Goal: Task Accomplishment & Management: Use online tool/utility

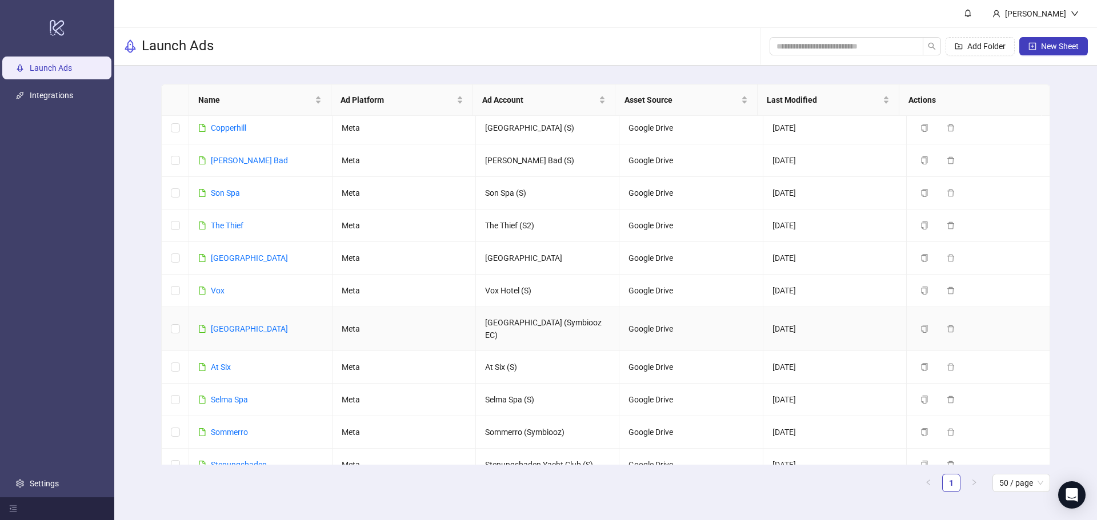
scroll to position [563, 0]
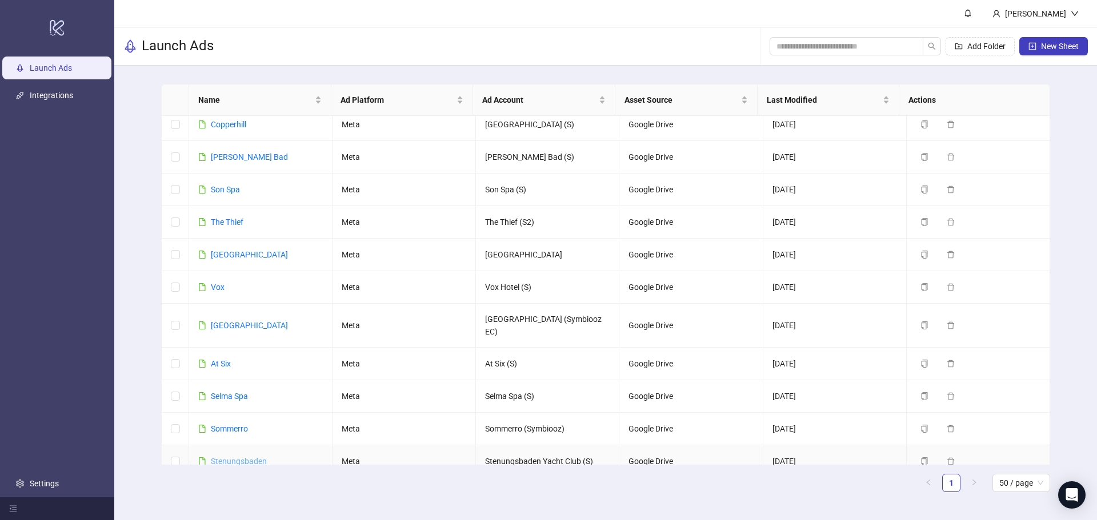
click at [244, 457] on link "Stenungsbaden" at bounding box center [239, 461] width 56 height 9
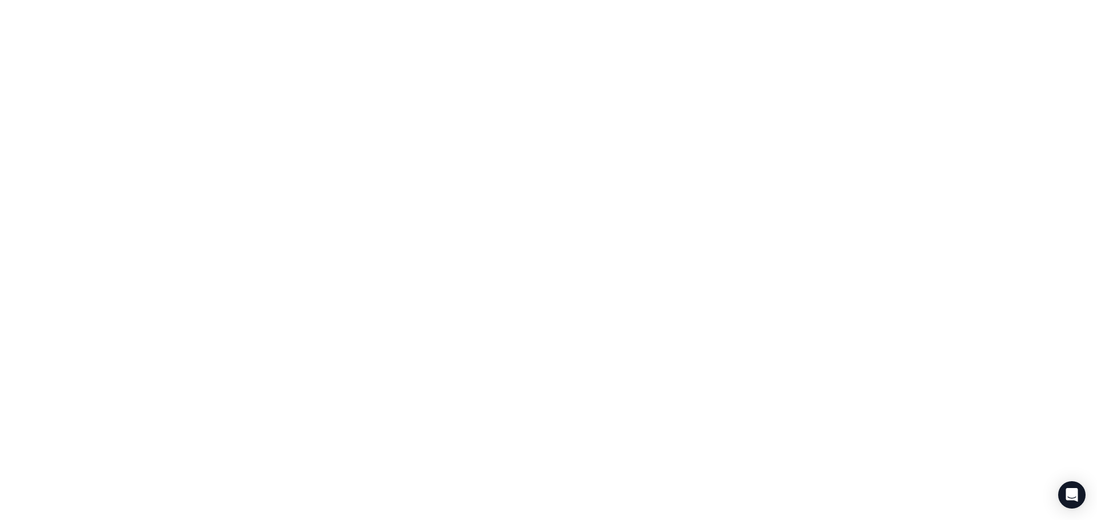
click at [244, 414] on div at bounding box center [548, 260] width 1097 height 520
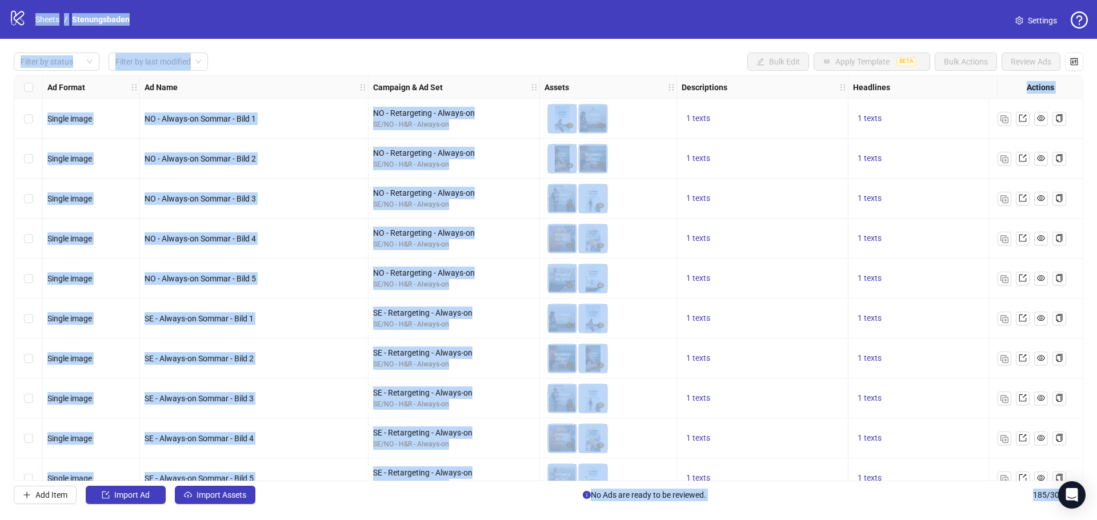
drag, startPoint x: 375, startPoint y: 55, endPoint x: 378, endPoint y: 64, distance: 9.6
click at [376, 55] on div "Filter by status Filter by last modified Bulk Edit Apply Template BETA Bulk Act…" at bounding box center [548, 62] width 1069 height 18
click at [317, 155] on div "NO - Always-on Sommar - Bild 2" at bounding box center [254, 159] width 219 height 13
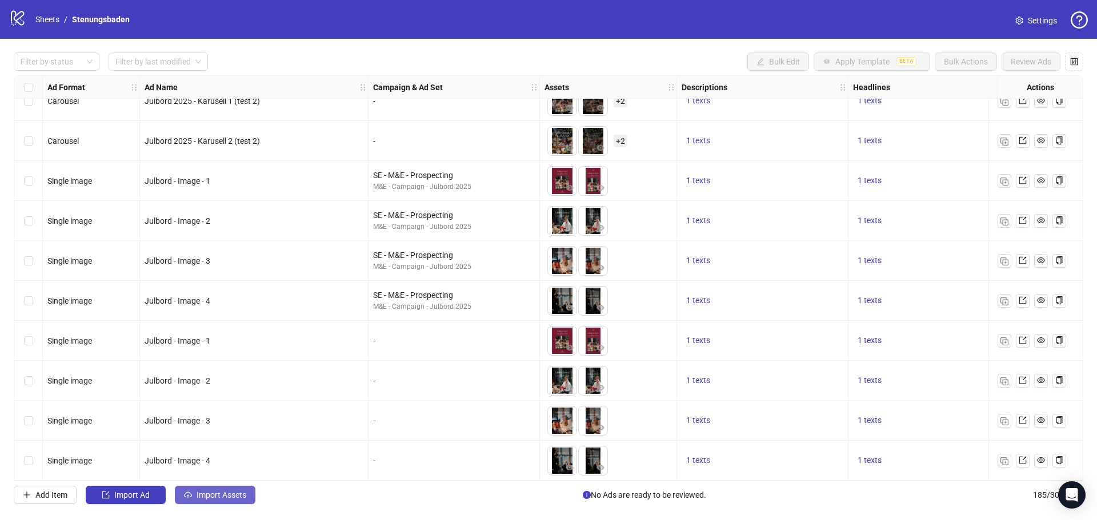
scroll to position [7019, 0]
click at [246, 500] on span "Import Assets" at bounding box center [221, 495] width 50 height 9
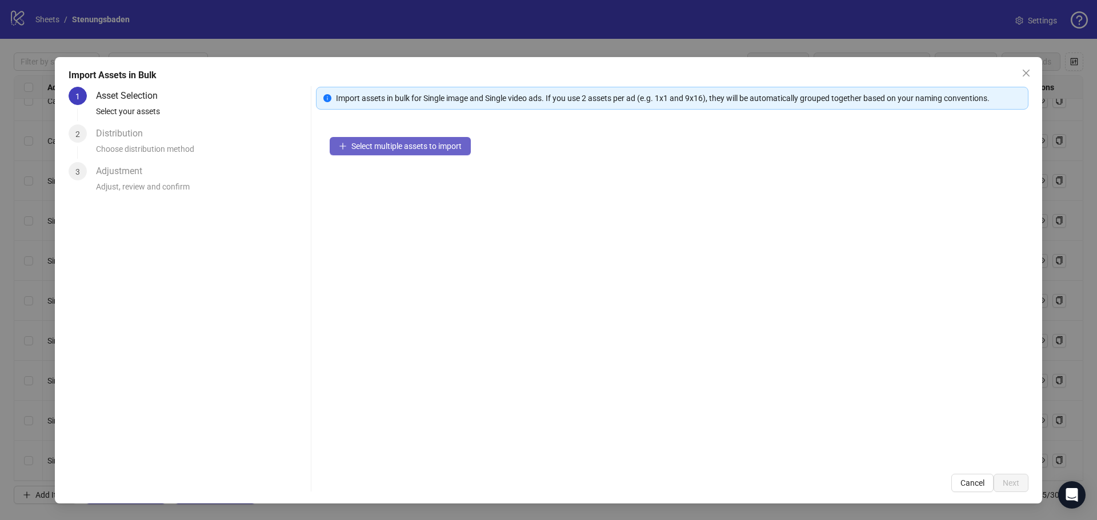
click at [417, 147] on span "Select multiple assets to import" at bounding box center [406, 146] width 110 height 9
click at [980, 479] on span "Cancel" at bounding box center [972, 483] width 24 height 9
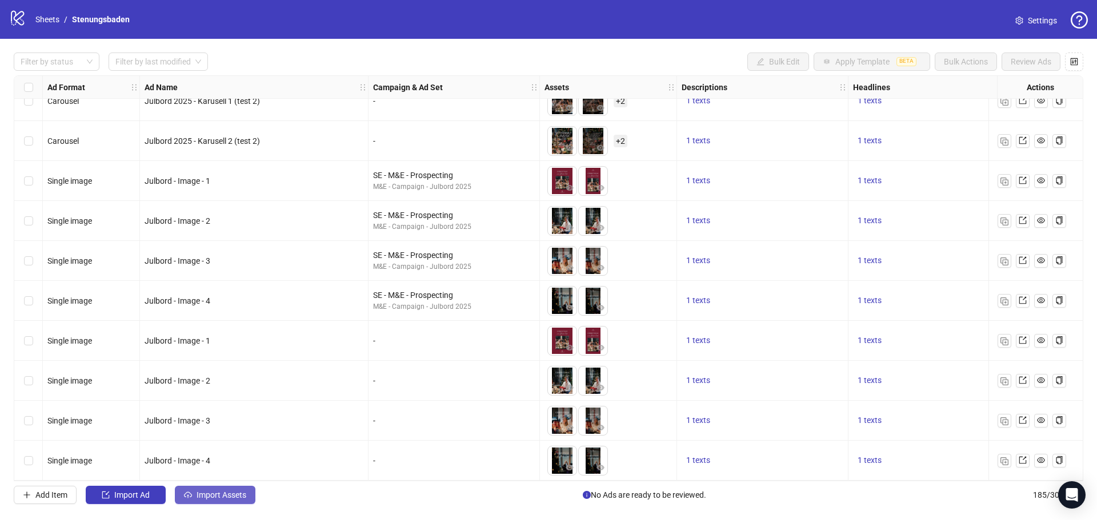
click at [202, 490] on button "Import Assets" at bounding box center [215, 495] width 81 height 18
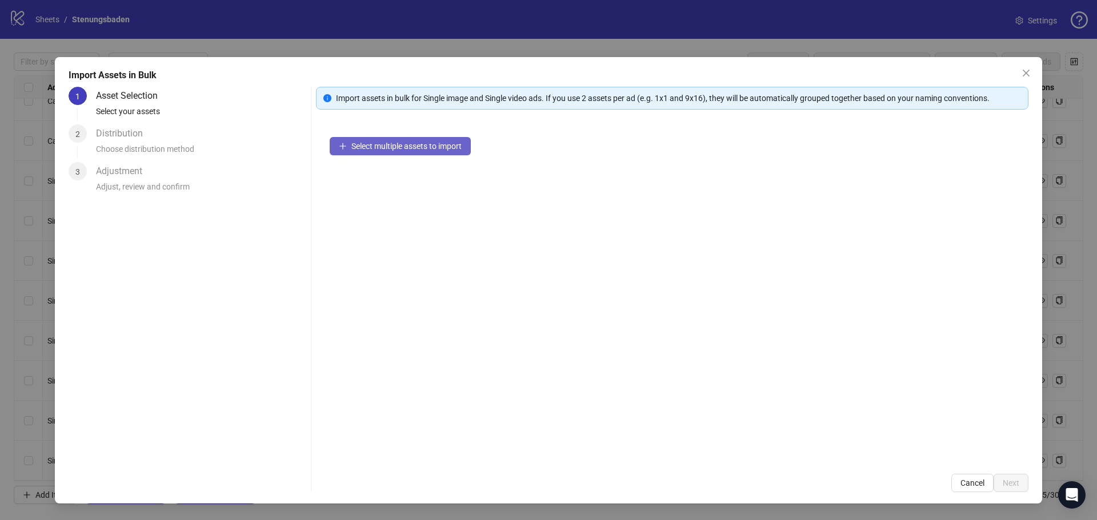
click at [436, 147] on span "Select multiple assets to import" at bounding box center [406, 146] width 110 height 9
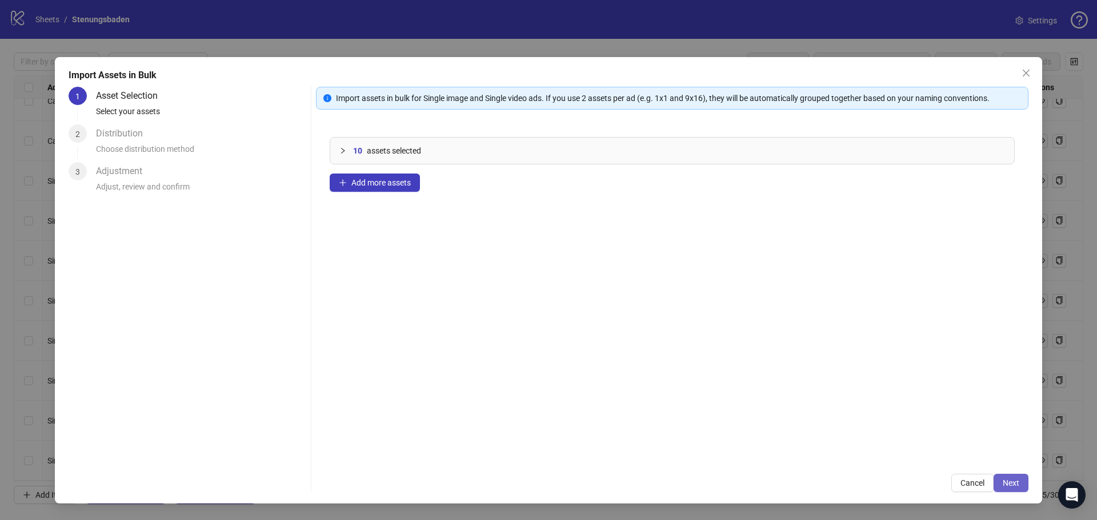
click at [1002, 484] on span "Next" at bounding box center [1010, 483] width 17 height 9
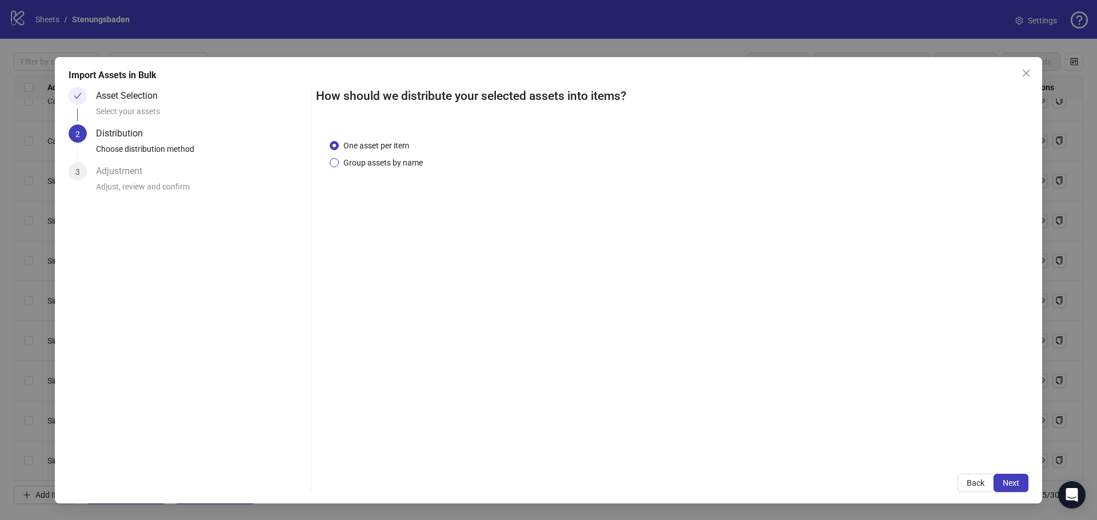
click at [356, 162] on span "Group assets by name" at bounding box center [383, 163] width 89 height 13
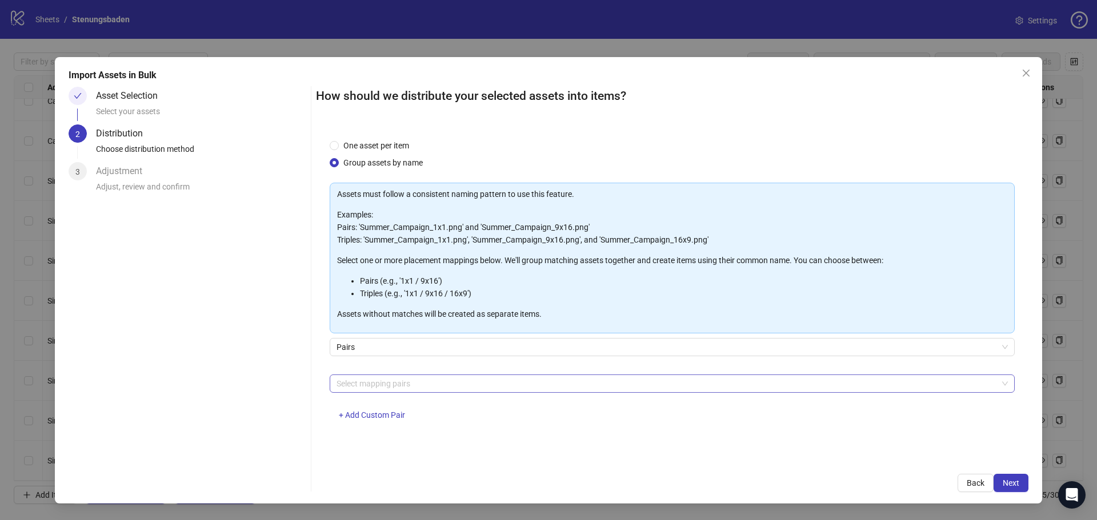
click at [402, 388] on div at bounding box center [666, 384] width 668 height 16
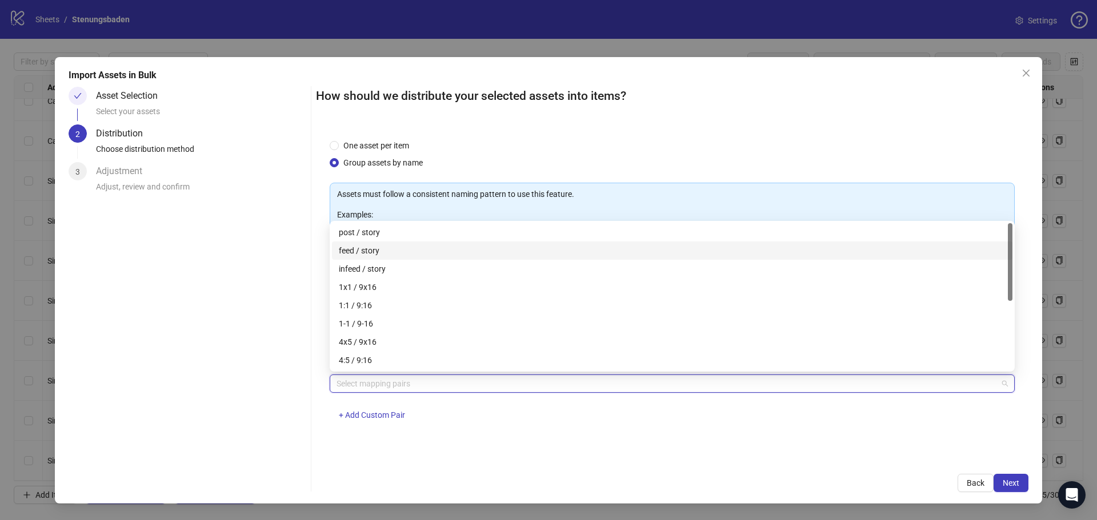
click at [368, 252] on div "feed / story" at bounding box center [672, 250] width 667 height 13
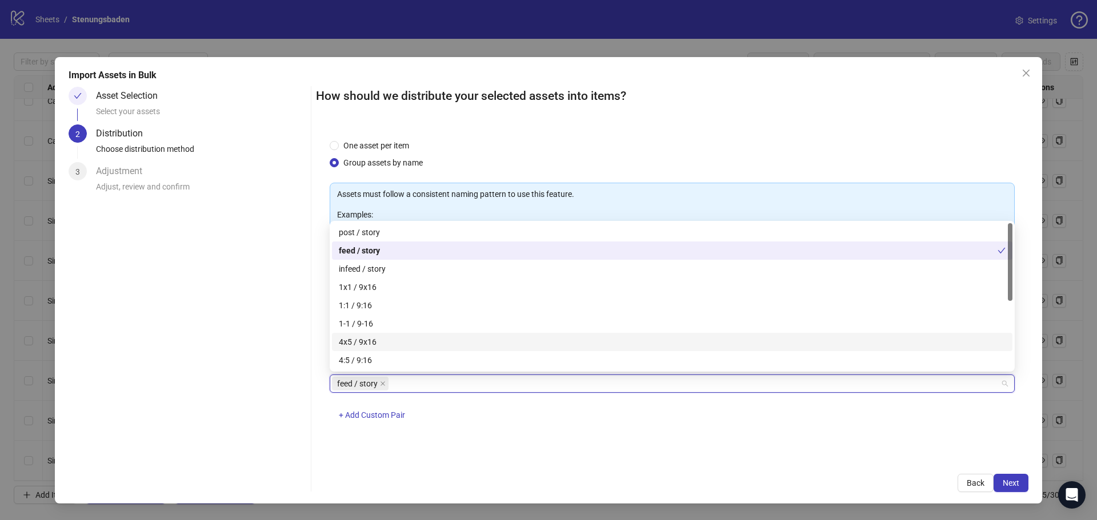
click at [764, 436] on div "One asset per item Group assets by name Assets must follow a consistent naming …" at bounding box center [672, 293] width 712 height 335
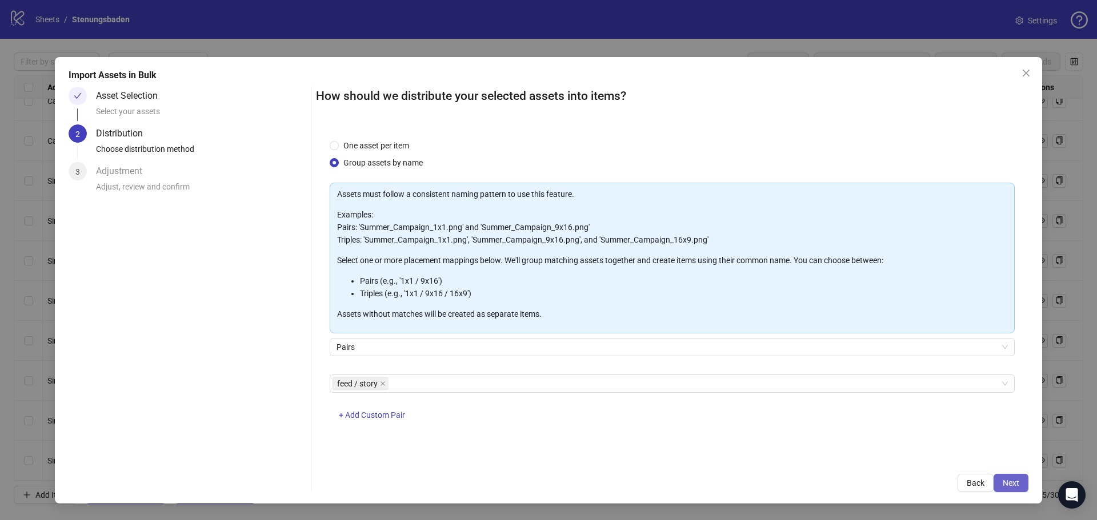
click at [1021, 482] on button "Next" at bounding box center [1010, 483] width 35 height 18
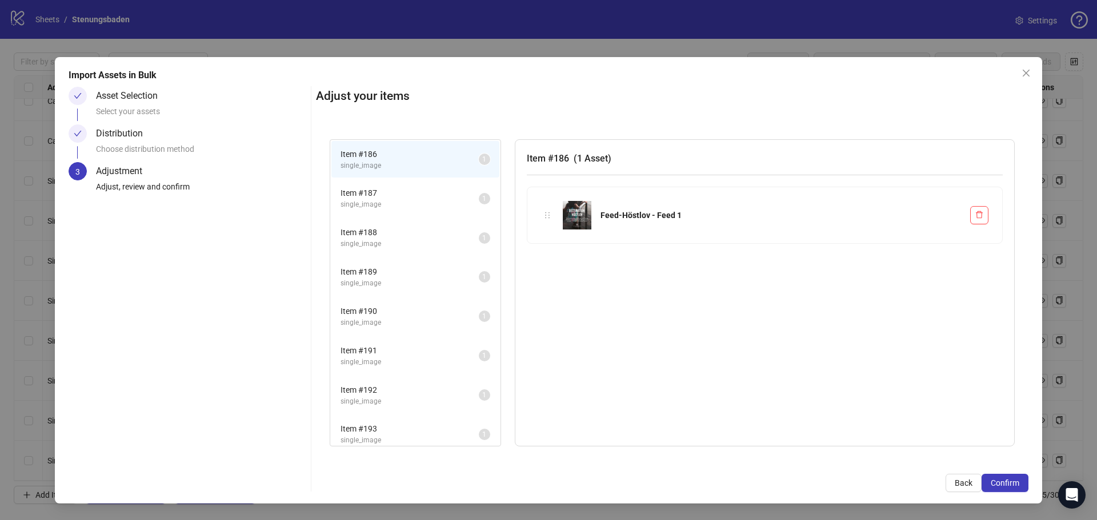
click at [398, 199] on span "single_image" at bounding box center [409, 204] width 138 height 11
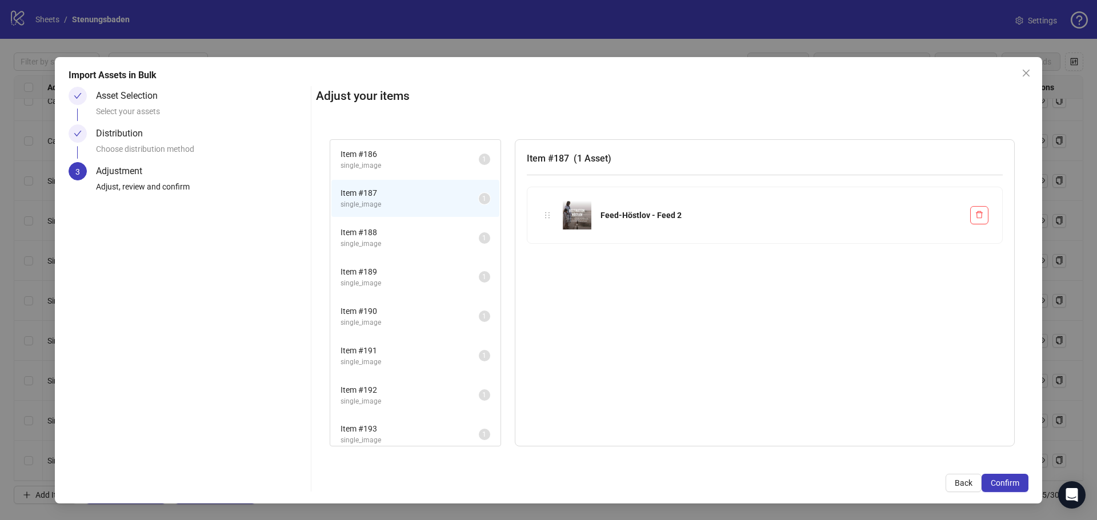
click at [387, 233] on span "Item # 188" at bounding box center [409, 232] width 138 height 13
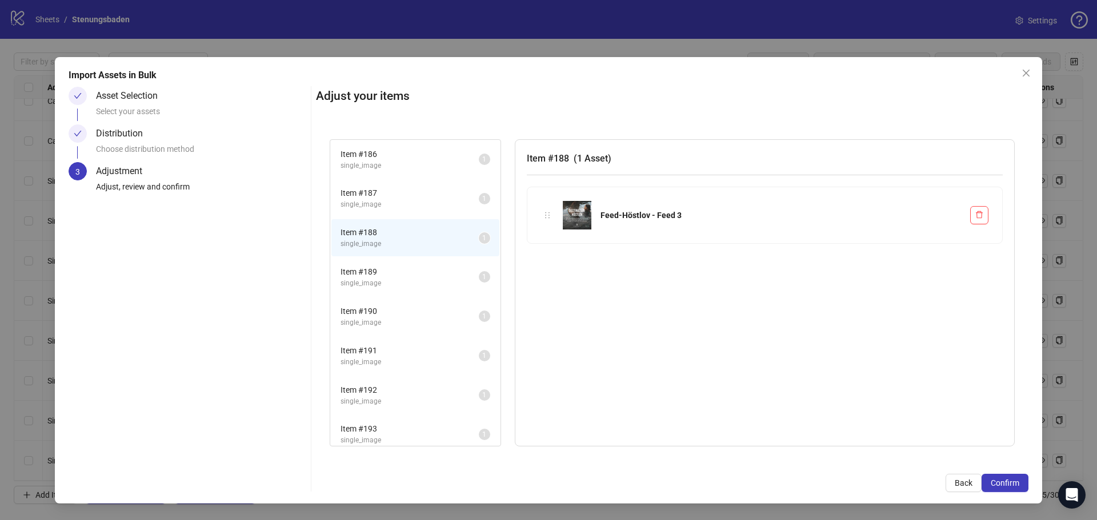
click at [392, 268] on span "Item # 189" at bounding box center [409, 272] width 138 height 13
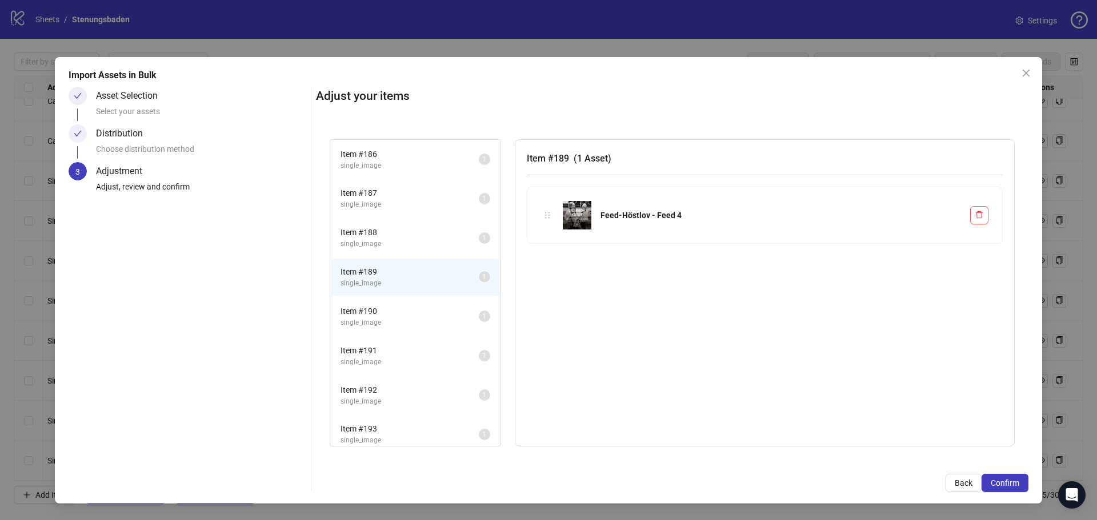
click at [392, 312] on span "Item # 190" at bounding box center [409, 311] width 138 height 13
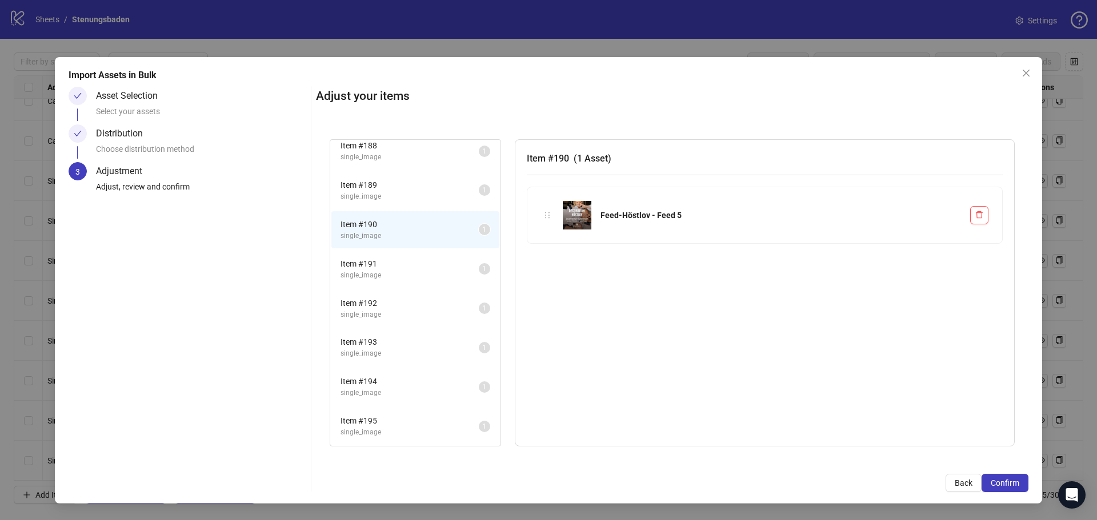
click at [378, 270] on span "single_image" at bounding box center [409, 275] width 138 height 11
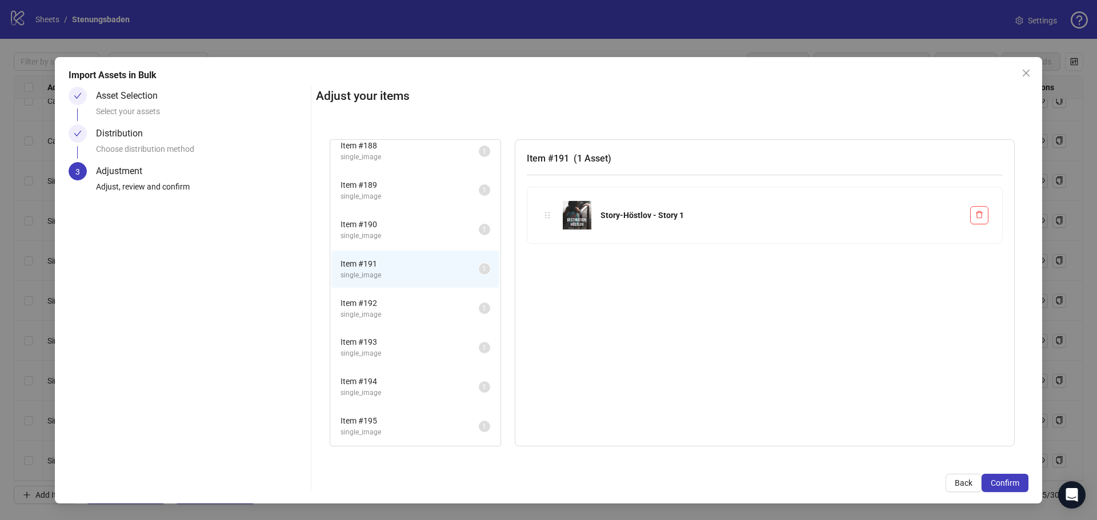
click at [381, 302] on span "Item # 192" at bounding box center [409, 303] width 138 height 13
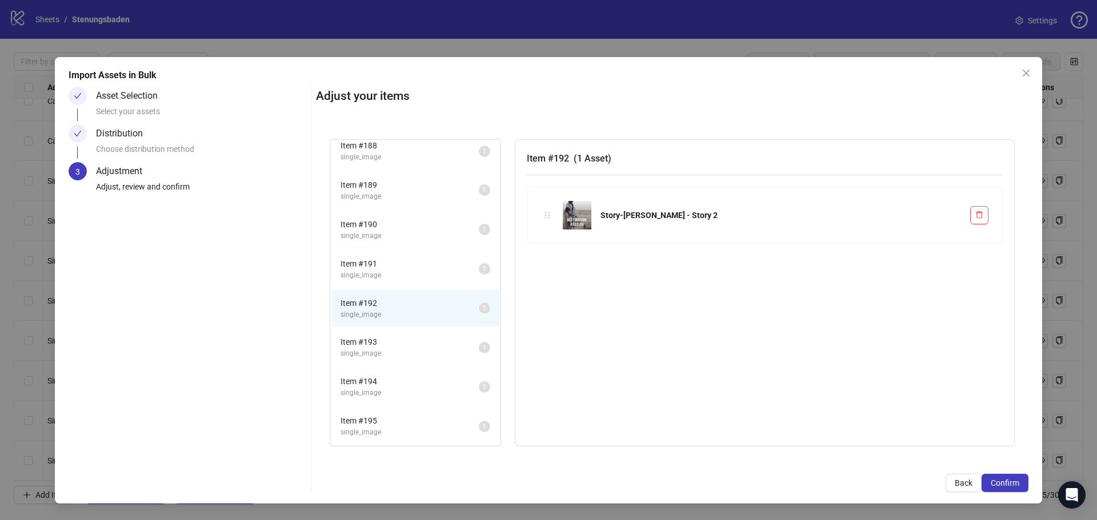
click at [383, 332] on li "Item # 193 single_image 1" at bounding box center [415, 347] width 168 height 37
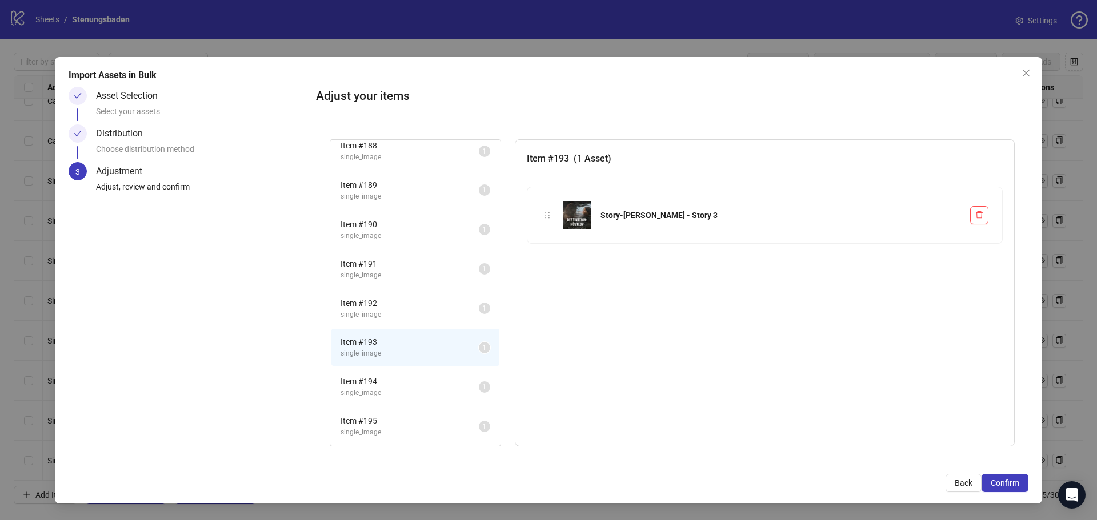
click at [385, 359] on span "single_image" at bounding box center [409, 353] width 138 height 11
click at [363, 421] on span "Item # 195" at bounding box center [409, 421] width 138 height 13
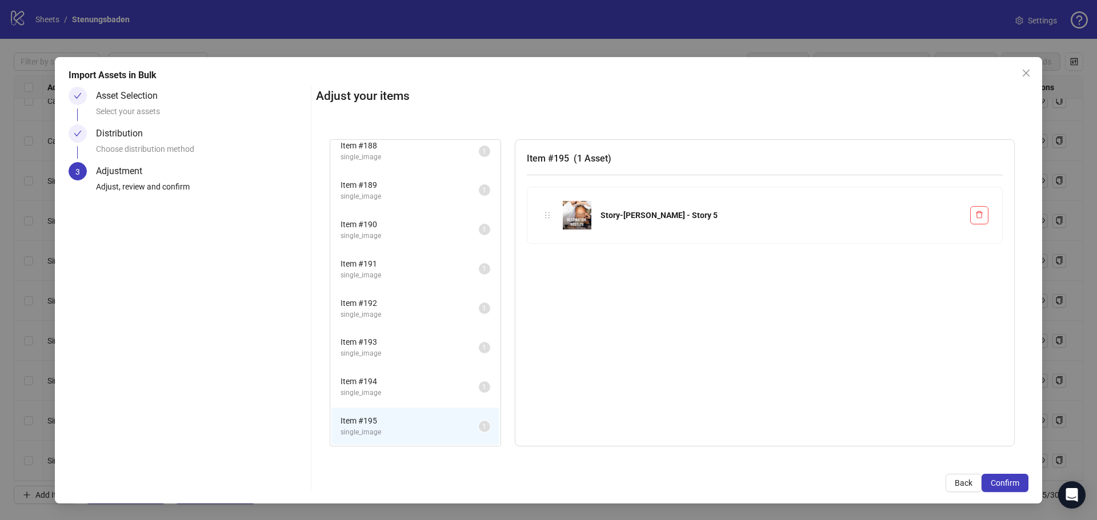
click at [365, 388] on span "single_image" at bounding box center [409, 393] width 138 height 11
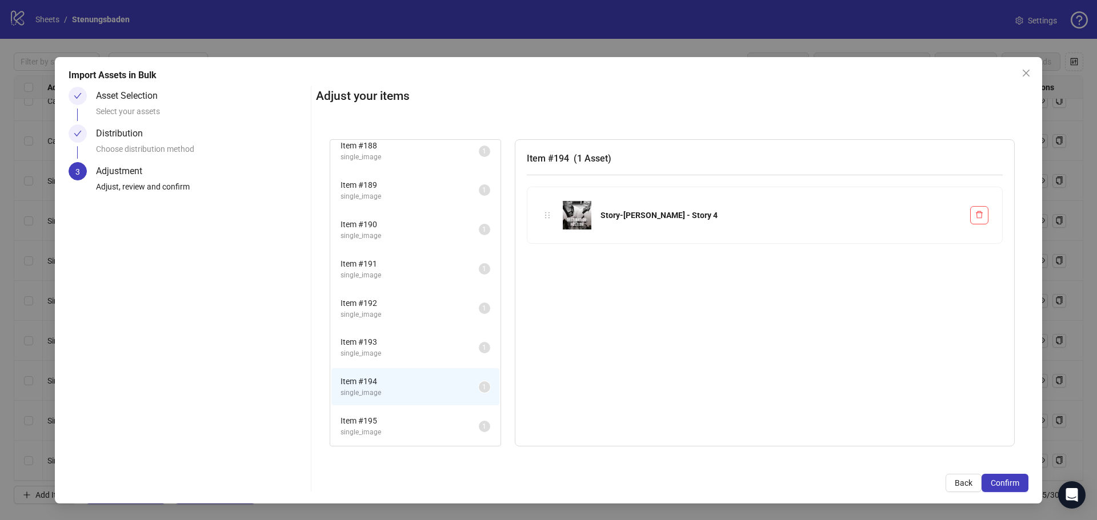
click at [367, 360] on li "Item # 193 single_image 1" at bounding box center [415, 347] width 168 height 37
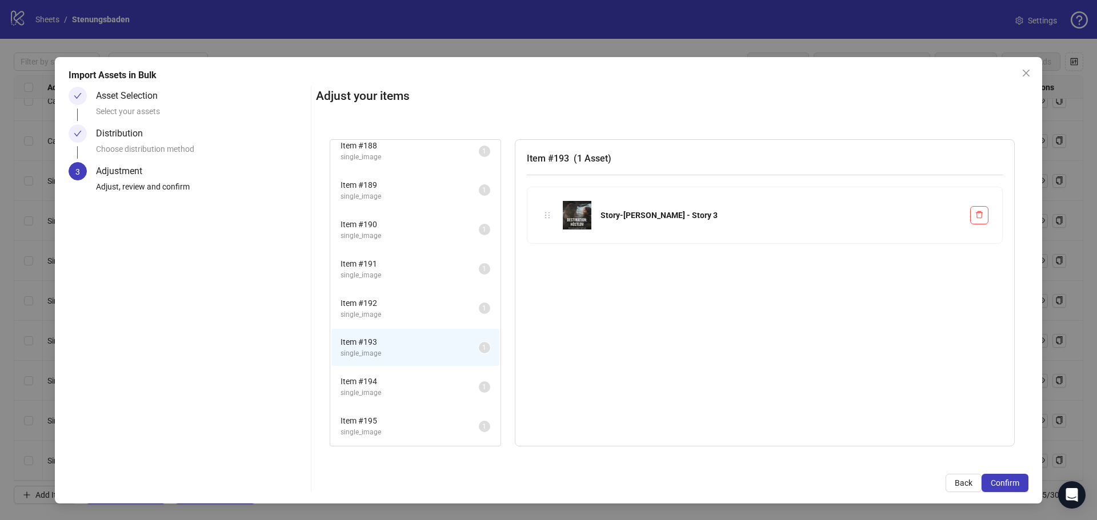
drag, startPoint x: 368, startPoint y: 317, endPoint x: 369, endPoint y: 307, distance: 9.8
click at [368, 316] on span "single_image" at bounding box center [409, 315] width 138 height 11
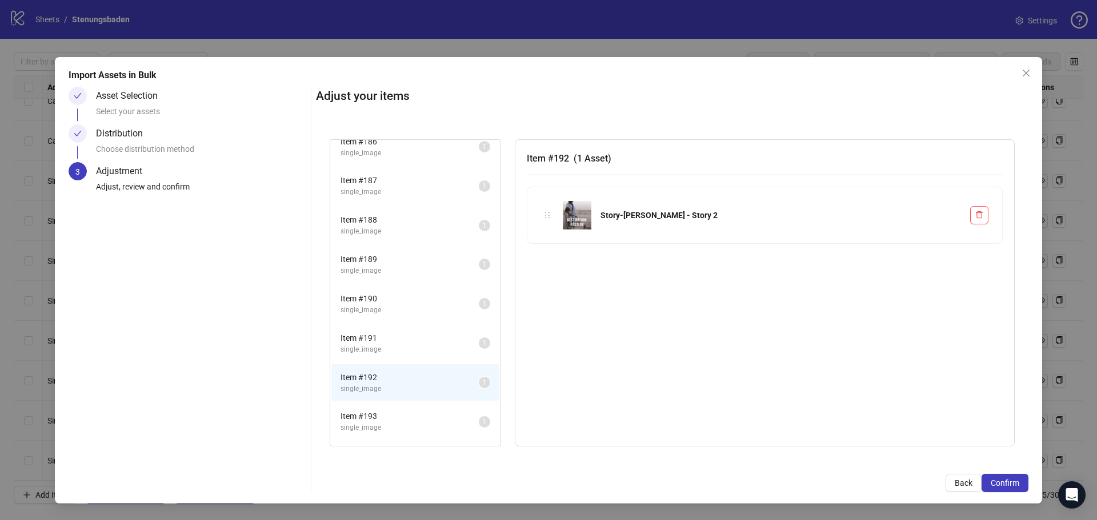
scroll to position [0, 0]
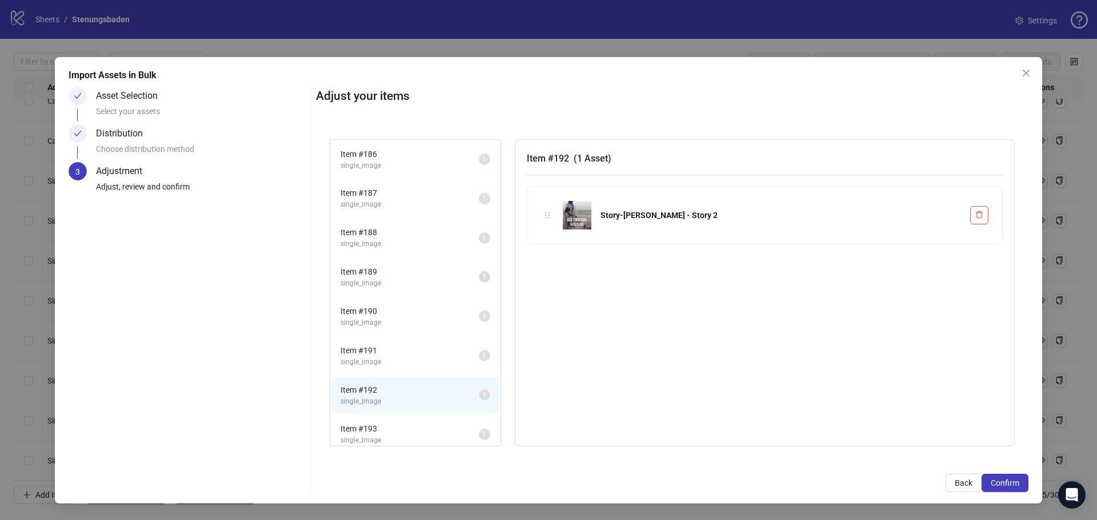
click at [374, 279] on span "single_image" at bounding box center [409, 283] width 138 height 11
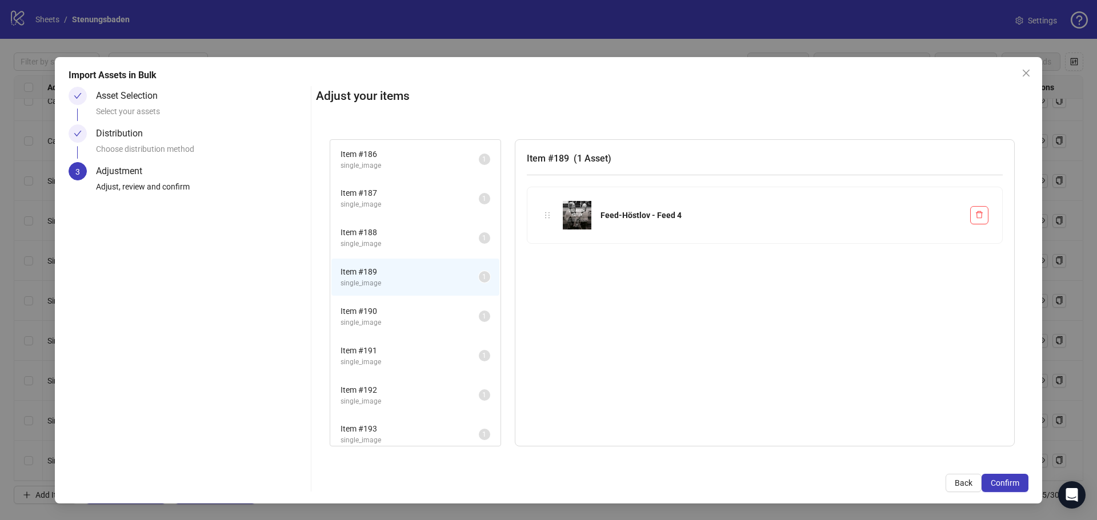
click at [367, 256] on li "Item # 188 single_image 1" at bounding box center [415, 237] width 168 height 37
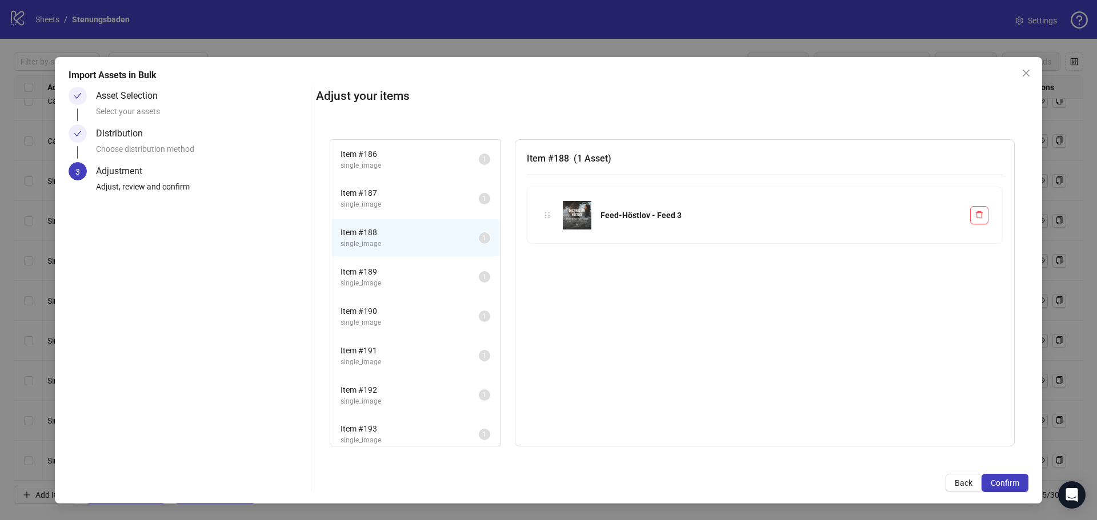
click at [368, 222] on li "Item # 188 single_image 1" at bounding box center [415, 237] width 168 height 37
click at [1021, 71] on span "Close" at bounding box center [1026, 73] width 18 height 9
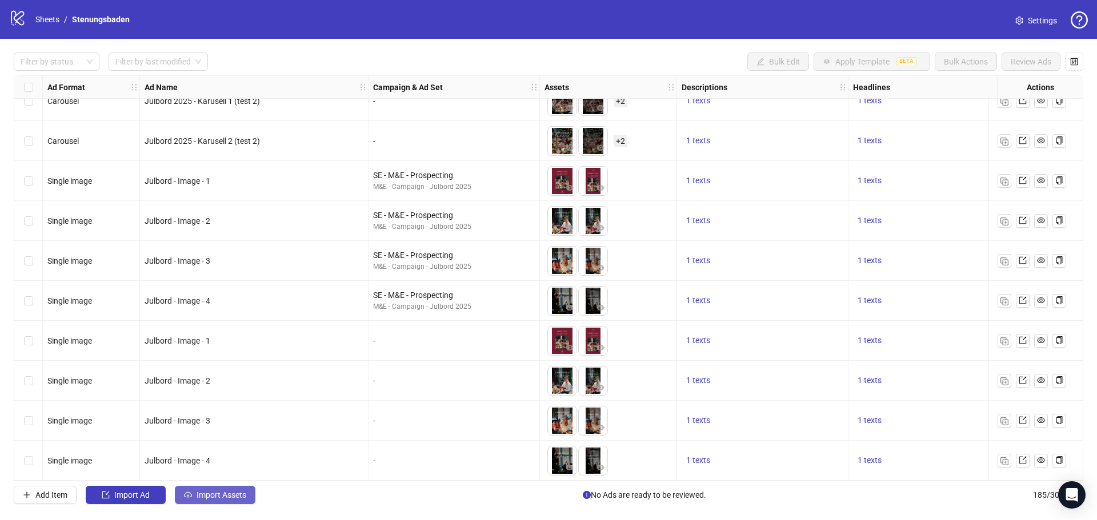
click at [192, 494] on icon "cloud-upload" at bounding box center [188, 495] width 8 height 8
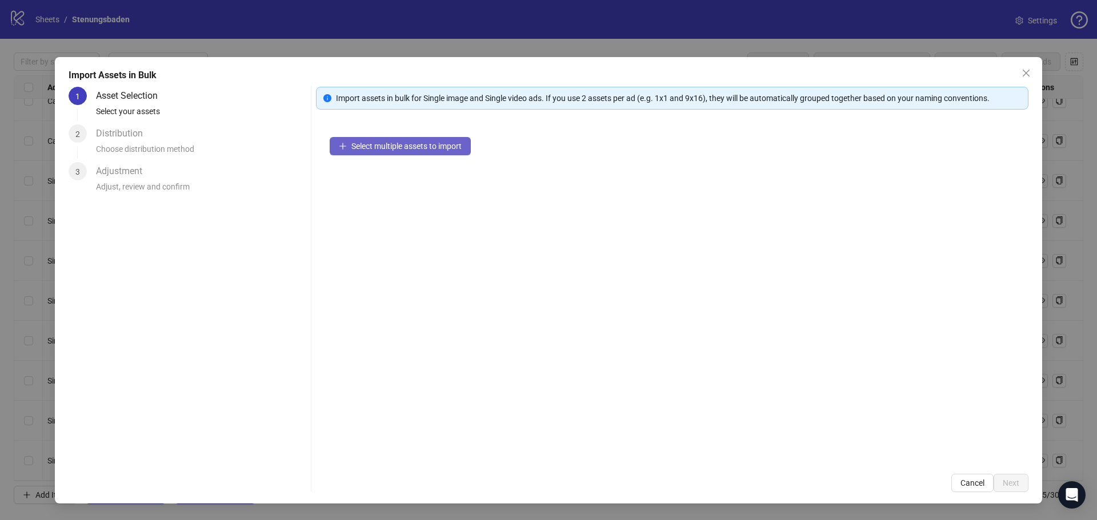
click at [462, 148] on span "Select multiple assets to import" at bounding box center [406, 146] width 110 height 9
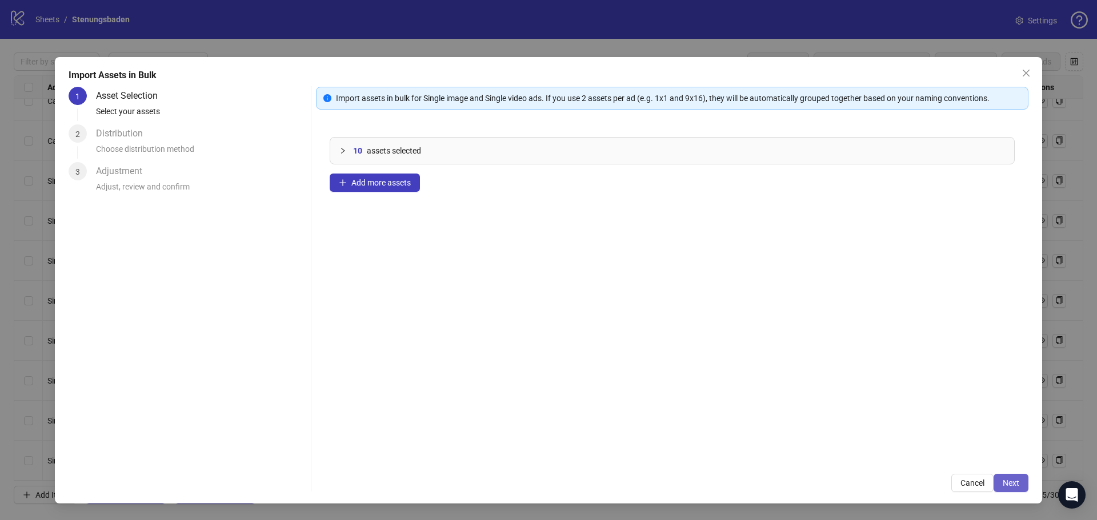
click at [1009, 484] on span "Next" at bounding box center [1010, 483] width 17 height 9
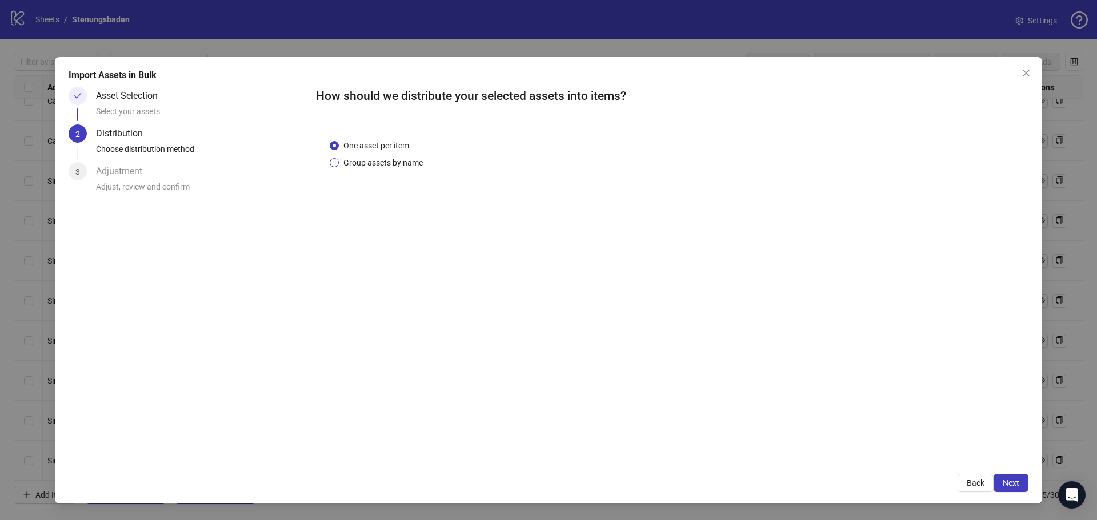
click at [388, 162] on span "Group assets by name" at bounding box center [383, 163] width 89 height 13
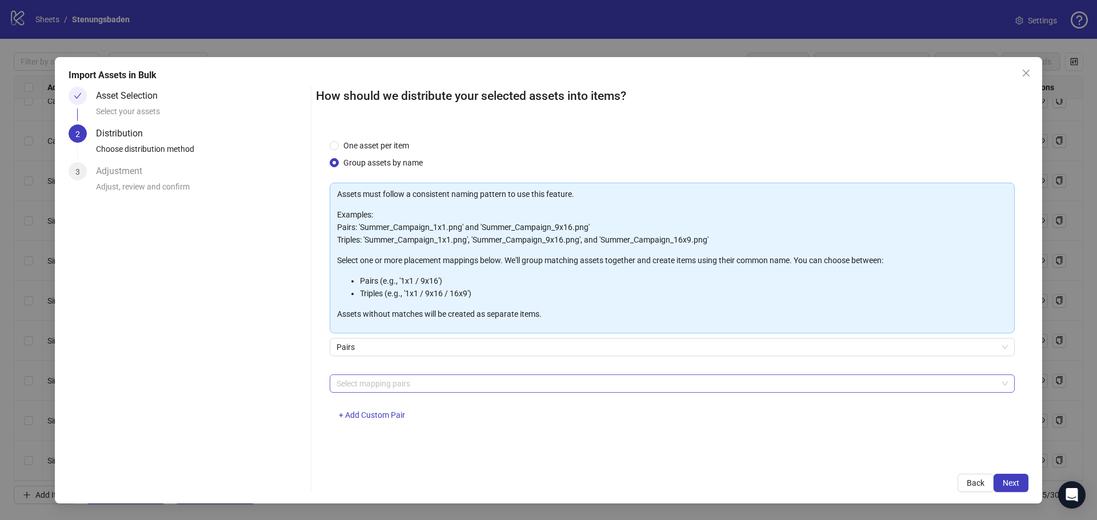
click at [391, 377] on div at bounding box center [666, 384] width 668 height 16
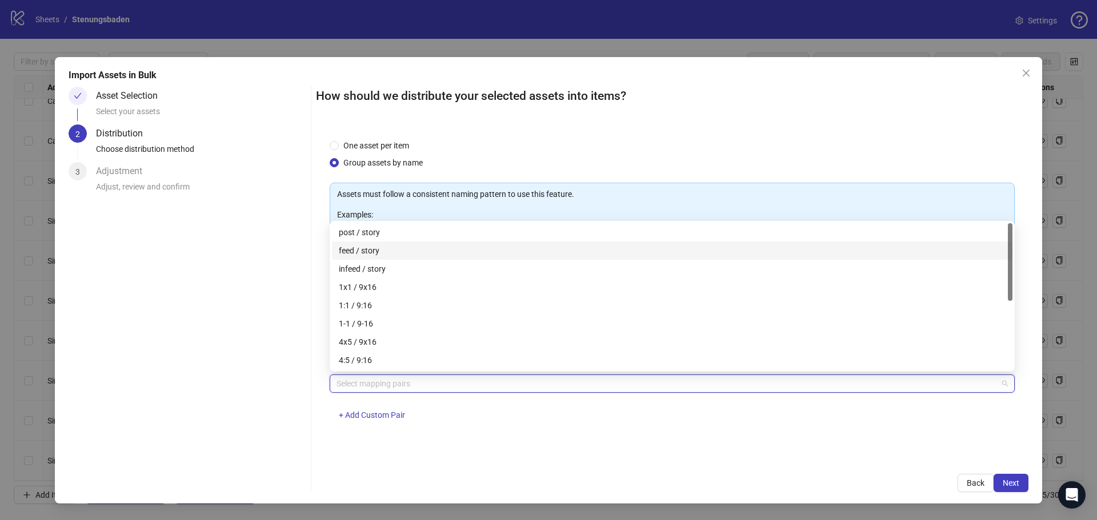
click at [376, 249] on div "feed / story" at bounding box center [672, 250] width 667 height 13
click at [887, 476] on div "Back Next" at bounding box center [672, 483] width 712 height 18
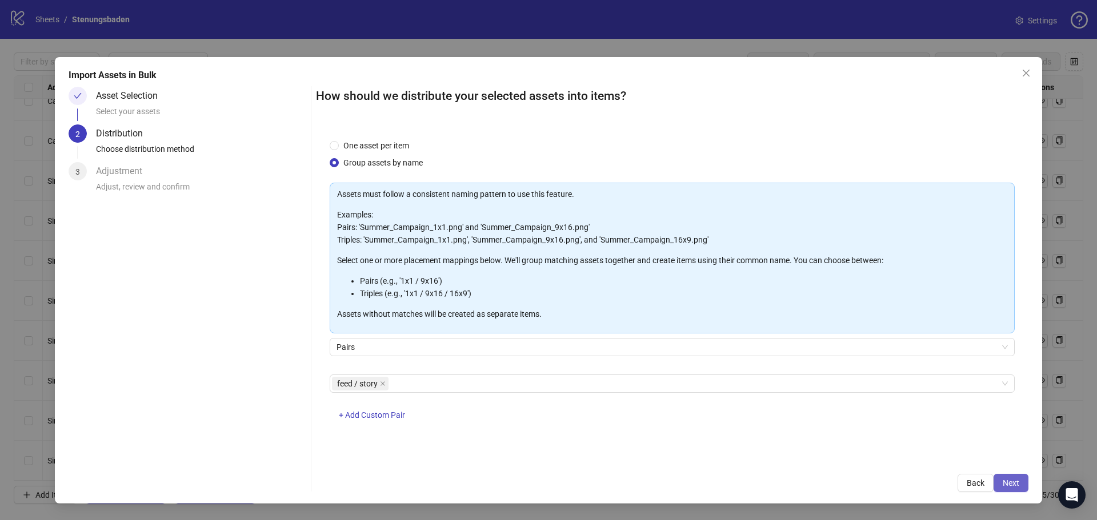
click at [1016, 482] on span "Next" at bounding box center [1010, 483] width 17 height 9
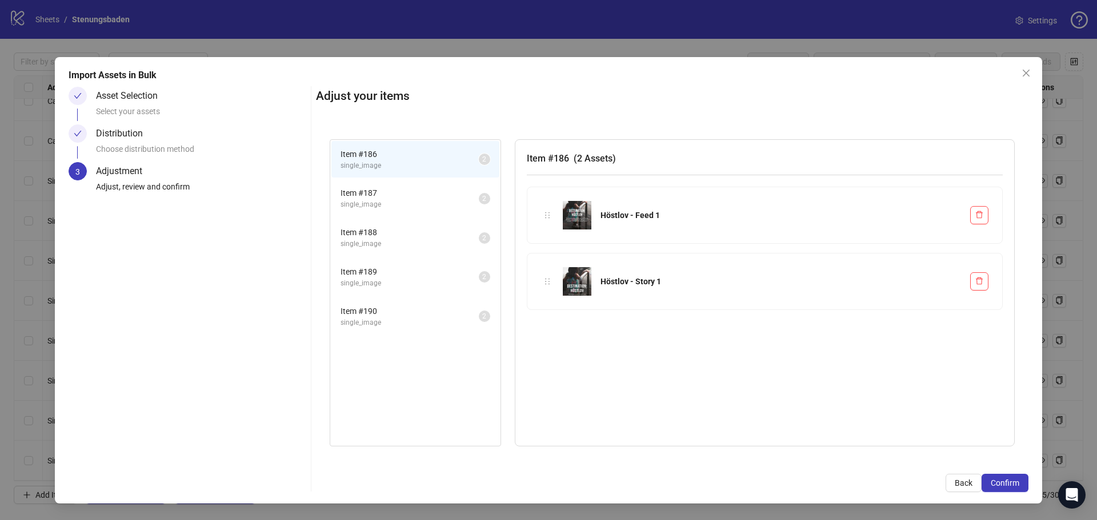
click at [398, 199] on span "single_image" at bounding box center [409, 204] width 138 height 11
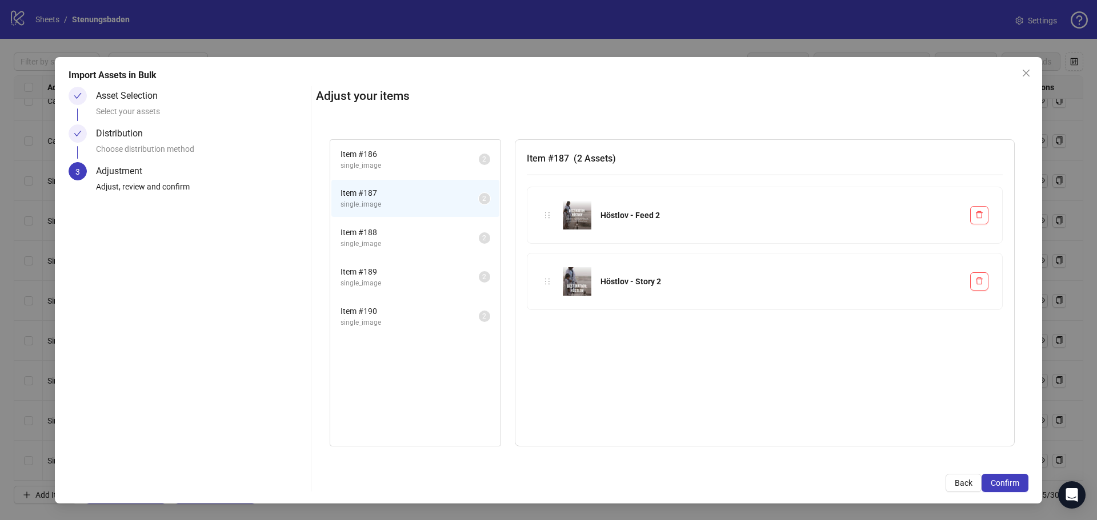
click at [395, 239] on span "single_image" at bounding box center [409, 244] width 138 height 11
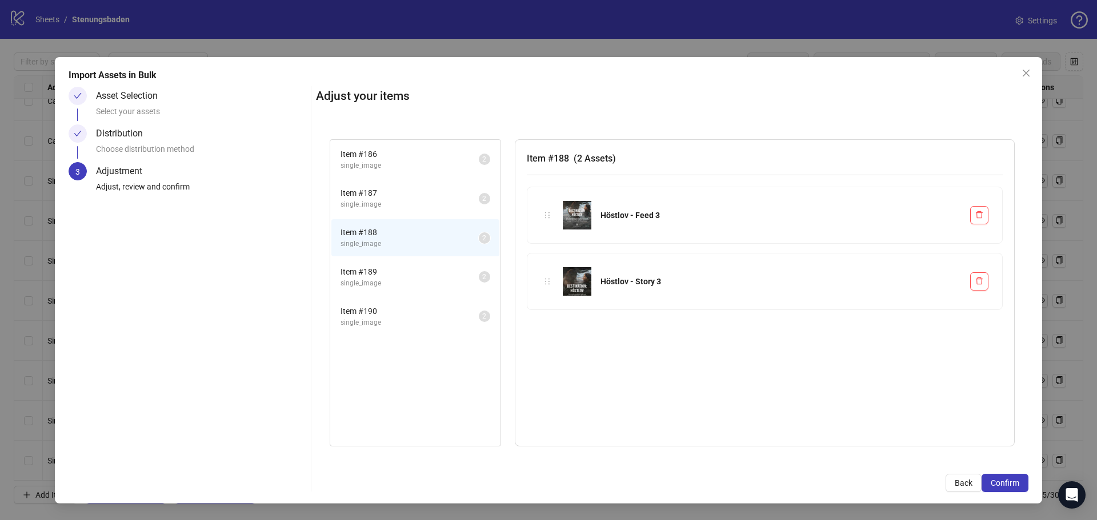
click at [392, 260] on li "Item # 189 single_image 2" at bounding box center [415, 277] width 168 height 37
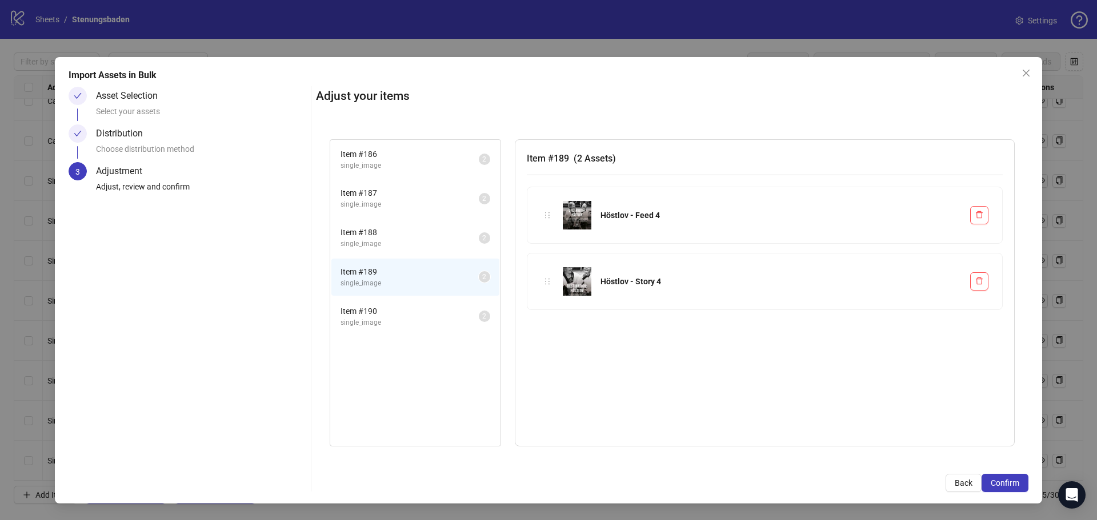
click at [392, 307] on span "Item # 190" at bounding box center [409, 311] width 138 height 13
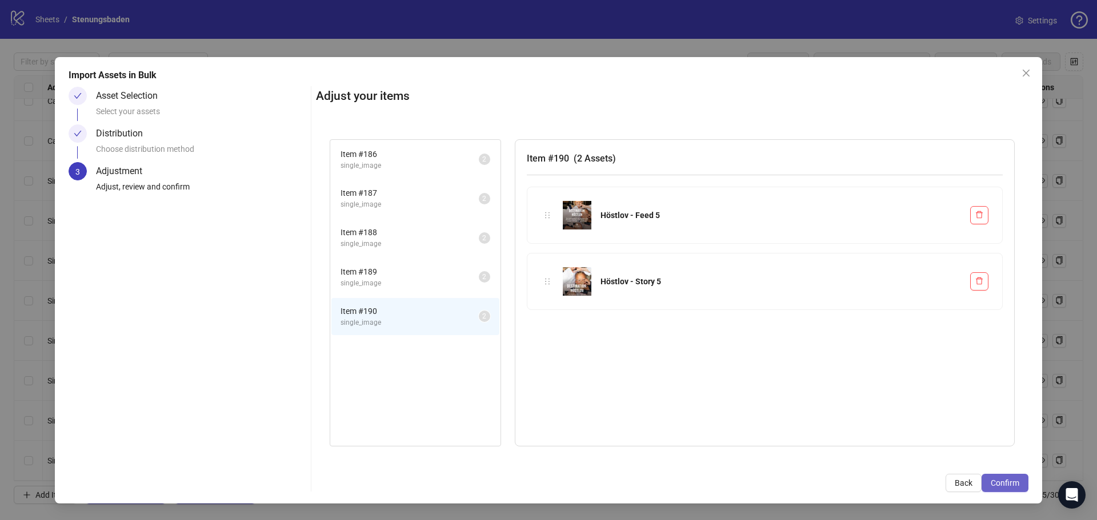
click at [1003, 486] on span "Confirm" at bounding box center [1004, 483] width 29 height 9
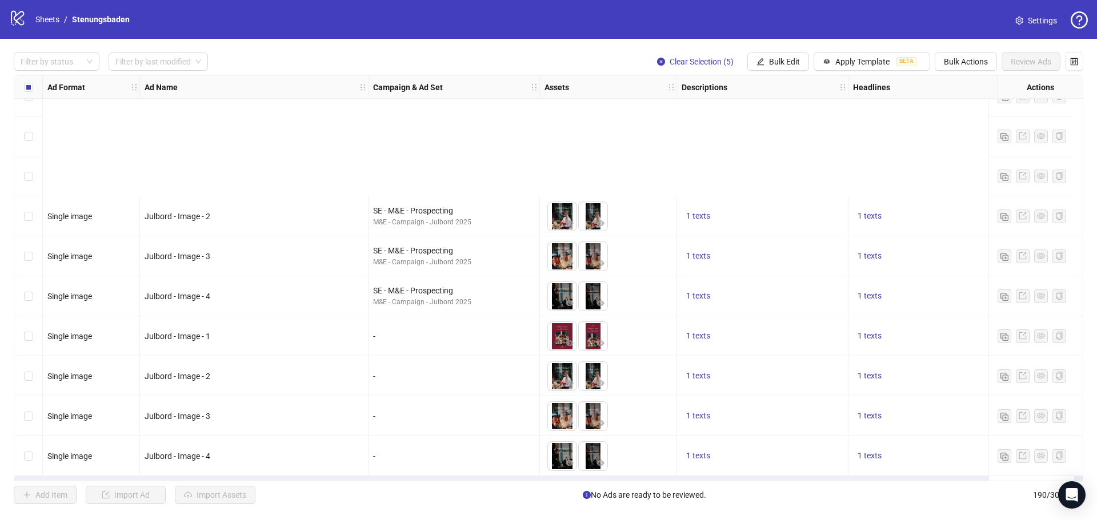
scroll to position [7219, 0]
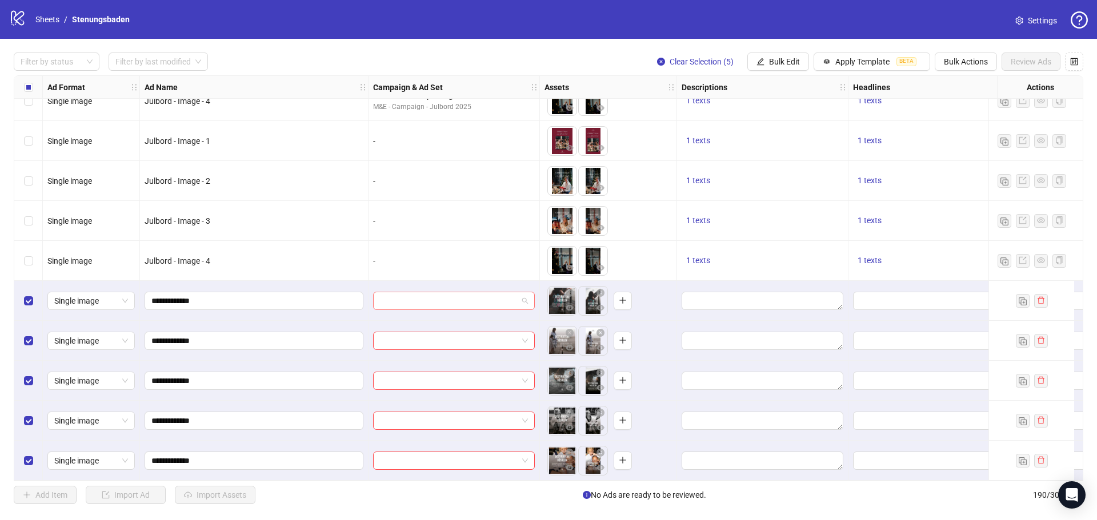
click at [458, 293] on input "search" at bounding box center [449, 300] width 138 height 17
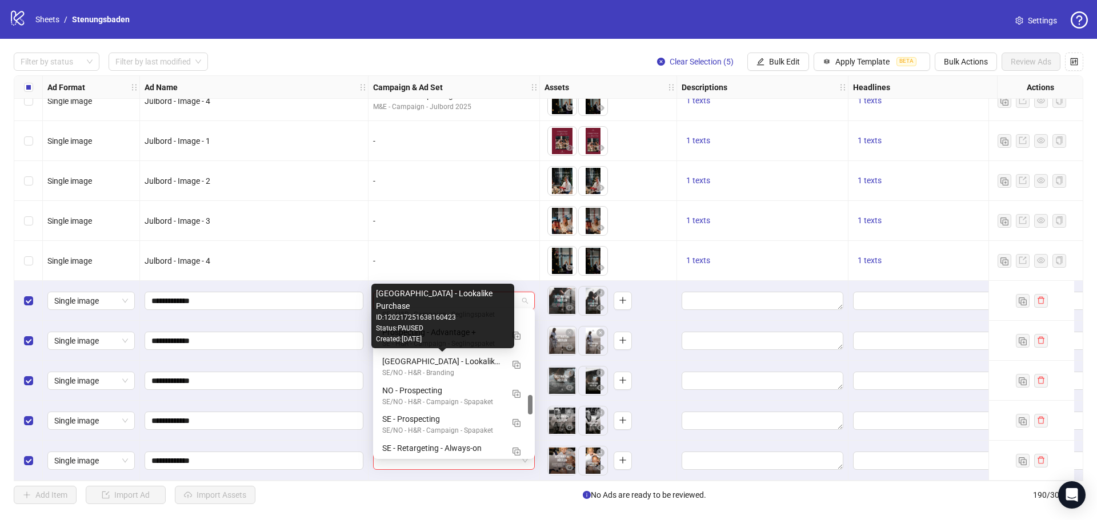
scroll to position [685, 0]
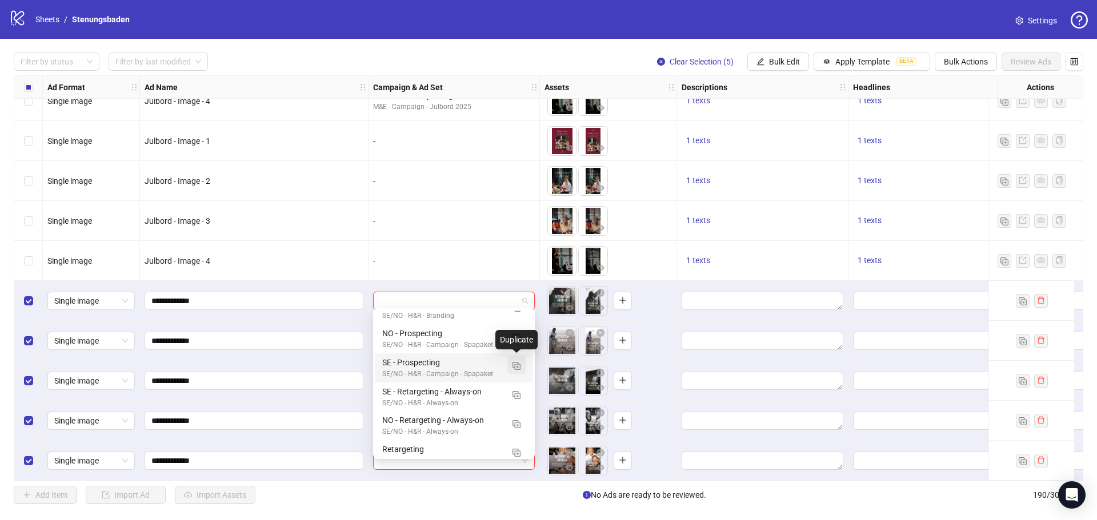
click at [515, 366] on img "button" at bounding box center [516, 366] width 8 height 8
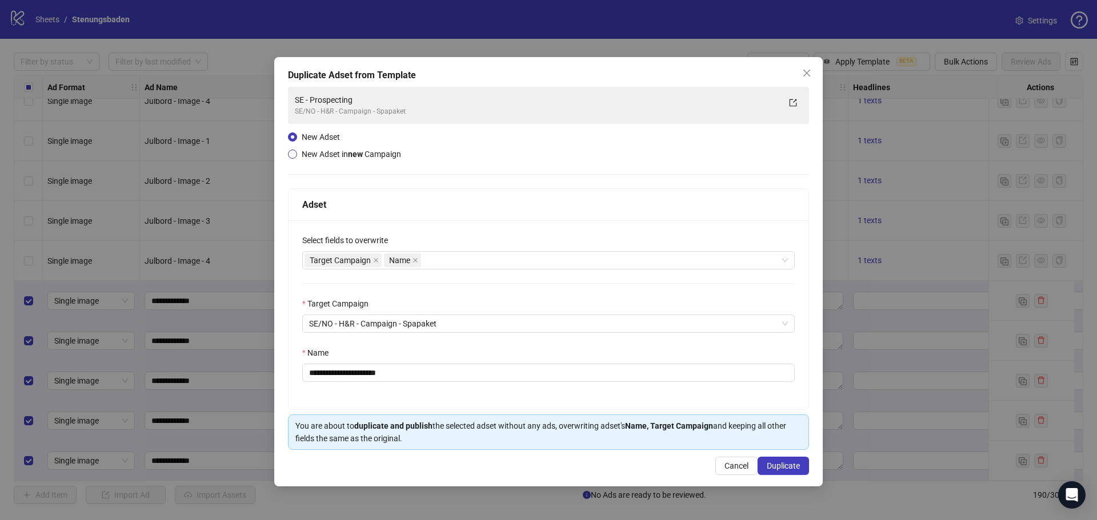
click at [318, 155] on span "New Adset in new Campaign" at bounding box center [351, 154] width 99 height 9
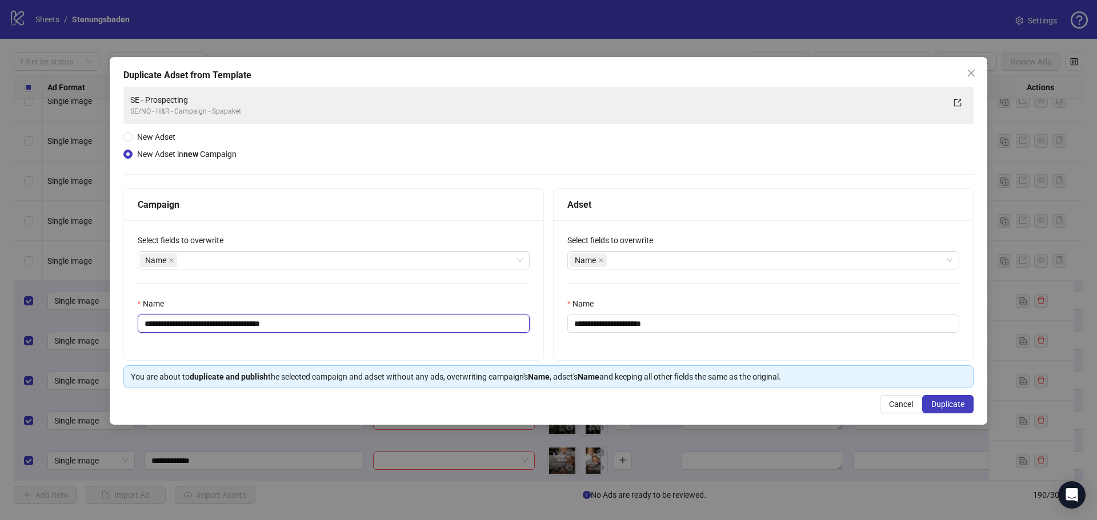
drag, startPoint x: 308, startPoint y: 320, endPoint x: 240, endPoint y: 325, distance: 68.7
click at [240, 325] on input "**********" at bounding box center [334, 324] width 392 height 18
type input "**********"
click at [684, 322] on input "**********" at bounding box center [763, 324] width 392 height 18
type input "**********"
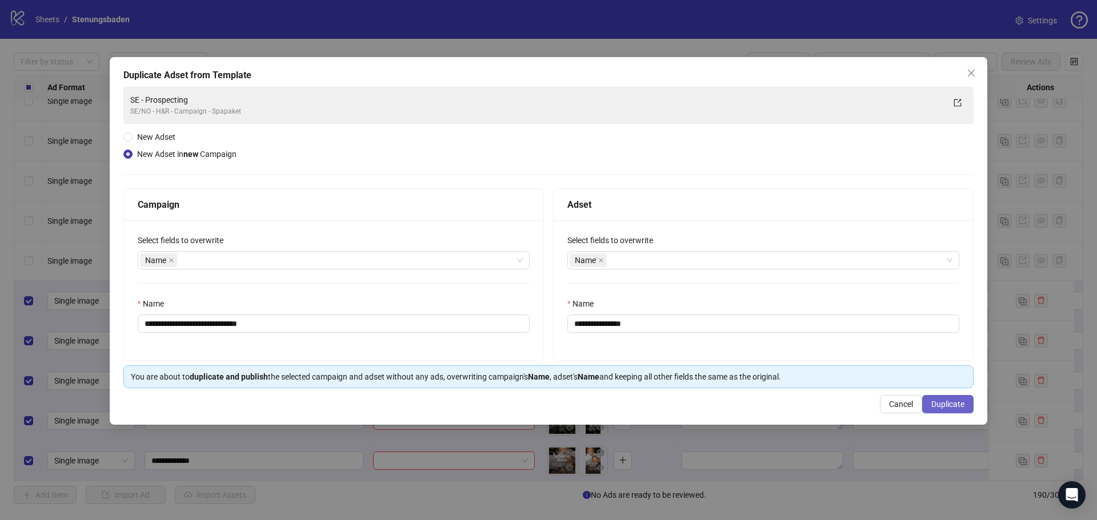
click at [955, 403] on span "Duplicate" at bounding box center [947, 404] width 33 height 9
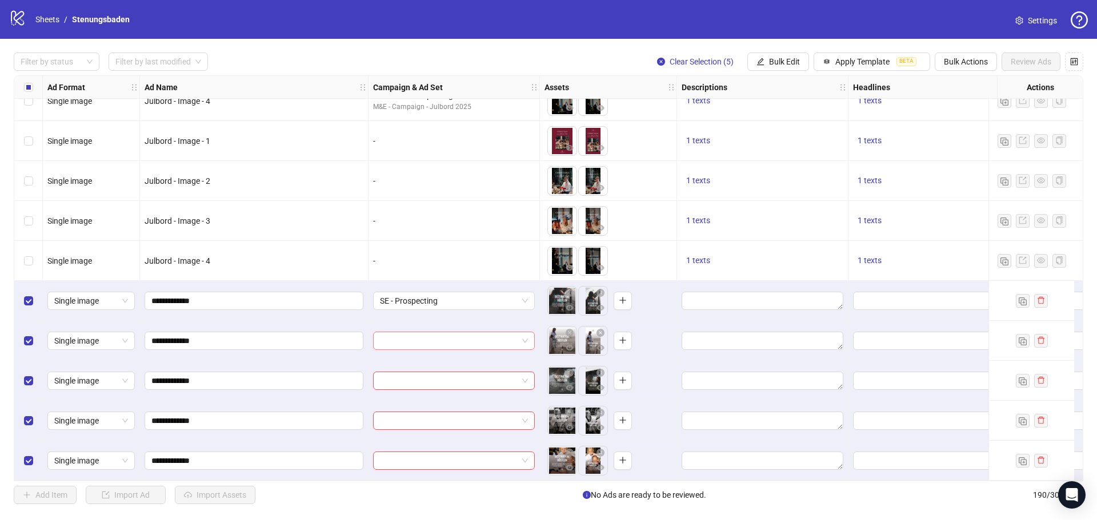
click at [416, 339] on input "search" at bounding box center [449, 340] width 138 height 17
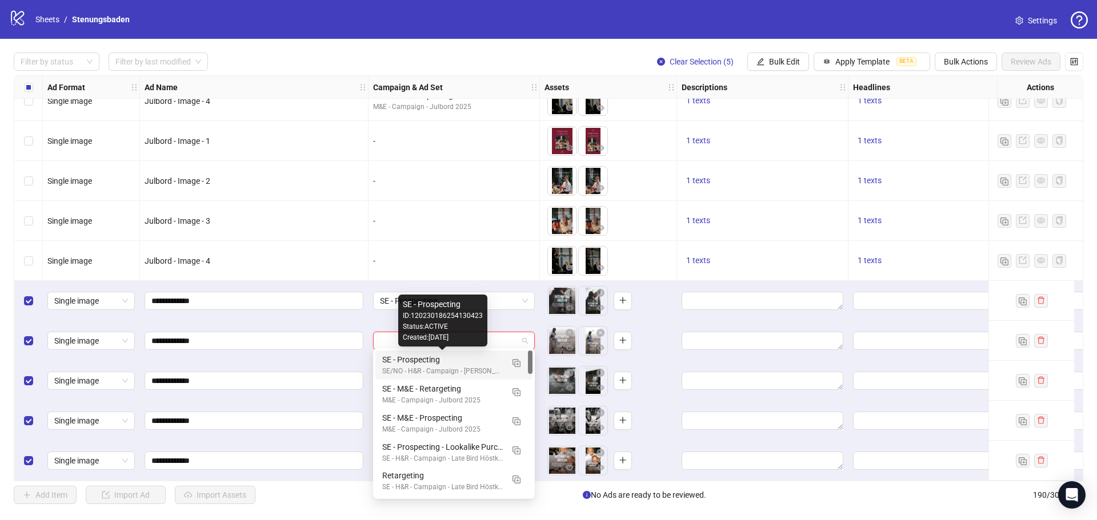
click at [440, 363] on div "SE - Prospecting" at bounding box center [442, 360] width 121 height 13
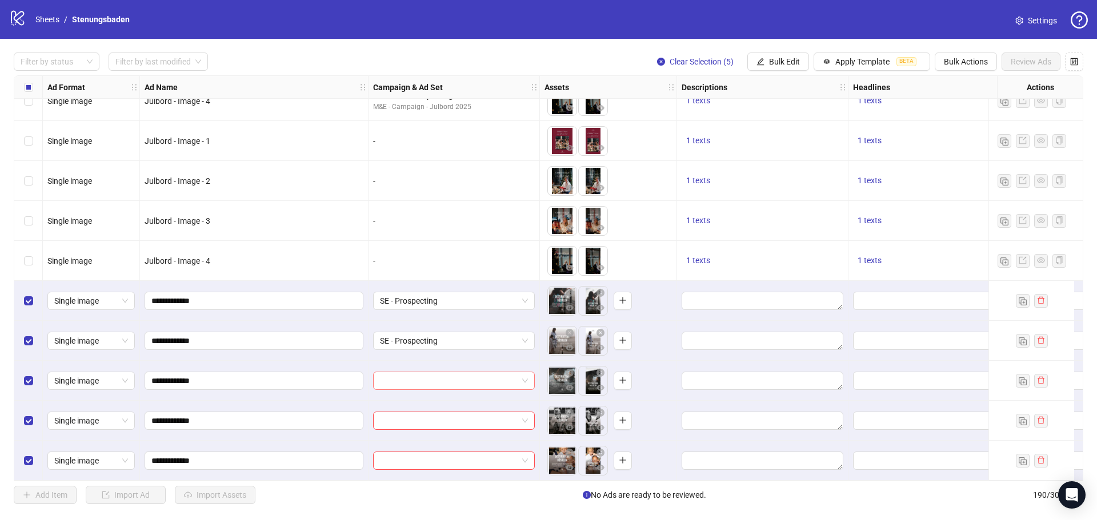
click at [382, 384] on input "search" at bounding box center [449, 380] width 138 height 17
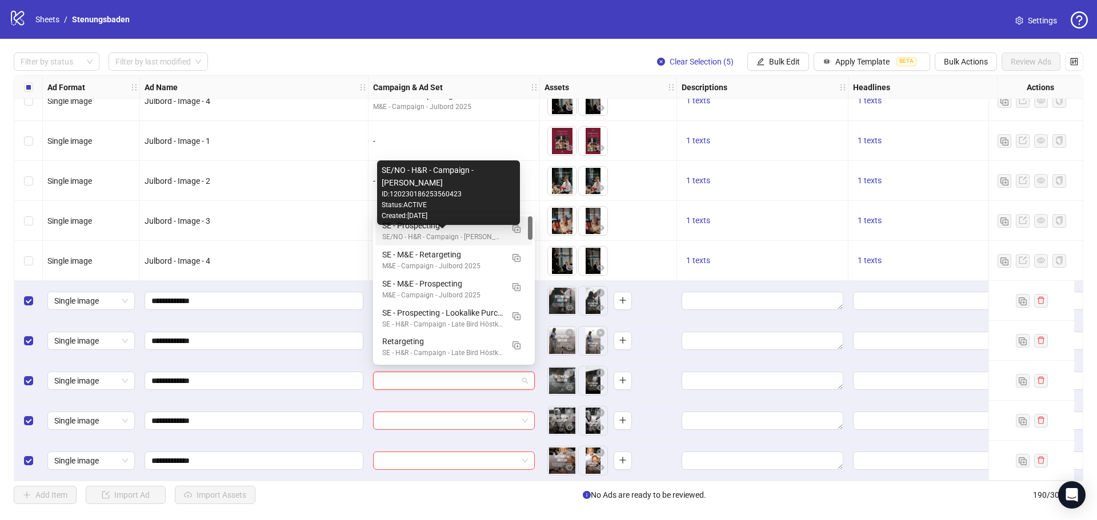
click at [416, 233] on div "SE/NO - H&R - Campaign - [PERSON_NAME]" at bounding box center [442, 237] width 121 height 11
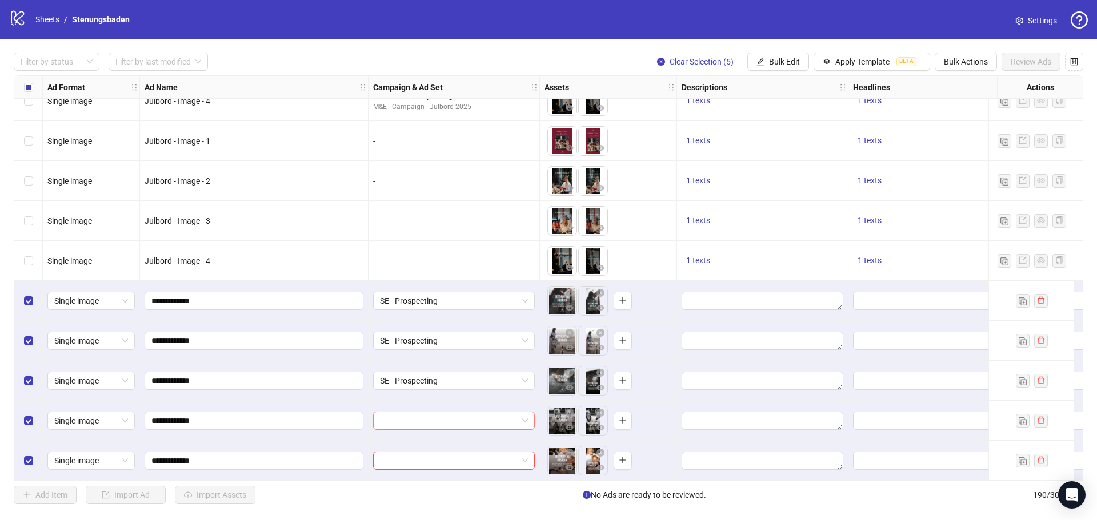
click at [435, 419] on input "search" at bounding box center [449, 420] width 138 height 17
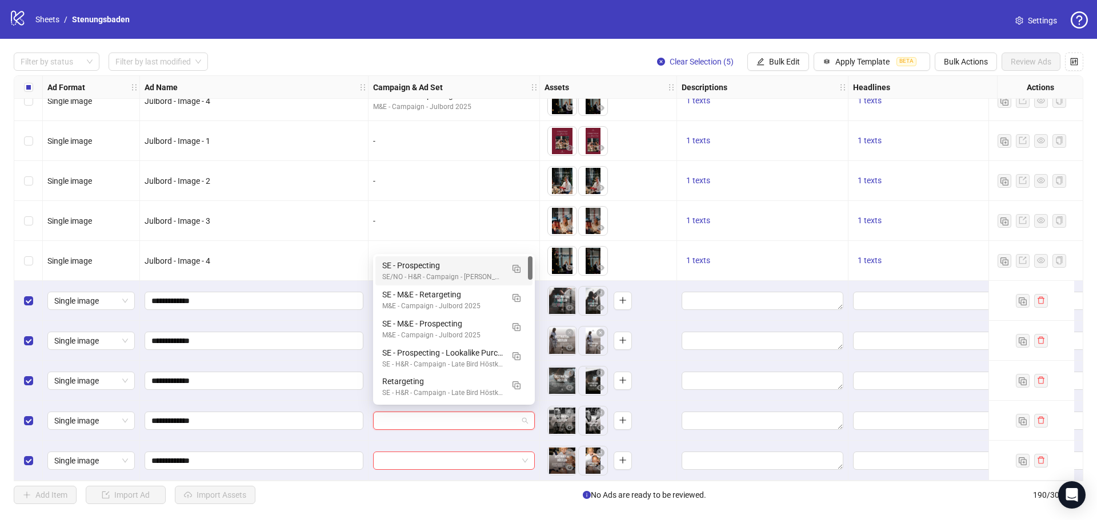
click at [444, 267] on div "SE - Prospecting" at bounding box center [442, 265] width 121 height 13
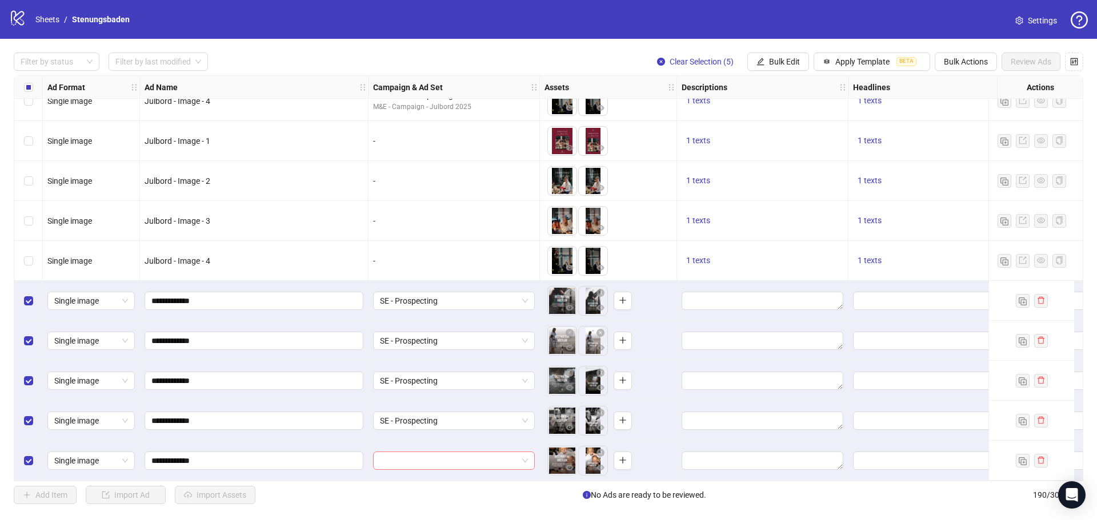
click at [445, 461] on input "search" at bounding box center [449, 460] width 138 height 17
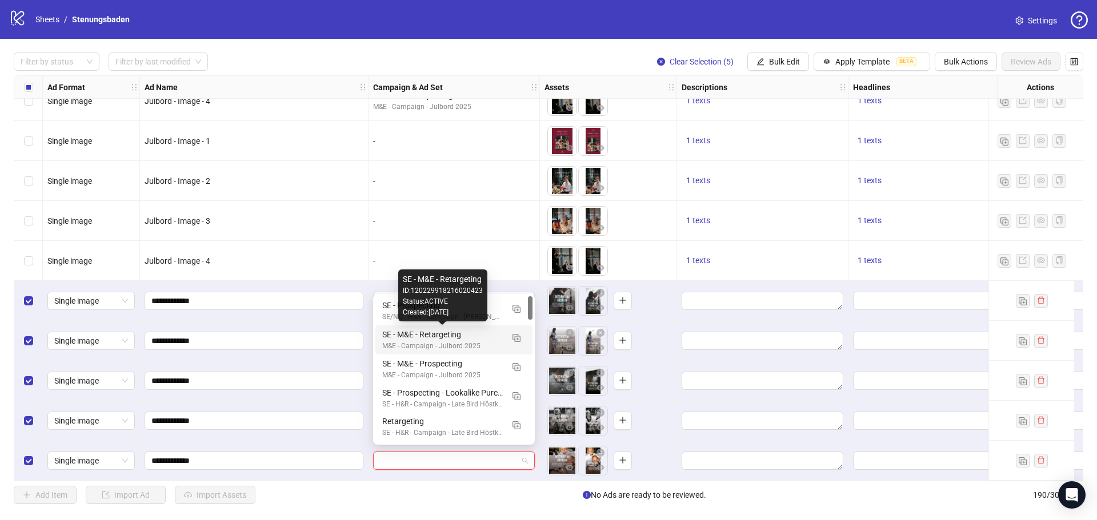
click at [447, 314] on div "Created: 2025-08-25" at bounding box center [443, 312] width 80 height 11
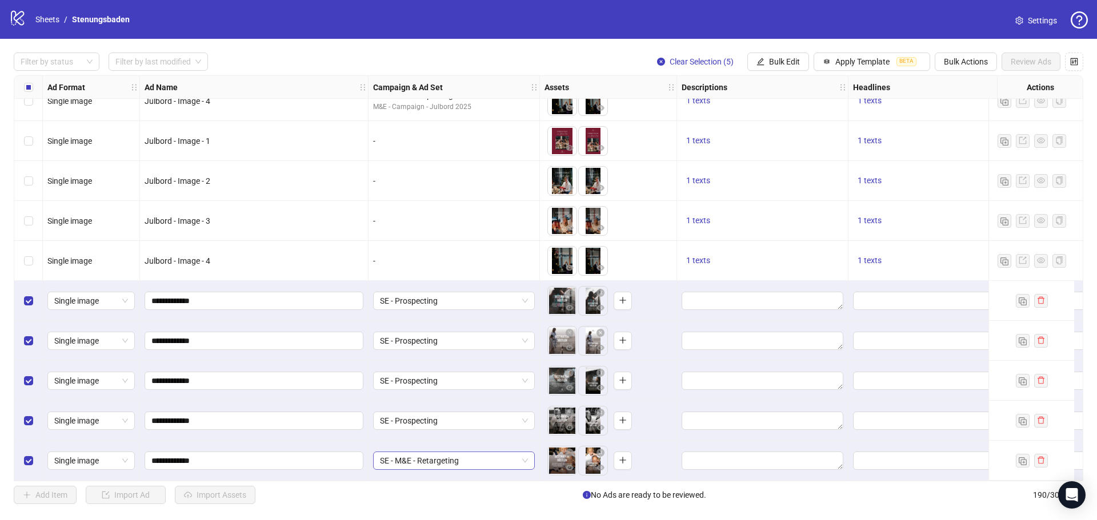
click at [458, 462] on span "SE - M&E - Retargeting" at bounding box center [454, 460] width 148 height 17
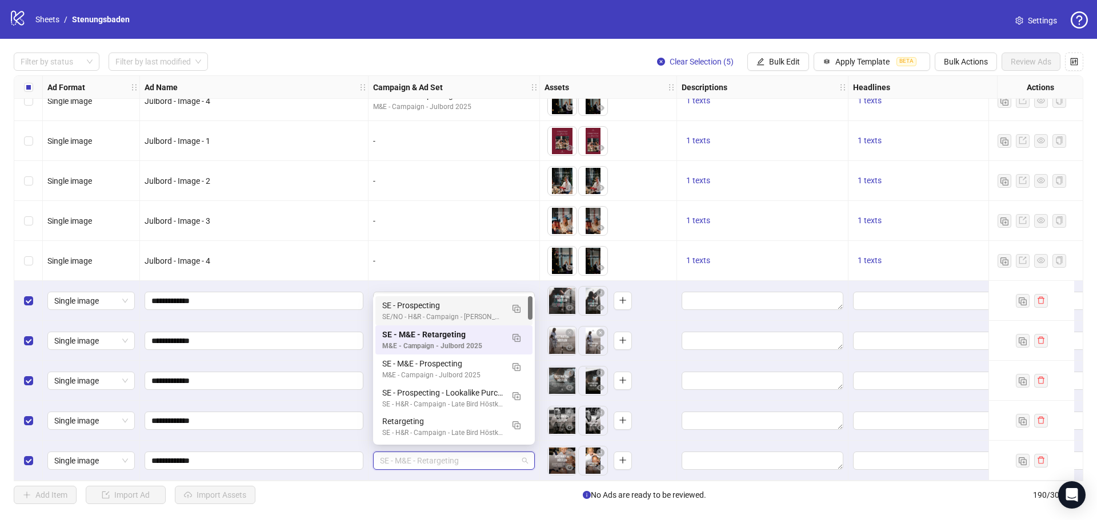
click at [431, 311] on div "SE - Prospecting" at bounding box center [442, 305] width 121 height 13
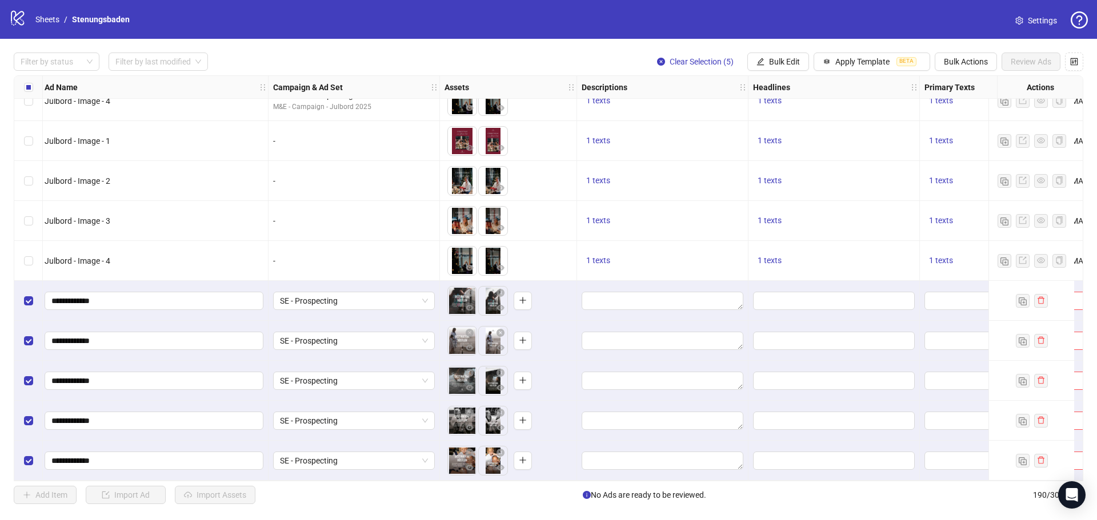
scroll to position [7219, 299]
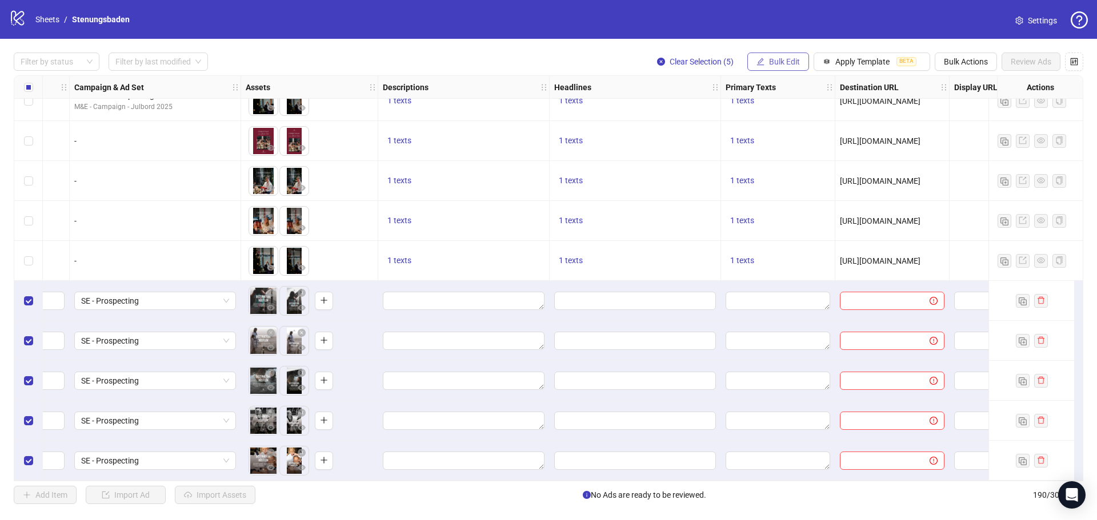
click at [785, 64] on span "Bulk Edit" at bounding box center [784, 61] width 31 height 9
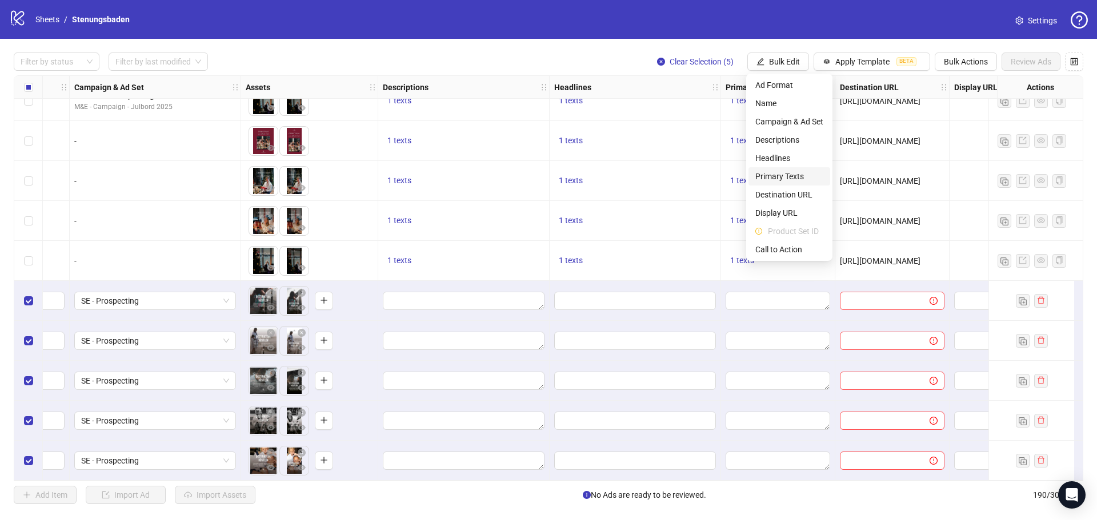
click at [778, 173] on span "Primary Texts" at bounding box center [789, 176] width 68 height 13
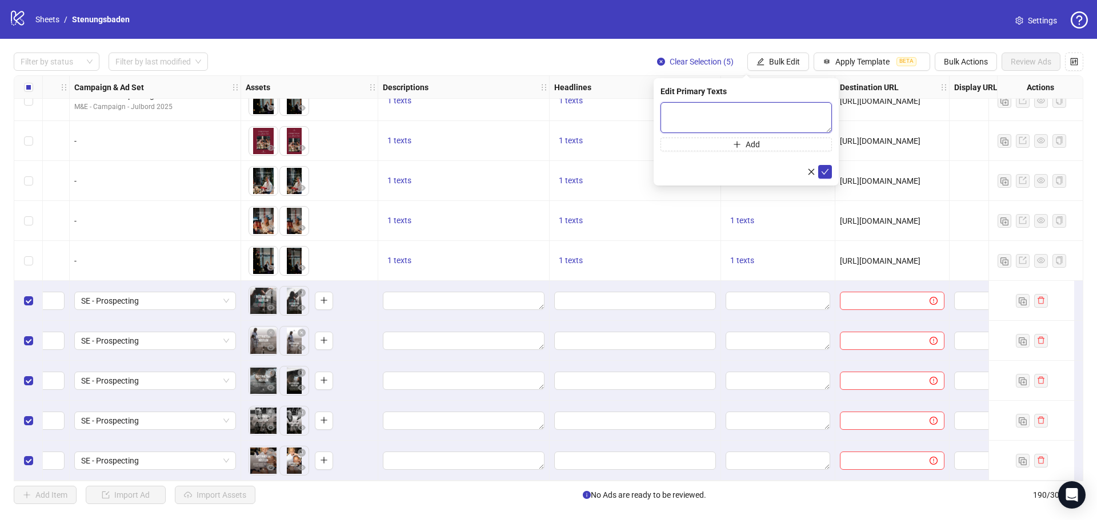
click at [703, 109] on textarea at bounding box center [745, 117] width 171 height 31
paste textarea "**********"
type textarea "**********"
click at [823, 173] on icon "check" at bounding box center [825, 172] width 8 height 8
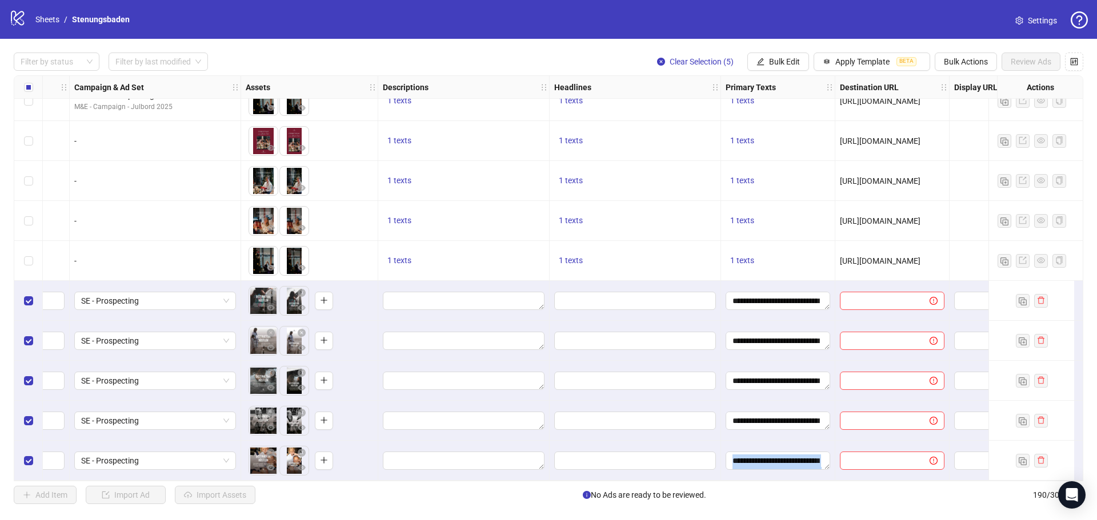
drag, startPoint x: 811, startPoint y: 478, endPoint x: 817, endPoint y: 478, distance: 6.9
click at [817, 478] on div "Ad Format Ad Name Campaign & Ad Set Assets Descriptions Headlines Primary Texts…" at bounding box center [548, 278] width 1069 height 406
click at [787, 59] on span "Bulk Edit" at bounding box center [784, 61] width 31 height 9
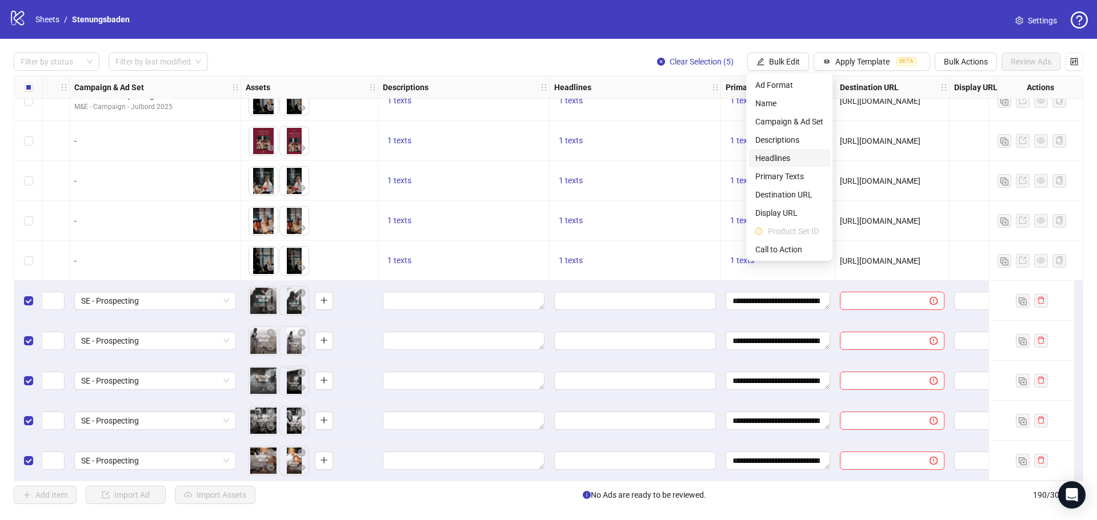
click at [777, 154] on span "Headlines" at bounding box center [789, 158] width 68 height 13
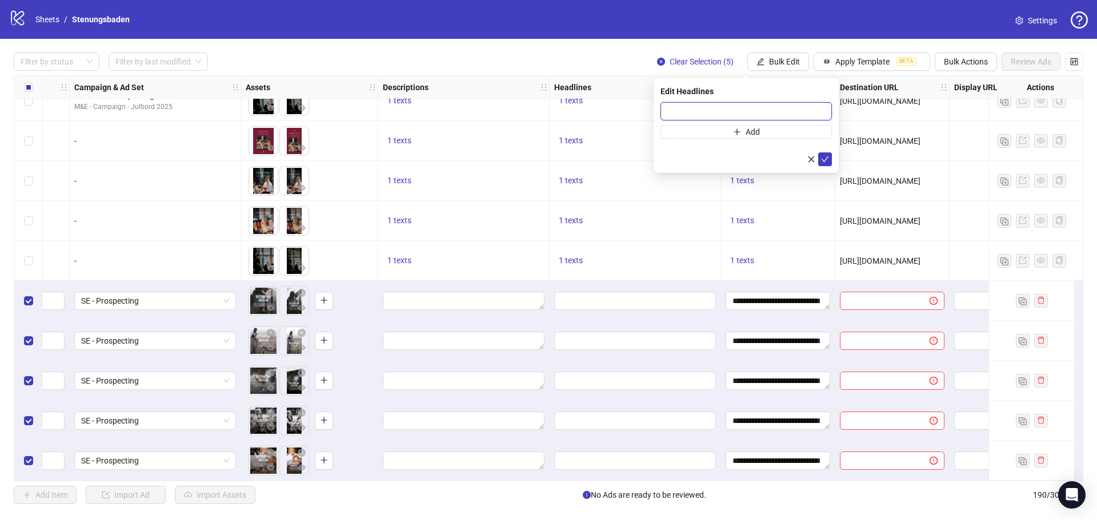
click at [701, 113] on input "text" at bounding box center [745, 111] width 171 height 18
paste input "**********"
type input "**********"
click at [823, 159] on icon "check" at bounding box center [825, 159] width 8 height 8
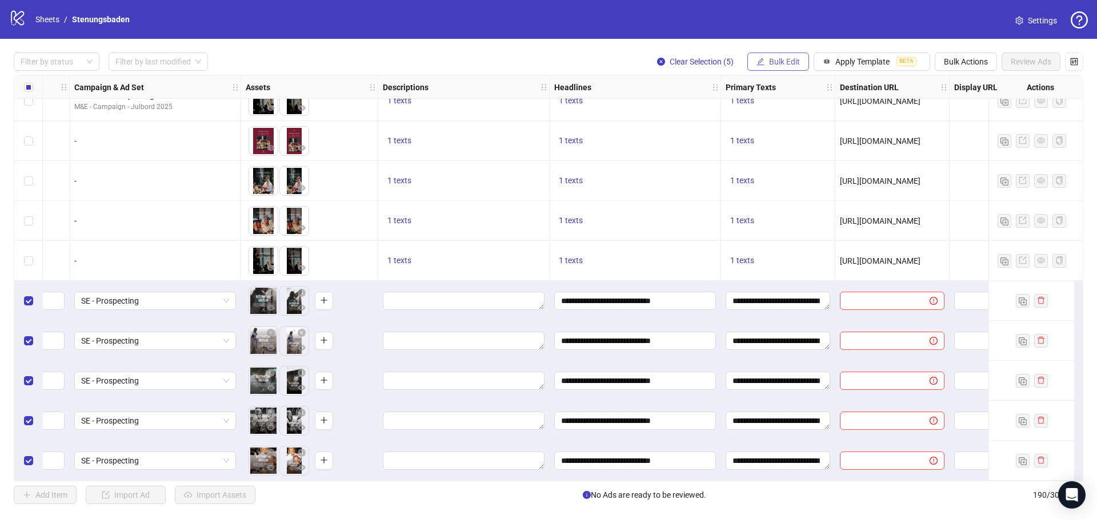
click at [795, 61] on span "Bulk Edit" at bounding box center [784, 61] width 31 height 9
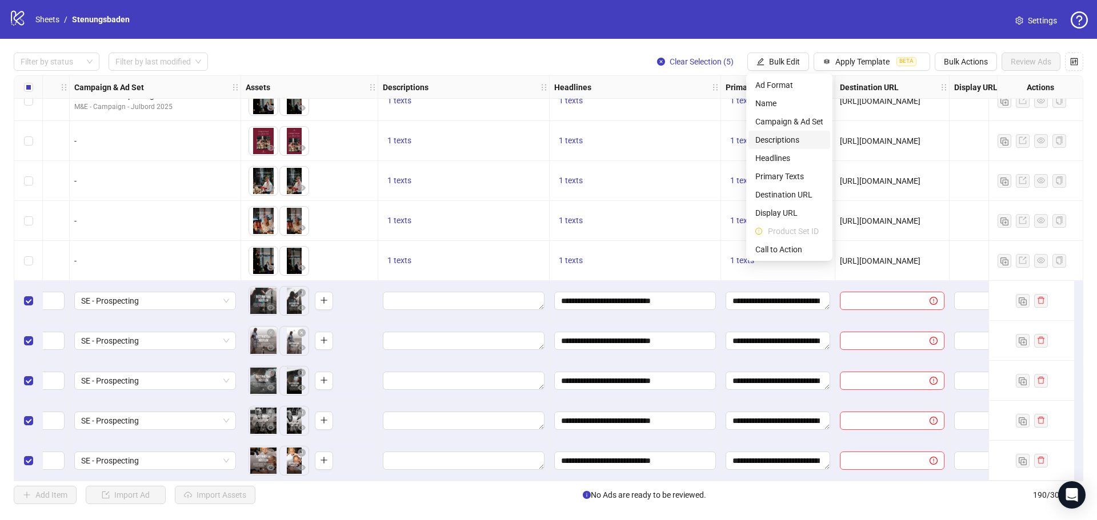
click at [777, 138] on span "Descriptions" at bounding box center [789, 140] width 68 height 13
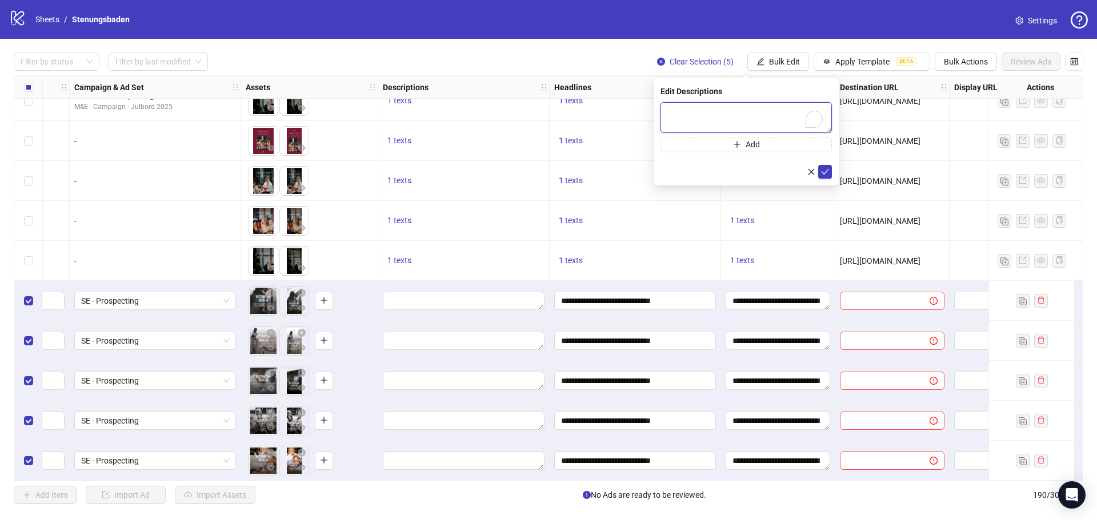
click at [715, 106] on textarea "To enrich screen reader interactions, please activate Accessibility in Grammarl…" at bounding box center [745, 117] width 171 height 31
paste textarea "**********"
type textarea "**********"
click at [827, 175] on span "submit" at bounding box center [825, 171] width 8 height 9
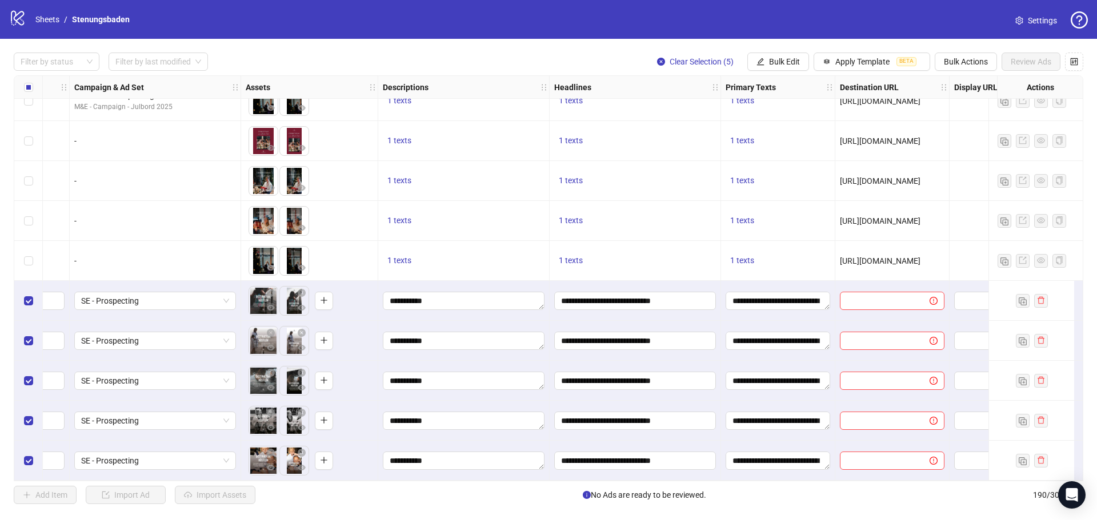
scroll to position [7219, 402]
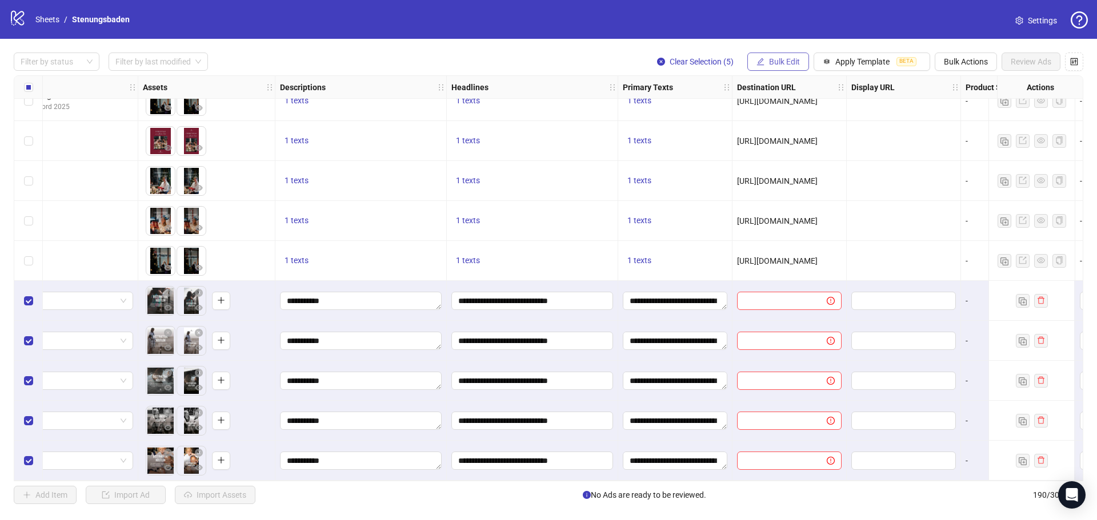
click at [776, 57] on button "Bulk Edit" at bounding box center [778, 62] width 62 height 18
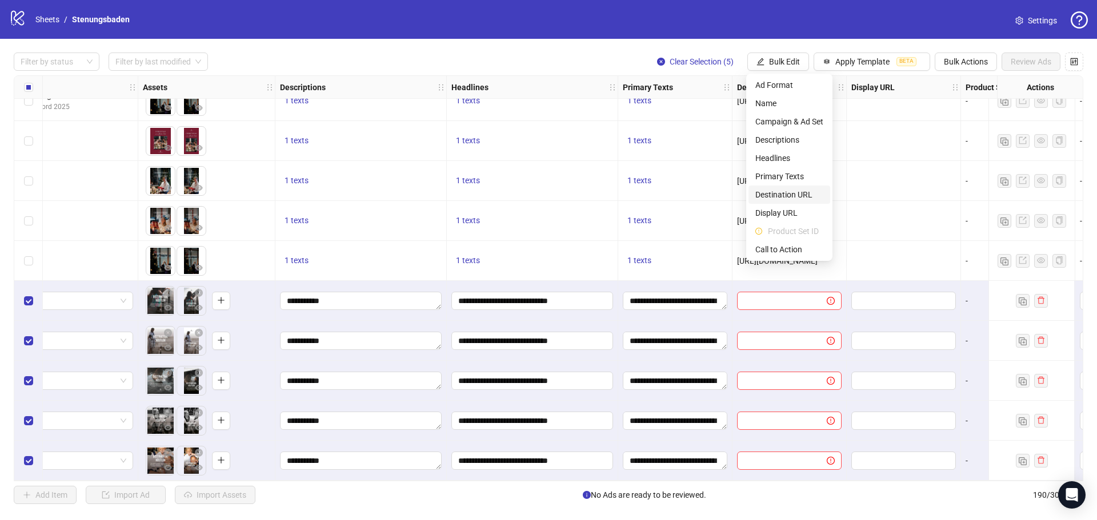
click at [785, 193] on span "Destination URL" at bounding box center [789, 194] width 68 height 13
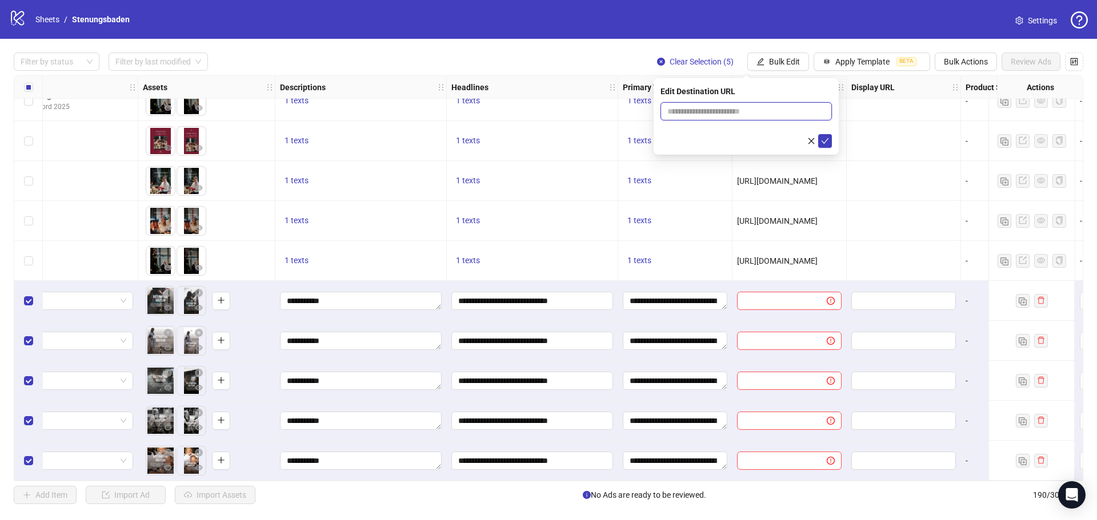
click at [714, 113] on input "text" at bounding box center [741, 111] width 149 height 13
paste input "**********"
type input "**********"
click at [829, 142] on button "submit" at bounding box center [825, 141] width 14 height 14
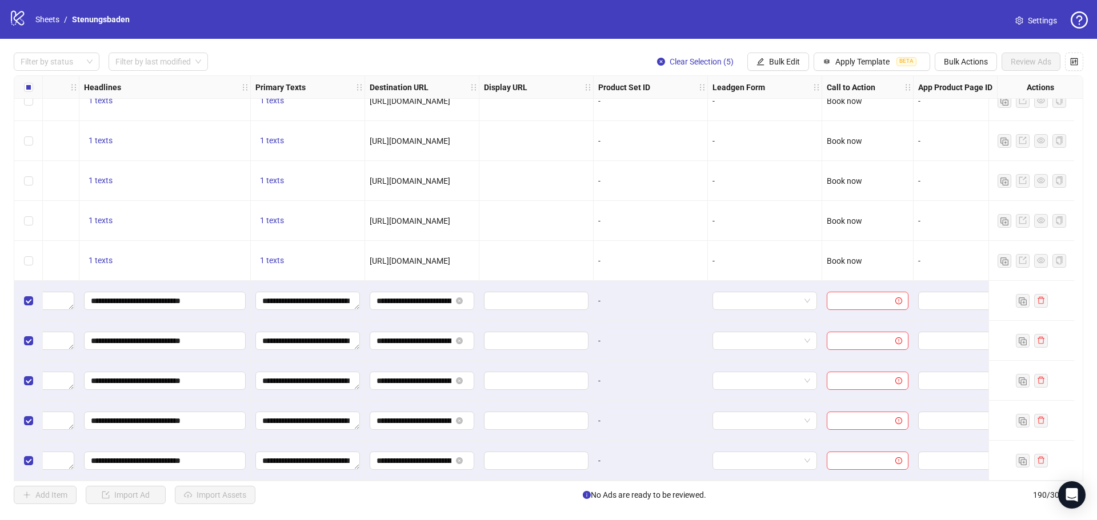
scroll to position [7219, 772]
click at [789, 61] on span "Bulk Edit" at bounding box center [784, 61] width 31 height 9
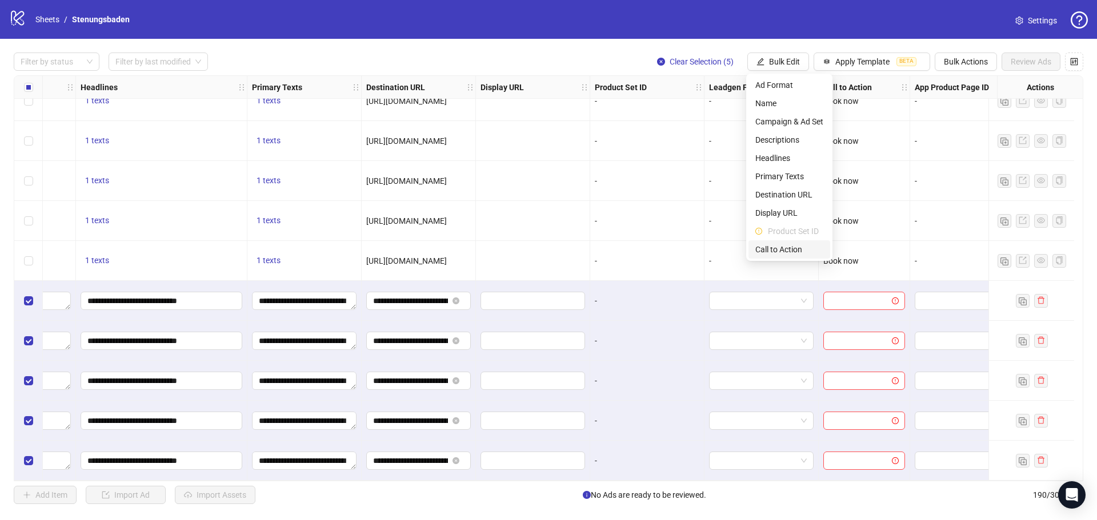
click at [781, 248] on span "Call to Action" at bounding box center [789, 249] width 68 height 13
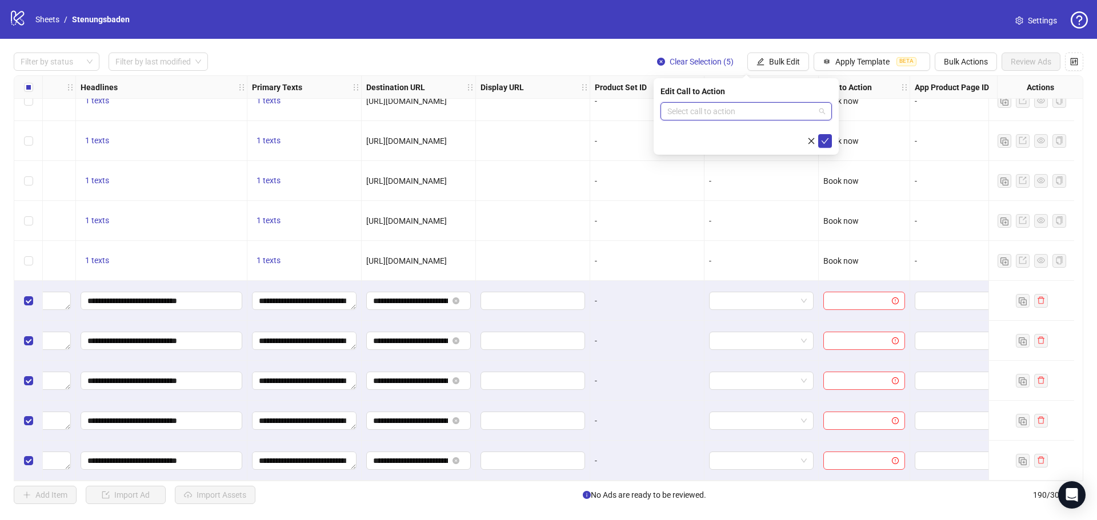
click at [730, 117] on input "search" at bounding box center [740, 111] width 147 height 17
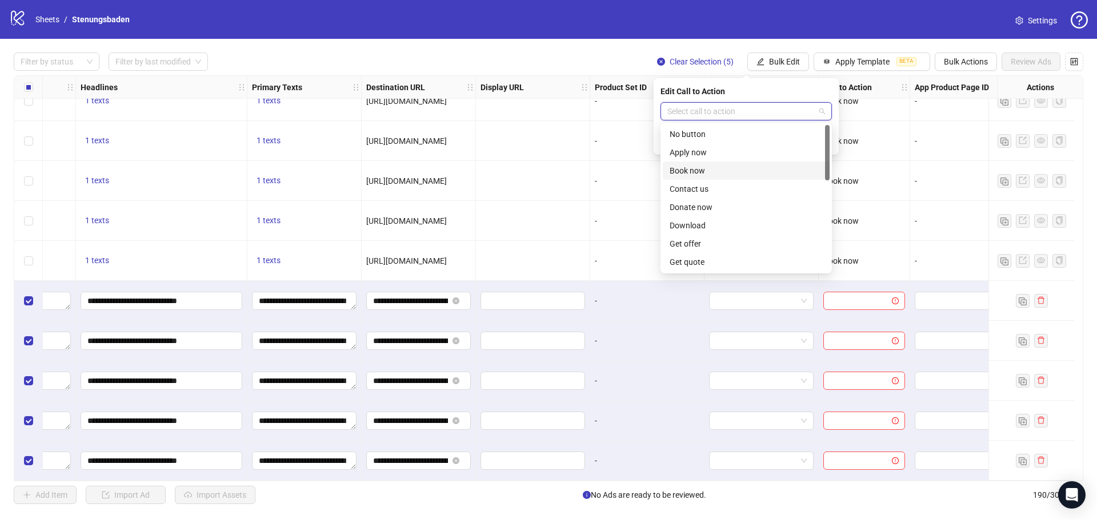
click at [696, 170] on div "Book now" at bounding box center [745, 171] width 153 height 13
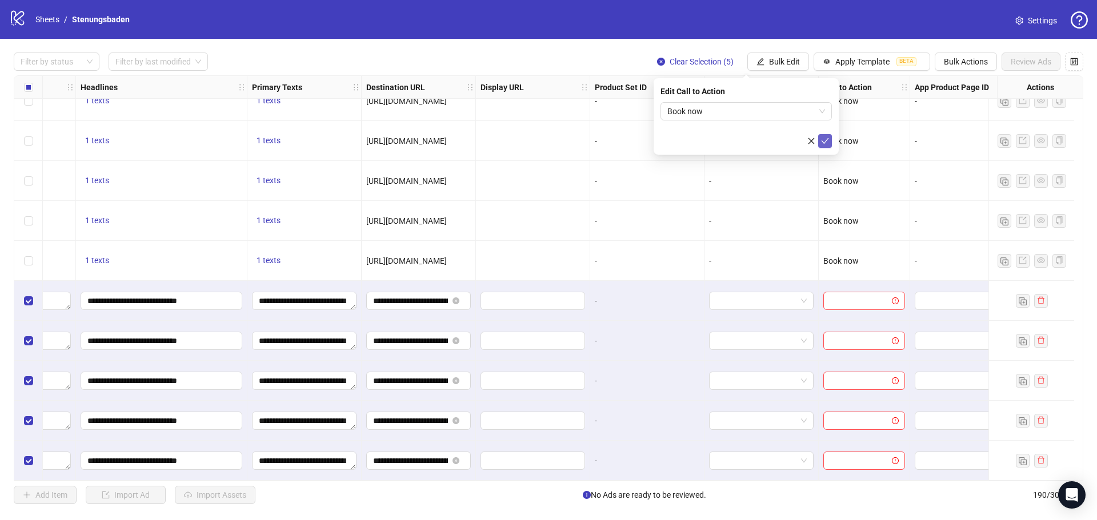
click at [821, 141] on icon "check" at bounding box center [825, 141] width 8 height 8
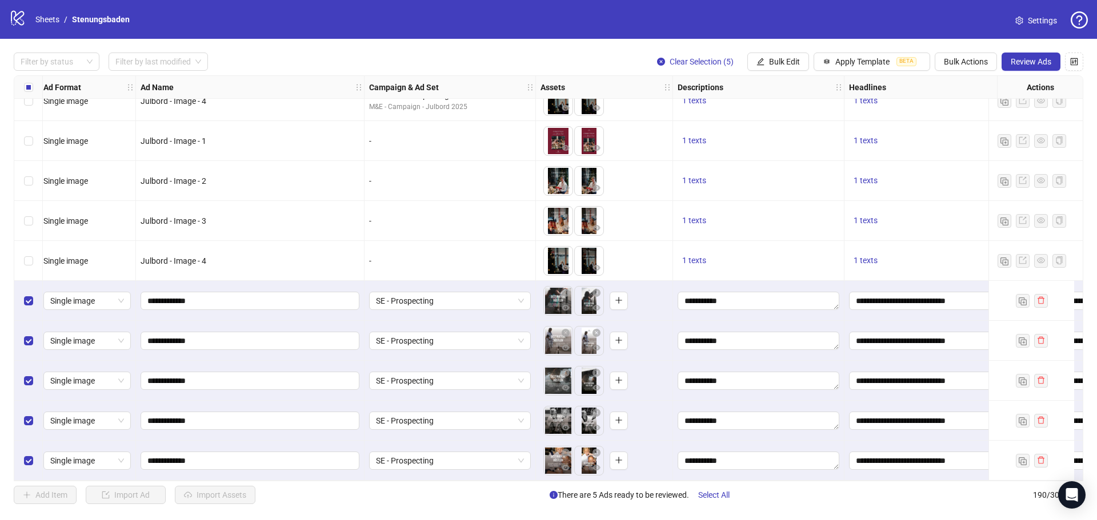
scroll to position [7219, 0]
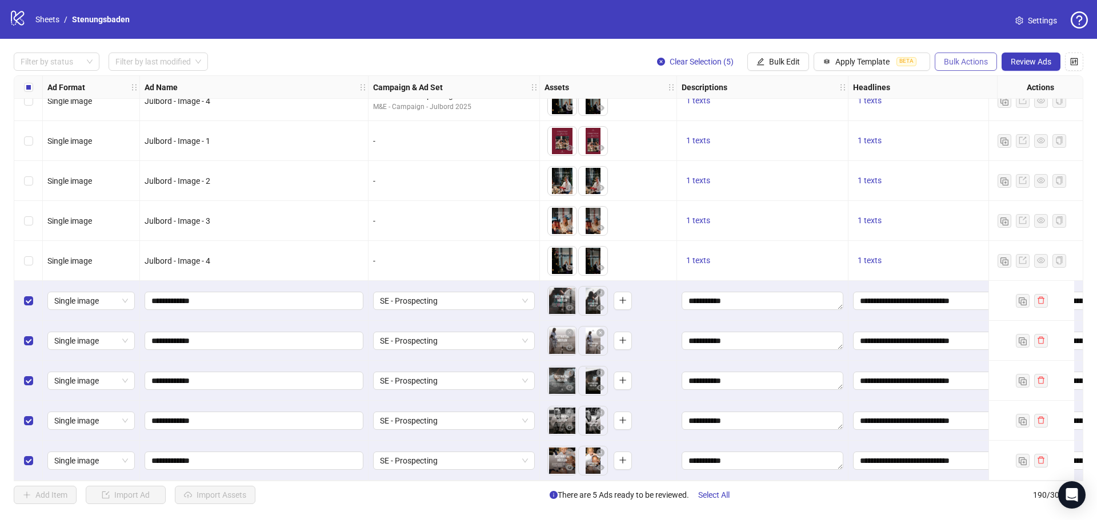
click at [945, 61] on span "Bulk Actions" at bounding box center [966, 61] width 44 height 9
click at [989, 117] on span "Duplicate with assets" at bounding box center [981, 121] width 78 height 13
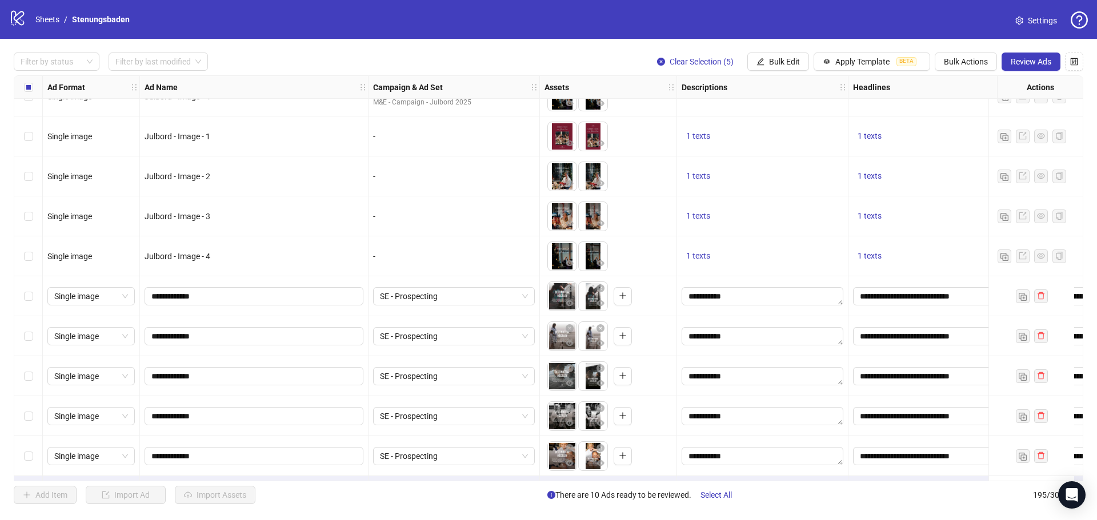
scroll to position [7419, 0]
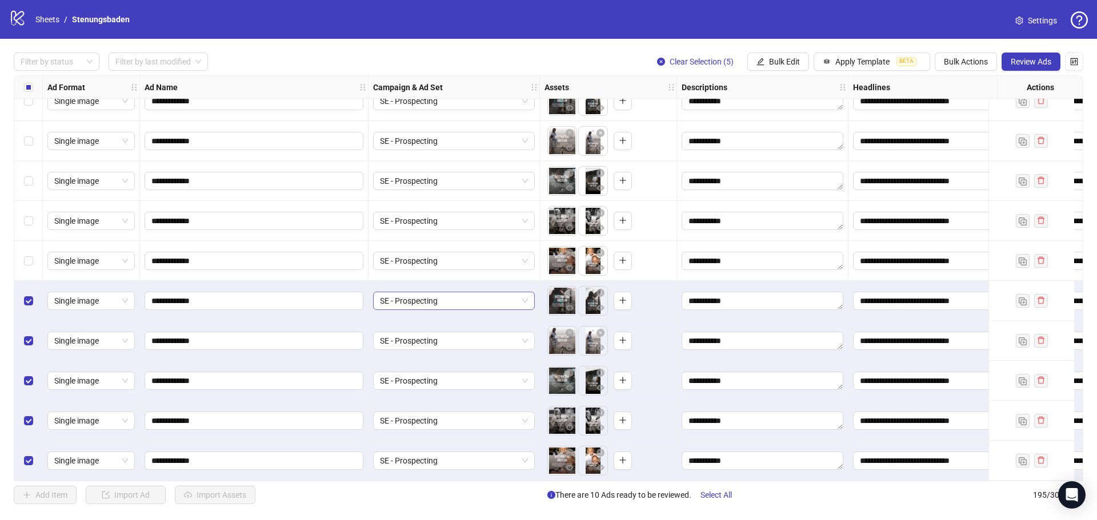
click at [462, 293] on span "SE - Prospecting" at bounding box center [454, 300] width 148 height 17
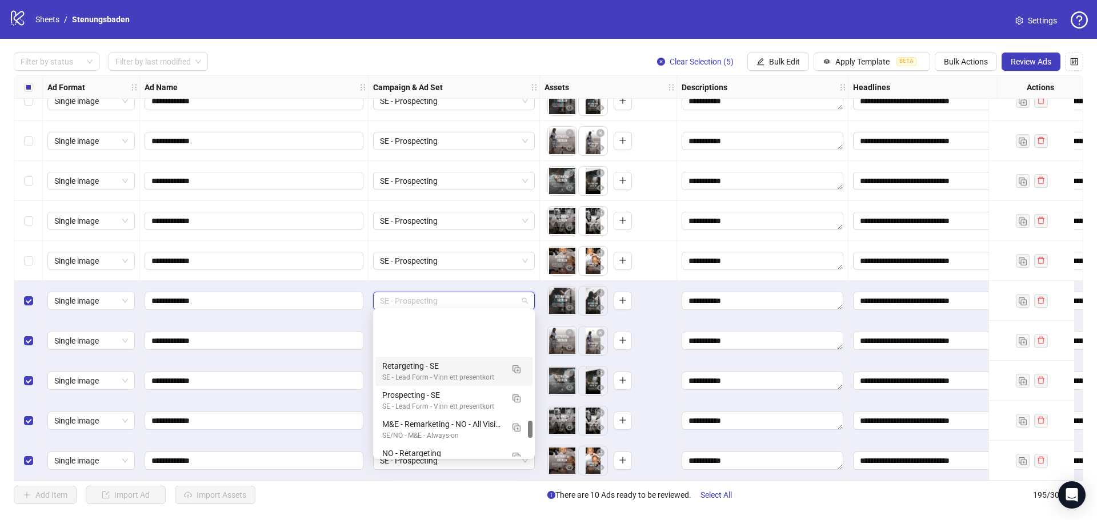
scroll to position [914, 0]
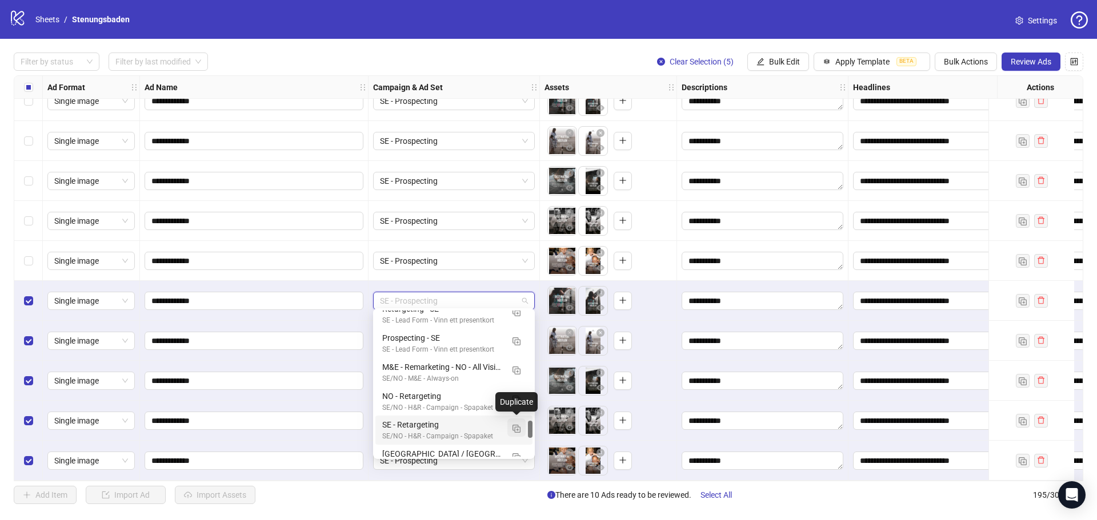
click at [514, 426] on img "button" at bounding box center [516, 429] width 8 height 8
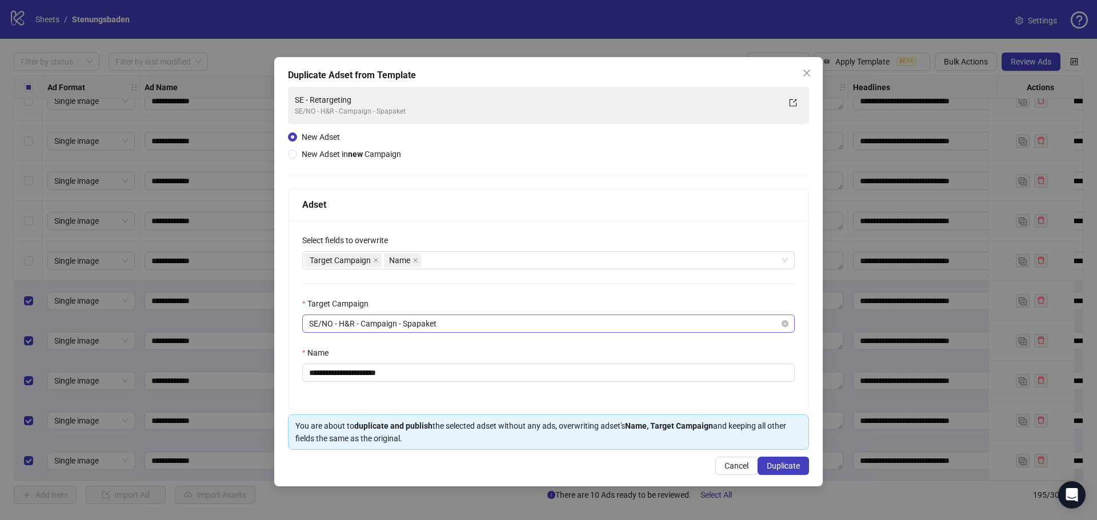
click at [471, 319] on span "SE/NO - H&R - Campaign - Spapaket" at bounding box center [548, 323] width 479 height 17
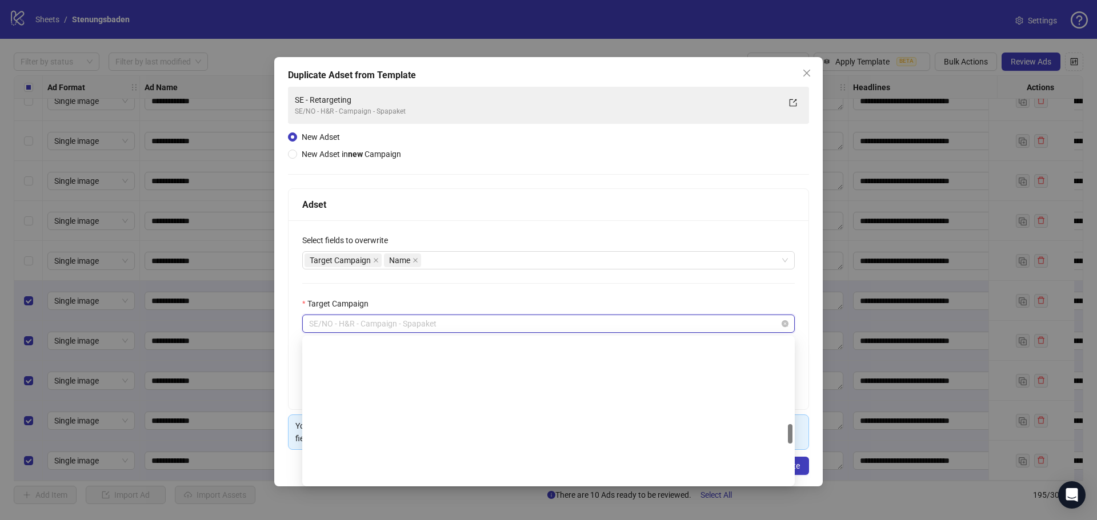
scroll to position [641, 0]
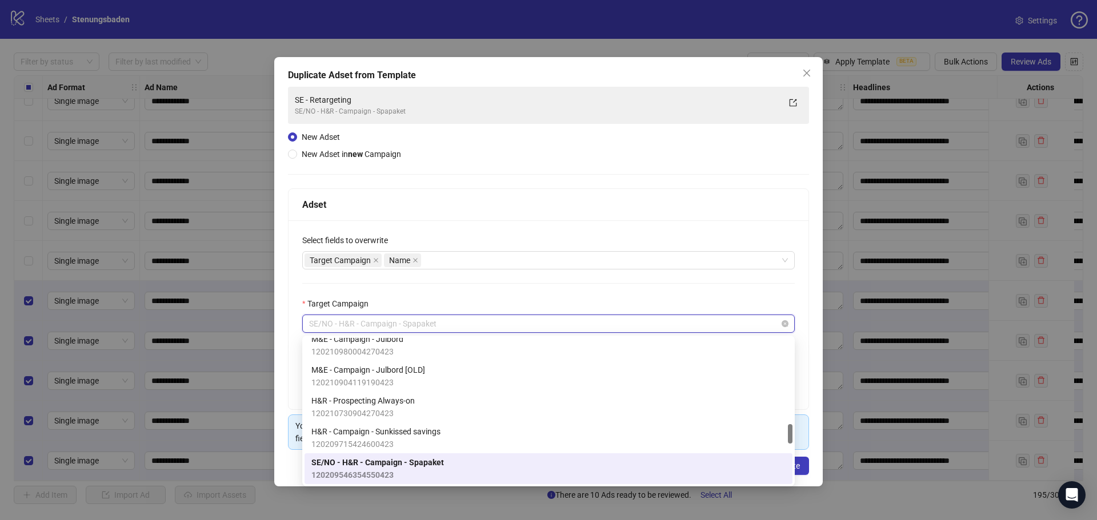
click at [471, 319] on span "SE/NO - H&R - Campaign - Spapaket" at bounding box center [548, 323] width 479 height 17
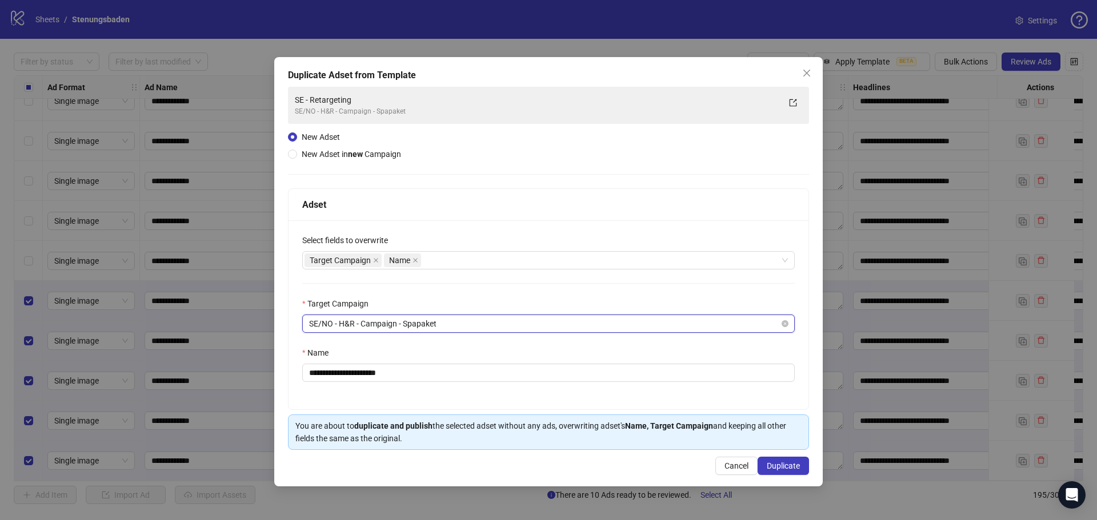
click at [479, 326] on span "SE/NO - H&R - Campaign - Spapaket" at bounding box center [548, 323] width 479 height 17
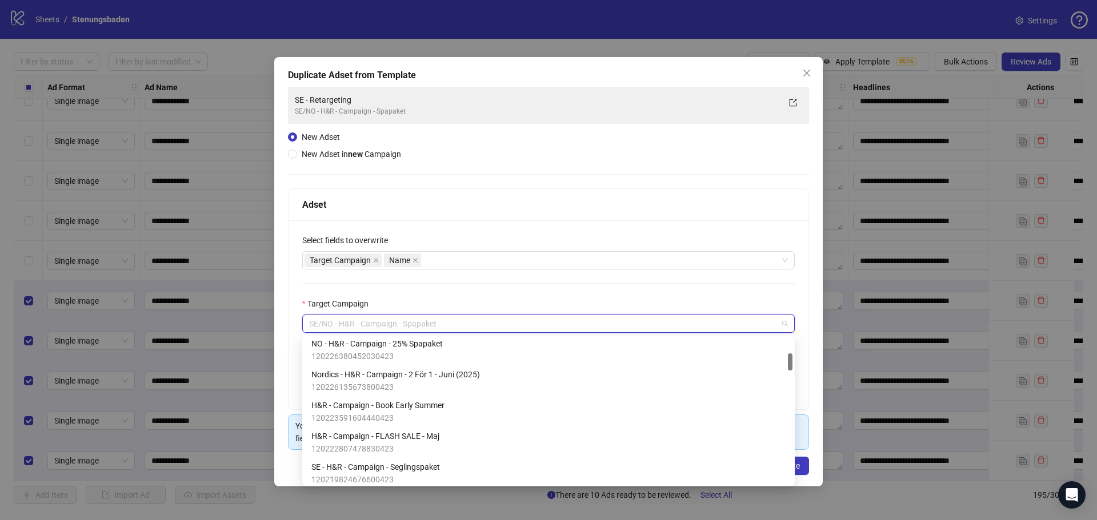
scroll to position [0, 0]
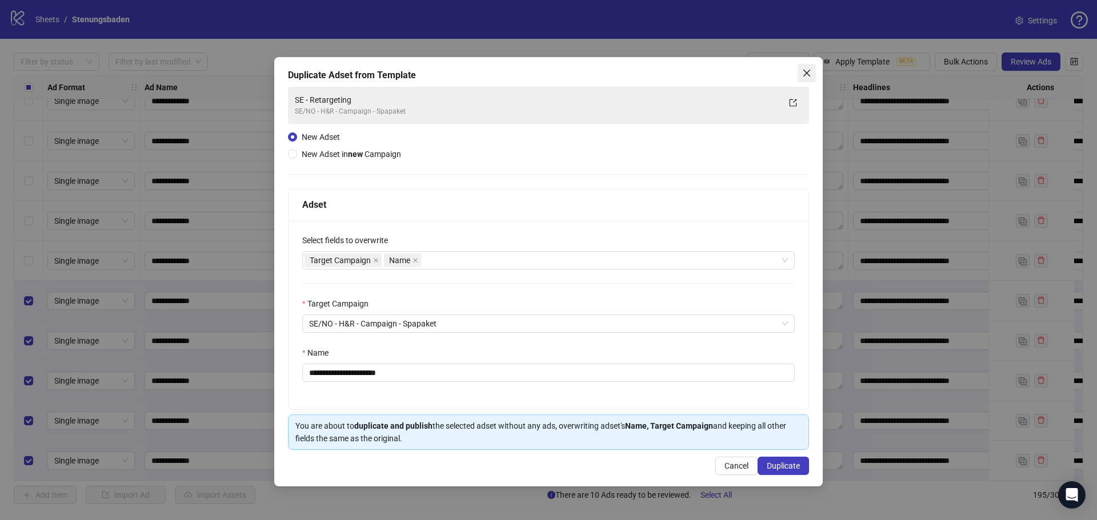
click at [812, 74] on span "Close" at bounding box center [806, 73] width 18 height 9
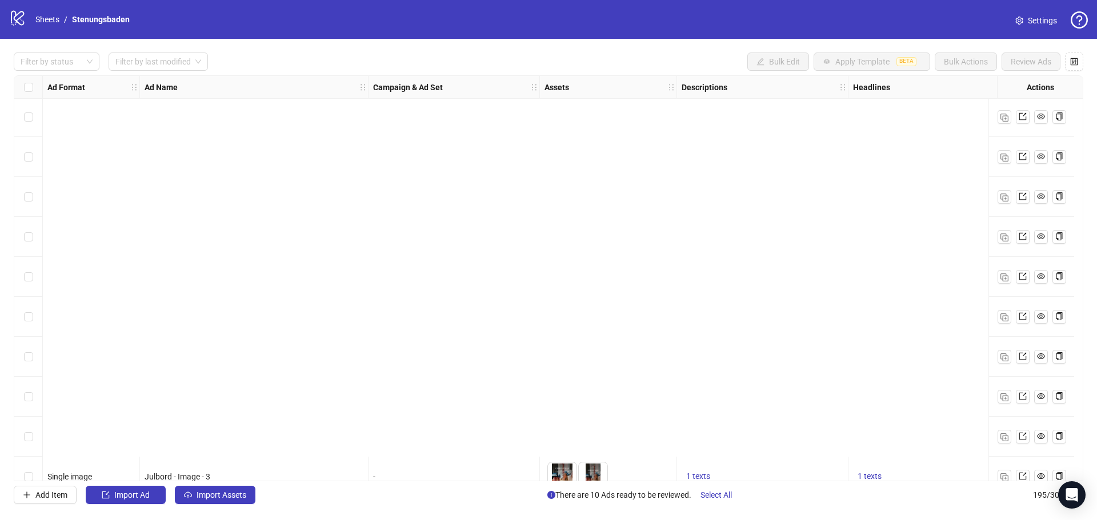
scroll to position [7419, 0]
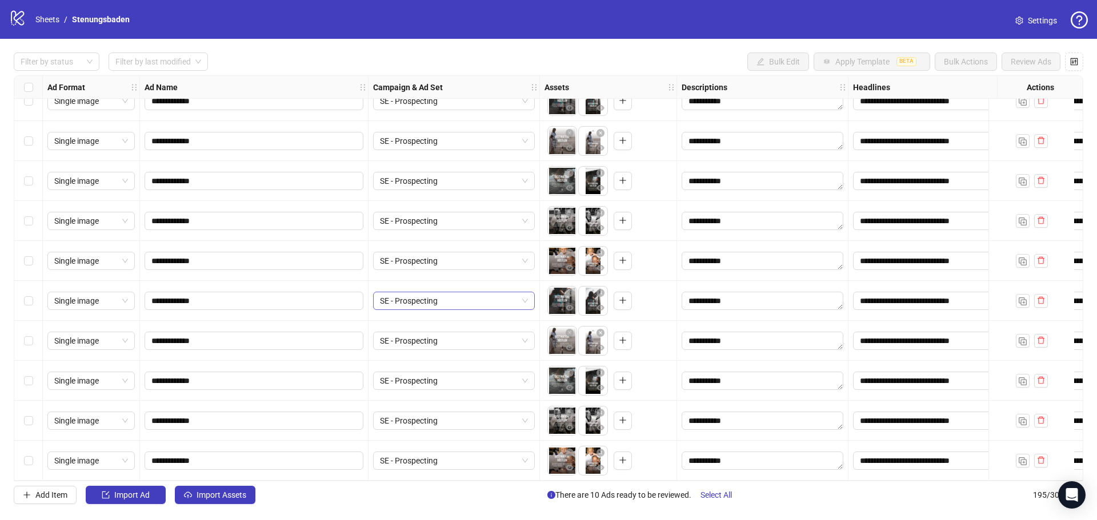
click at [459, 300] on span "SE - Prospecting" at bounding box center [454, 300] width 148 height 17
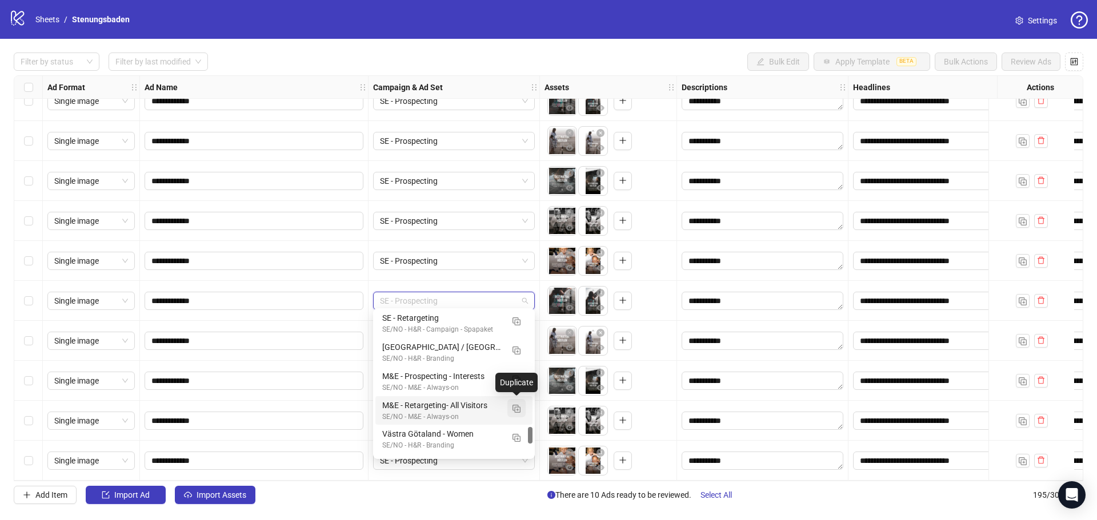
scroll to position [964, 0]
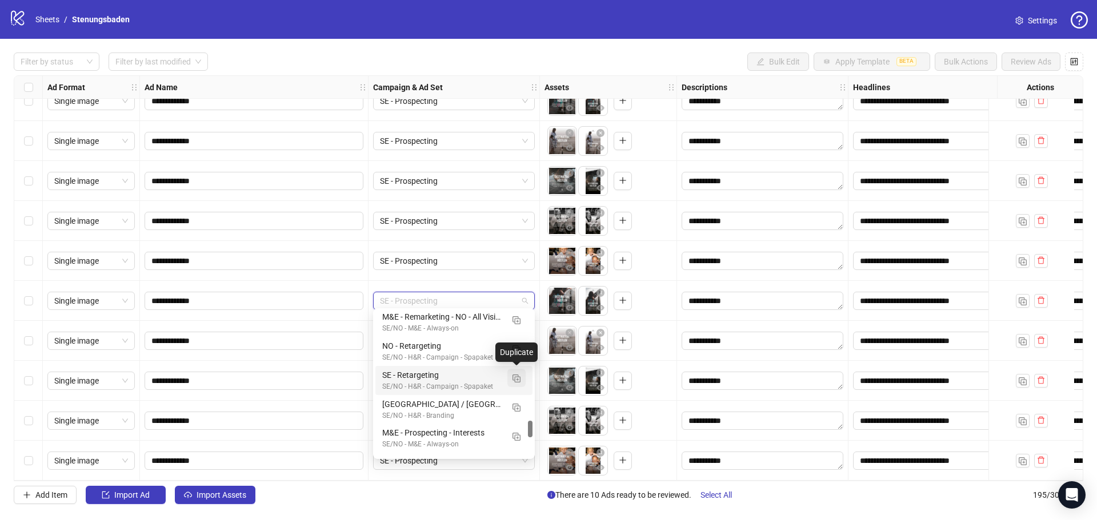
click at [519, 379] on img "button" at bounding box center [516, 379] width 8 height 8
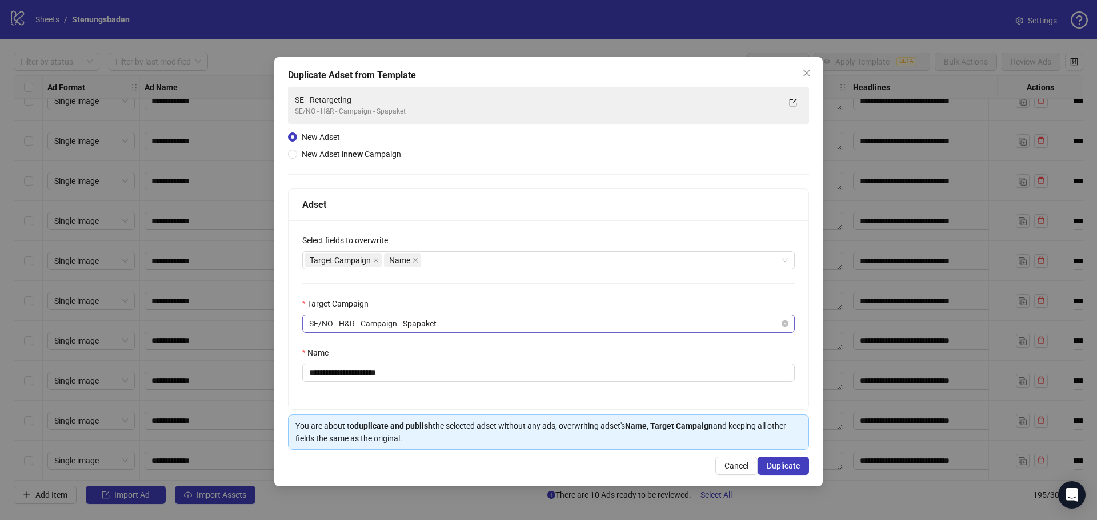
click at [449, 326] on span "SE/NO - H&R - Campaign - Spapaket" at bounding box center [548, 323] width 479 height 17
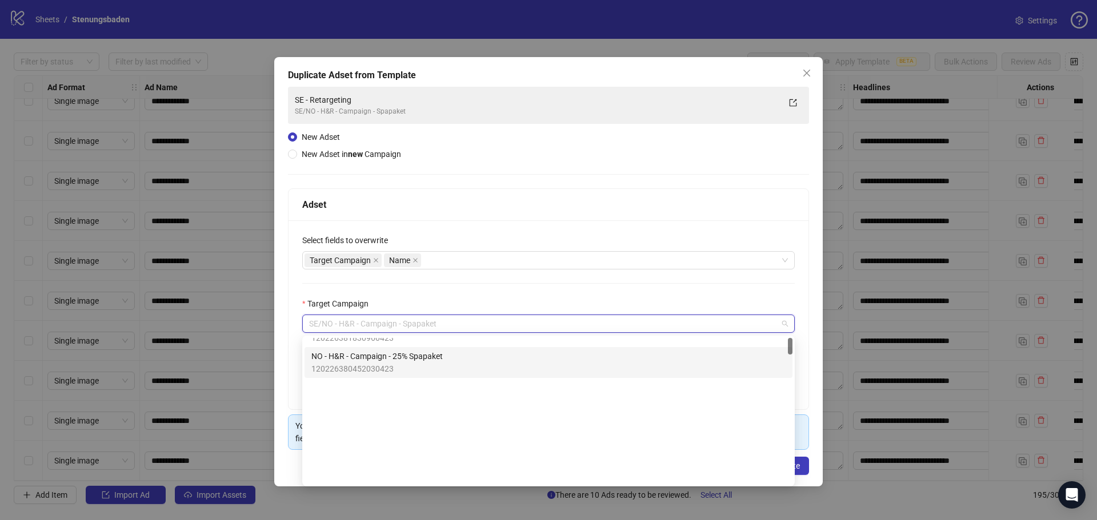
scroll to position [0, 0]
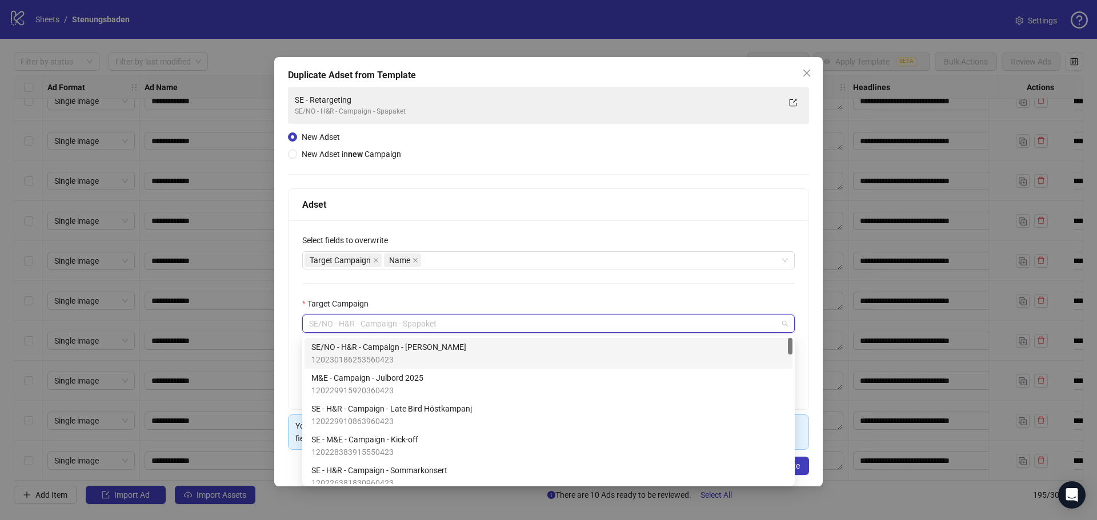
click at [408, 353] on span "SE/NO - H&R - Campaign - [PERSON_NAME]" at bounding box center [388, 347] width 155 height 13
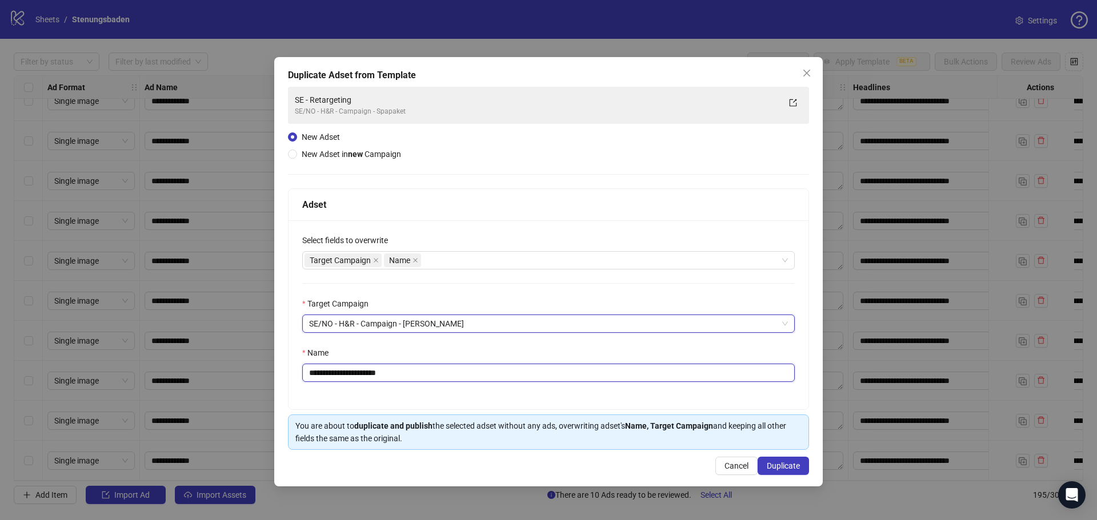
click at [420, 372] on input "**********" at bounding box center [548, 373] width 492 height 18
type input "**********"
click at [792, 467] on span "Duplicate" at bounding box center [783, 466] width 33 height 9
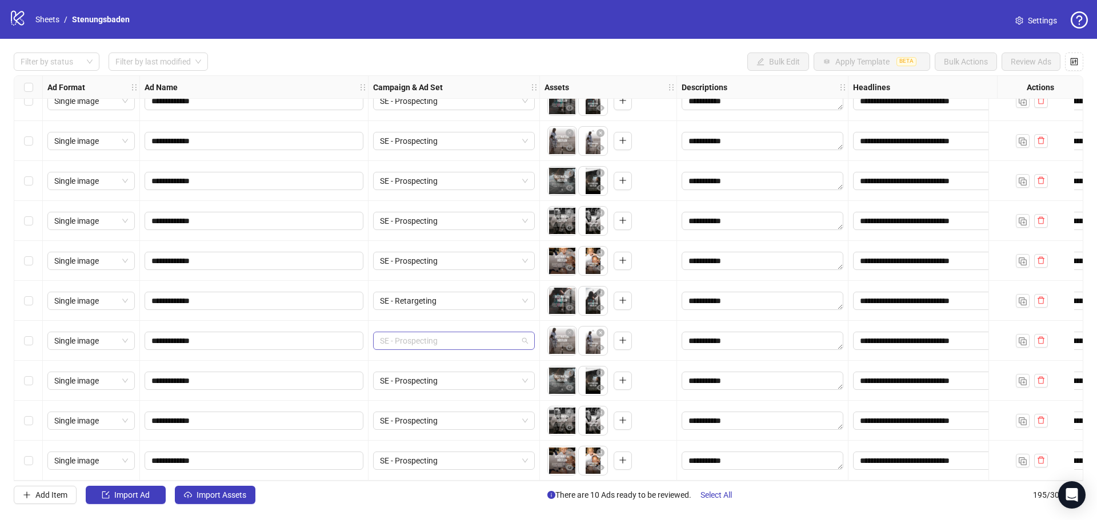
click at [450, 339] on span "SE - Prospecting" at bounding box center [454, 340] width 148 height 17
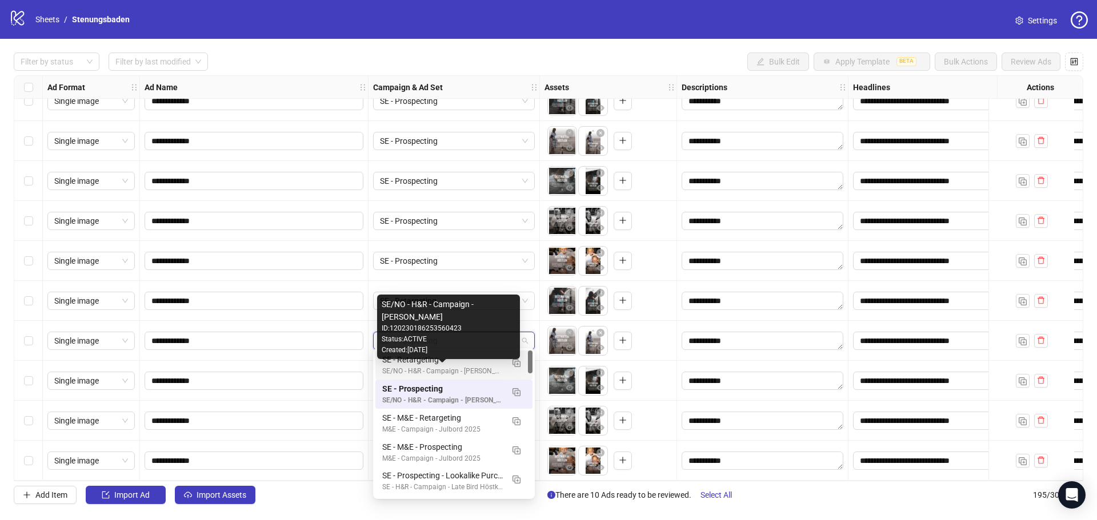
click at [462, 370] on div "SE/NO - H&R - Campaign - [PERSON_NAME]" at bounding box center [442, 371] width 121 height 11
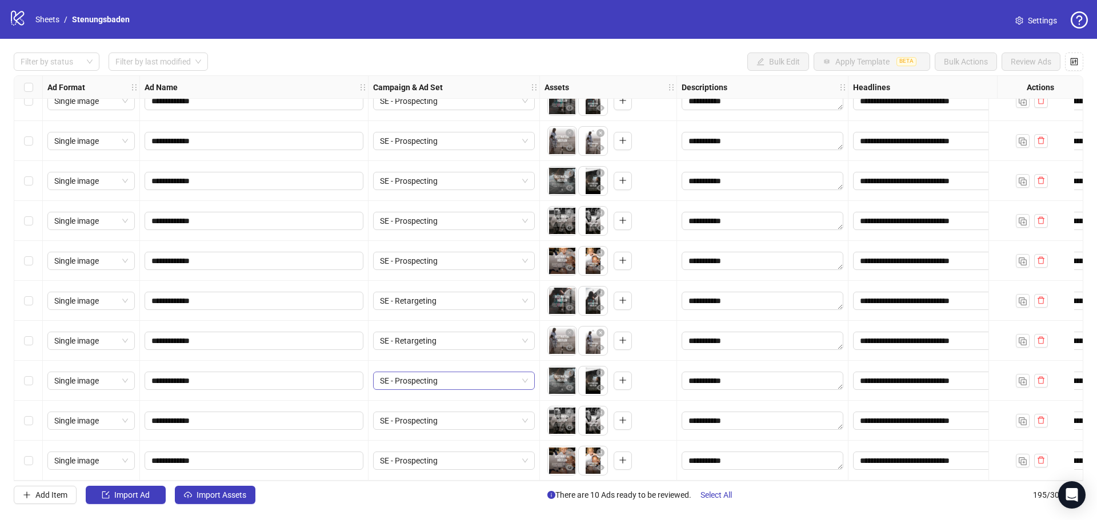
click at [420, 379] on span "SE - Prospecting" at bounding box center [454, 380] width 148 height 17
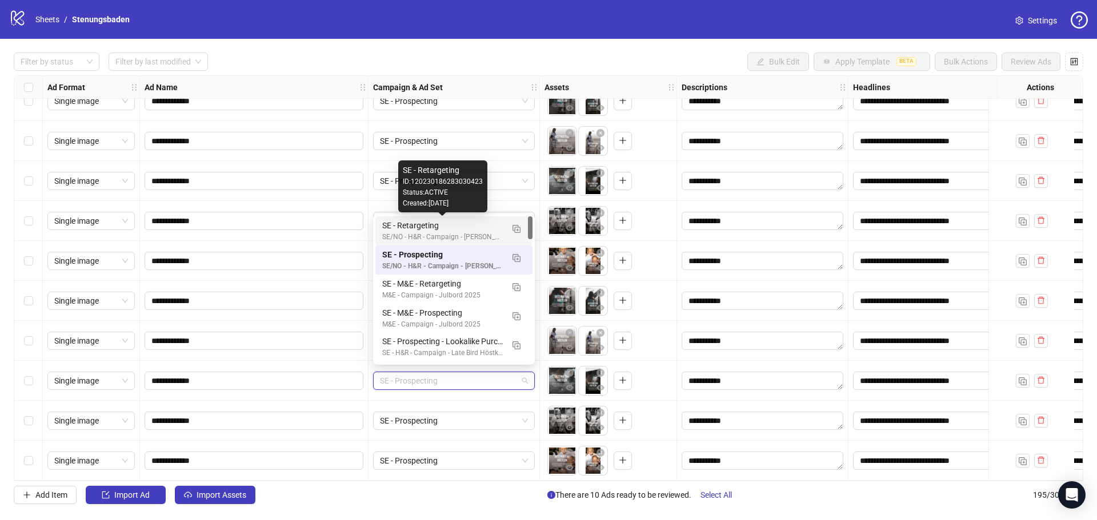
click at [464, 231] on div "SE - Retargeting" at bounding box center [442, 225] width 121 height 13
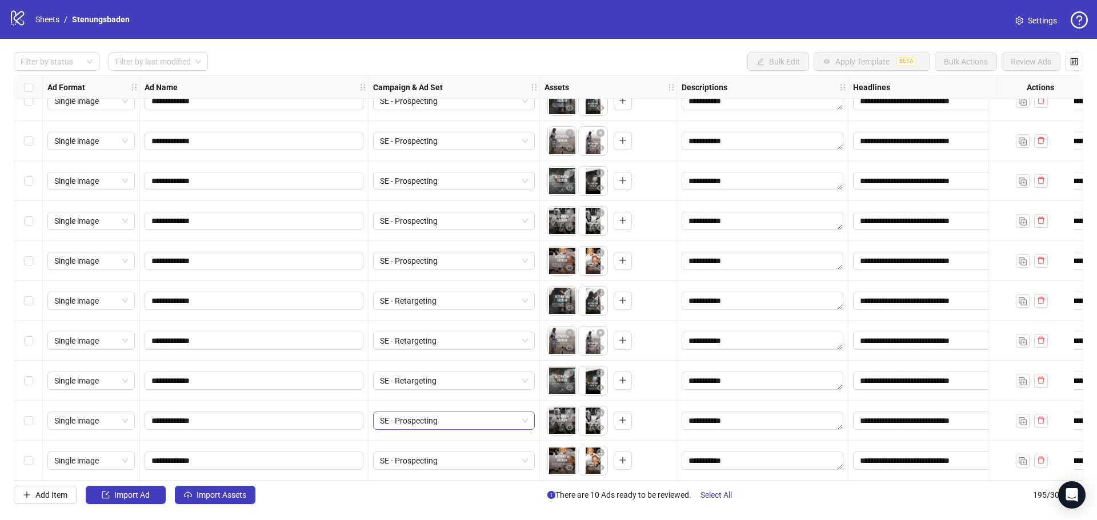
click at [424, 418] on span "SE - Prospecting" at bounding box center [454, 420] width 148 height 17
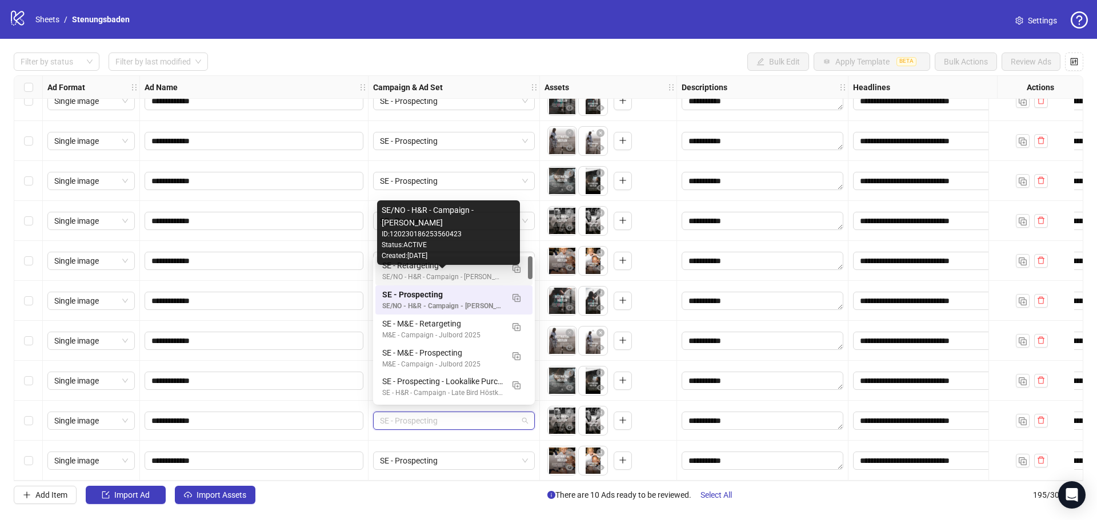
click at [490, 273] on div "SE/NO - H&R - Campaign - [PERSON_NAME]" at bounding box center [442, 277] width 121 height 11
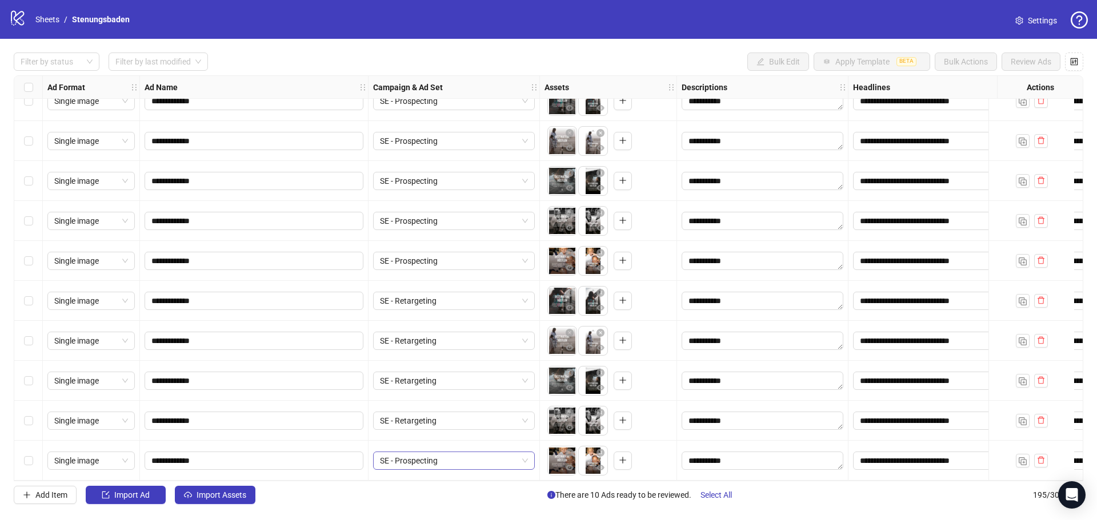
click at [424, 455] on span "SE - Prospecting" at bounding box center [454, 460] width 148 height 17
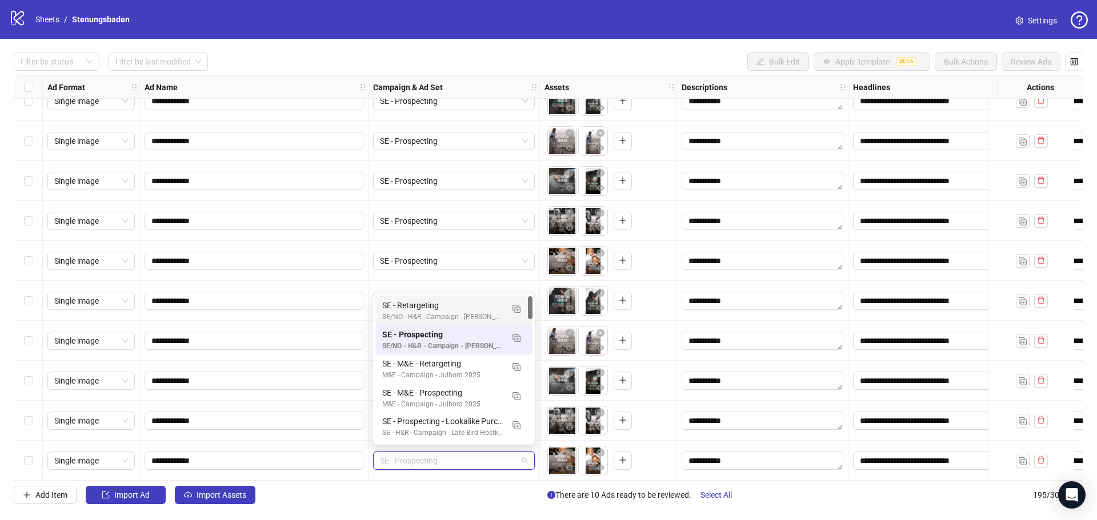
click at [439, 308] on div "SE - Retargeting" at bounding box center [442, 305] width 121 height 13
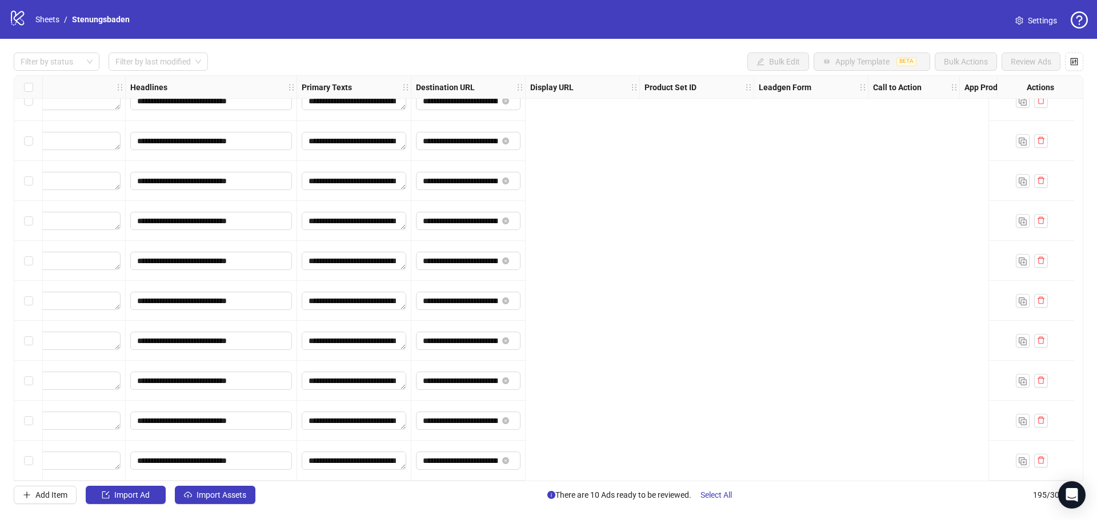
scroll to position [7419, 0]
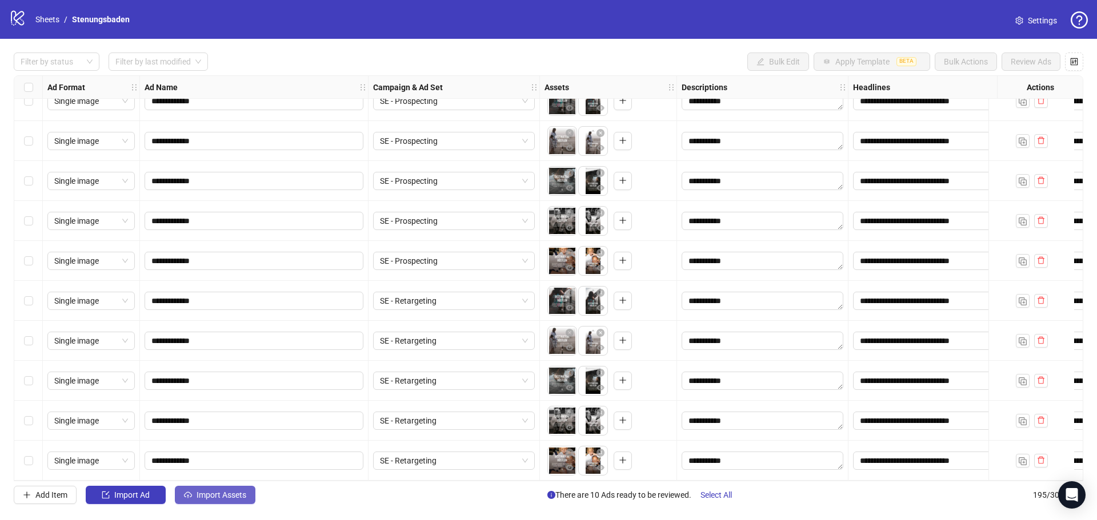
click at [220, 493] on span "Import Assets" at bounding box center [221, 495] width 50 height 9
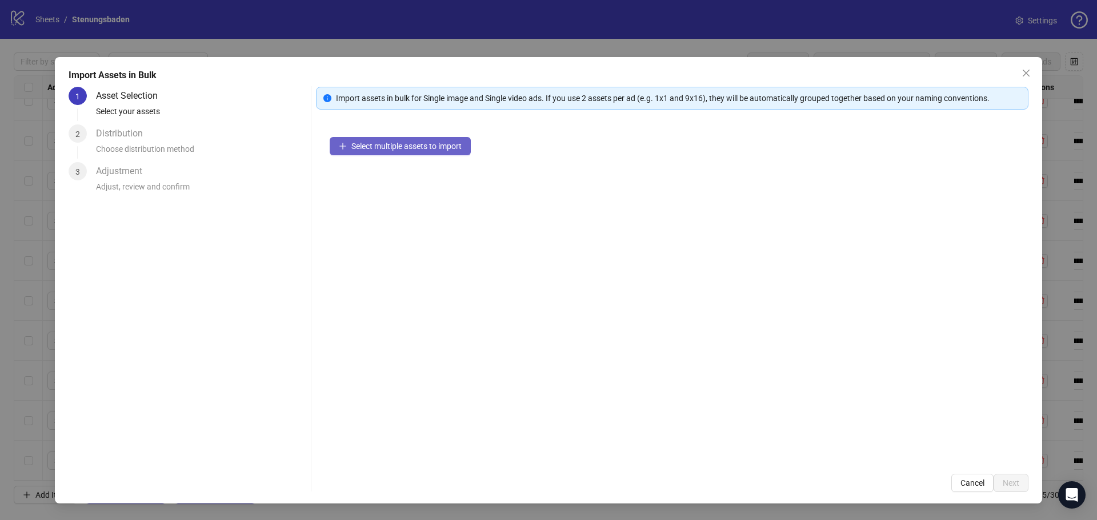
click at [438, 145] on span "Select multiple assets to import" at bounding box center [406, 146] width 110 height 9
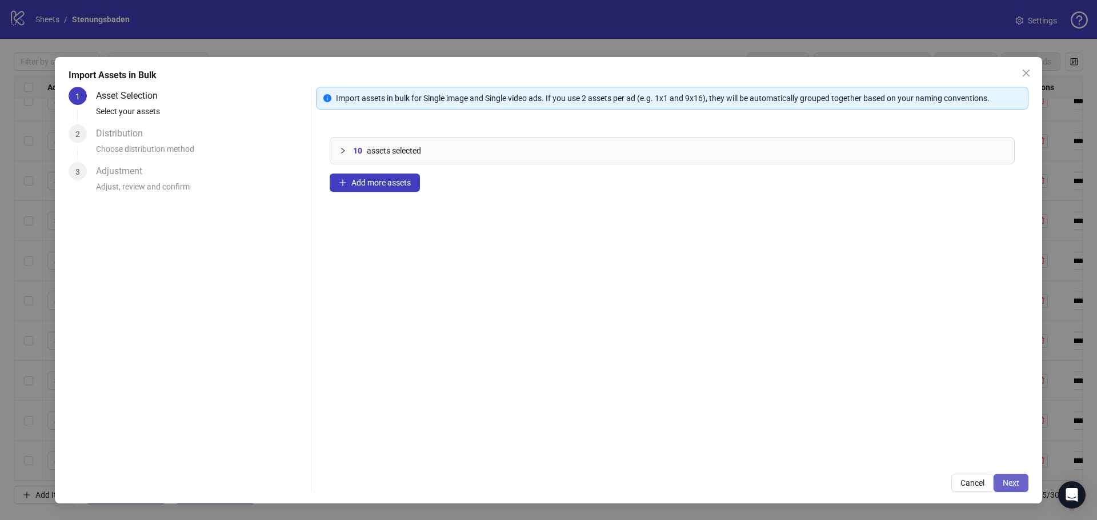
click at [1005, 479] on span "Next" at bounding box center [1010, 483] width 17 height 9
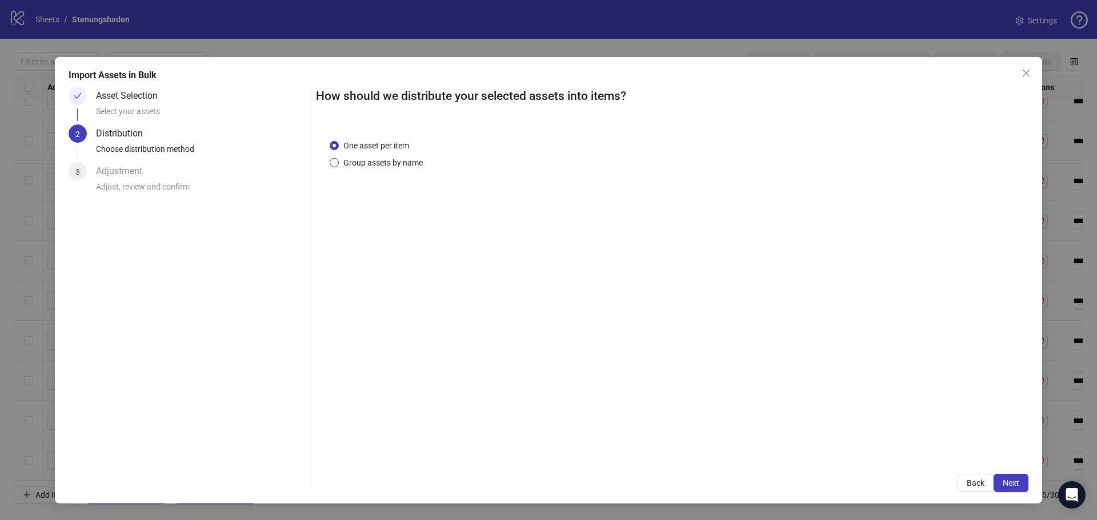
click at [384, 162] on span "Group assets by name" at bounding box center [383, 163] width 89 height 13
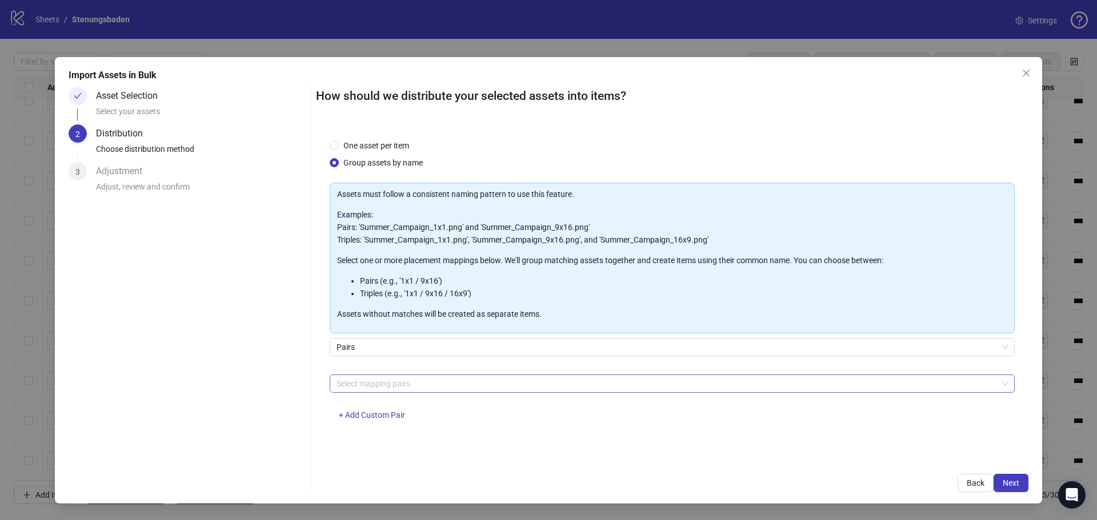
click at [367, 380] on div at bounding box center [666, 384] width 668 height 16
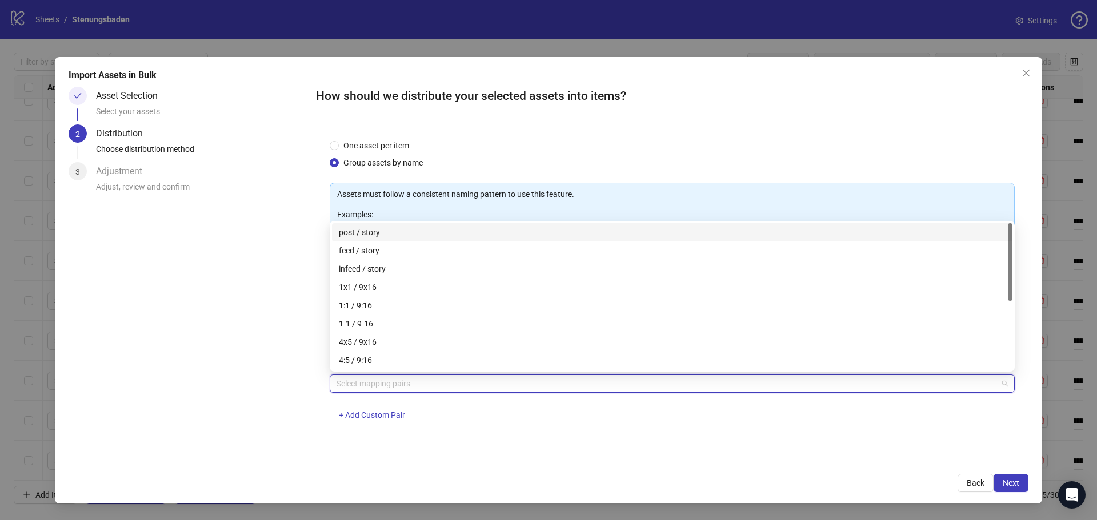
click at [367, 384] on div at bounding box center [666, 384] width 668 height 16
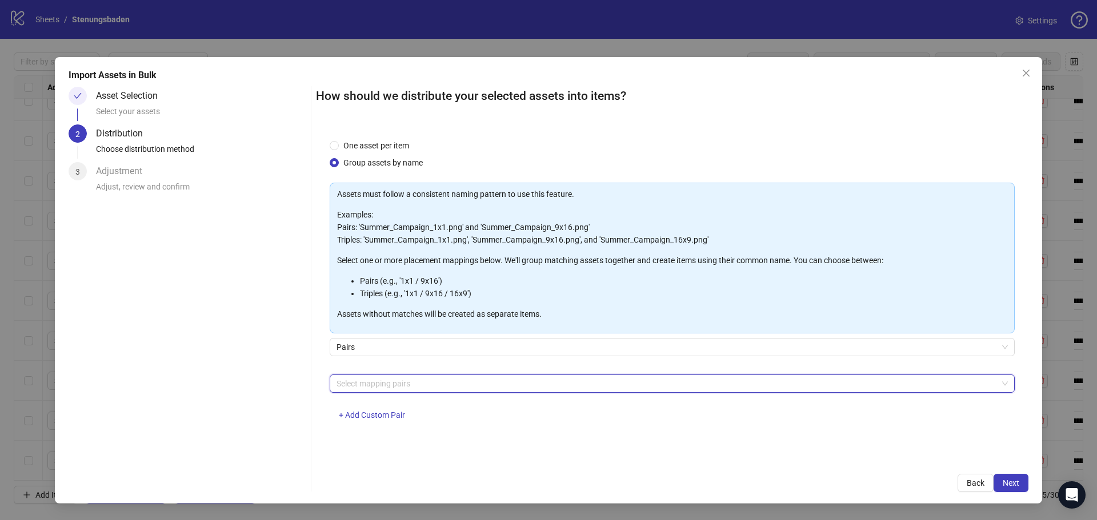
click at [366, 390] on div at bounding box center [666, 384] width 668 height 16
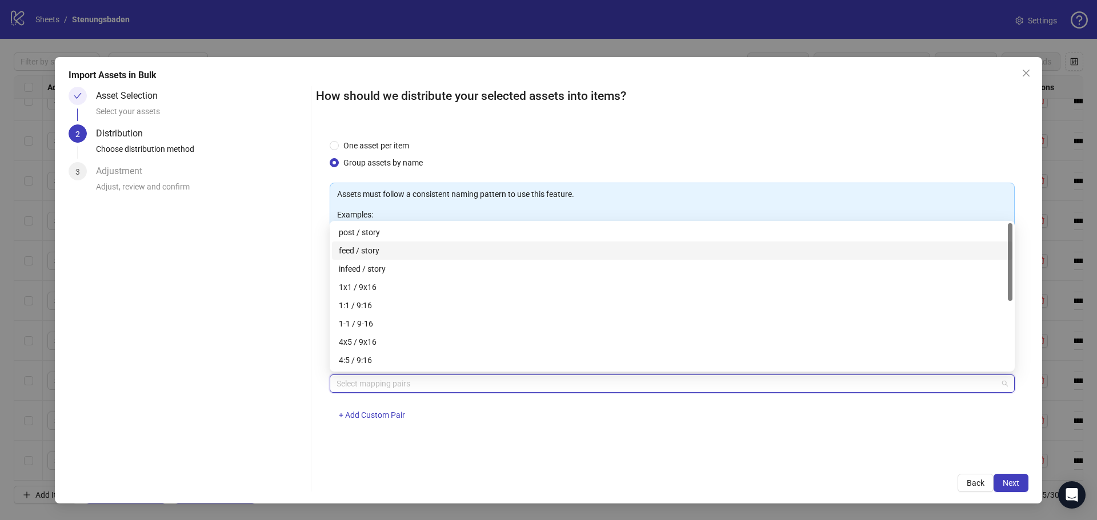
click at [375, 250] on div "feed / story" at bounding box center [672, 250] width 667 height 13
click at [781, 432] on div "feed / story + Add Custom Pair" at bounding box center [672, 404] width 685 height 59
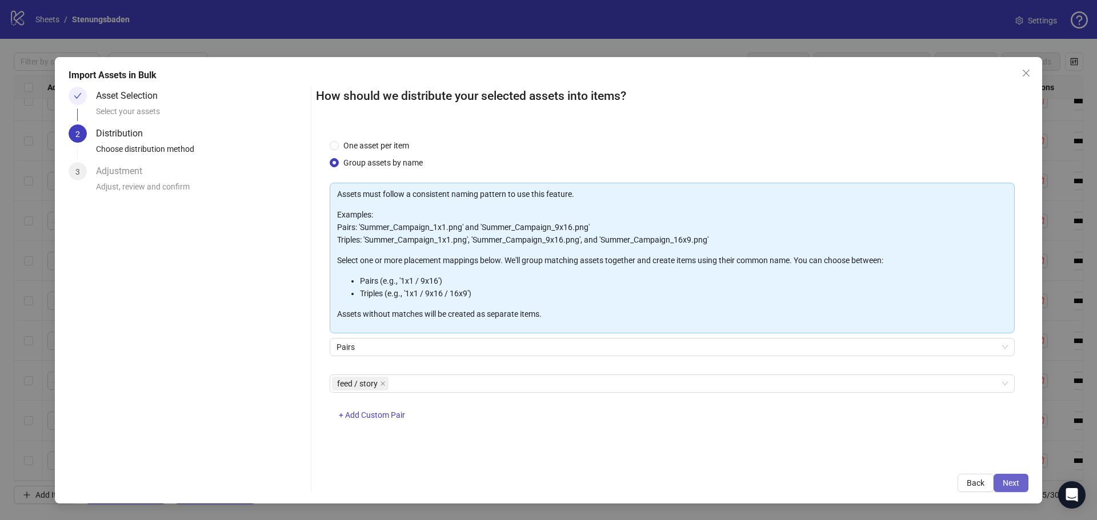
click at [1004, 485] on span "Next" at bounding box center [1010, 483] width 17 height 9
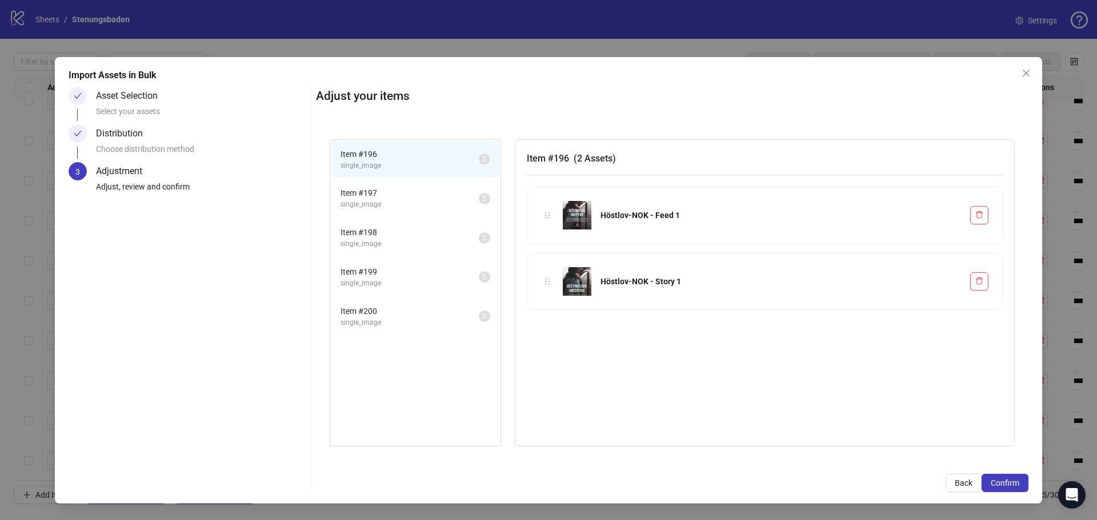
click at [402, 192] on span "Item # 197" at bounding box center [409, 193] width 138 height 13
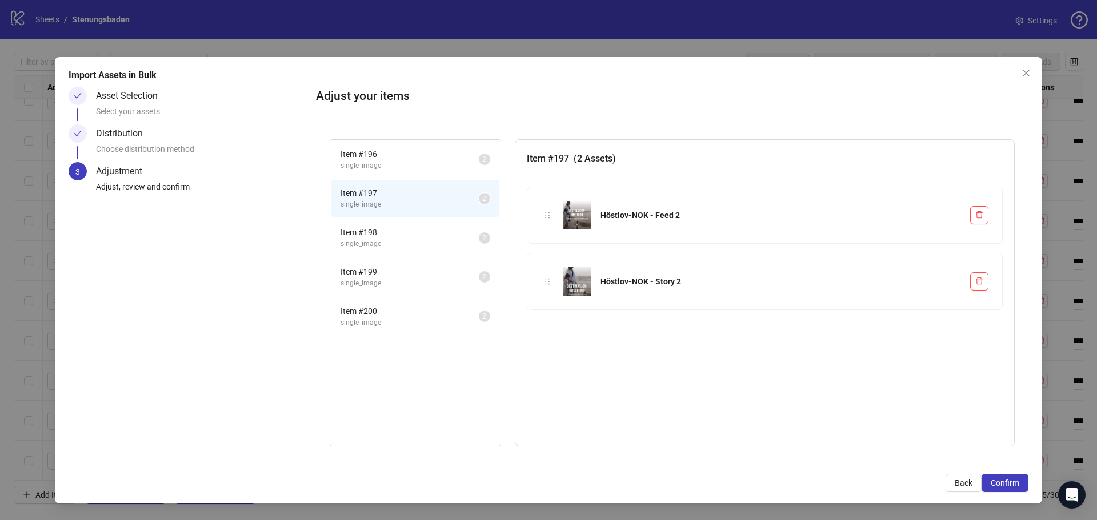
click at [398, 234] on span "Item # 198" at bounding box center [409, 232] width 138 height 13
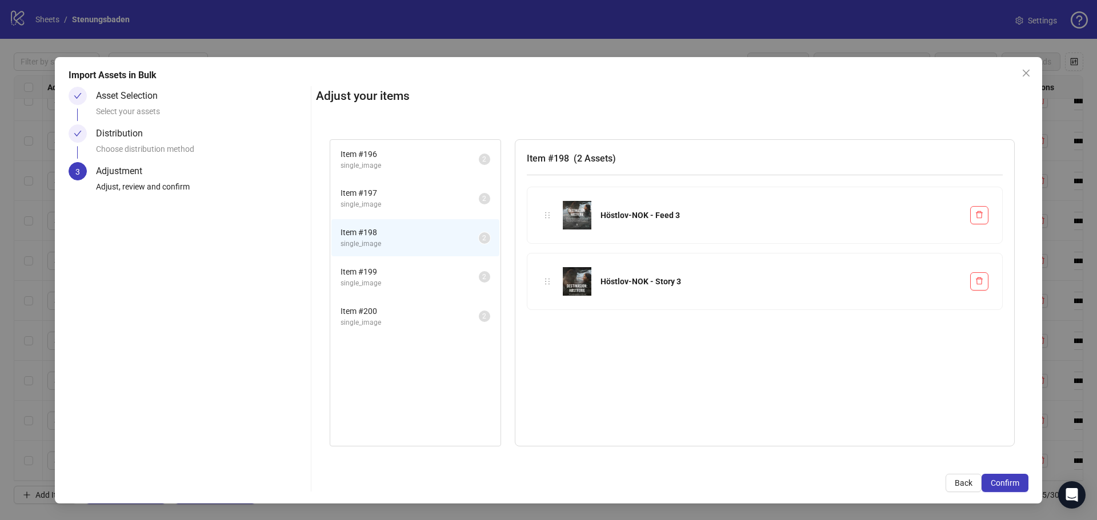
click at [391, 259] on li "Item # 199 single_image 2" at bounding box center [415, 277] width 168 height 37
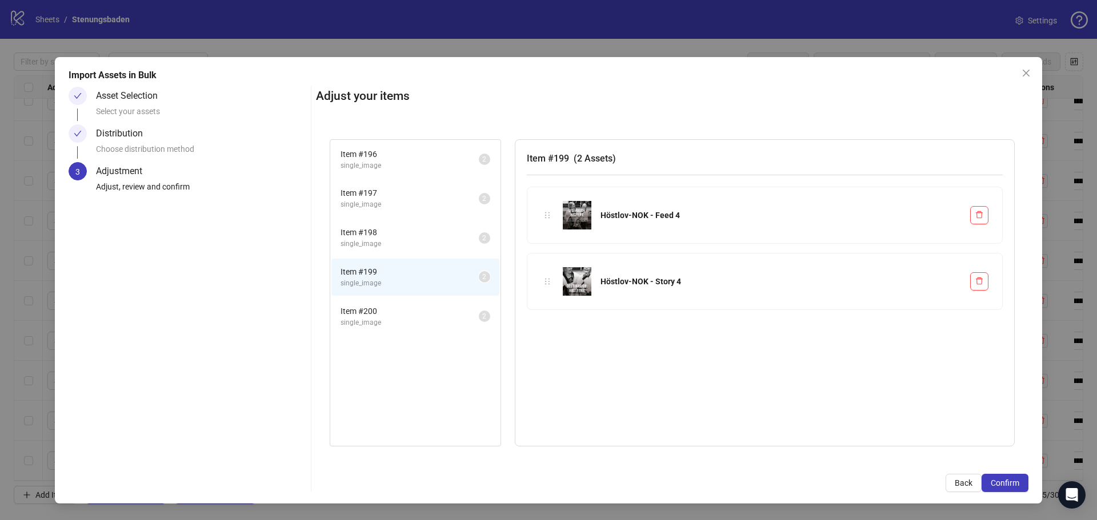
click at [392, 284] on span "single_image" at bounding box center [409, 283] width 138 height 11
click at [373, 314] on span "Item # 200" at bounding box center [409, 311] width 138 height 13
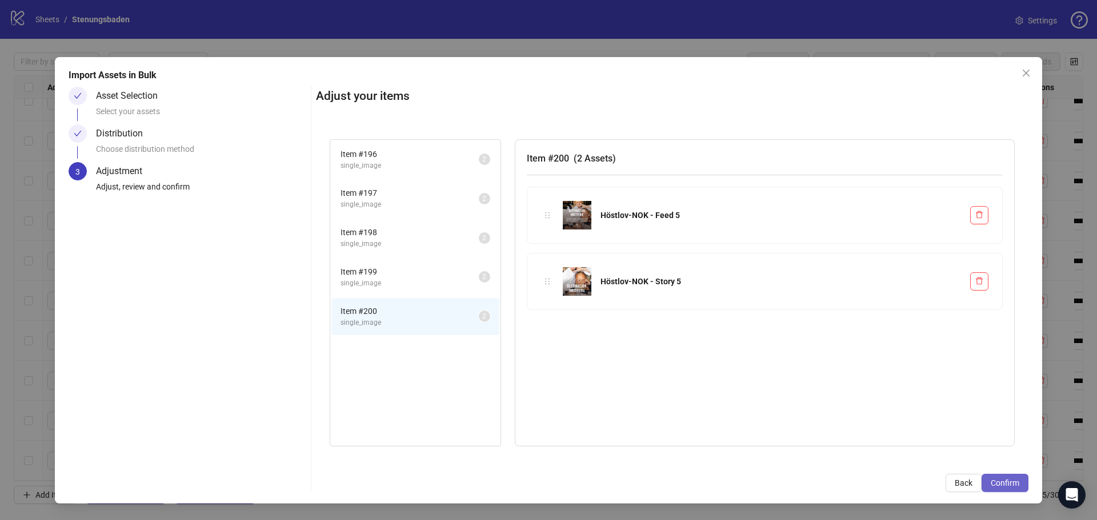
click at [1016, 486] on span "Confirm" at bounding box center [1004, 483] width 29 height 9
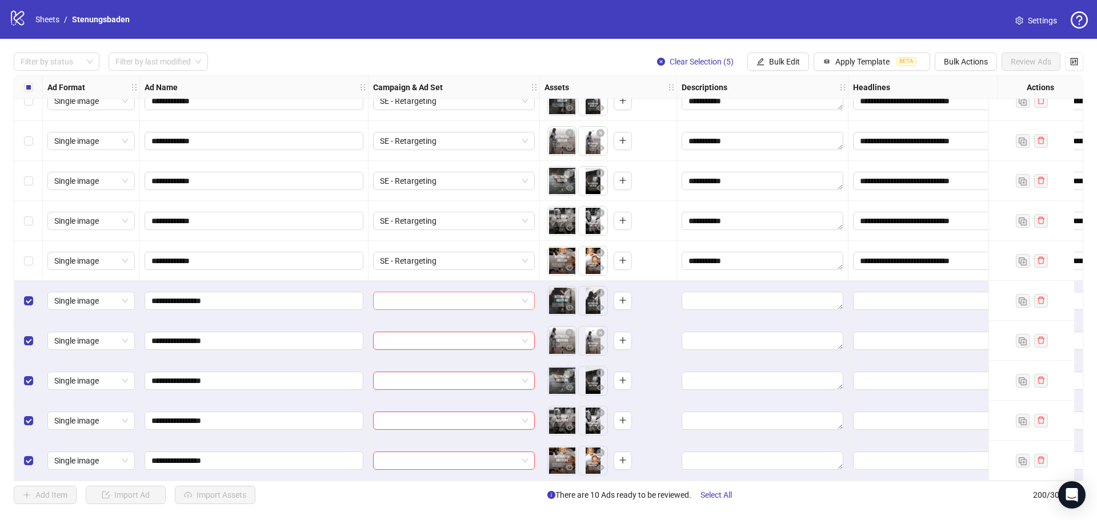
click at [399, 295] on input "search" at bounding box center [449, 300] width 138 height 17
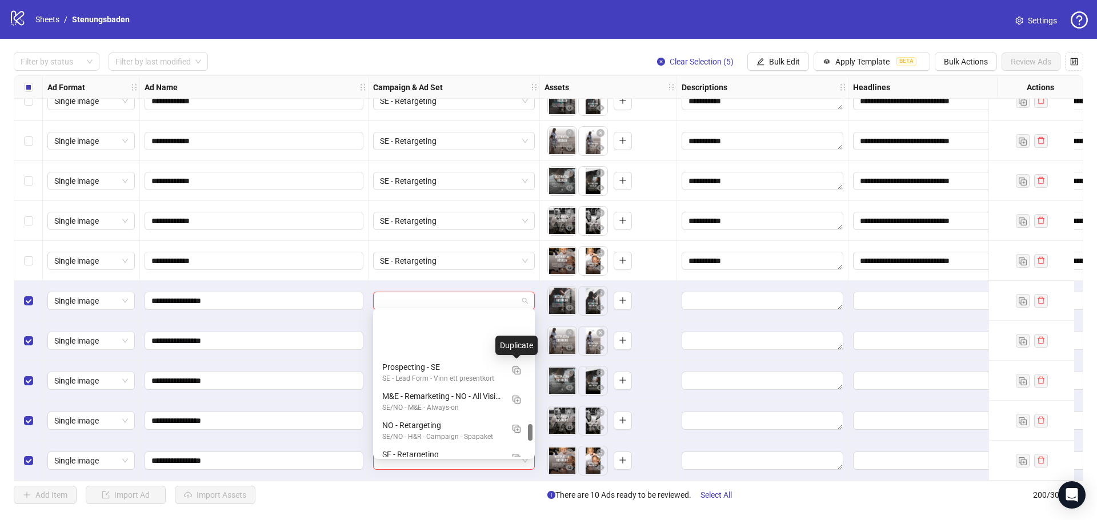
scroll to position [971, 0]
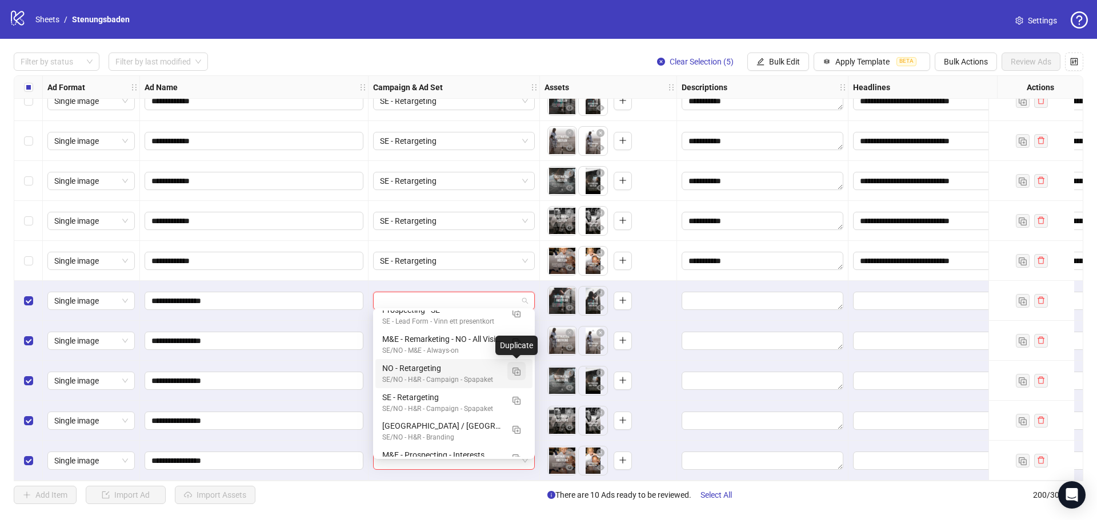
click at [516, 370] on img "button" at bounding box center [516, 372] width 8 height 8
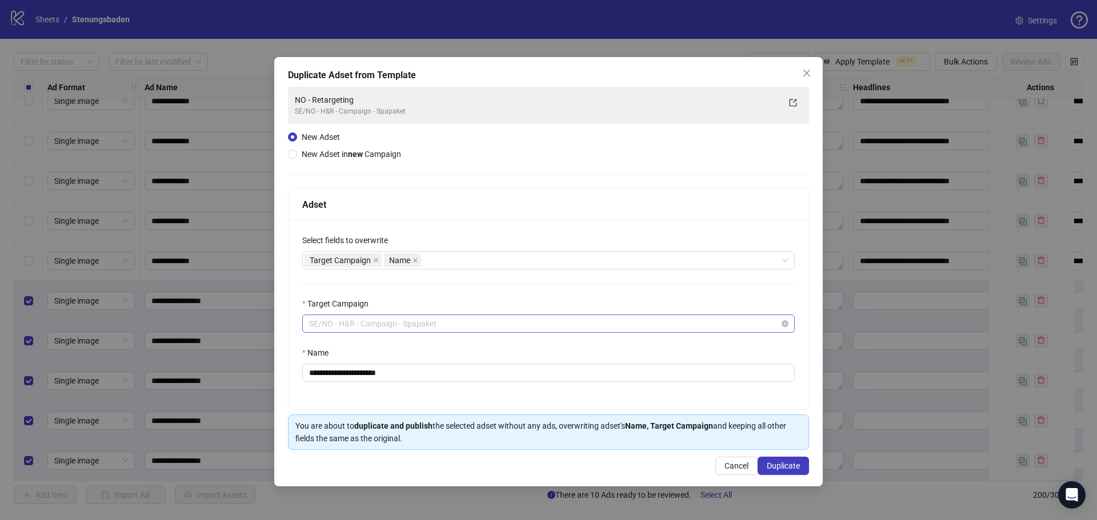
click at [463, 321] on span "SE/NO - H&R - Campaign - Spapaket" at bounding box center [548, 323] width 479 height 17
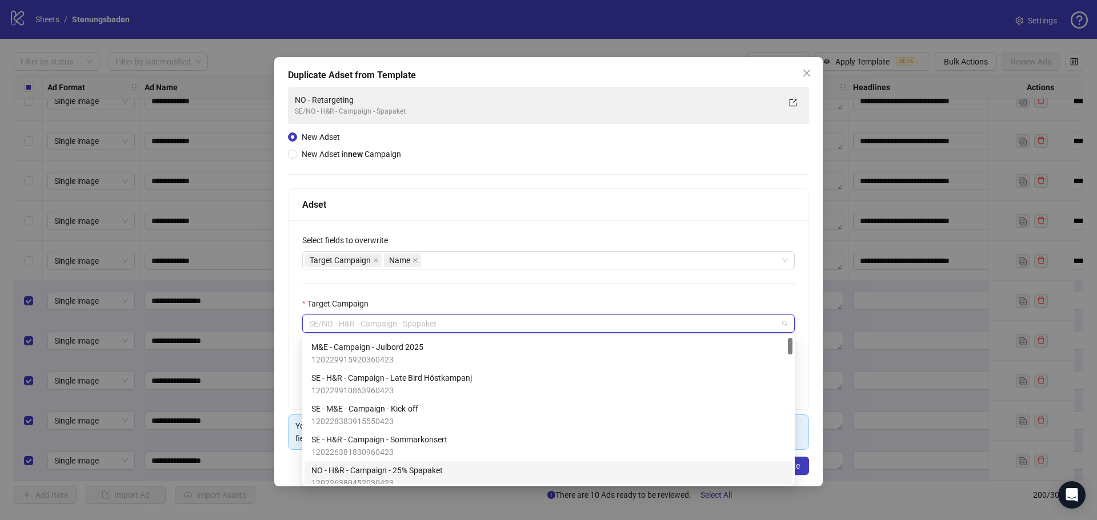
scroll to position [0, 0]
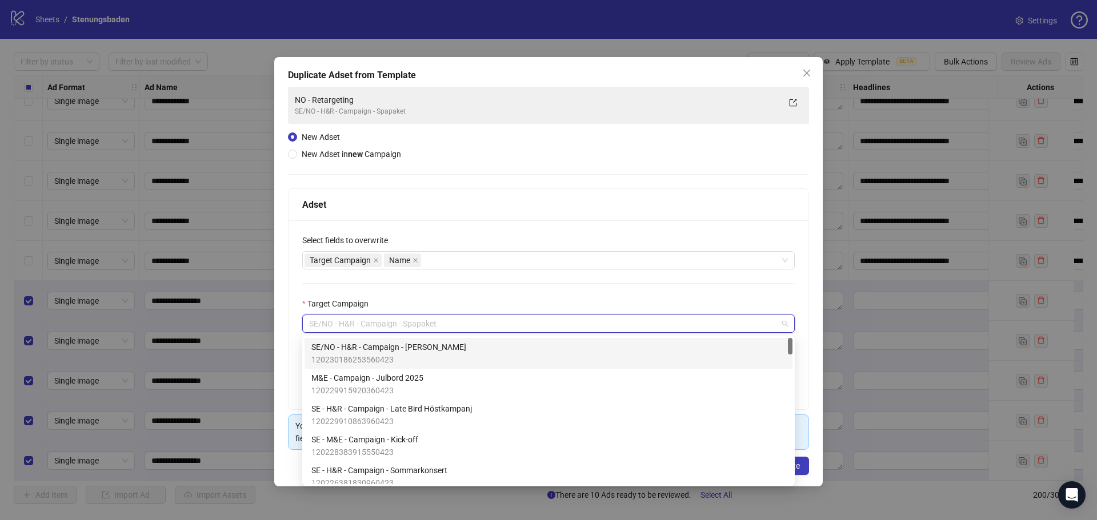
click at [408, 349] on span "SE/NO - H&R - Campaign - [PERSON_NAME]" at bounding box center [388, 347] width 155 height 13
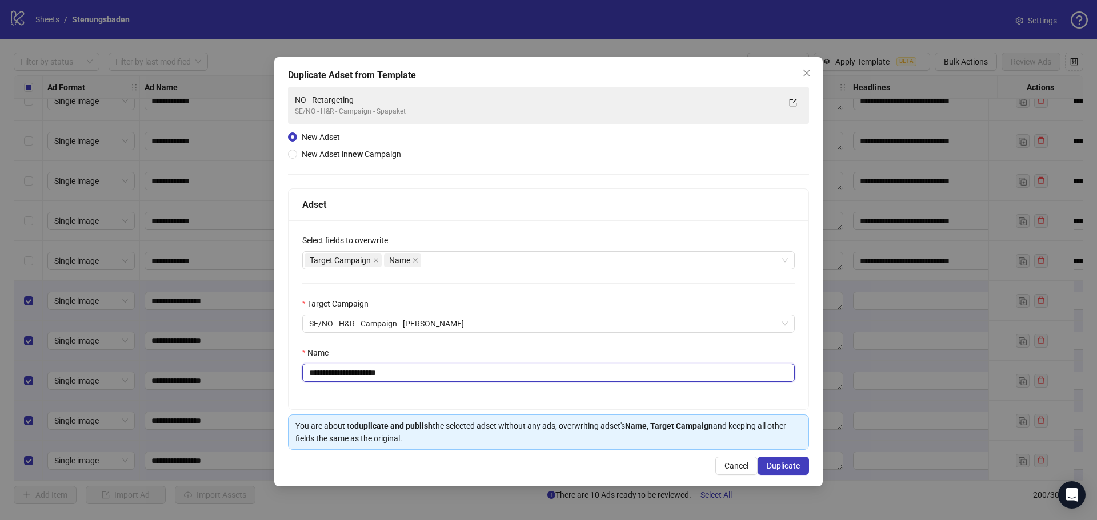
click at [454, 366] on input "**********" at bounding box center [548, 373] width 492 height 18
type input "**********"
click at [797, 468] on span "Duplicate" at bounding box center [783, 466] width 33 height 9
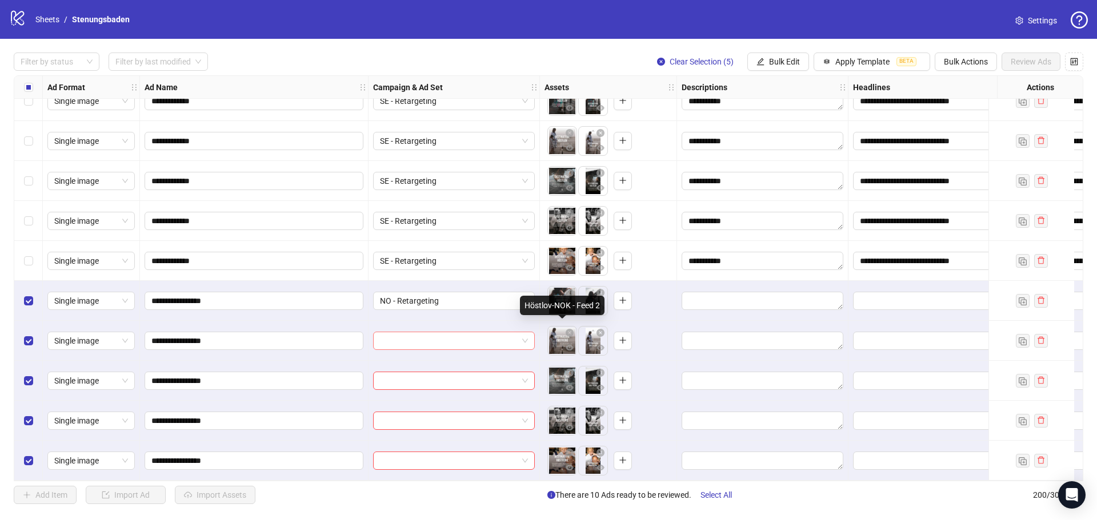
click at [515, 341] on input "search" at bounding box center [449, 340] width 138 height 17
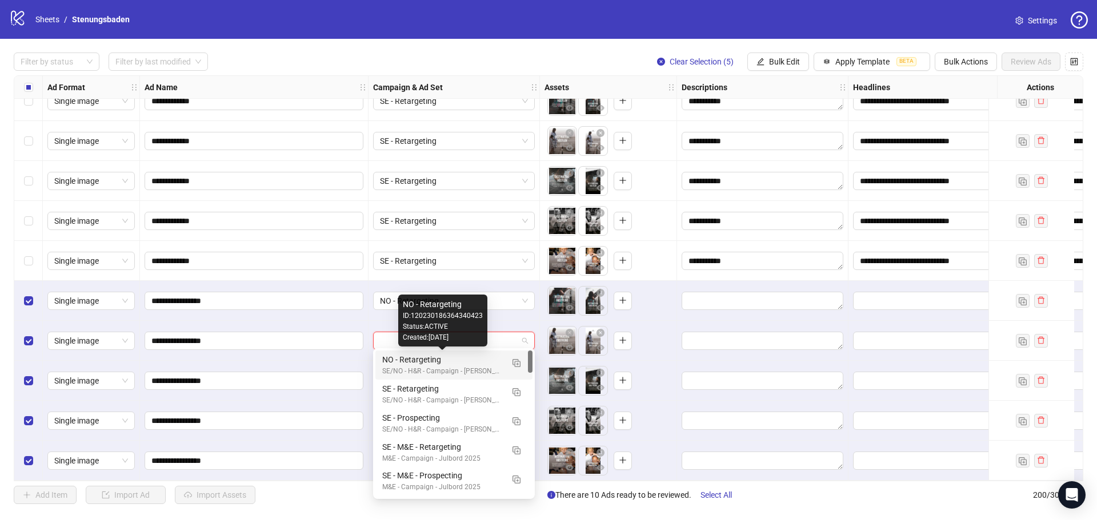
click at [448, 365] on div "NO - Retargeting" at bounding box center [442, 360] width 121 height 13
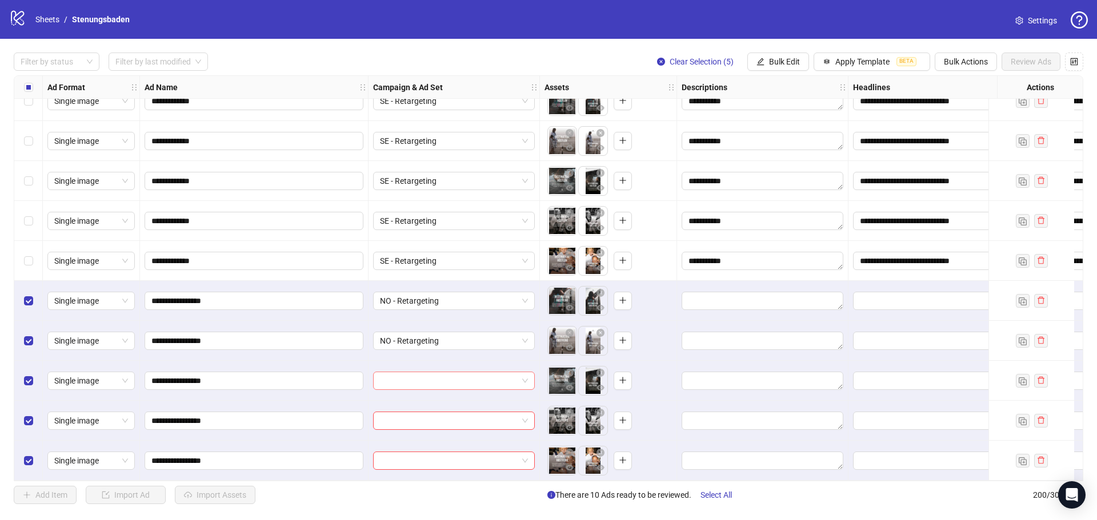
click at [398, 376] on input "search" at bounding box center [449, 380] width 138 height 17
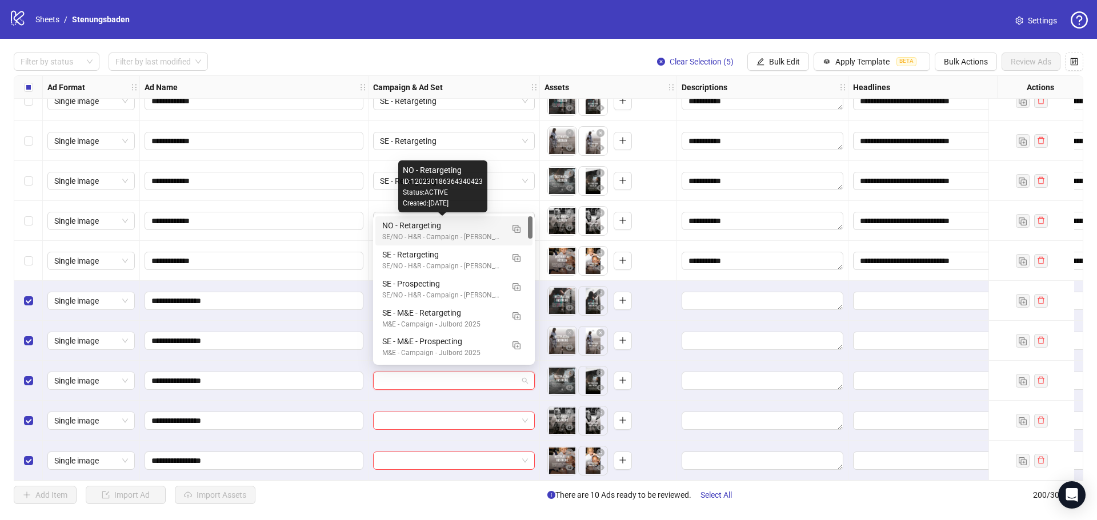
click at [420, 225] on div "NO - Retargeting" at bounding box center [442, 225] width 121 height 13
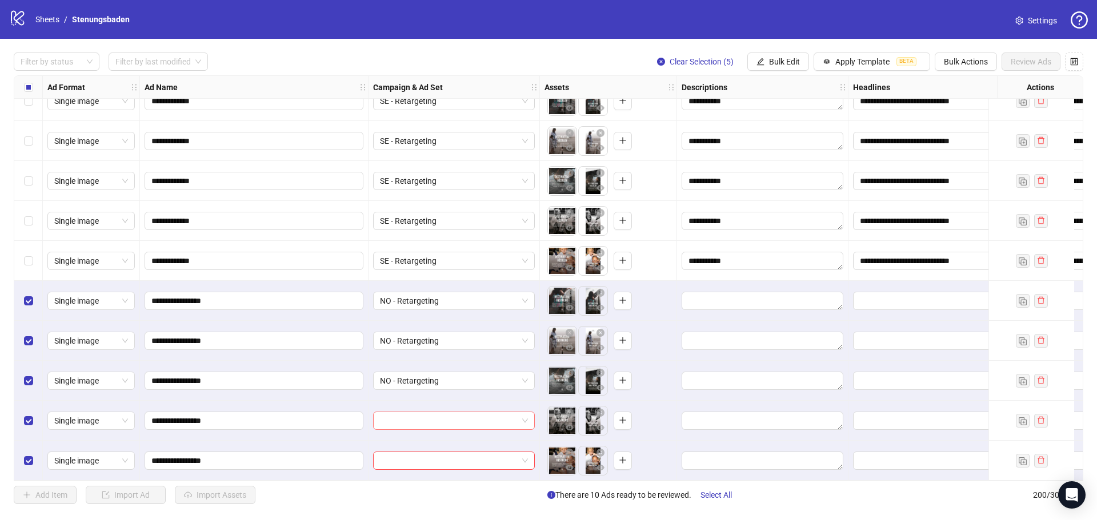
click at [444, 423] on input "search" at bounding box center [449, 420] width 138 height 17
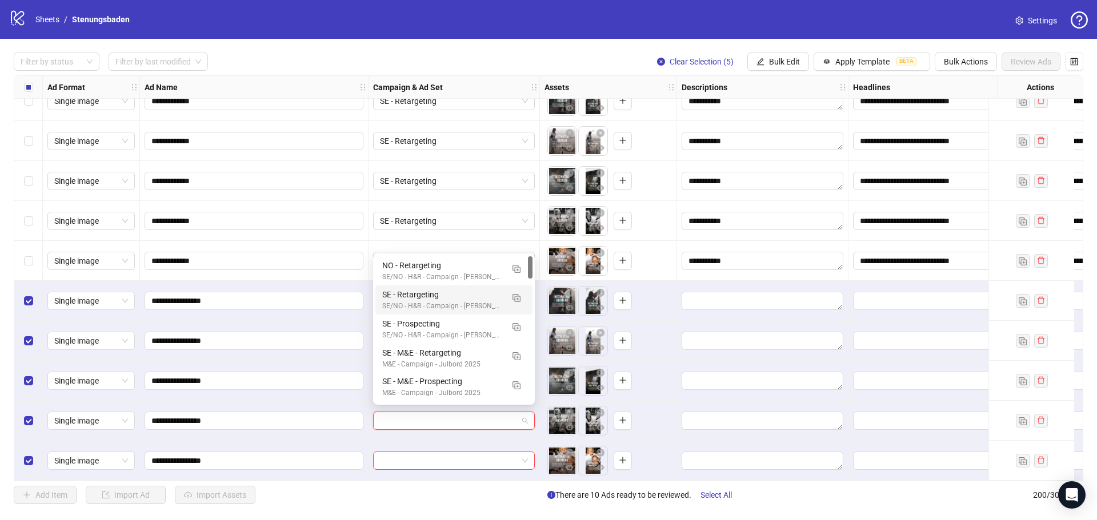
click at [447, 270] on div "NO - Retargeting" at bounding box center [442, 265] width 121 height 13
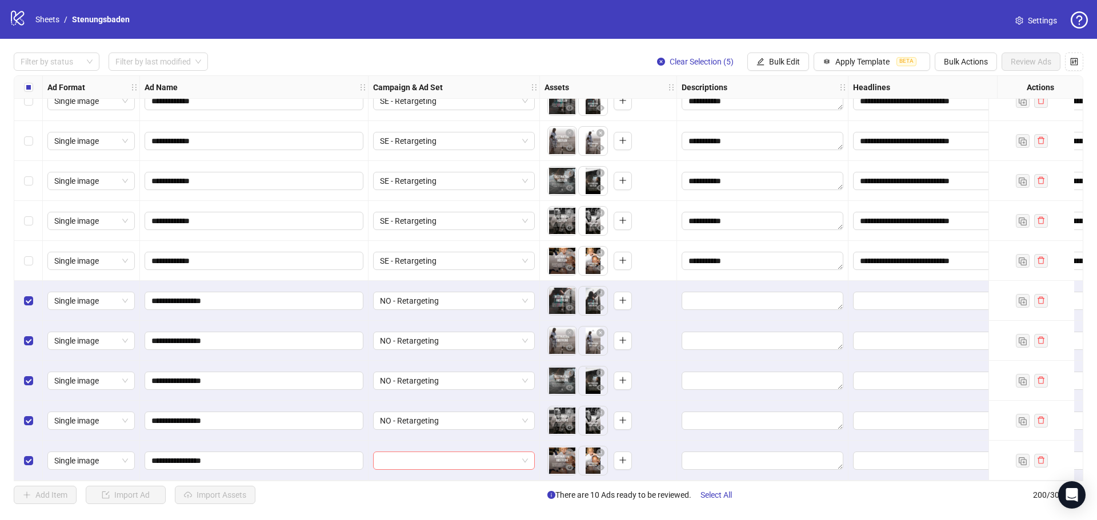
click at [454, 461] on input "search" at bounding box center [449, 460] width 138 height 17
click at [439, 305] on div "Status: ACTIVE" at bounding box center [443, 301] width 80 height 11
click at [490, 457] on span "SE - Retargeting" at bounding box center [454, 460] width 148 height 17
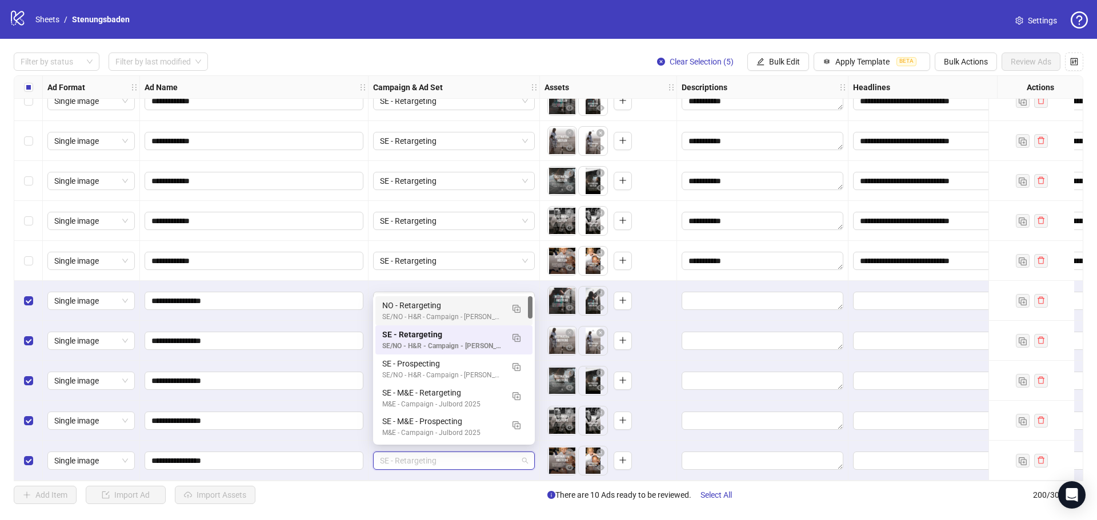
click at [443, 303] on div "NO - Retargeting" at bounding box center [442, 305] width 121 height 13
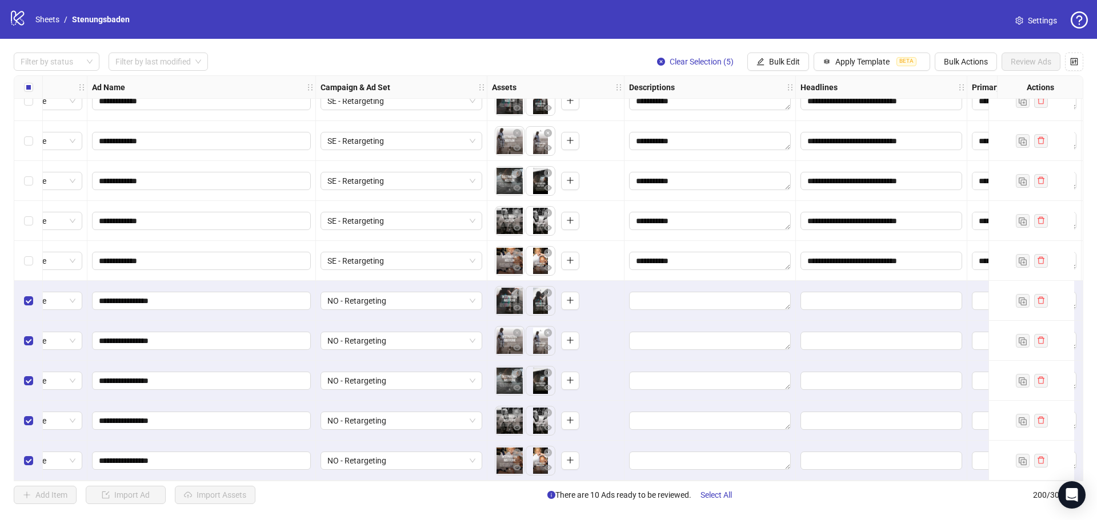
scroll to position [7619, 130]
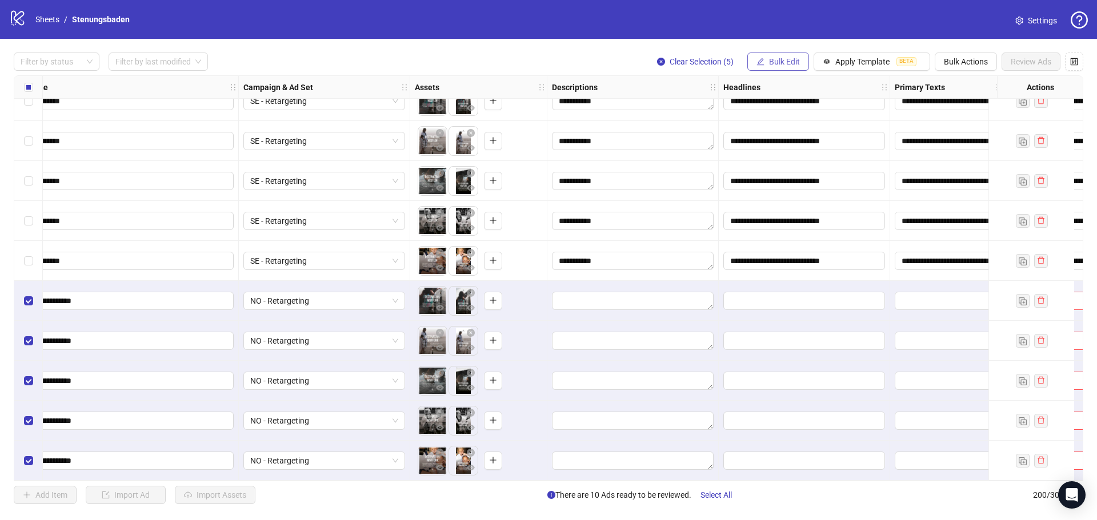
click at [790, 58] on span "Bulk Edit" at bounding box center [784, 61] width 31 height 9
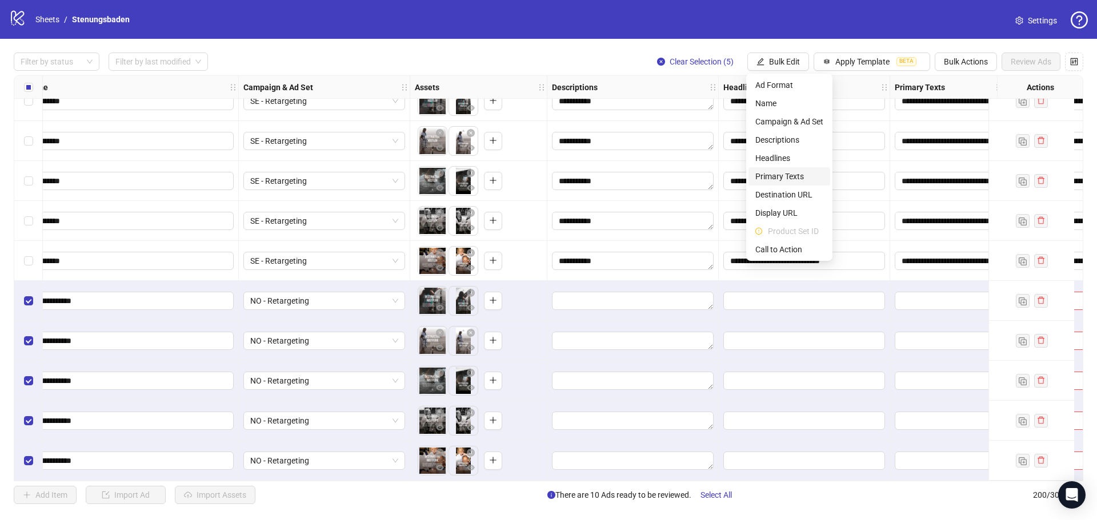
click at [779, 172] on span "Primary Texts" at bounding box center [789, 176] width 68 height 13
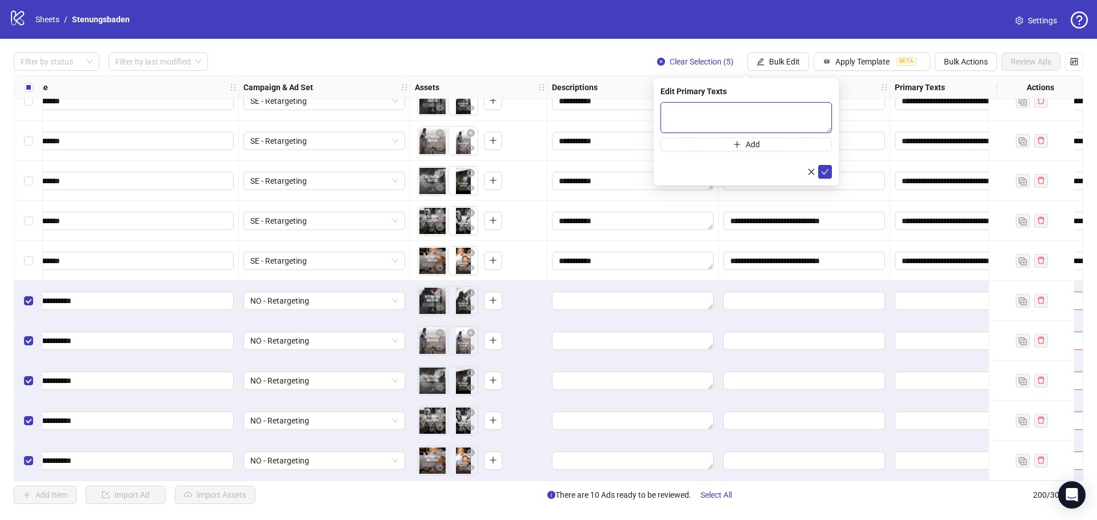
click at [739, 114] on textarea at bounding box center [745, 117] width 171 height 31
paste textarea "**********"
type textarea "**********"
click at [822, 173] on icon "check" at bounding box center [825, 172] width 8 height 8
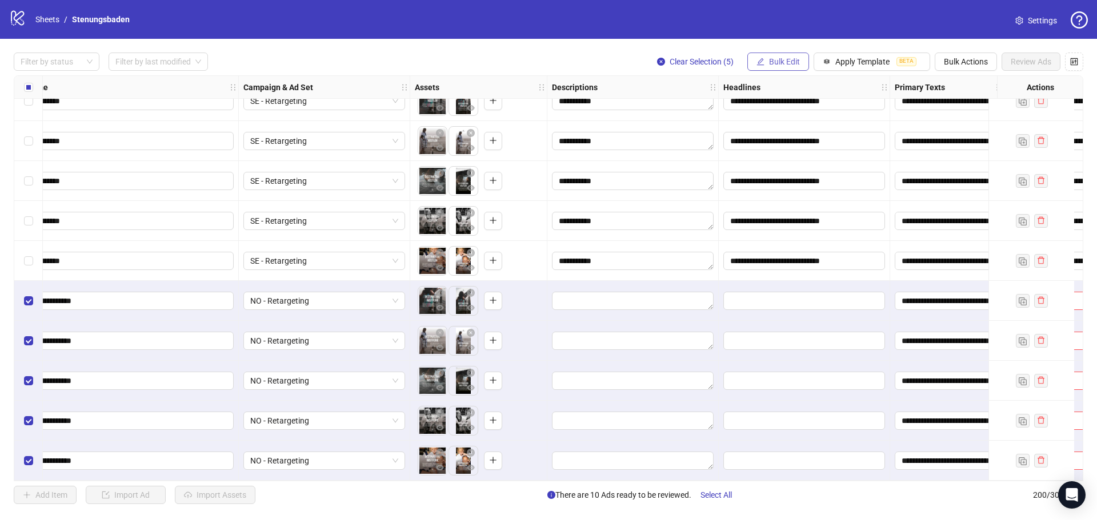
click at [767, 63] on button "Bulk Edit" at bounding box center [778, 62] width 62 height 18
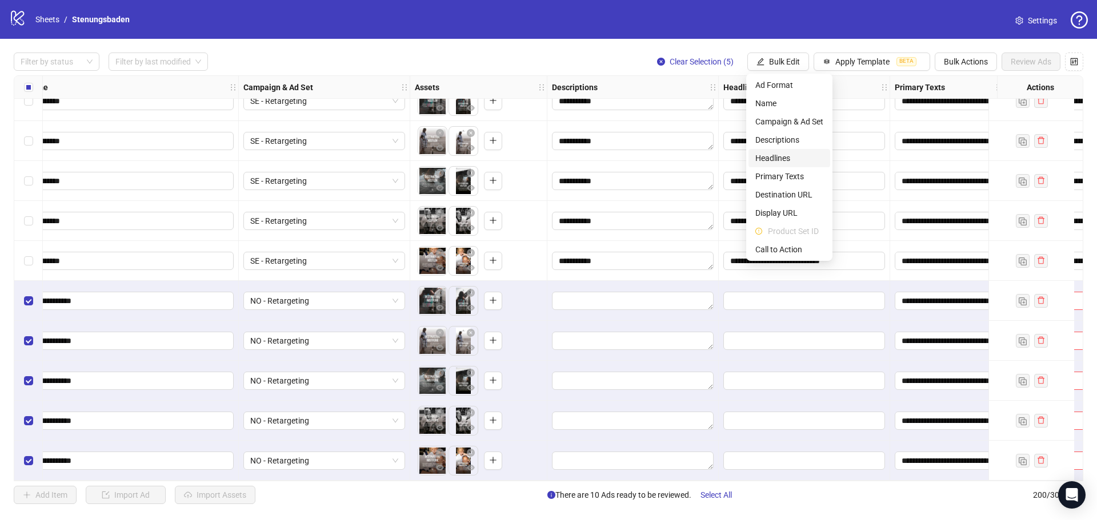
click at [775, 153] on span "Headlines" at bounding box center [789, 158] width 68 height 13
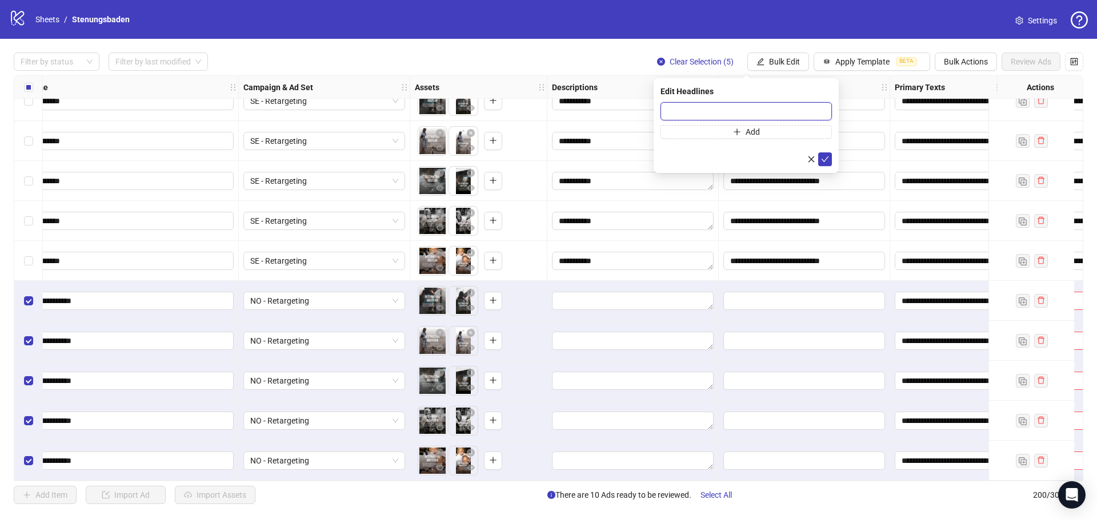
click at [707, 113] on input "text" at bounding box center [745, 111] width 171 height 18
paste input "**********"
type input "**********"
click at [820, 157] on button "submit" at bounding box center [825, 160] width 14 height 14
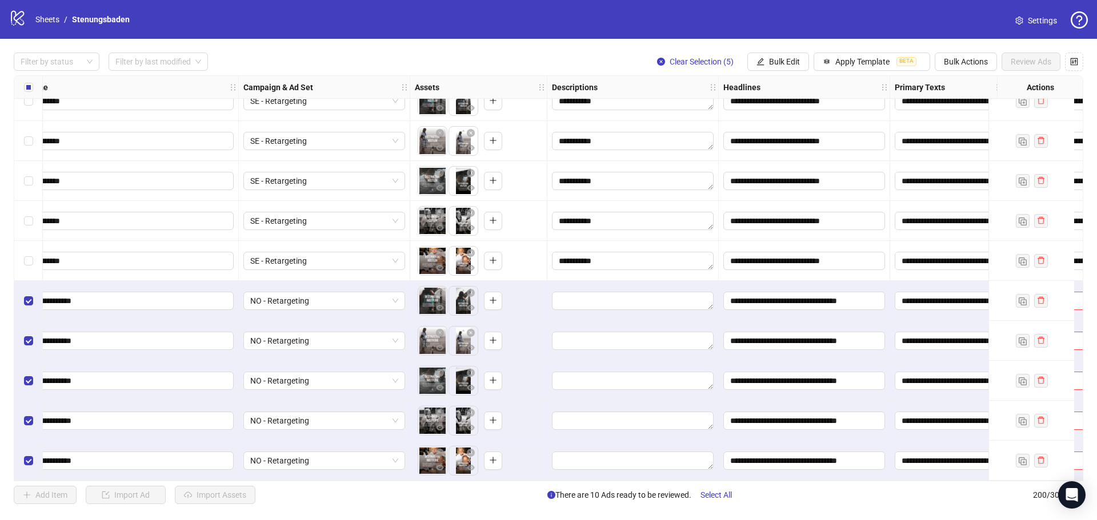
scroll to position [7619, 244]
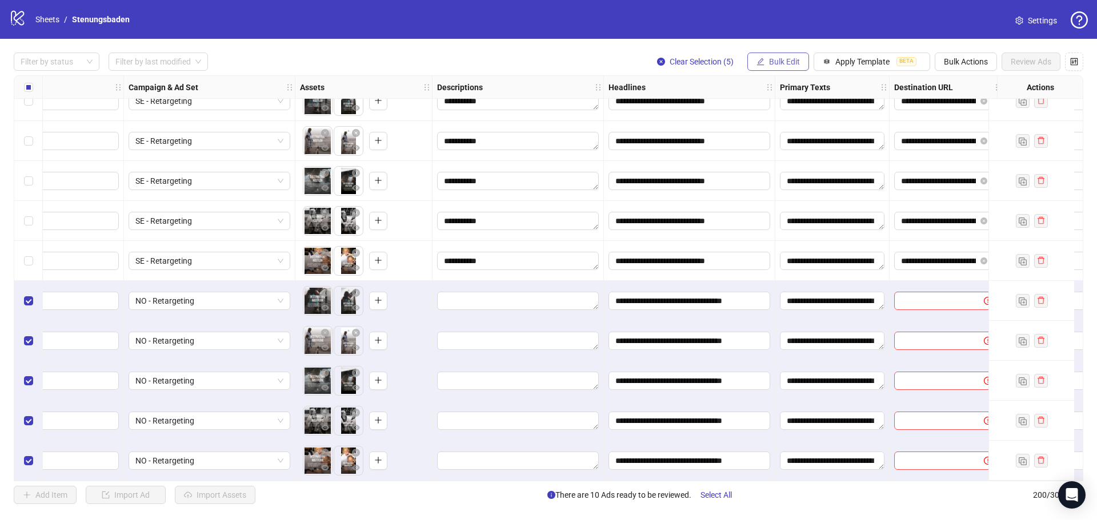
click at [756, 59] on icon "edit" at bounding box center [760, 62] width 8 height 8
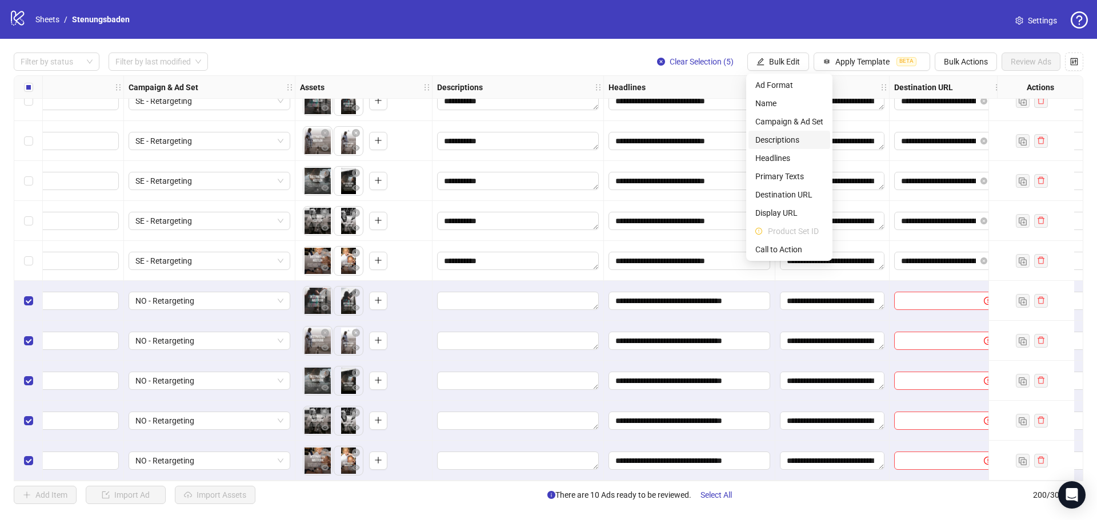
click at [789, 132] on li "Descriptions" at bounding box center [789, 140] width 82 height 18
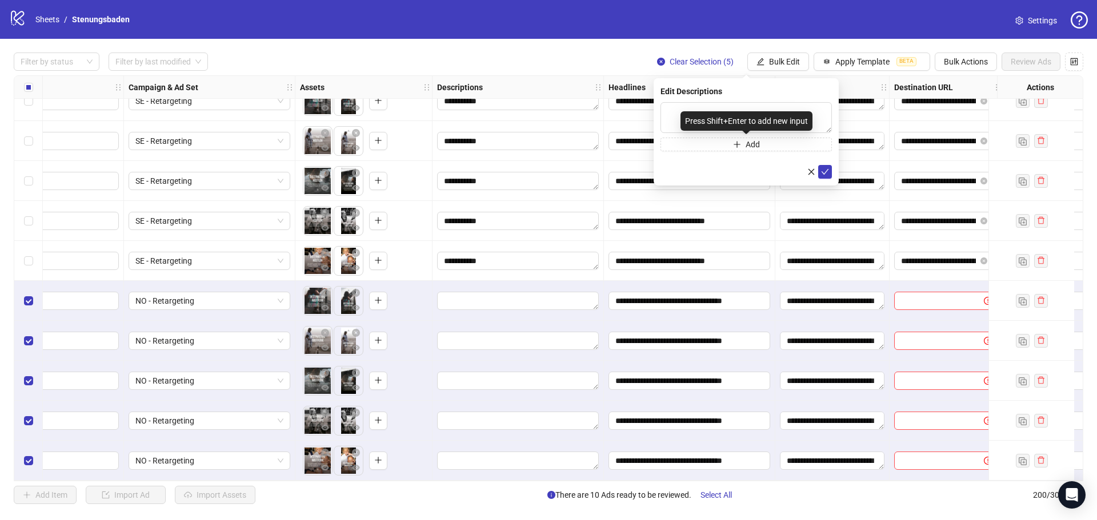
click at [716, 114] on div "Press Shift+Enter to add new input" at bounding box center [746, 120] width 132 height 19
click at [676, 107] on textarea at bounding box center [745, 117] width 171 height 31
paste textarea "**********"
type textarea "**********"
click at [825, 168] on icon "check" at bounding box center [825, 172] width 8 height 8
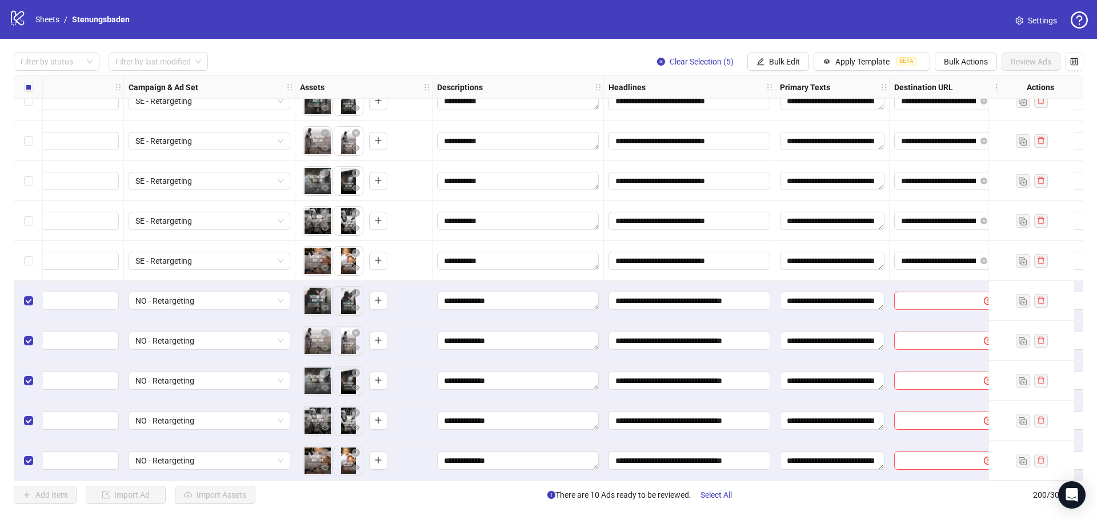
scroll to position [7619, 418]
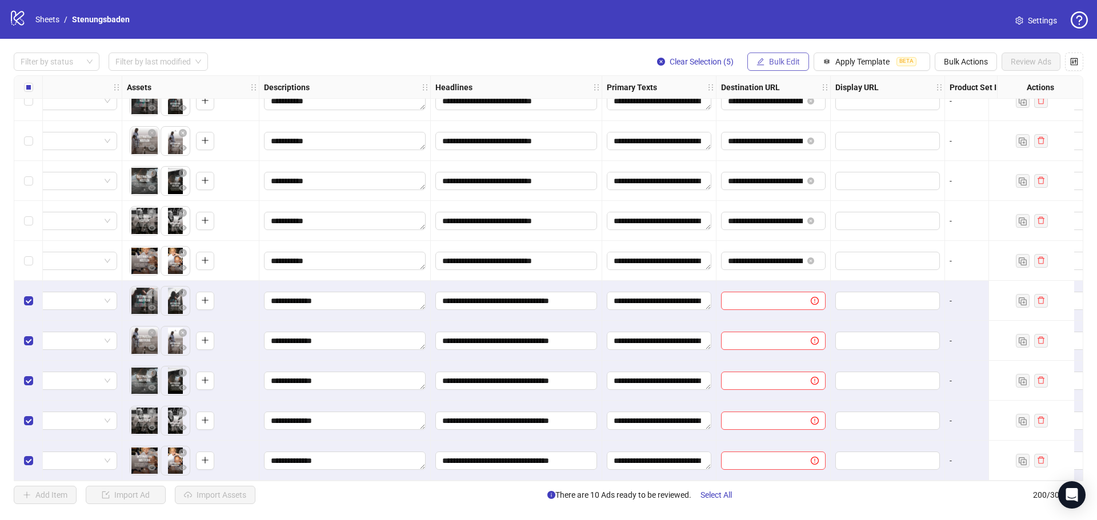
click at [782, 63] on span "Bulk Edit" at bounding box center [784, 61] width 31 height 9
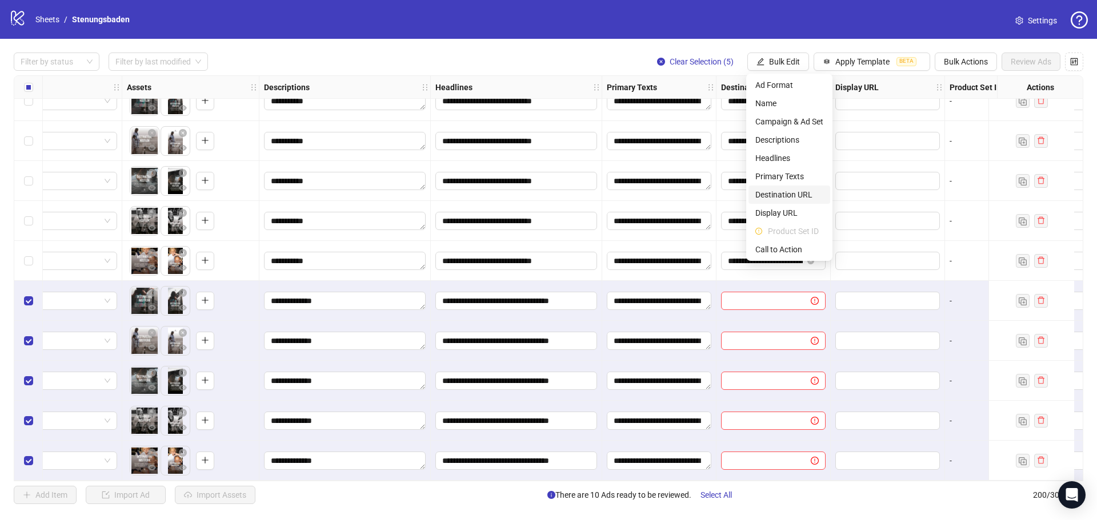
click at [785, 194] on span "Destination URL" at bounding box center [789, 194] width 68 height 13
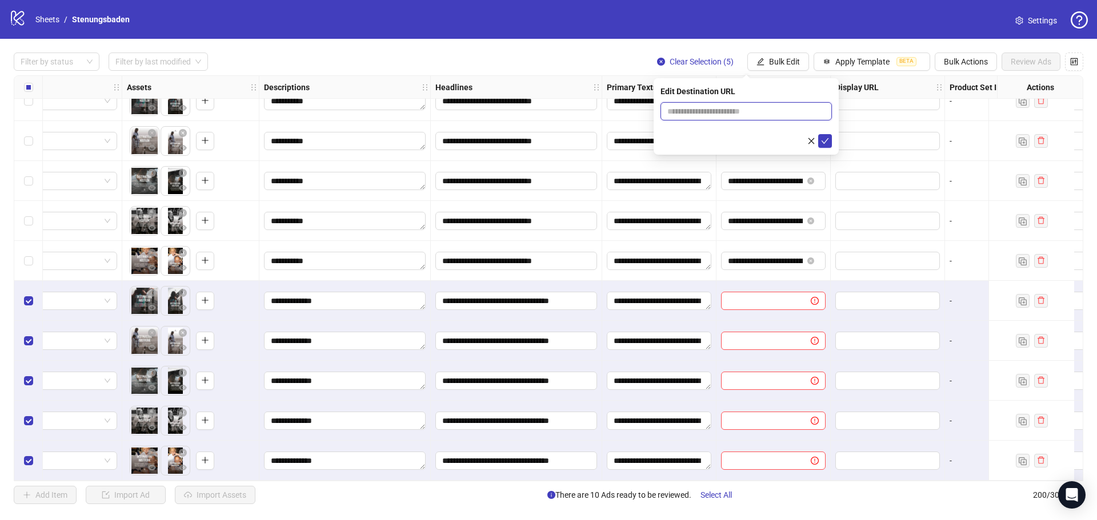
click at [738, 113] on input "text" at bounding box center [741, 111] width 149 height 13
paste input "**********"
type input "**********"
click at [831, 140] on button "submit" at bounding box center [825, 141] width 14 height 14
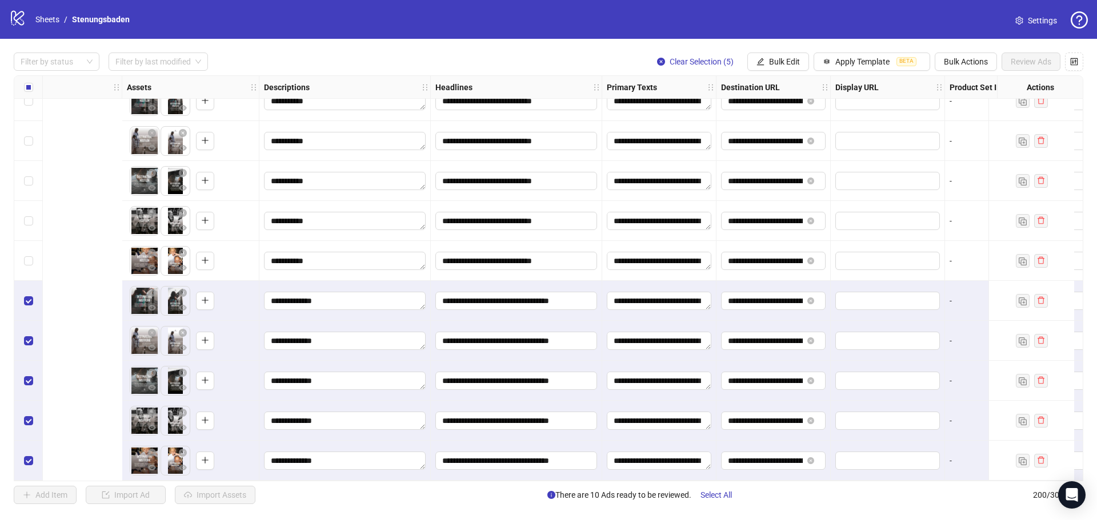
scroll to position [7619, 808]
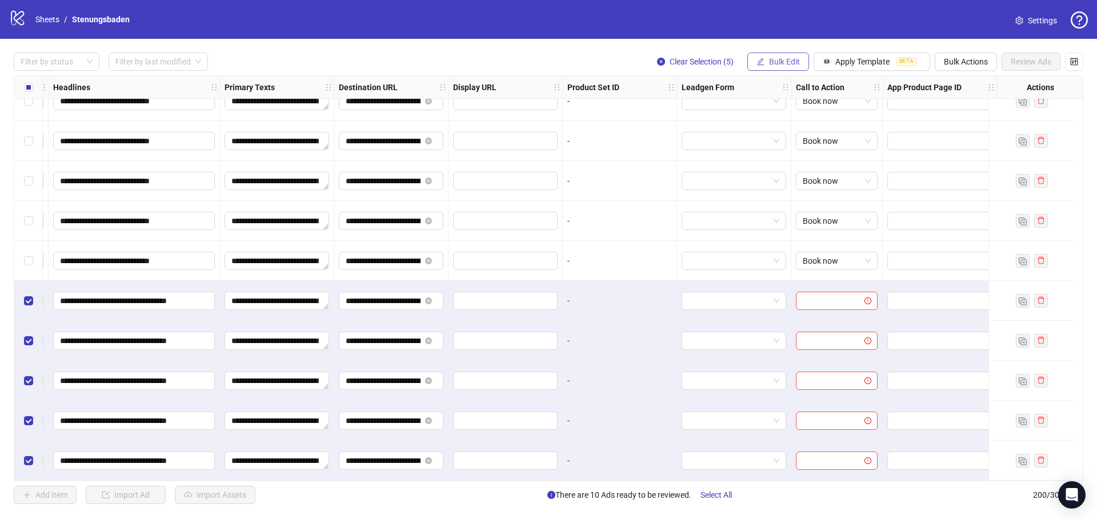
click at [789, 63] on span "Bulk Edit" at bounding box center [784, 61] width 31 height 9
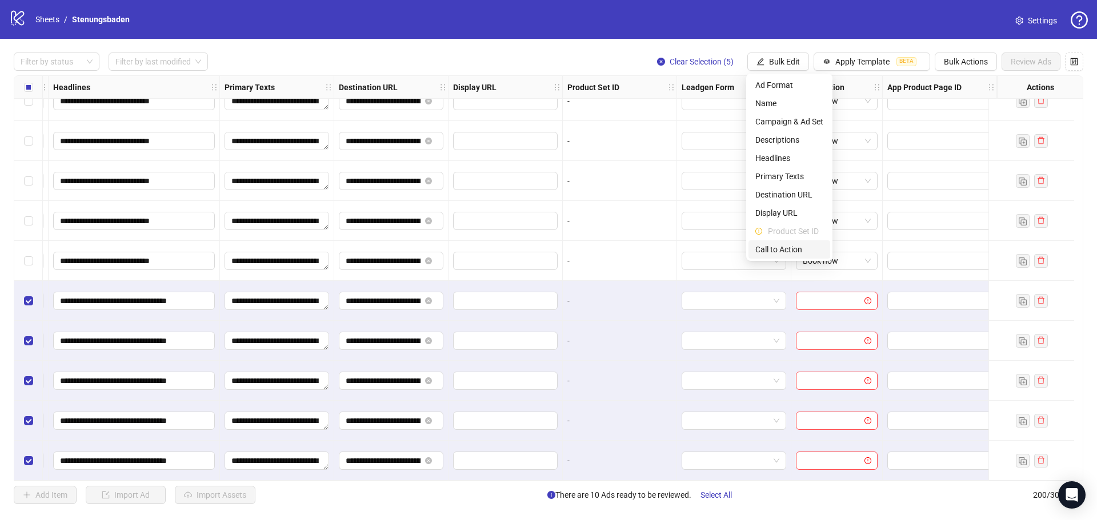
click at [797, 252] on span "Call to Action" at bounding box center [789, 249] width 68 height 13
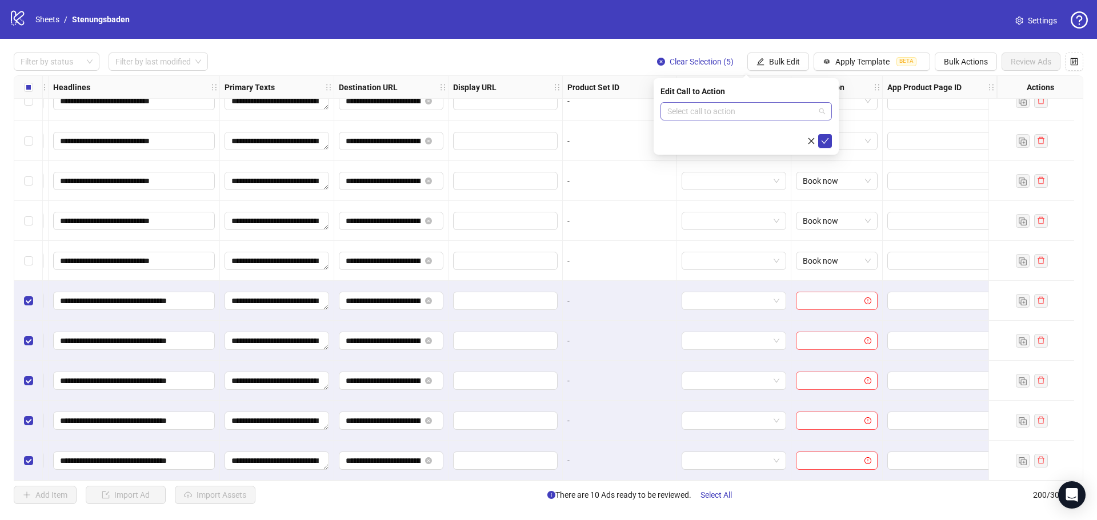
click at [753, 111] on input "search" at bounding box center [740, 111] width 147 height 17
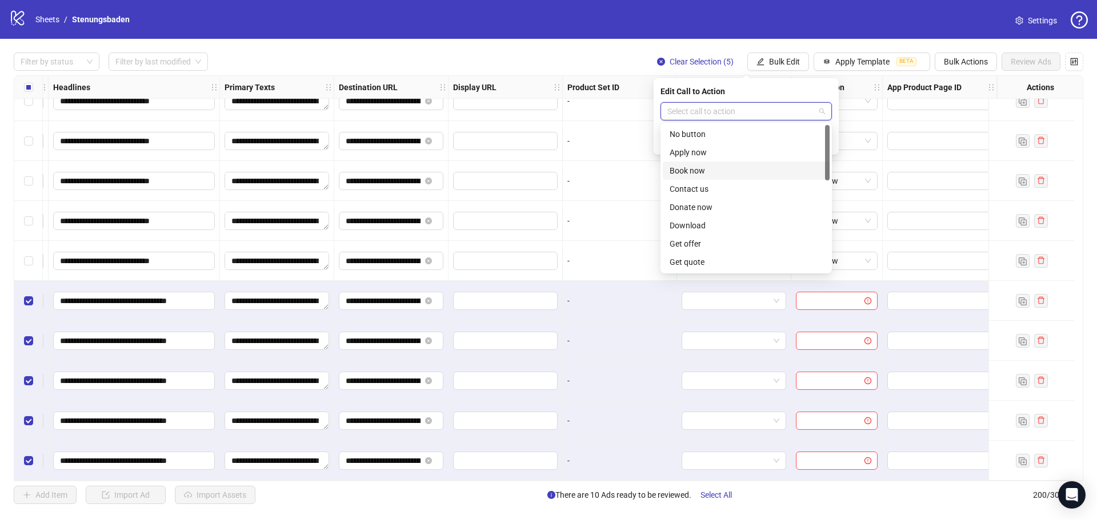
click at [698, 170] on div "Book now" at bounding box center [745, 171] width 153 height 13
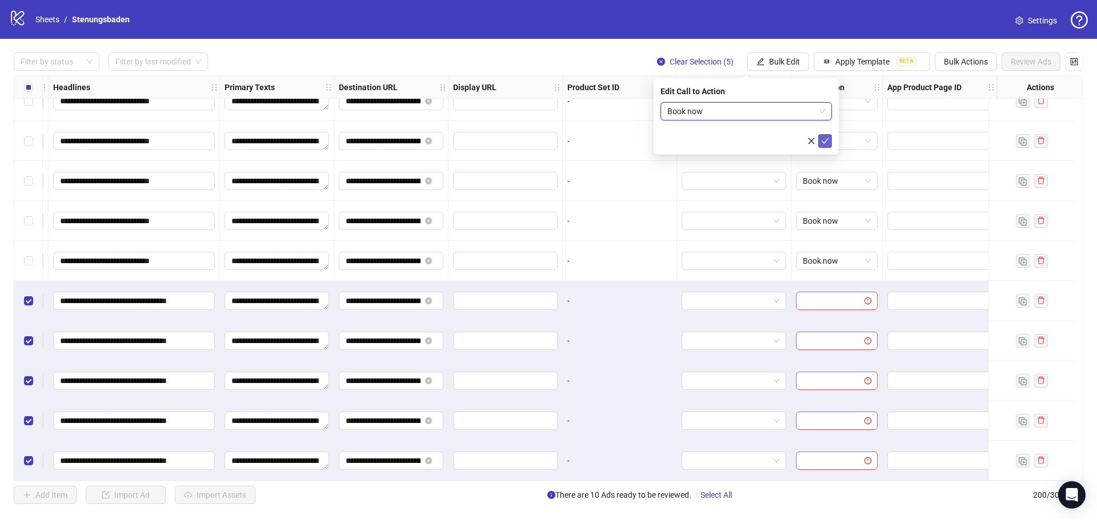
click at [827, 142] on icon "check" at bounding box center [825, 141] width 8 height 8
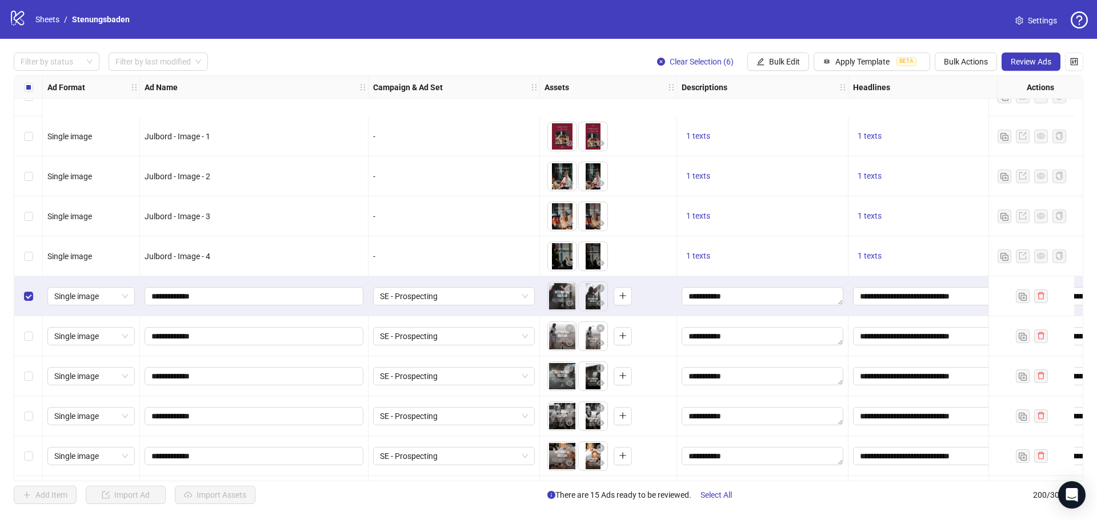
scroll to position [7334, 0]
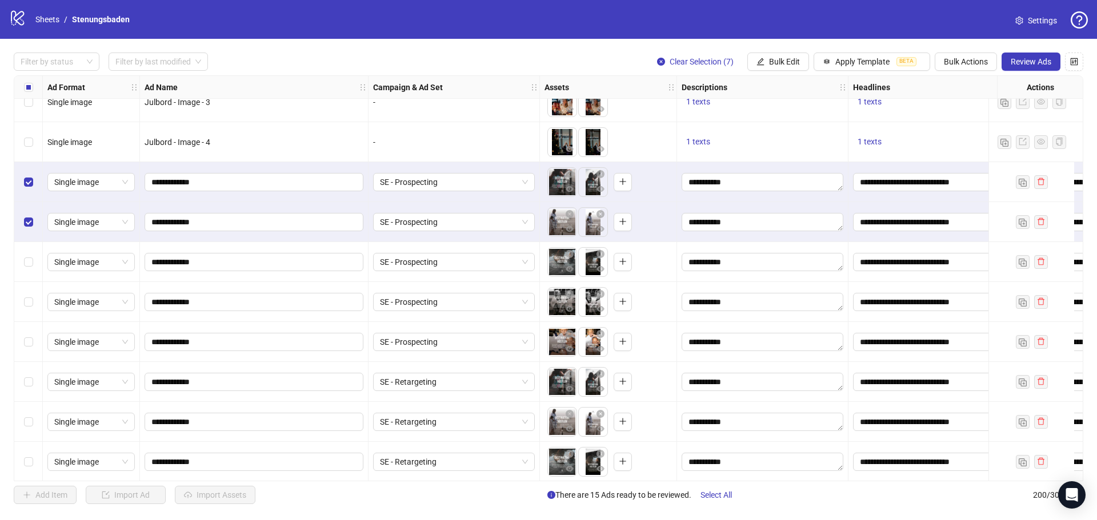
click at [28, 255] on div "Select row 188" at bounding box center [28, 262] width 29 height 40
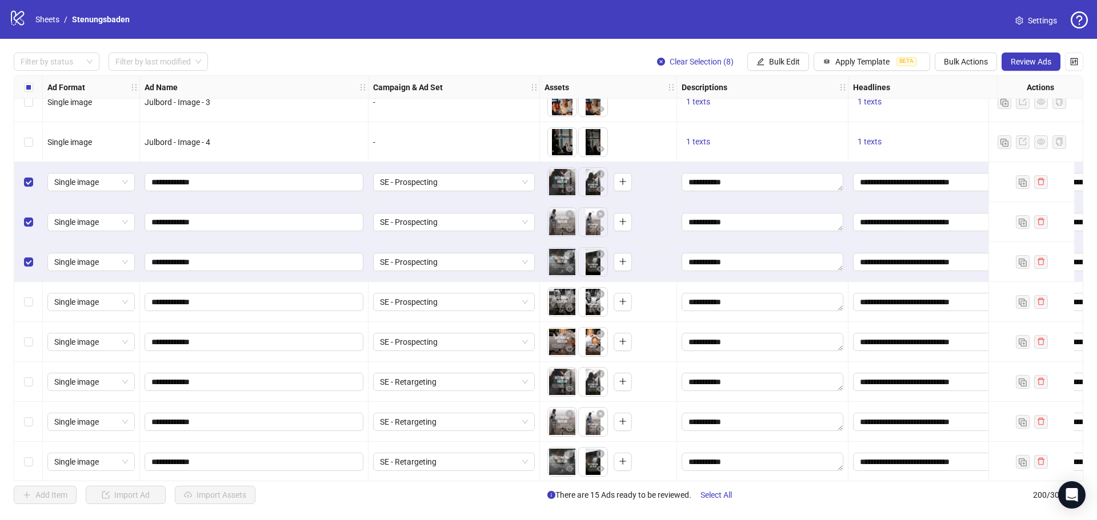
click at [31, 295] on div "Select row 189" at bounding box center [28, 302] width 29 height 40
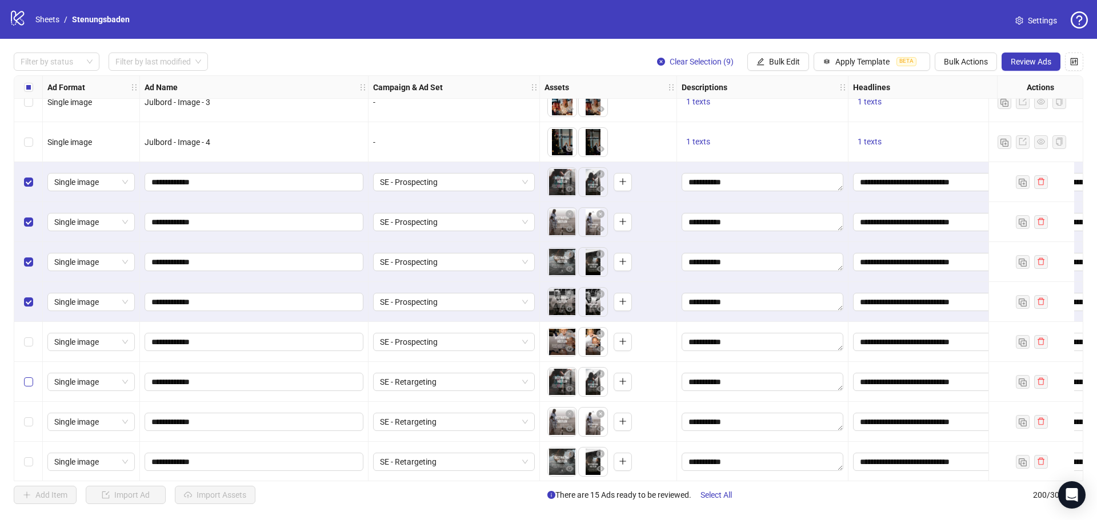
scroll to position [7391, 0]
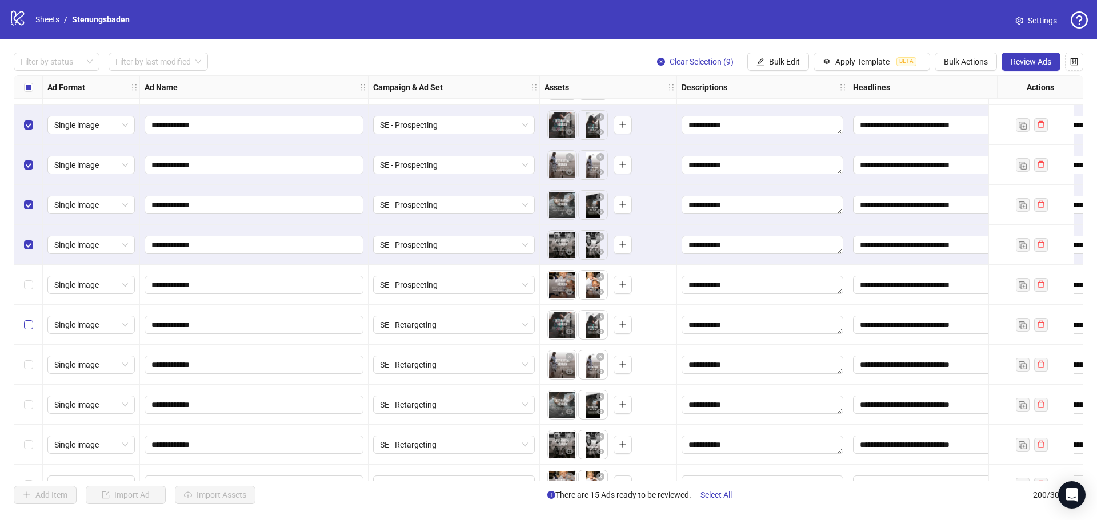
drag, startPoint x: 20, startPoint y: 275, endPoint x: 31, endPoint y: 320, distance: 46.4
click at [21, 277] on div "Select row 190" at bounding box center [28, 285] width 29 height 40
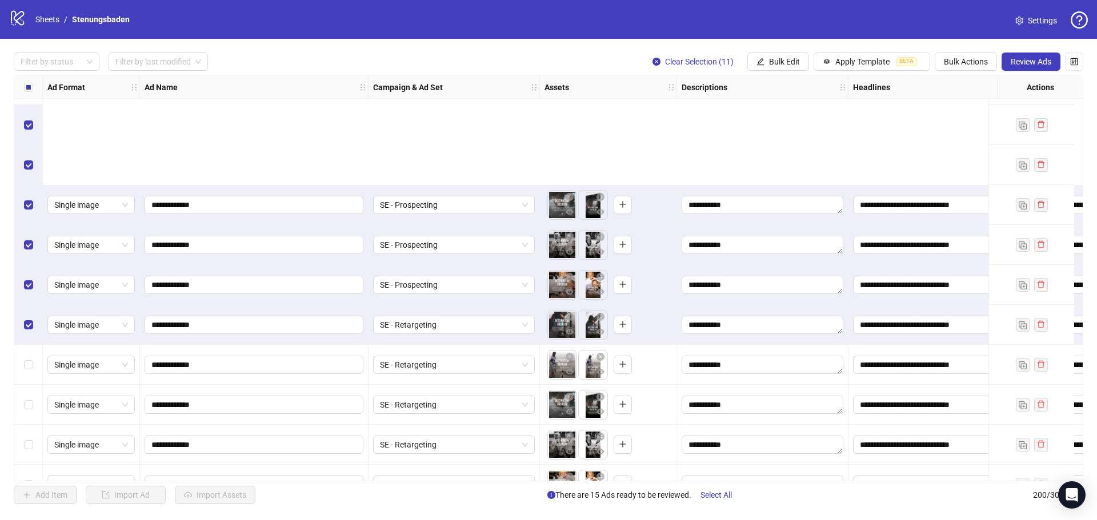
click at [28, 345] on div "Select row 192" at bounding box center [28, 365] width 29 height 40
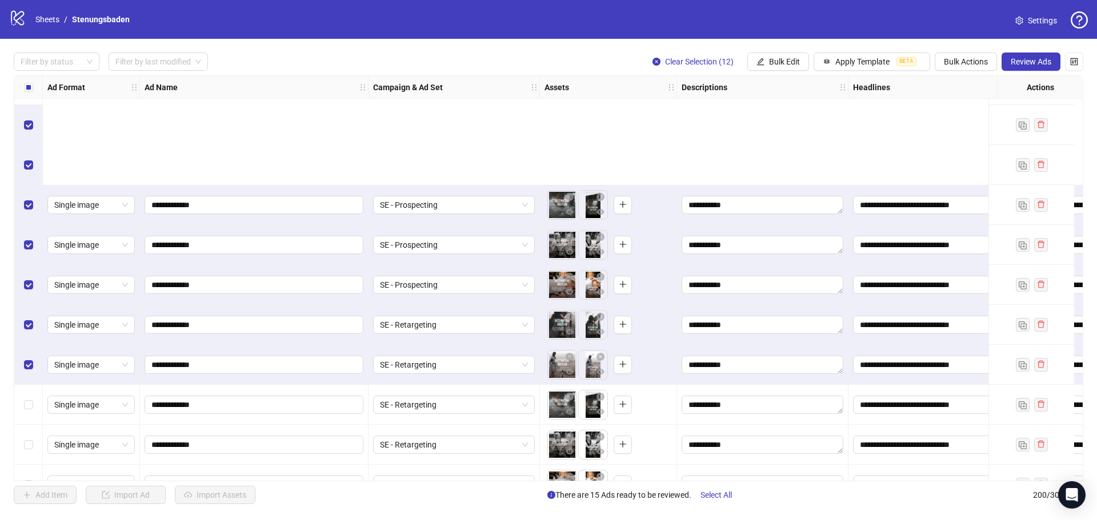
scroll to position [7562, 0]
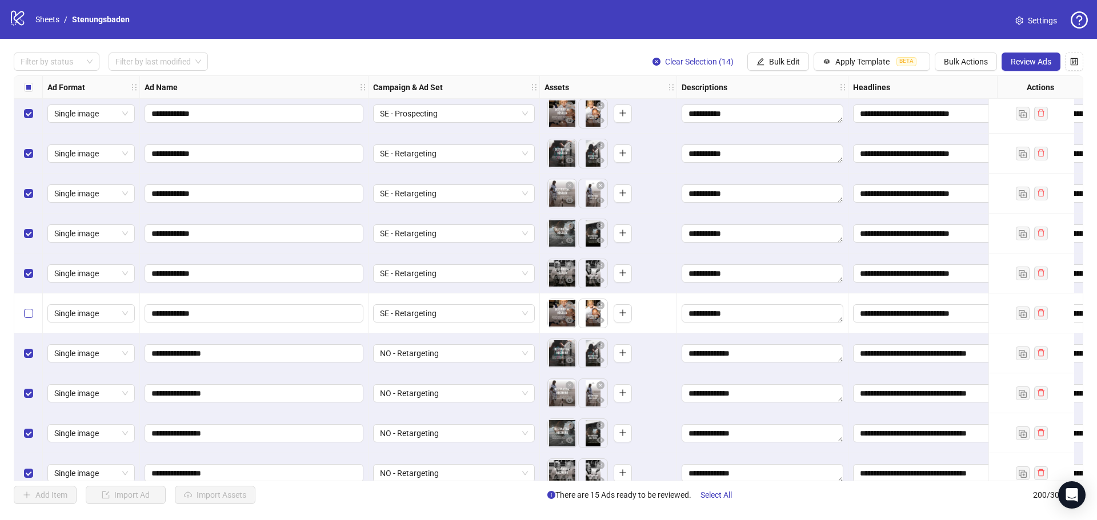
click at [27, 308] on label "Select row 195" at bounding box center [28, 313] width 9 height 13
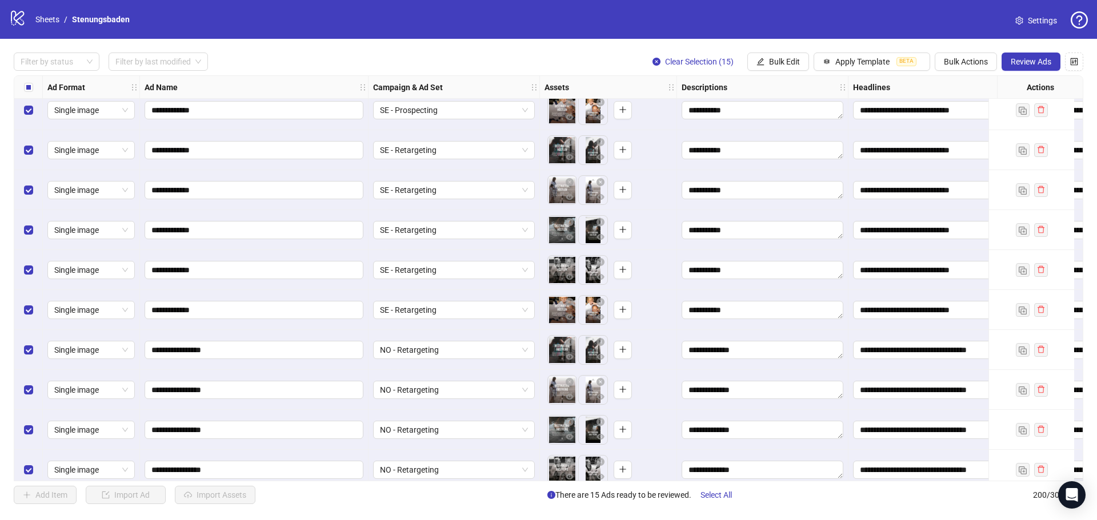
scroll to position [7619, 0]
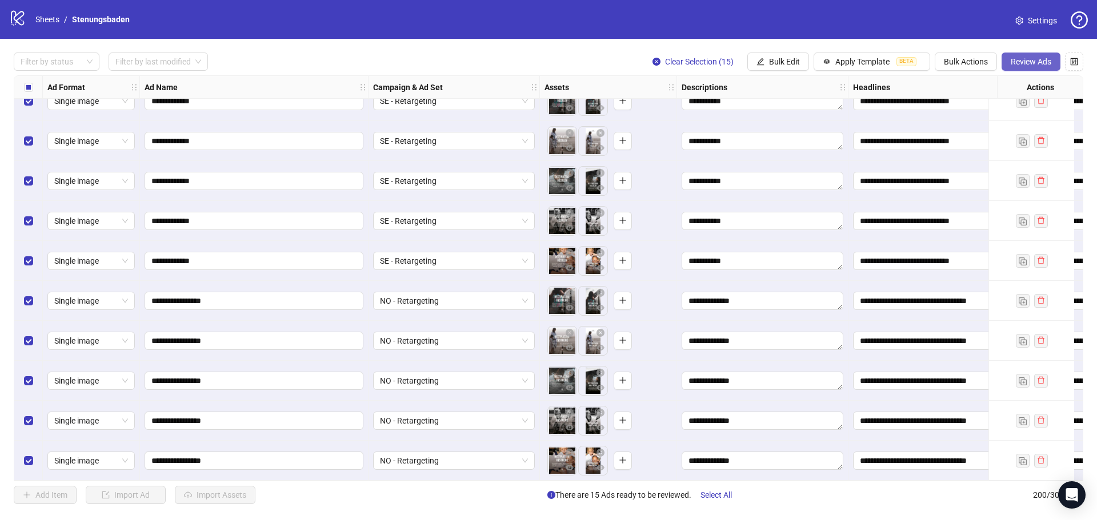
click at [1033, 65] on span "Review Ads" at bounding box center [1030, 61] width 41 height 9
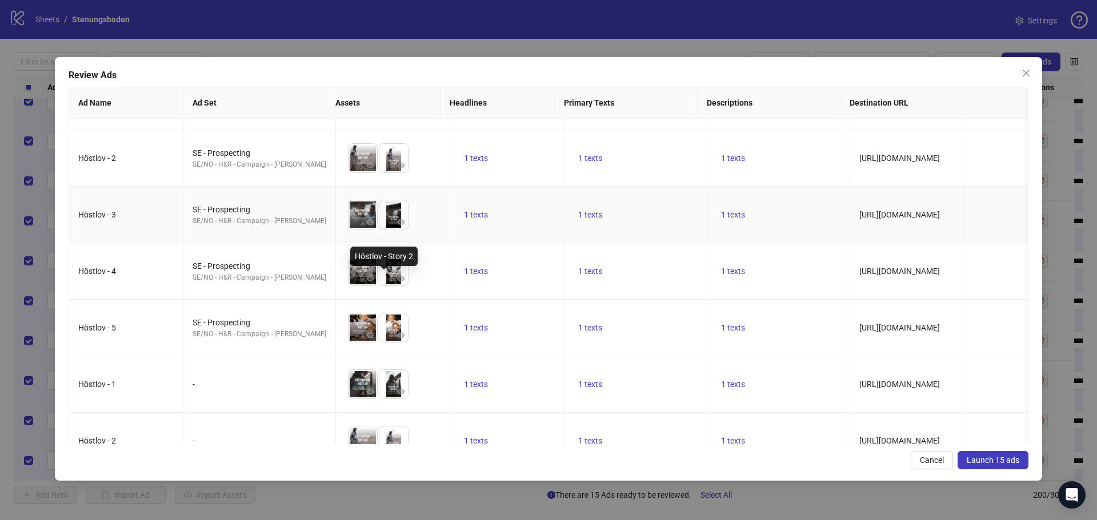
scroll to position [0, 0]
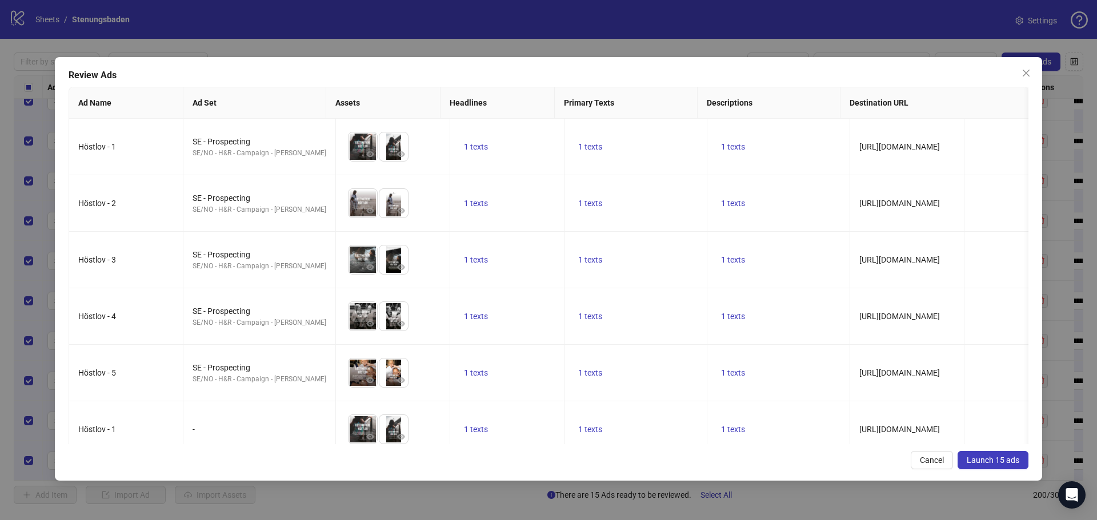
click at [1024, 75] on icon "close" at bounding box center [1025, 73] width 7 height 7
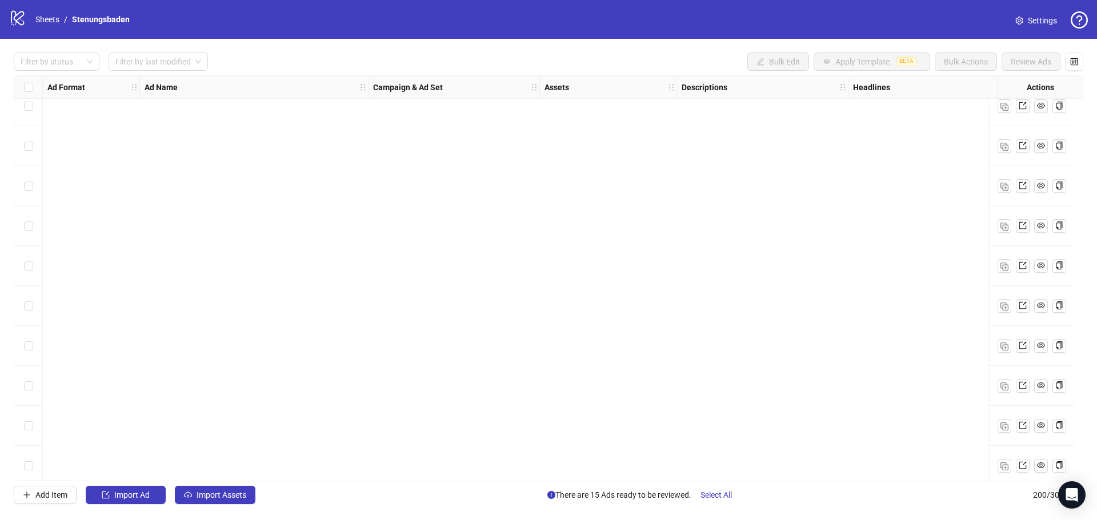
scroll to position [7619, 0]
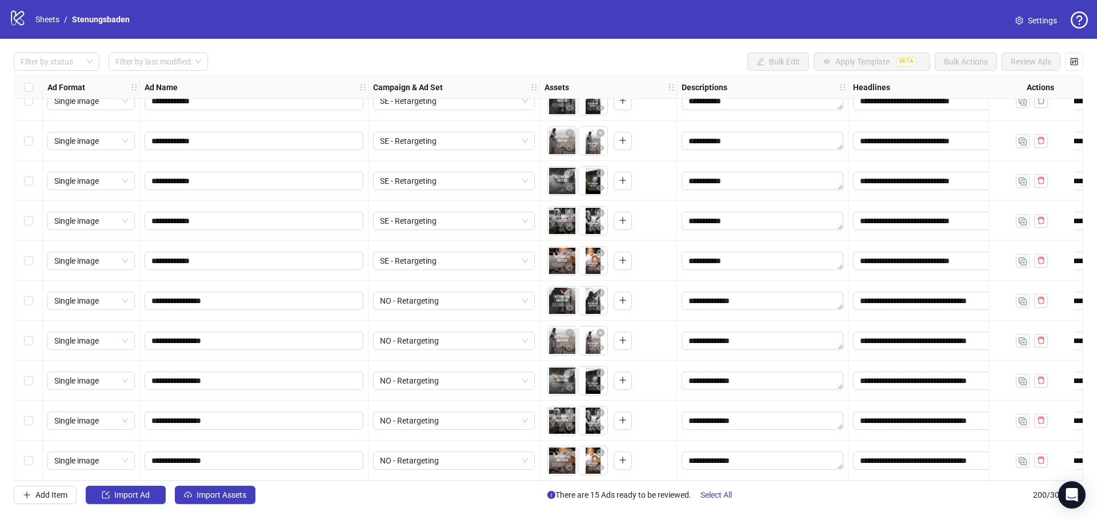
click at [34, 456] on div "Select row 200" at bounding box center [28, 461] width 29 height 40
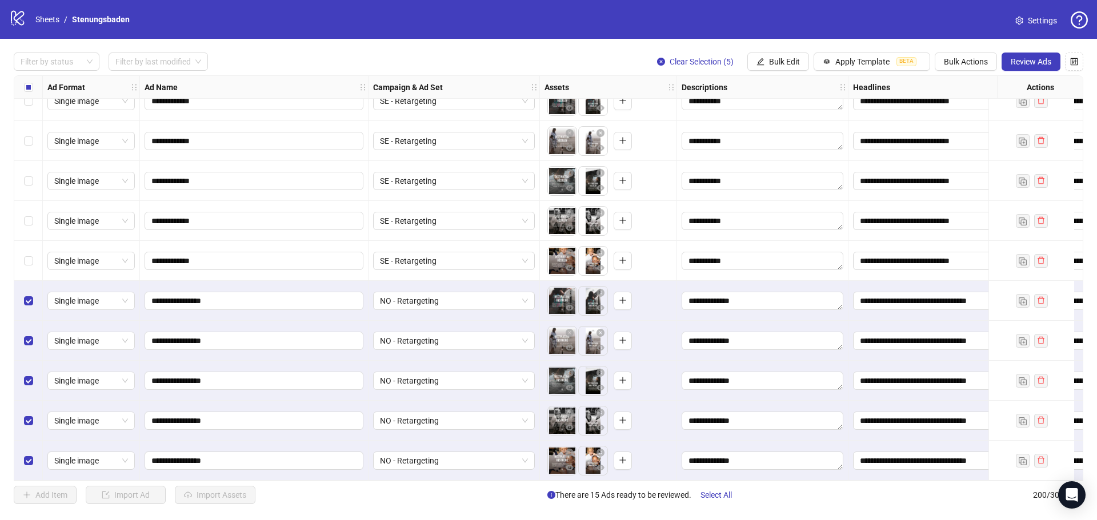
drag, startPoint x: 29, startPoint y: 265, endPoint x: 31, endPoint y: 247, distance: 17.8
click at [29, 264] on div "Select row 195" at bounding box center [28, 261] width 29 height 40
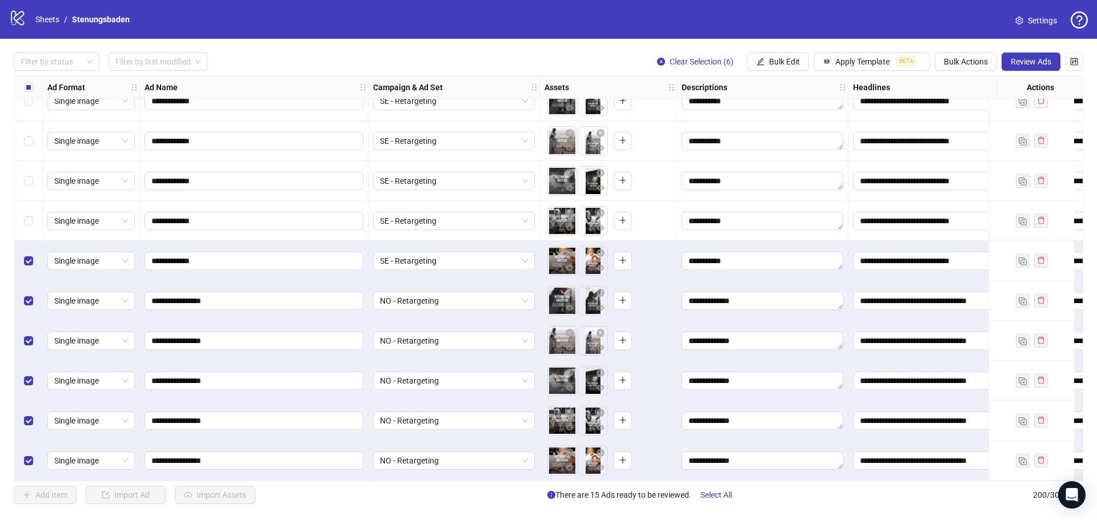
click at [22, 219] on div "Select row 194" at bounding box center [28, 221] width 29 height 40
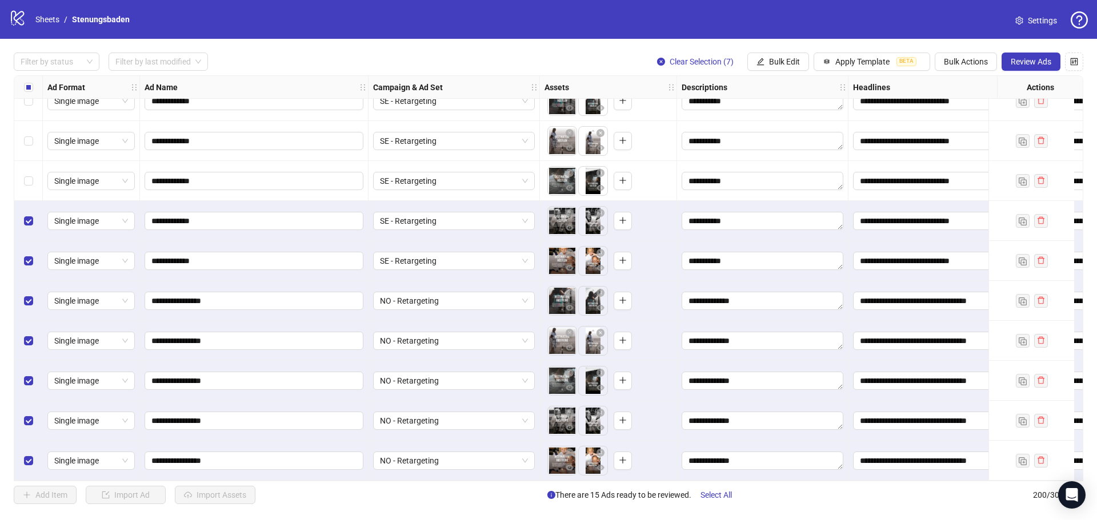
scroll to position [7527, 0]
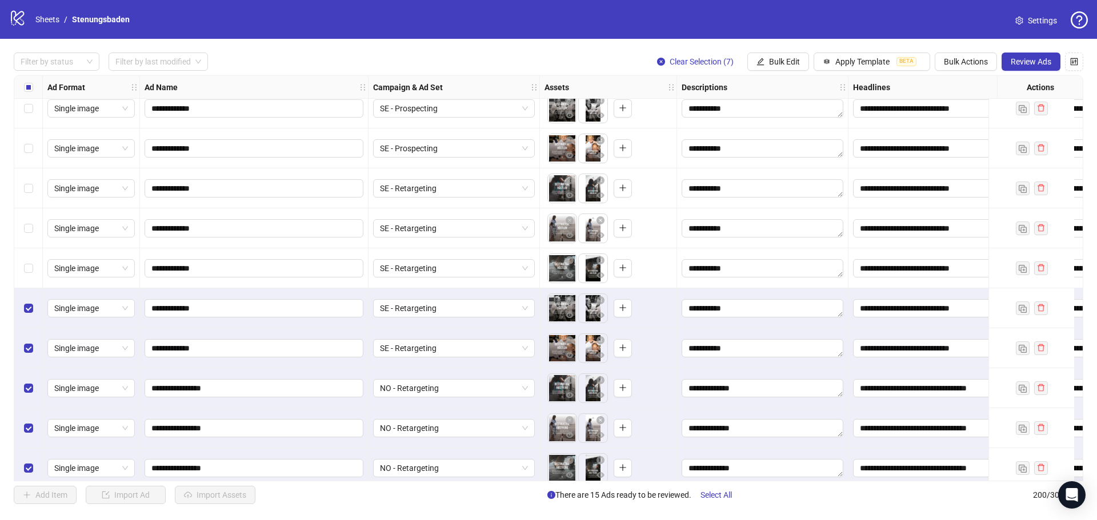
click at [28, 195] on label "Select row 191" at bounding box center [28, 188] width 9 height 13
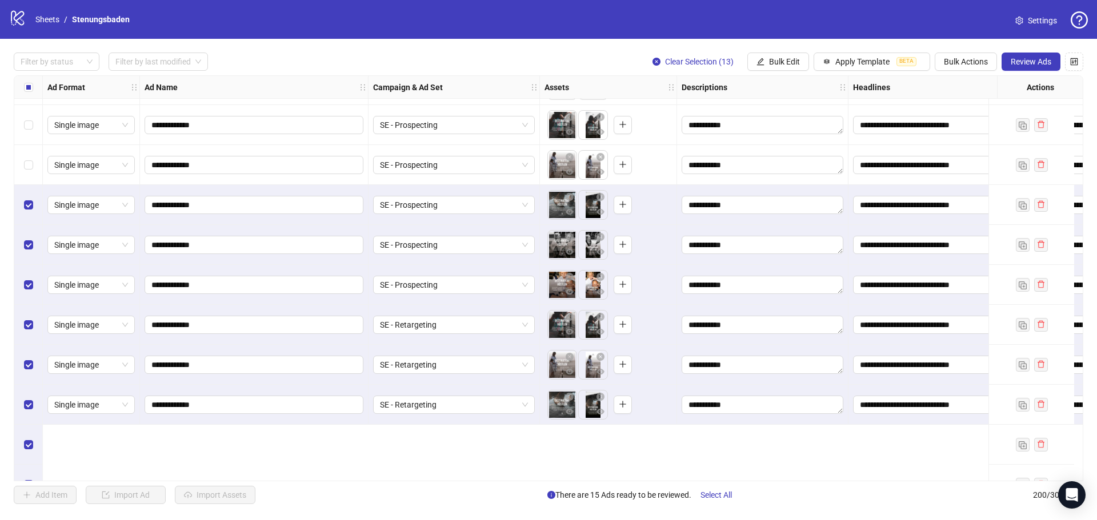
scroll to position [7277, 0]
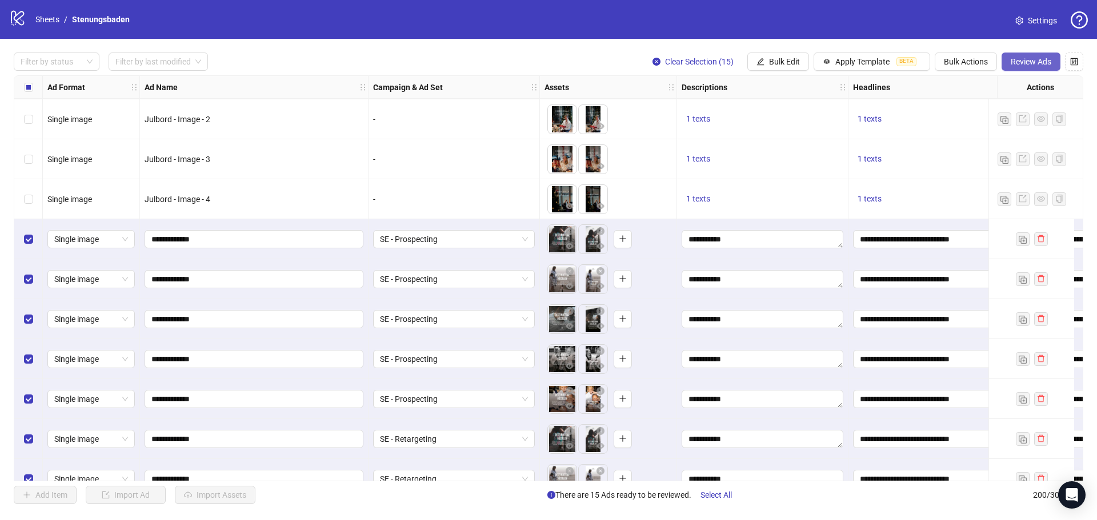
click at [1035, 59] on span "Review Ads" at bounding box center [1030, 61] width 41 height 9
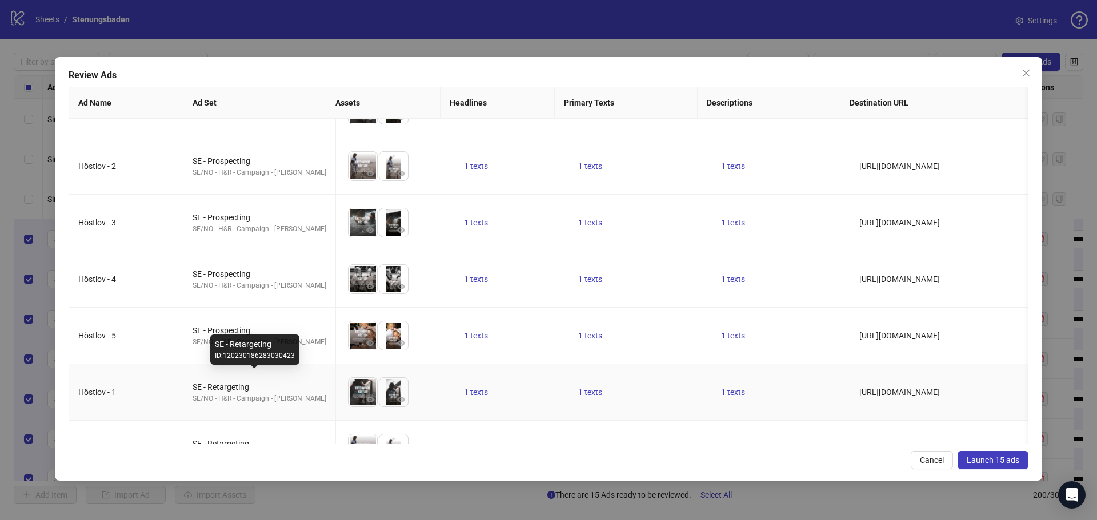
scroll to position [0, 0]
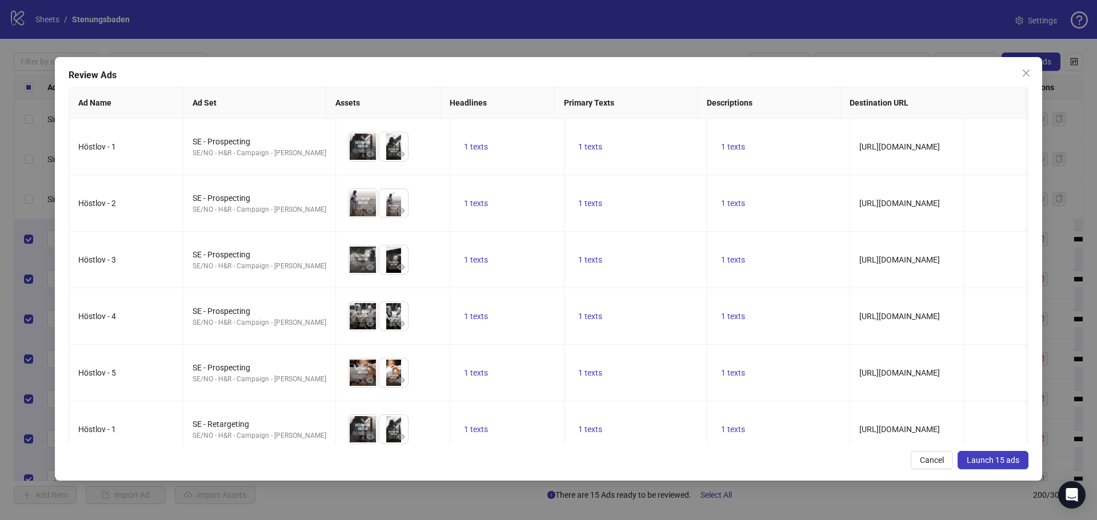
click at [978, 461] on span "Launch 15 ads" at bounding box center [992, 460] width 53 height 9
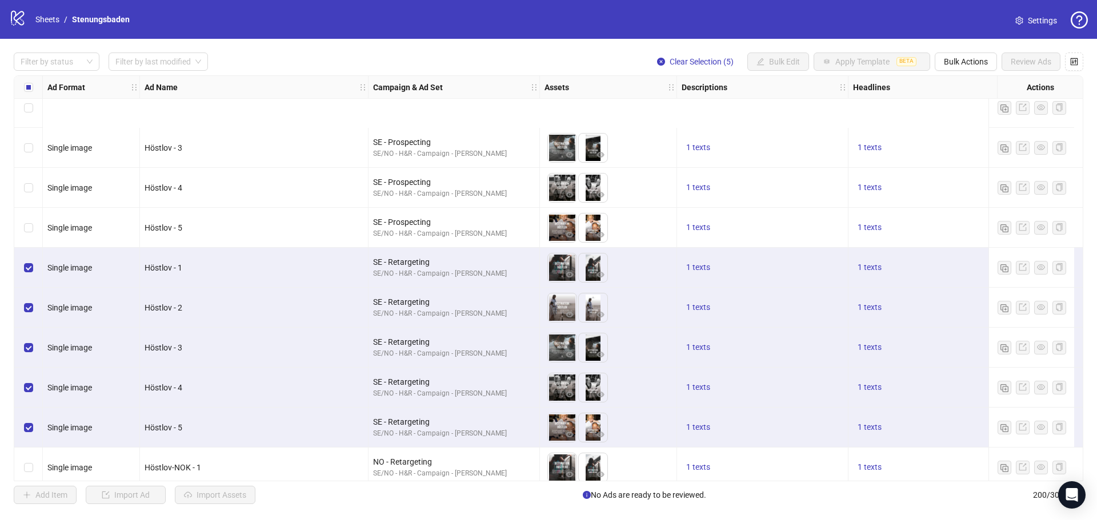
scroll to position [7562, 0]
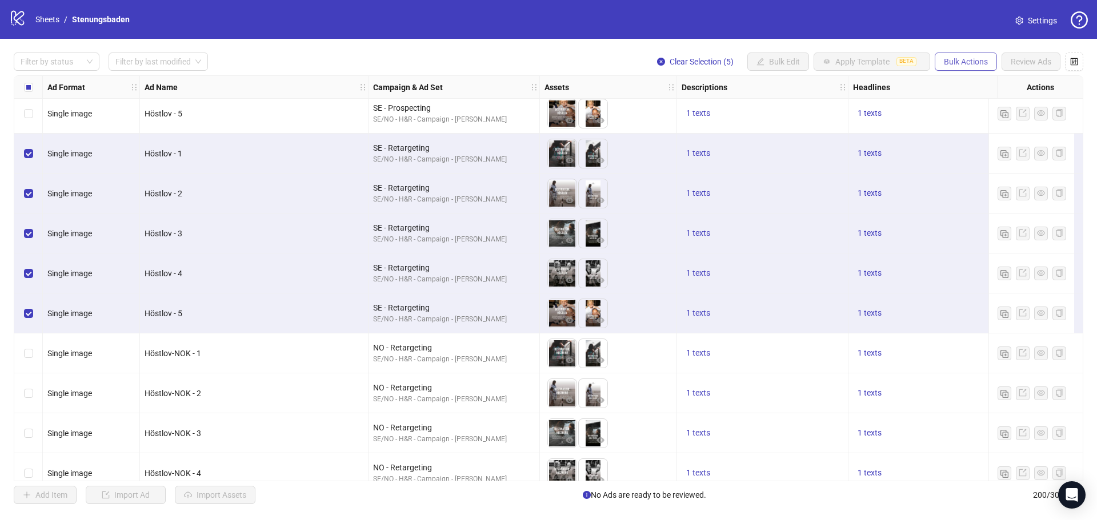
click at [947, 61] on span "Bulk Actions" at bounding box center [966, 61] width 44 height 9
click at [976, 119] on span "Duplicate with assets" at bounding box center [981, 121] width 78 height 13
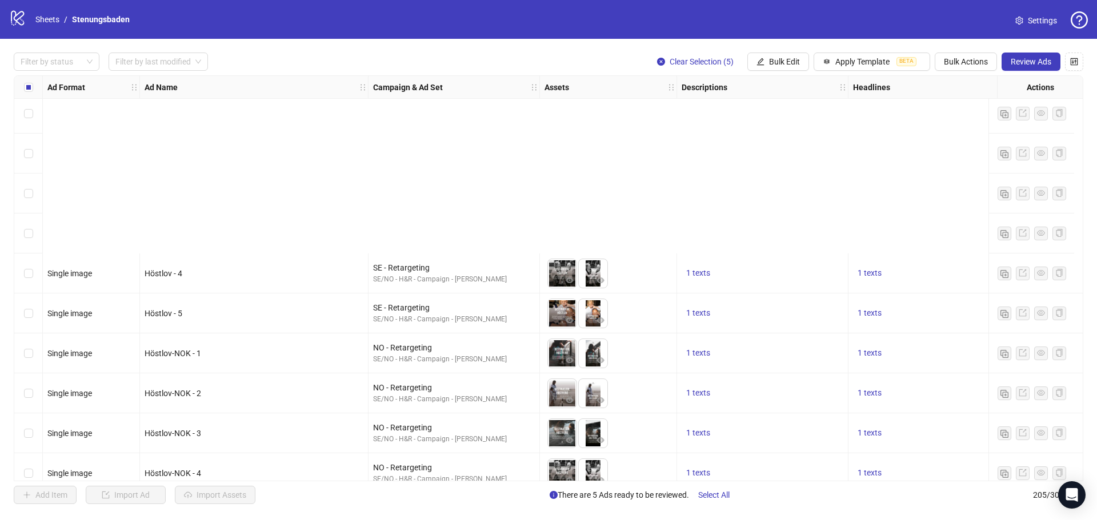
scroll to position [7819, 0]
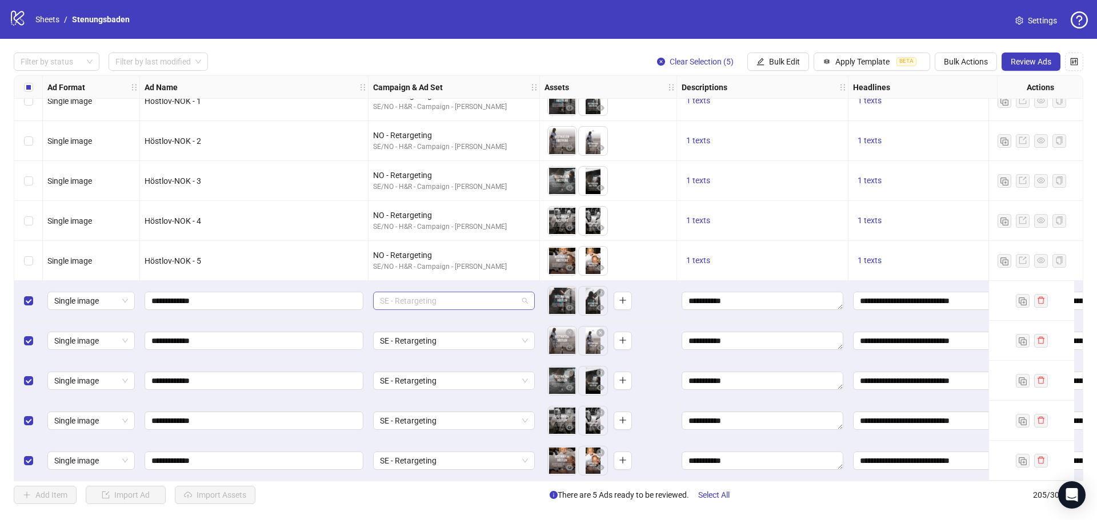
click at [423, 299] on span "SE - Retargeting" at bounding box center [454, 300] width 148 height 17
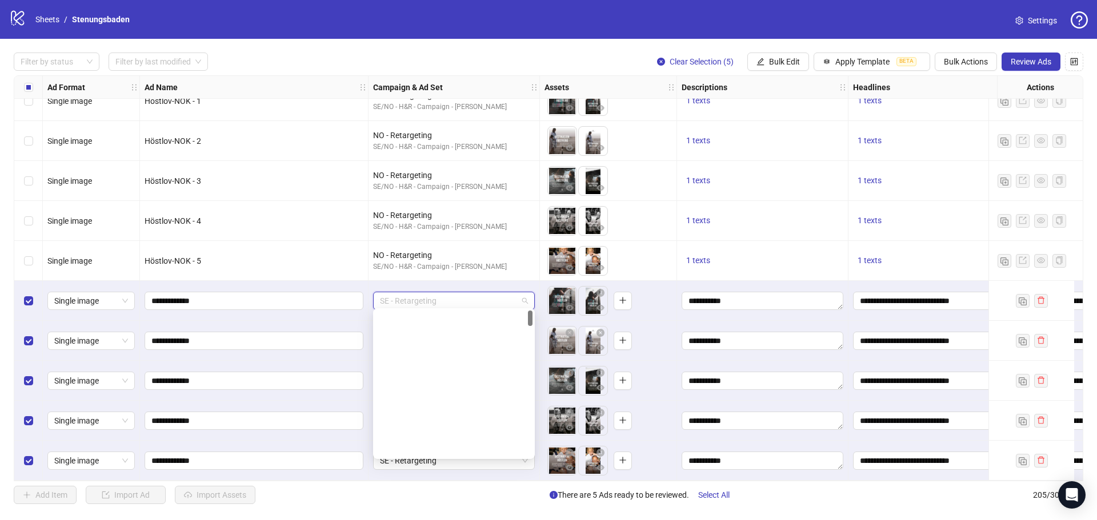
scroll to position [0, 0]
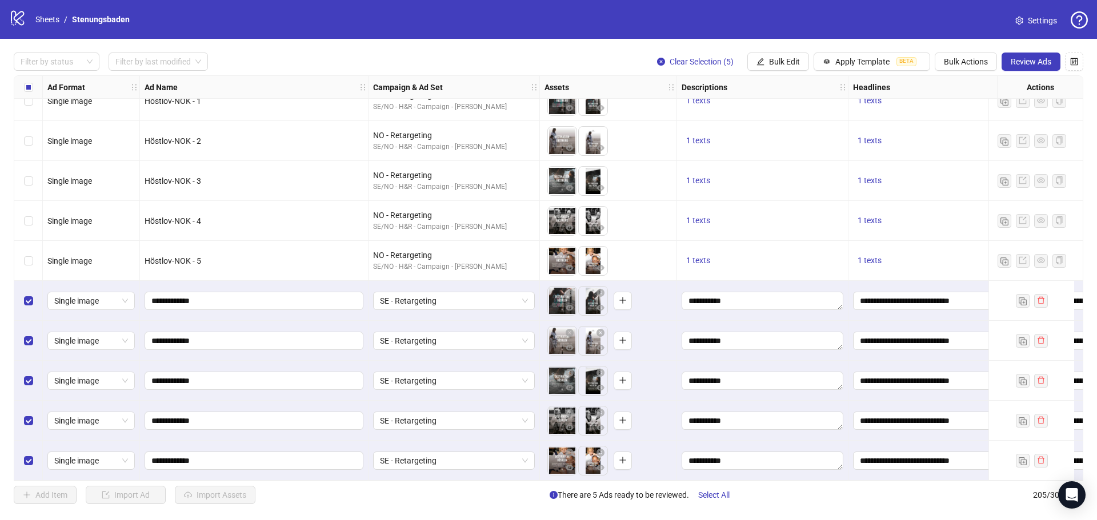
click at [10, 286] on div "Filter by status Filter by last modified Clear Selection (5) Bulk Edit Apply Te…" at bounding box center [548, 278] width 1097 height 479
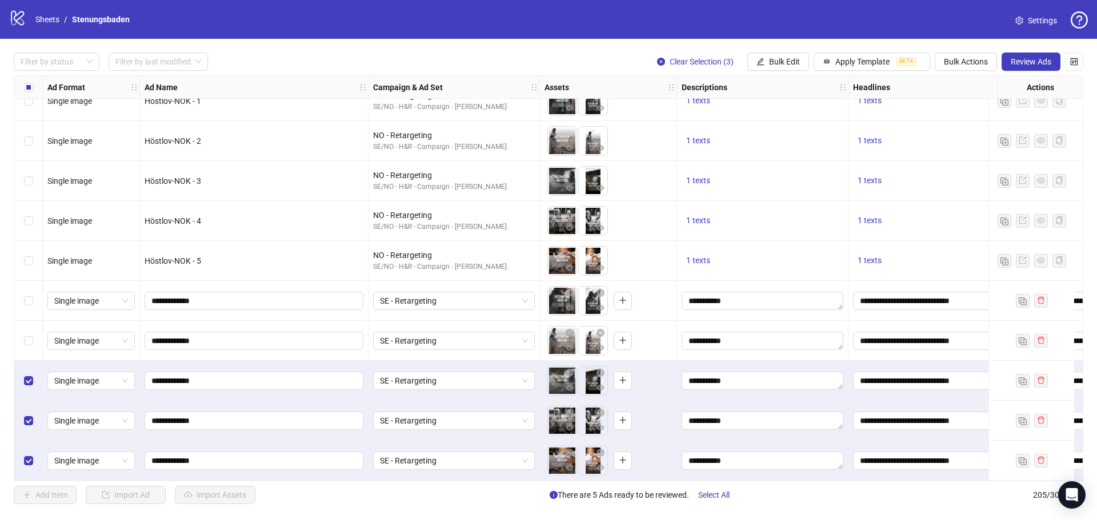
click at [27, 382] on label "Select row 203" at bounding box center [28, 381] width 9 height 13
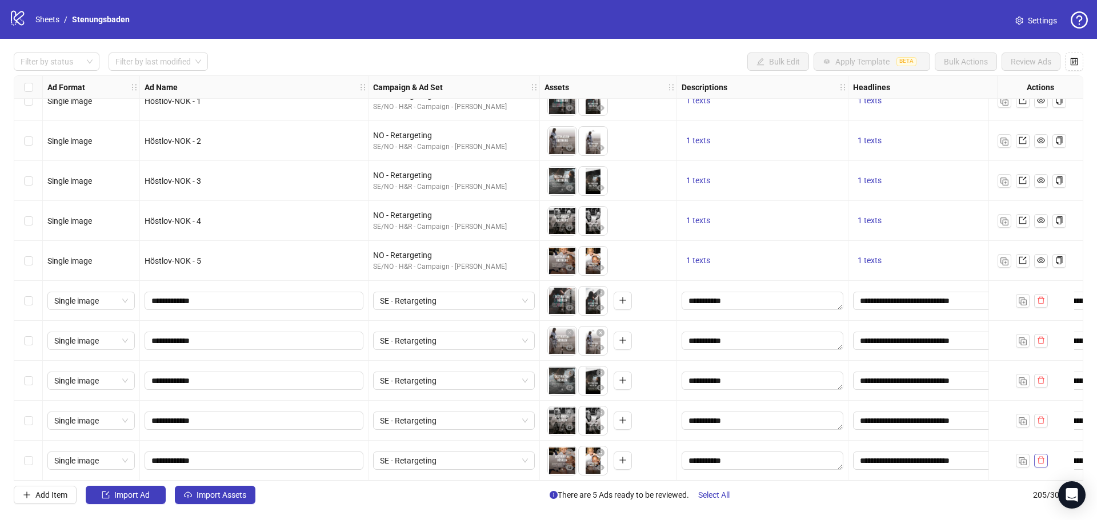
click at [1042, 458] on icon "delete" at bounding box center [1041, 460] width 8 height 8
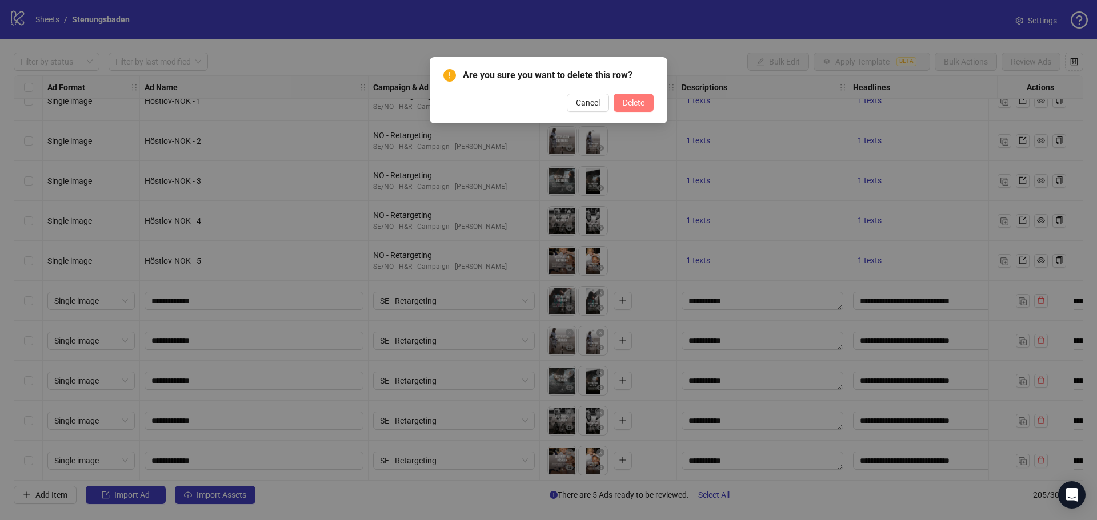
click at [638, 101] on span "Delete" at bounding box center [634, 102] width 22 height 9
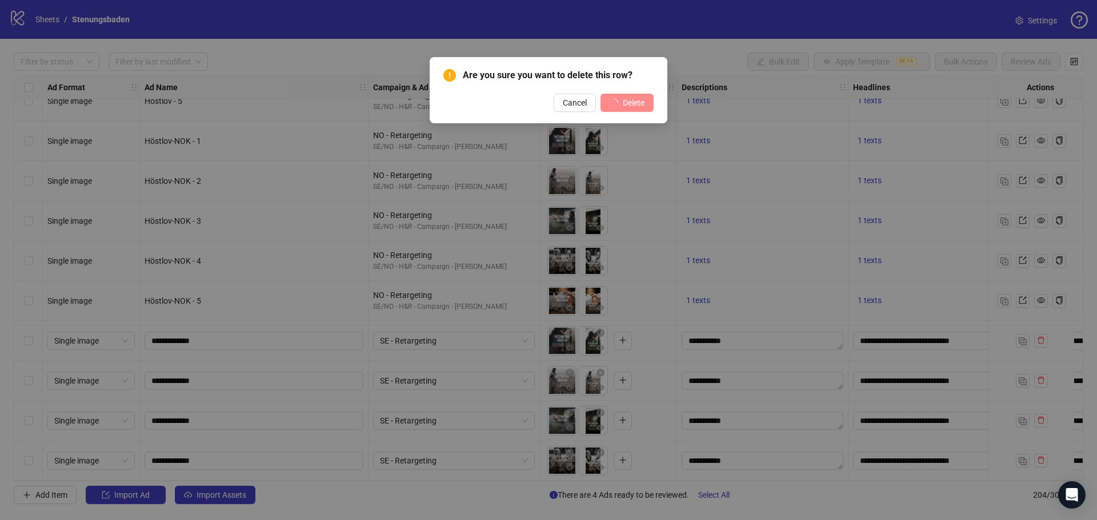
scroll to position [7779, 0]
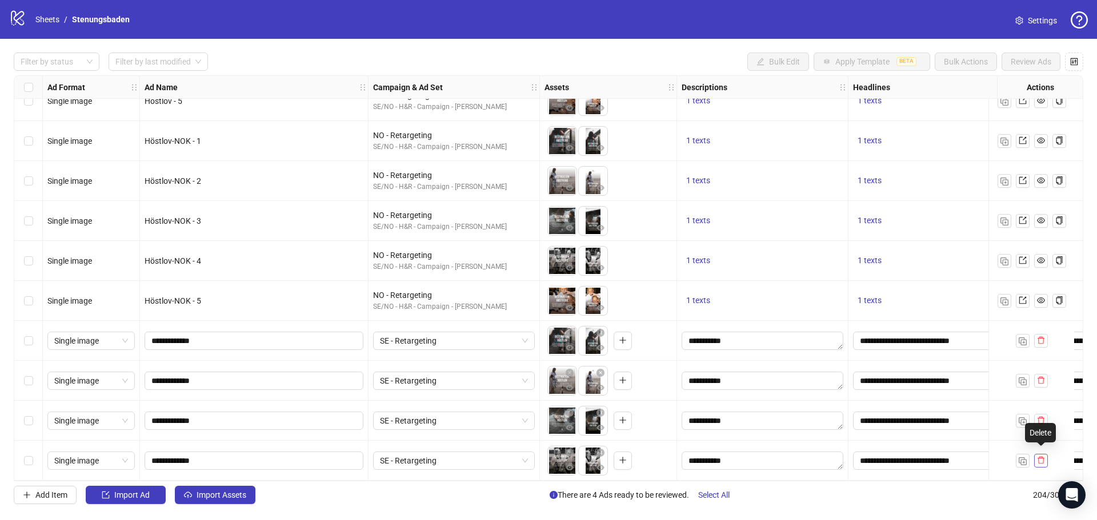
click at [1044, 456] on icon "delete" at bounding box center [1041, 460] width 8 height 8
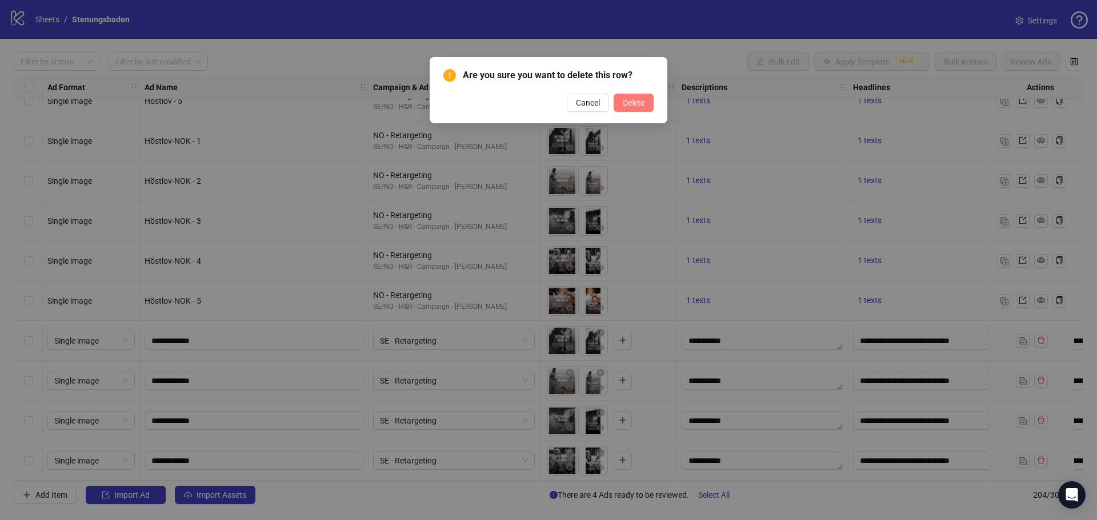
click at [629, 101] on span "Delete" at bounding box center [634, 102] width 22 height 9
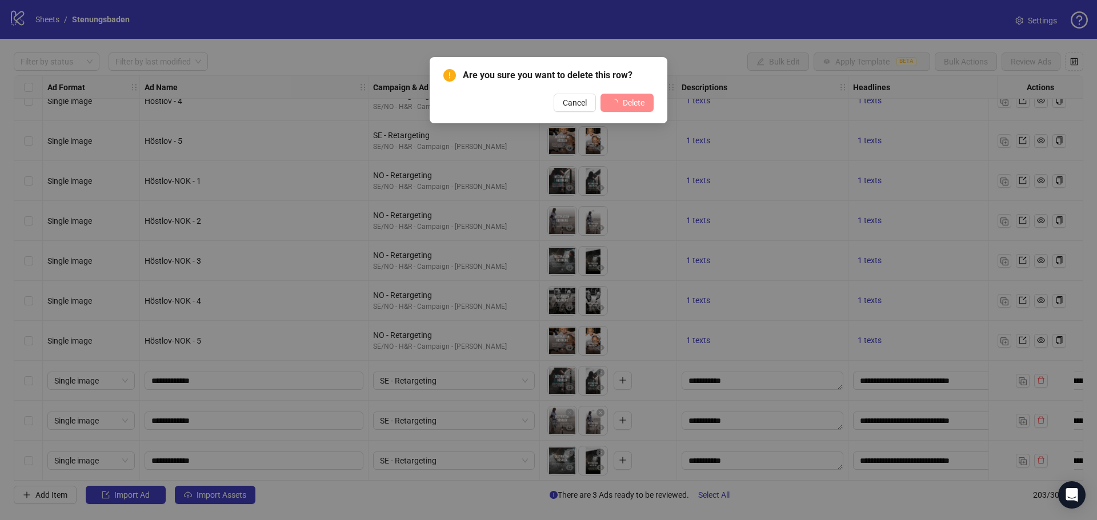
scroll to position [7739, 0]
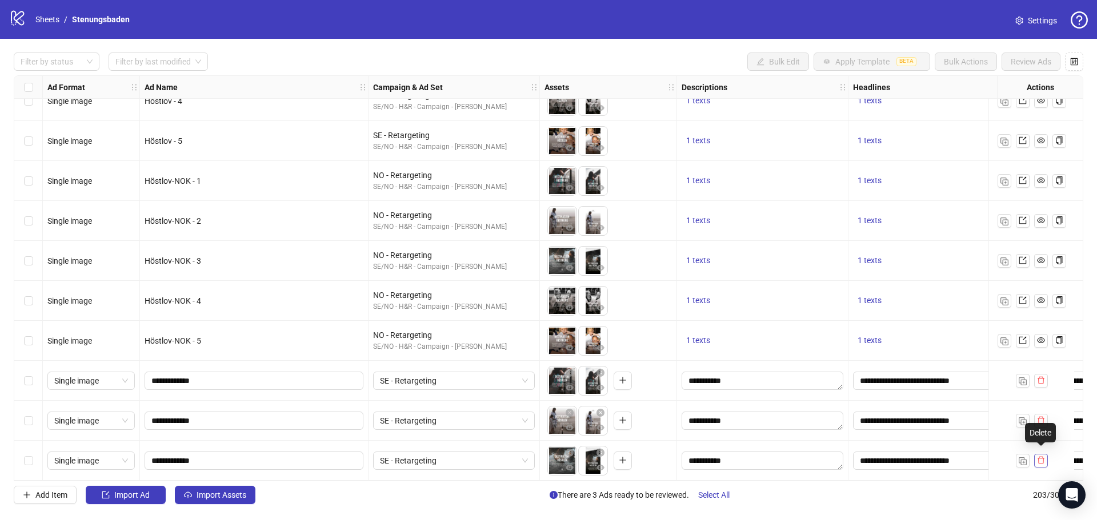
click at [1040, 459] on icon "delete" at bounding box center [1040, 460] width 7 height 7
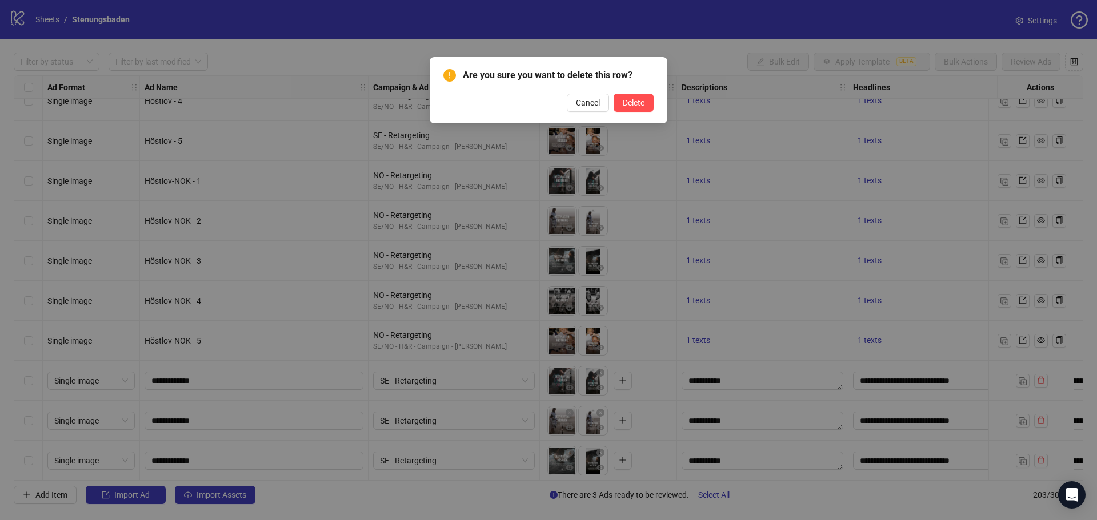
drag, startPoint x: 617, startPoint y: 103, endPoint x: 1073, endPoint y: 479, distance: 591.2
click at [617, 103] on button "Delete" at bounding box center [633, 103] width 40 height 18
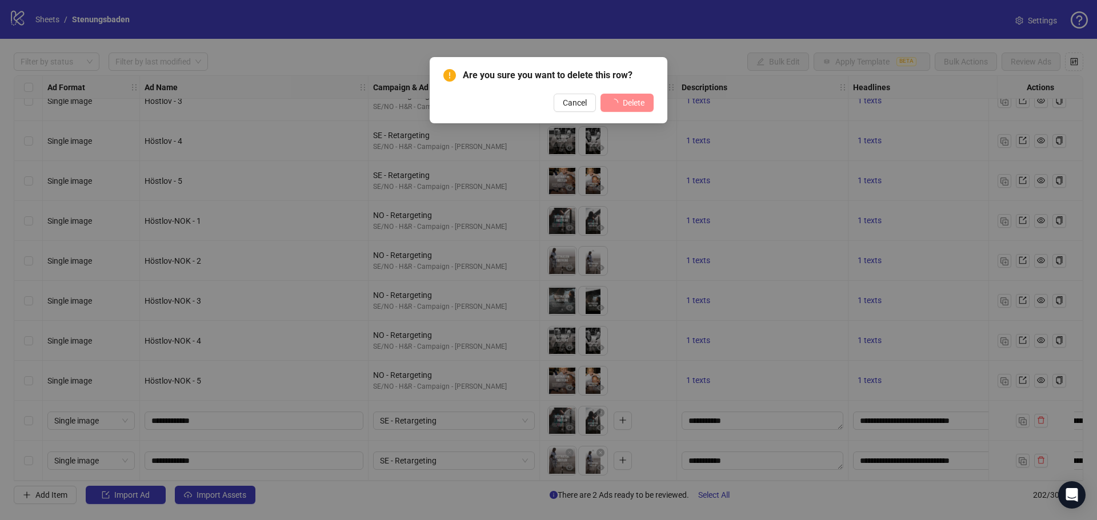
scroll to position [7699, 0]
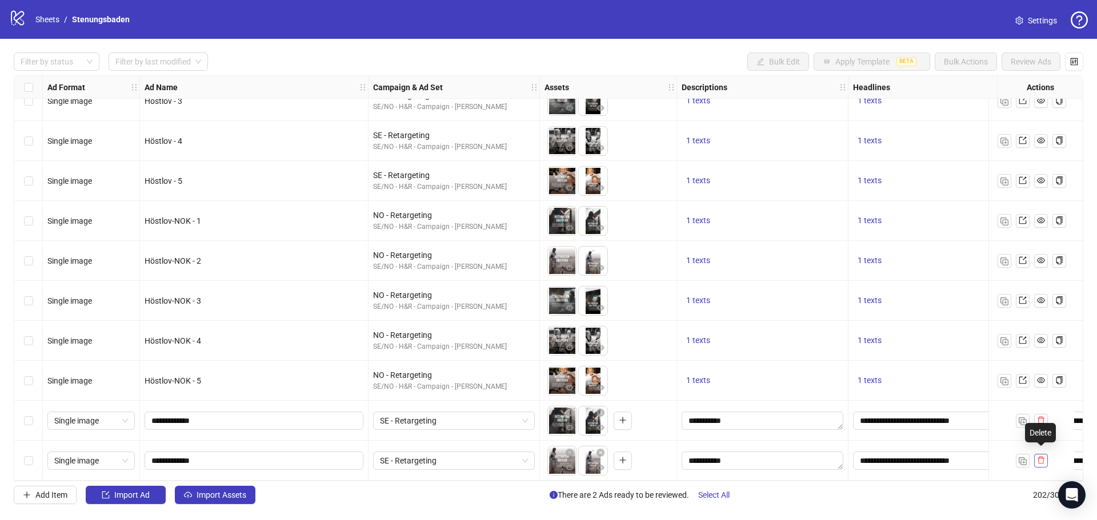
click at [1043, 457] on icon "delete" at bounding box center [1040, 460] width 7 height 7
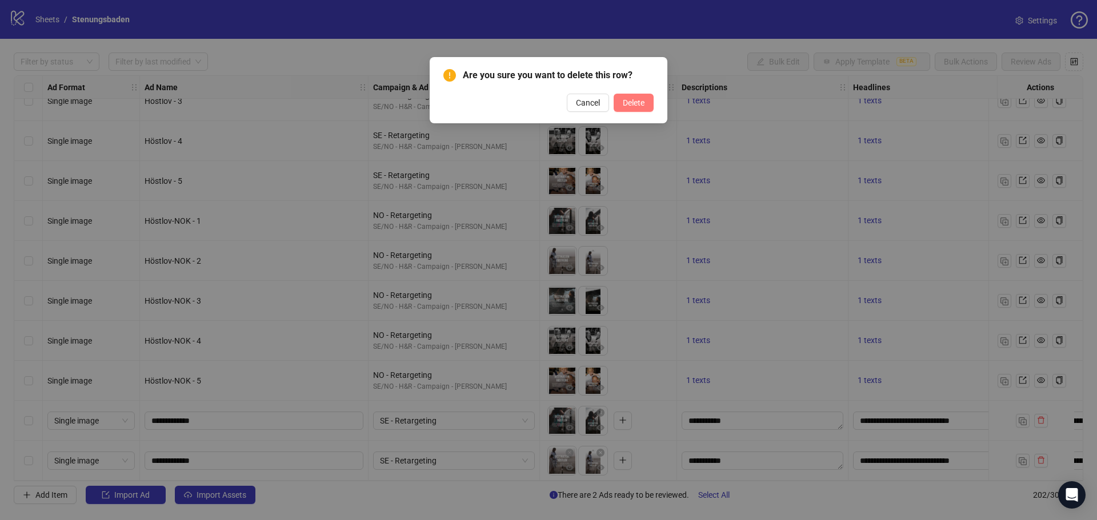
click at [640, 107] on span "Delete" at bounding box center [634, 102] width 22 height 9
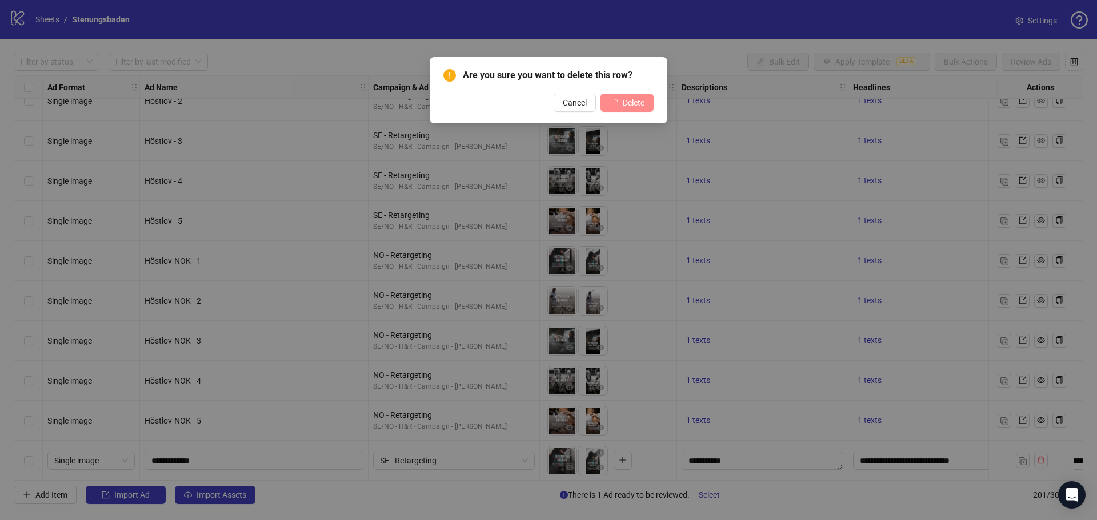
scroll to position [7659, 0]
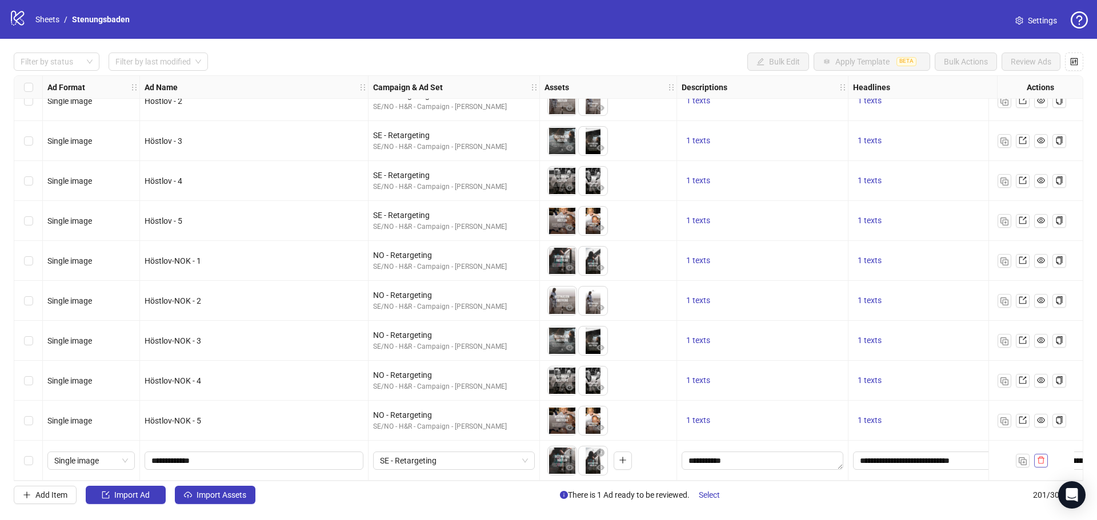
click at [1038, 457] on icon "delete" at bounding box center [1040, 460] width 7 height 7
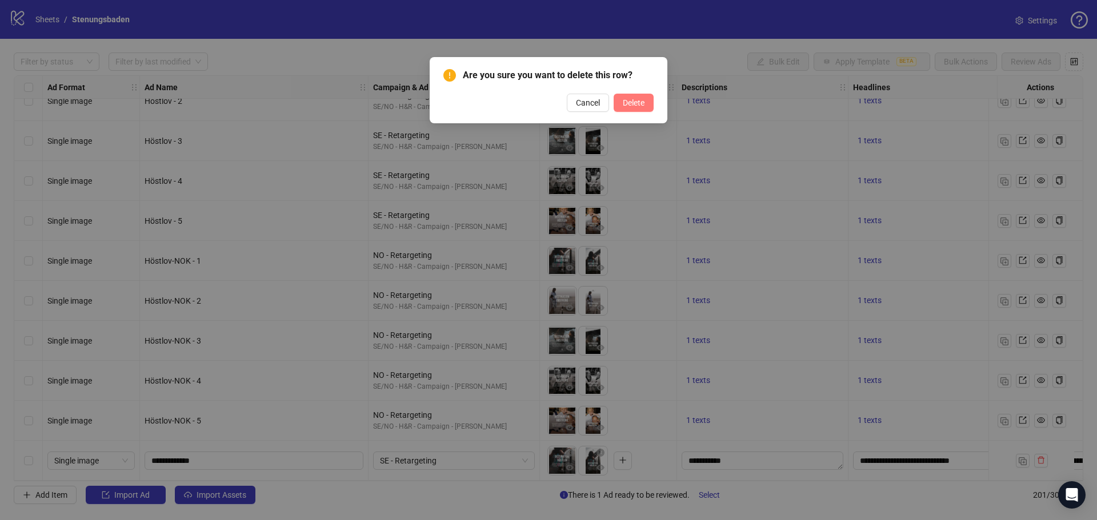
click at [627, 98] on span "Delete" at bounding box center [634, 102] width 22 height 9
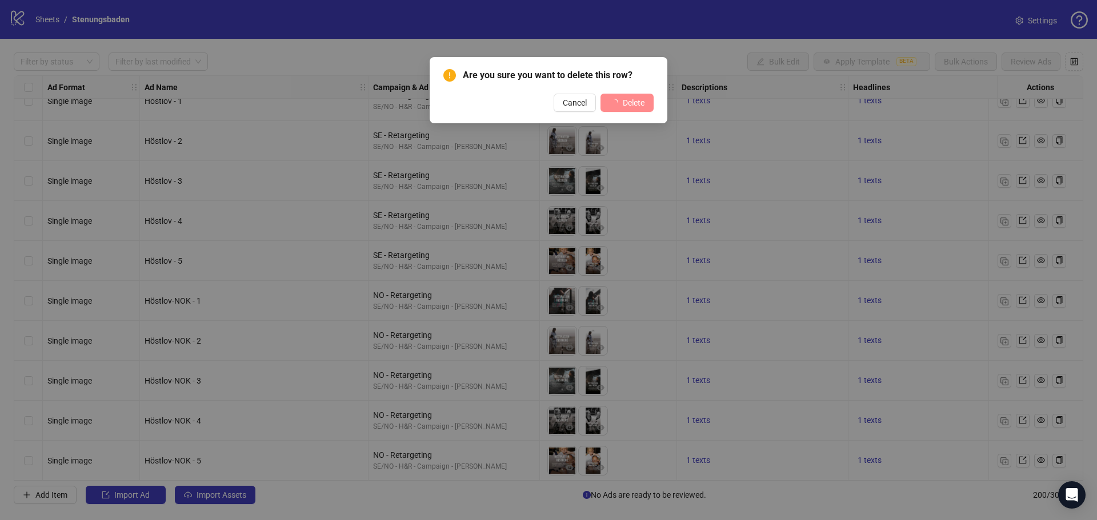
scroll to position [7619, 0]
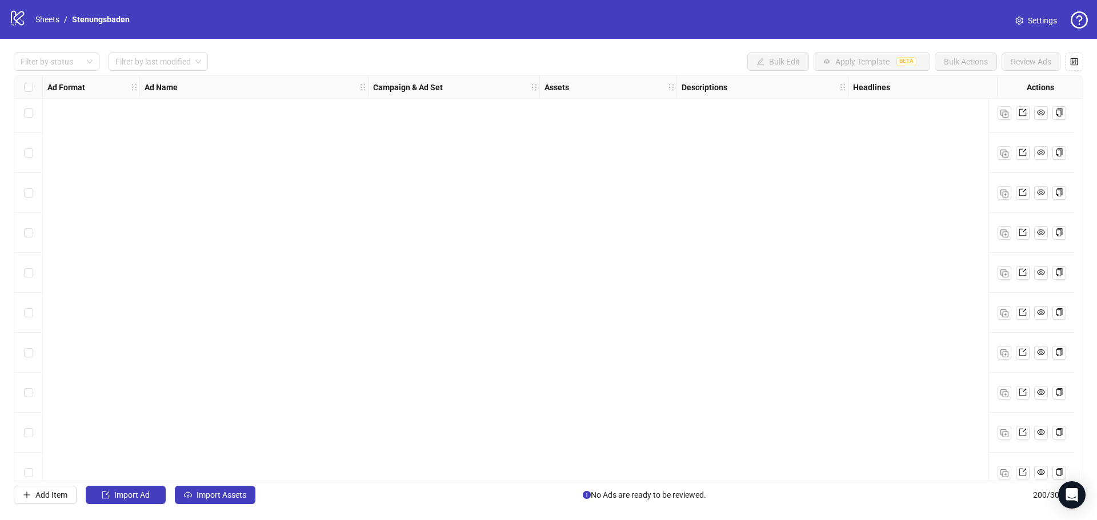
scroll to position [7619, 0]
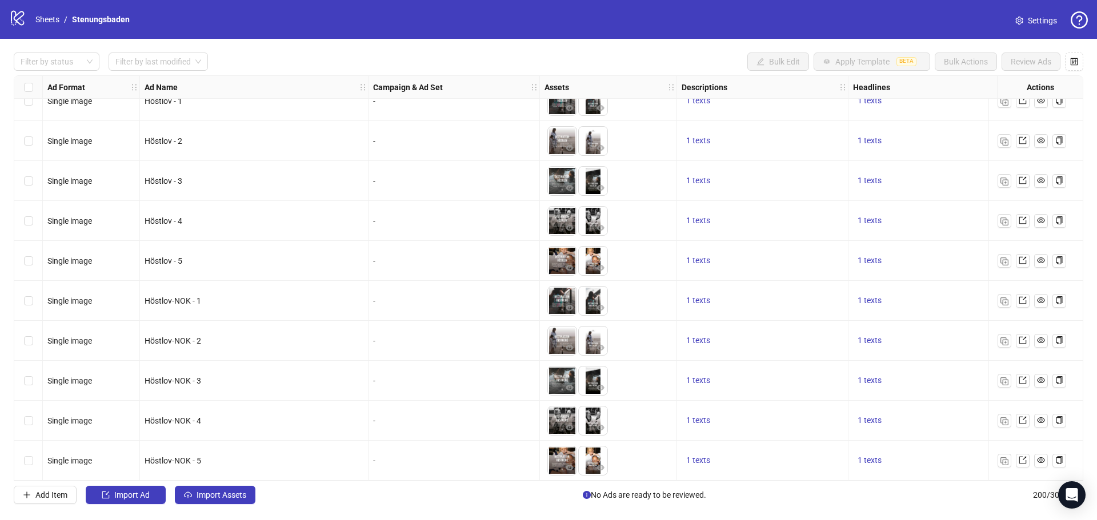
click at [318, 396] on div "Höstlov-NOK - 3" at bounding box center [254, 381] width 228 height 40
click at [375, 419] on div "-" at bounding box center [454, 421] width 162 height 13
click at [510, 401] on div "-" at bounding box center [453, 421] width 171 height 40
click at [447, 401] on div "-" at bounding box center [453, 421] width 171 height 40
click at [427, 354] on div "-" at bounding box center [453, 341] width 171 height 40
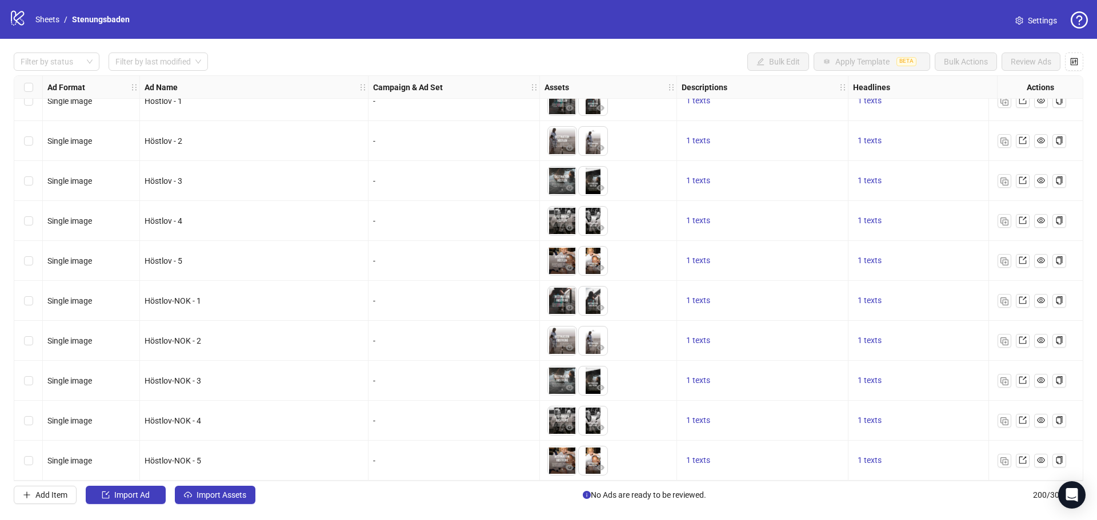
click at [372, 329] on div "-" at bounding box center [453, 341] width 171 height 40
click at [263, 335] on div "Höstlov-NOK - 2" at bounding box center [254, 341] width 219 height 13
click at [185, 379] on span "Höstlov-NOK - 3" at bounding box center [173, 380] width 57 height 9
click at [178, 348] on div "Höstlov-NOK - 2" at bounding box center [254, 341] width 228 height 40
click at [189, 321] on div "Höstlov-NOK - 2" at bounding box center [254, 341] width 228 height 40
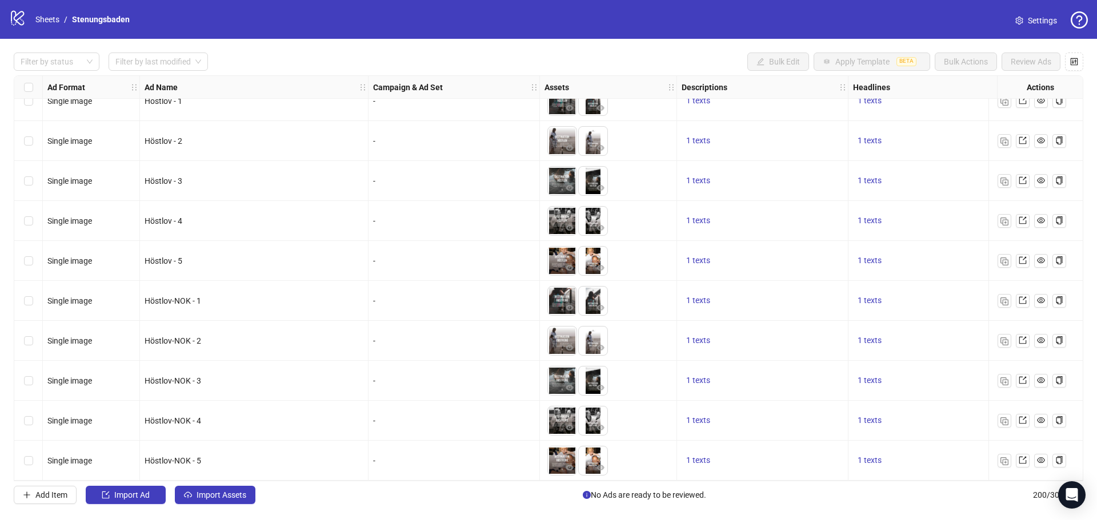
click at [187, 296] on span "Höstlov-NOK - 1" at bounding box center [173, 300] width 57 height 9
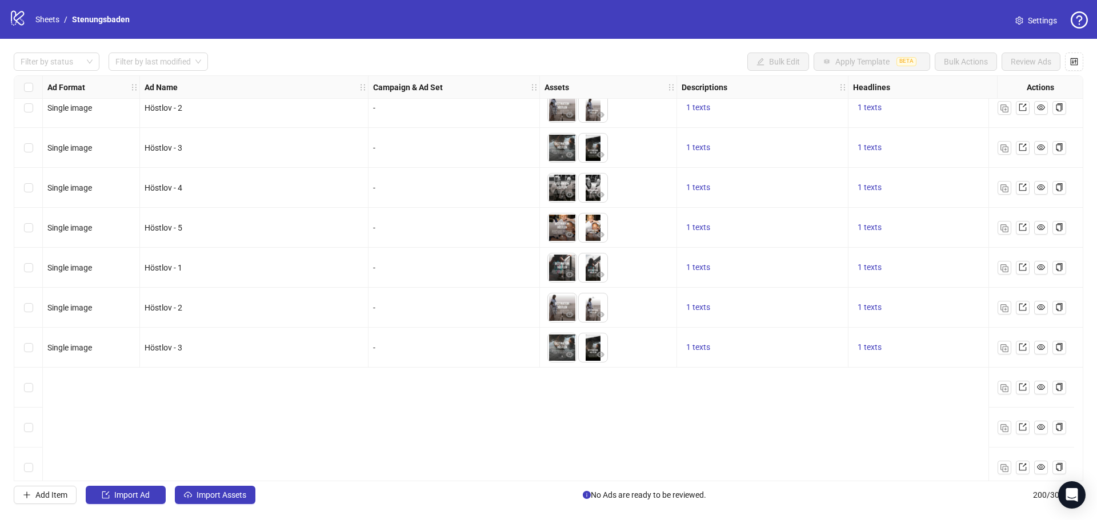
scroll to position [7219, 0]
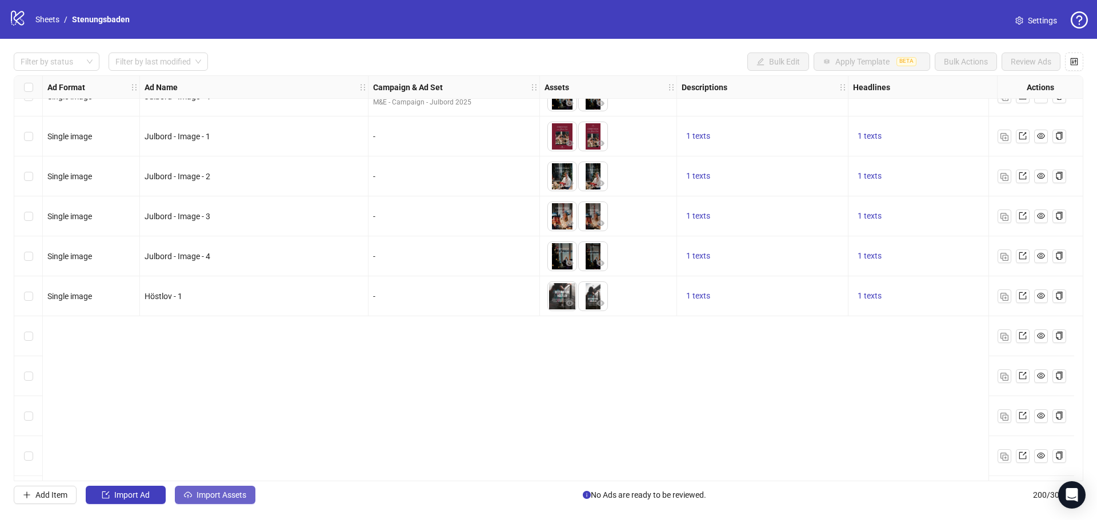
click at [232, 495] on span "Import Assets" at bounding box center [221, 495] width 50 height 9
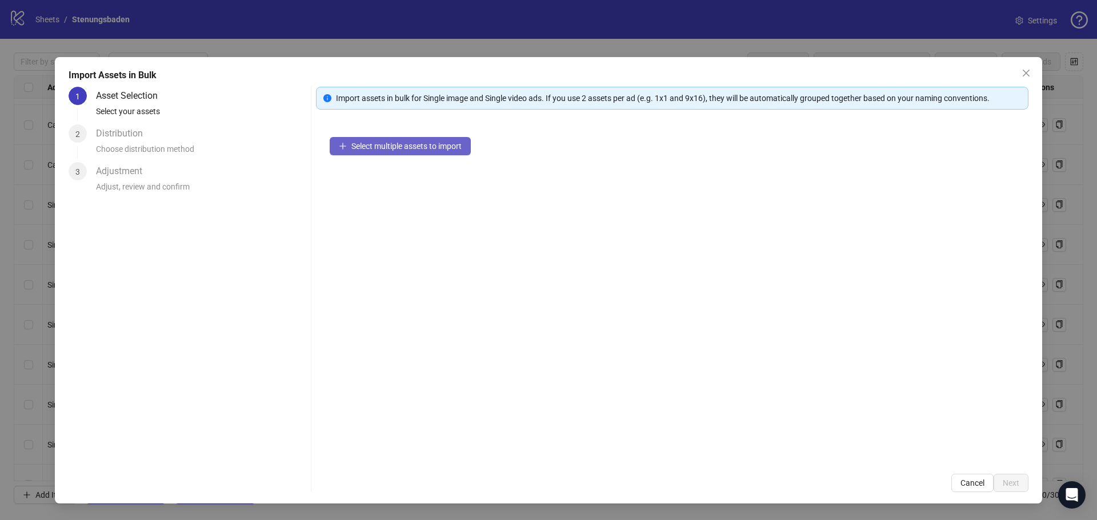
click at [388, 139] on button "Select multiple assets to import" at bounding box center [400, 146] width 141 height 18
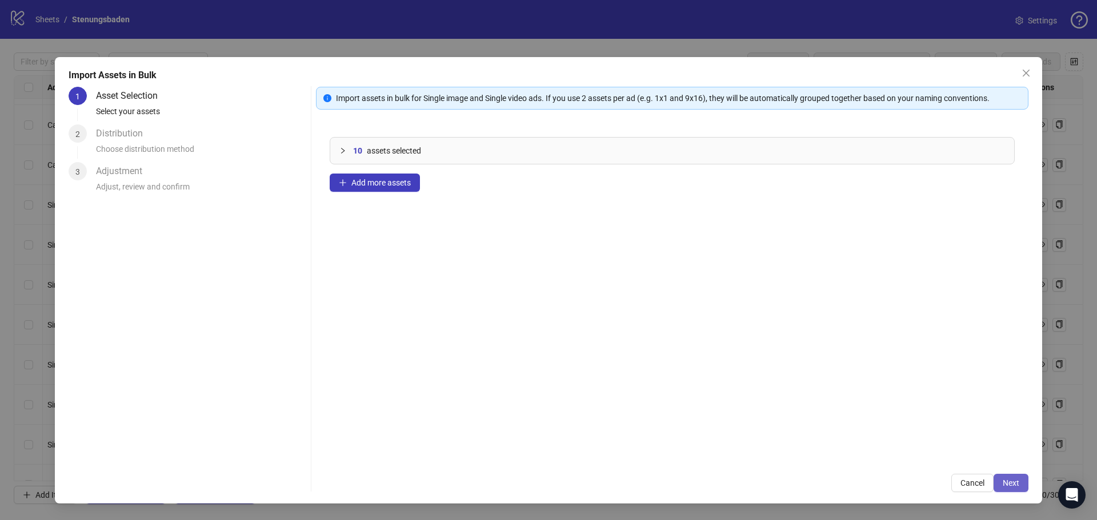
click at [1002, 488] on button "Next" at bounding box center [1010, 483] width 35 height 18
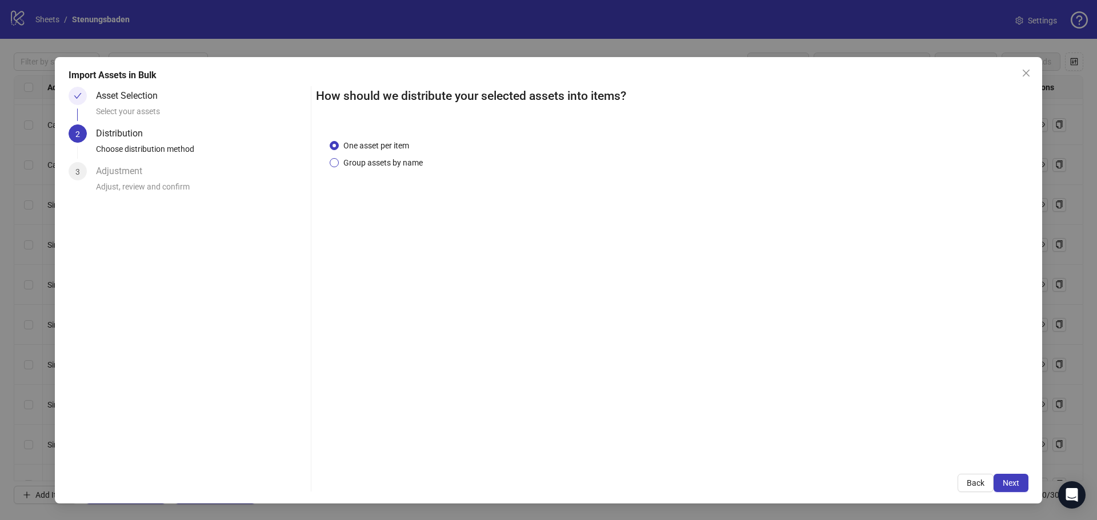
click at [386, 161] on span "Group assets by name" at bounding box center [383, 163] width 89 height 13
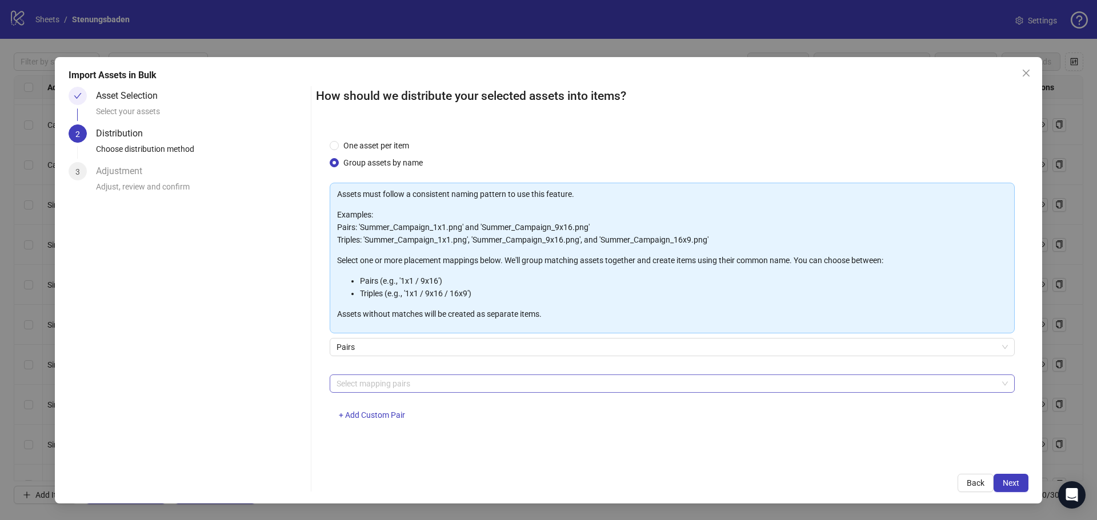
click at [402, 383] on div at bounding box center [666, 384] width 668 height 16
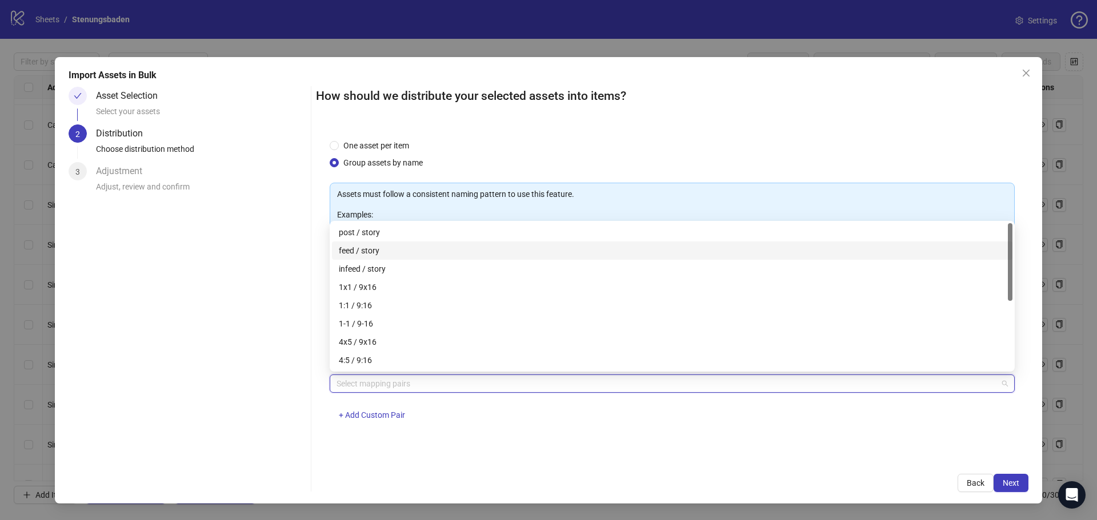
click at [375, 249] on div "feed / story" at bounding box center [672, 250] width 667 height 13
click at [804, 443] on div "One asset per item Group assets by name Assets must follow a consistent naming …" at bounding box center [672, 293] width 712 height 335
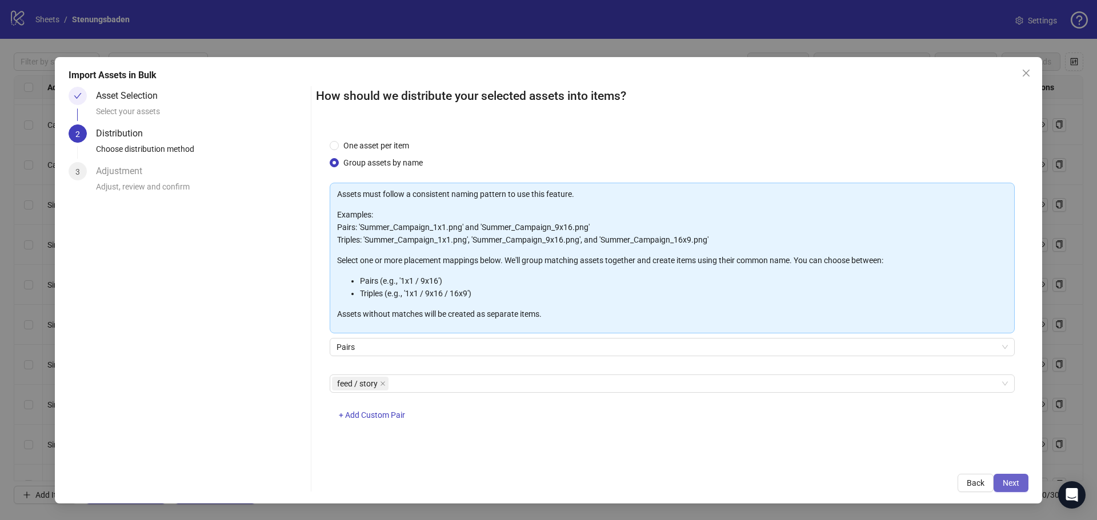
click at [1004, 480] on span "Next" at bounding box center [1010, 483] width 17 height 9
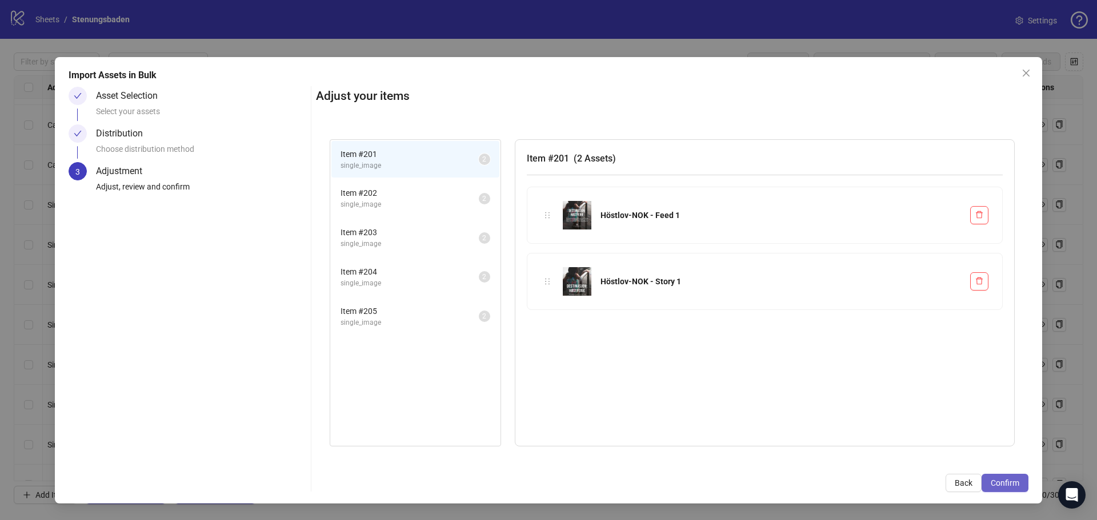
click at [1013, 479] on span "Confirm" at bounding box center [1004, 483] width 29 height 9
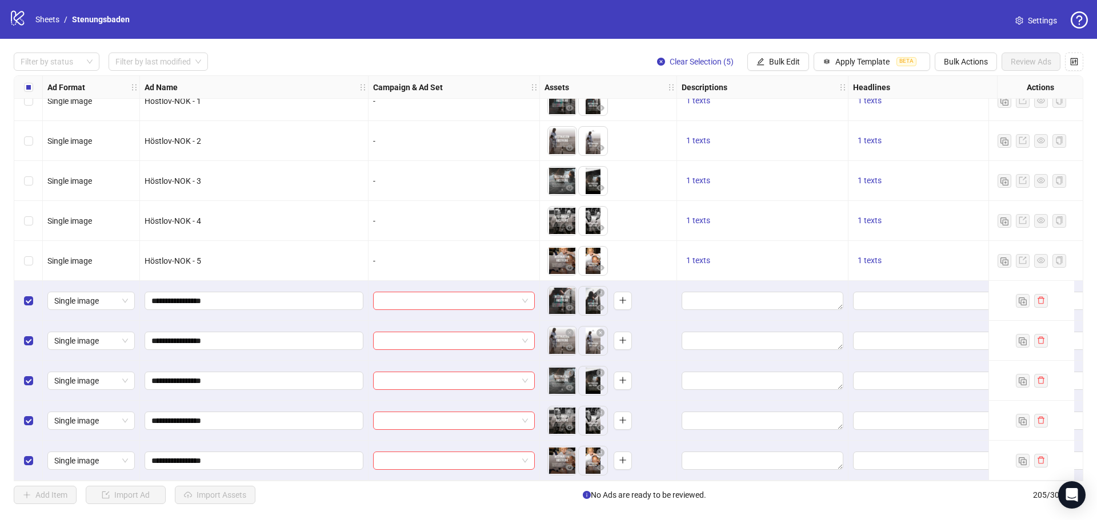
scroll to position [7819, 0]
click at [480, 294] on input "search" at bounding box center [449, 300] width 138 height 17
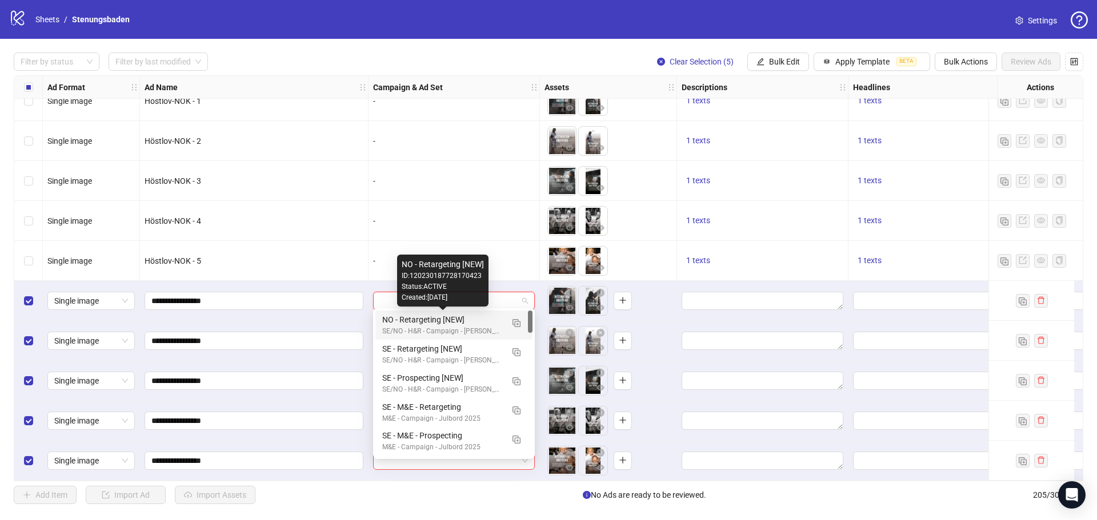
click at [427, 324] on div "NO - Retargeting [NEW]" at bounding box center [442, 320] width 121 height 13
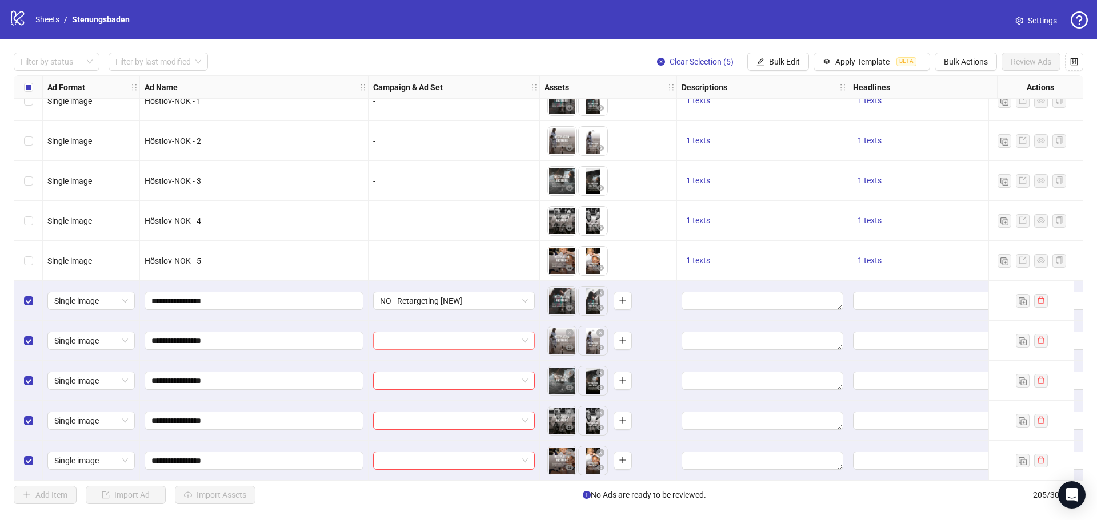
click at [432, 332] on input "search" at bounding box center [449, 340] width 138 height 17
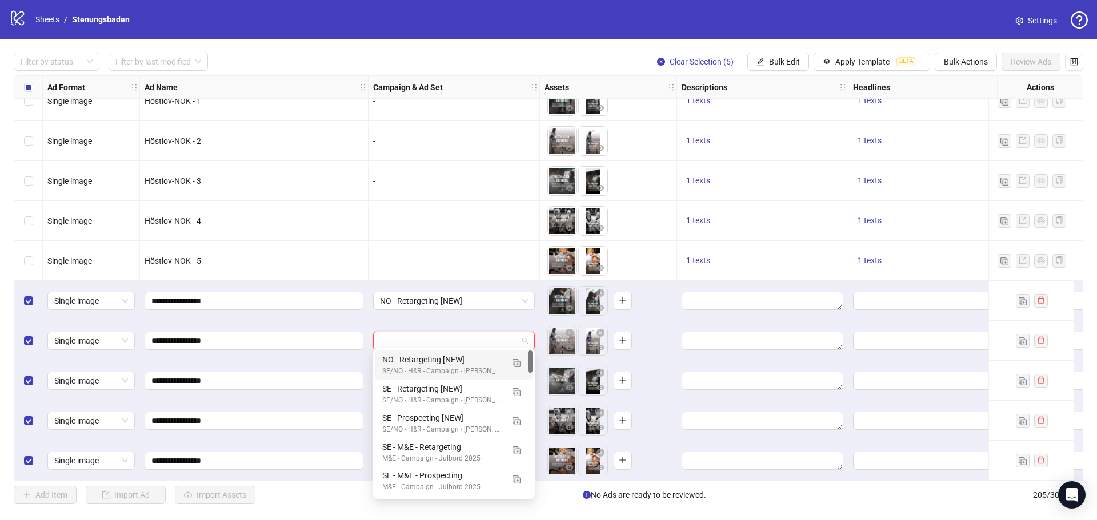
click at [440, 359] on div "NO - Retargeting [NEW]" at bounding box center [442, 360] width 121 height 13
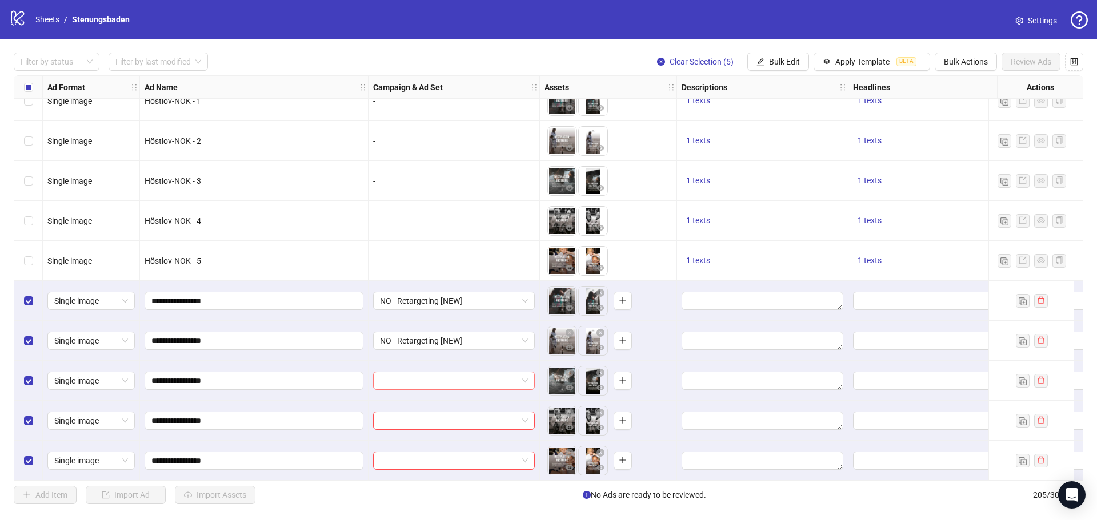
click at [432, 378] on input "search" at bounding box center [449, 380] width 138 height 17
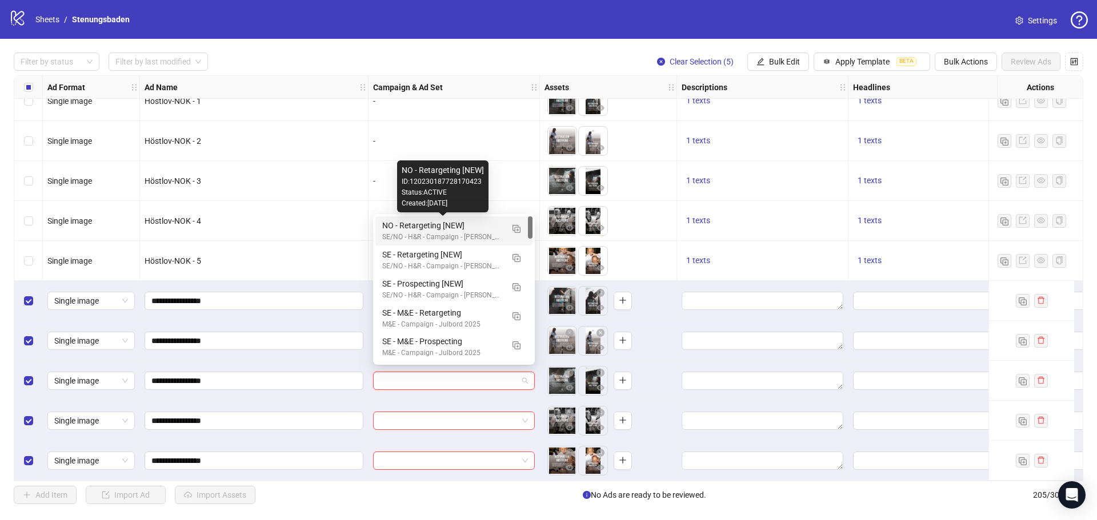
click at [433, 229] on div "NO - Retargeting [NEW]" at bounding box center [442, 225] width 121 height 13
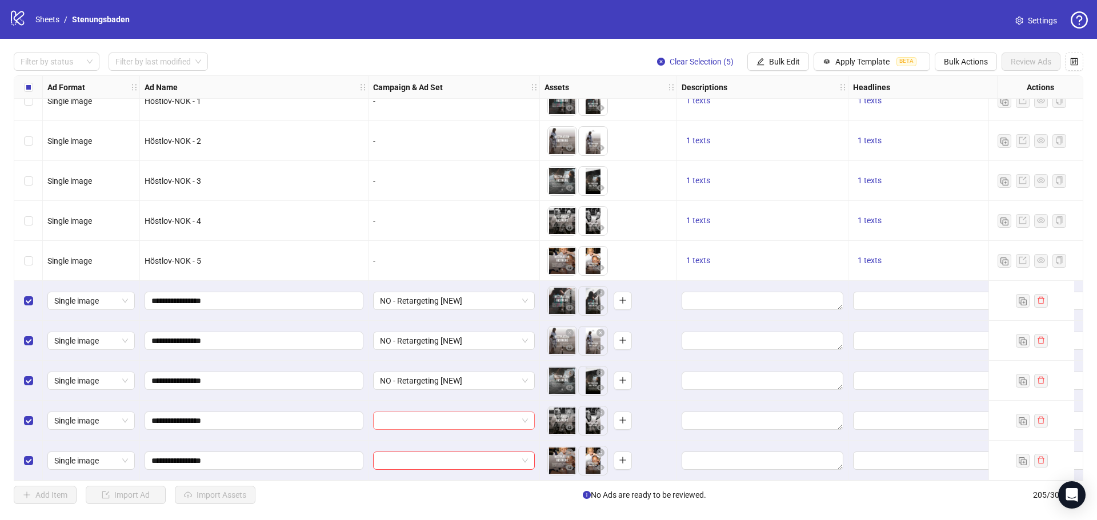
click at [430, 416] on input "search" at bounding box center [449, 420] width 138 height 17
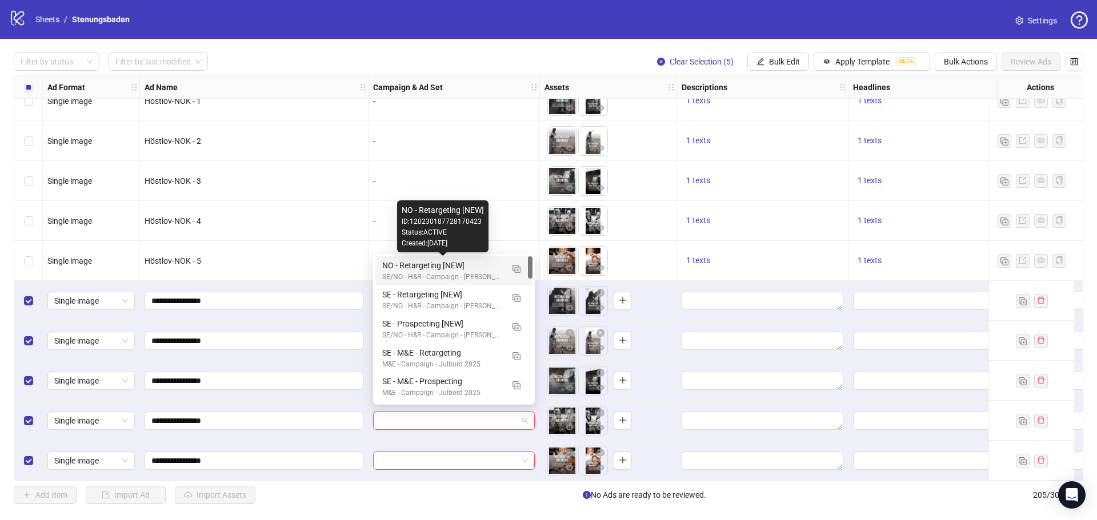
drag, startPoint x: 426, startPoint y: 270, endPoint x: 444, endPoint y: 390, distance: 121.3
click at [426, 270] on div "NO - Retargeting [NEW]" at bounding box center [442, 265] width 121 height 13
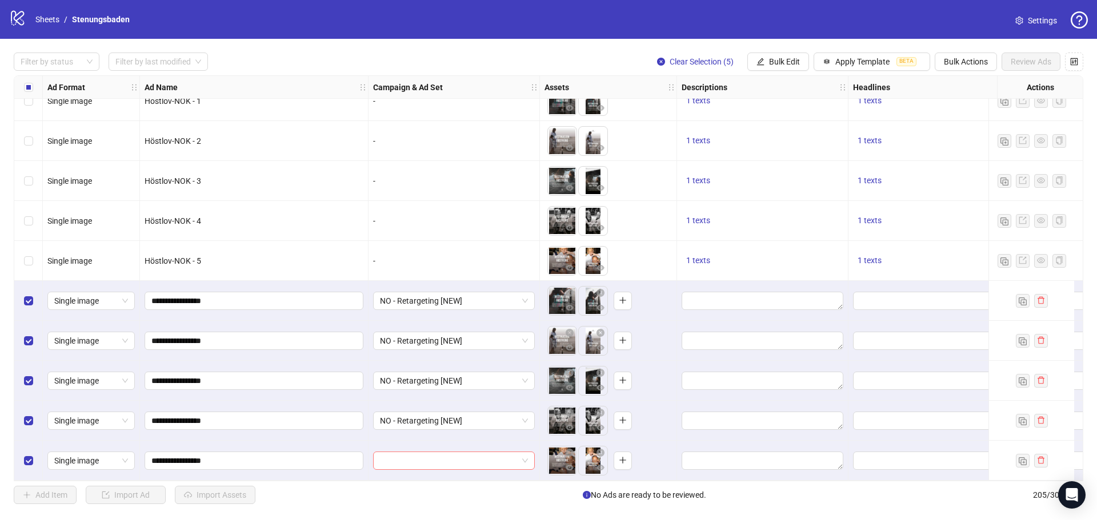
click at [431, 456] on input "search" at bounding box center [449, 460] width 138 height 17
click at [433, 307] on div "Created: [DATE]" at bounding box center [442, 312] width 80 height 11
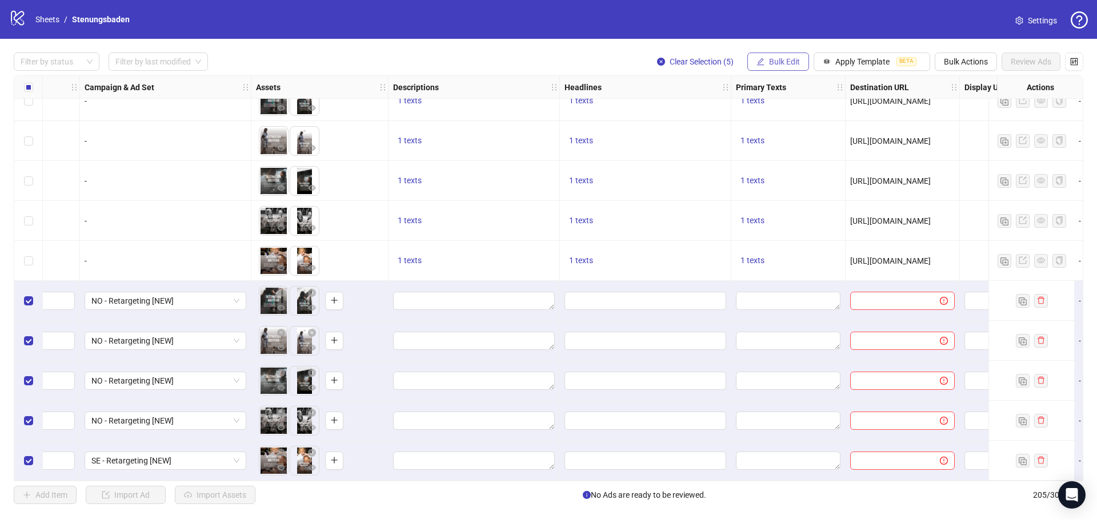
click at [796, 58] on span "Bulk Edit" at bounding box center [784, 61] width 31 height 9
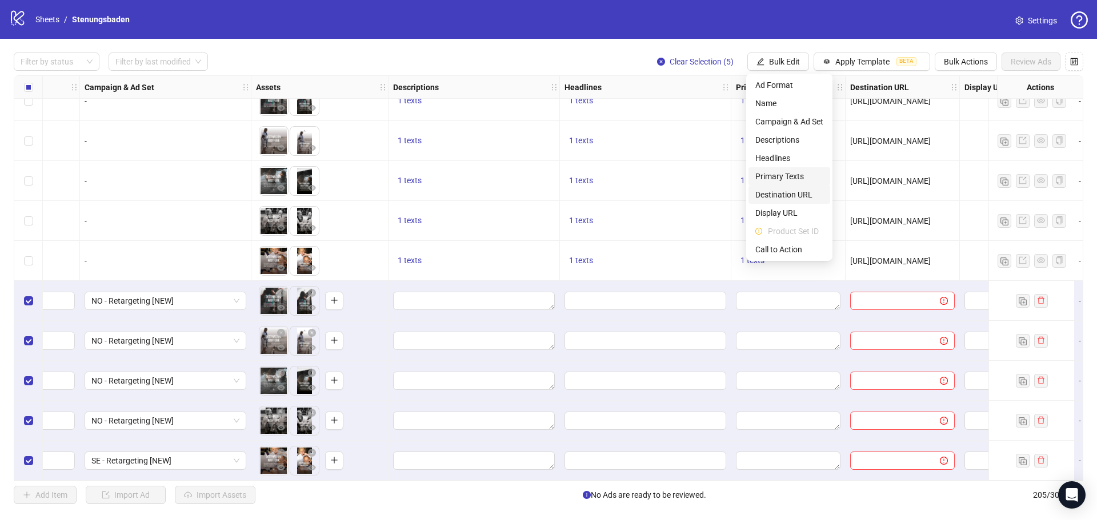
click at [781, 173] on span "Primary Texts" at bounding box center [789, 176] width 68 height 13
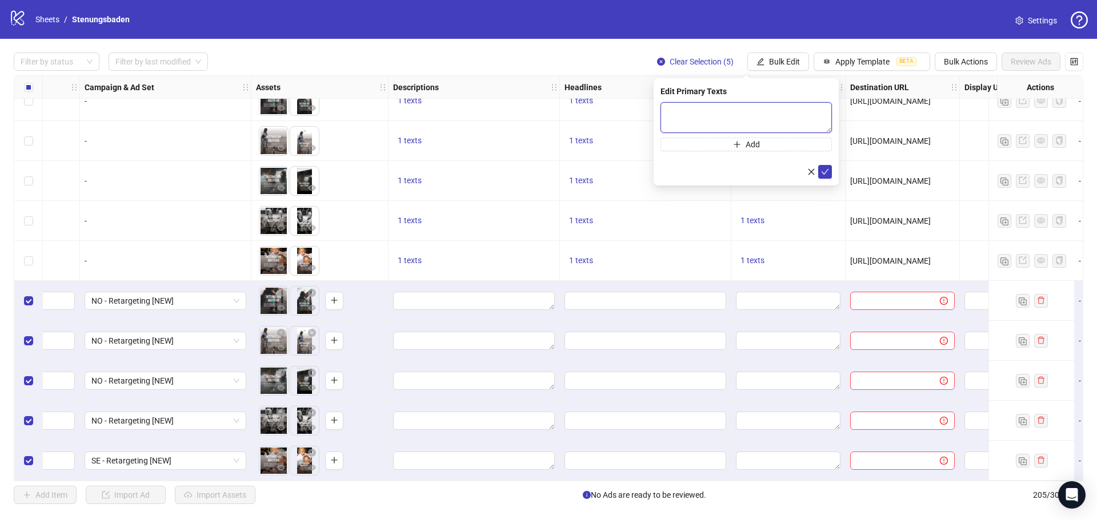
click at [695, 119] on textarea at bounding box center [745, 117] width 171 height 31
paste textarea "**********"
type textarea "**********"
click at [823, 172] on icon "check" at bounding box center [825, 172] width 8 height 8
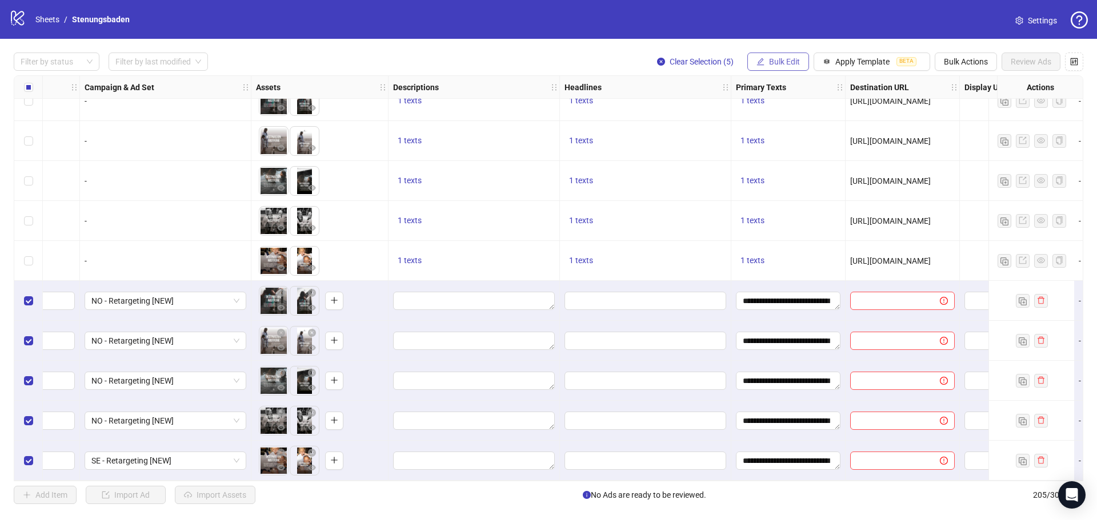
click at [786, 57] on button "Bulk Edit" at bounding box center [778, 62] width 62 height 18
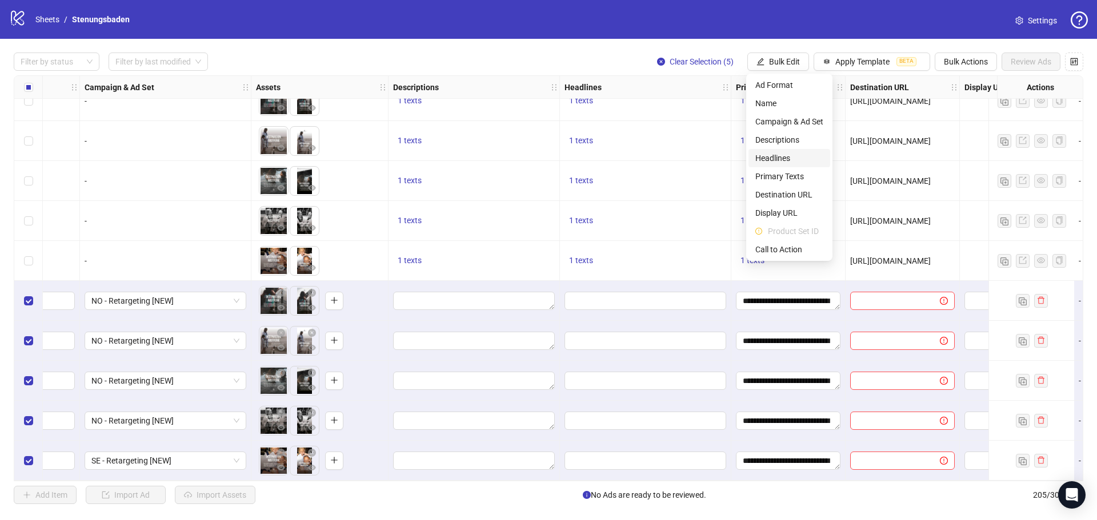
click at [788, 150] on li "Headlines" at bounding box center [789, 158] width 82 height 18
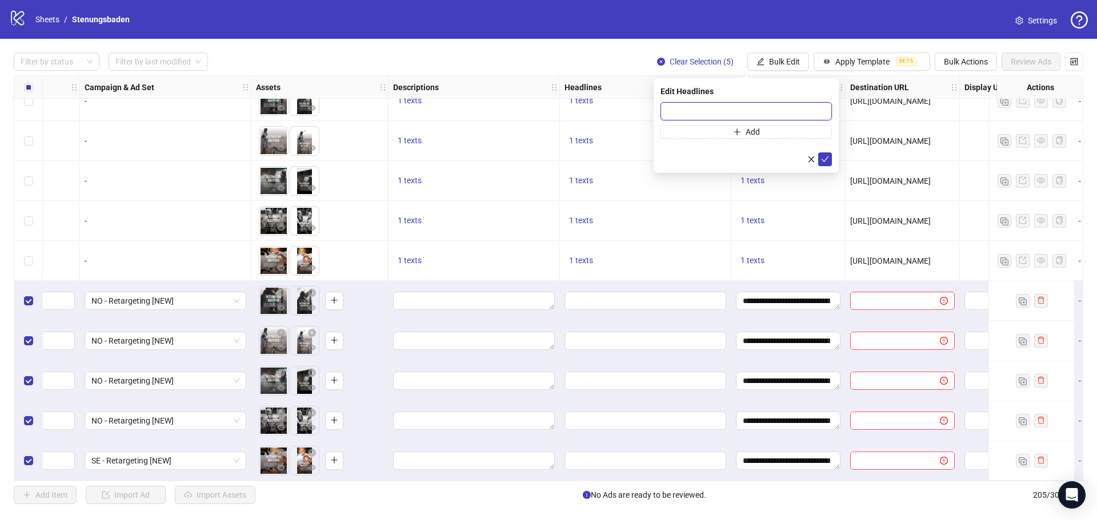
click at [692, 109] on input "text" at bounding box center [745, 111] width 171 height 18
paste input "**********"
type input "**********"
click at [824, 161] on icon "check" at bounding box center [824, 160] width 7 height 6
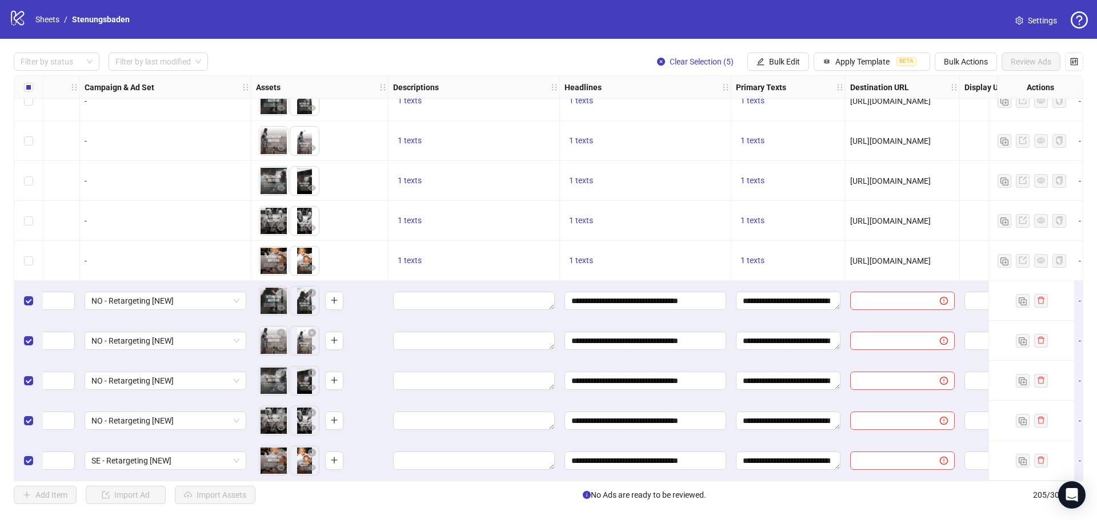
scroll to position [7819, 371]
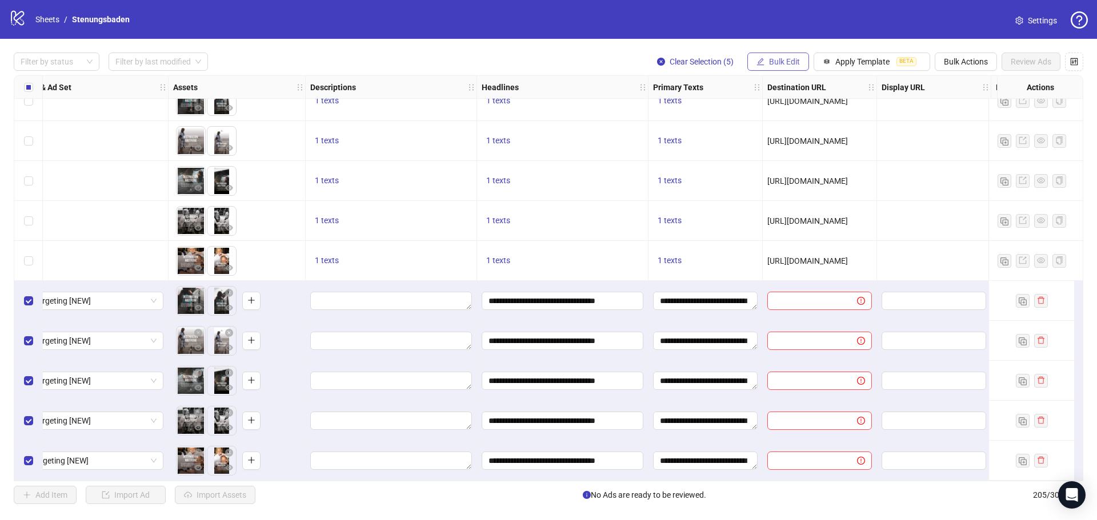
click at [764, 58] on button "Bulk Edit" at bounding box center [778, 62] width 62 height 18
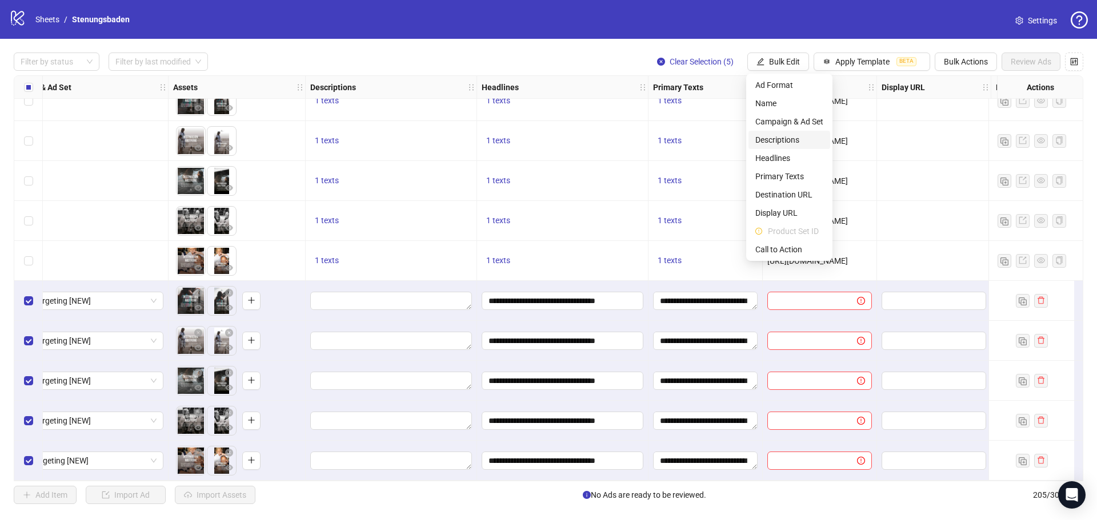
click at [768, 135] on span "Descriptions" at bounding box center [789, 140] width 68 height 13
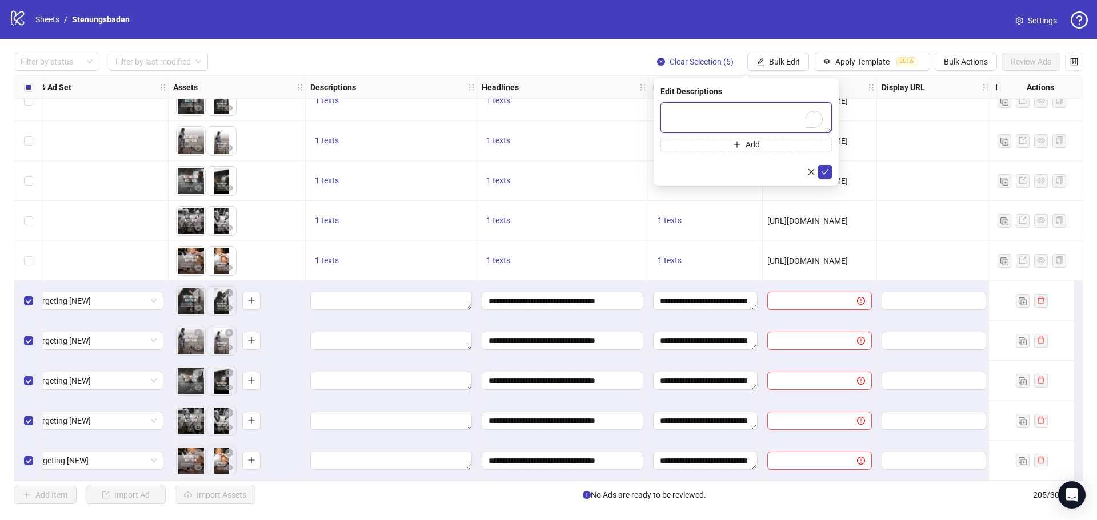
click at [716, 117] on textarea "To enrich screen reader interactions, please activate Accessibility in Grammarl…" at bounding box center [745, 117] width 171 height 31
paste textarea "**********"
type textarea "**********"
click at [828, 171] on icon "check" at bounding box center [825, 172] width 8 height 8
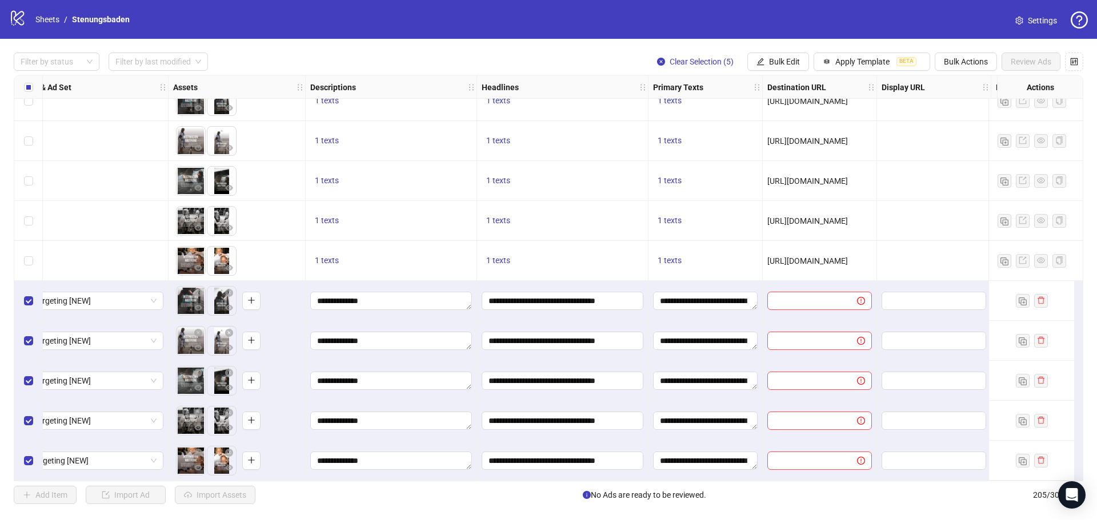
scroll to position [7819, 532]
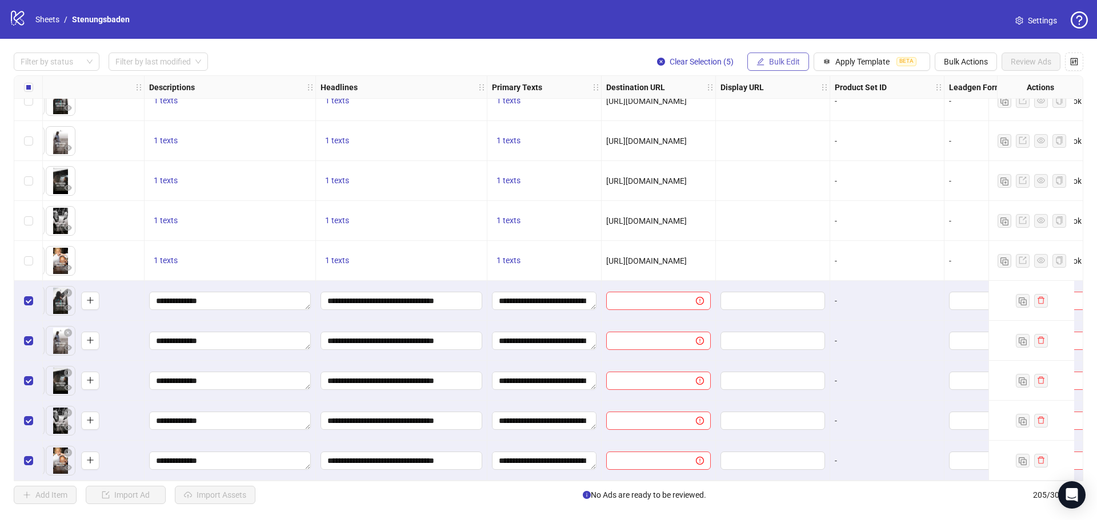
click at [791, 66] on span "Bulk Edit" at bounding box center [784, 61] width 31 height 9
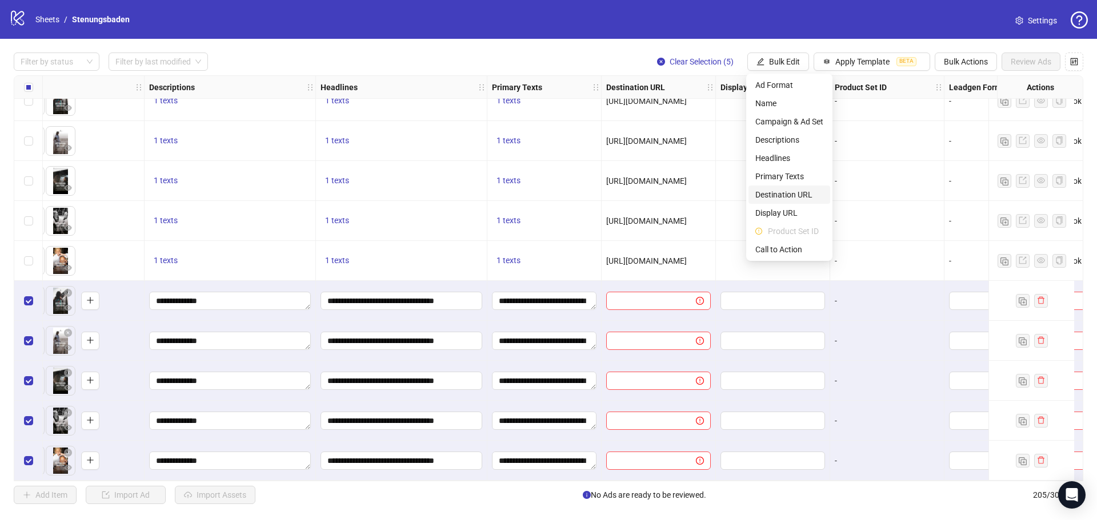
click at [793, 188] on li "Destination URL" at bounding box center [789, 195] width 82 height 18
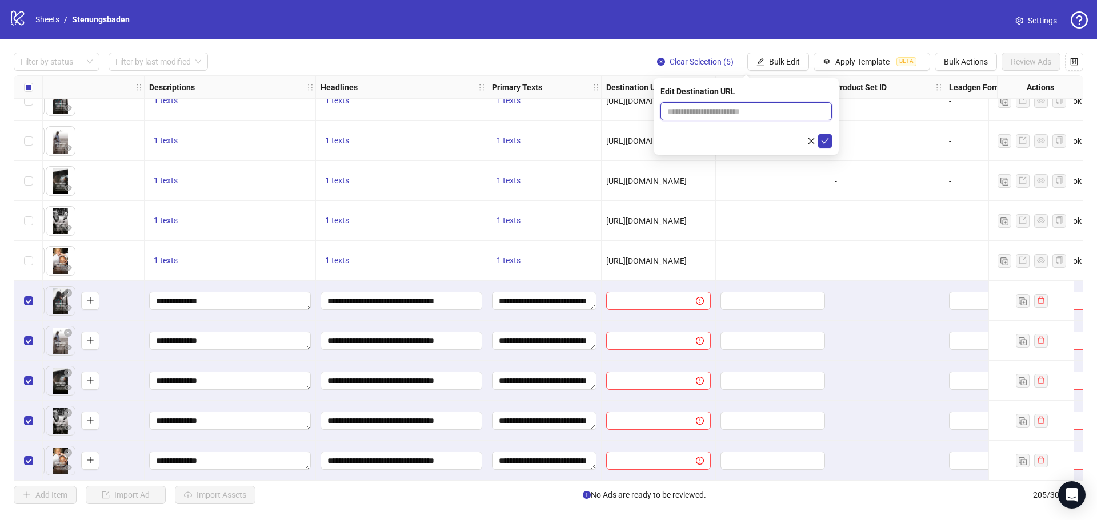
click at [738, 116] on input "text" at bounding box center [741, 111] width 149 height 13
paste input "**********"
type input "**********"
click at [818, 141] on button "submit" at bounding box center [825, 141] width 14 height 14
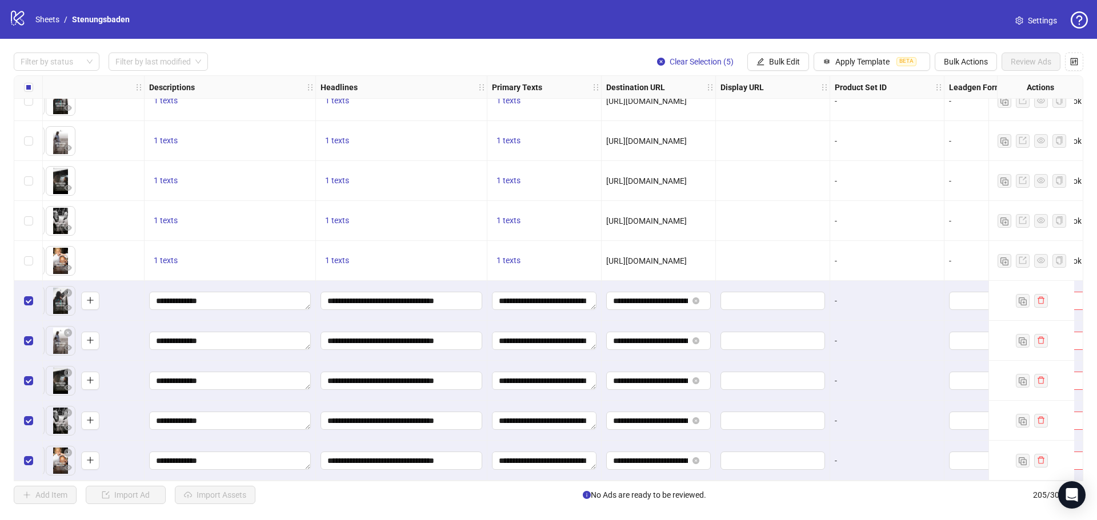
scroll to position [7819, 751]
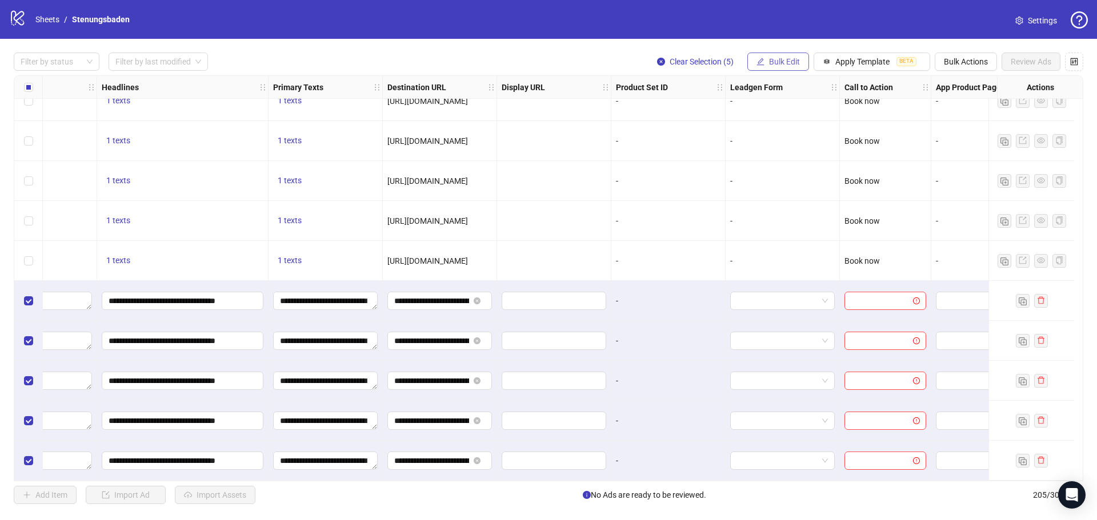
click at [796, 59] on span "Bulk Edit" at bounding box center [784, 61] width 31 height 9
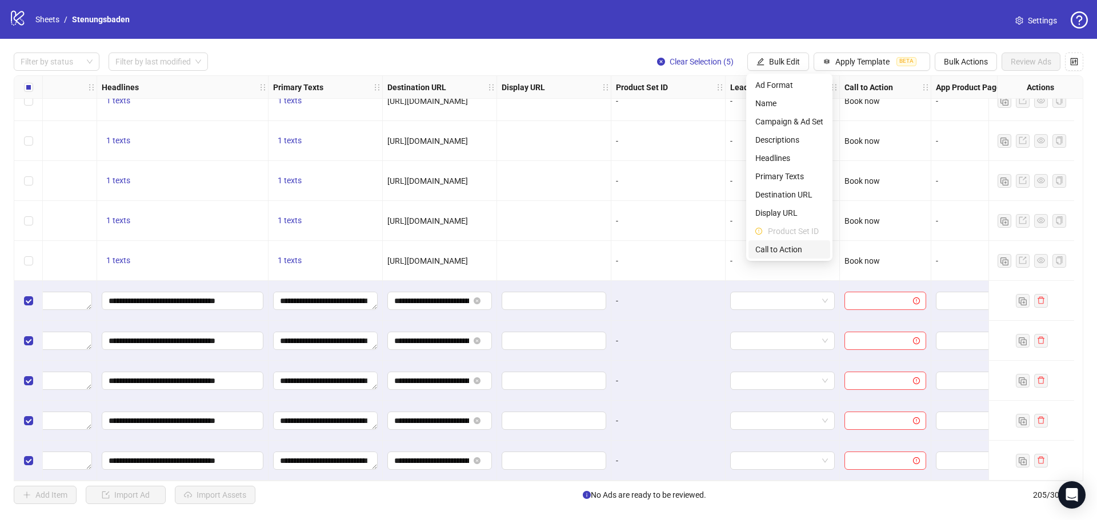
click at [771, 248] on span "Call to Action" at bounding box center [789, 249] width 68 height 13
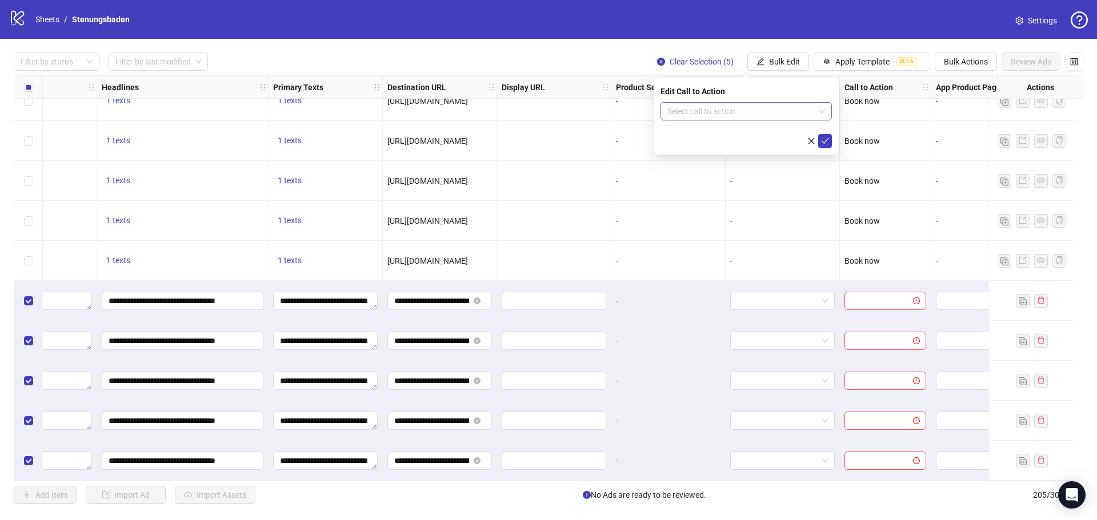
click at [753, 104] on input "search" at bounding box center [740, 111] width 147 height 17
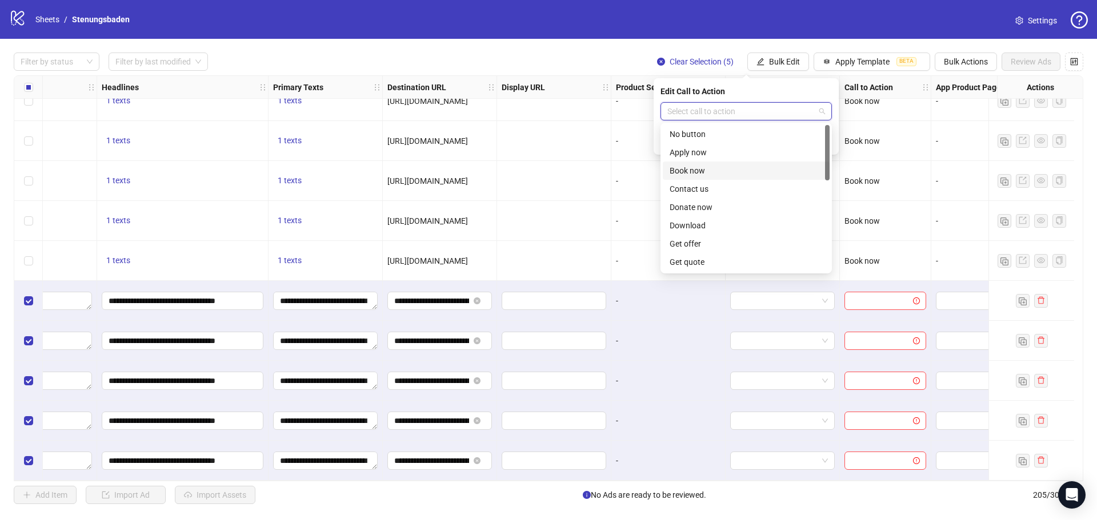
click at [693, 169] on div "Book now" at bounding box center [745, 171] width 153 height 13
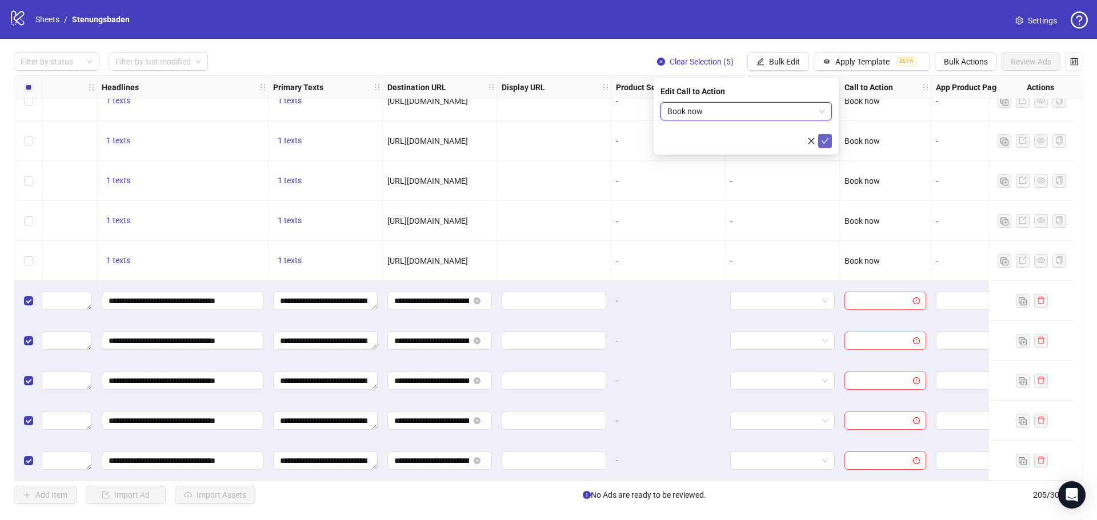
click at [829, 139] on button "submit" at bounding box center [825, 141] width 14 height 14
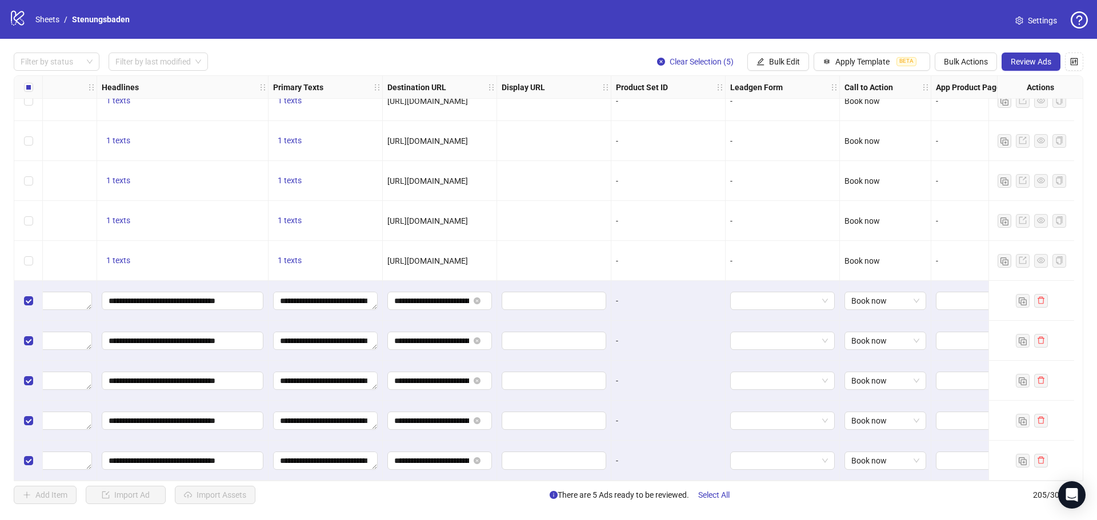
click at [901, 474] on div "Book now" at bounding box center [885, 461] width 91 height 40
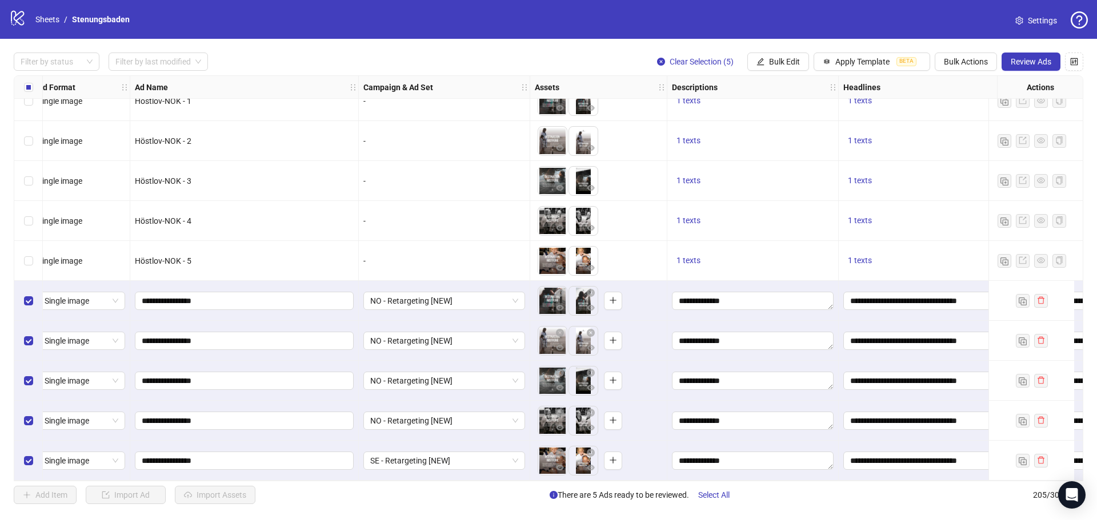
scroll to position [7819, 0]
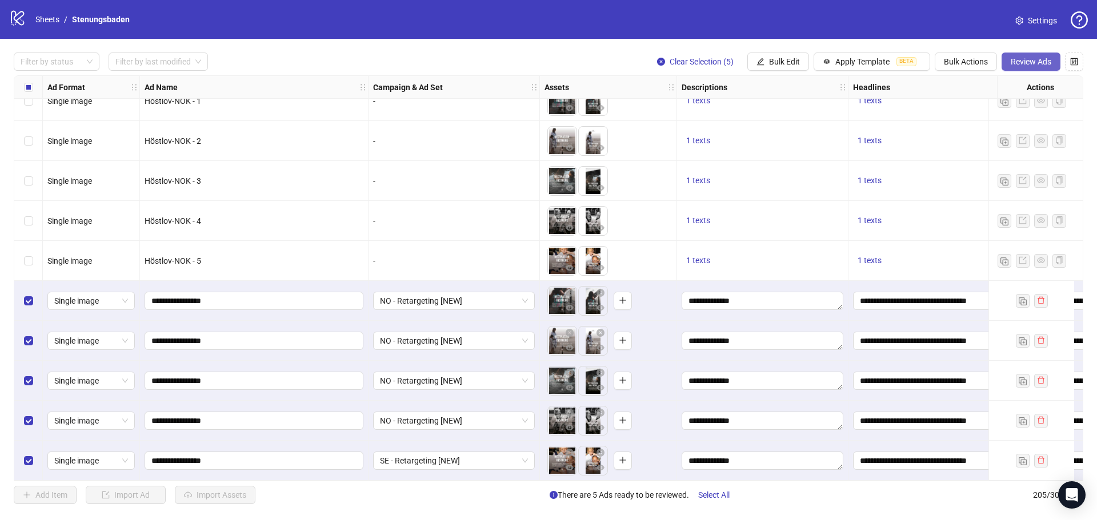
click at [1032, 56] on button "Review Ads" at bounding box center [1030, 62] width 59 height 18
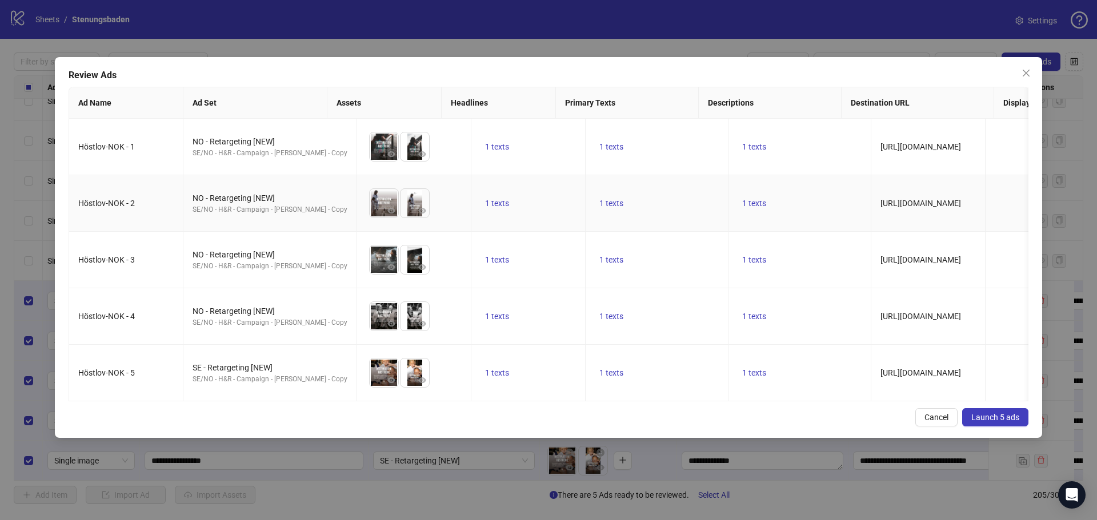
scroll to position [29, 0]
click at [1001, 422] on span "Launch 5 ads" at bounding box center [995, 417] width 48 height 9
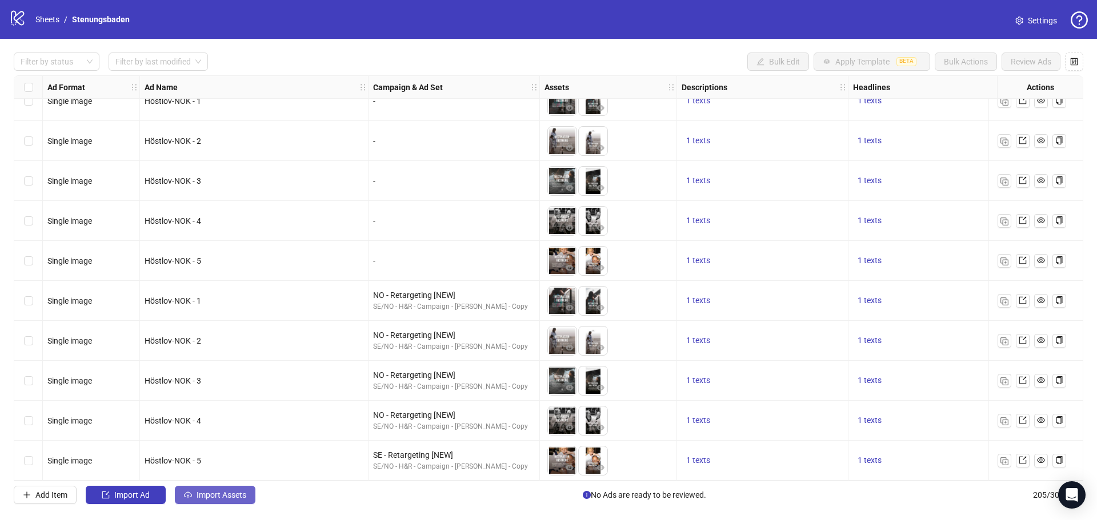
click at [227, 494] on span "Import Assets" at bounding box center [221, 495] width 50 height 9
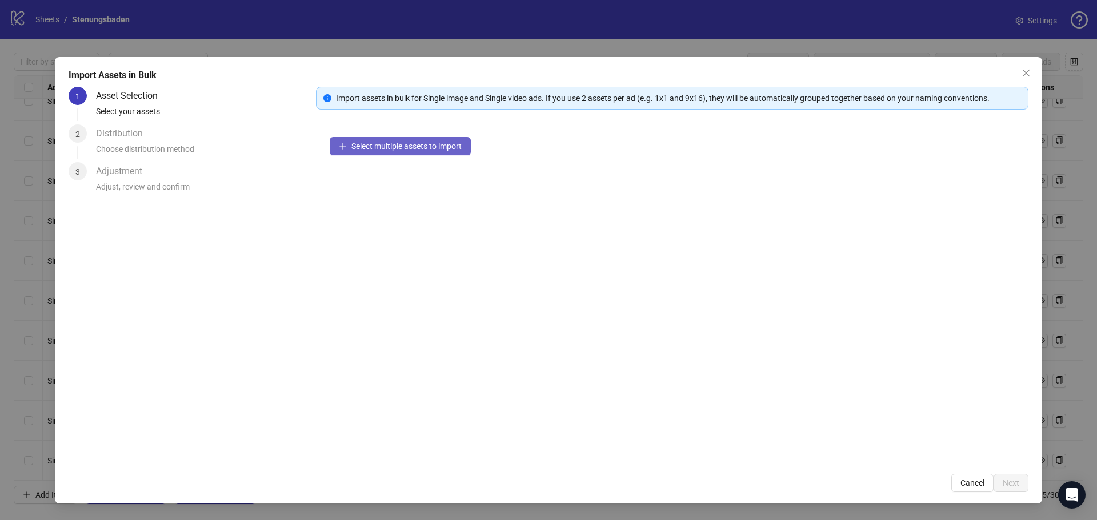
click at [395, 145] on span "Select multiple assets to import" at bounding box center [406, 146] width 110 height 9
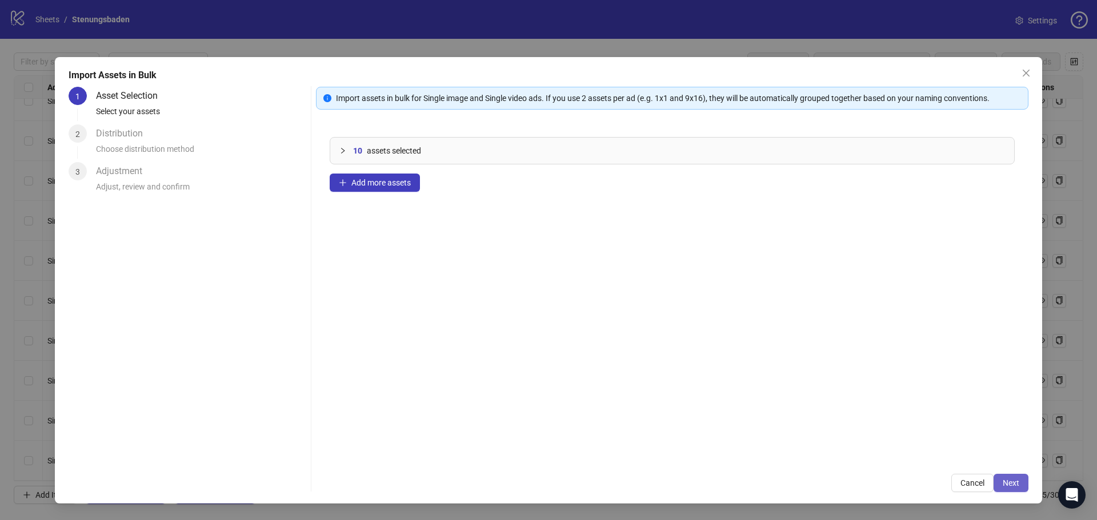
click at [1004, 482] on span "Next" at bounding box center [1010, 483] width 17 height 9
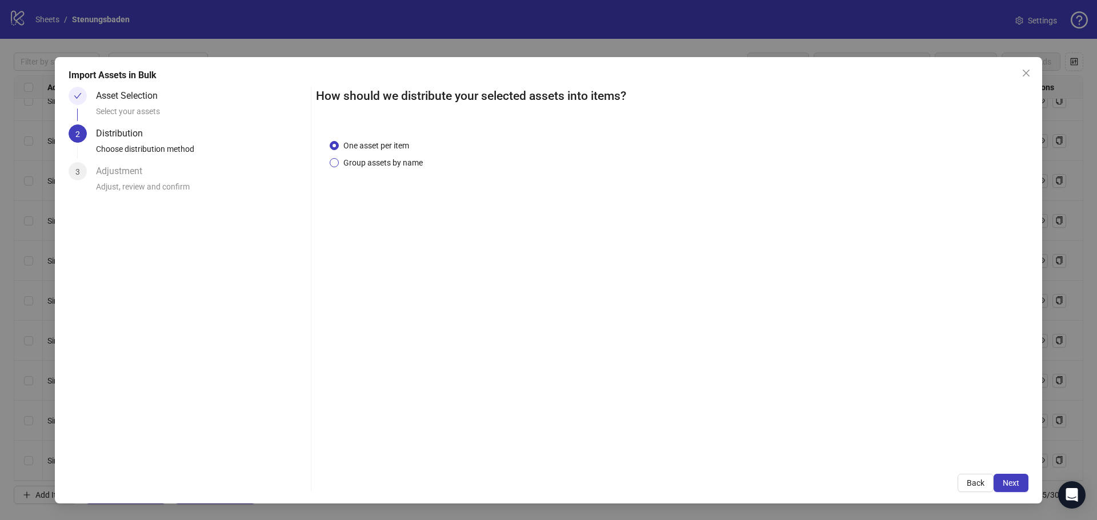
click at [379, 160] on span "Group assets by name" at bounding box center [383, 163] width 89 height 13
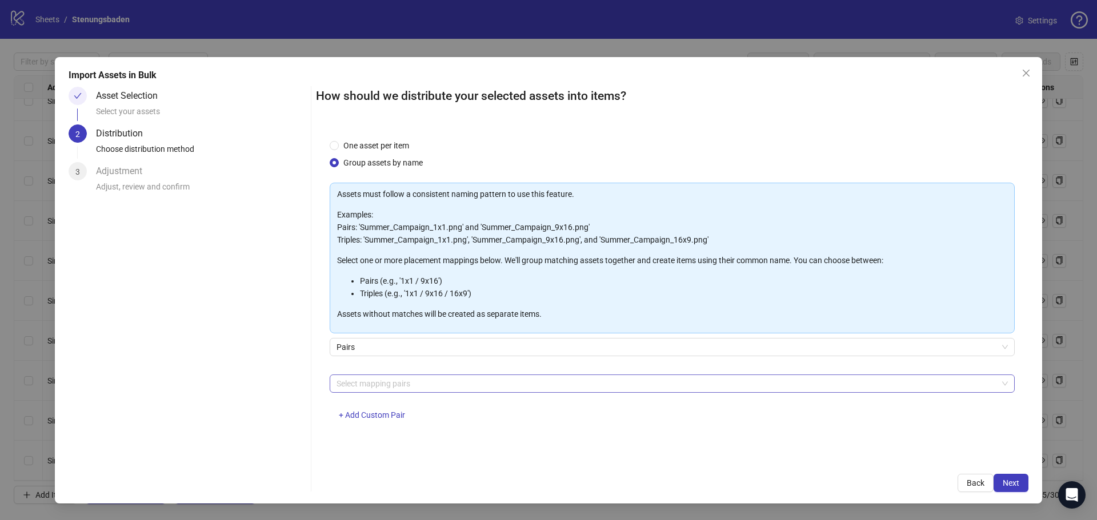
click at [353, 383] on div at bounding box center [666, 384] width 668 height 16
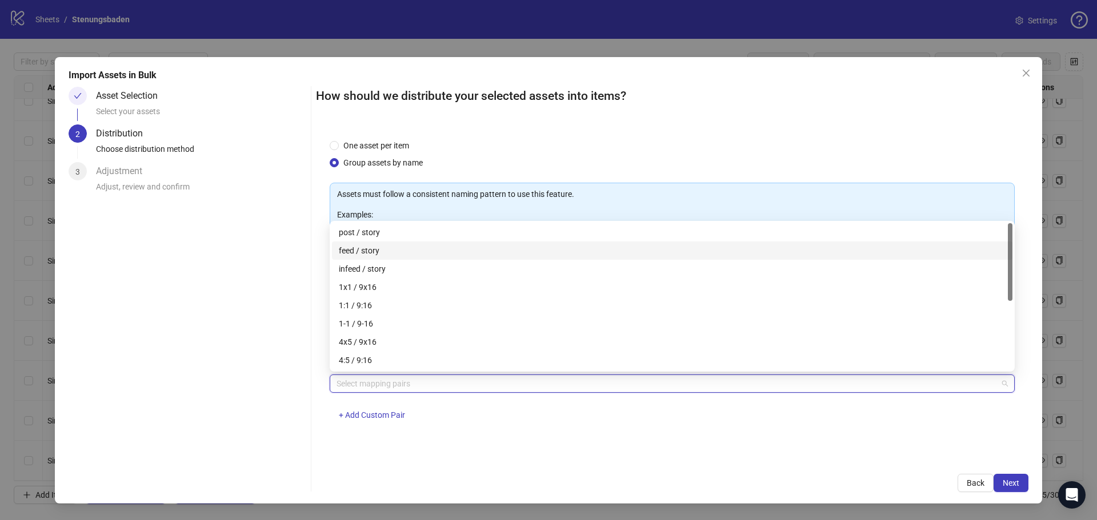
click at [372, 247] on div "feed / story" at bounding box center [672, 250] width 667 height 13
click at [600, 412] on div "feed / story + Add Custom Pair" at bounding box center [672, 404] width 685 height 59
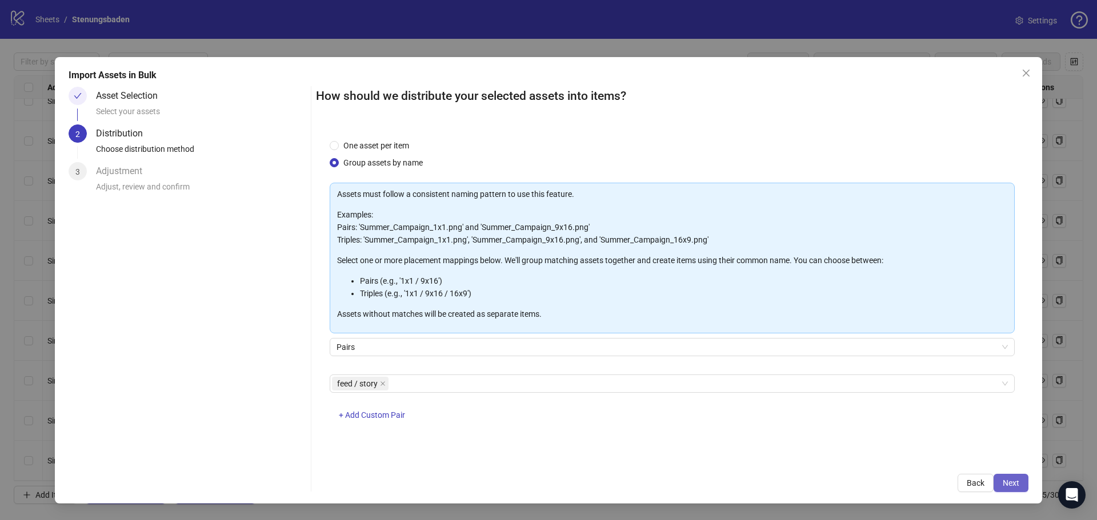
click at [1002, 480] on span "Next" at bounding box center [1010, 483] width 17 height 9
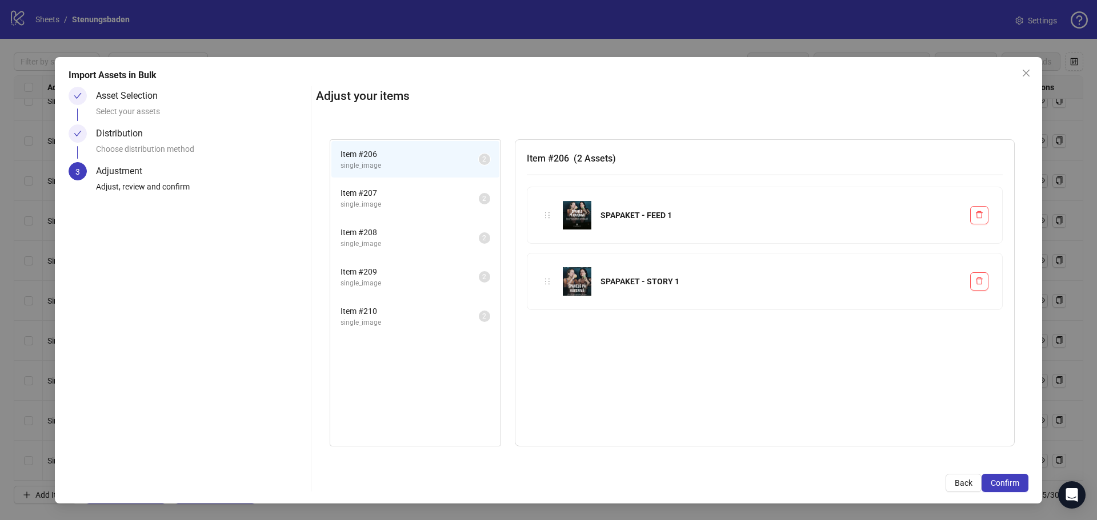
click at [402, 192] on span "Item # 207" at bounding box center [409, 193] width 138 height 13
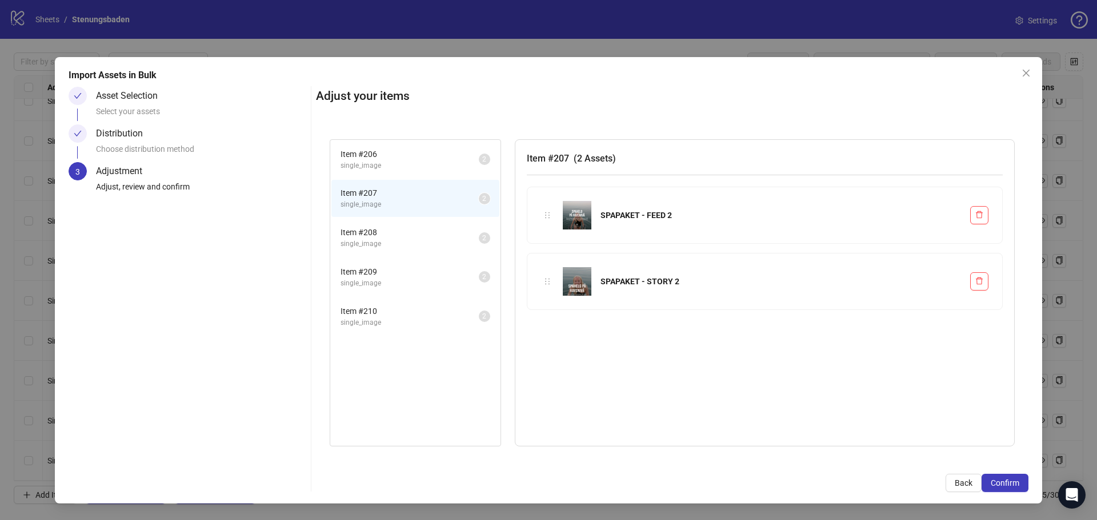
click at [389, 232] on span "Item # 208" at bounding box center [409, 232] width 138 height 13
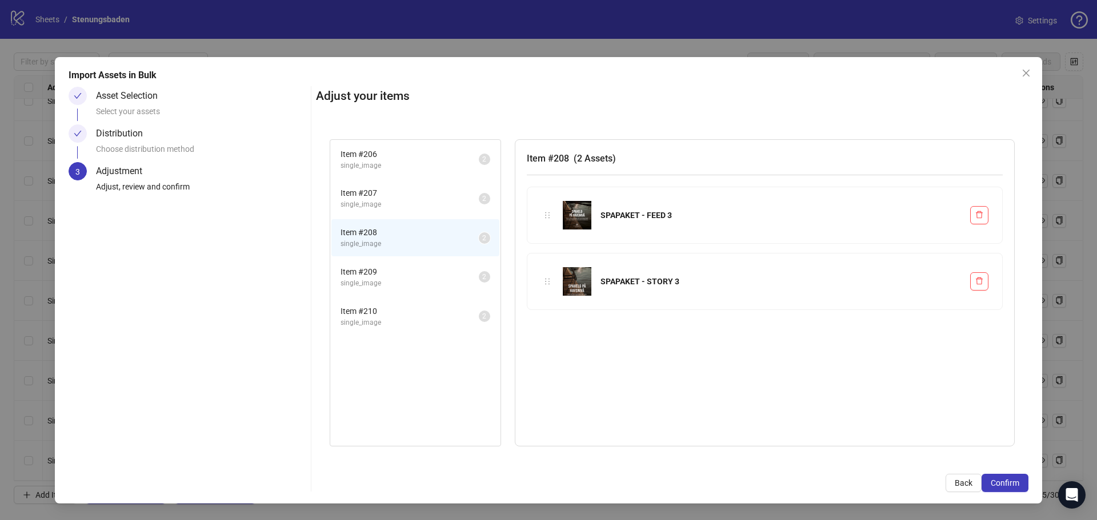
click at [370, 273] on span "Item # 209" at bounding box center [409, 272] width 138 height 13
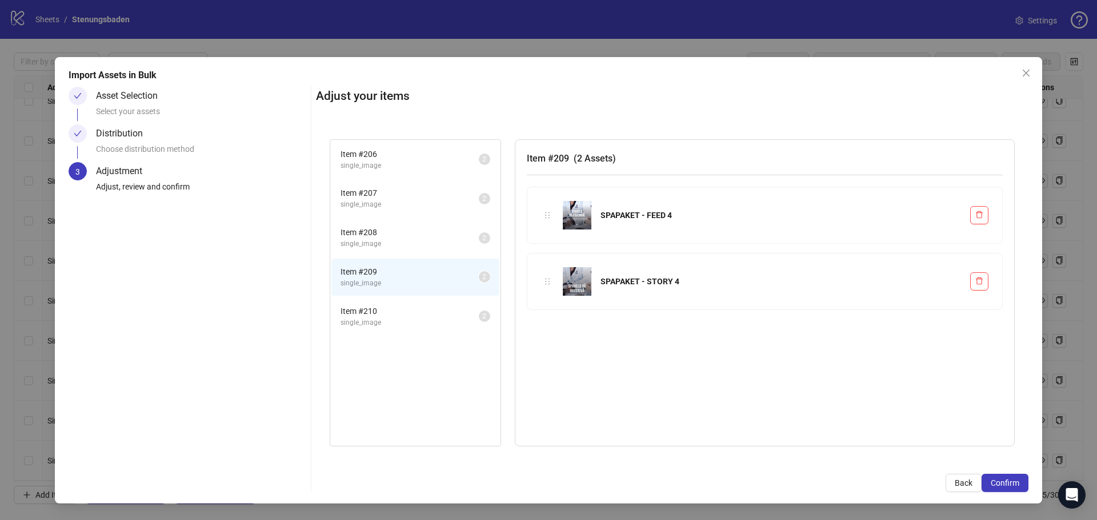
click at [380, 314] on span "Item # 210" at bounding box center [409, 311] width 138 height 13
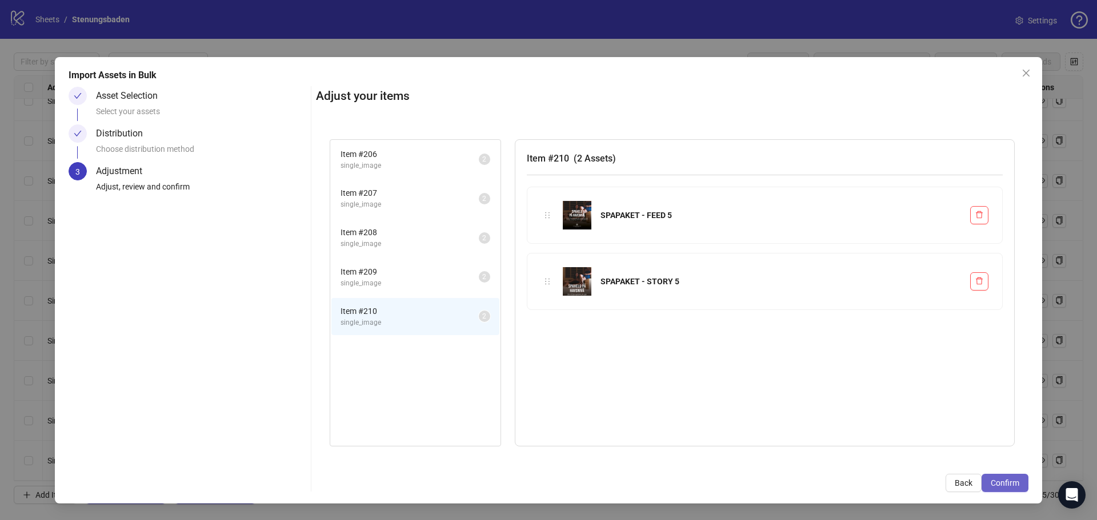
click at [1012, 482] on span "Confirm" at bounding box center [1004, 483] width 29 height 9
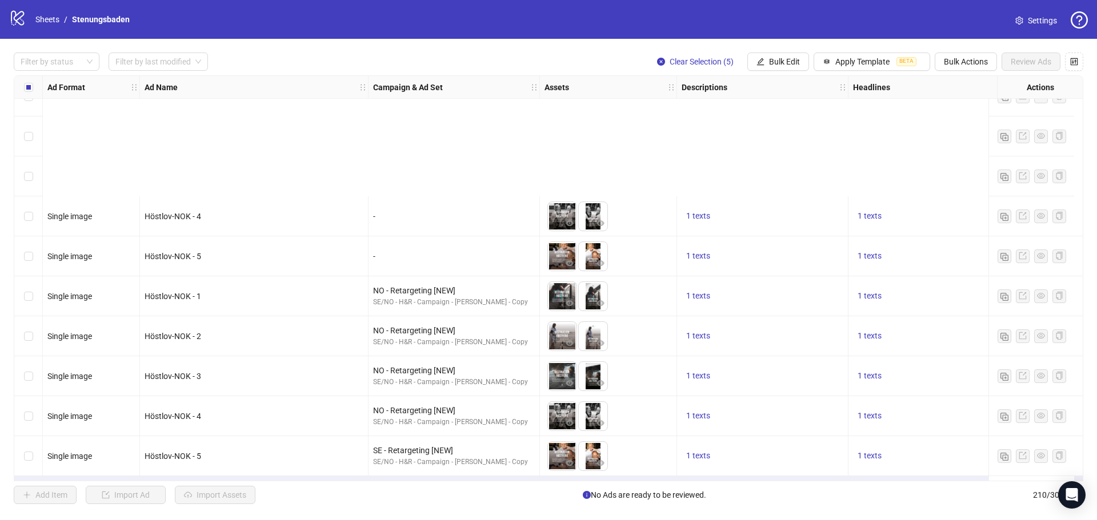
scroll to position [8019, 0]
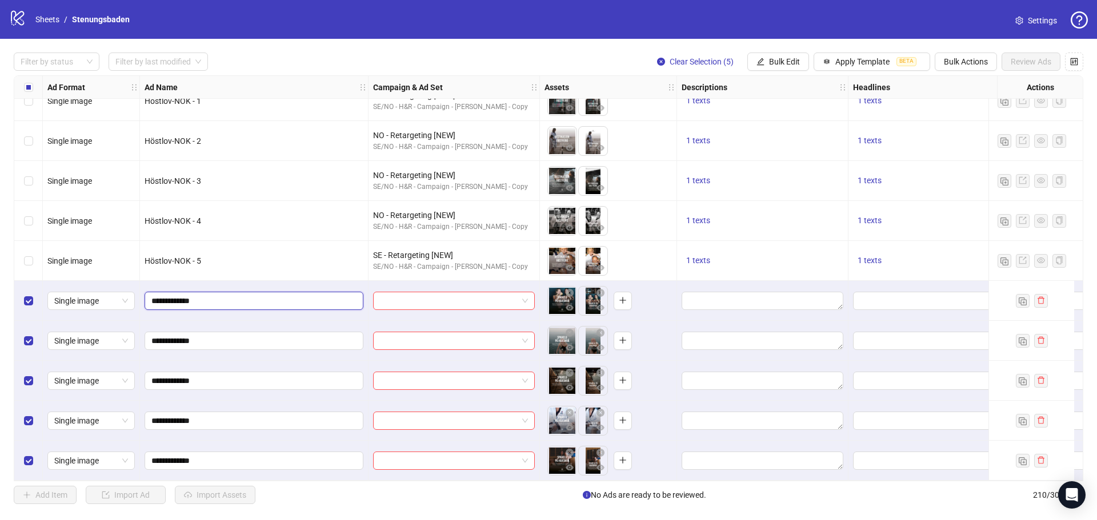
click at [190, 295] on input "**********" at bounding box center [252, 301] width 203 height 13
type input "**********"
drag, startPoint x: 228, startPoint y: 296, endPoint x: 191, endPoint y: 296, distance: 37.1
click at [191, 296] on input "**********" at bounding box center [252, 301] width 203 height 13
click at [191, 338] on input "**********" at bounding box center [252, 341] width 203 height 13
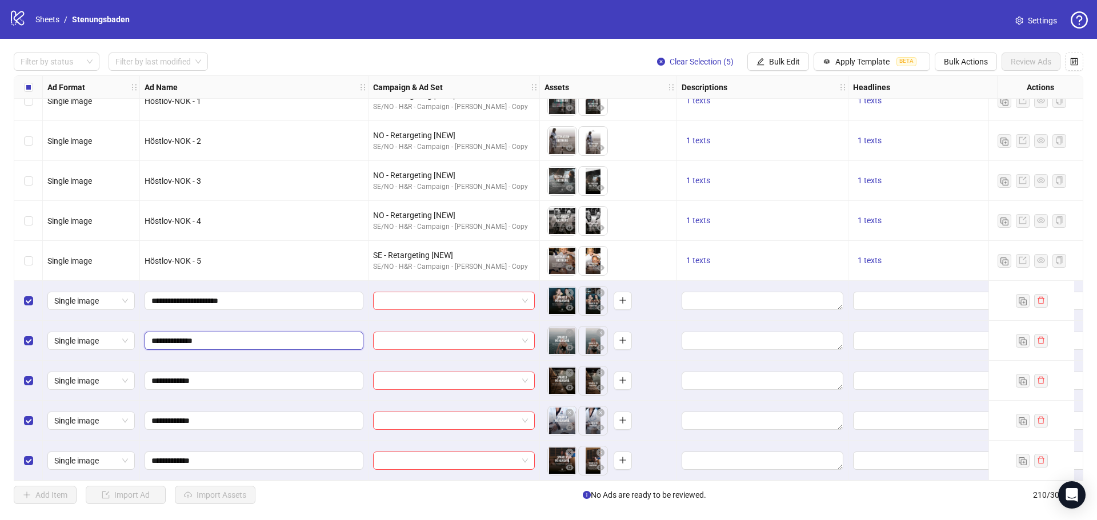
paste input "*********"
type input "**********"
click at [192, 376] on input "**********" at bounding box center [252, 381] width 203 height 13
paste input "*********"
type input "**********"
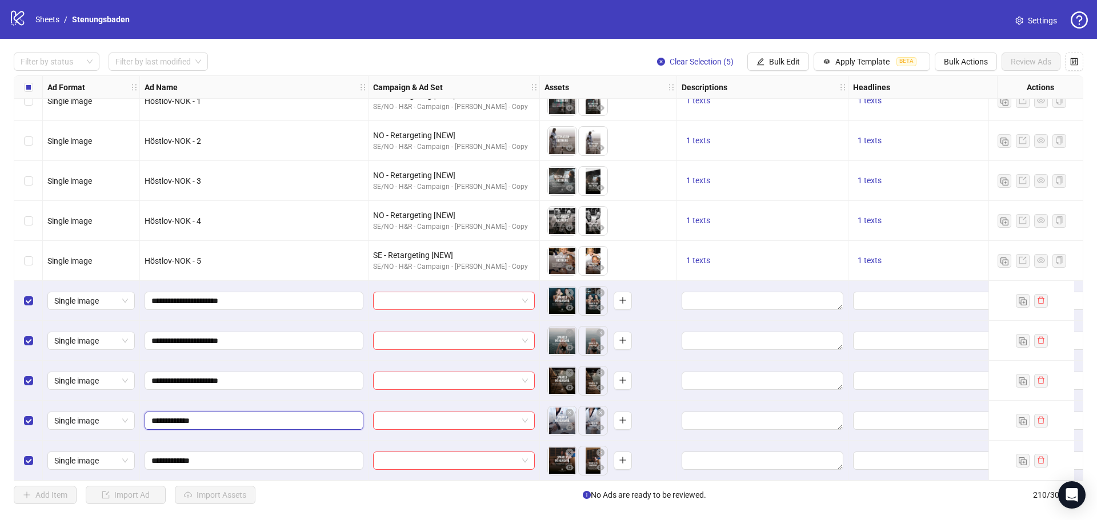
click at [192, 415] on input "**********" at bounding box center [252, 421] width 203 height 13
paste input "*********"
type input "**********"
click at [191, 456] on input "**********" at bounding box center [252, 461] width 203 height 13
paste input "*********"
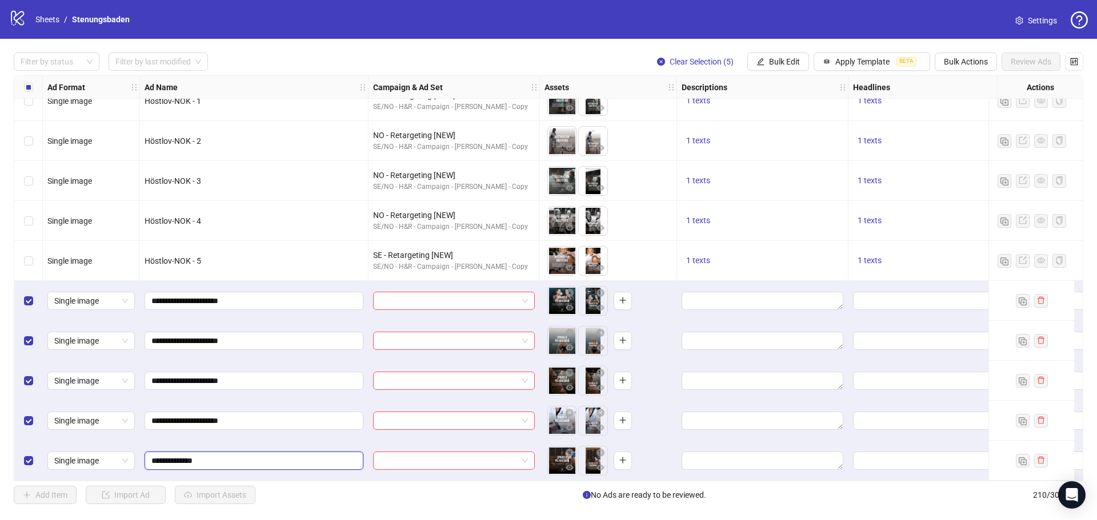
type input "**********"
click at [452, 292] on input "search" at bounding box center [449, 300] width 138 height 17
click at [462, 299] on input "search" at bounding box center [449, 300] width 138 height 17
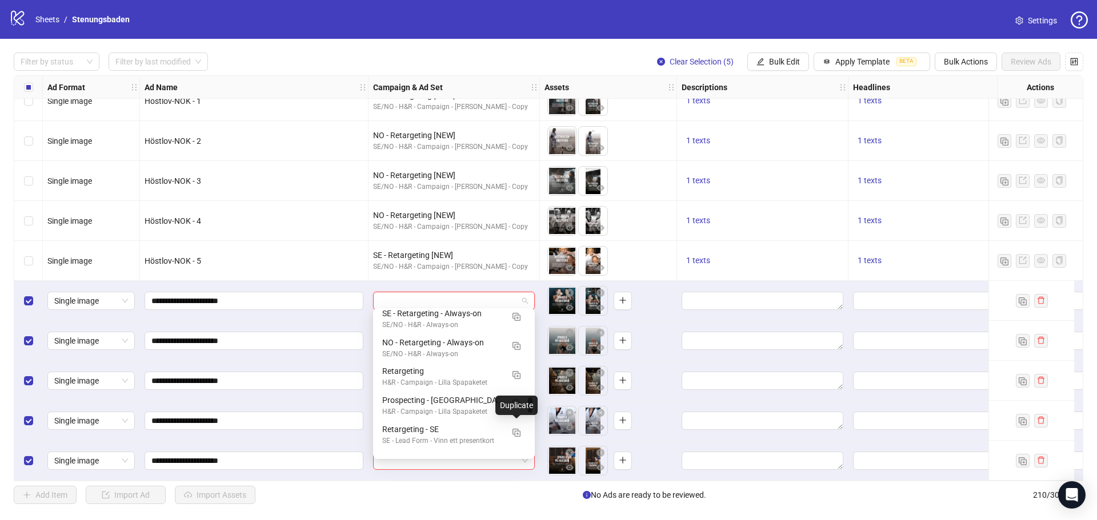
scroll to position [794, 0]
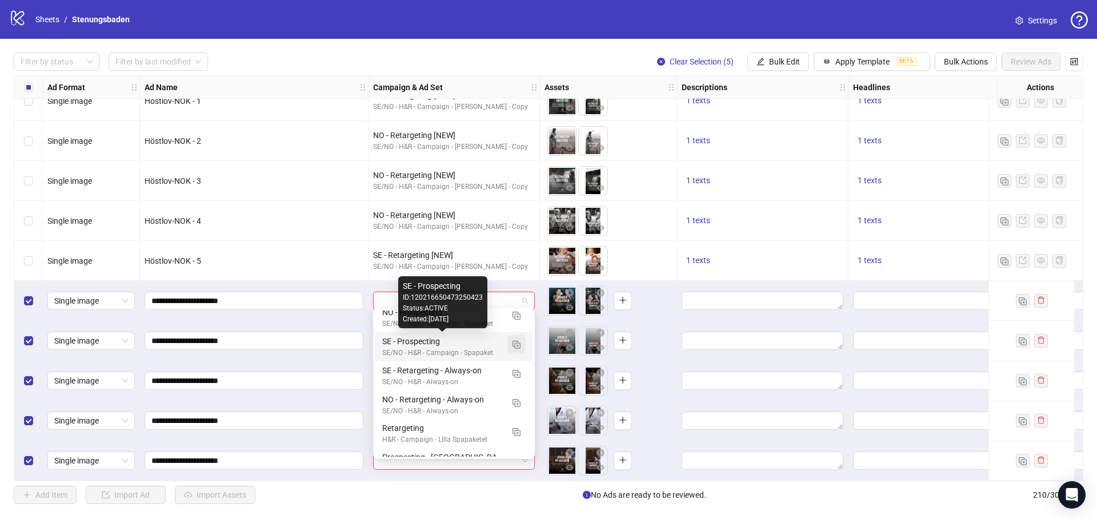
click at [514, 340] on span "button" at bounding box center [516, 344] width 8 height 9
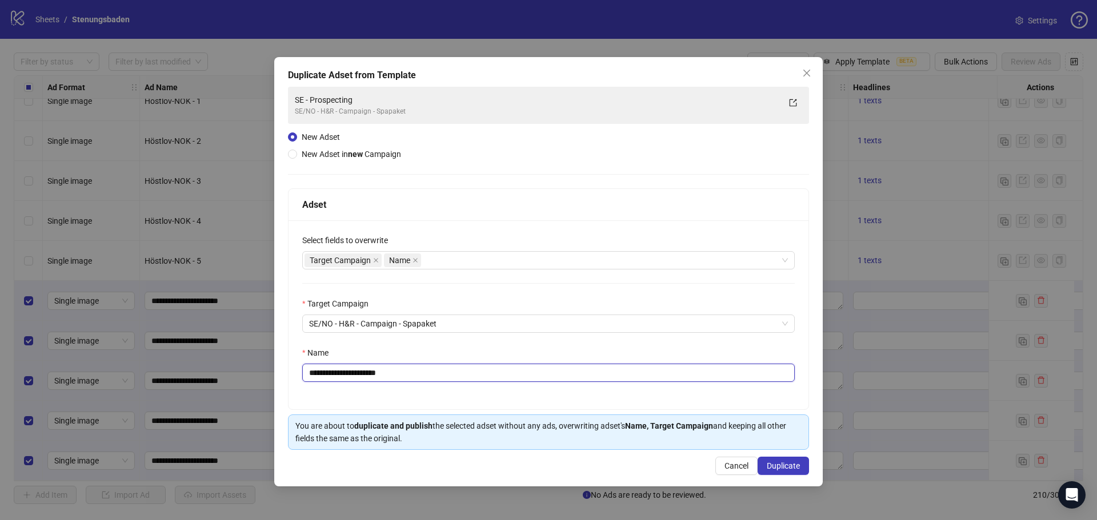
click at [430, 371] on input "**********" at bounding box center [548, 373] width 492 height 18
type input "**********"
click at [807, 71] on icon "close" at bounding box center [806, 73] width 9 height 9
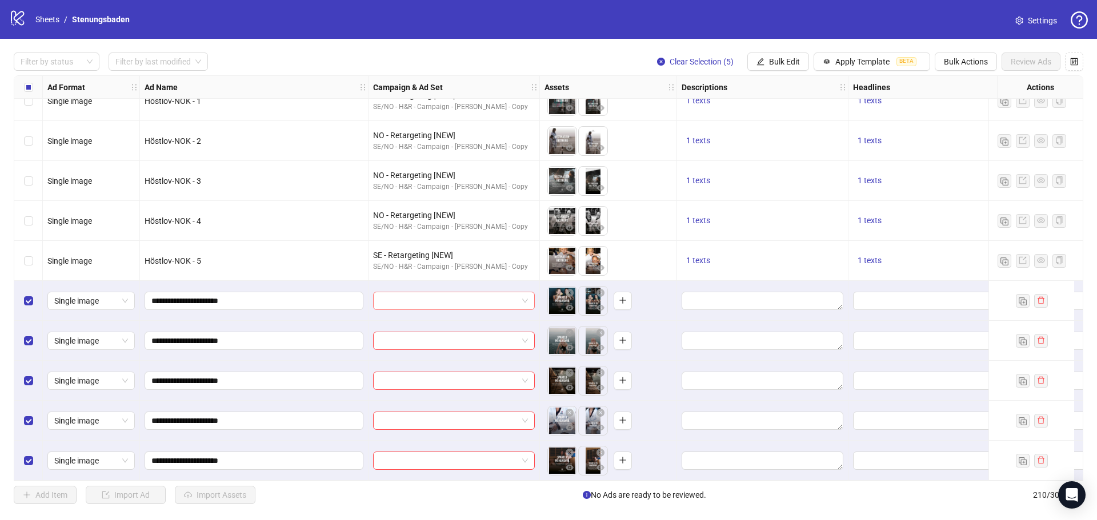
click at [412, 299] on input "search" at bounding box center [449, 300] width 138 height 17
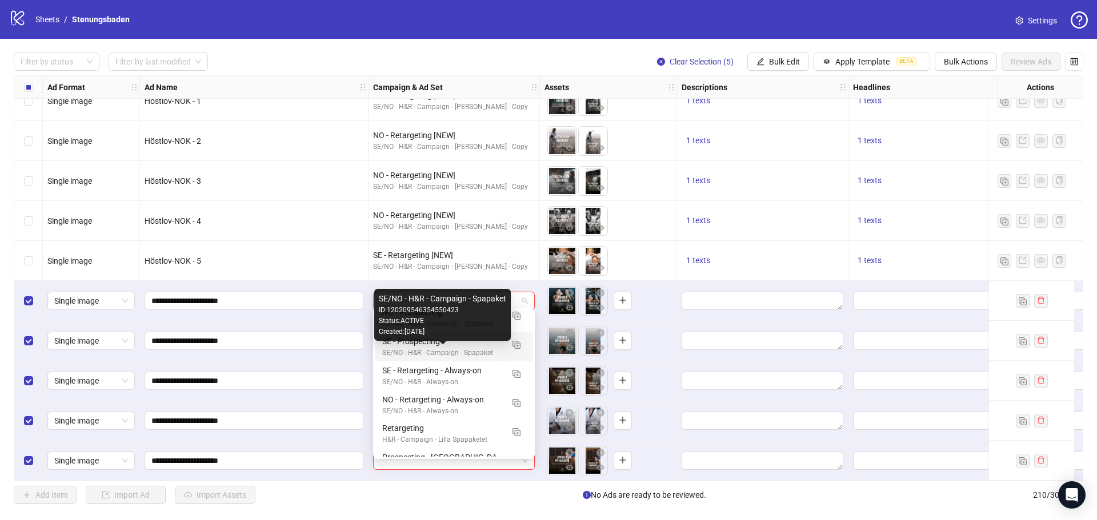
click at [460, 348] on div "SE/NO - H&R - Campaign - Spapaket" at bounding box center [442, 353] width 121 height 11
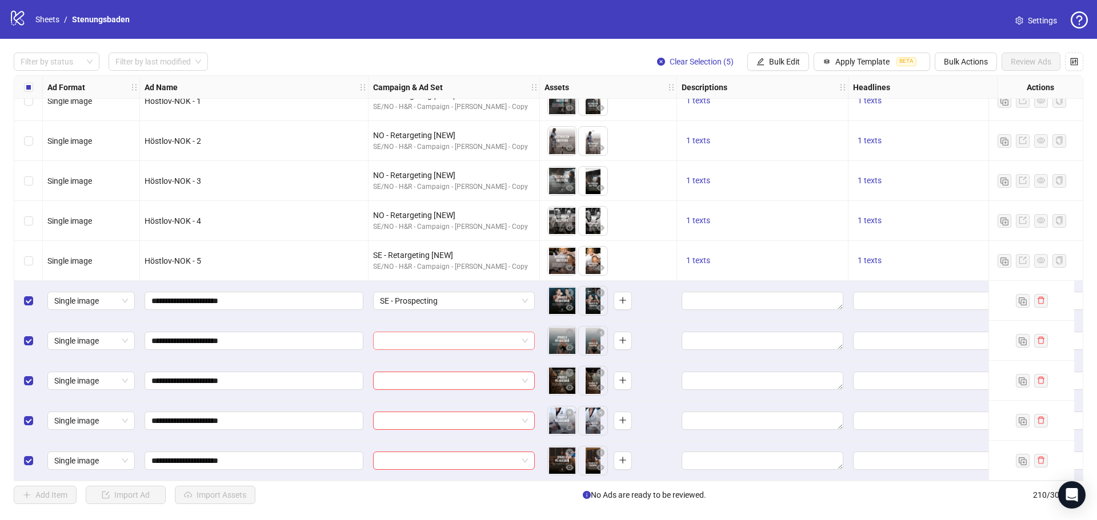
click at [437, 332] on input "search" at bounding box center [449, 340] width 138 height 17
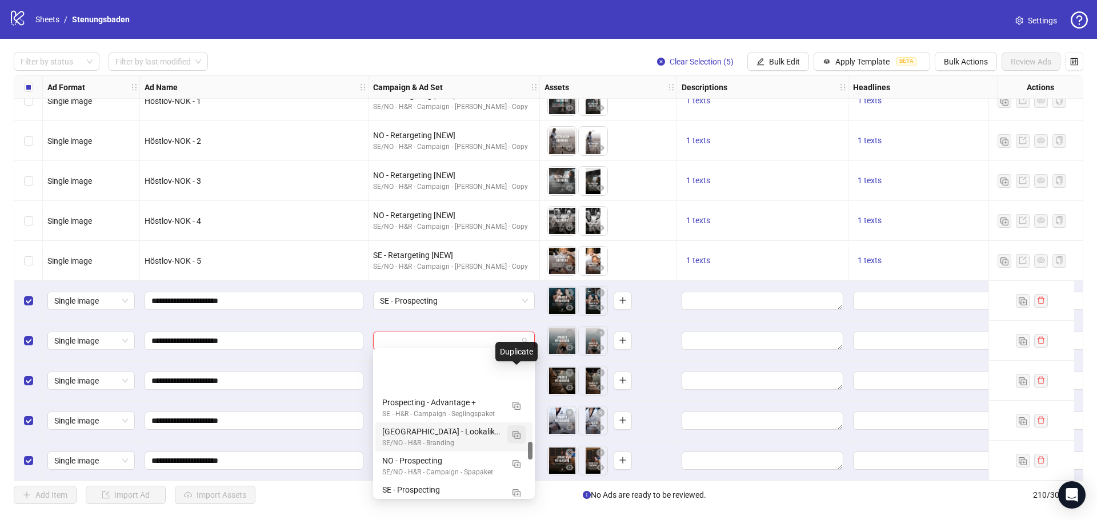
scroll to position [743, 0]
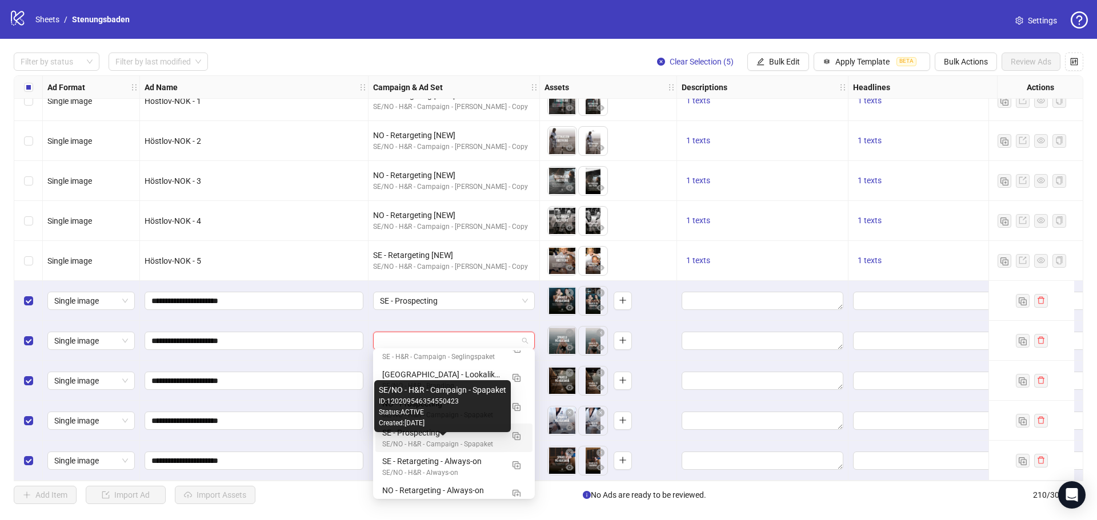
drag, startPoint x: 485, startPoint y: 442, endPoint x: 462, endPoint y: 390, distance: 56.8
click at [485, 442] on div "SE/NO - H&R - Campaign - Spapaket" at bounding box center [442, 444] width 121 height 11
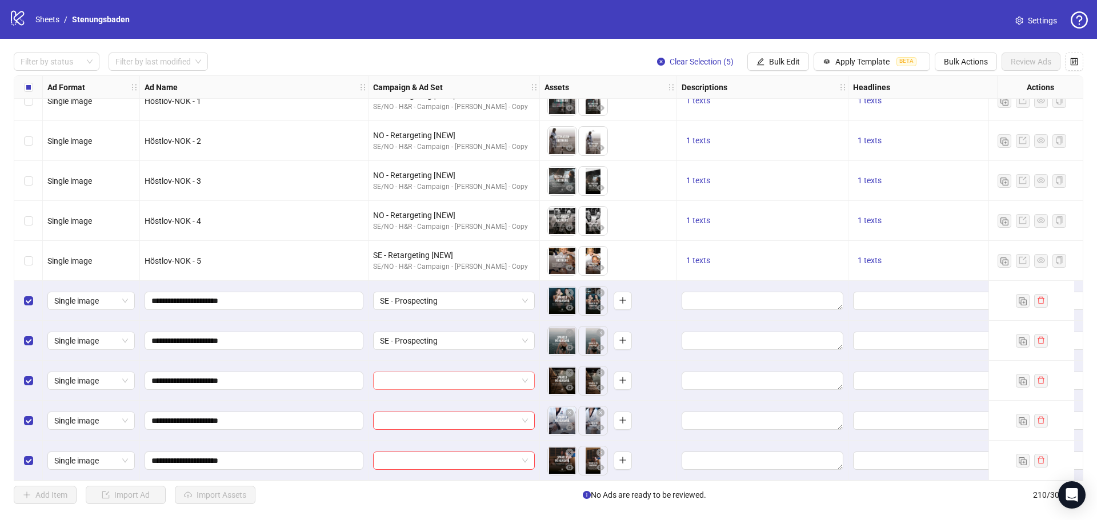
click at [450, 377] on input "search" at bounding box center [449, 380] width 138 height 17
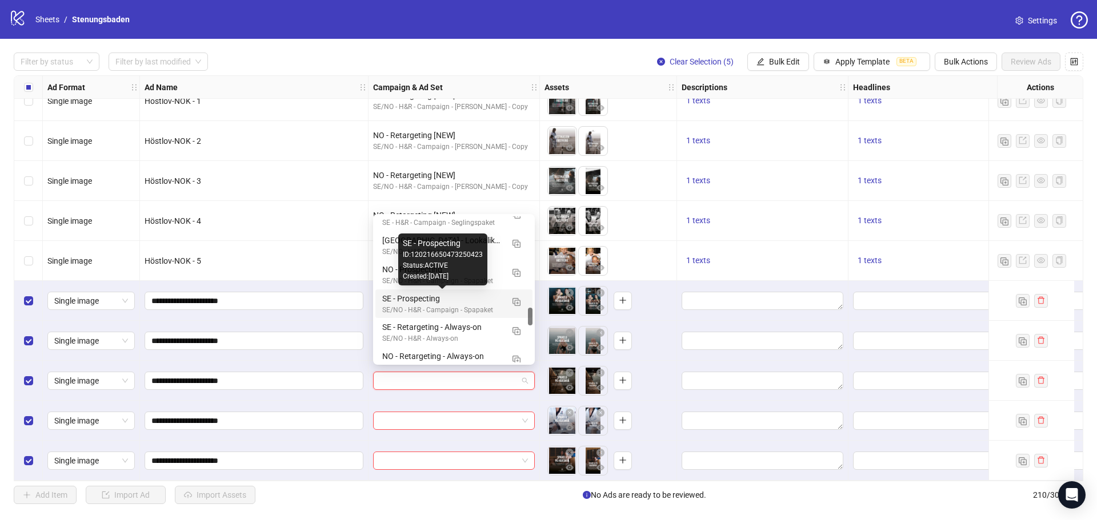
click at [475, 304] on div "SE - Prospecting" at bounding box center [442, 298] width 121 height 13
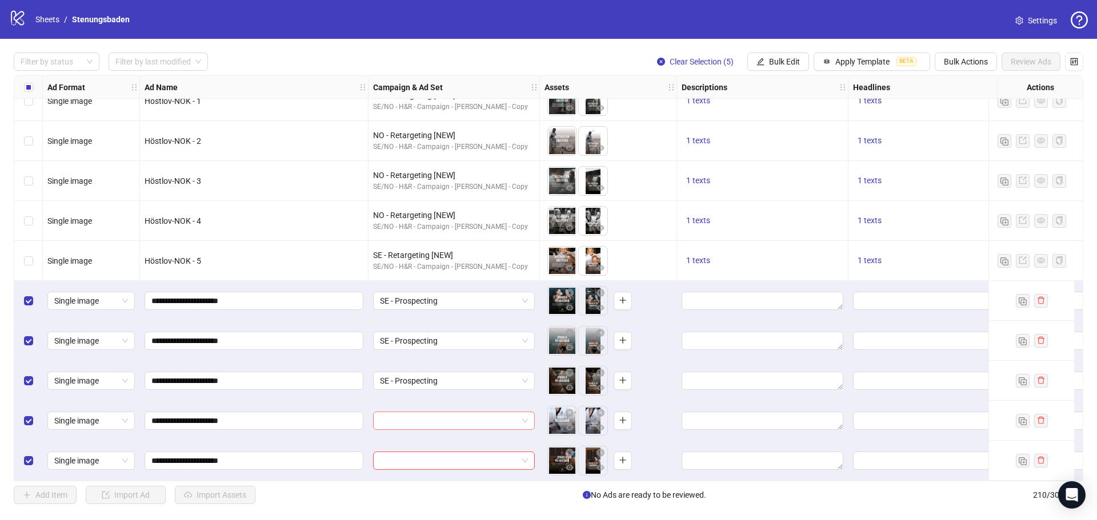
click at [452, 414] on input "search" at bounding box center [449, 420] width 138 height 17
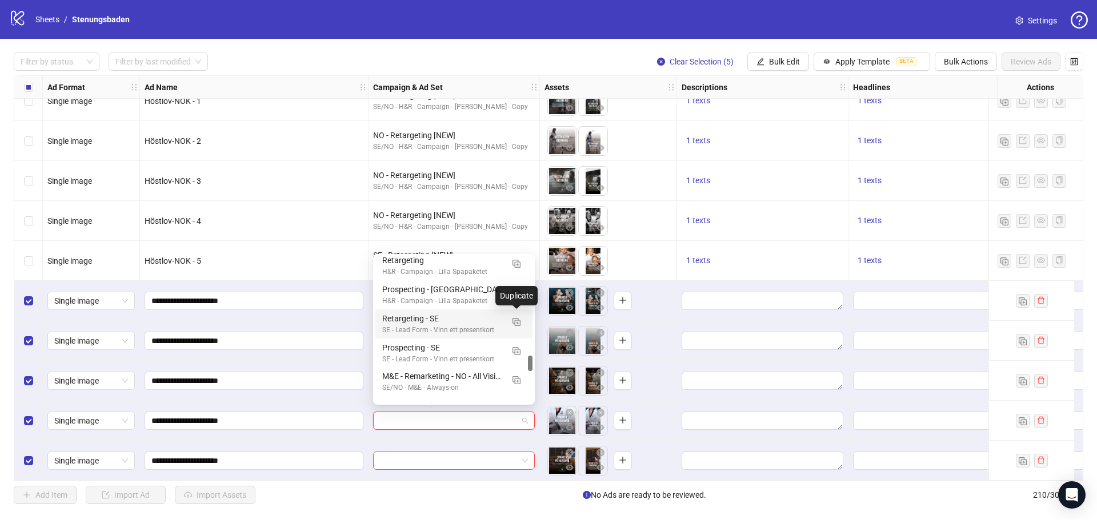
scroll to position [794, 0]
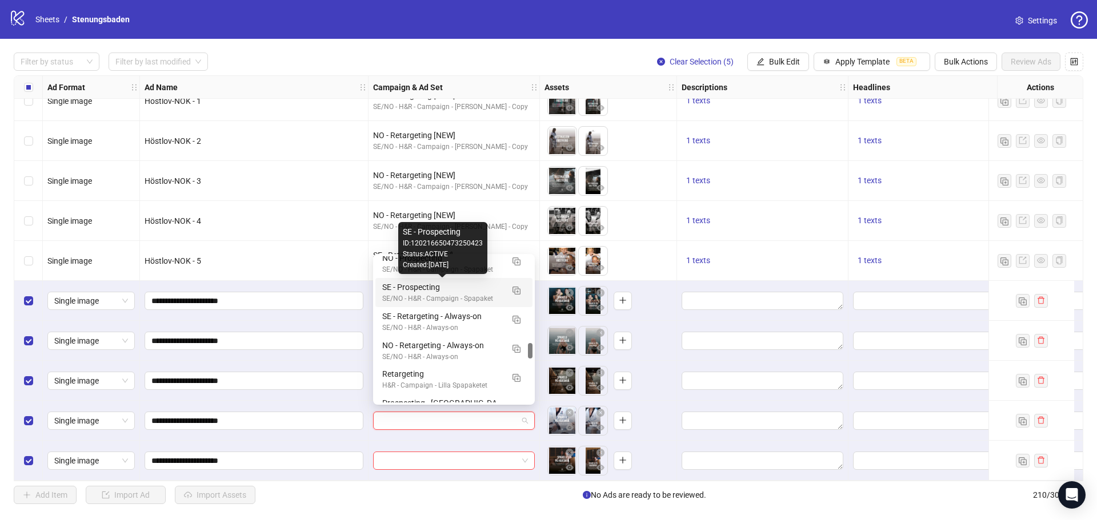
click at [472, 291] on div "SE - Prospecting" at bounding box center [442, 287] width 121 height 13
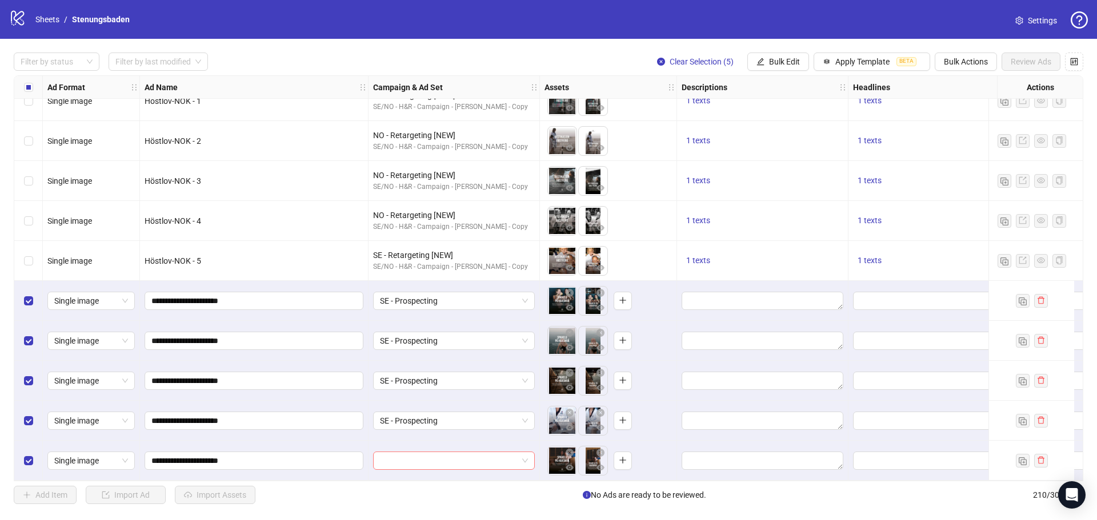
click at [441, 459] on input "search" at bounding box center [449, 460] width 138 height 17
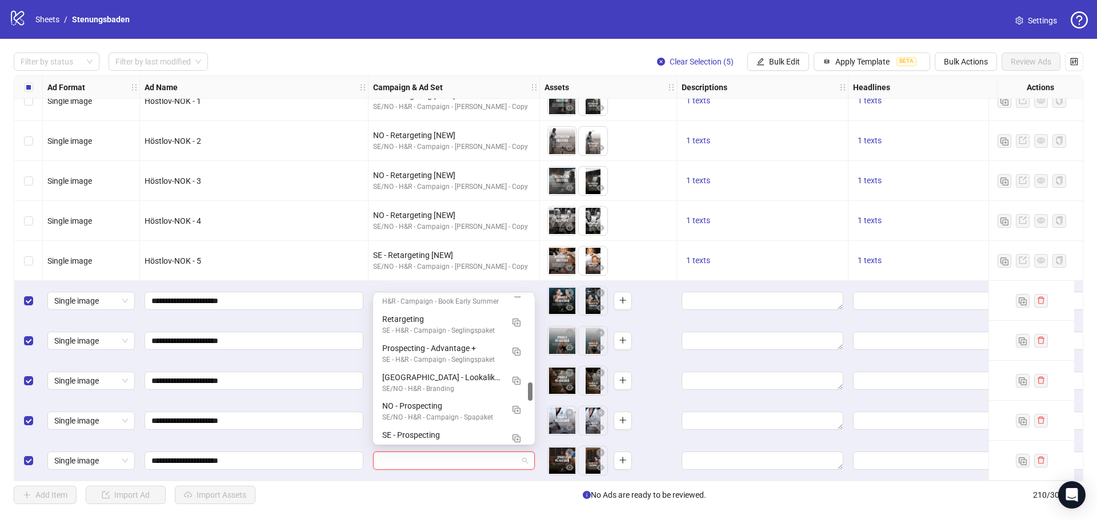
scroll to position [743, 0]
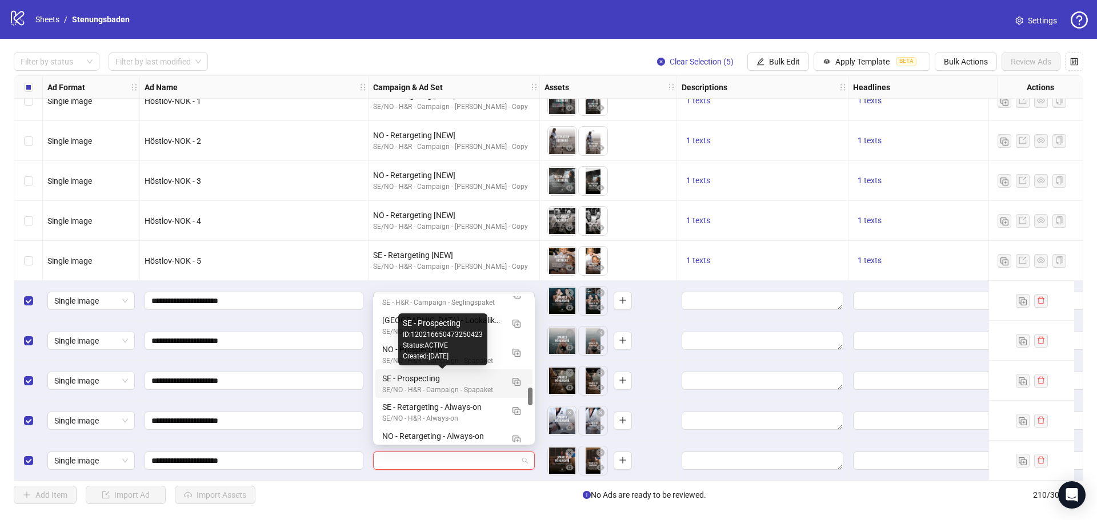
click at [466, 382] on div "SE - Prospecting" at bounding box center [442, 378] width 121 height 13
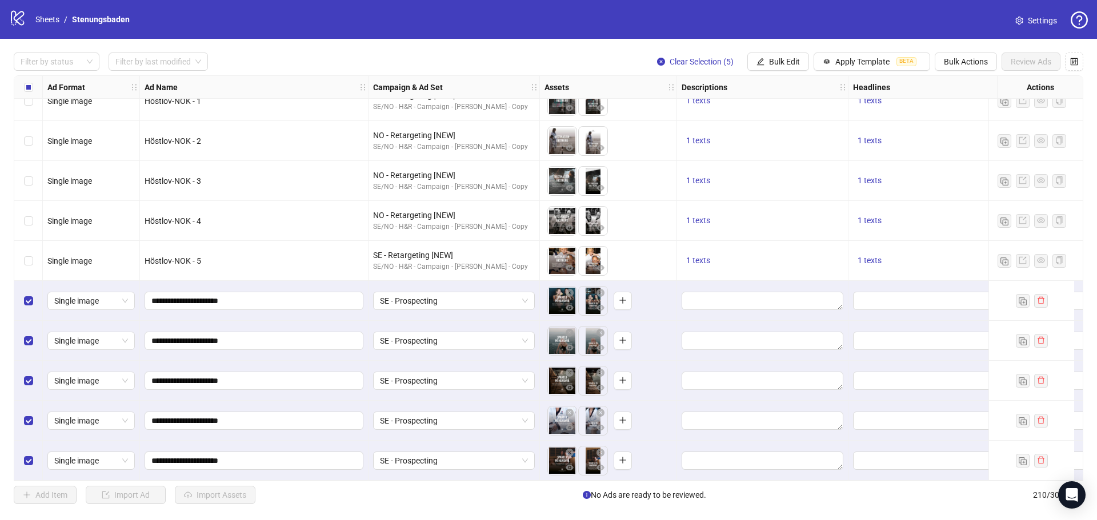
scroll to position [8019, 109]
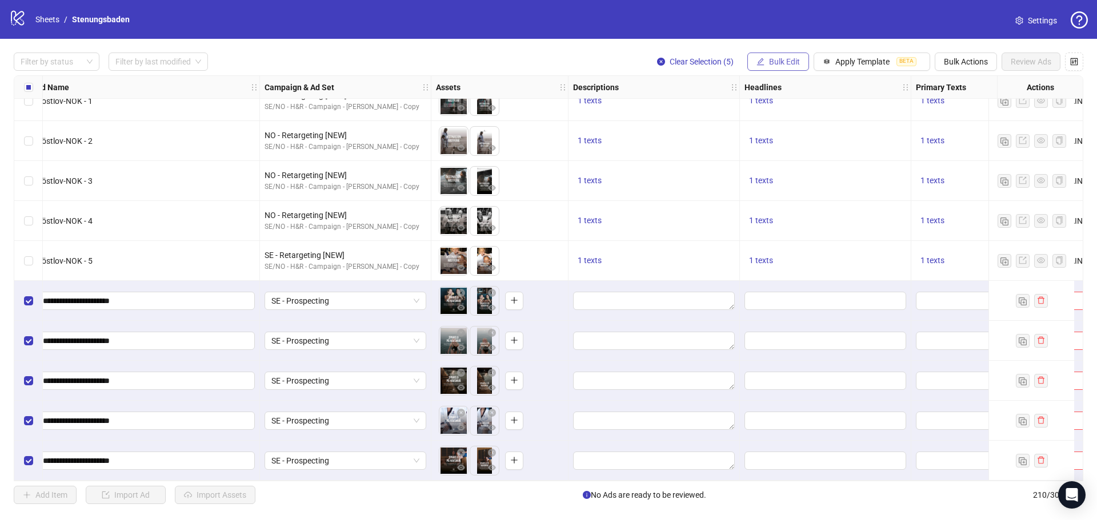
click at [789, 59] on span "Bulk Edit" at bounding box center [784, 61] width 31 height 9
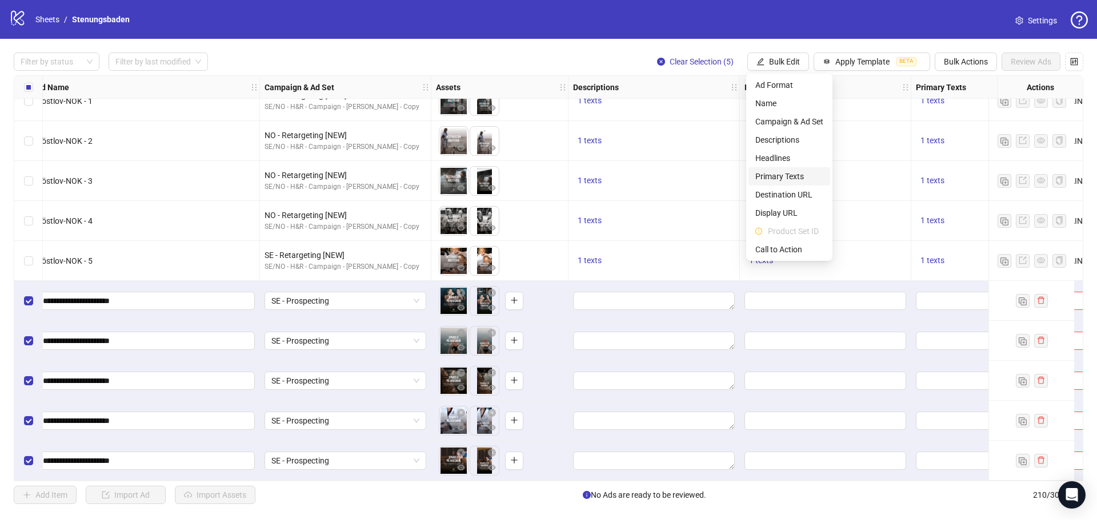
click at [788, 173] on span "Primary Texts" at bounding box center [789, 176] width 68 height 13
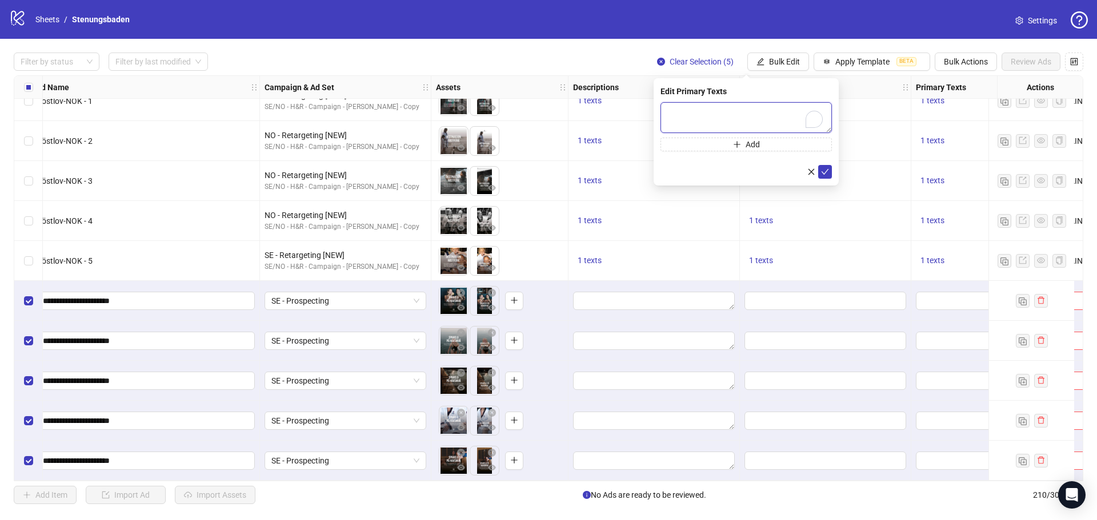
click at [748, 120] on textarea "To enrich screen reader interactions, please activate Accessibility in Grammarl…" at bounding box center [745, 117] width 171 height 31
paste textarea "**********"
type textarea "**********"
click at [823, 172] on icon "check" at bounding box center [824, 172] width 7 height 6
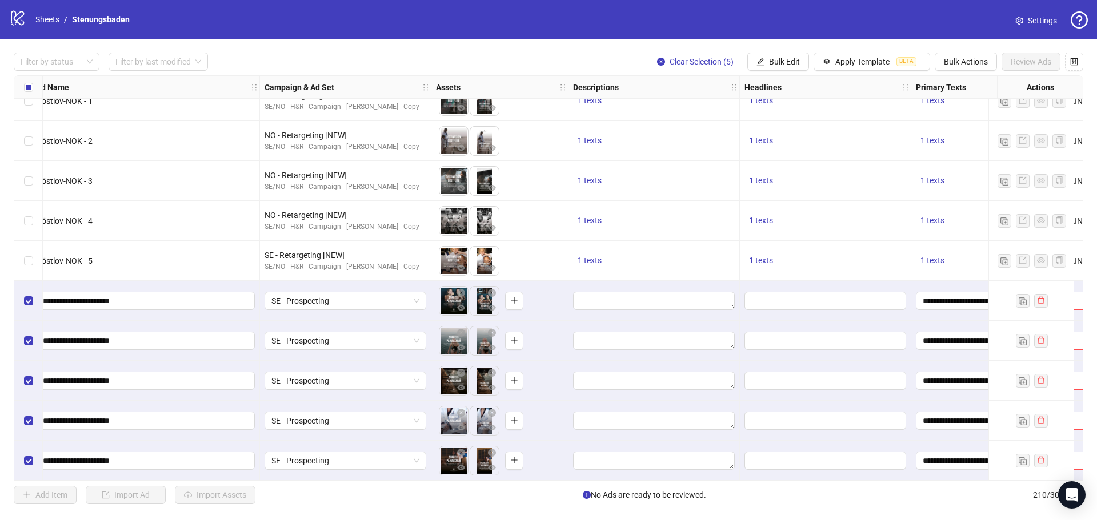
scroll to position [8019, 286]
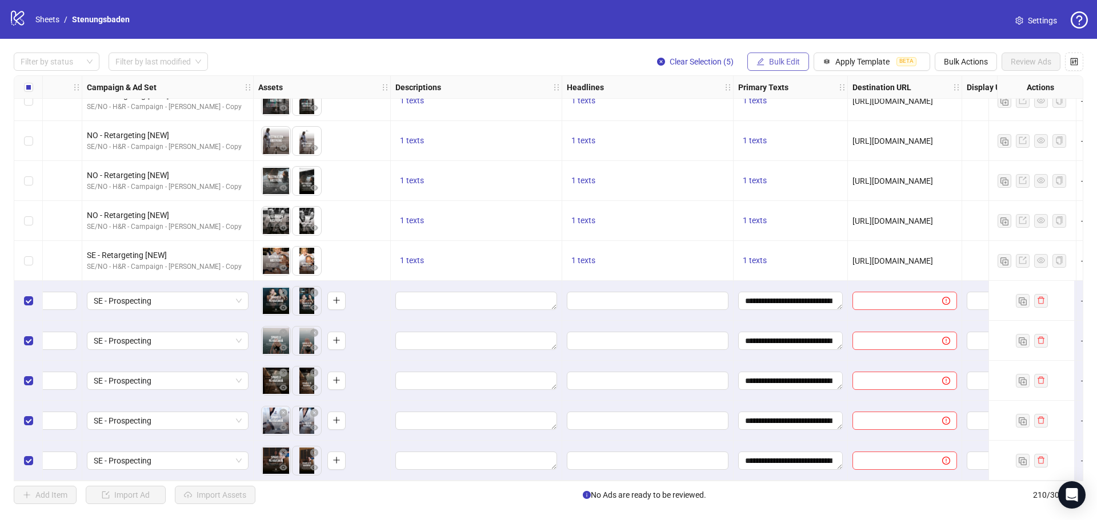
click at [787, 59] on span "Bulk Edit" at bounding box center [784, 61] width 31 height 9
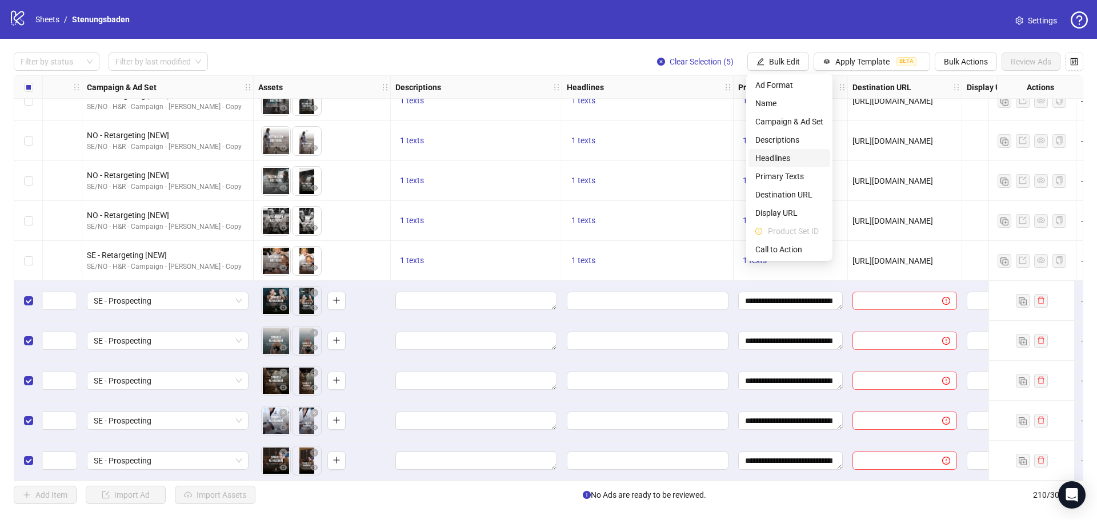
click at [761, 161] on span "Headlines" at bounding box center [789, 158] width 68 height 13
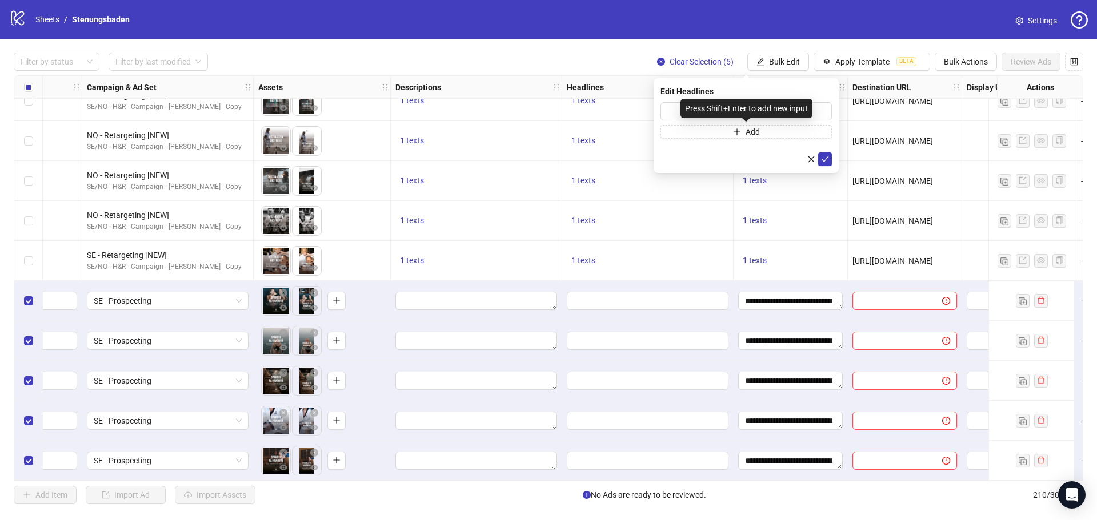
click at [693, 106] on div "Press Shift+Enter to add new input" at bounding box center [746, 108] width 132 height 19
click at [677, 108] on input "text" at bounding box center [745, 111] width 171 height 18
paste input "**********"
type input "**********"
click at [821, 162] on icon "check" at bounding box center [825, 159] width 8 height 8
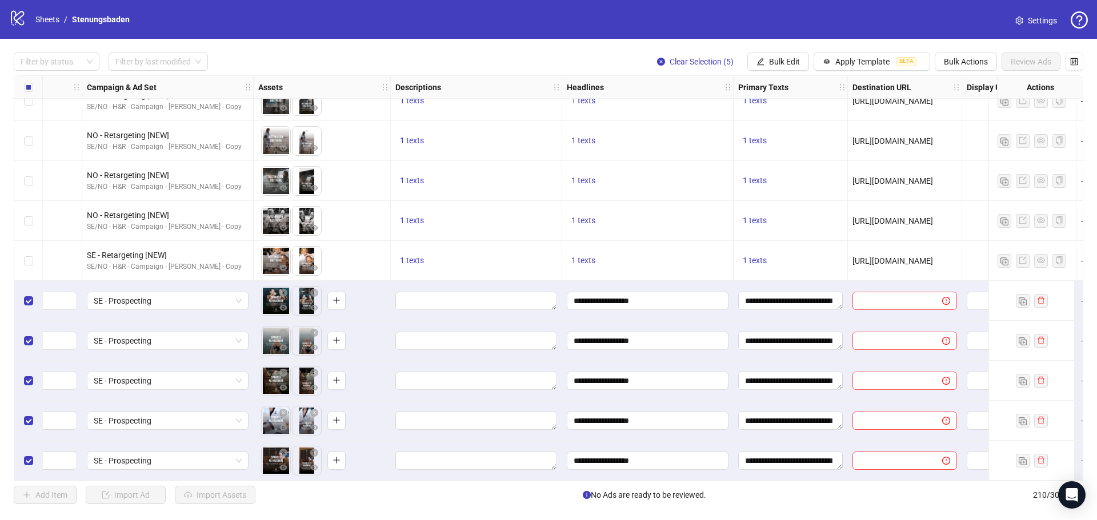
scroll to position [8019, 418]
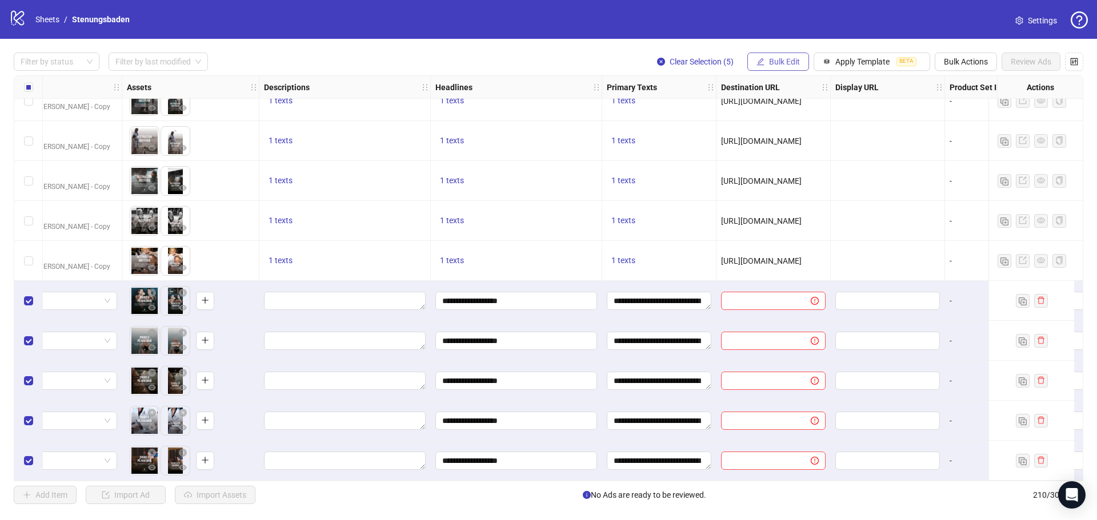
click at [765, 66] on button "Bulk Edit" at bounding box center [778, 62] width 62 height 18
click at [781, 137] on span "Descriptions" at bounding box center [789, 140] width 68 height 13
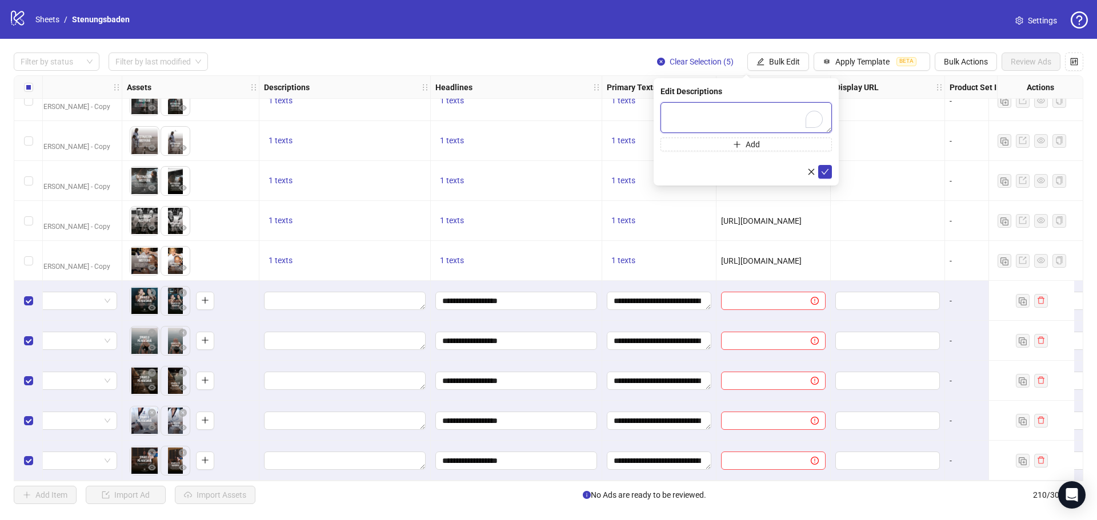
click at [679, 106] on textarea "To enrich screen reader interactions, please activate Accessibility in Grammarl…" at bounding box center [745, 117] width 171 height 31
paste textarea "**********"
type textarea "**********"
click at [822, 166] on button "submit" at bounding box center [825, 172] width 14 height 14
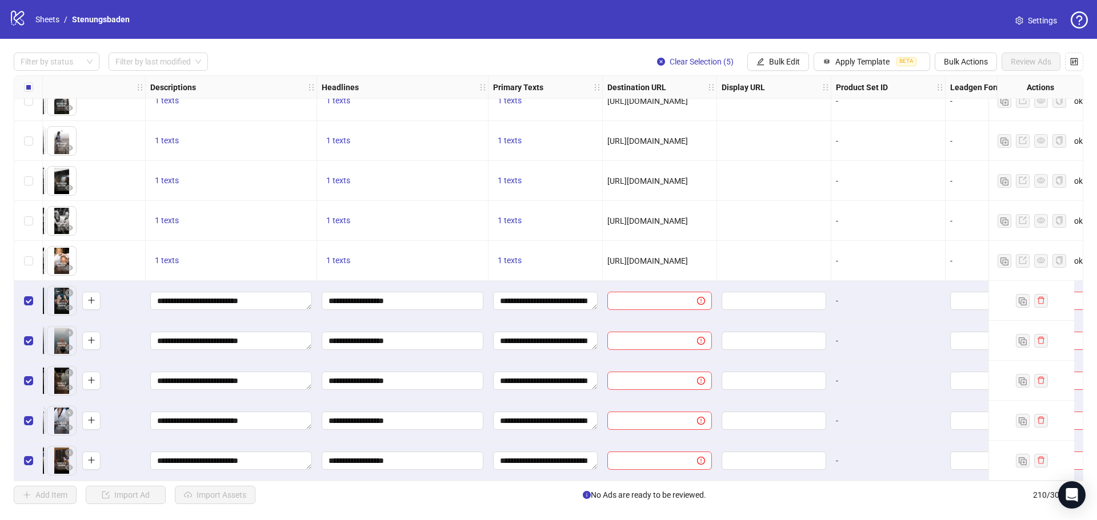
scroll to position [8019, 532]
click at [777, 58] on span "Bulk Edit" at bounding box center [784, 61] width 31 height 9
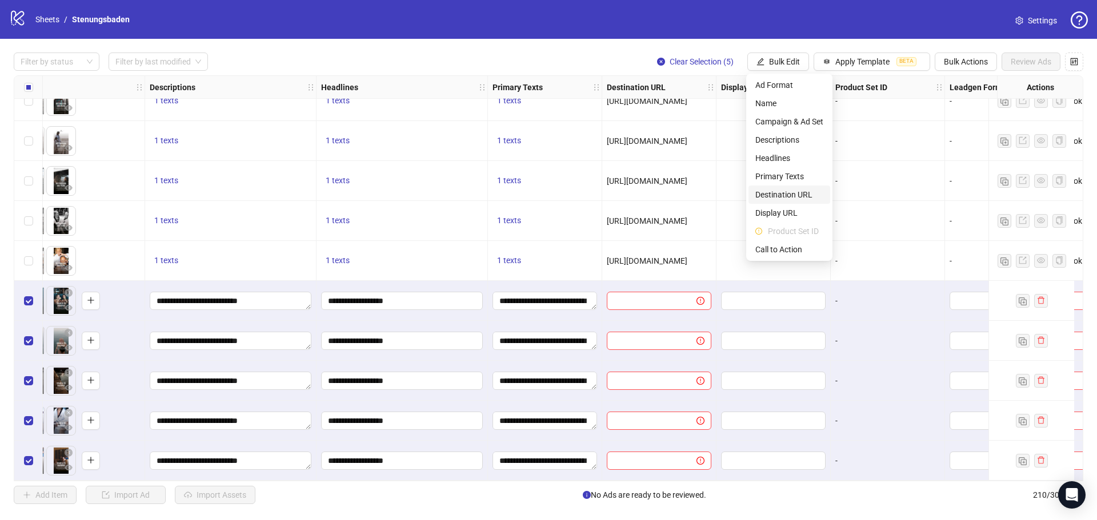
click at [795, 196] on span "Destination URL" at bounding box center [789, 194] width 68 height 13
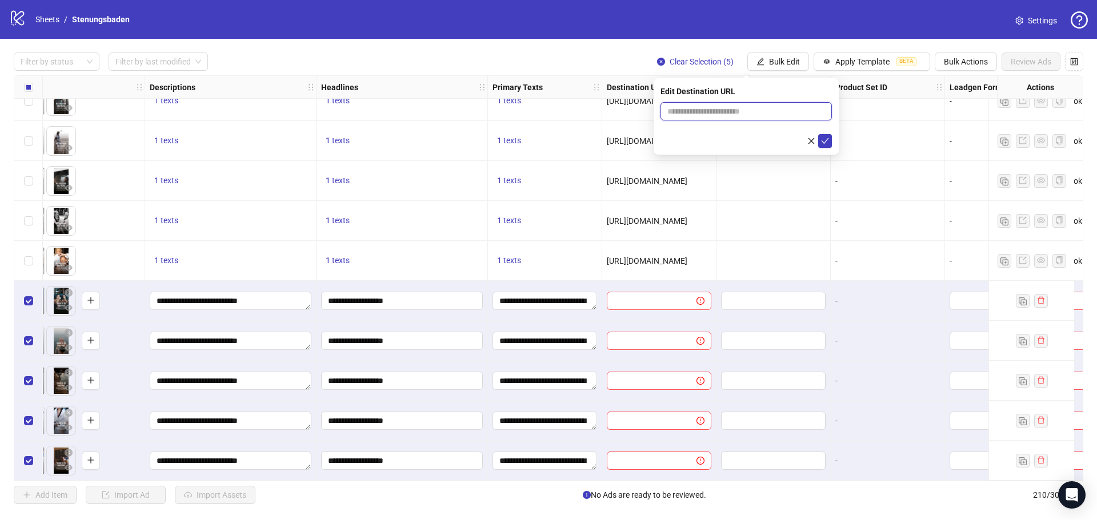
click at [711, 109] on input "text" at bounding box center [741, 111] width 149 height 13
paste input "**********"
type input "**********"
click at [825, 140] on icon "check" at bounding box center [825, 141] width 8 height 8
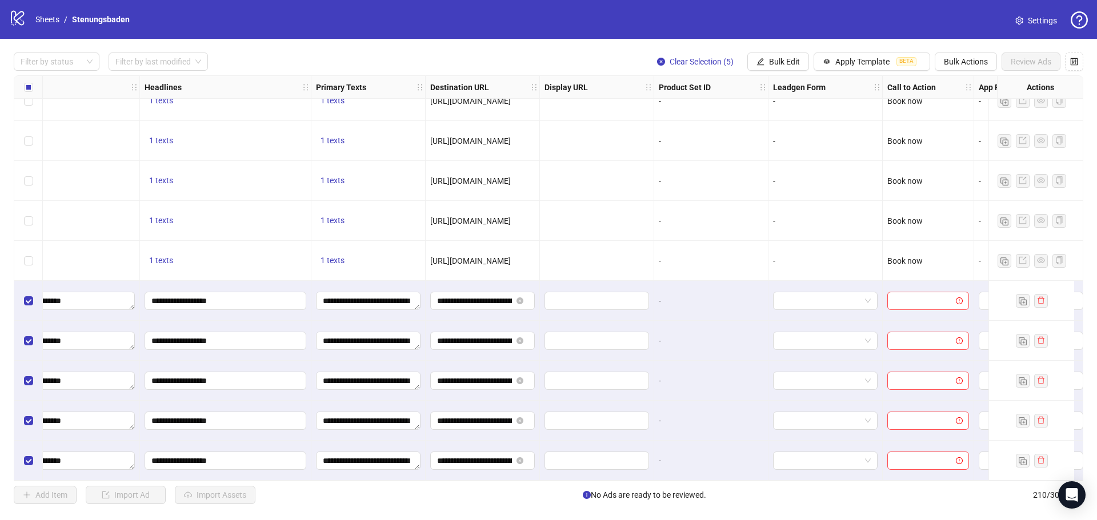
scroll to position [8019, 808]
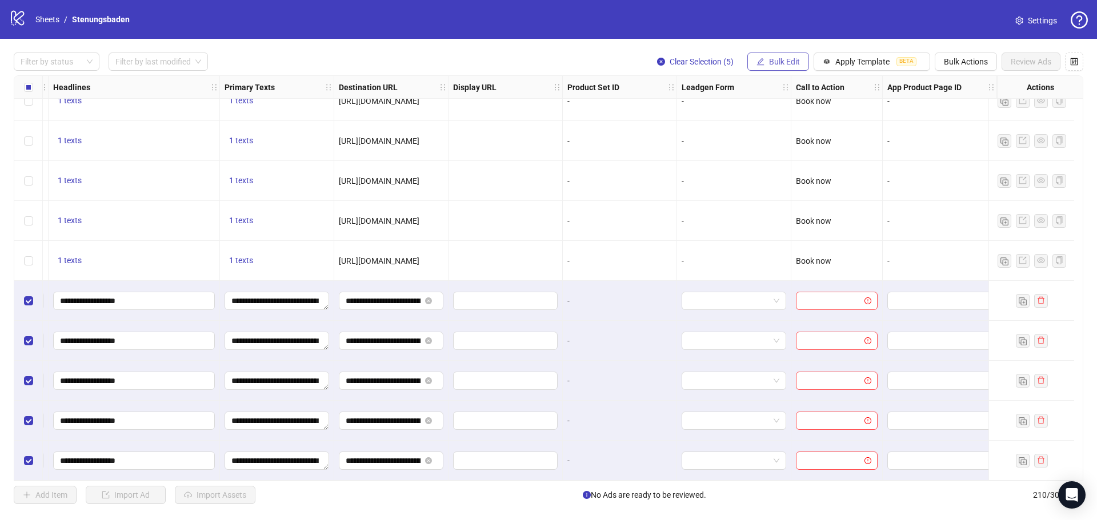
click at [775, 58] on span "Bulk Edit" at bounding box center [784, 61] width 31 height 9
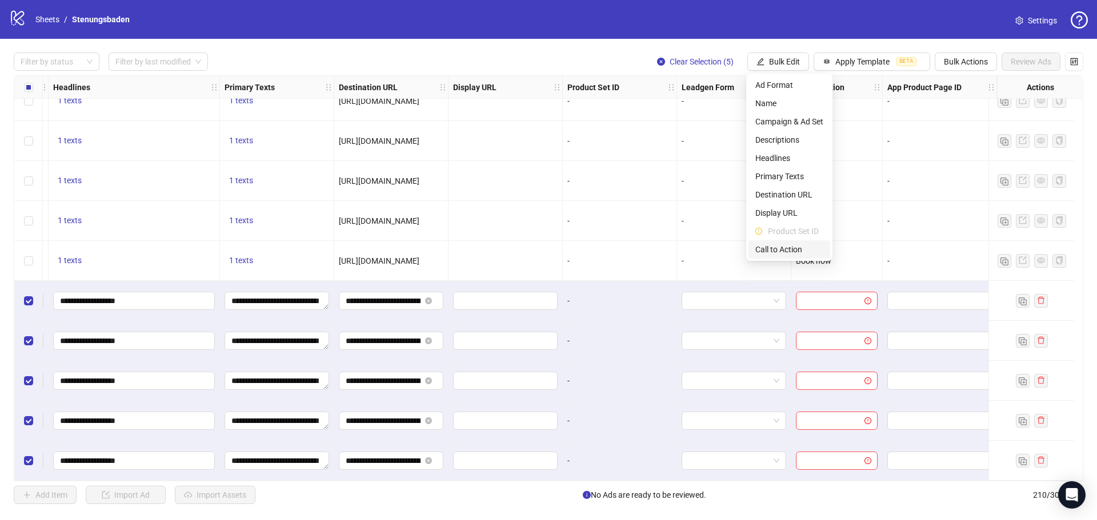
click at [769, 251] on span "Call to Action" at bounding box center [789, 249] width 68 height 13
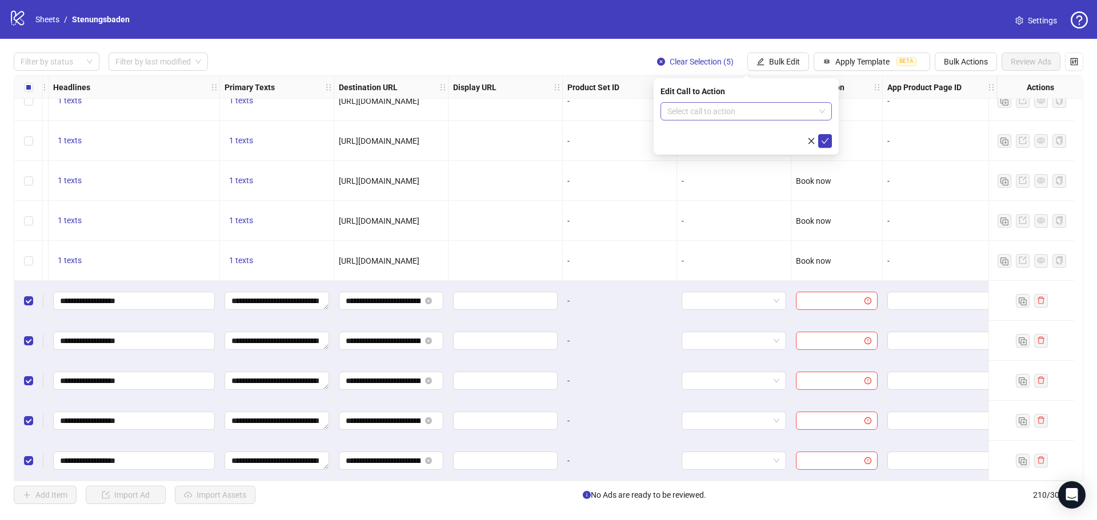
click at [739, 115] on input "search" at bounding box center [740, 111] width 147 height 17
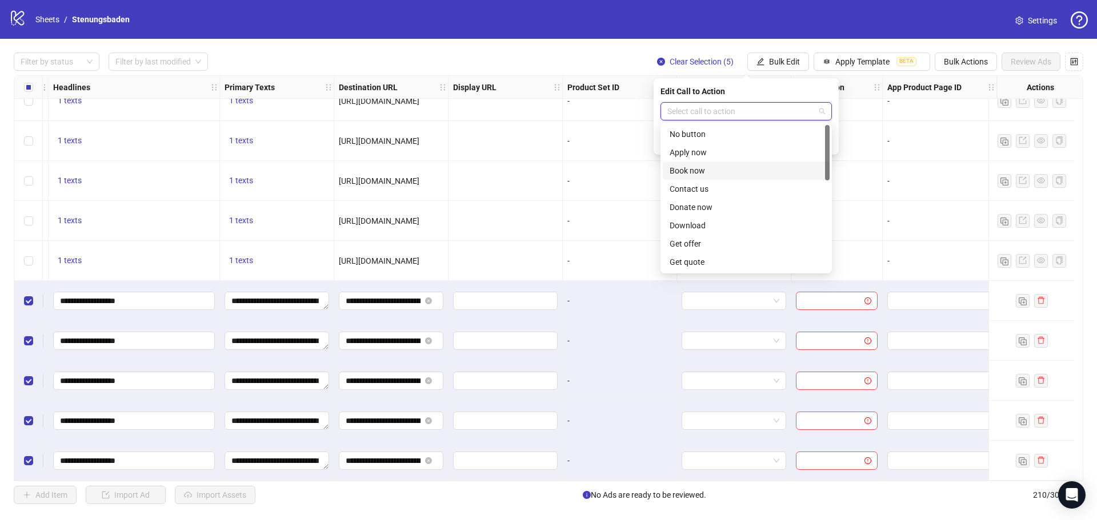
click at [699, 167] on div "Book now" at bounding box center [745, 171] width 153 height 13
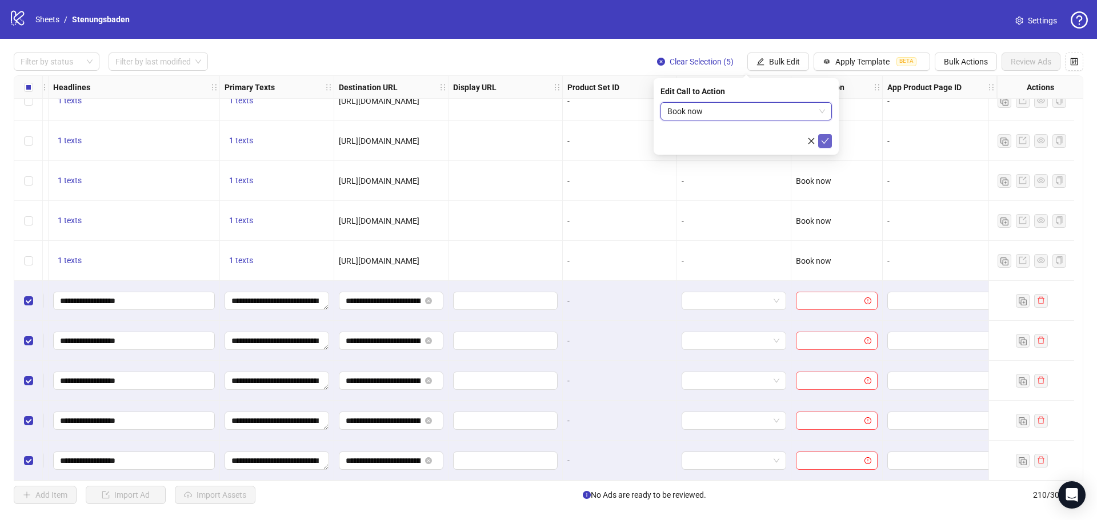
click at [825, 135] on button "submit" at bounding box center [825, 141] width 14 height 14
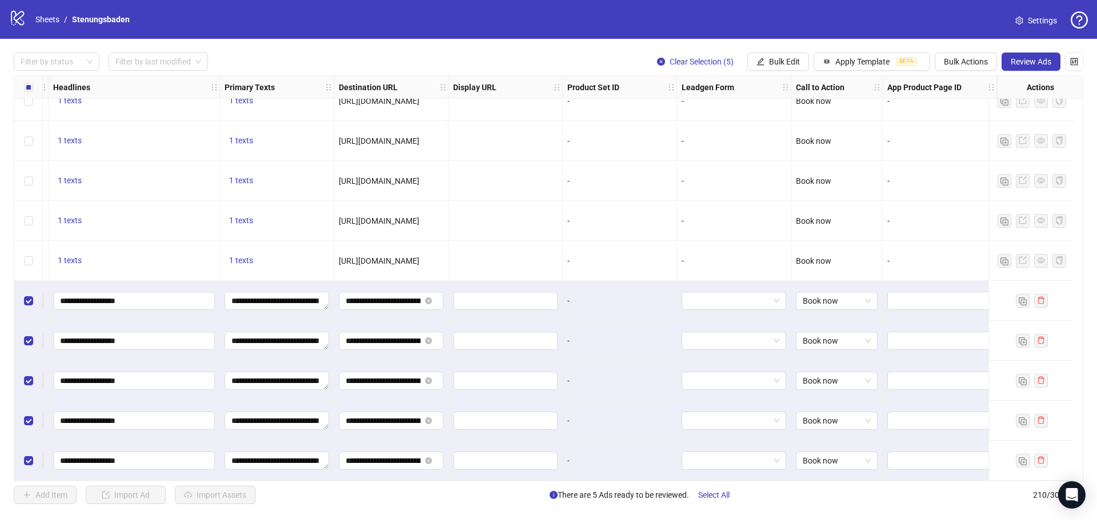
drag, startPoint x: 969, startPoint y: 476, endPoint x: 982, endPoint y: 476, distance: 12.6
click at [982, 476] on div at bounding box center [940, 461] width 114 height 40
click at [996, 508] on div "Filter by status Filter by last modified Clear Selection (5) Bulk Edit Apply Te…" at bounding box center [548, 278] width 1097 height 479
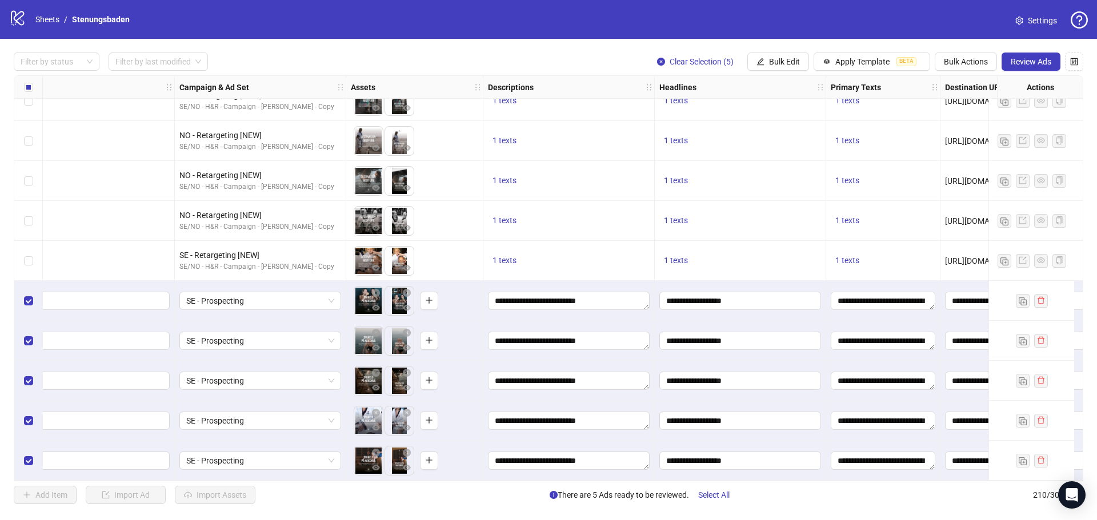
scroll to position [8019, 0]
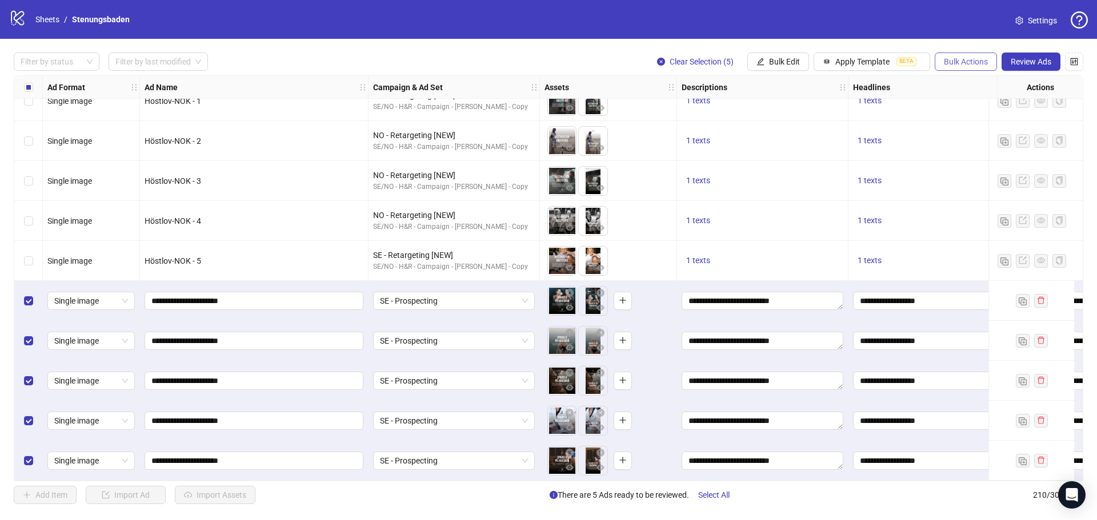
click at [945, 57] on span "Bulk Actions" at bounding box center [966, 61] width 44 height 9
click at [977, 122] on span "Duplicate with assets" at bounding box center [981, 121] width 78 height 13
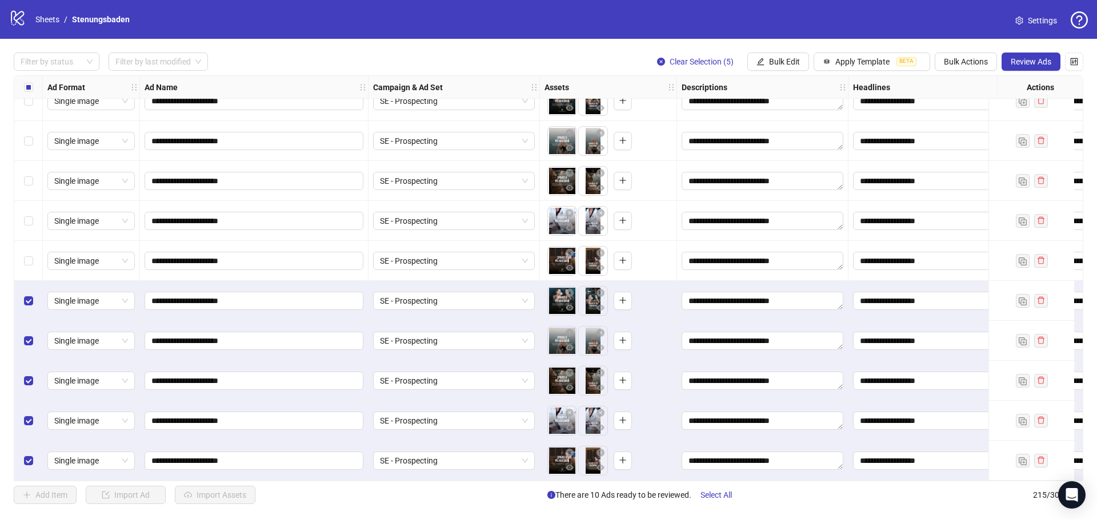
scroll to position [8219, 0]
click at [436, 297] on span "SE - Prospecting" at bounding box center [454, 300] width 148 height 17
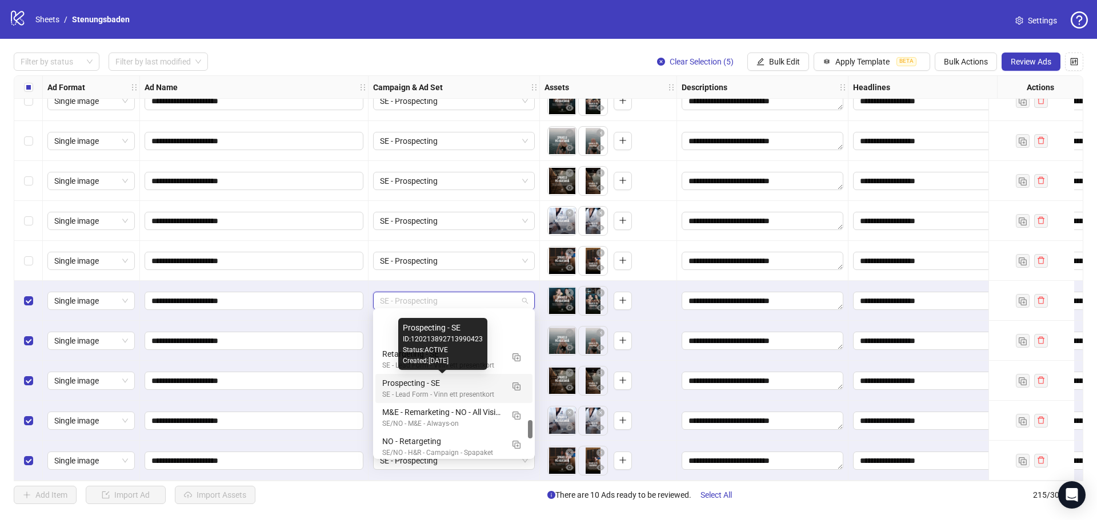
scroll to position [876, 0]
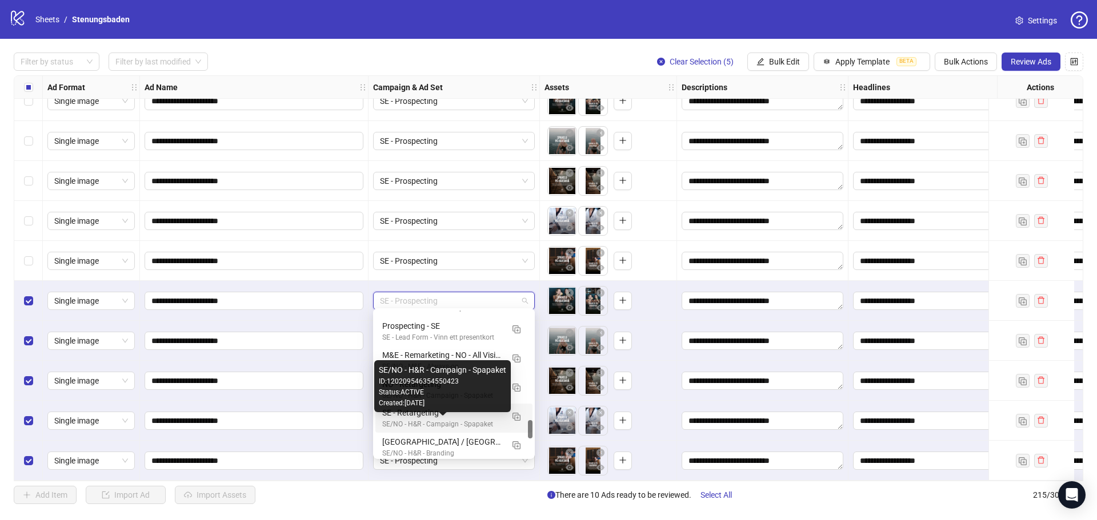
click at [471, 420] on div "SE/NO - H&R - Campaign - Spapaket" at bounding box center [442, 424] width 121 height 11
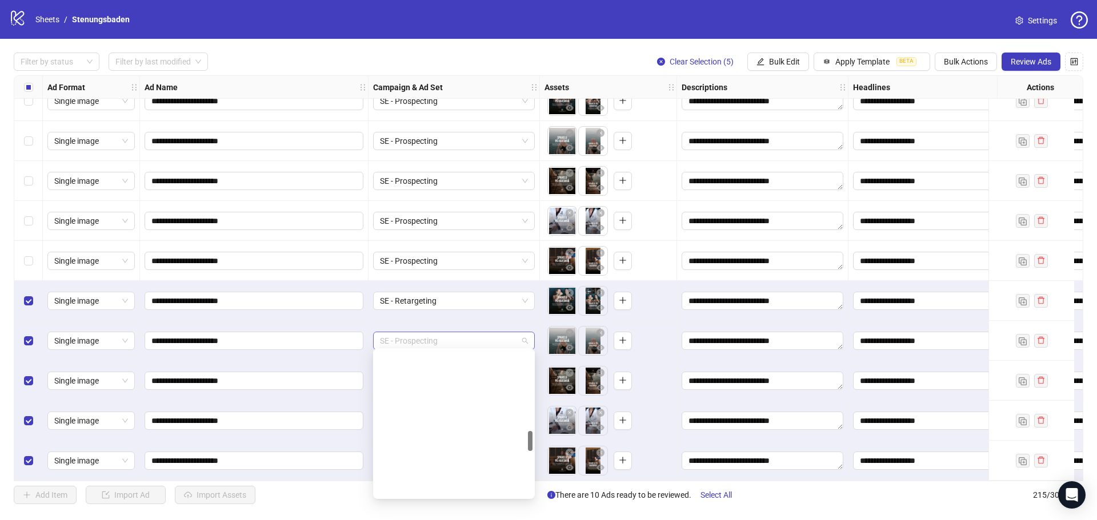
click at [436, 334] on span "SE - Prospecting" at bounding box center [454, 340] width 148 height 17
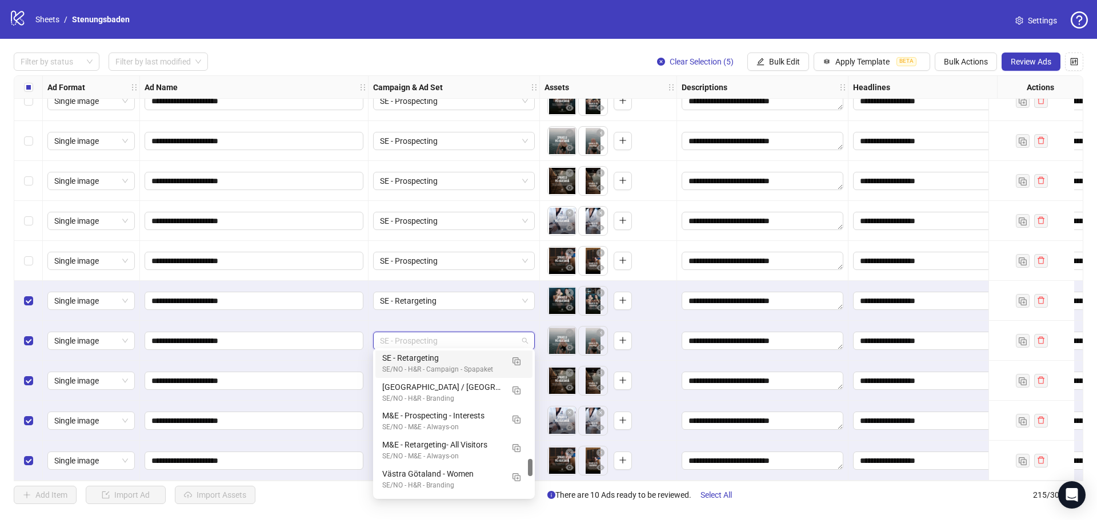
scroll to position [914, 0]
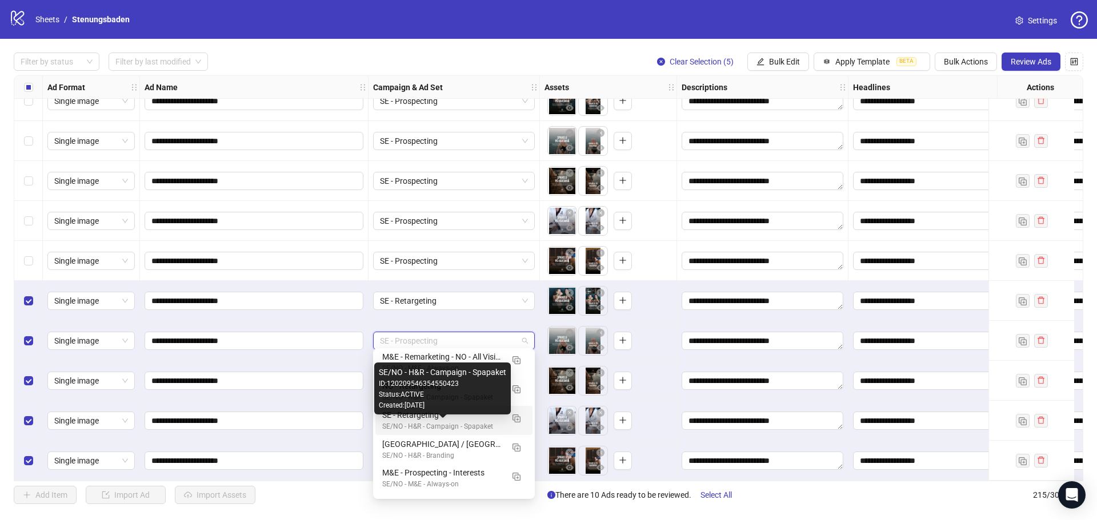
click at [440, 423] on div "SE/NO - H&R - Campaign - Spapaket" at bounding box center [442, 427] width 121 height 11
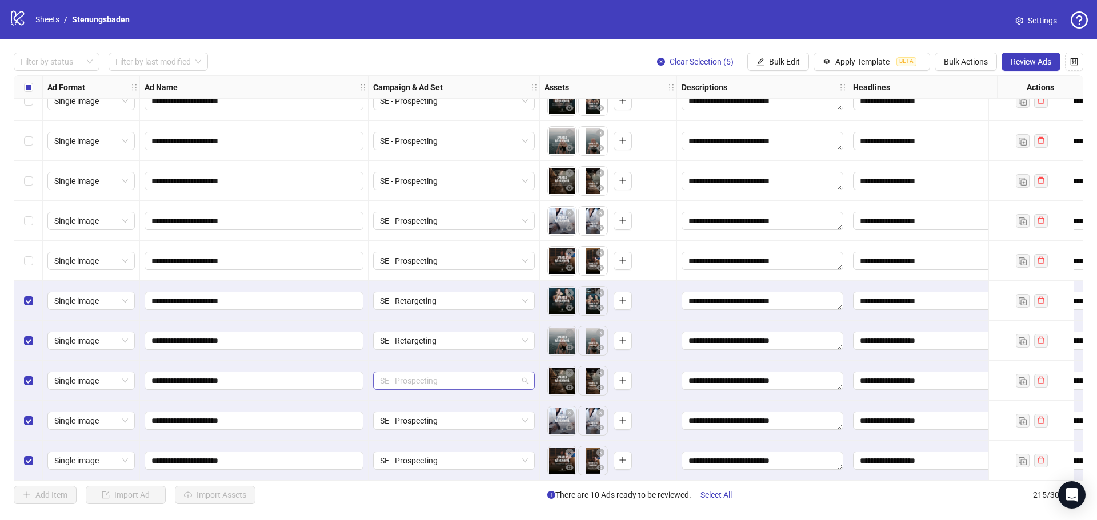
click at [427, 378] on span "SE - Prospecting" at bounding box center [454, 380] width 148 height 17
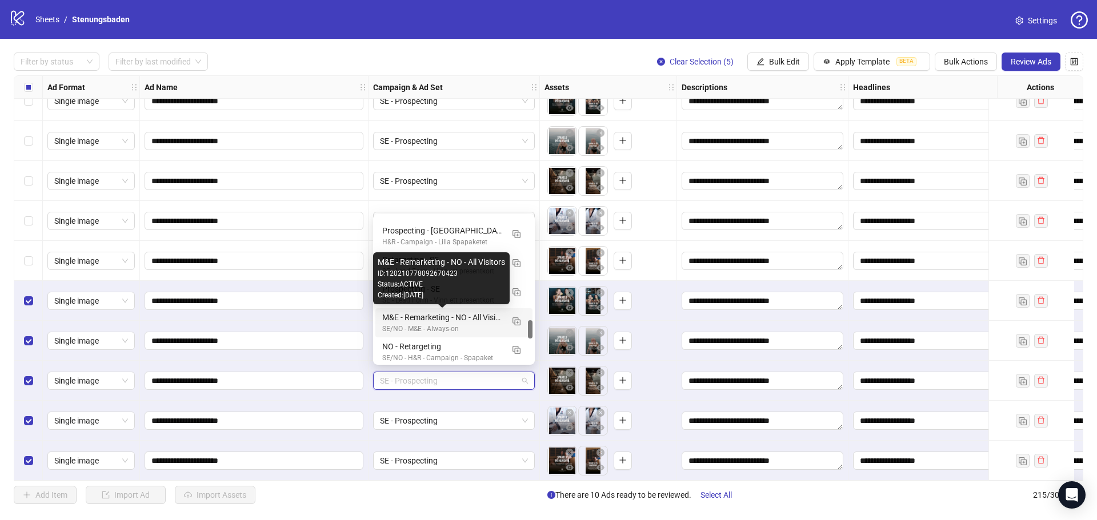
scroll to position [876, 0]
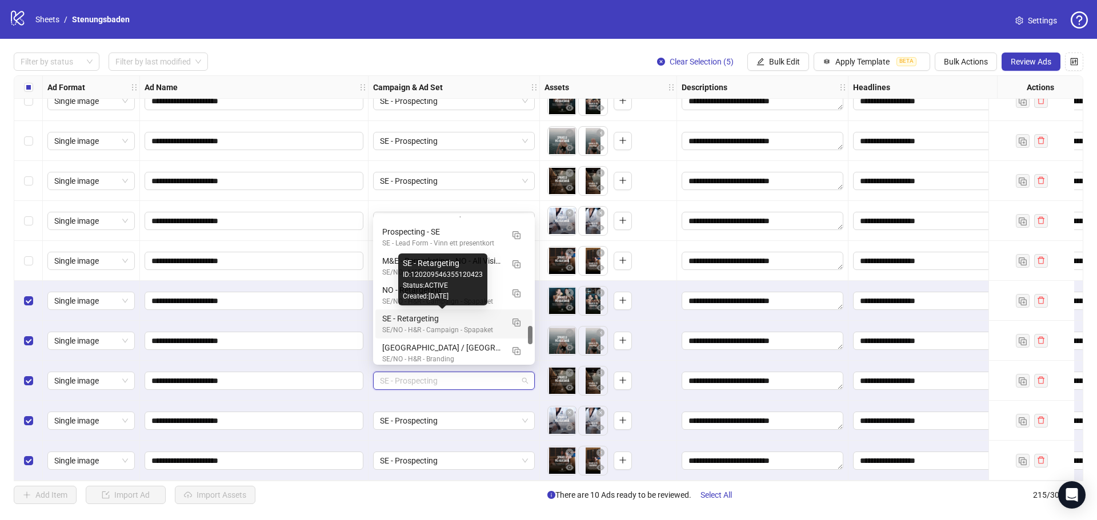
click at [446, 321] on div "SE - Retargeting" at bounding box center [442, 318] width 121 height 13
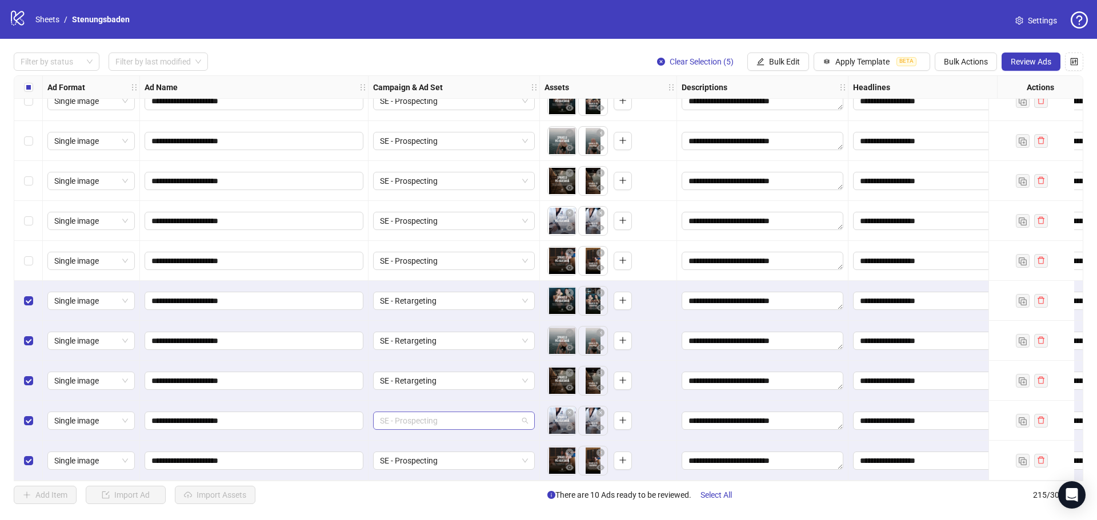
click at [412, 417] on span "SE - Prospecting" at bounding box center [454, 420] width 148 height 17
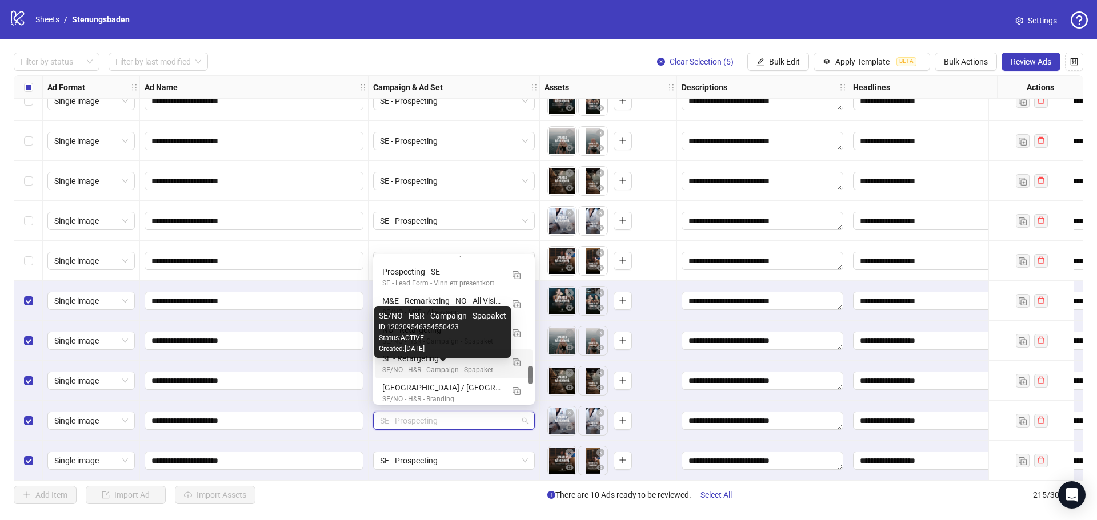
click at [453, 366] on div "SE/NO - H&R - Campaign - Spapaket" at bounding box center [442, 370] width 121 height 11
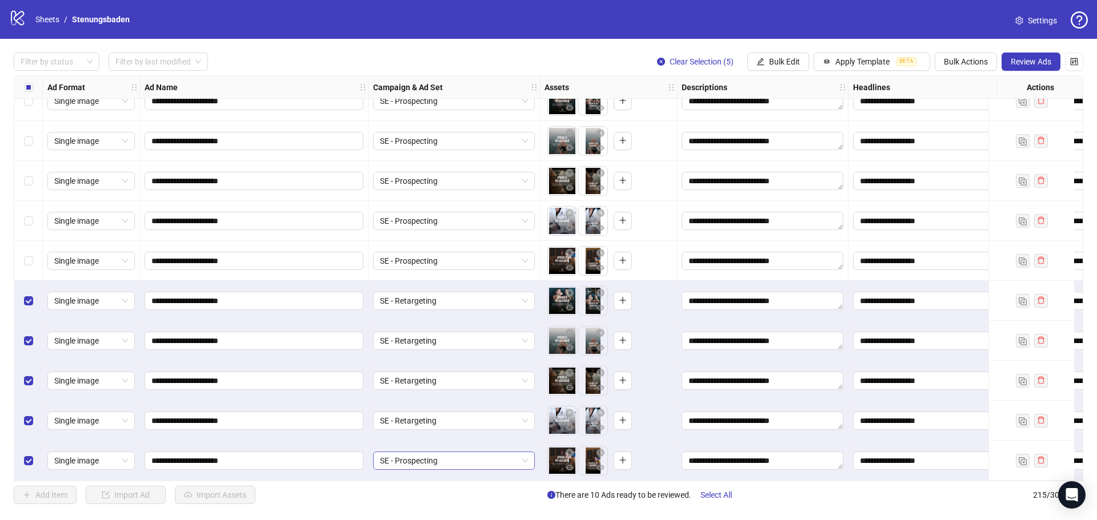
click at [430, 456] on span "SE - Prospecting" at bounding box center [454, 460] width 148 height 17
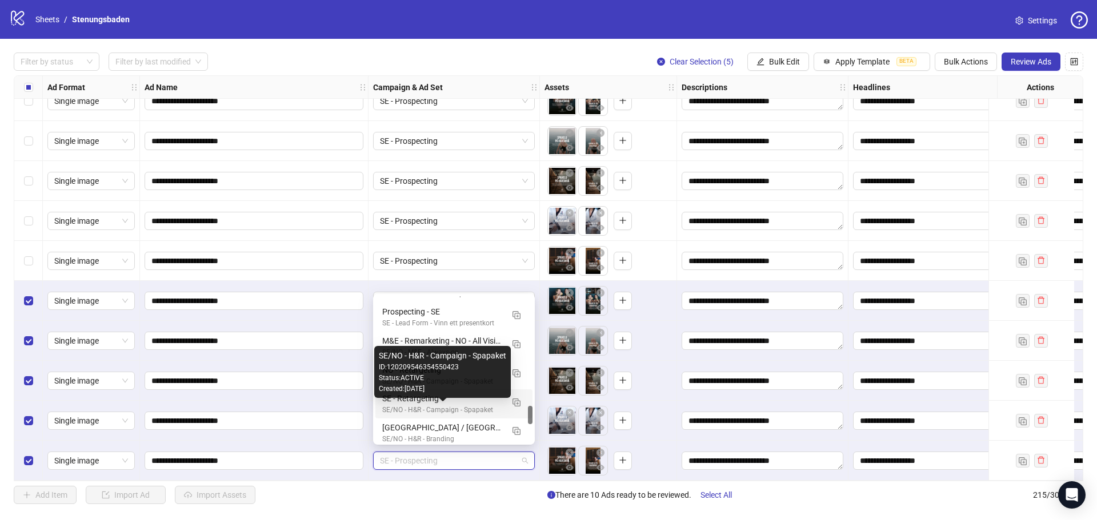
click at [468, 407] on div "SE/NO - H&R - Campaign - Spapaket" at bounding box center [442, 410] width 121 height 11
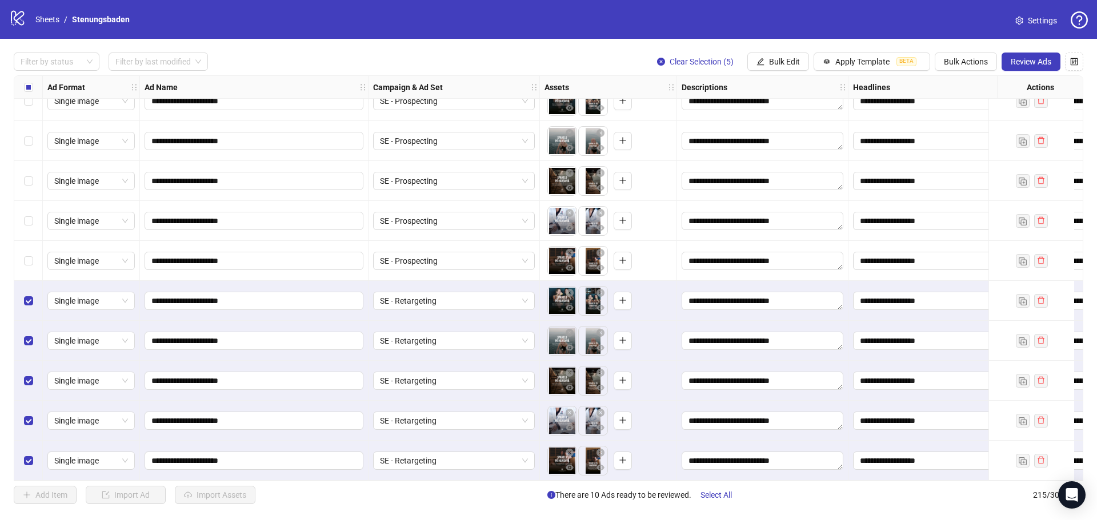
scroll to position [8219, 0]
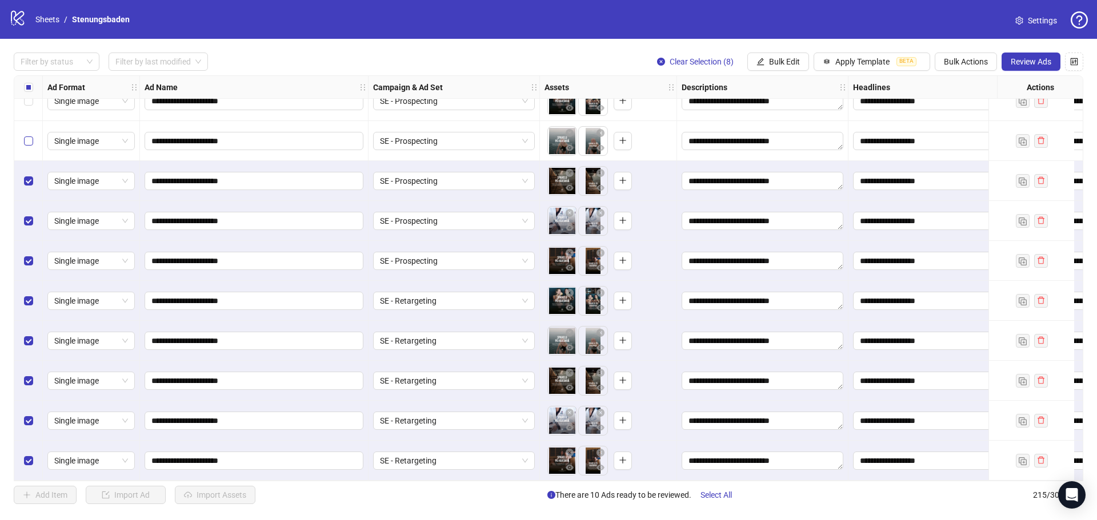
click at [32, 147] on label "Select row 207" at bounding box center [28, 141] width 9 height 13
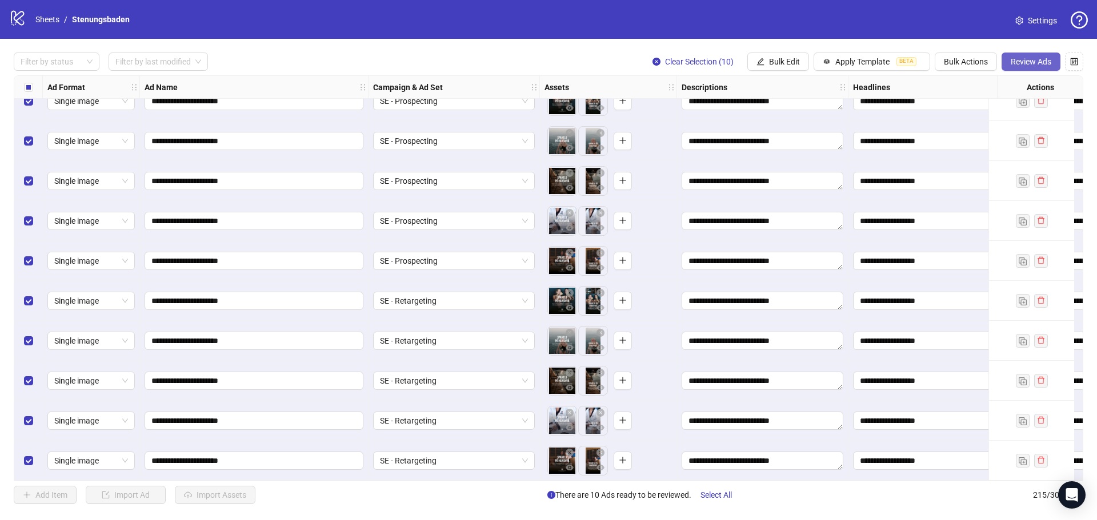
click at [1028, 61] on span "Review Ads" at bounding box center [1030, 61] width 41 height 9
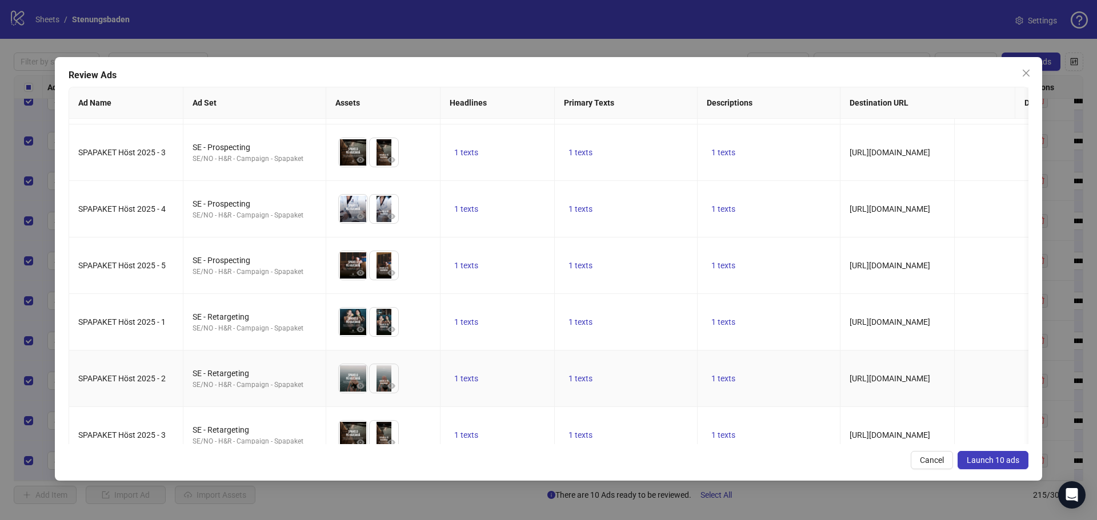
scroll to position [0, 0]
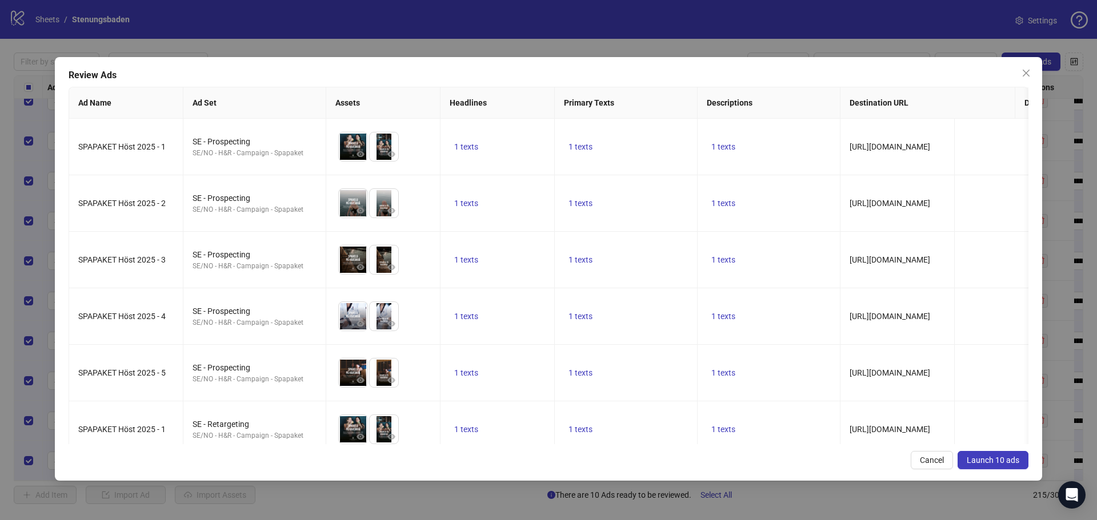
click at [1001, 460] on span "Launch 10 ads" at bounding box center [992, 460] width 53 height 9
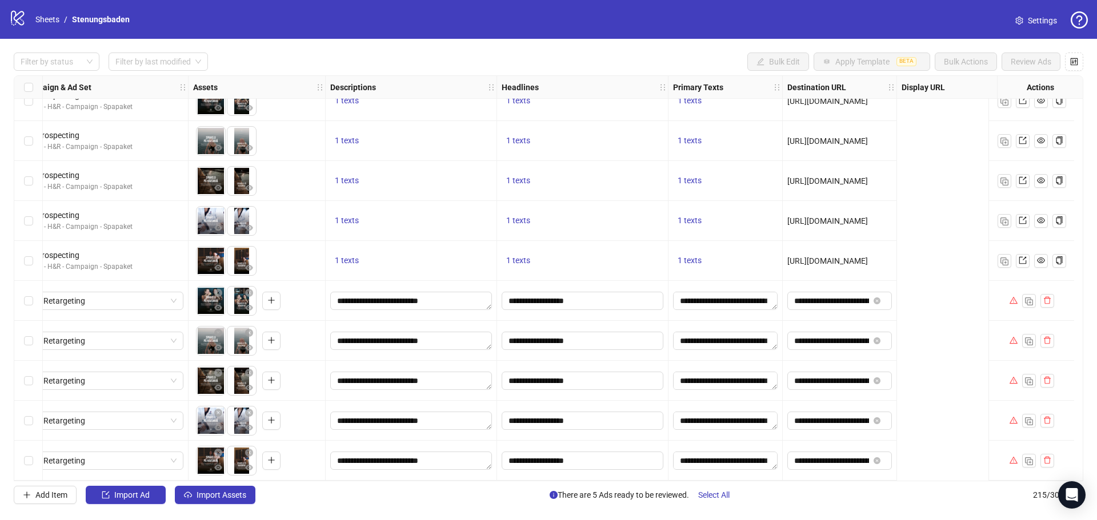
scroll to position [8219, 0]
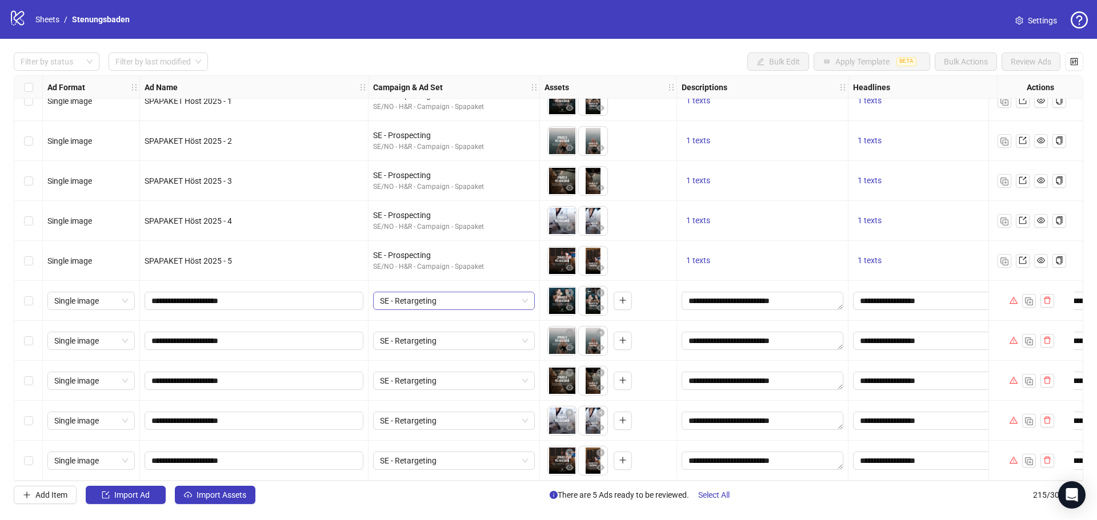
click at [413, 296] on span "SE - Retargeting" at bounding box center [454, 300] width 148 height 17
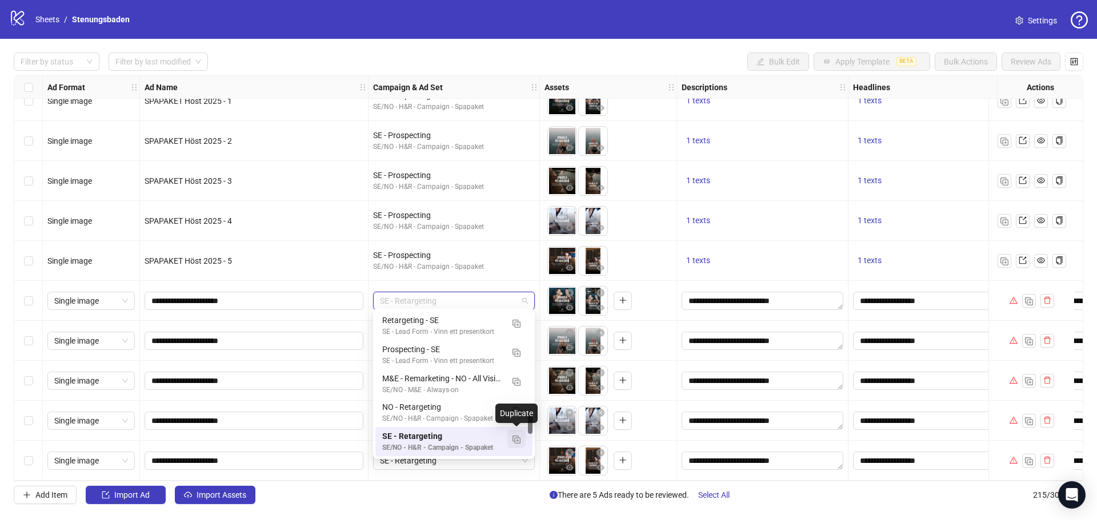
click at [516, 438] on img "button" at bounding box center [516, 440] width 8 height 8
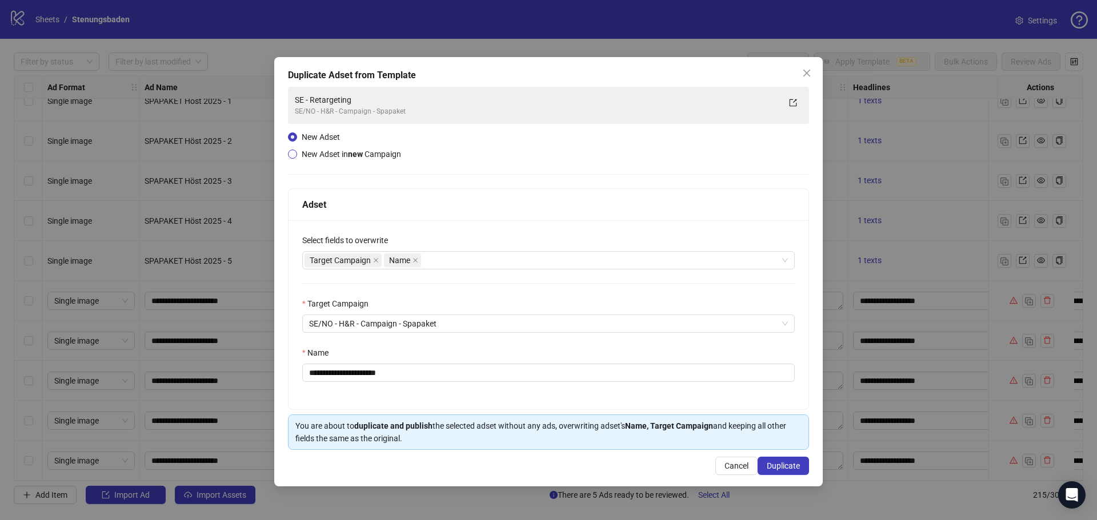
click at [340, 151] on span "New Adset in new Campaign" at bounding box center [351, 154] width 99 height 9
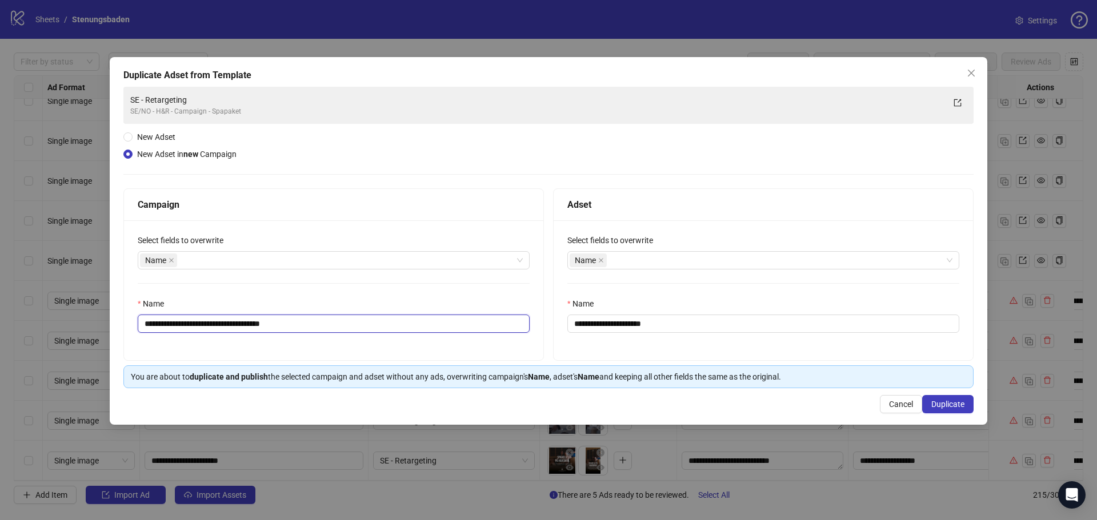
click at [322, 321] on input "**********" at bounding box center [334, 324] width 392 height 18
drag, startPoint x: 312, startPoint y: 326, endPoint x: 240, endPoint y: 327, distance: 72.6
click at [240, 327] on input "**********" at bounding box center [334, 324] width 392 height 18
type input "**********"
click at [678, 327] on input "**********" at bounding box center [763, 324] width 392 height 18
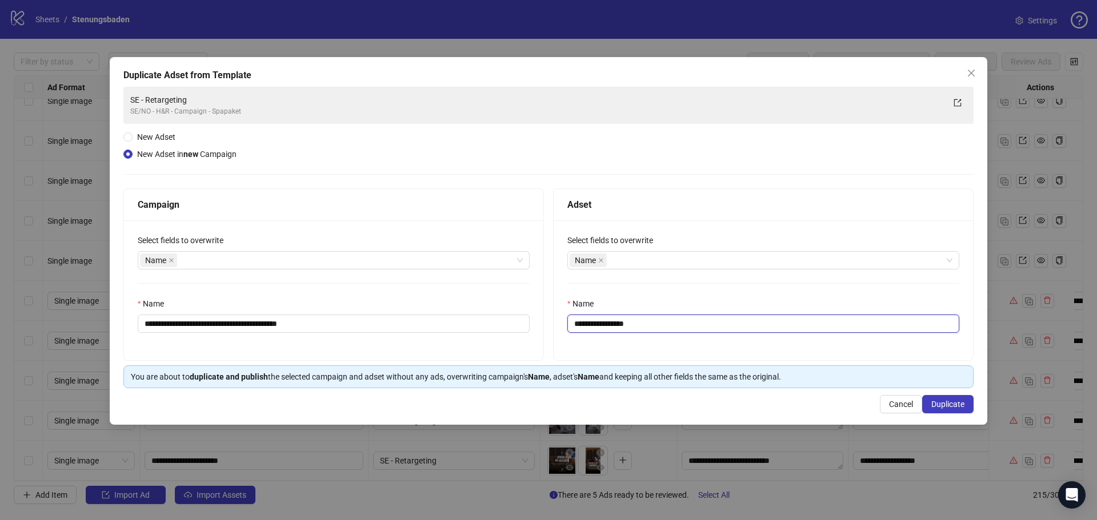
type input "**********"
click at [906, 403] on span "Cancel" at bounding box center [901, 404] width 24 height 9
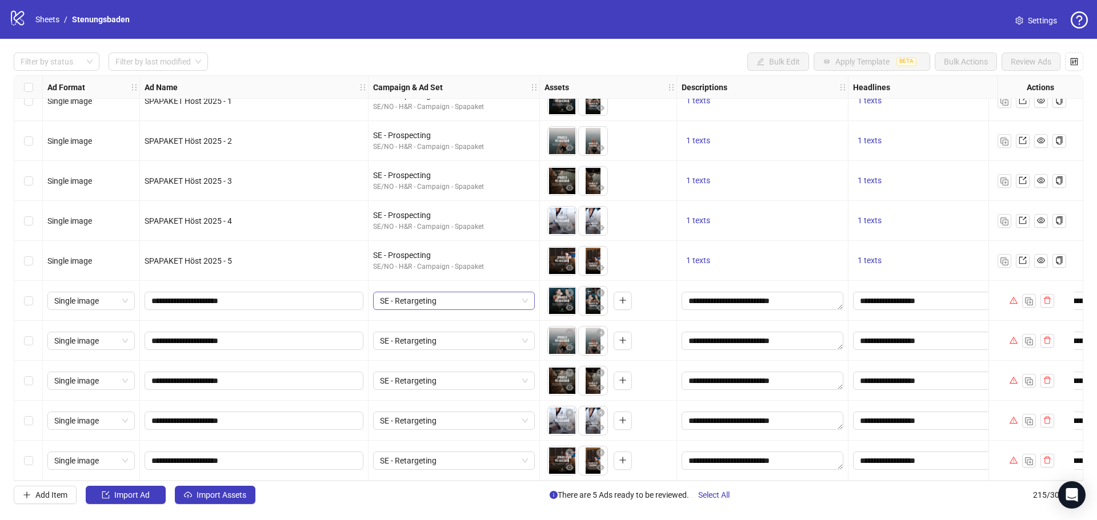
click at [418, 299] on span "SE - Retargeting" at bounding box center [454, 300] width 148 height 17
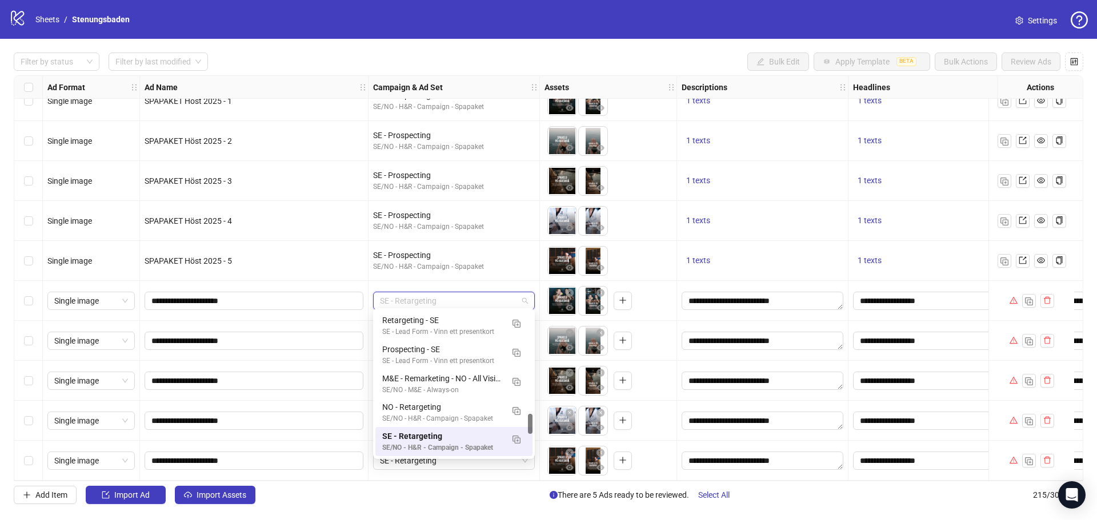
click at [431, 303] on span "SE - Retargeting" at bounding box center [454, 300] width 148 height 17
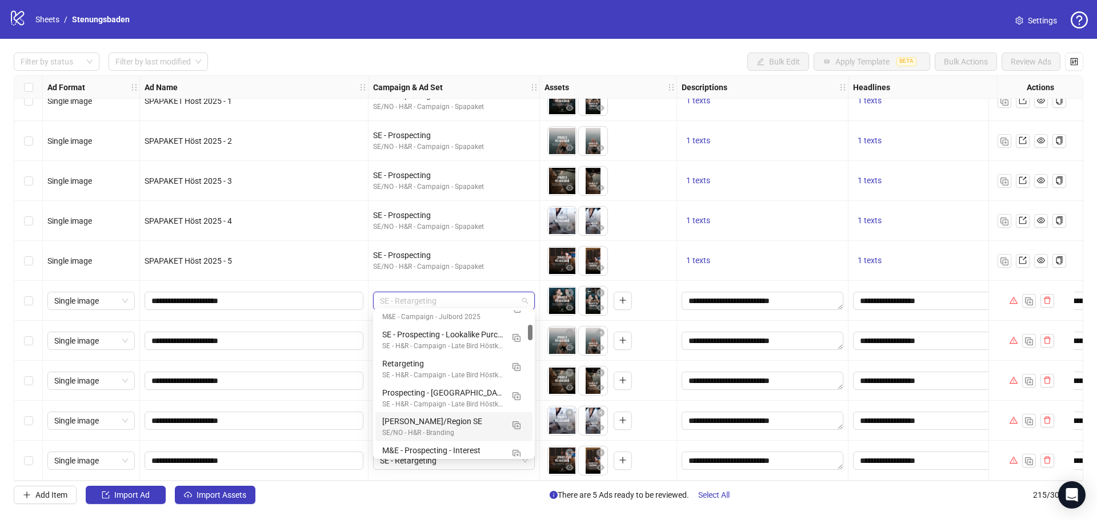
scroll to position [0, 0]
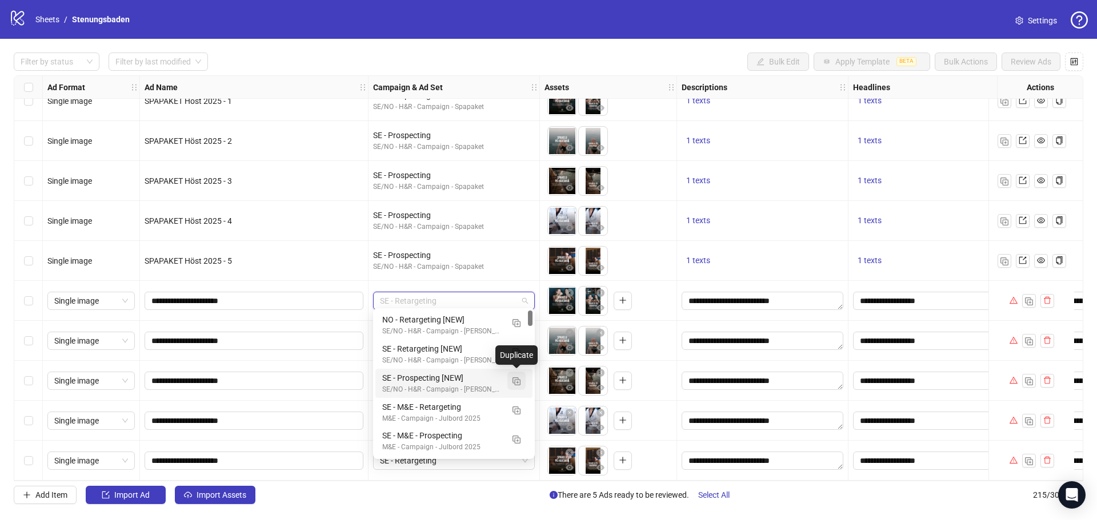
click at [514, 379] on img "button" at bounding box center [516, 382] width 8 height 8
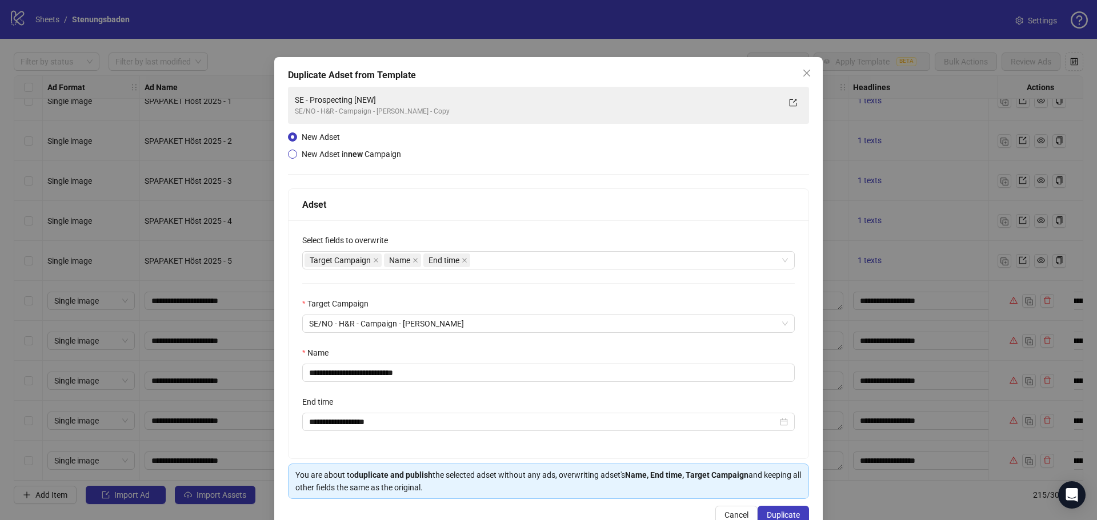
click at [327, 150] on span "New Adset in new Campaign" at bounding box center [351, 154] width 99 height 9
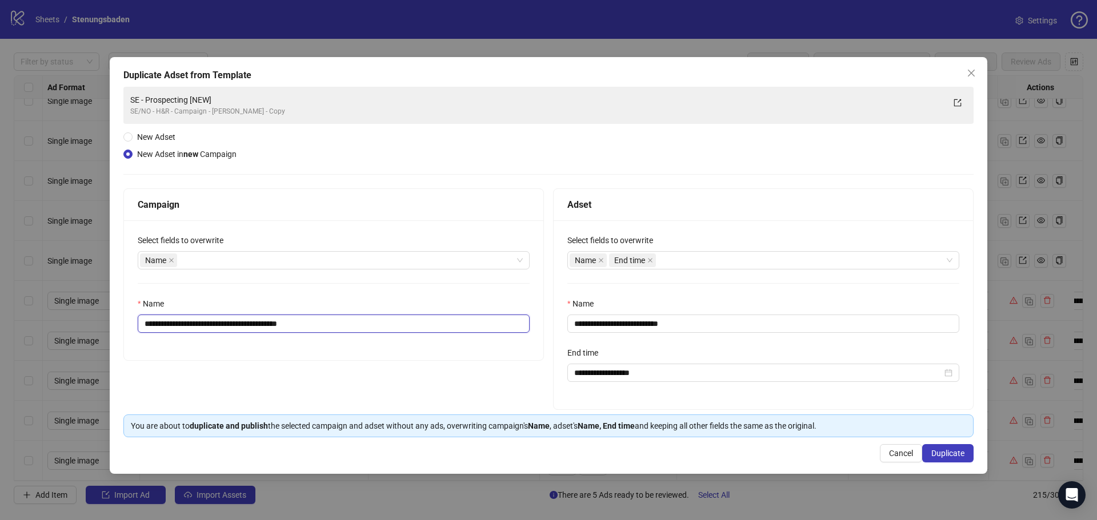
click at [330, 324] on input "**********" at bounding box center [334, 324] width 392 height 18
drag, startPoint x: 326, startPoint y: 328, endPoint x: 241, endPoint y: 327, distance: 84.6
click at [241, 327] on input "**********" at bounding box center [334, 324] width 392 height 18
type input "**********"
click at [709, 324] on input "**********" at bounding box center [763, 324] width 392 height 18
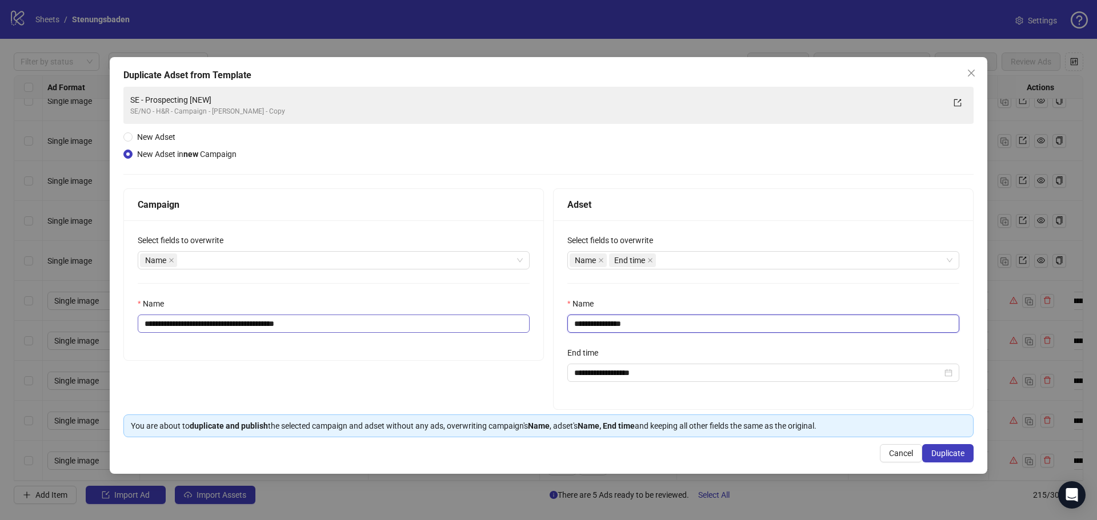
type input "**********"
click at [168, 324] on input "**********" at bounding box center [334, 324] width 392 height 18
click at [341, 322] on input "**********" at bounding box center [334, 324] width 392 height 18
type input "**********"
click at [953, 452] on span "Duplicate" at bounding box center [947, 453] width 33 height 9
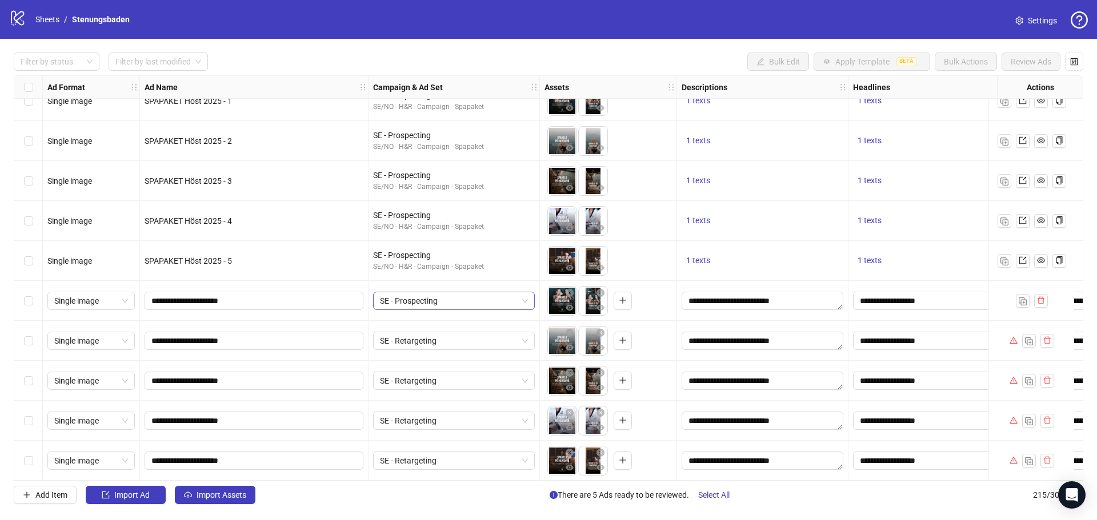
click at [414, 295] on span "SE - Prospecting" at bounding box center [454, 300] width 148 height 17
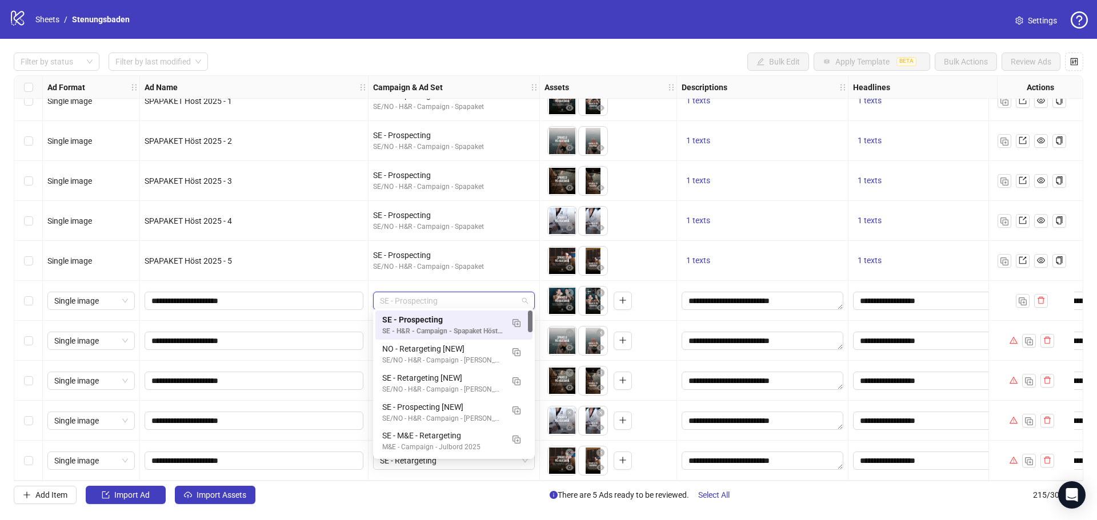
click at [647, 292] on div "To pick up a draggable item, press the space bar. While dragging, use the arrow…" at bounding box center [607, 300] width 127 height 35
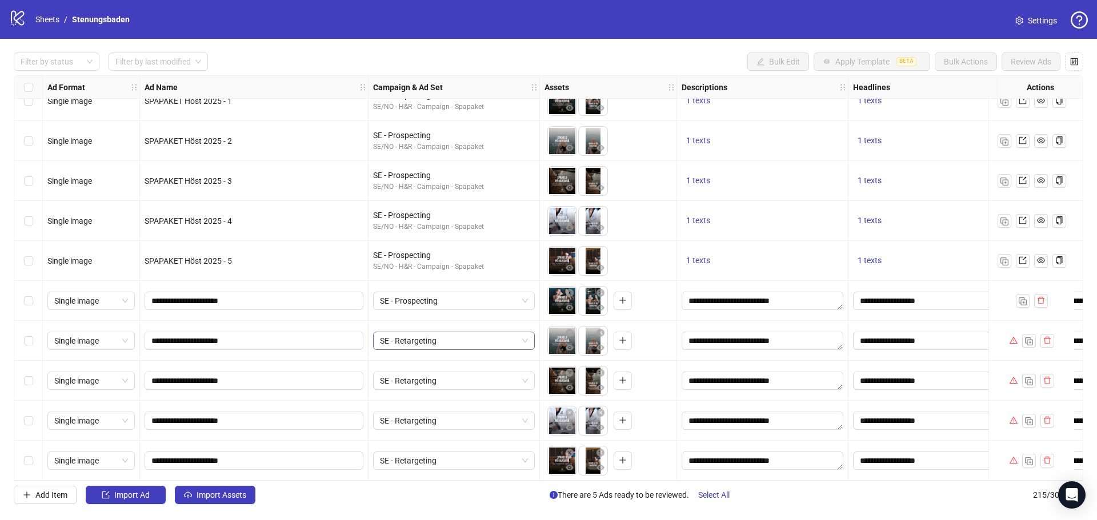
click at [457, 334] on span "SE - Retargeting" at bounding box center [454, 340] width 148 height 17
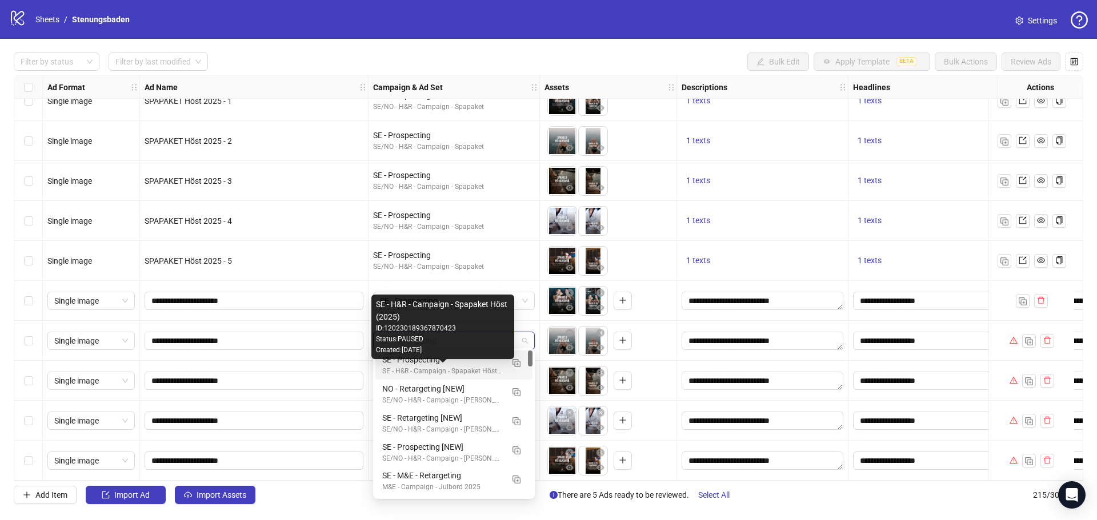
click at [488, 368] on div "SE - H&R - Campaign - Spapaket Höst (2025)" at bounding box center [442, 371] width 121 height 11
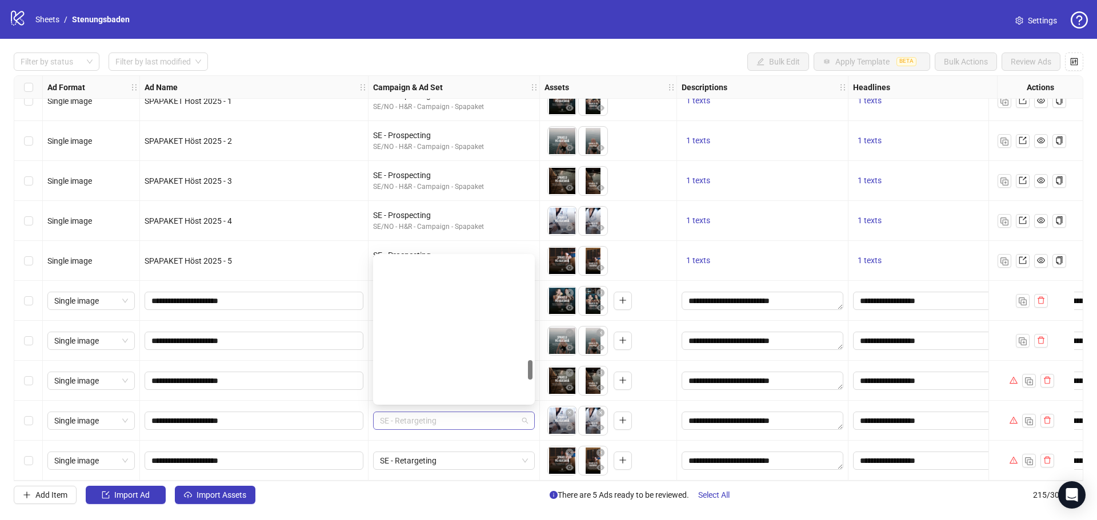
click at [447, 412] on span "SE - Retargeting" at bounding box center [454, 420] width 148 height 17
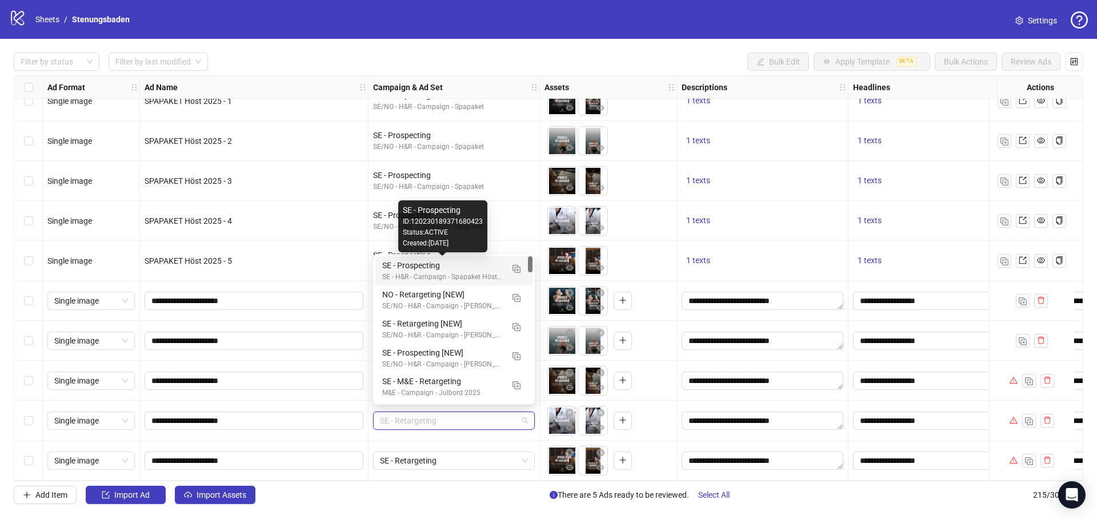
click at [490, 270] on div "SE - Prospecting" at bounding box center [442, 265] width 121 height 13
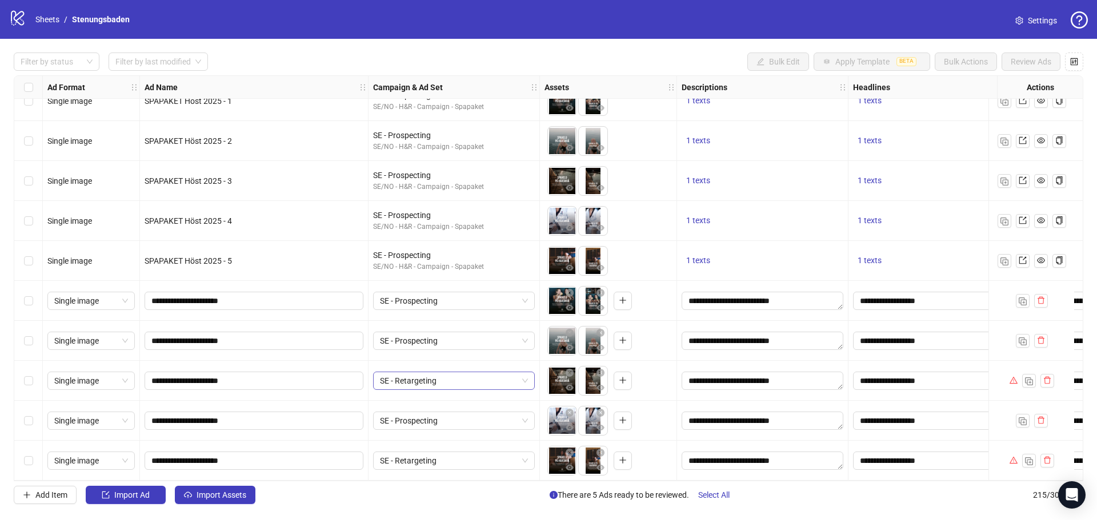
click at [434, 377] on span "SE - Retargeting" at bounding box center [454, 380] width 148 height 17
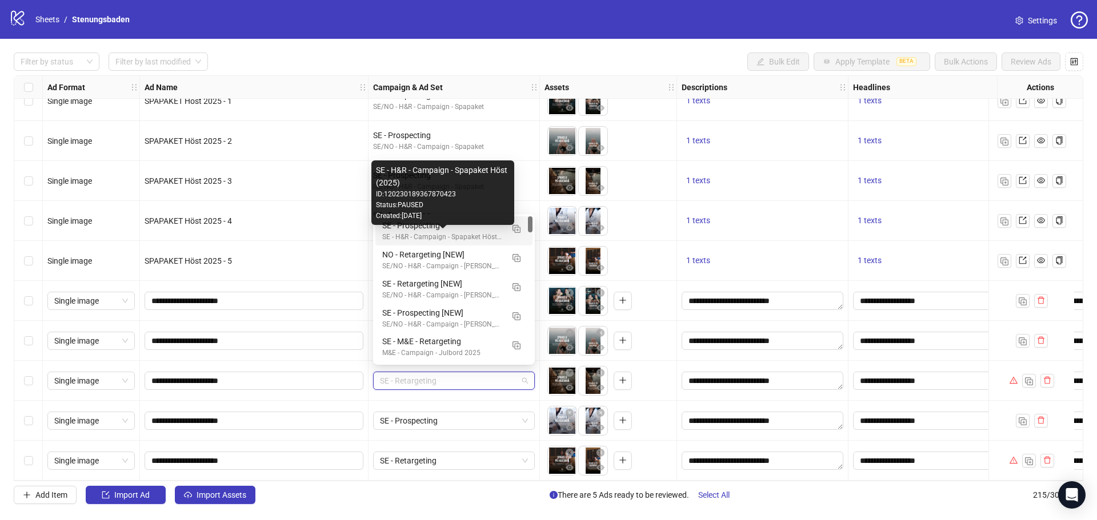
click at [487, 232] on div "SE - H&R - Campaign - Spapaket Höst (2025)" at bounding box center [442, 237] width 121 height 11
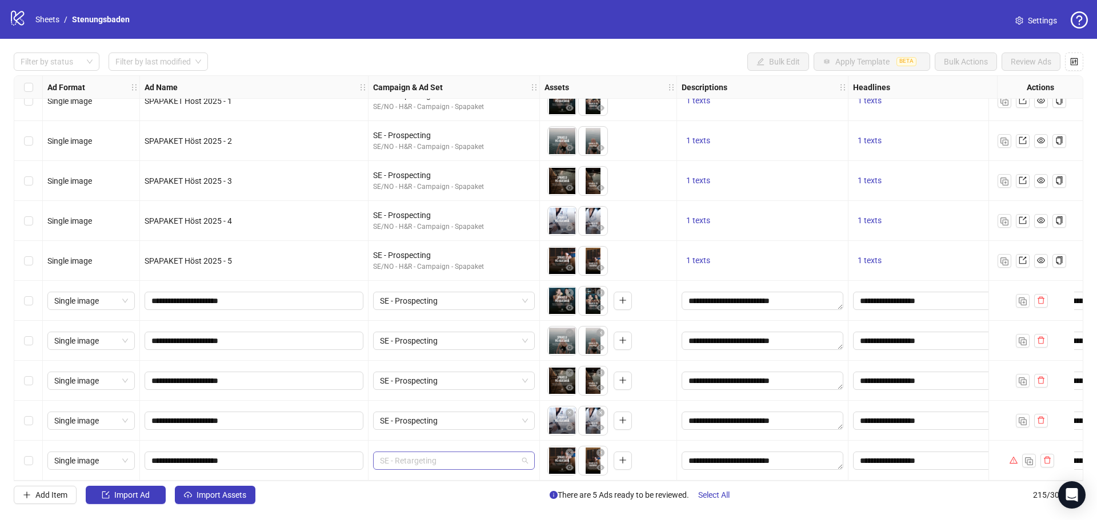
click at [437, 454] on span "SE - Retargeting" at bounding box center [454, 460] width 148 height 17
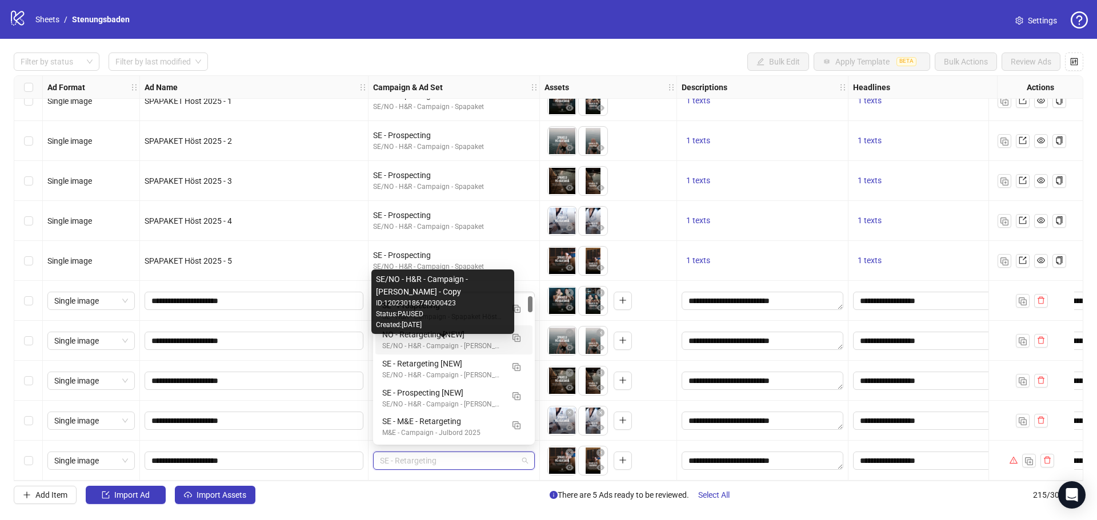
click at [484, 309] on div "Status: PAUSED" at bounding box center [443, 314] width 134 height 11
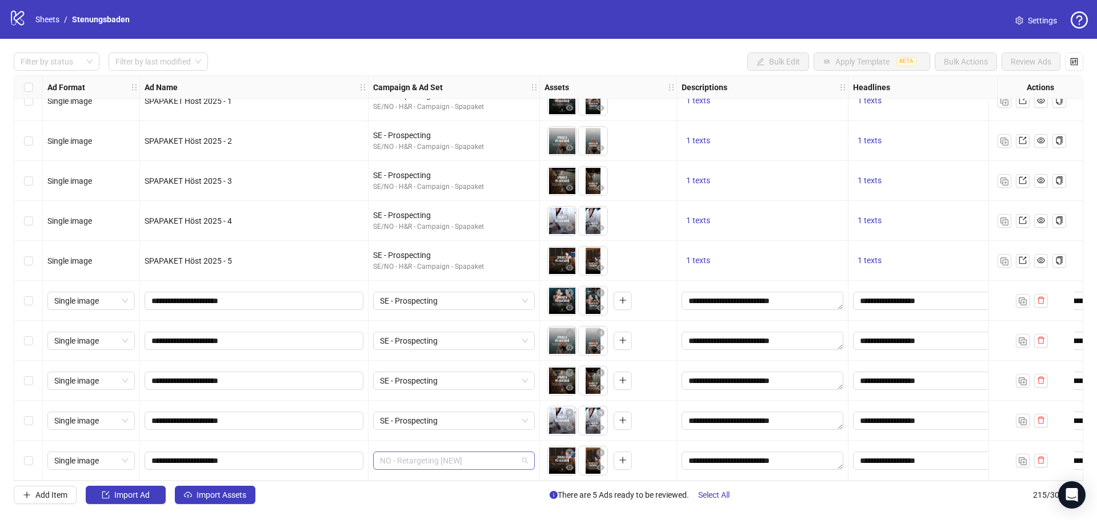
click at [470, 459] on span "NO - Retargeting [NEW]" at bounding box center [454, 460] width 148 height 17
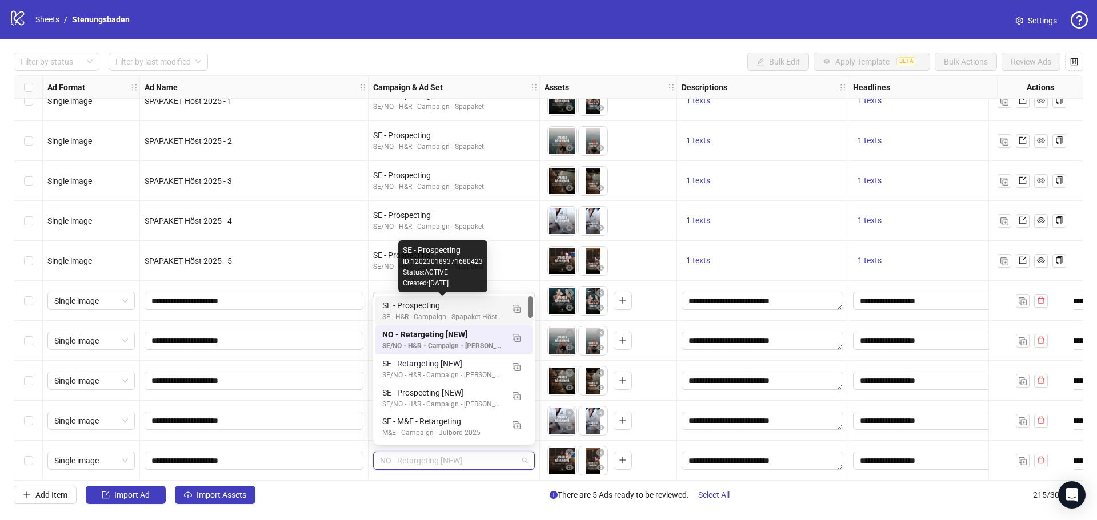
click at [470, 307] on div "SE - Prospecting" at bounding box center [442, 305] width 121 height 13
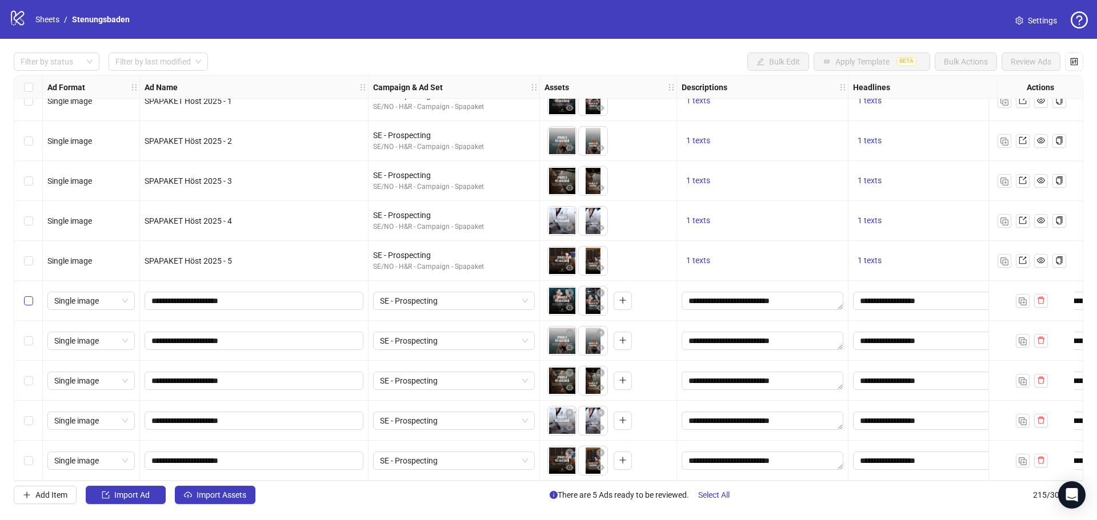
click at [30, 302] on label "Select row 211" at bounding box center [28, 301] width 9 height 13
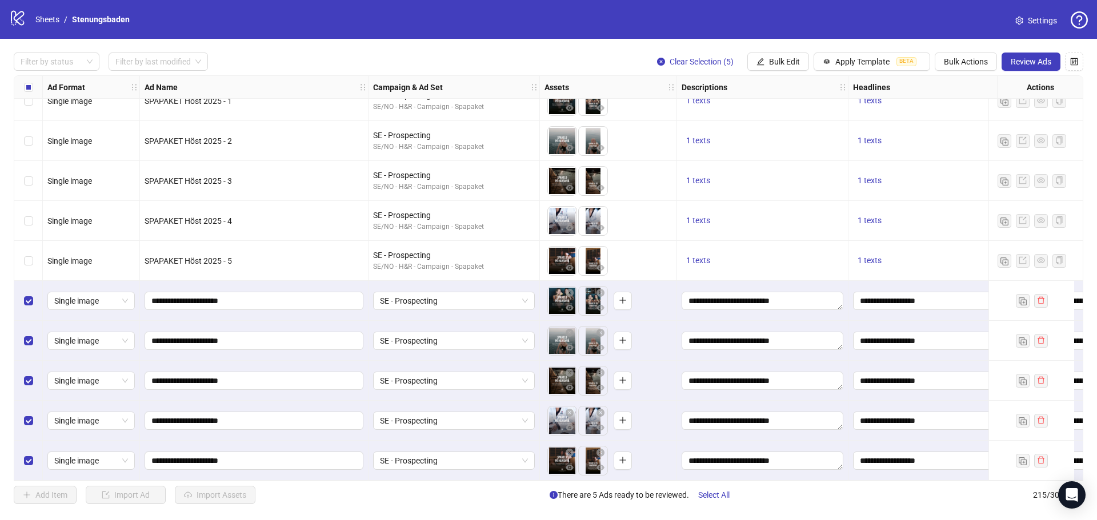
scroll to position [8219, 0]
click at [946, 59] on span "Bulk Actions" at bounding box center [966, 61] width 44 height 9
click at [974, 118] on span "Duplicate with assets" at bounding box center [981, 121] width 78 height 13
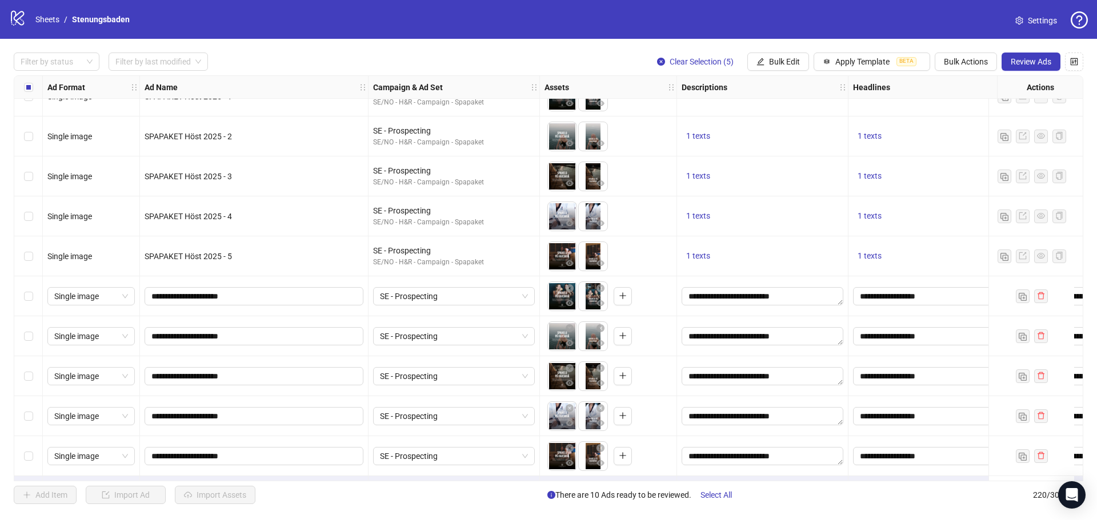
scroll to position [8419, 0]
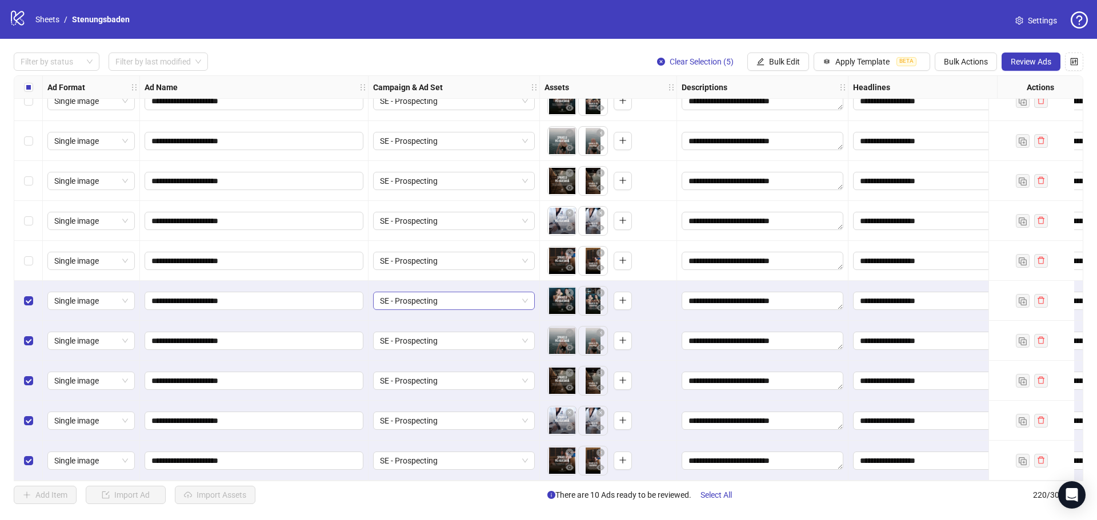
click at [443, 298] on span "SE - Prospecting" at bounding box center [454, 300] width 148 height 17
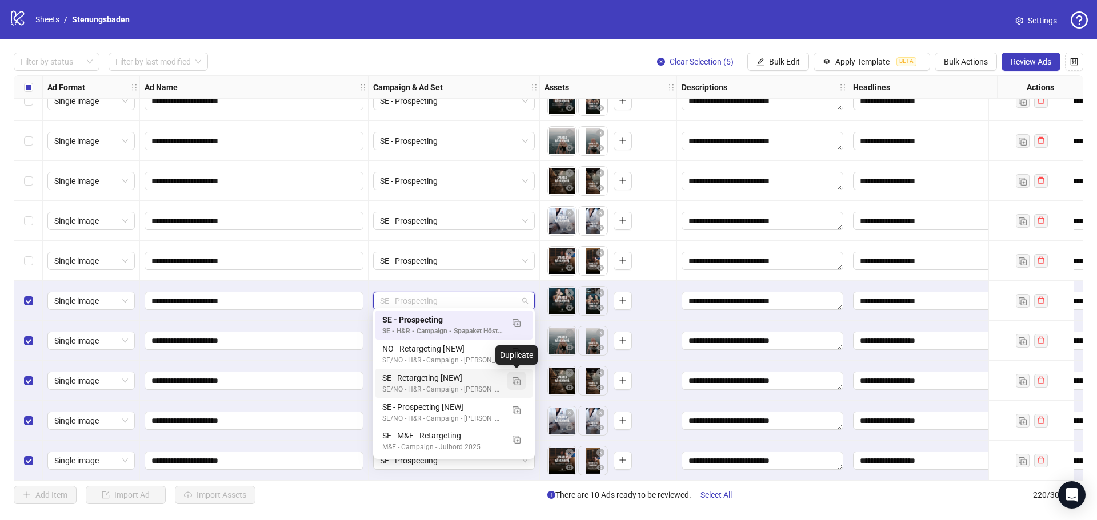
click at [514, 380] on img "button" at bounding box center [516, 382] width 8 height 8
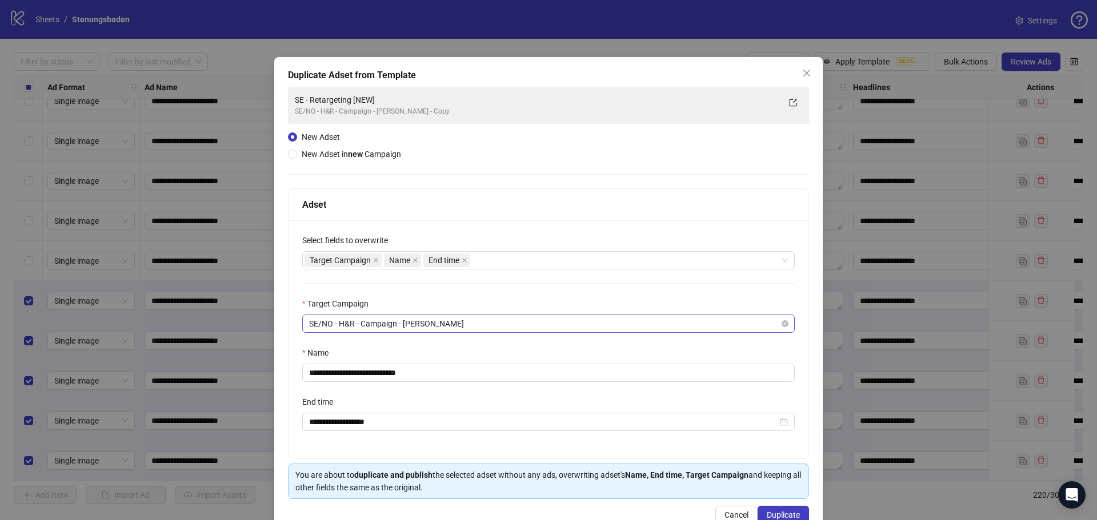
click at [475, 324] on span "SE/NO - H&R - Campaign - Höstlov" at bounding box center [548, 323] width 479 height 17
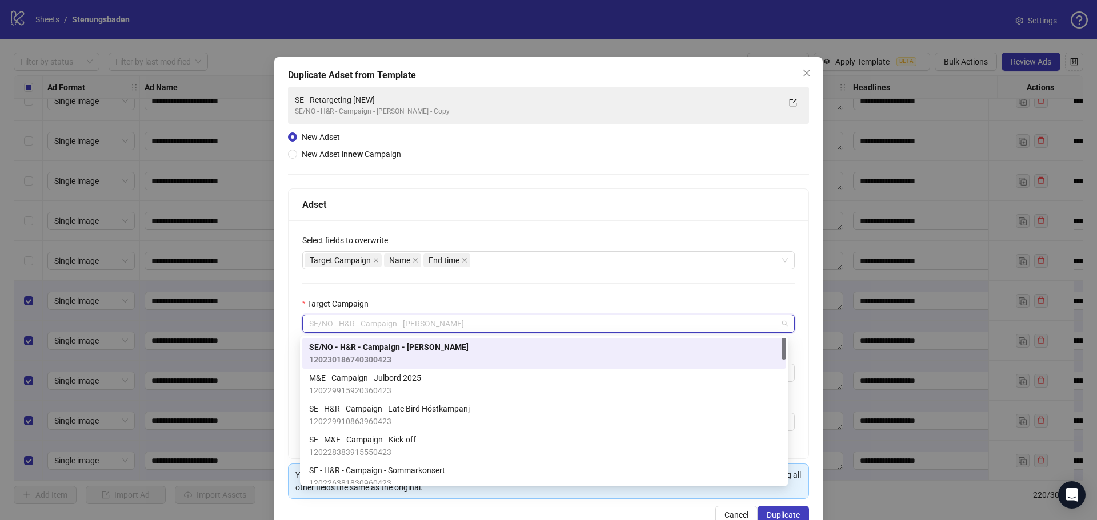
click at [605, 296] on div "**********" at bounding box center [548, 339] width 520 height 238
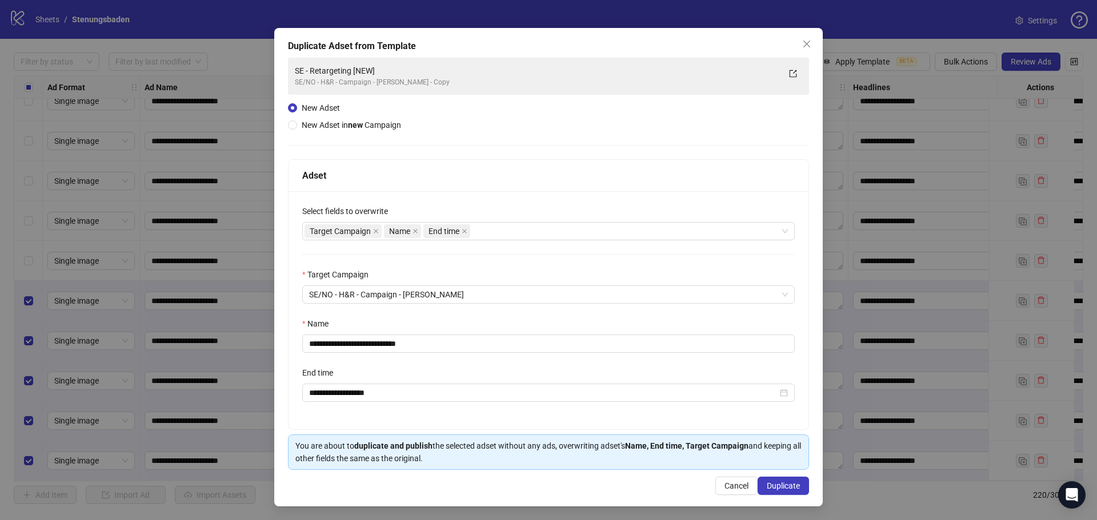
scroll to position [0, 0]
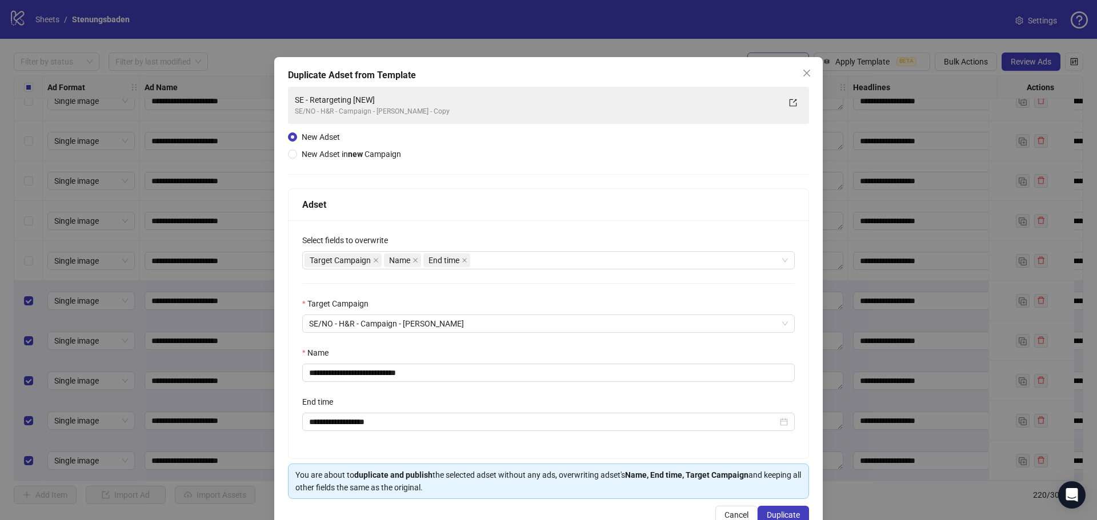
click at [802, 71] on icon "close" at bounding box center [806, 73] width 9 height 9
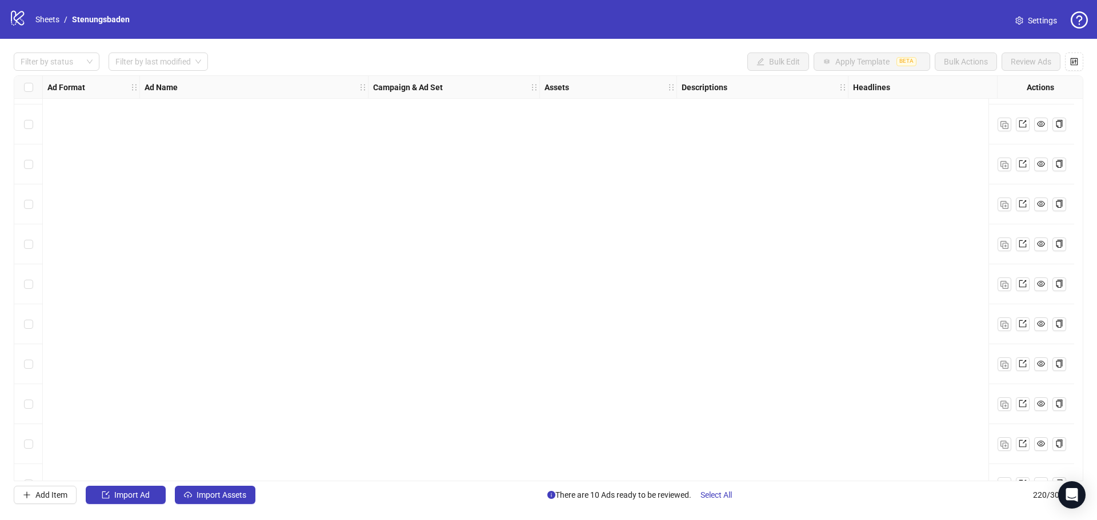
scroll to position [8419, 0]
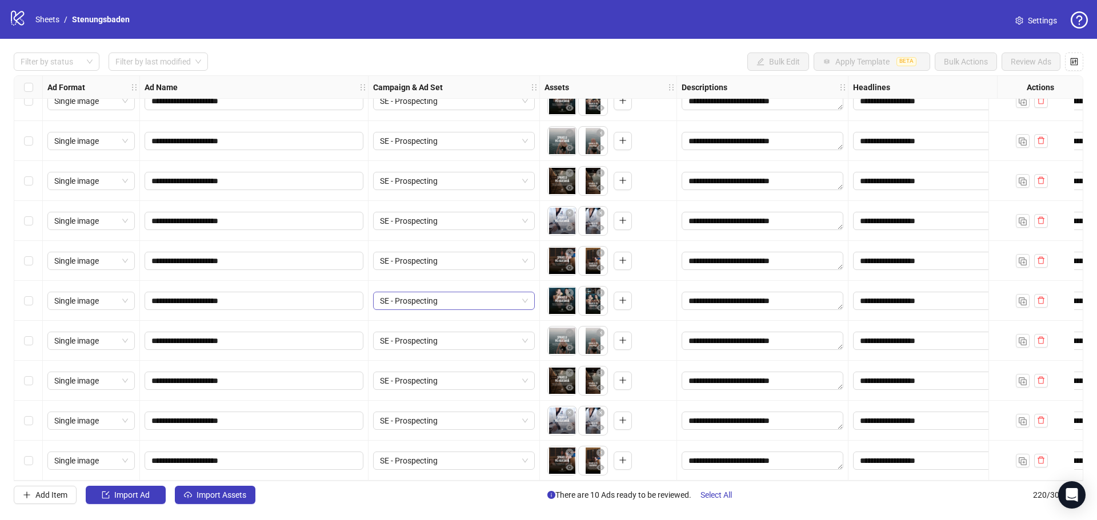
click at [453, 298] on span "SE - Prospecting" at bounding box center [454, 300] width 148 height 17
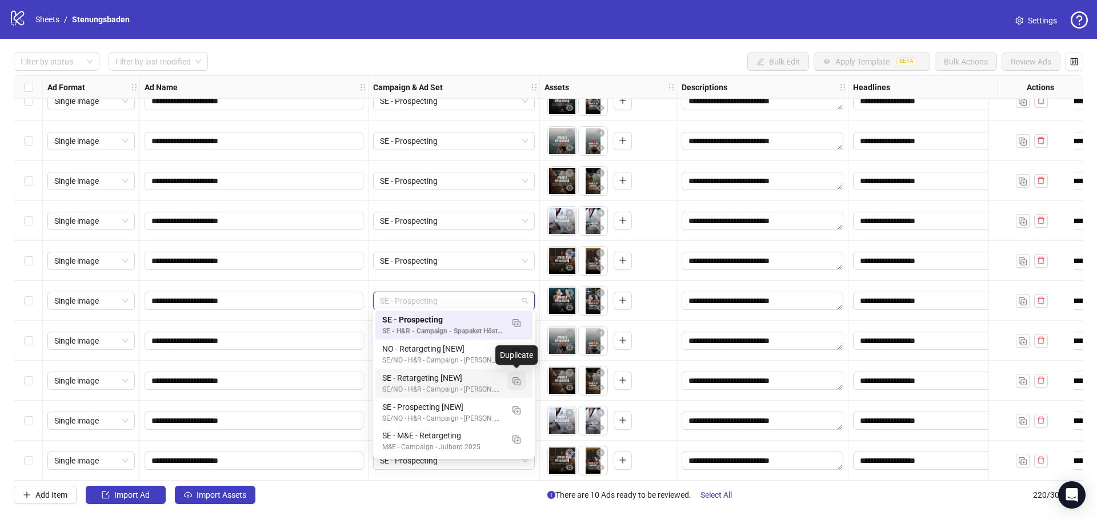
click at [516, 382] on img "button" at bounding box center [516, 382] width 8 height 8
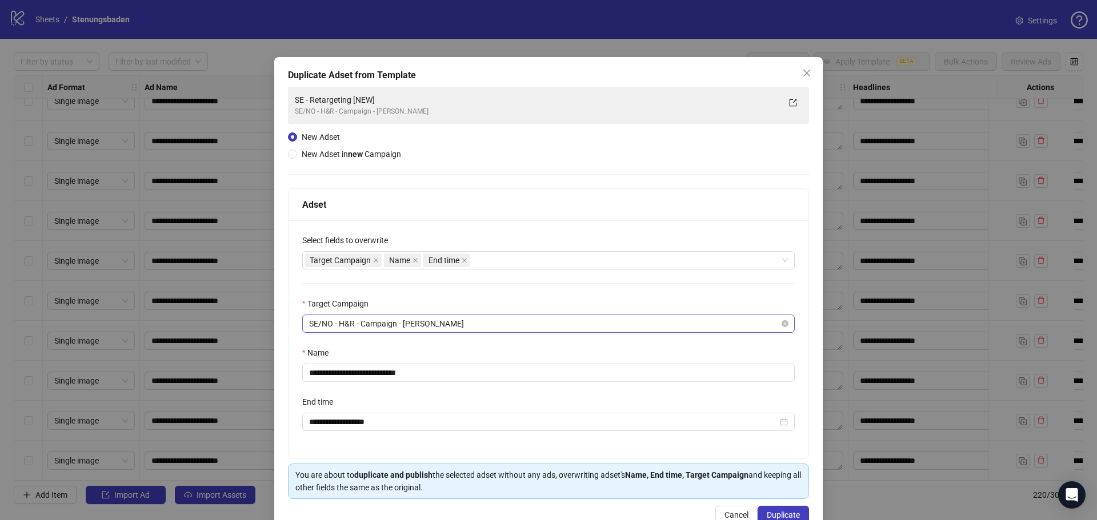
click at [475, 326] on span "SE/NO - H&R - Campaign - [PERSON_NAME]" at bounding box center [548, 323] width 479 height 17
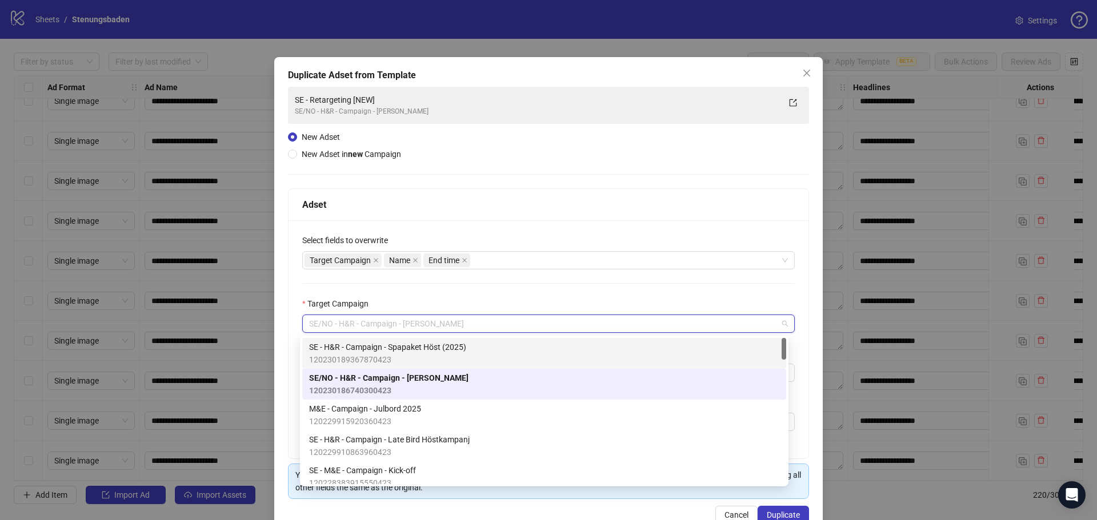
click at [438, 346] on span "SE - H&R - Campaign - Spapaket Höst (2025)" at bounding box center [387, 347] width 157 height 13
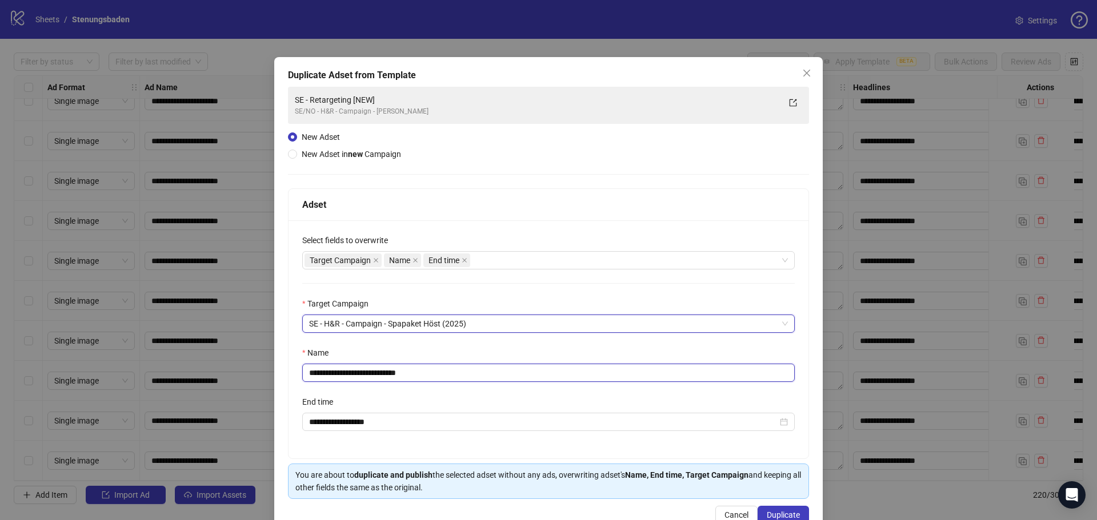
click at [427, 374] on input "**********" at bounding box center [548, 373] width 492 height 18
drag, startPoint x: 431, startPoint y: 372, endPoint x: 370, endPoint y: 376, distance: 60.7
click at [370, 376] on input "**********" at bounding box center [548, 373] width 492 height 18
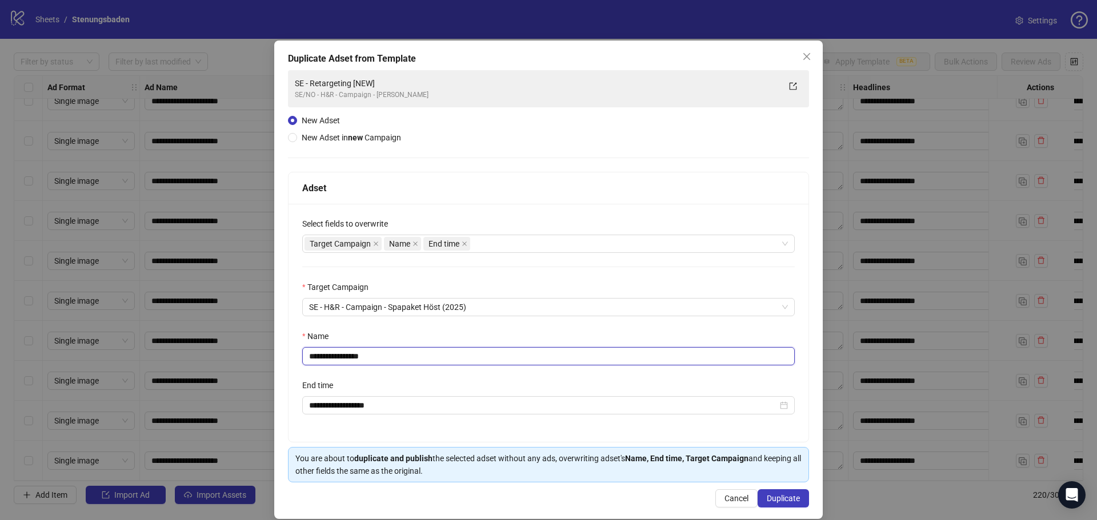
scroll to position [30, 0]
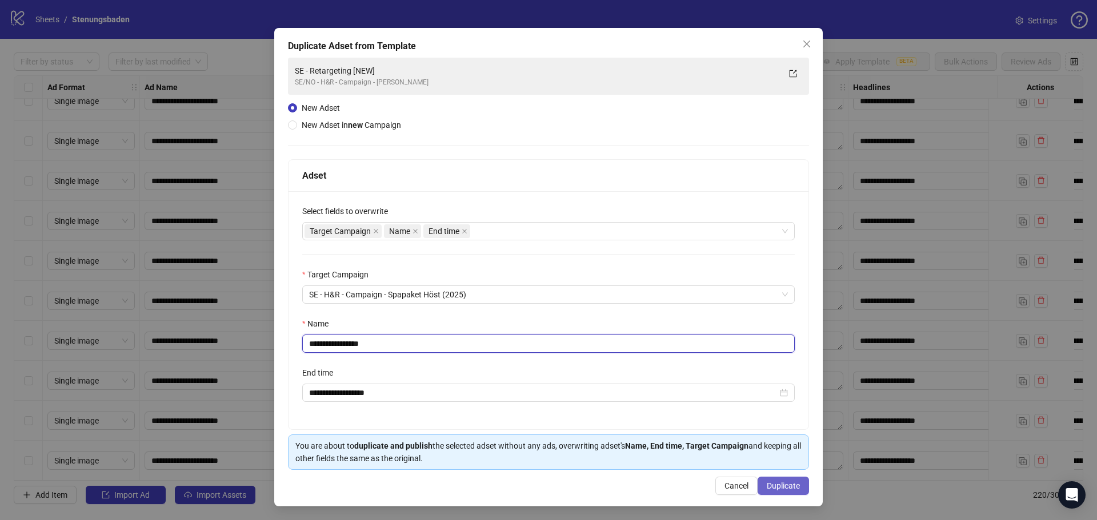
type input "**********"
click at [775, 484] on span "Duplicate" at bounding box center [783, 486] width 33 height 9
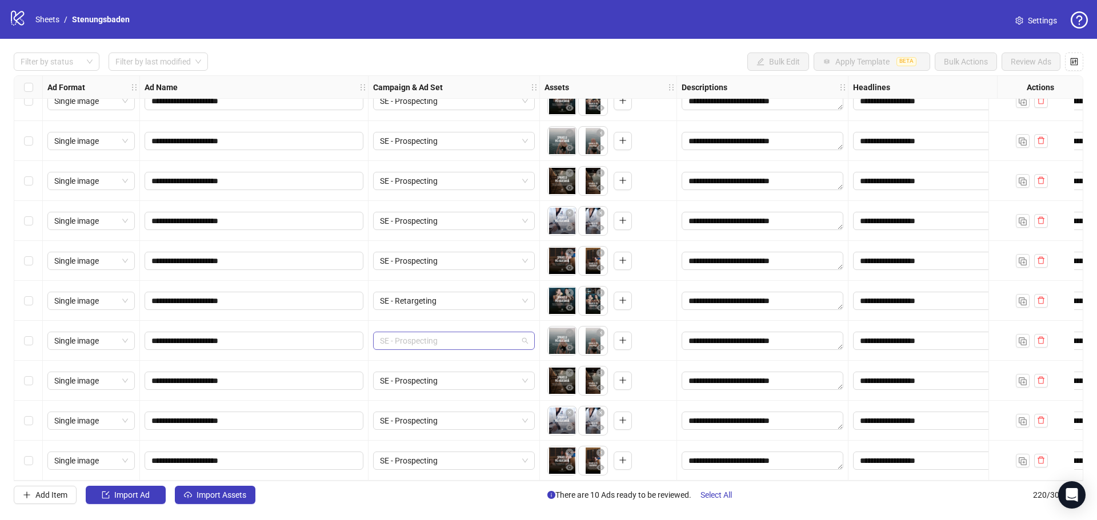
click at [418, 338] on span "SE - Prospecting" at bounding box center [454, 340] width 148 height 17
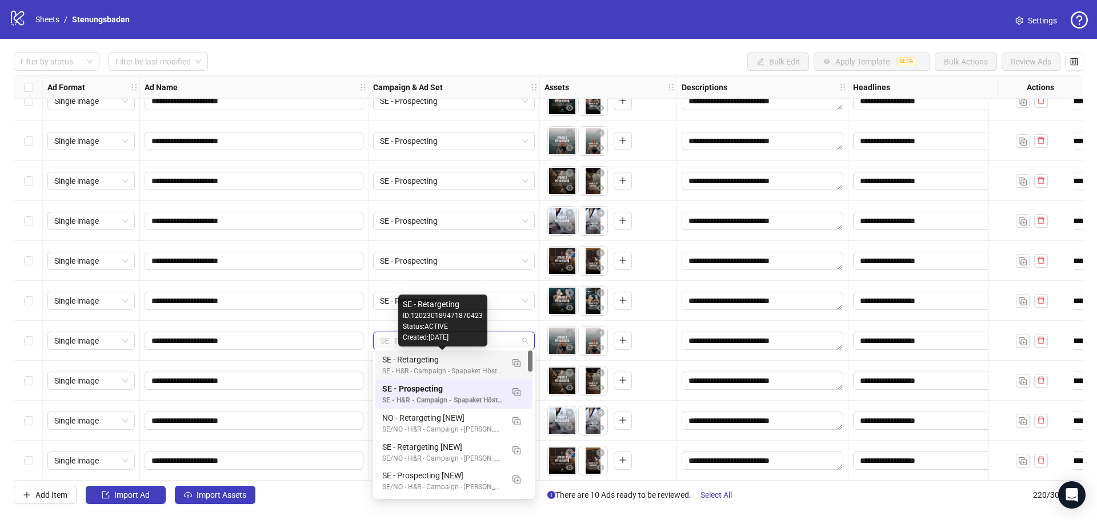
click at [436, 359] on div "SE - Retargeting" at bounding box center [442, 360] width 121 height 13
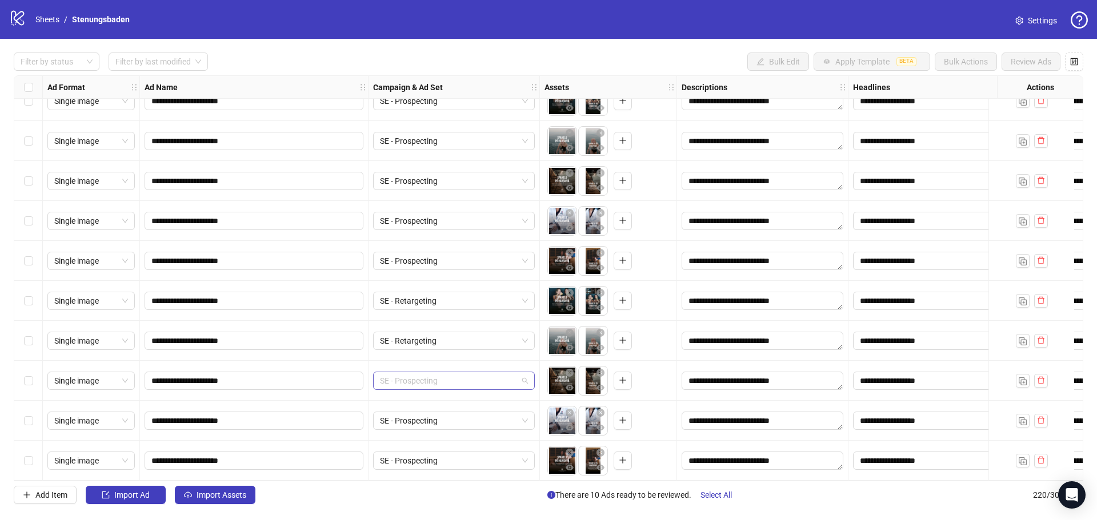
click at [419, 375] on span "SE - Prospecting" at bounding box center [454, 380] width 148 height 17
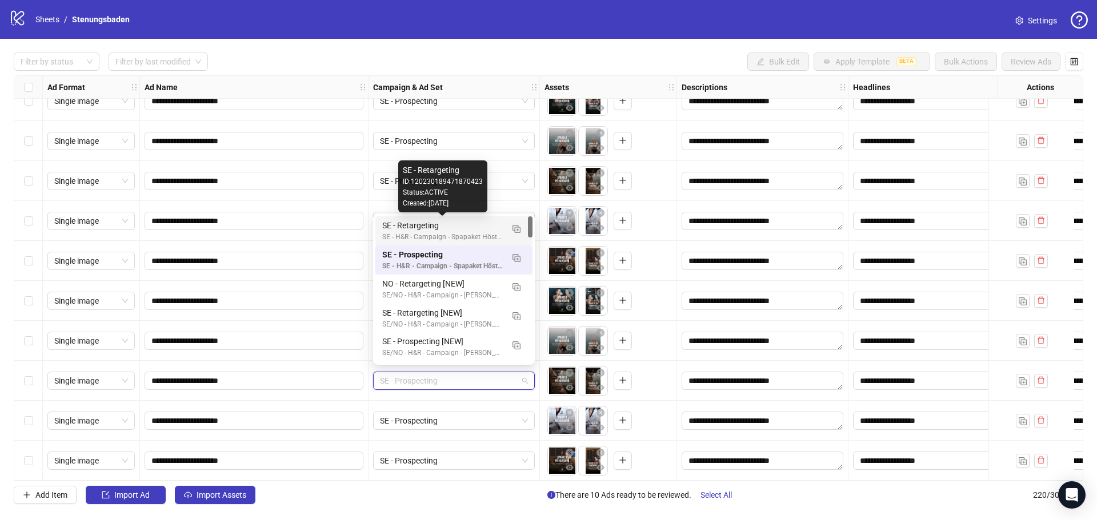
click at [456, 231] on div "SE - Retargeting" at bounding box center [442, 225] width 121 height 13
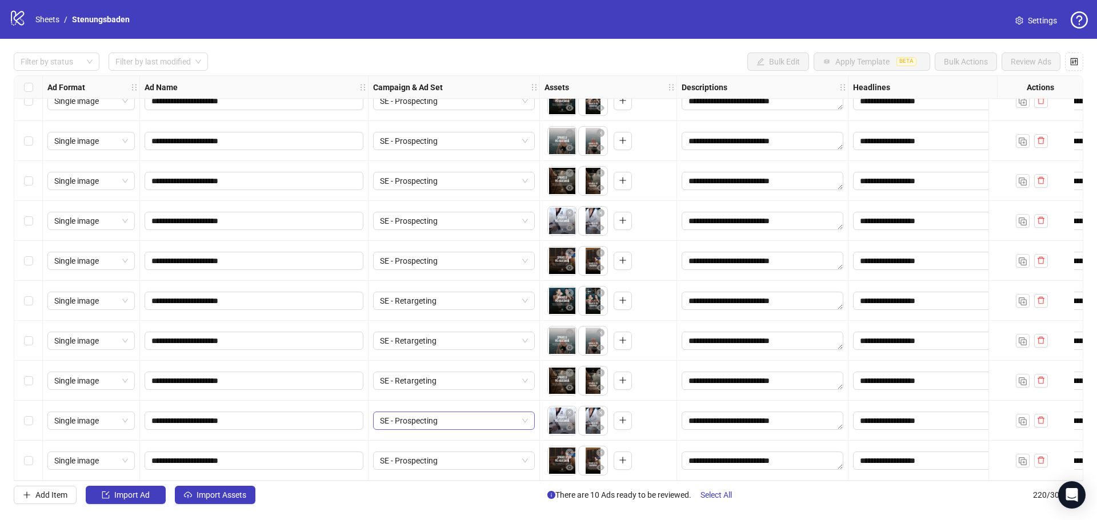
click at [415, 419] on span "SE - Prospecting" at bounding box center [454, 420] width 148 height 17
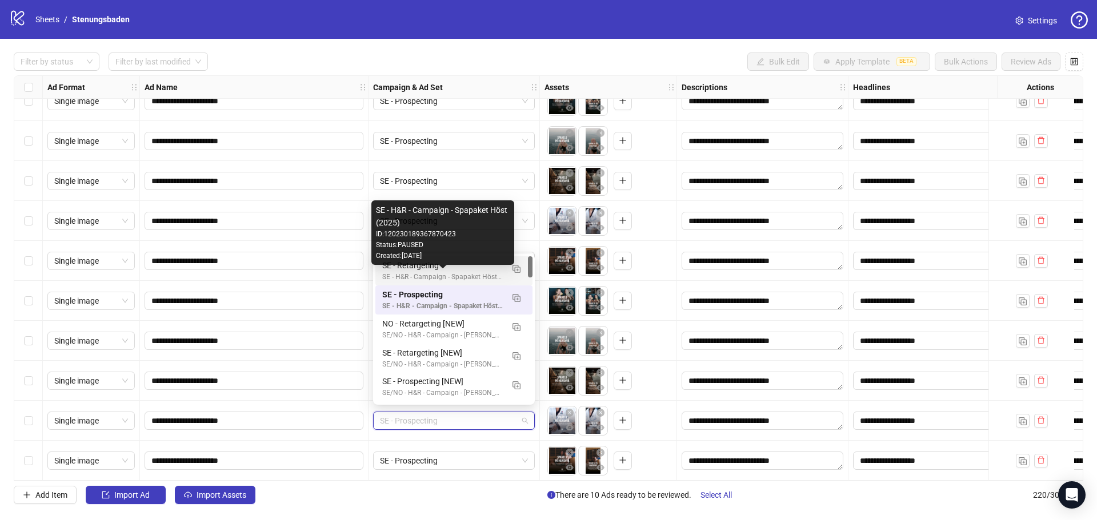
click at [440, 274] on div "SE - H&R - Campaign - Spapaket Höst (2025)" at bounding box center [442, 277] width 121 height 11
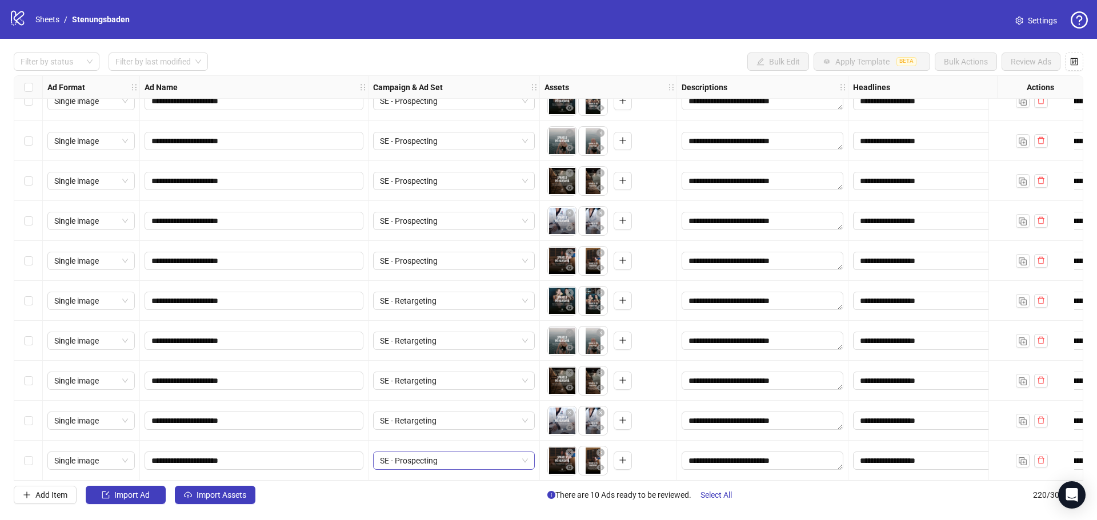
click at [422, 455] on span "SE - Prospecting" at bounding box center [454, 460] width 148 height 17
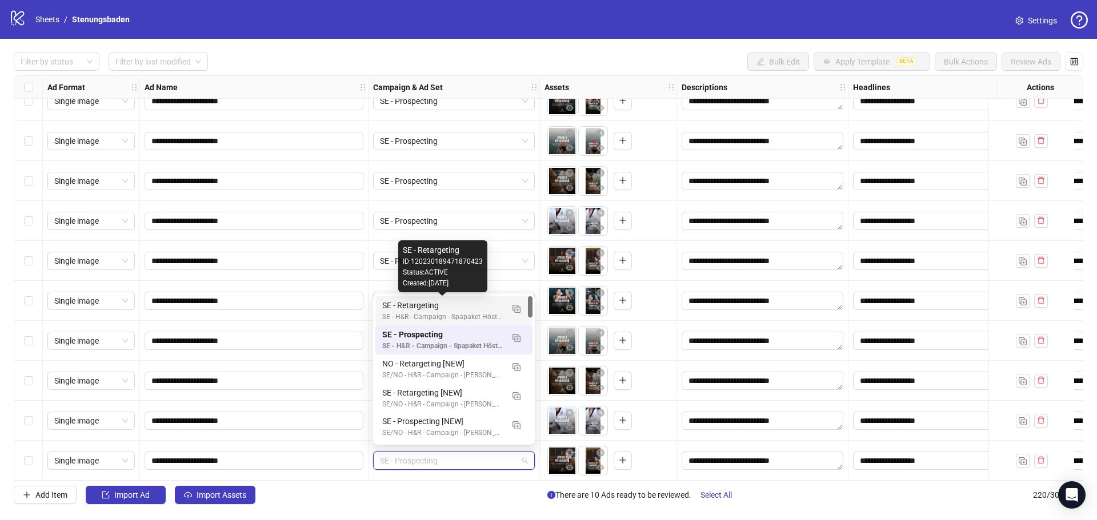
click at [453, 308] on div "SE - Retargeting" at bounding box center [442, 305] width 121 height 13
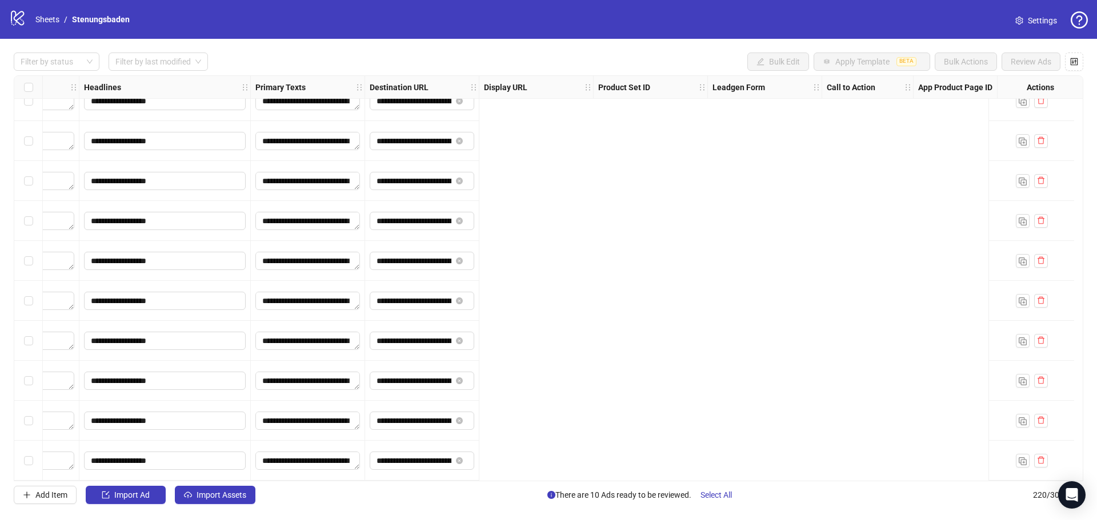
scroll to position [8419, 0]
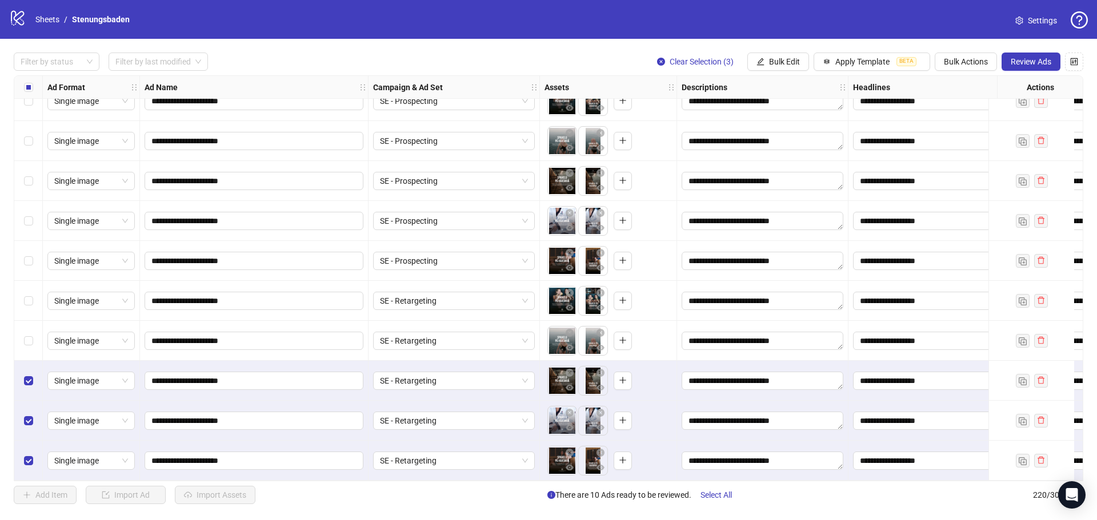
click at [23, 336] on div "Select row 217" at bounding box center [28, 341] width 29 height 40
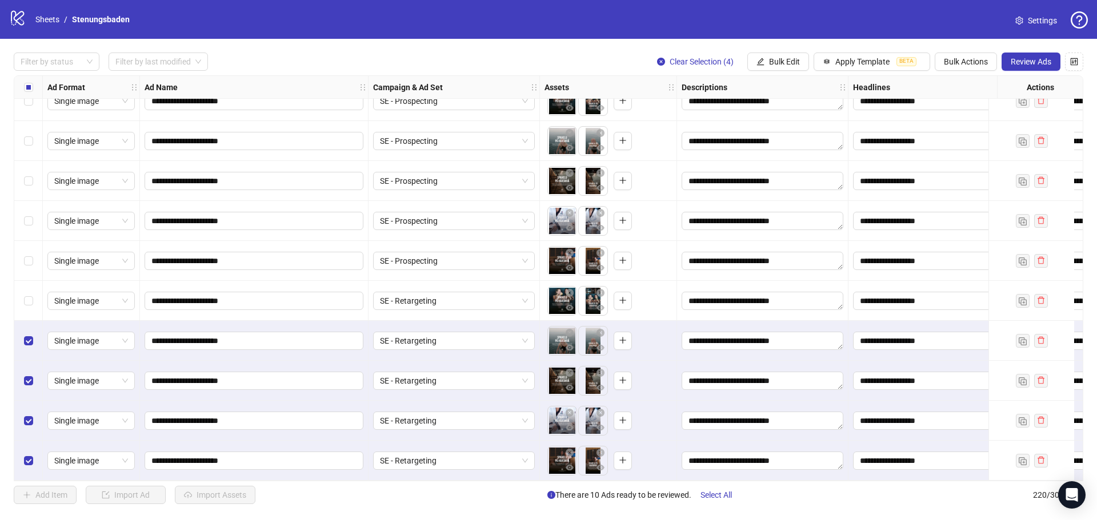
click at [22, 295] on div "Select row 216" at bounding box center [28, 301] width 29 height 40
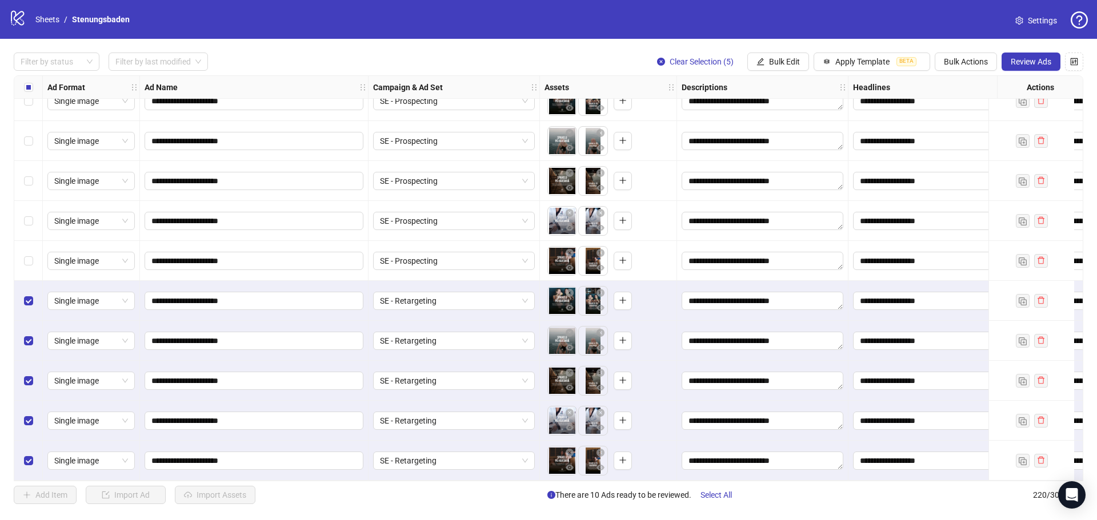
drag, startPoint x: 31, startPoint y: 248, endPoint x: 29, endPoint y: 241, distance: 7.4
click at [29, 241] on div "Select row 215" at bounding box center [28, 261] width 29 height 40
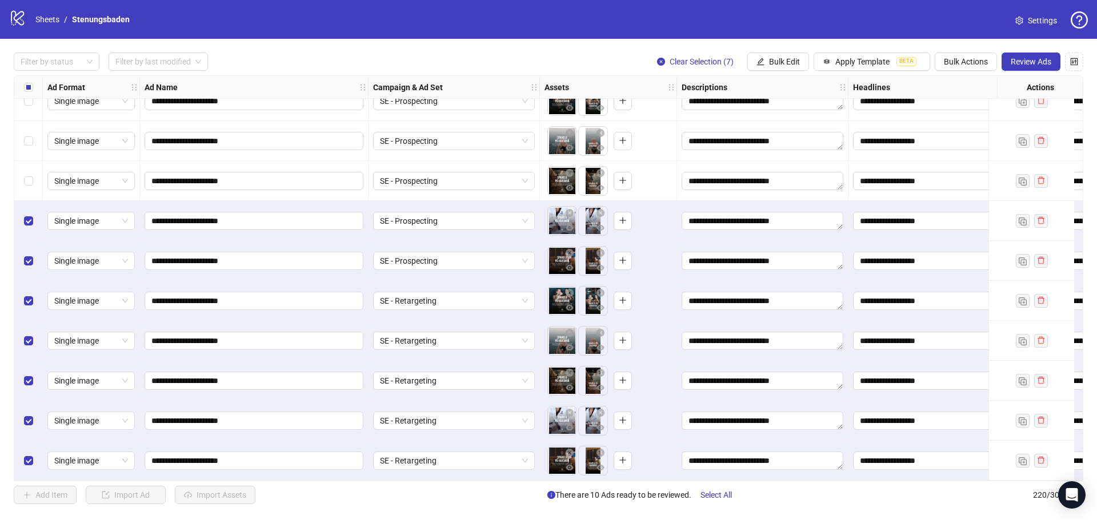
click at [30, 180] on label "Select row 213" at bounding box center [28, 181] width 9 height 13
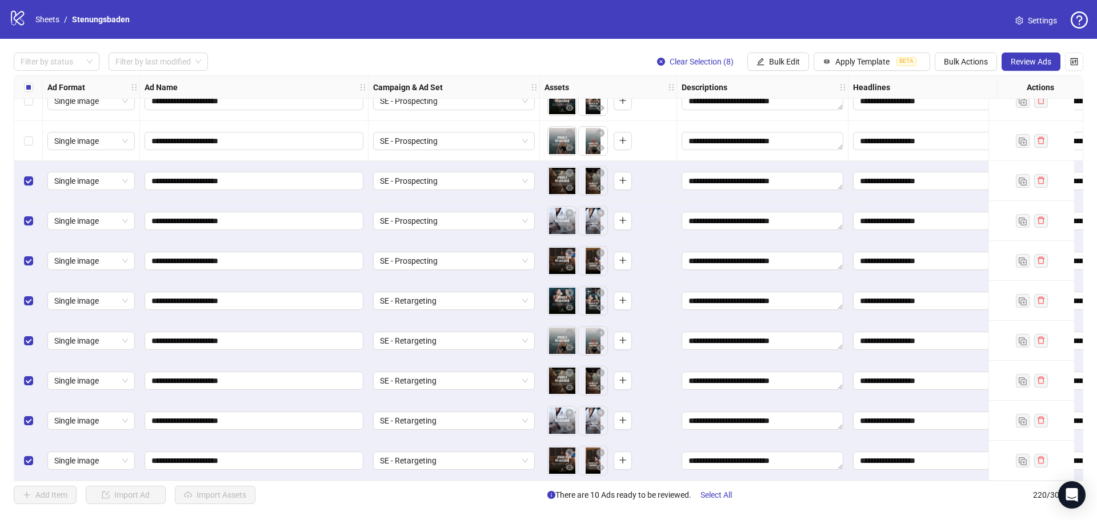
click at [30, 147] on div "Select row 212" at bounding box center [28, 141] width 29 height 40
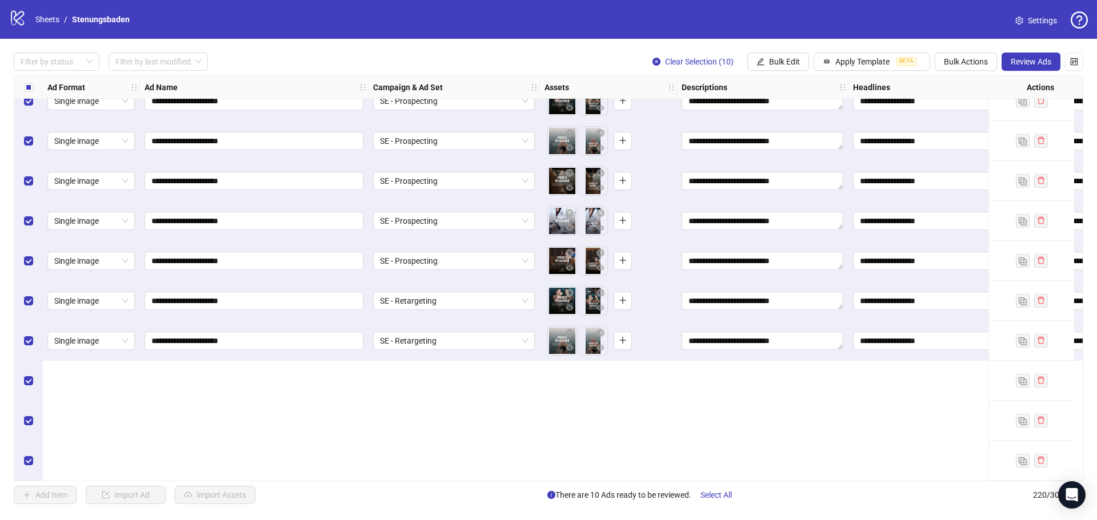
scroll to position [8248, 0]
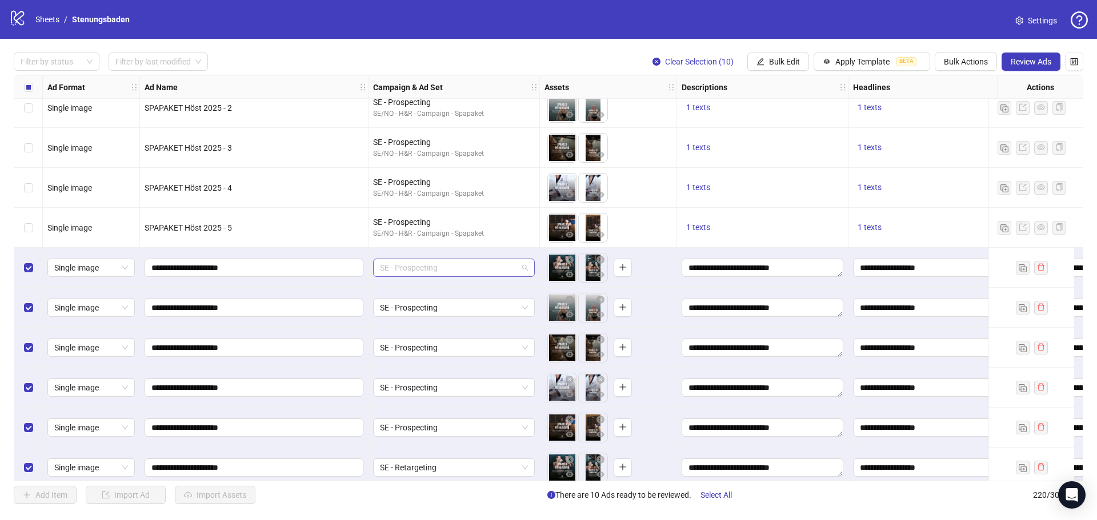
click at [470, 267] on span "SE - Prospecting" at bounding box center [454, 267] width 148 height 17
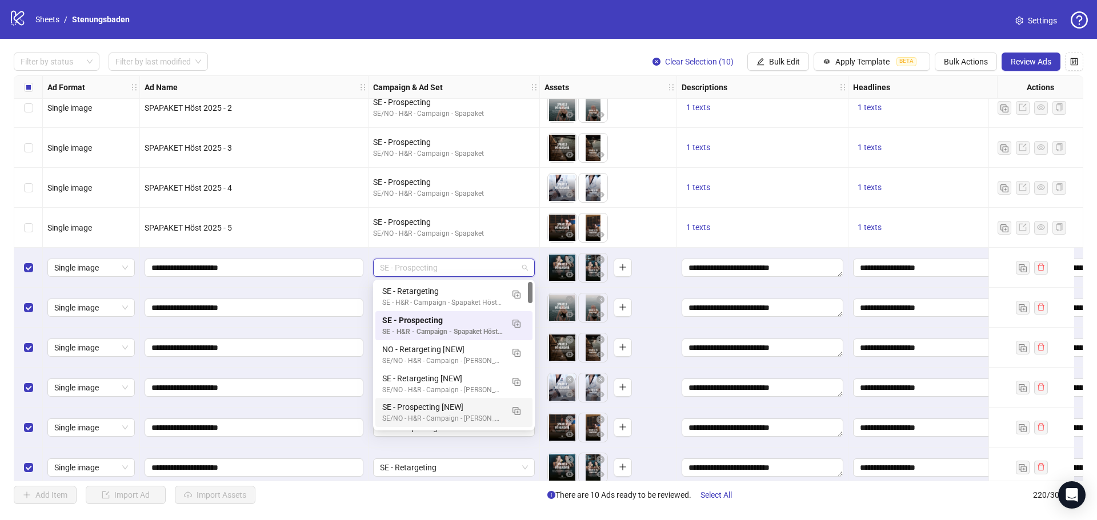
click at [444, 503] on div "Add Item Import Ad Import Assets There are 10 Ads ready to be reviewed. Select …" at bounding box center [548, 495] width 1069 height 18
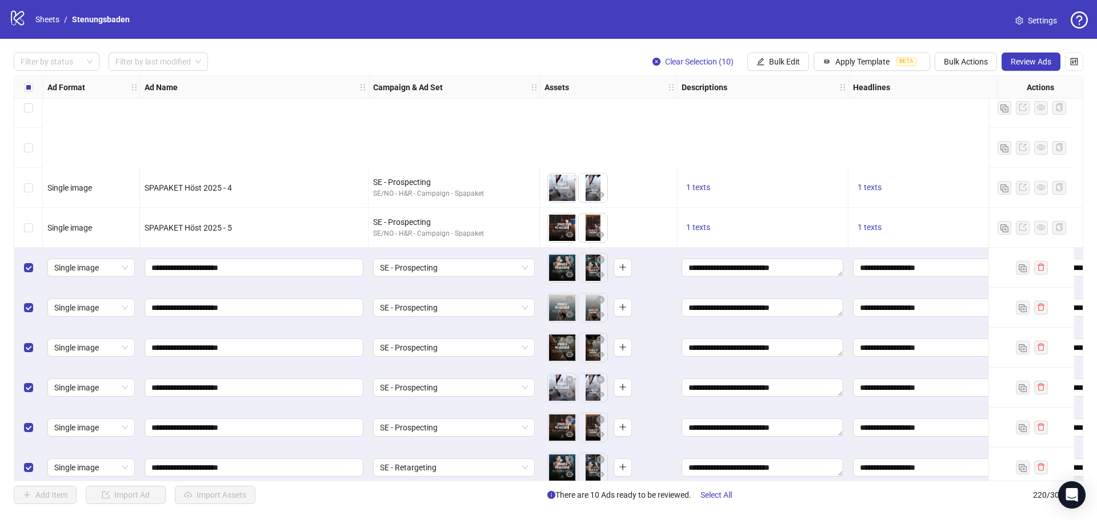
scroll to position [8419, 0]
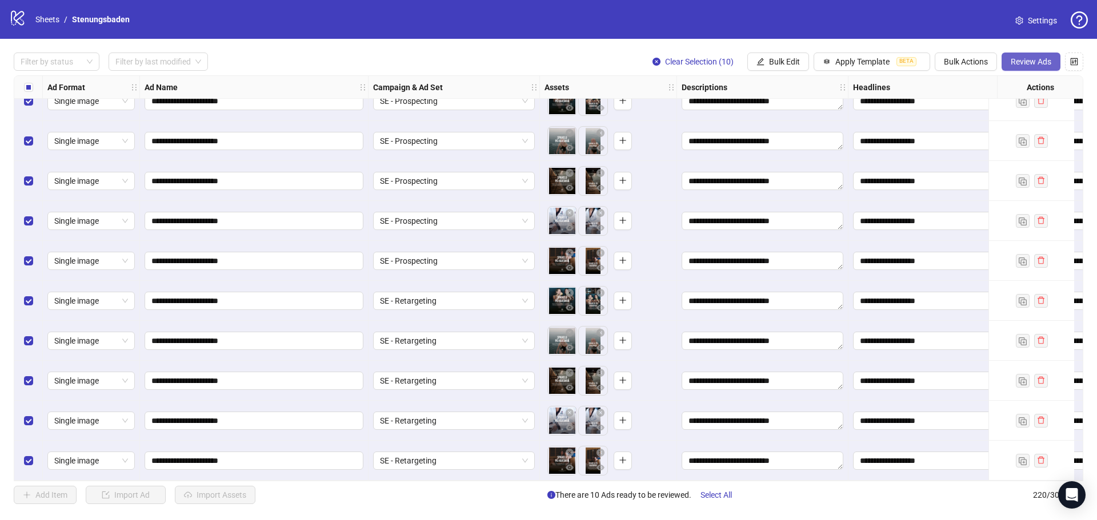
click at [1030, 59] on span "Review Ads" at bounding box center [1030, 61] width 41 height 9
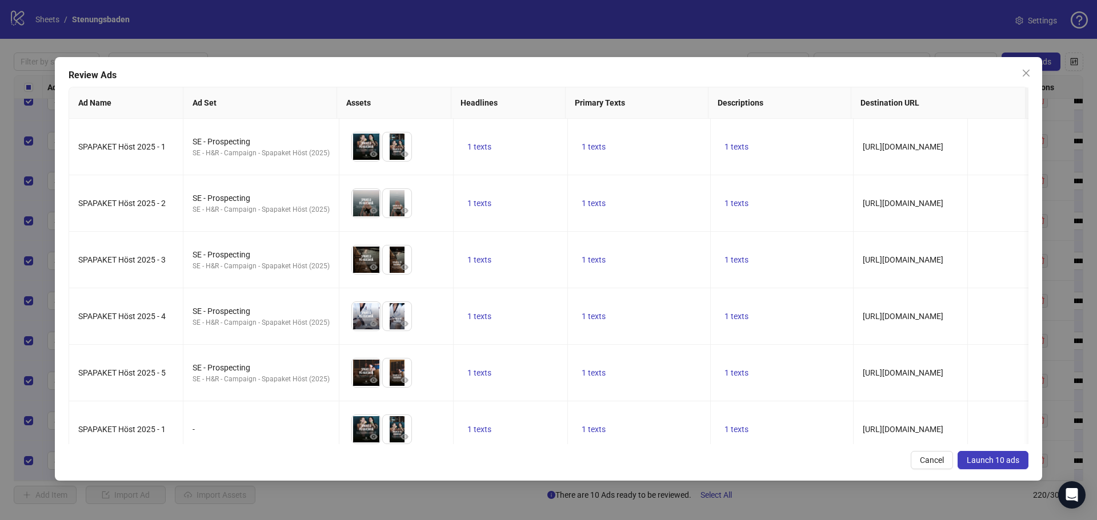
click at [984, 460] on span "Launch 10 ads" at bounding box center [992, 460] width 53 height 9
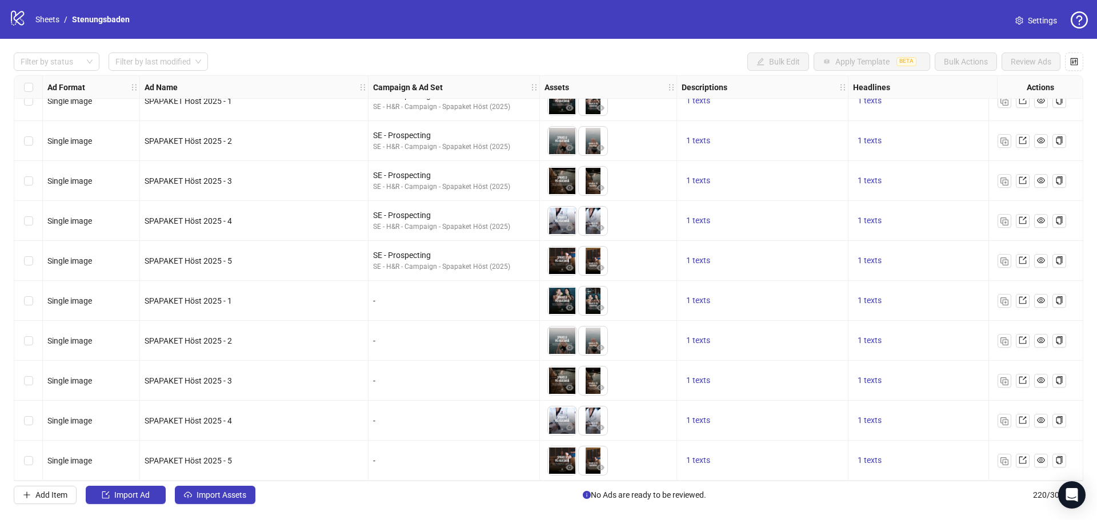
click at [199, 296] on span "SPAPAKET Höst 2025 - 1" at bounding box center [188, 300] width 87 height 9
click at [426, 284] on div "-" at bounding box center [453, 301] width 171 height 40
click at [210, 490] on button "Import Assets" at bounding box center [215, 495] width 81 height 18
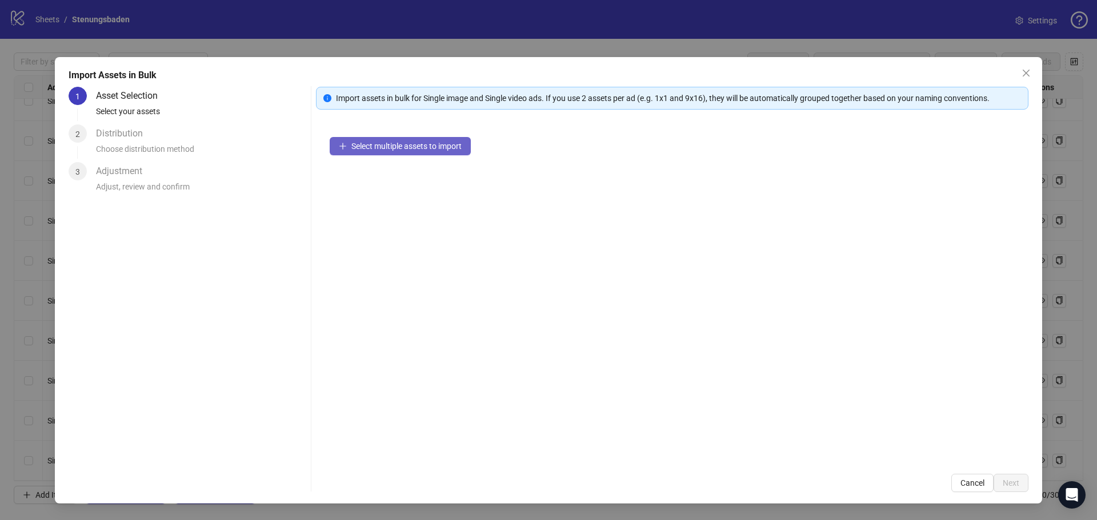
click at [404, 143] on span "Select multiple assets to import" at bounding box center [406, 146] width 110 height 9
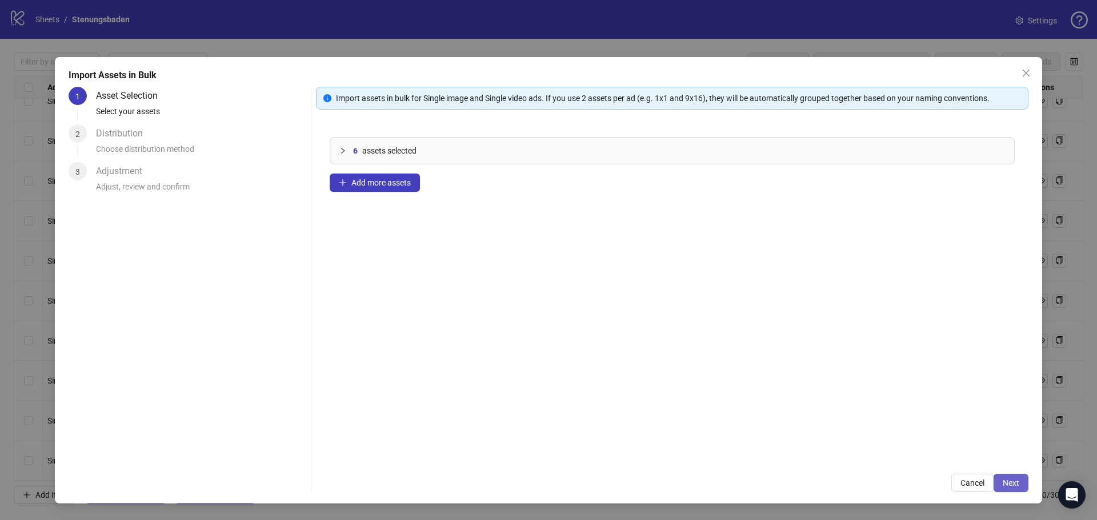
click at [1016, 486] on span "Next" at bounding box center [1010, 483] width 17 height 9
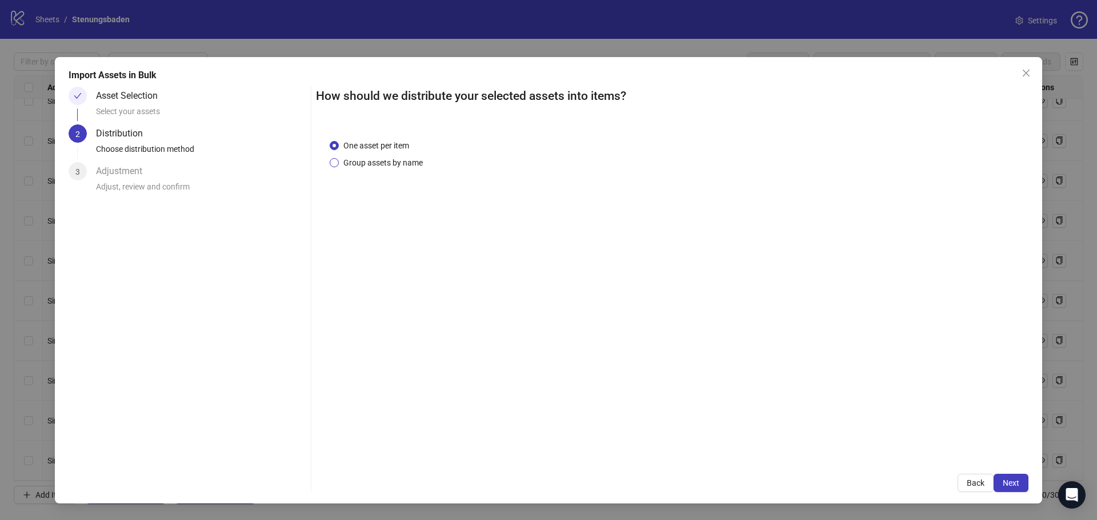
click at [400, 166] on span "Group assets by name" at bounding box center [383, 163] width 89 height 13
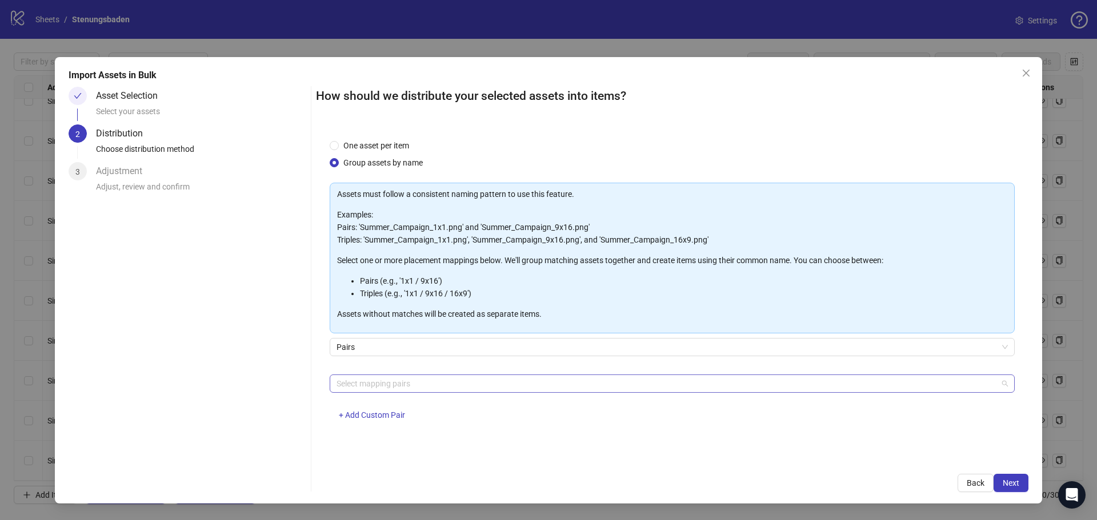
click at [381, 391] on div "Select mapping pairs" at bounding box center [672, 384] width 685 height 18
click at [383, 383] on div at bounding box center [666, 384] width 668 height 16
click at [377, 384] on div at bounding box center [666, 384] width 668 height 16
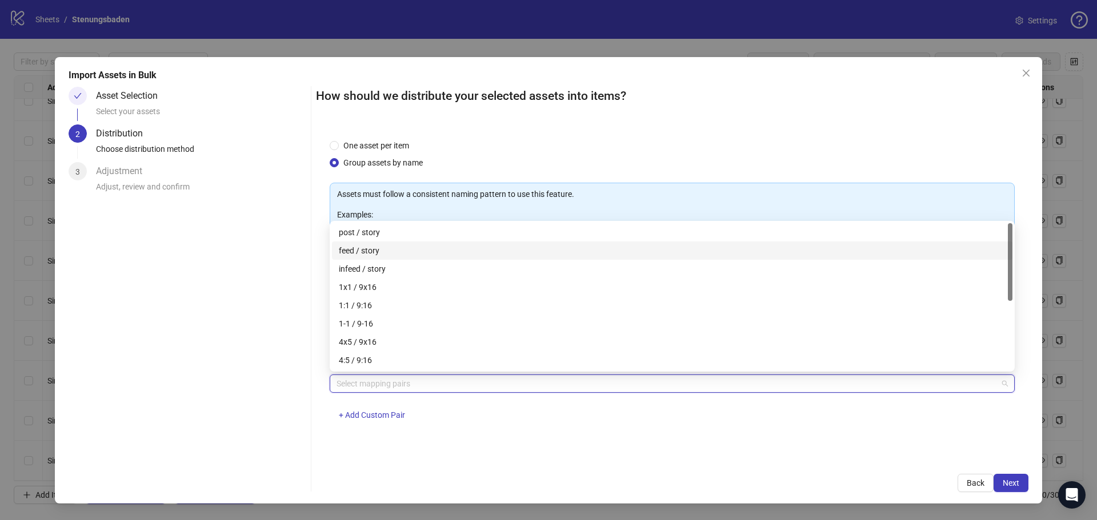
click at [377, 250] on div "feed / story" at bounding box center [672, 250] width 667 height 13
click at [681, 439] on div "One asset per item Group assets by name Assets must follow a consistent naming …" at bounding box center [672, 293] width 712 height 335
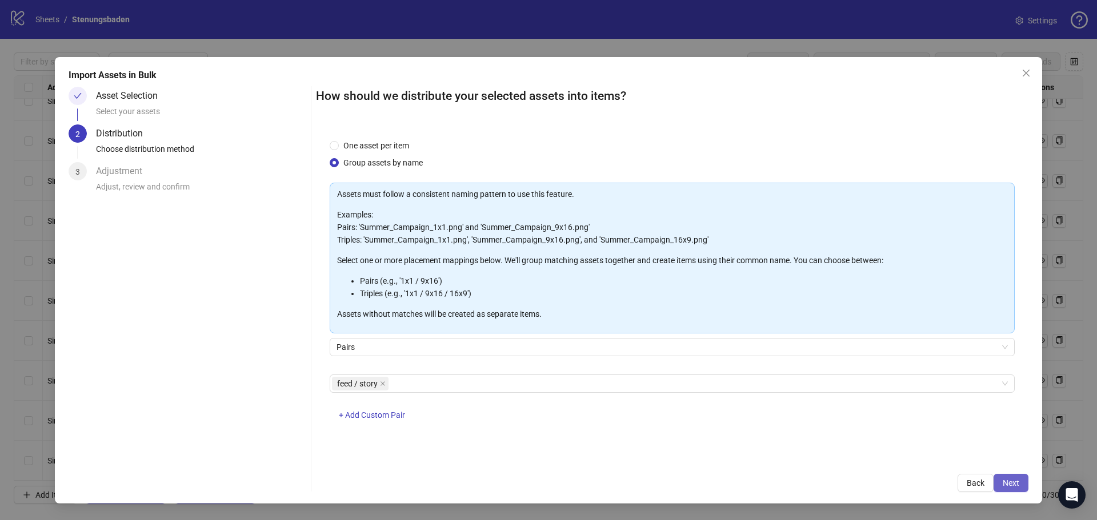
click at [1017, 484] on span "Next" at bounding box center [1010, 483] width 17 height 9
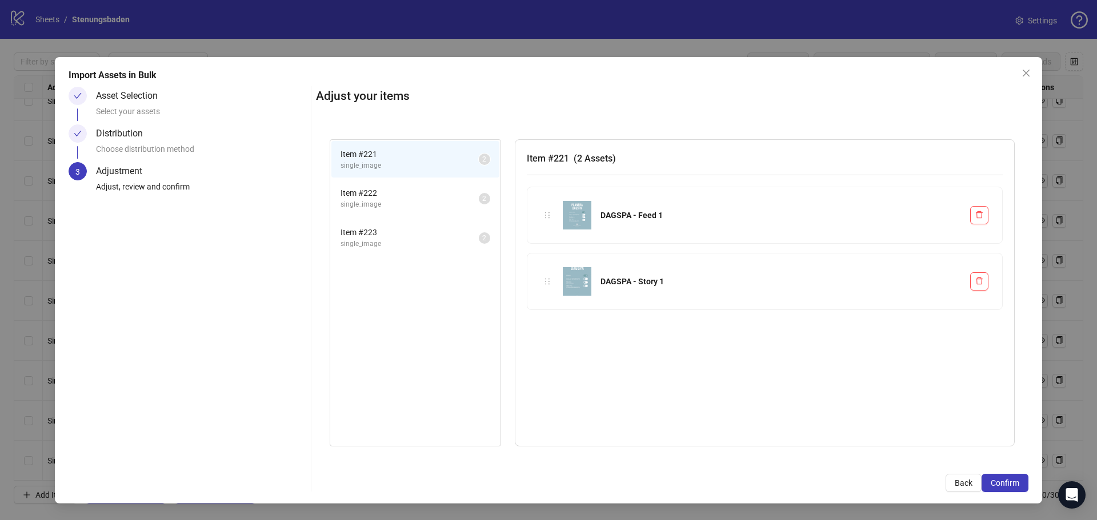
click at [367, 191] on span "Item # 222" at bounding box center [409, 193] width 138 height 13
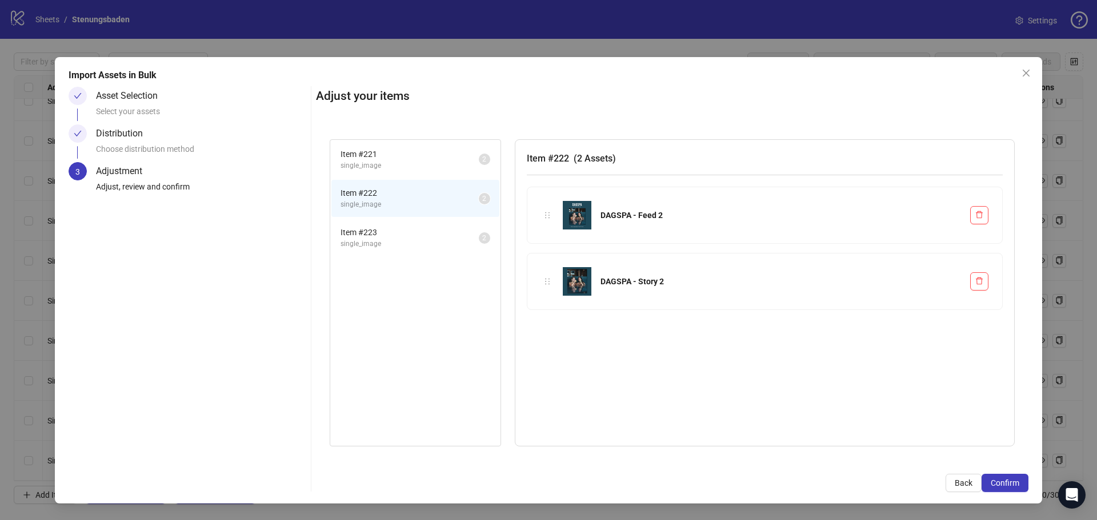
click at [379, 226] on span "Item # 223" at bounding box center [409, 232] width 138 height 13
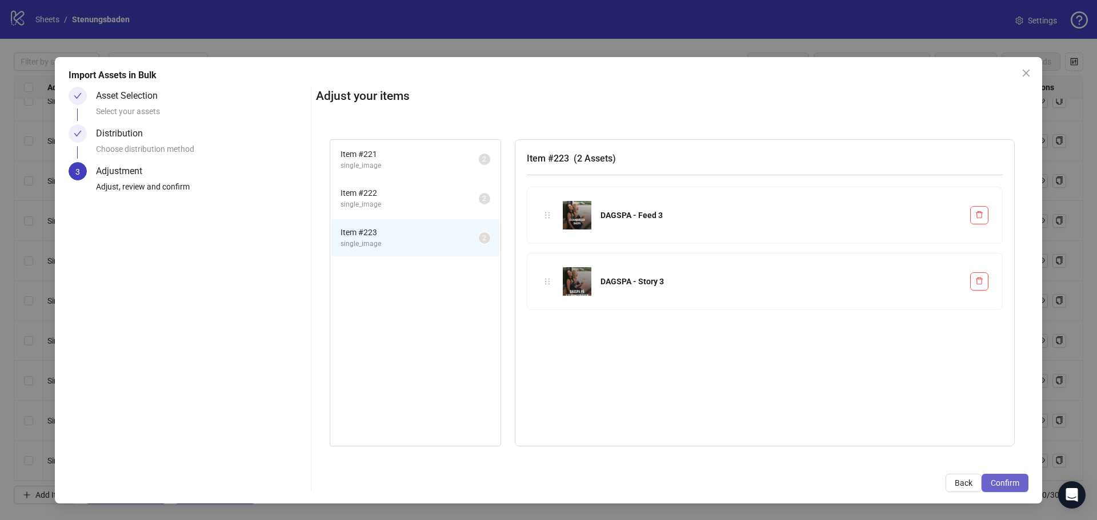
click at [1010, 484] on span "Confirm" at bounding box center [1004, 483] width 29 height 9
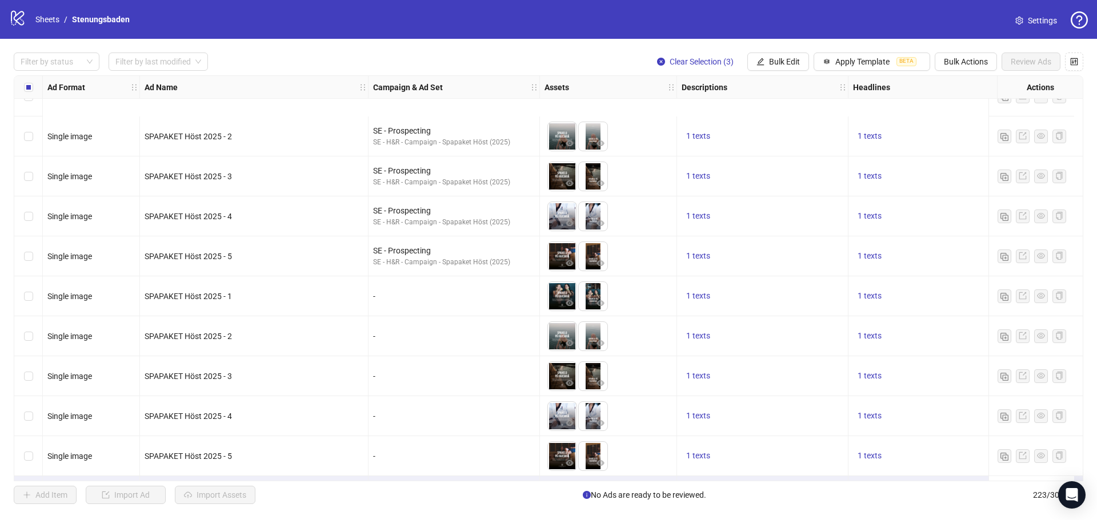
scroll to position [8539, 0]
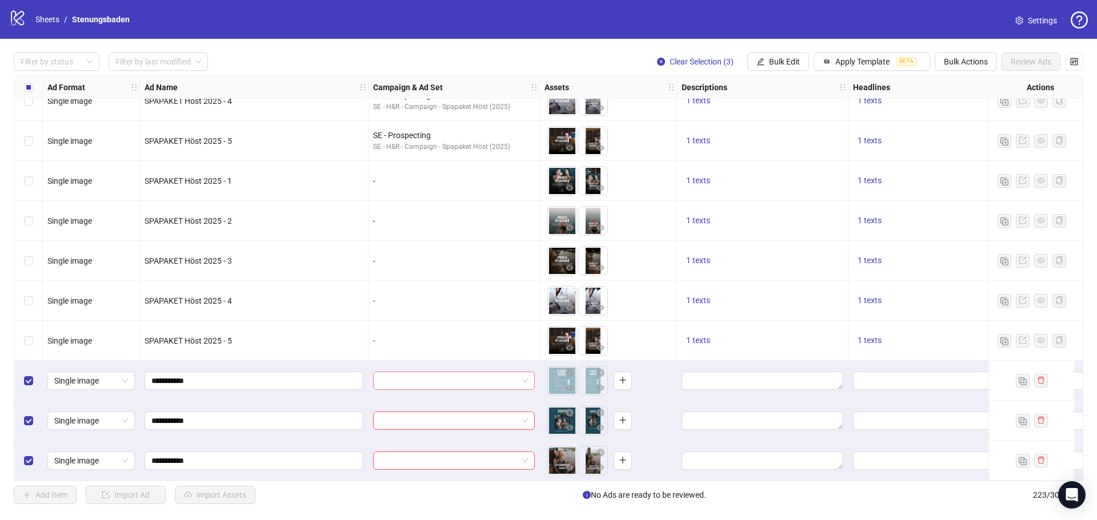
click at [496, 375] on input "search" at bounding box center [449, 380] width 138 height 17
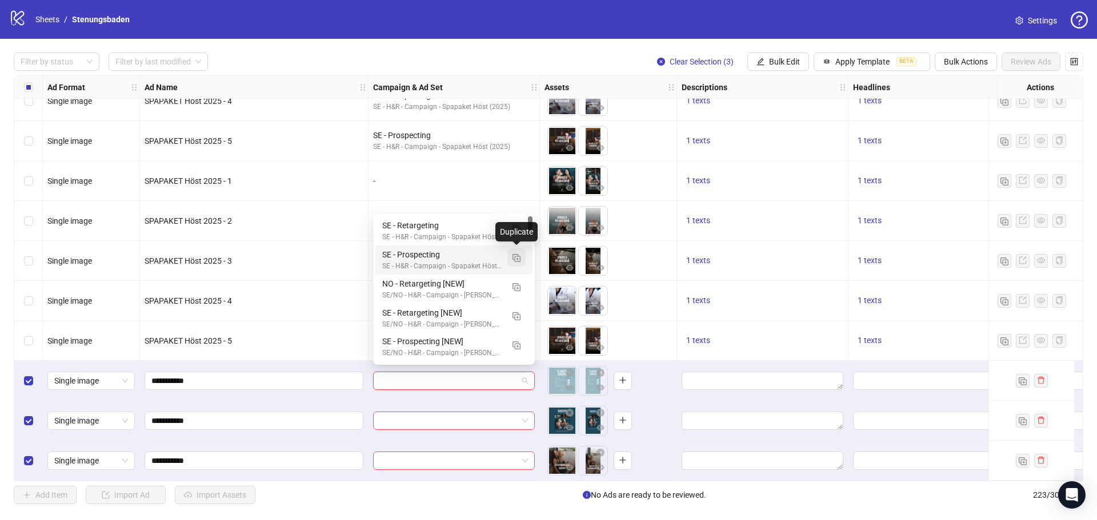
click at [516, 257] on img "button" at bounding box center [516, 258] width 8 height 8
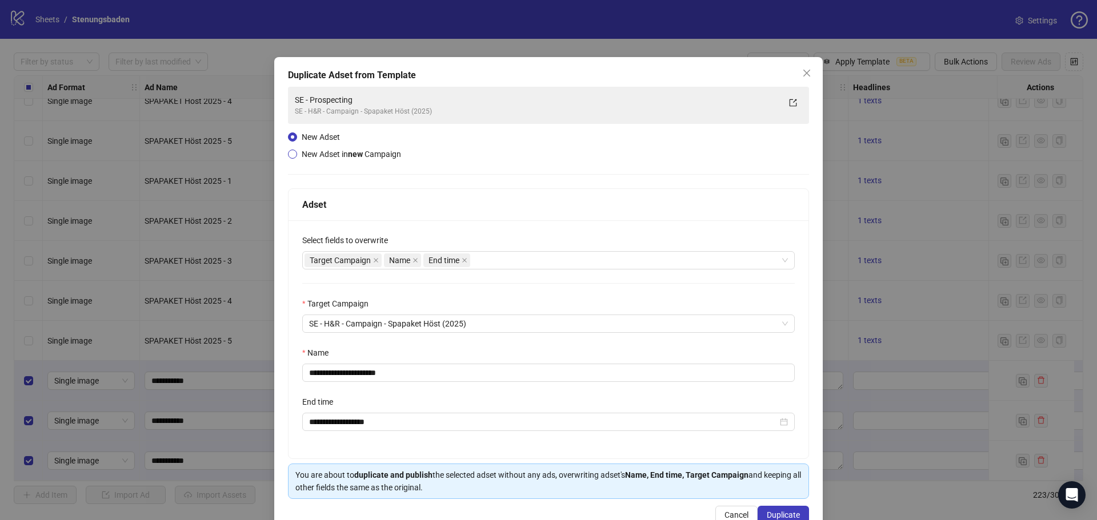
click at [322, 150] on span "New Adset in new Campaign" at bounding box center [351, 154] width 99 height 9
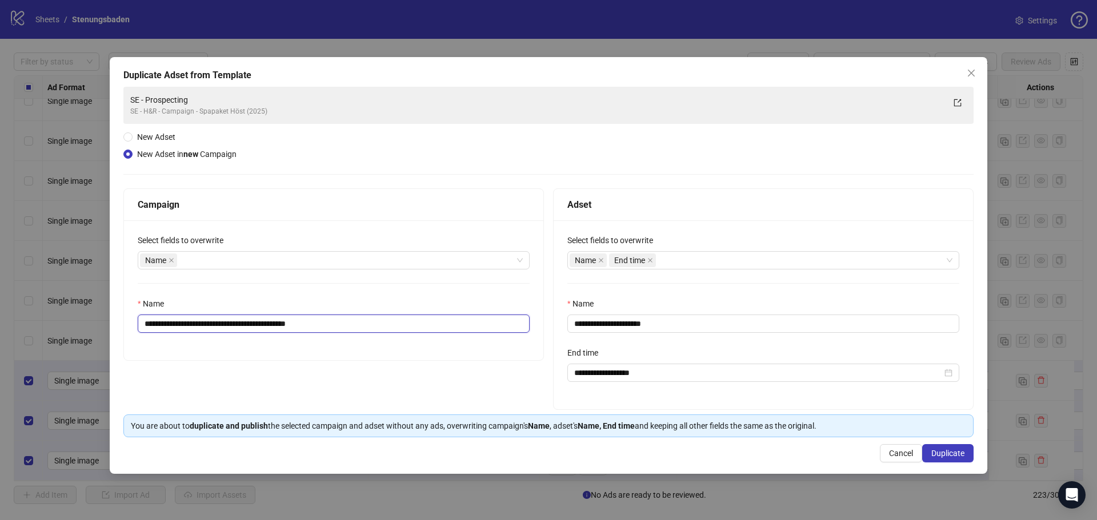
click at [339, 322] on input "**********" at bounding box center [334, 324] width 392 height 18
drag, startPoint x: 362, startPoint y: 328, endPoint x: 335, endPoint y: 326, distance: 26.9
click at [335, 326] on input "**********" at bounding box center [334, 324] width 392 height 18
click at [332, 326] on input "**********" at bounding box center [334, 324] width 392 height 18
drag, startPoint x: 276, startPoint y: 323, endPoint x: 225, endPoint y: 331, distance: 51.5
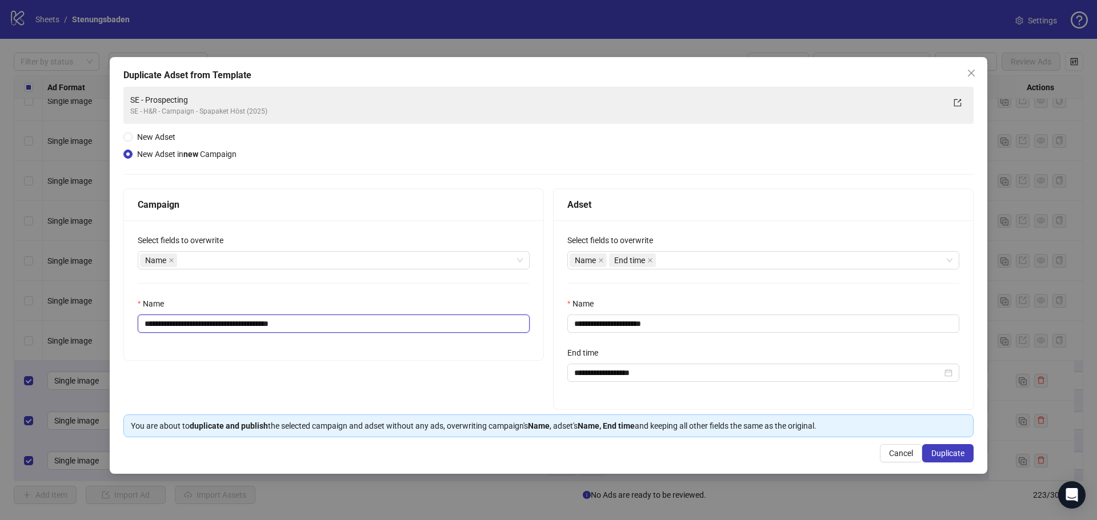
click at [225, 331] on input "**********" at bounding box center [334, 324] width 392 height 18
click at [264, 320] on input "**********" at bounding box center [334, 324] width 392 height 18
click at [275, 322] on input "**********" at bounding box center [334, 324] width 392 height 18
click at [309, 319] on input "**********" at bounding box center [334, 324] width 392 height 18
type input "**********"
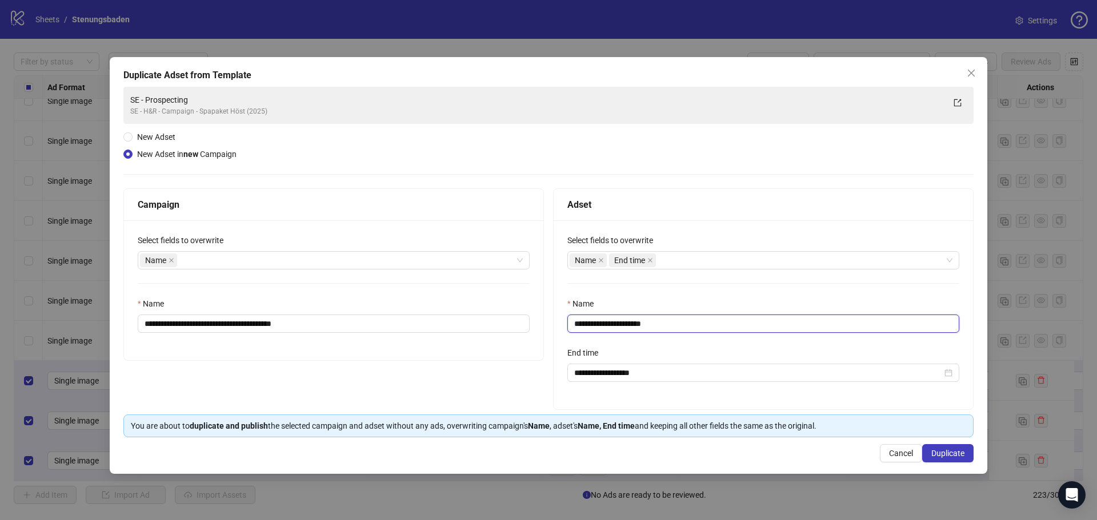
click at [681, 323] on input "**********" at bounding box center [763, 324] width 392 height 18
type input "**********"
click at [950, 454] on span "Duplicate" at bounding box center [947, 453] width 33 height 9
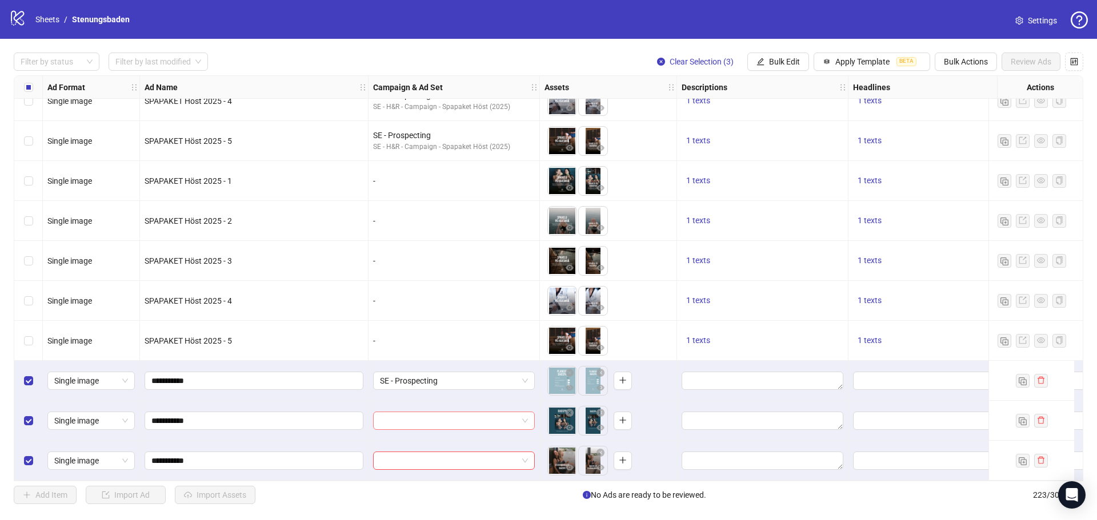
click at [418, 421] on input "search" at bounding box center [449, 420] width 138 height 17
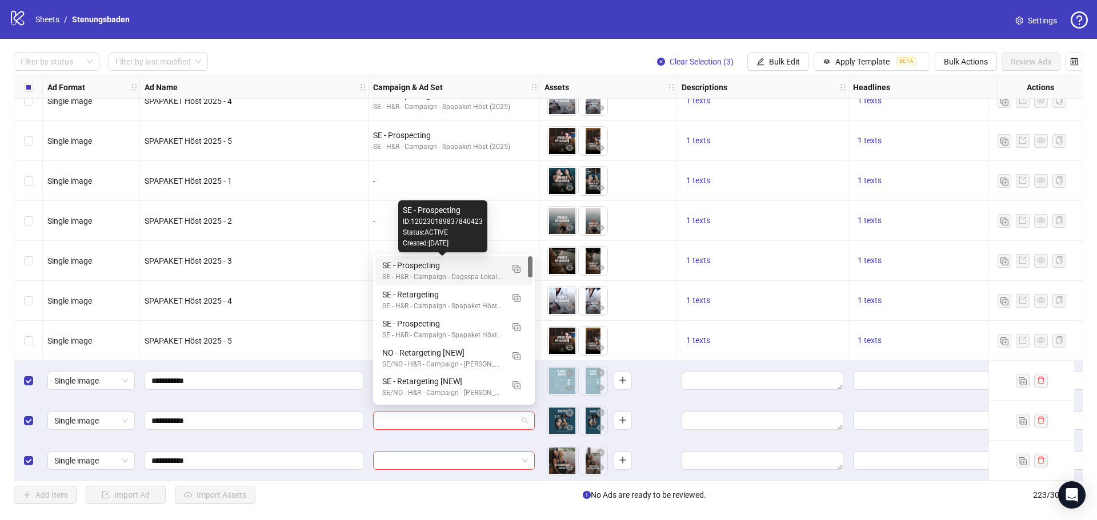
click at [493, 269] on div "SE - Prospecting" at bounding box center [442, 265] width 121 height 13
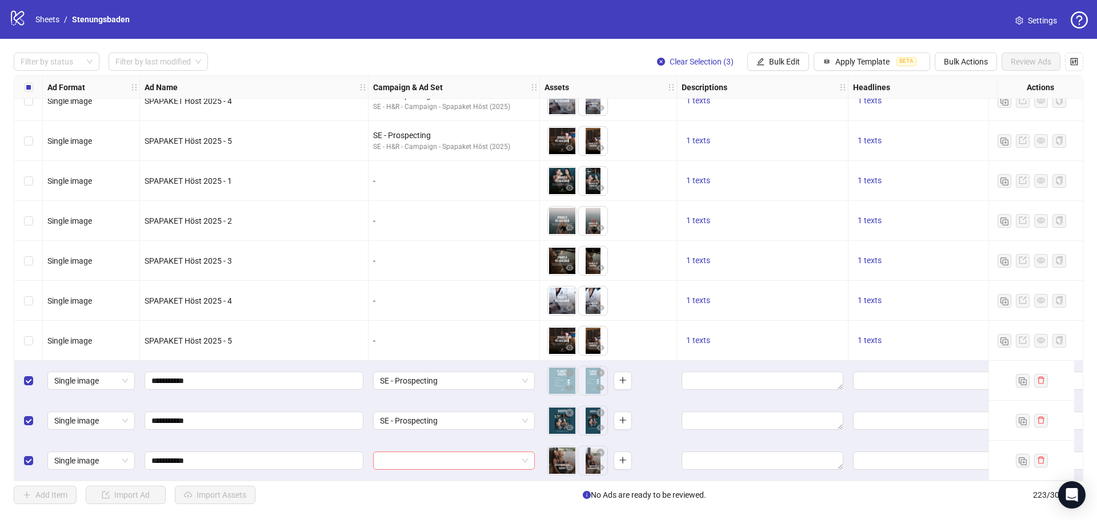
click at [455, 456] on input "search" at bounding box center [449, 460] width 138 height 17
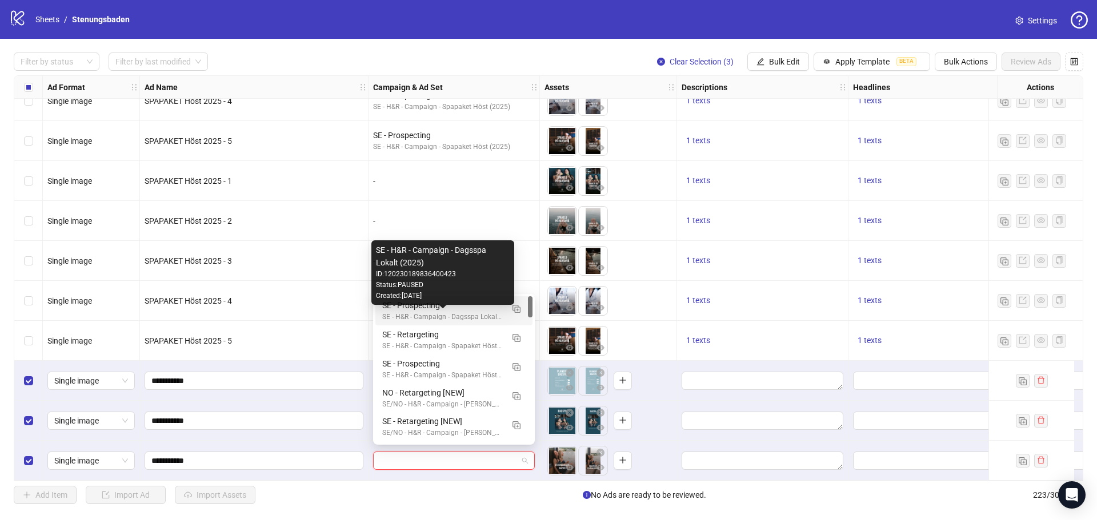
click at [472, 318] on div "SE - H&R - Campaign - Dagsspa Lokalt (2025)" at bounding box center [442, 317] width 121 height 11
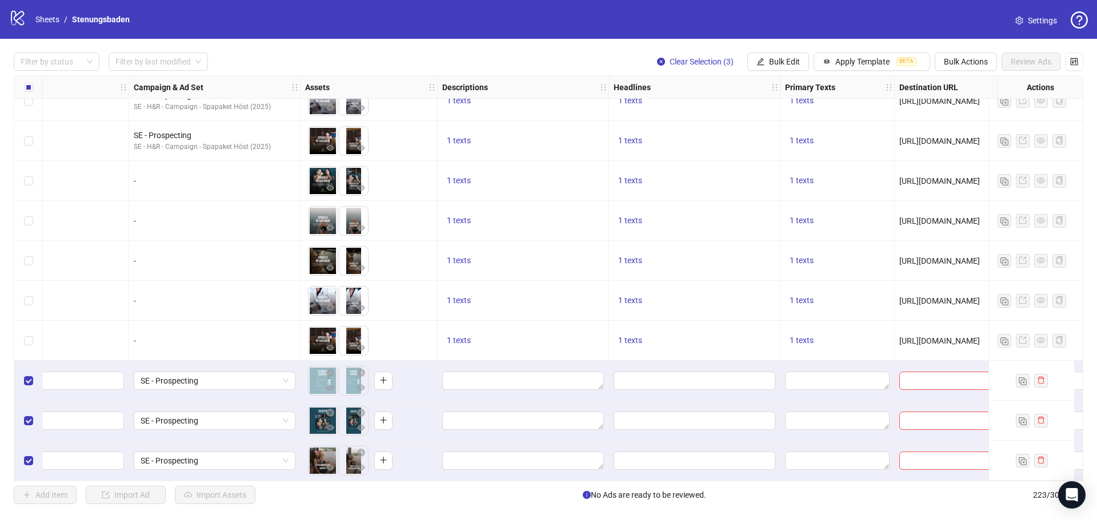
scroll to position [8539, 256]
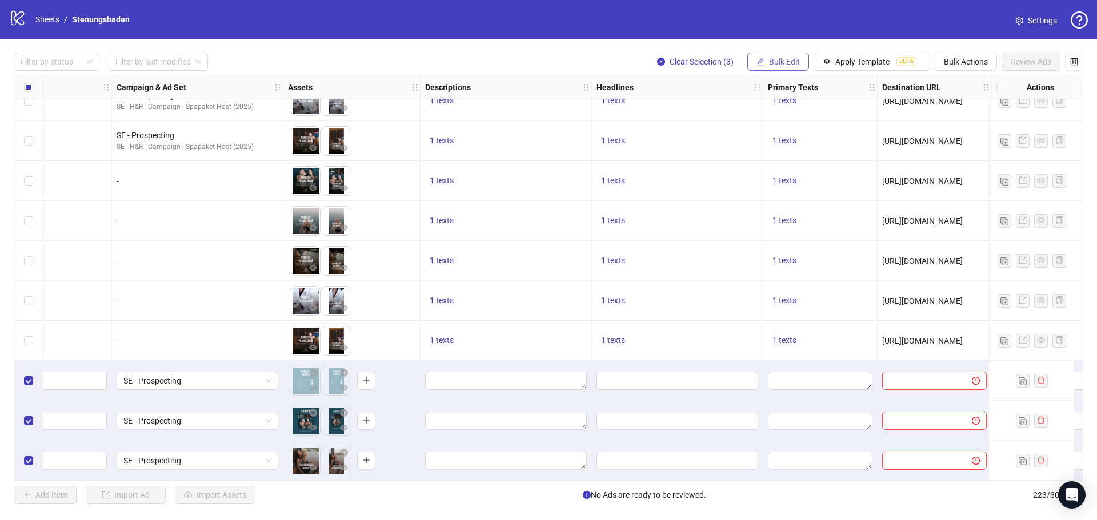
click at [806, 61] on button "Bulk Edit" at bounding box center [778, 62] width 62 height 18
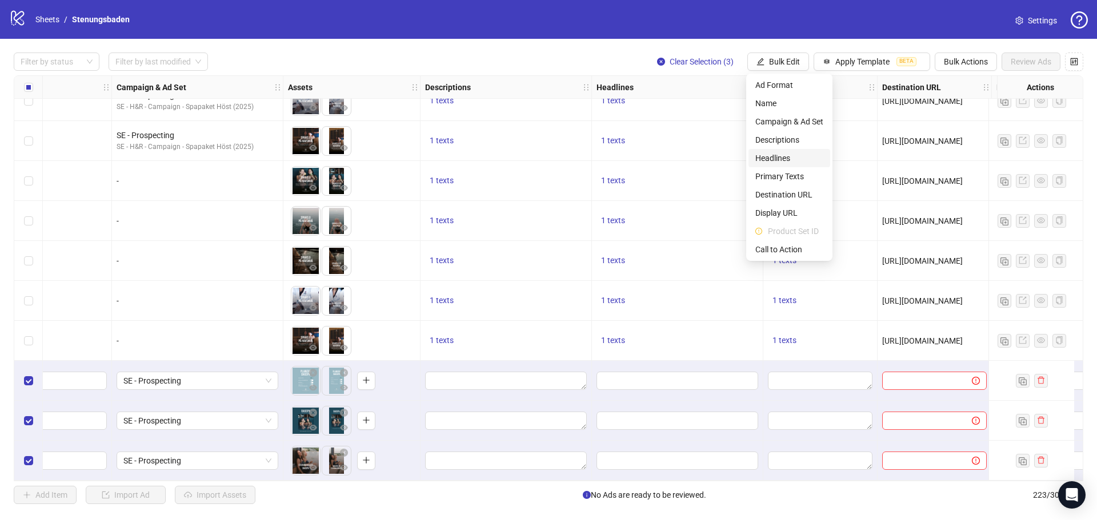
click at [789, 153] on span "Headlines" at bounding box center [789, 158] width 68 height 13
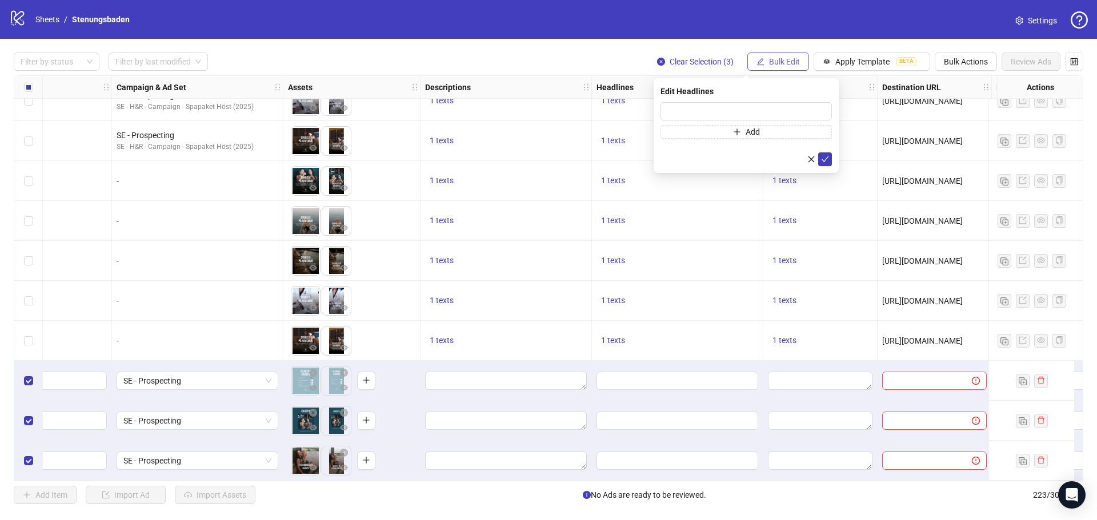
click at [771, 65] on span "Bulk Edit" at bounding box center [784, 61] width 31 height 9
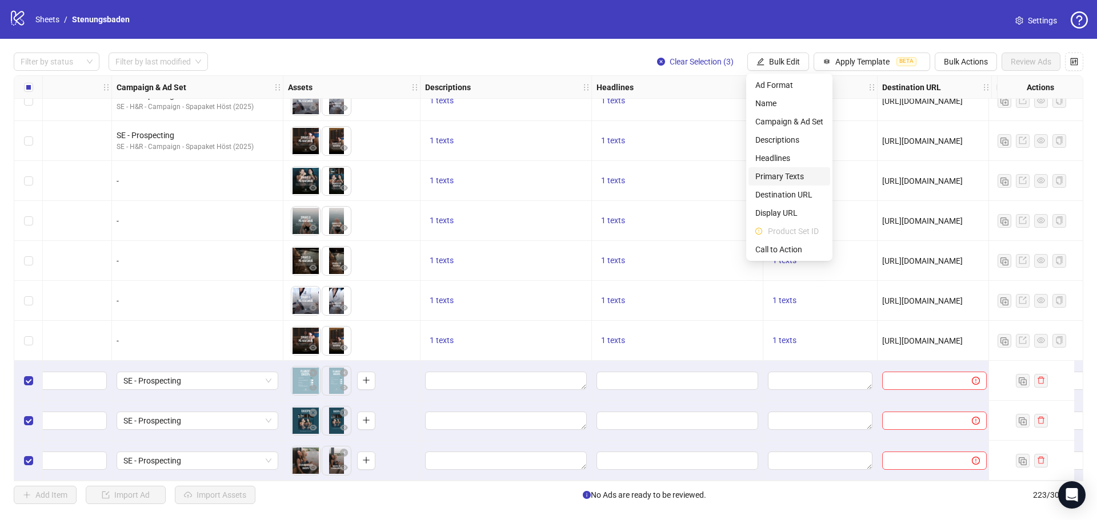
click at [783, 173] on span "Primary Texts" at bounding box center [789, 176] width 68 height 13
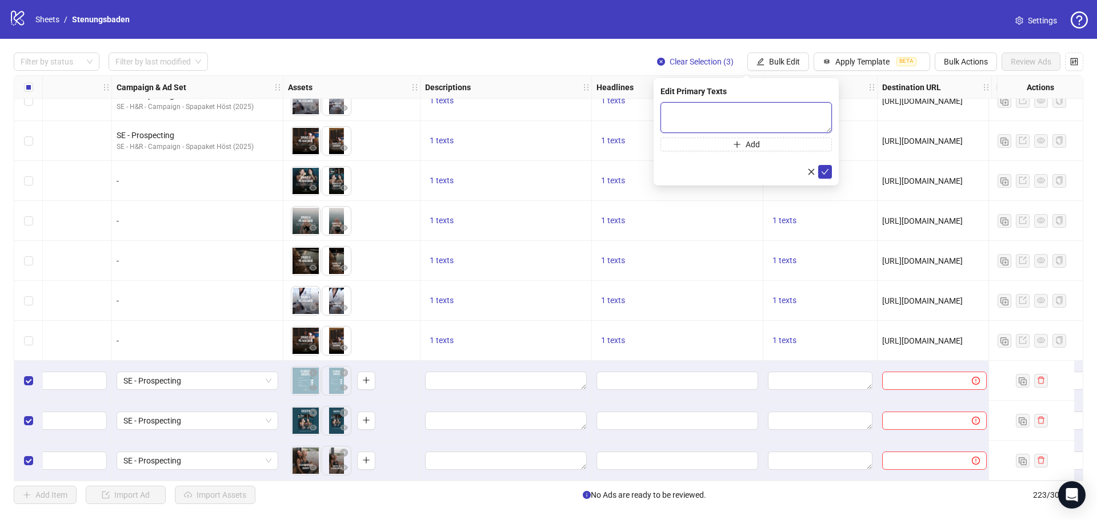
click at [702, 115] on textarea at bounding box center [745, 117] width 171 height 31
paste textarea "**********"
type textarea "**********"
click at [829, 172] on button "submit" at bounding box center [825, 172] width 14 height 14
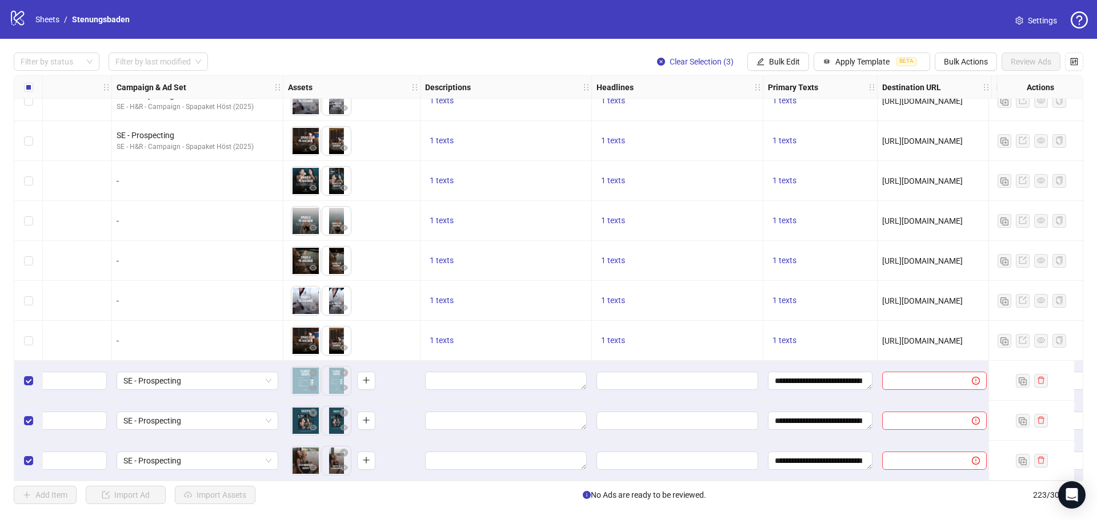
scroll to position [8539, 348]
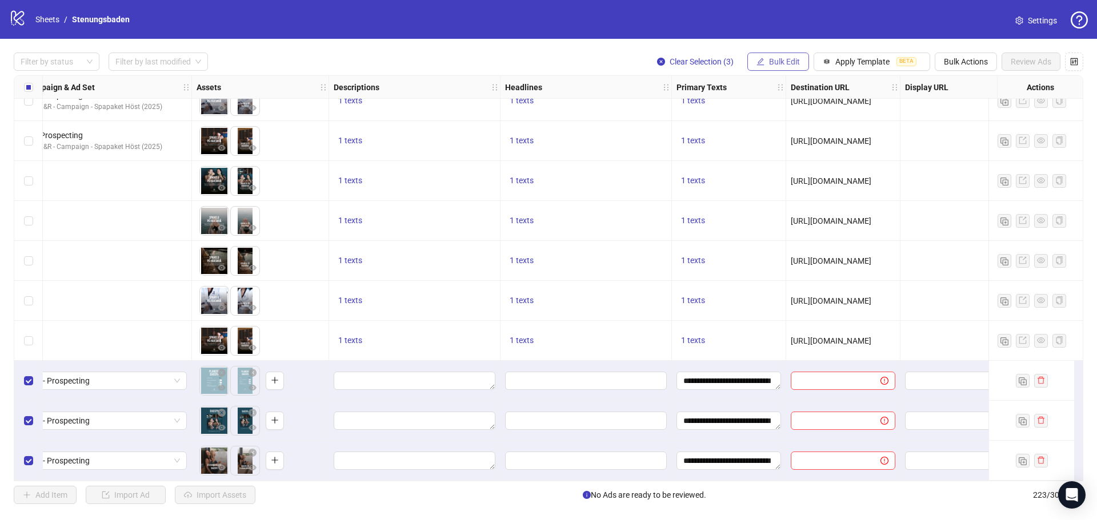
click at [784, 56] on button "Bulk Edit" at bounding box center [778, 62] width 62 height 18
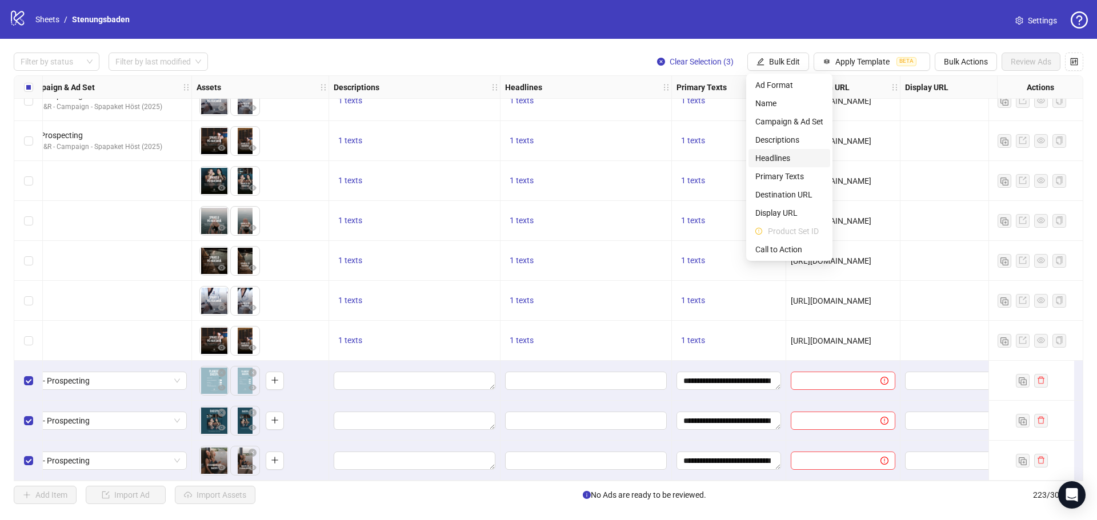
click at [773, 154] on span "Headlines" at bounding box center [789, 158] width 68 height 13
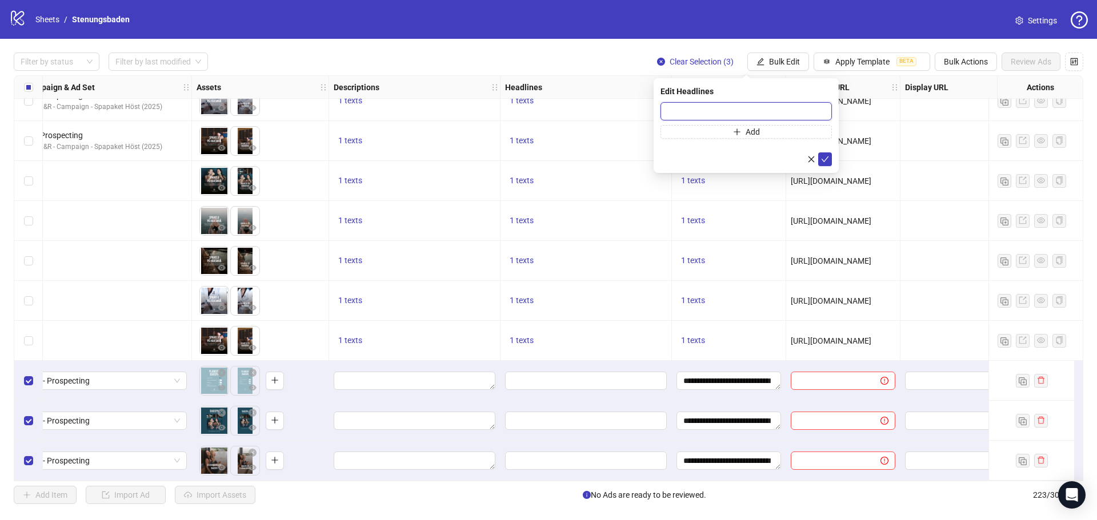
click at [705, 113] on input "text" at bounding box center [745, 111] width 171 height 18
paste input "**********"
type input "**********"
click at [824, 155] on icon "check" at bounding box center [825, 159] width 8 height 8
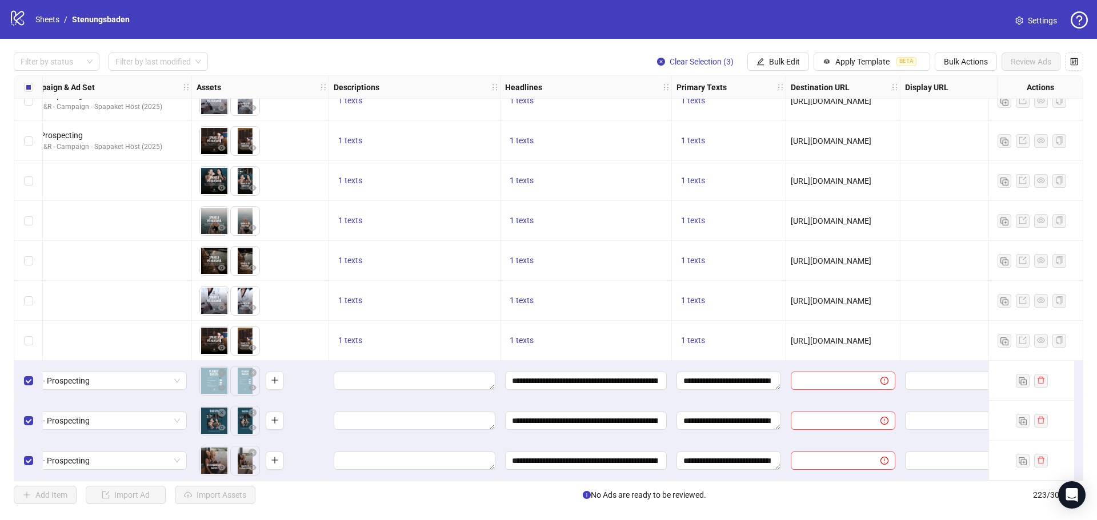
scroll to position [8539, 474]
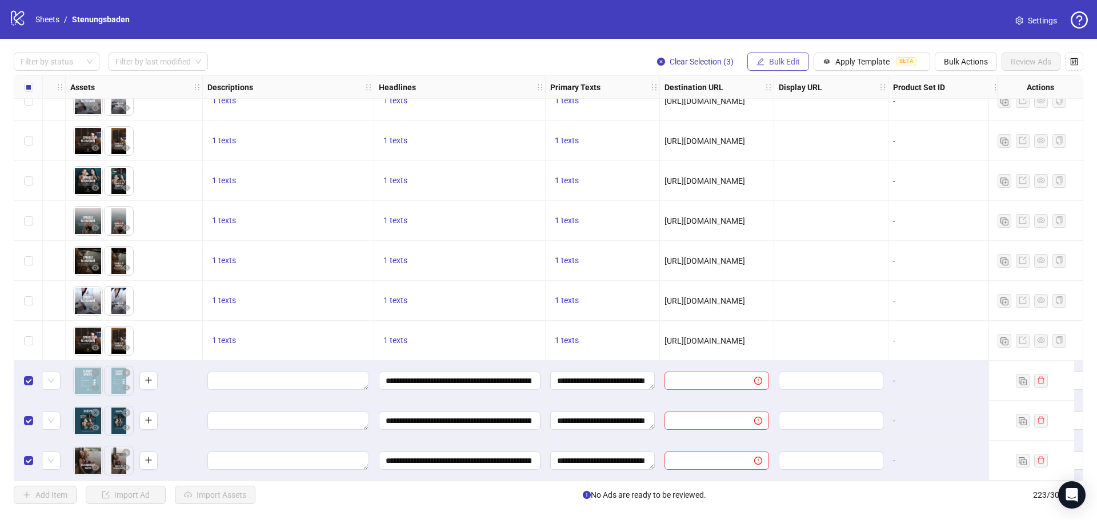
click at [769, 61] on span "Bulk Edit" at bounding box center [784, 61] width 31 height 9
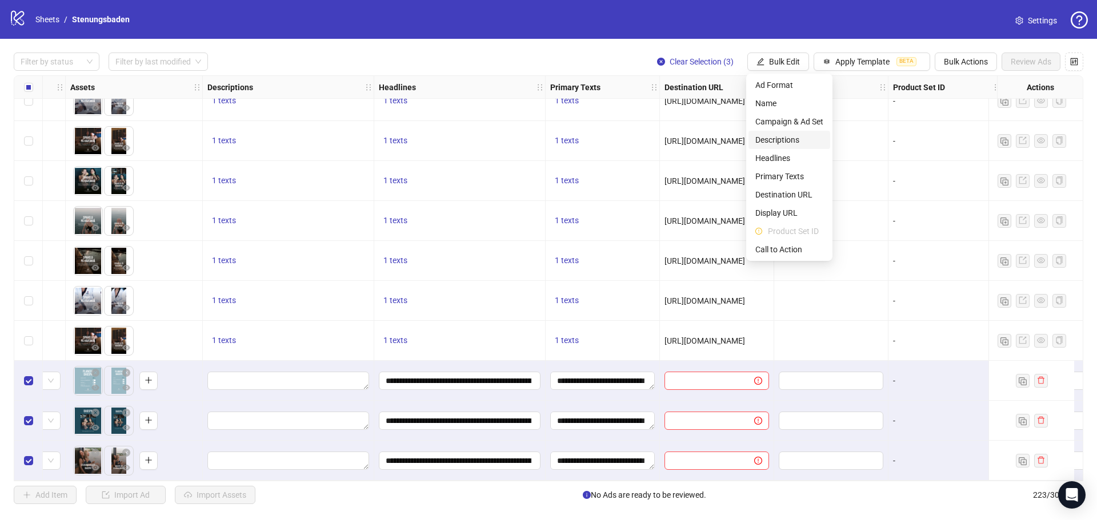
click at [777, 137] on span "Descriptions" at bounding box center [789, 140] width 68 height 13
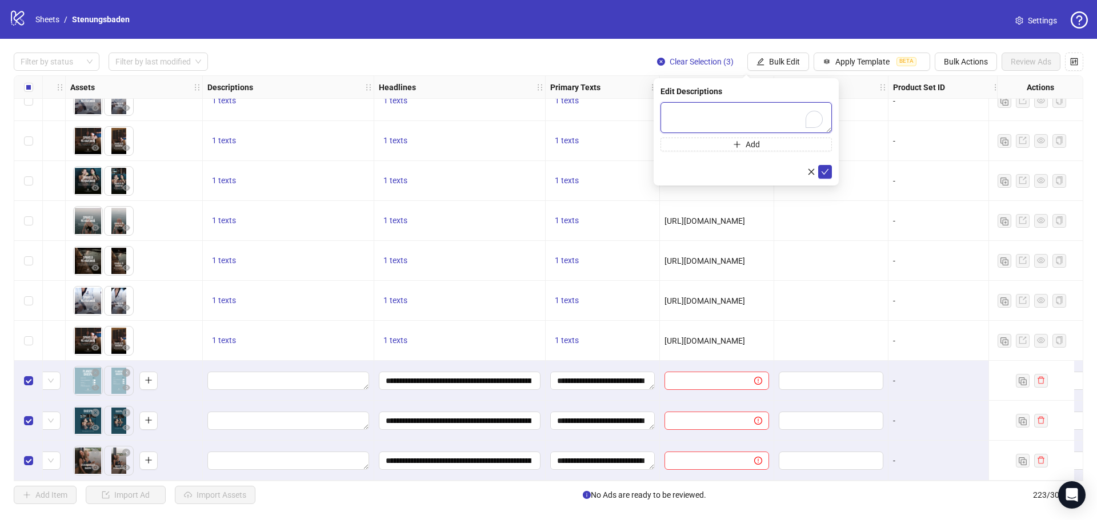
click at [773, 108] on textarea "To enrich screen reader interactions, please activate Accessibility in Grammarl…" at bounding box center [745, 117] width 171 height 31
paste textarea "**********"
type textarea "**********"
click at [825, 170] on icon "check" at bounding box center [825, 172] width 8 height 8
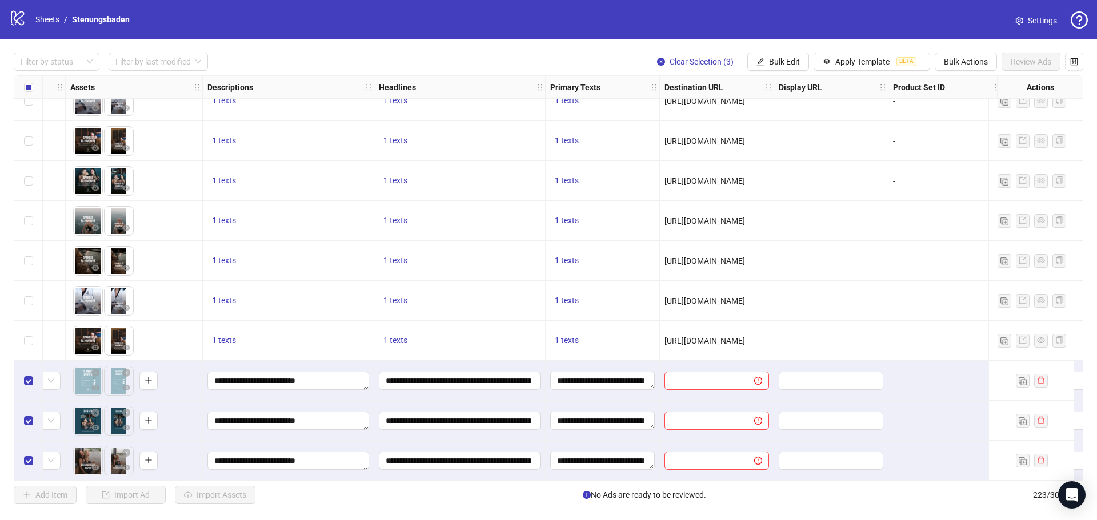
scroll to position [8539, 539]
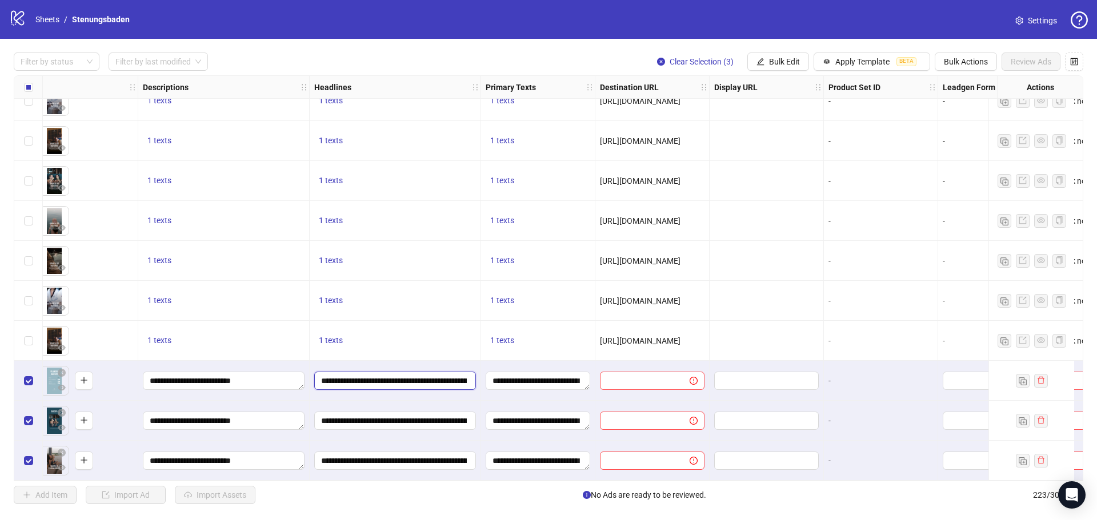
click at [427, 378] on input "**********" at bounding box center [394, 381] width 146 height 13
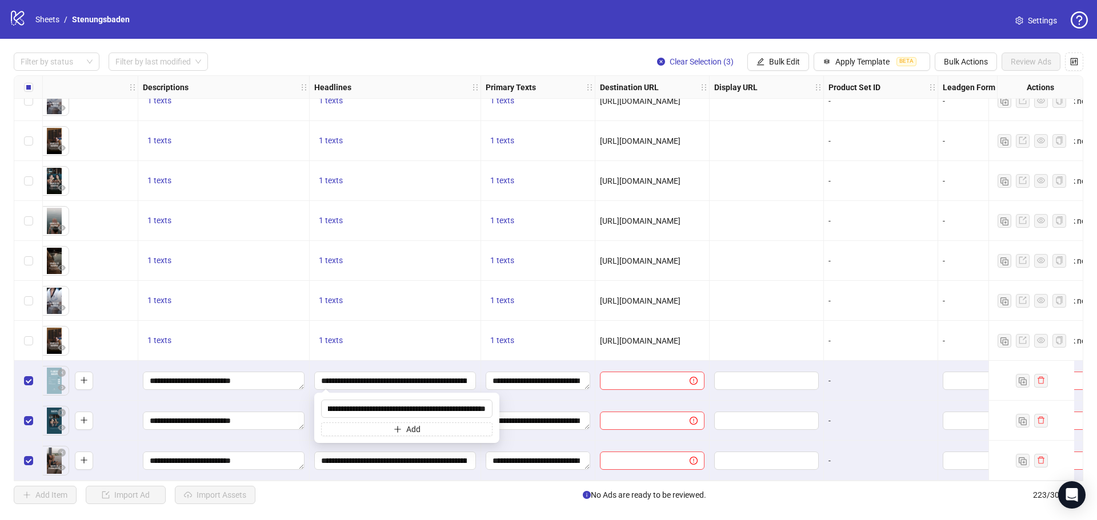
scroll to position [0, 0]
click at [429, 516] on div "Filter by status Filter by last modified Clear Selection (3) Bulk Edit Apply Te…" at bounding box center [548, 278] width 1097 height 479
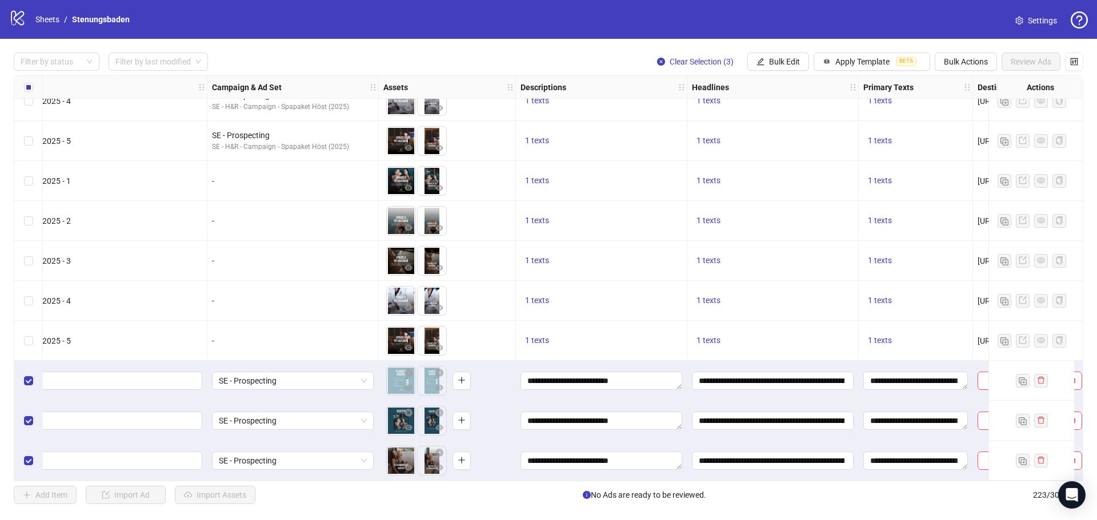
scroll to position [8539, 369]
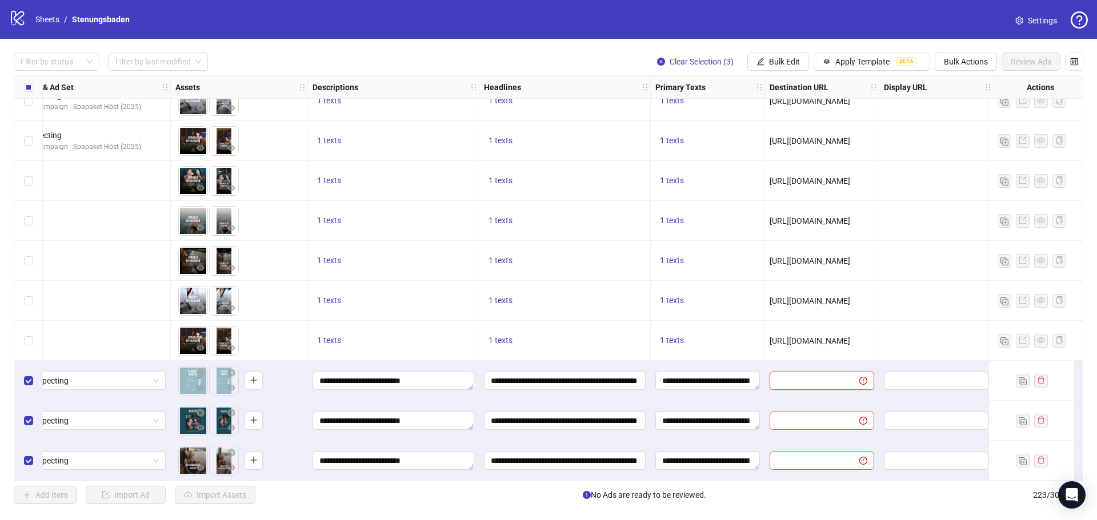
click at [823, 375] on input "text" at bounding box center [809, 381] width 67 height 13
click at [774, 57] on button "Bulk Edit" at bounding box center [778, 62] width 62 height 18
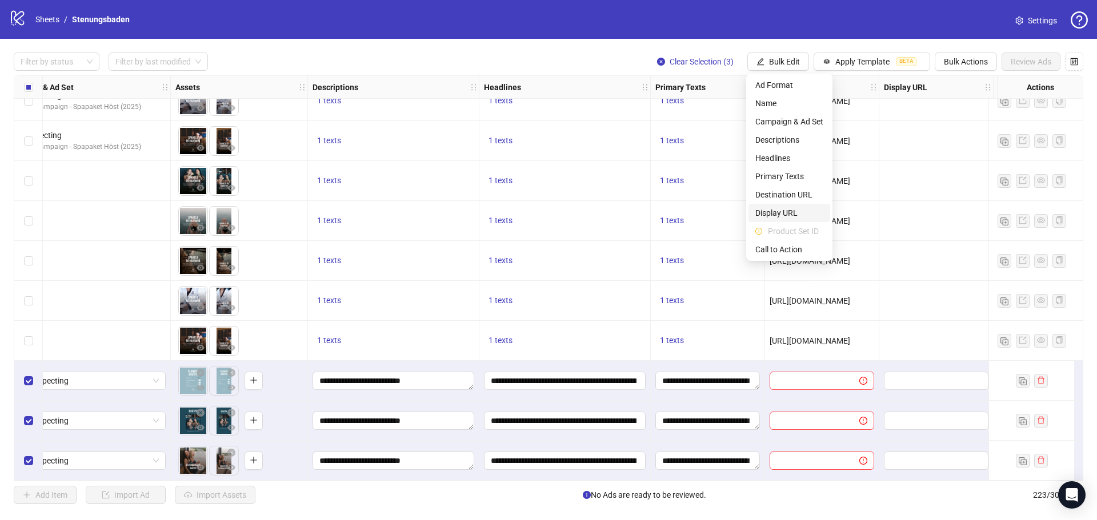
click at [775, 214] on span "Display URL" at bounding box center [789, 213] width 68 height 13
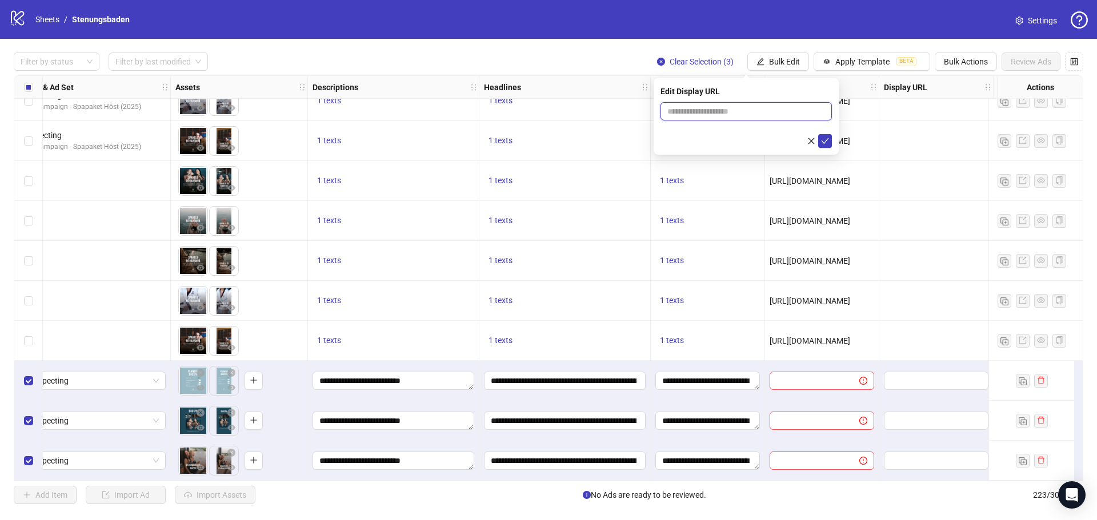
click at [700, 110] on input "text" at bounding box center [745, 111] width 171 height 18
paste input "**********"
type input "**********"
click at [827, 138] on icon "check" at bounding box center [825, 141] width 8 height 8
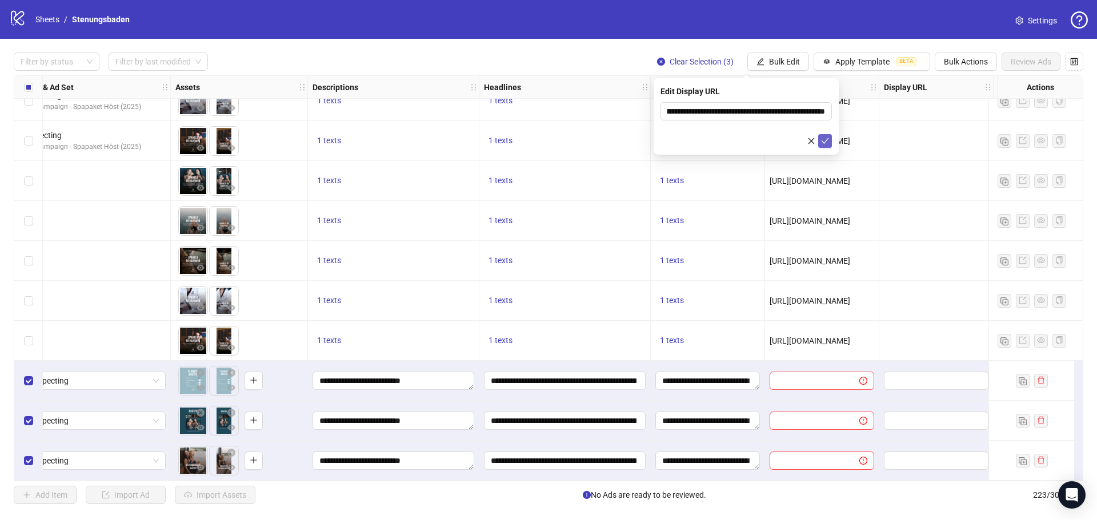
scroll to position [0, 0]
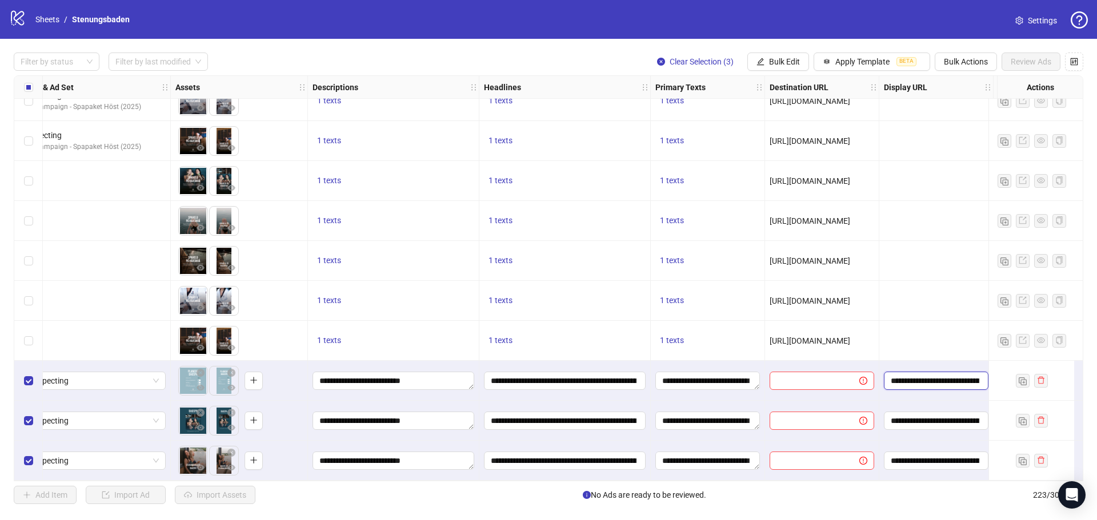
click at [945, 375] on input "**********" at bounding box center [935, 381] width 89 height 13
click at [946, 375] on input "**********" at bounding box center [935, 381] width 89 height 13
click at [941, 415] on input "**********" at bounding box center [935, 421] width 89 height 13
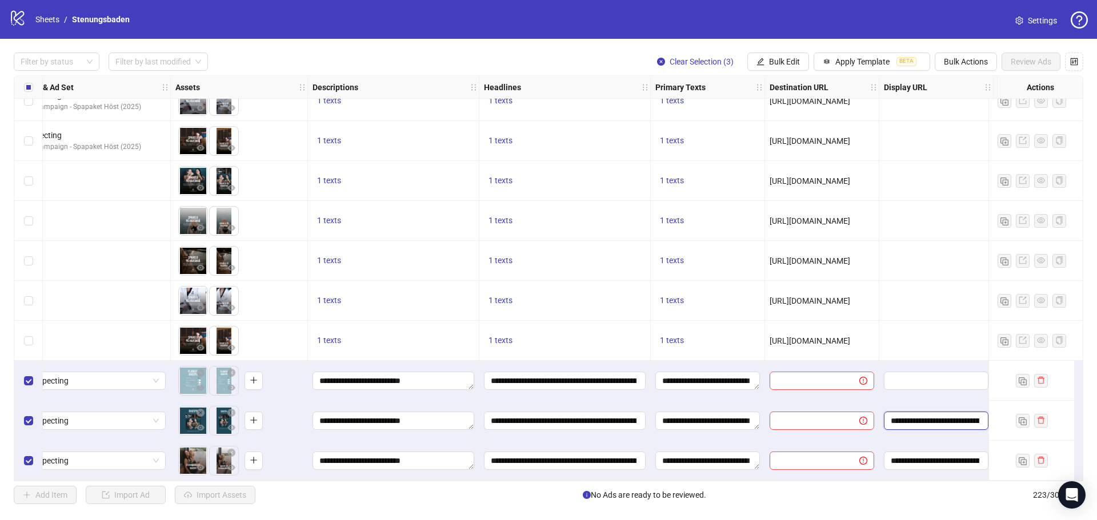
click at [940, 415] on input "**********" at bounding box center [935, 421] width 89 height 13
click at [940, 455] on input "**********" at bounding box center [935, 461] width 89 height 13
type input "**********"
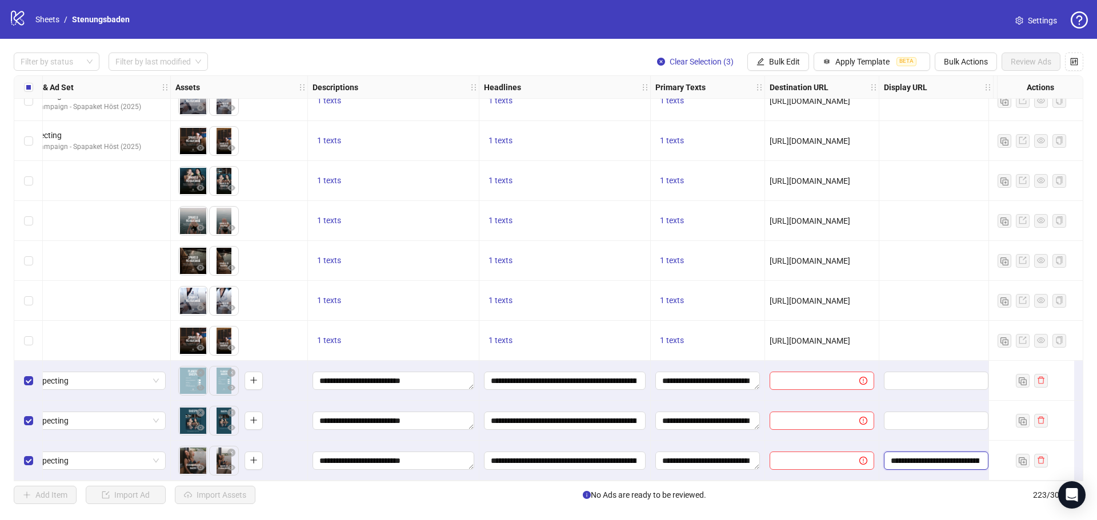
click at [933, 455] on input "**********" at bounding box center [935, 461] width 89 height 13
click at [829, 377] on input "text" at bounding box center [809, 381] width 67 height 13
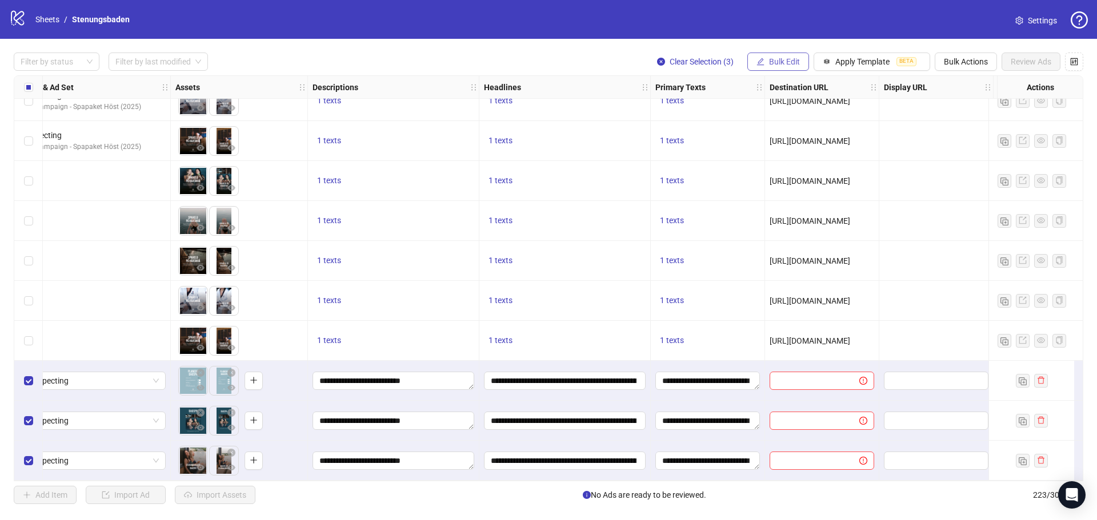
click at [758, 61] on icon "edit" at bounding box center [760, 61] width 7 height 7
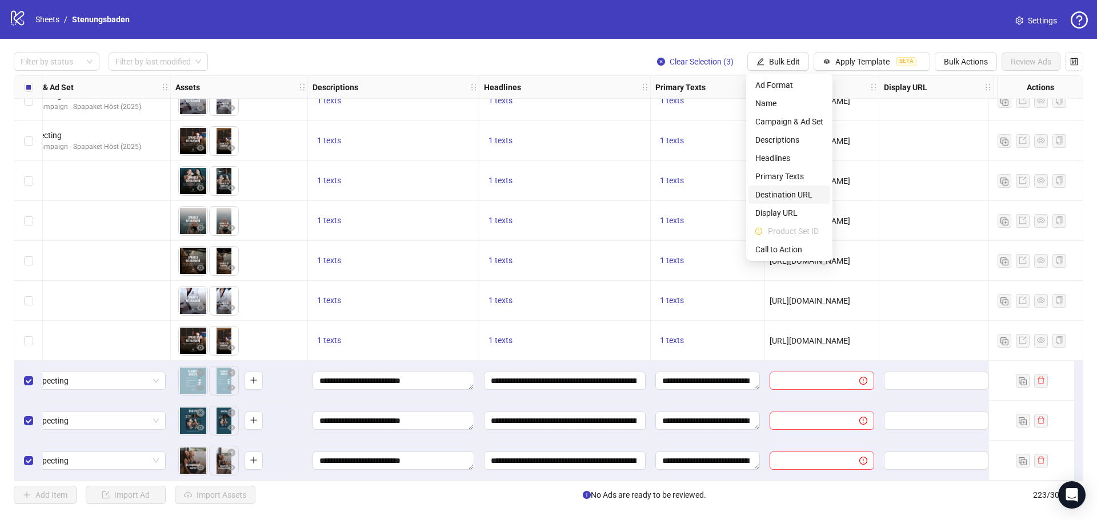
click at [783, 196] on span "Destination URL" at bounding box center [789, 194] width 68 height 13
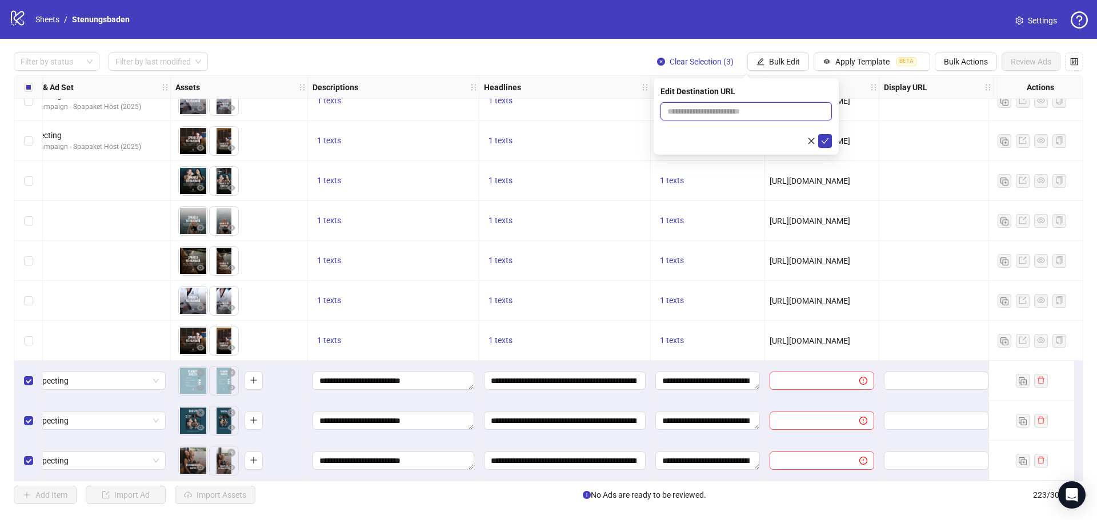
click at [770, 110] on input "text" at bounding box center [741, 111] width 149 height 13
paste input "**********"
type input "**********"
click at [823, 143] on icon "check" at bounding box center [825, 141] width 8 height 8
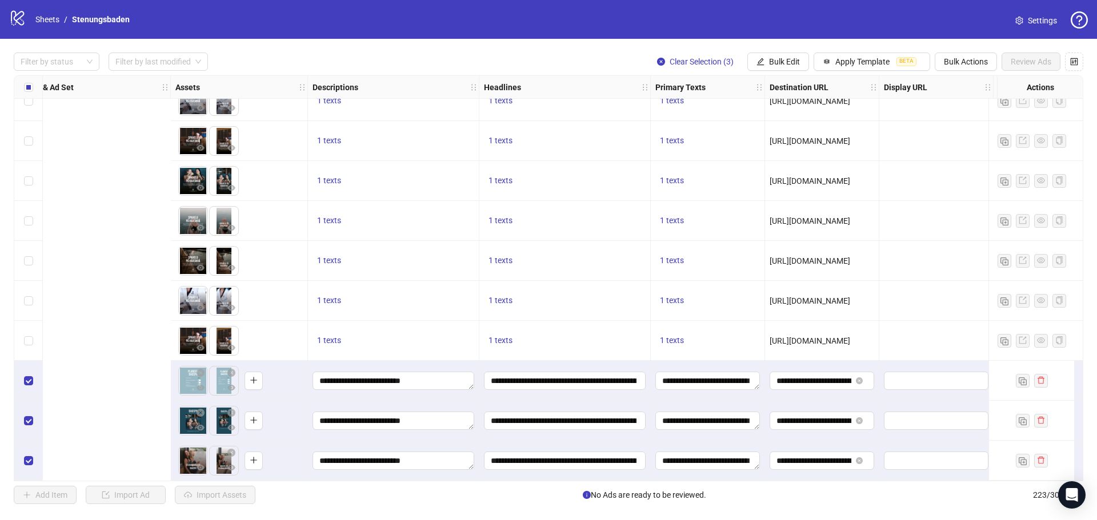
scroll to position [8539, 808]
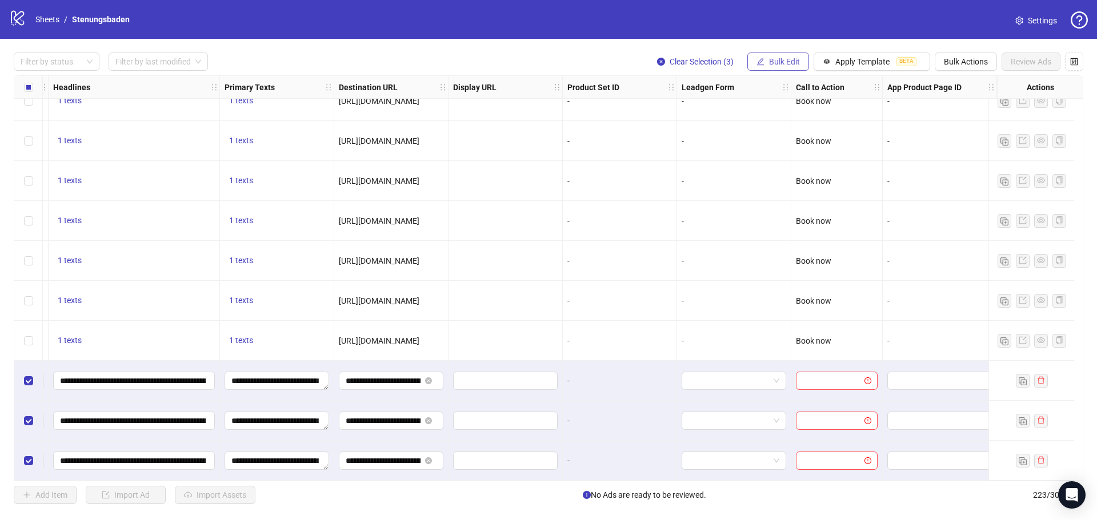
click at [794, 59] on span "Bulk Edit" at bounding box center [784, 61] width 31 height 9
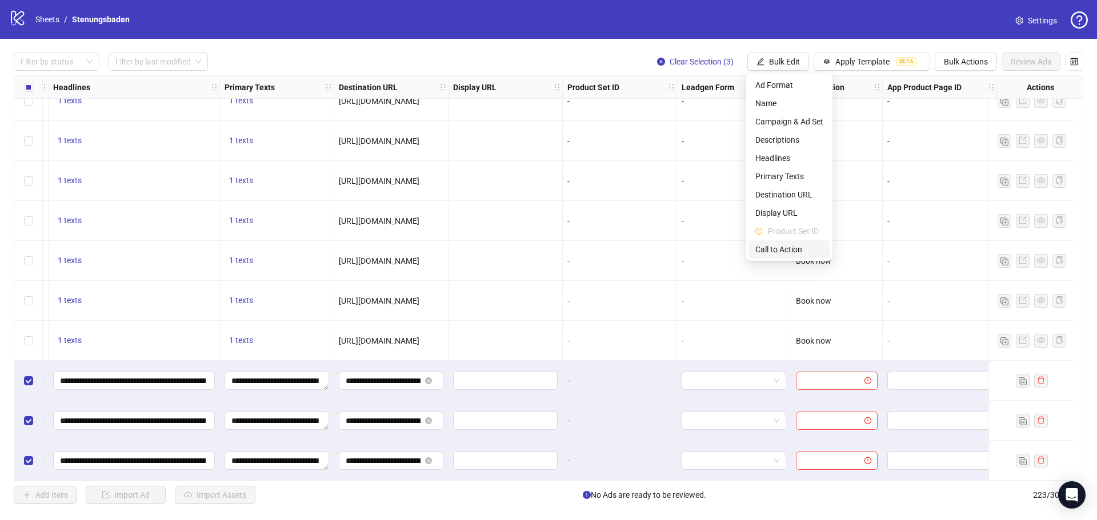
click at [769, 251] on span "Call to Action" at bounding box center [789, 249] width 68 height 13
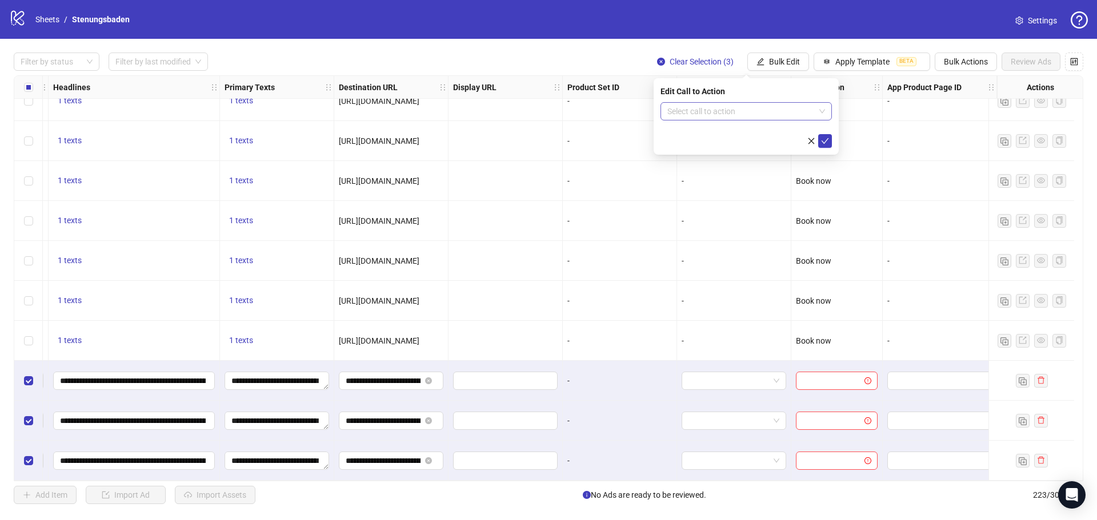
click at [727, 108] on input "search" at bounding box center [740, 111] width 147 height 17
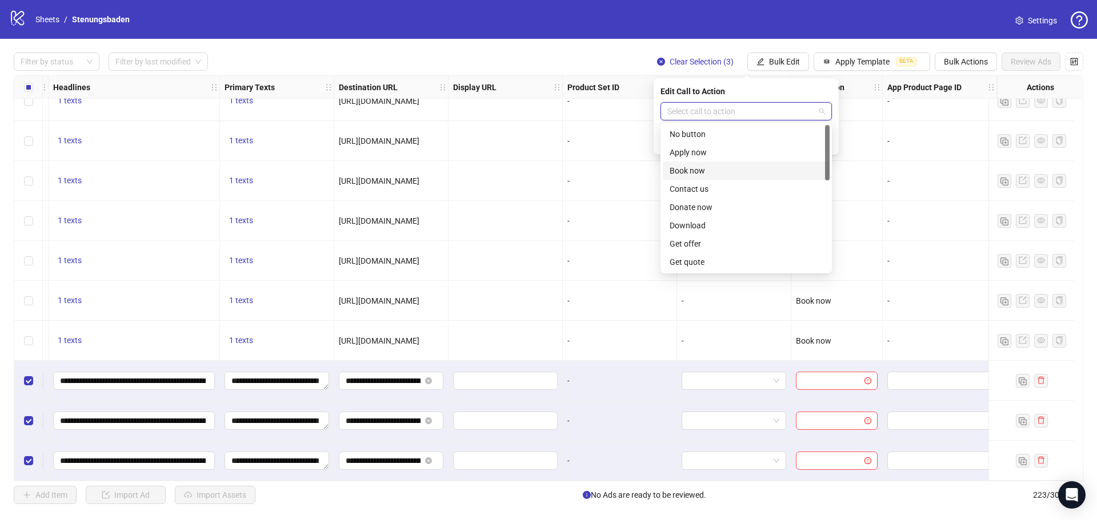
click at [692, 170] on div "Book now" at bounding box center [745, 171] width 153 height 13
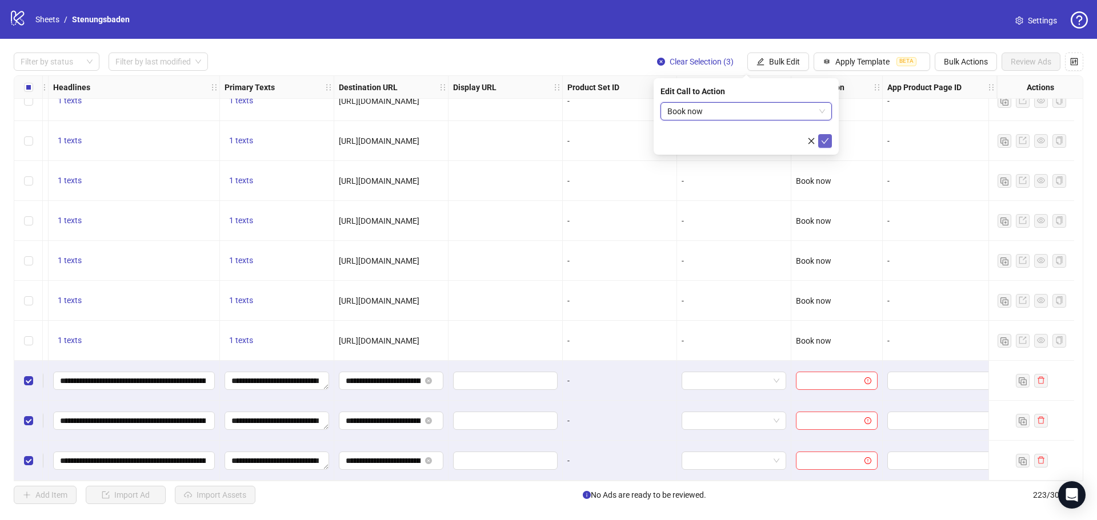
click at [825, 138] on icon "check" at bounding box center [825, 141] width 8 height 8
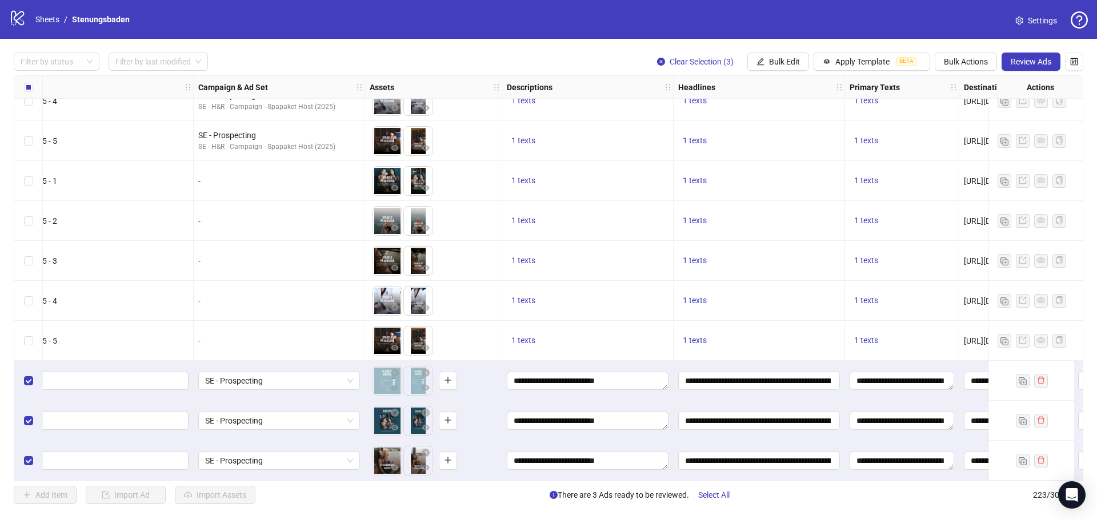
scroll to position [8539, 0]
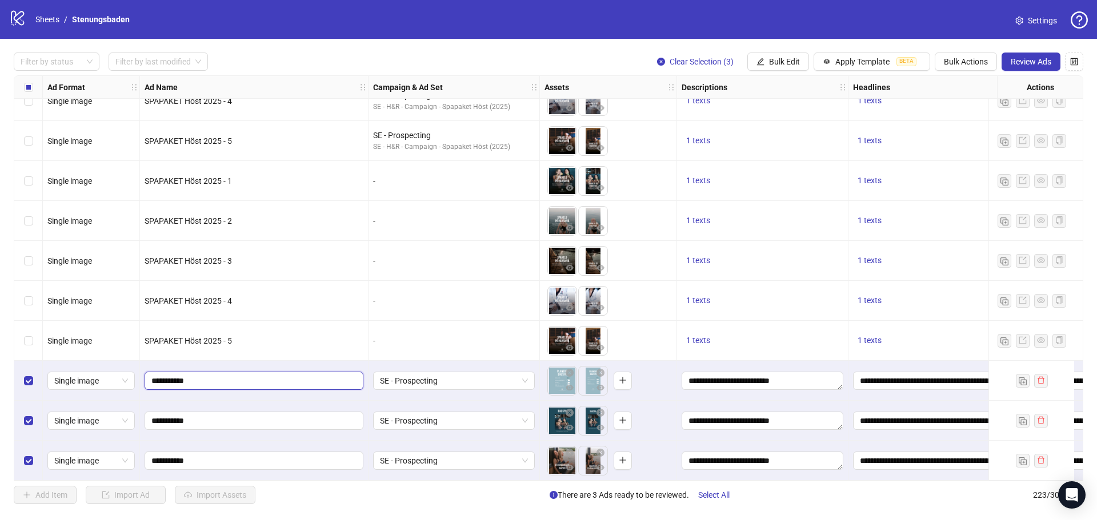
click at [181, 375] on input "**********" at bounding box center [252, 381] width 203 height 13
type input "**********"
click at [180, 415] on input "**********" at bounding box center [252, 421] width 203 height 13
type input "**********"
click at [182, 457] on input "**********" at bounding box center [252, 461] width 203 height 13
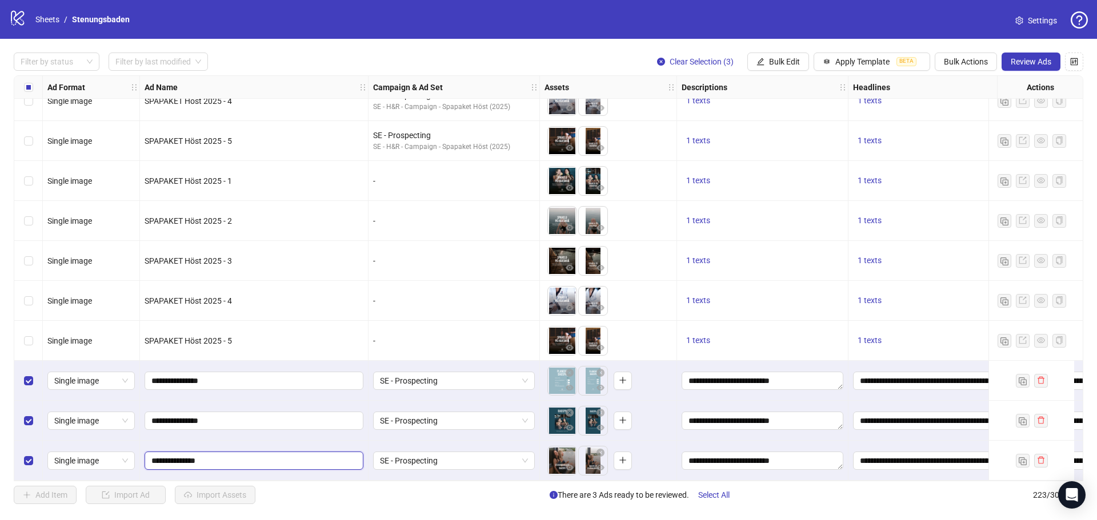
type input "**********"
click at [434, 375] on span "SE - Prospecting" at bounding box center [454, 380] width 148 height 17
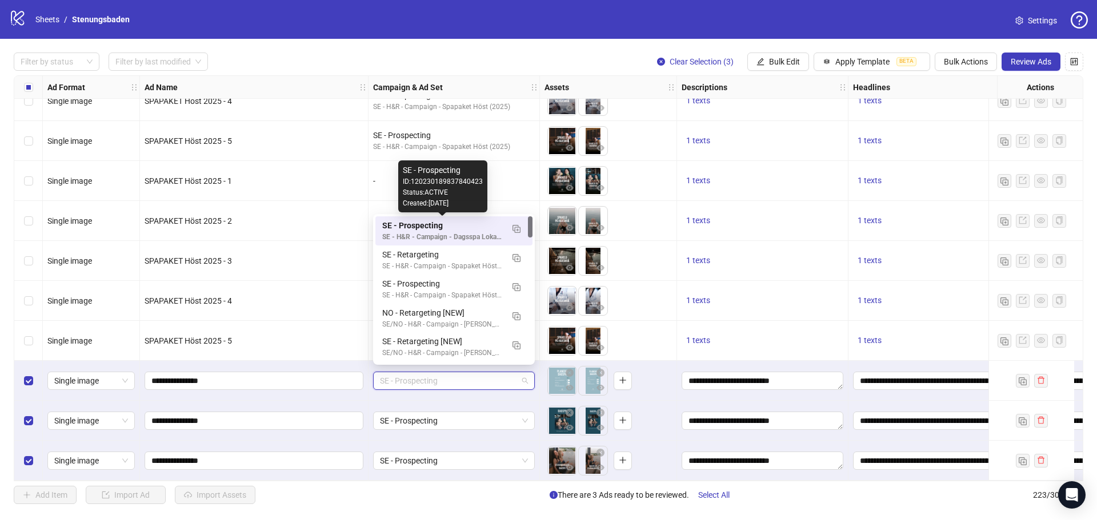
click at [479, 226] on div "SE - Prospecting" at bounding box center [442, 225] width 121 height 13
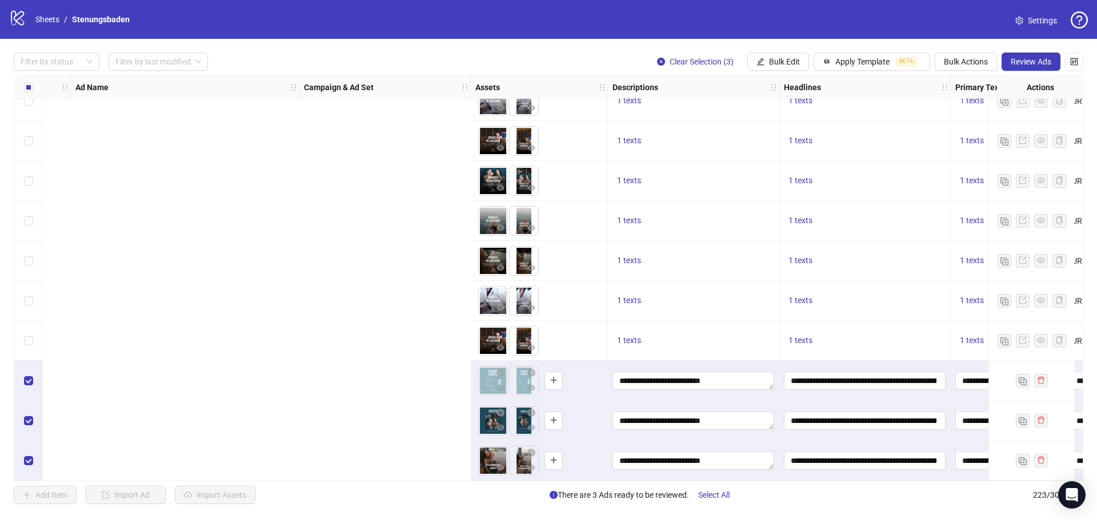
scroll to position [8539, 792]
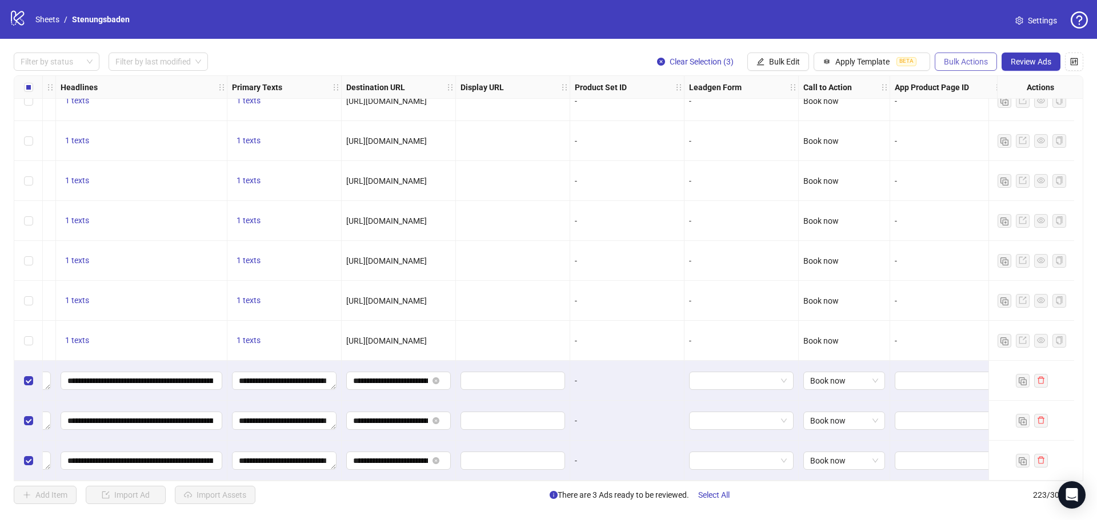
click at [946, 58] on span "Bulk Actions" at bounding box center [966, 61] width 44 height 9
click at [960, 118] on span "Duplicate with assets" at bounding box center [981, 121] width 78 height 13
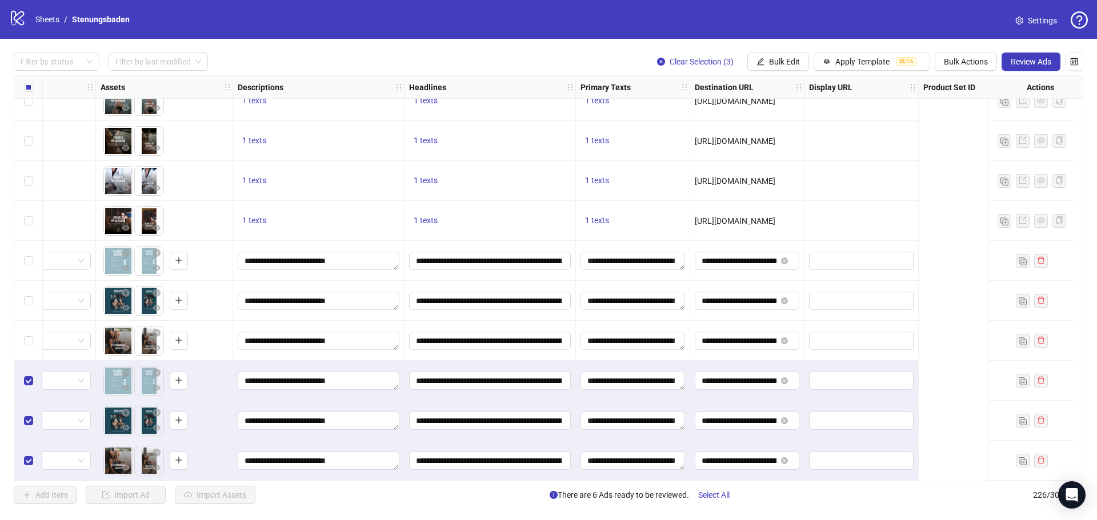
scroll to position [8659, 82]
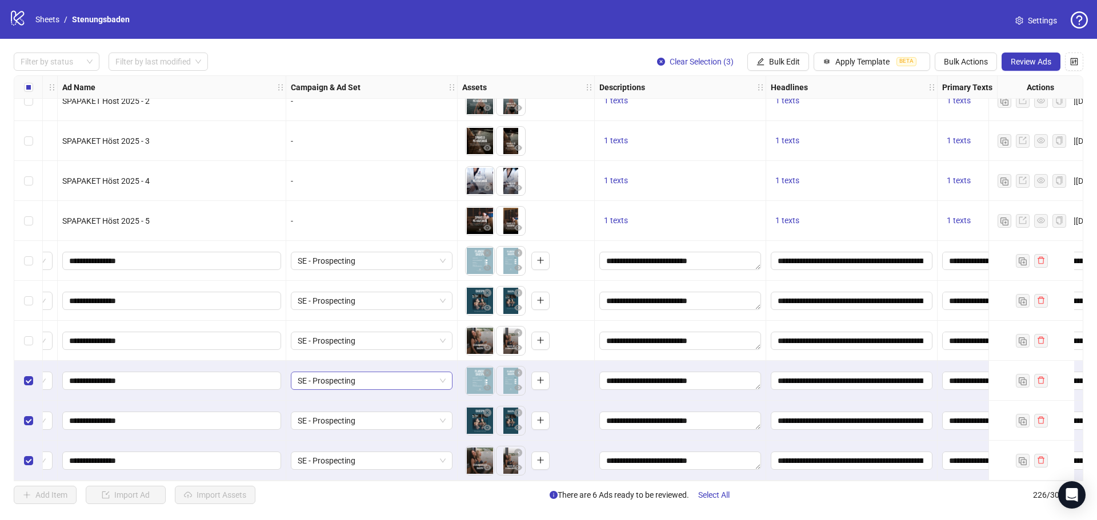
click at [335, 382] on span "SE - Prospecting" at bounding box center [372, 380] width 148 height 17
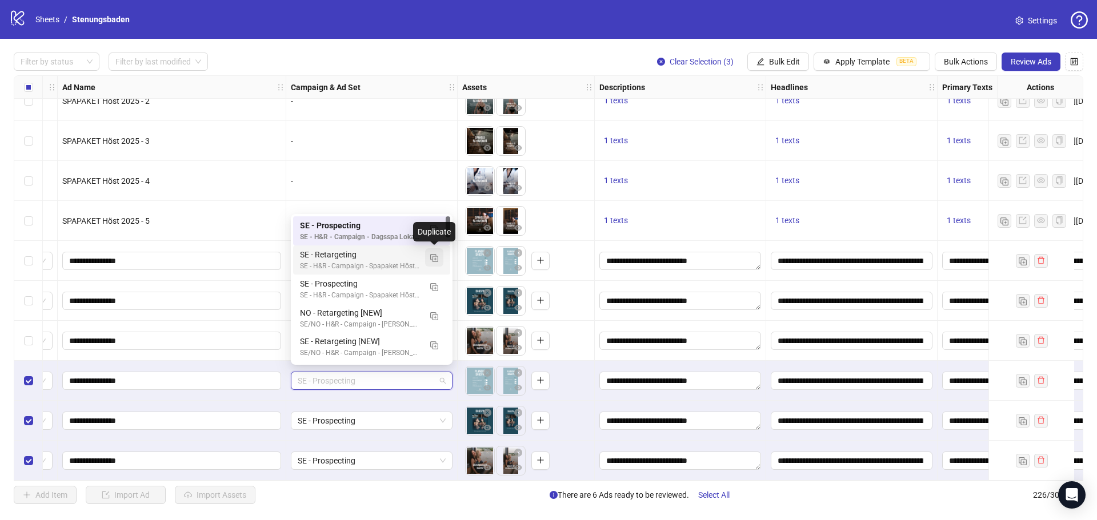
click at [436, 258] on img "button" at bounding box center [434, 258] width 8 height 8
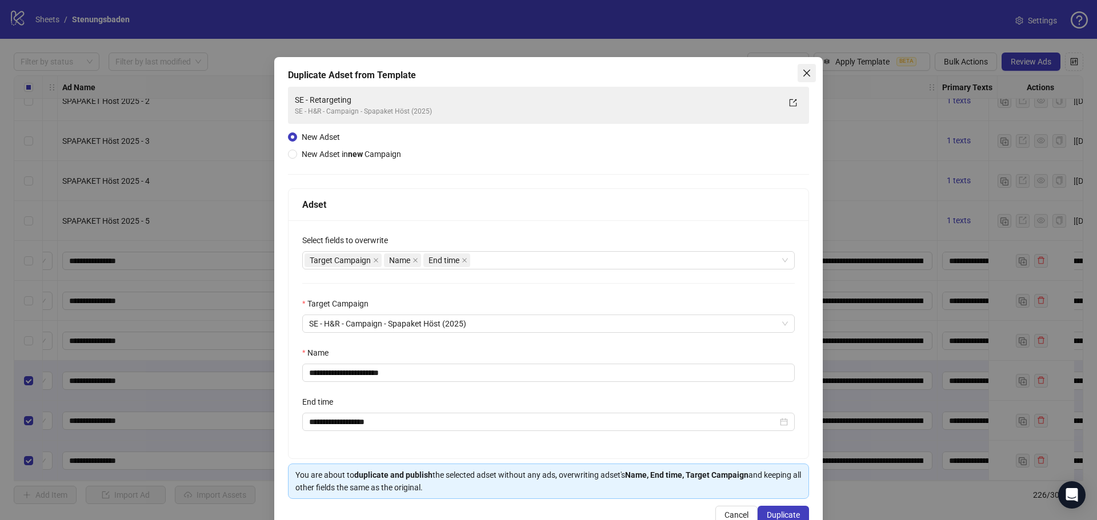
click at [802, 69] on icon "close" at bounding box center [806, 73] width 9 height 9
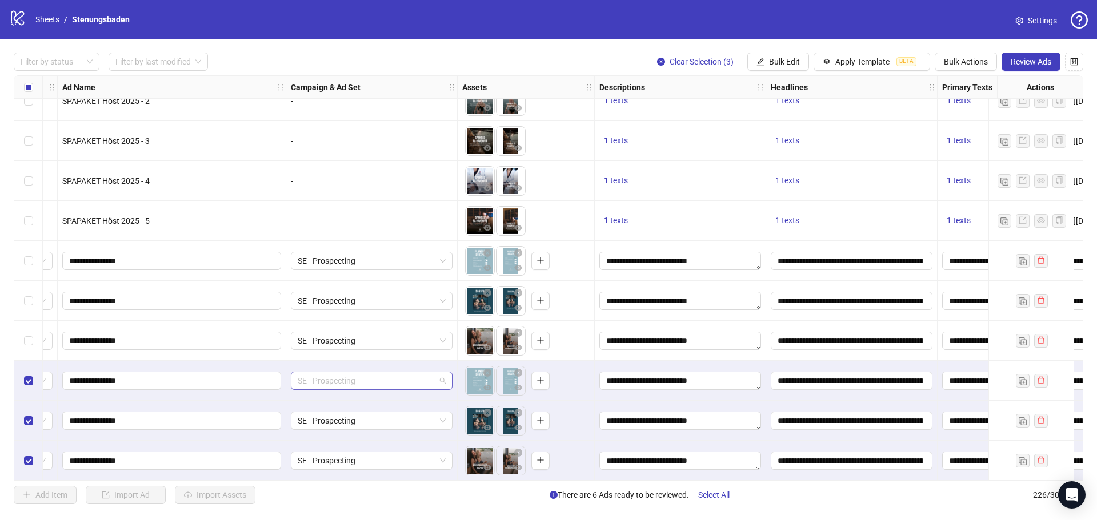
click at [356, 381] on span "SE - Prospecting" at bounding box center [372, 380] width 148 height 17
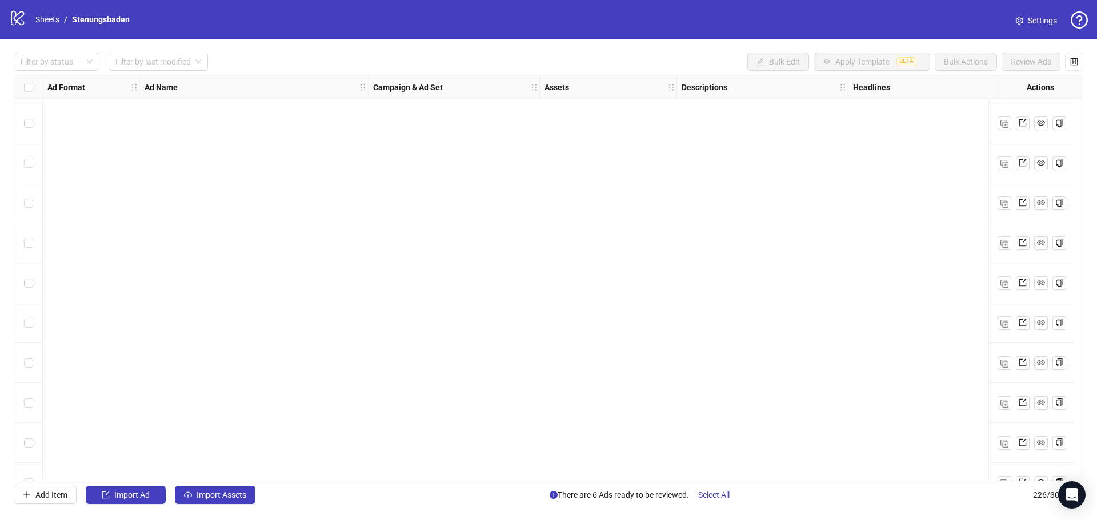
scroll to position [8659, 0]
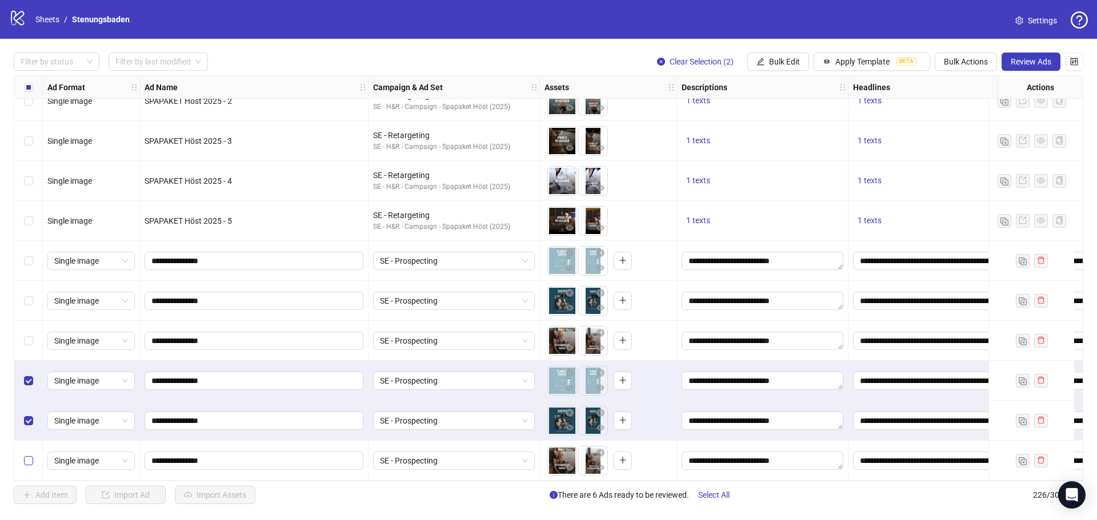
click at [27, 455] on label "Select row 226" at bounding box center [28, 461] width 9 height 13
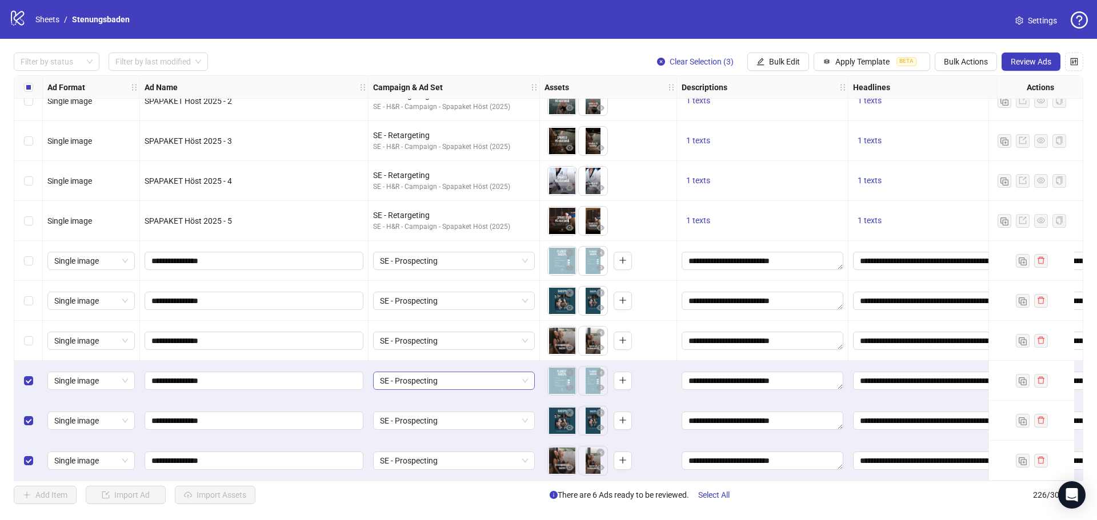
click at [440, 374] on span "SE - Prospecting" at bounding box center [454, 380] width 148 height 17
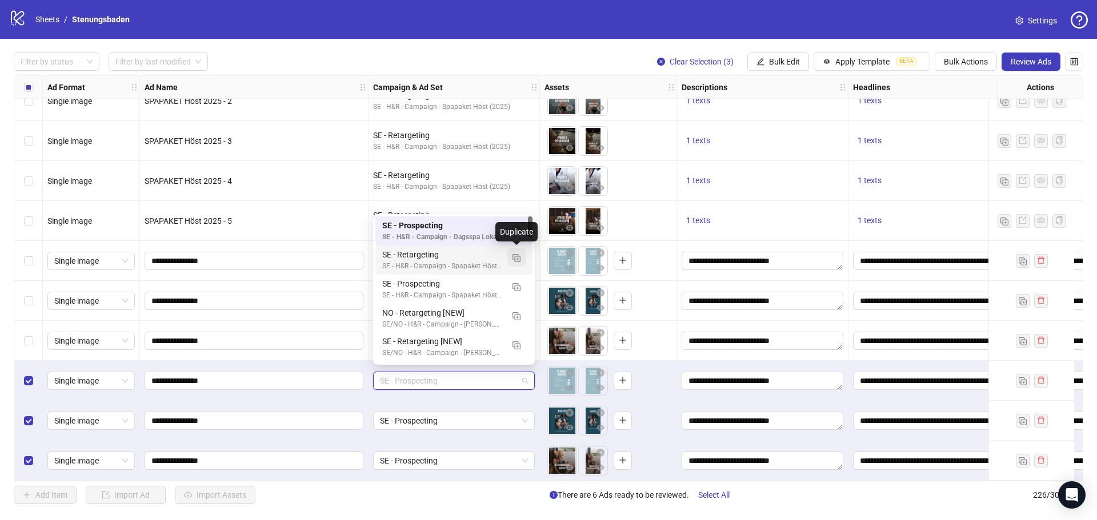
click at [518, 257] on img "button" at bounding box center [516, 258] width 8 height 8
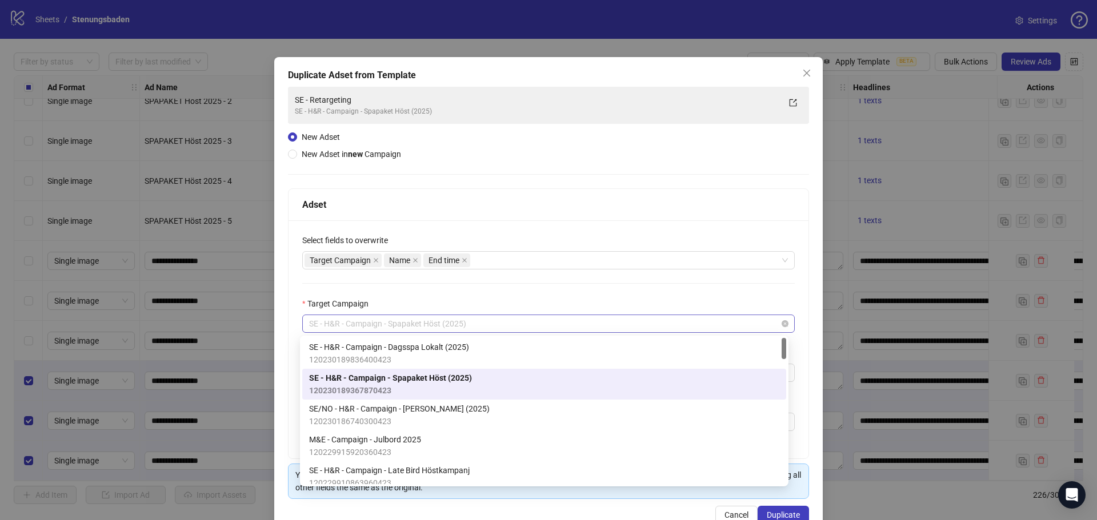
click at [491, 329] on span "SE - H&R - Campaign - Spapaket Höst (2025)" at bounding box center [548, 323] width 479 height 17
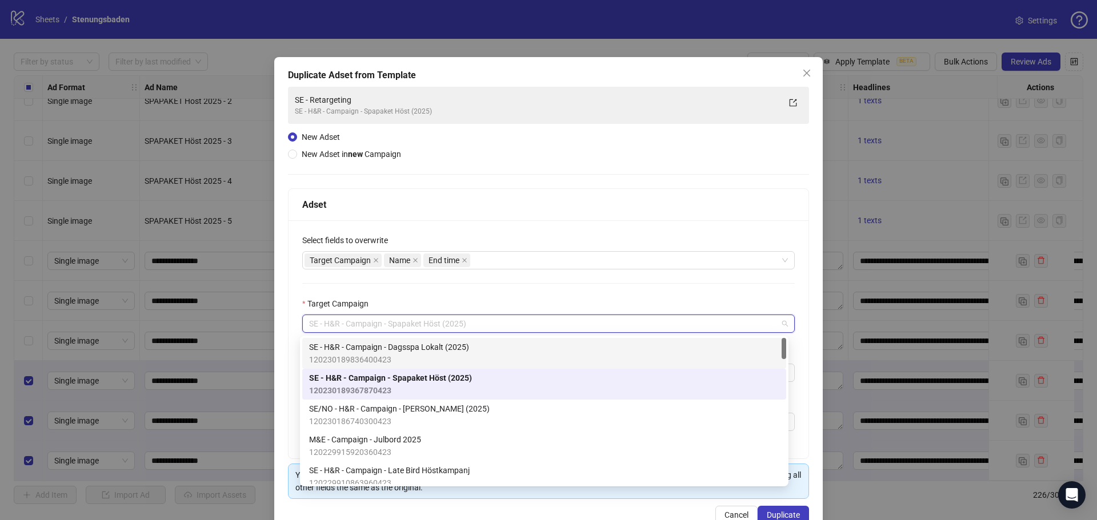
click at [452, 346] on span "SE - H&R - Campaign - Dagsspa Lokalt (2025)" at bounding box center [389, 347] width 160 height 13
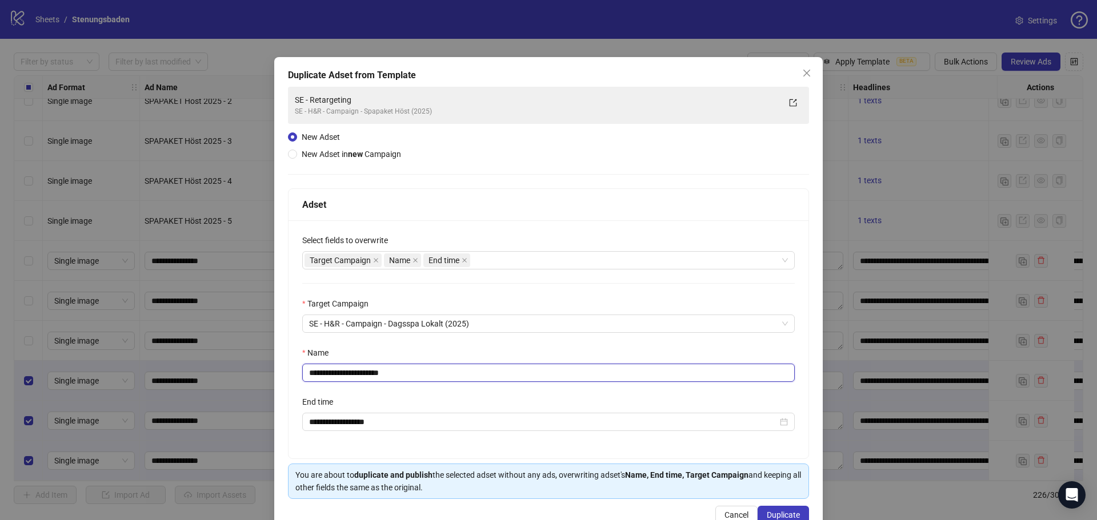
click at [443, 372] on input "**********" at bounding box center [548, 373] width 492 height 18
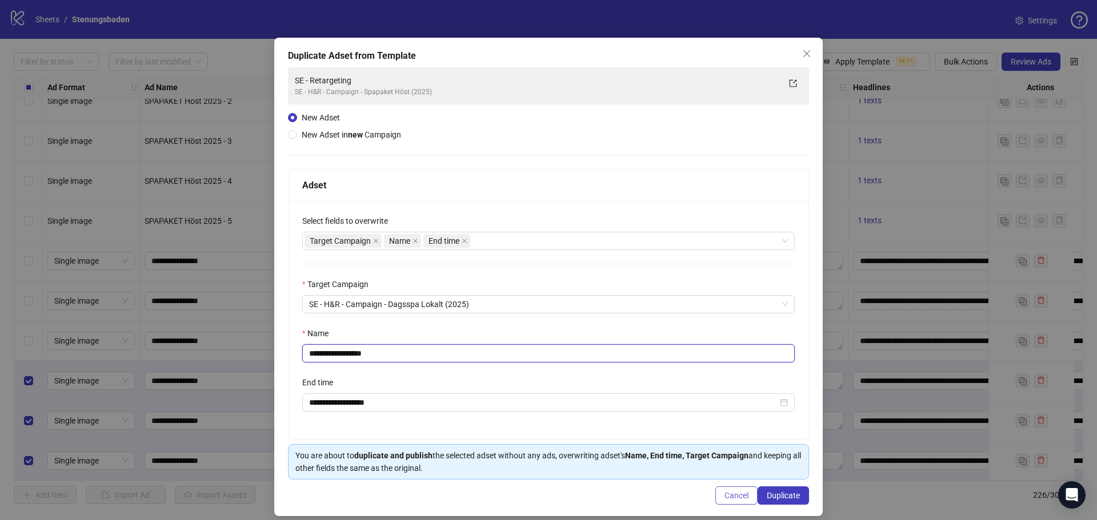
scroll to position [30, 0]
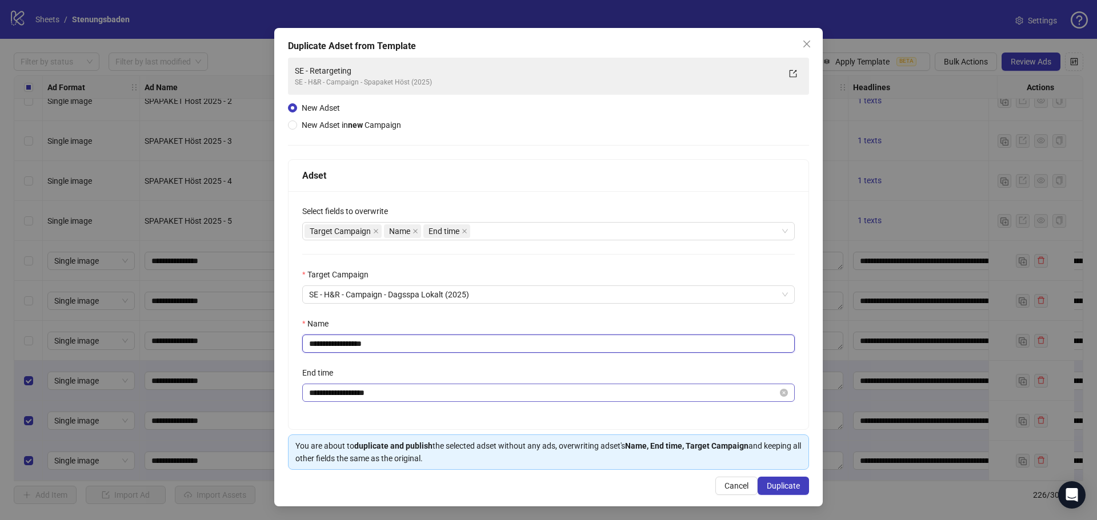
type input "**********"
click at [395, 391] on input "**********" at bounding box center [543, 393] width 468 height 13
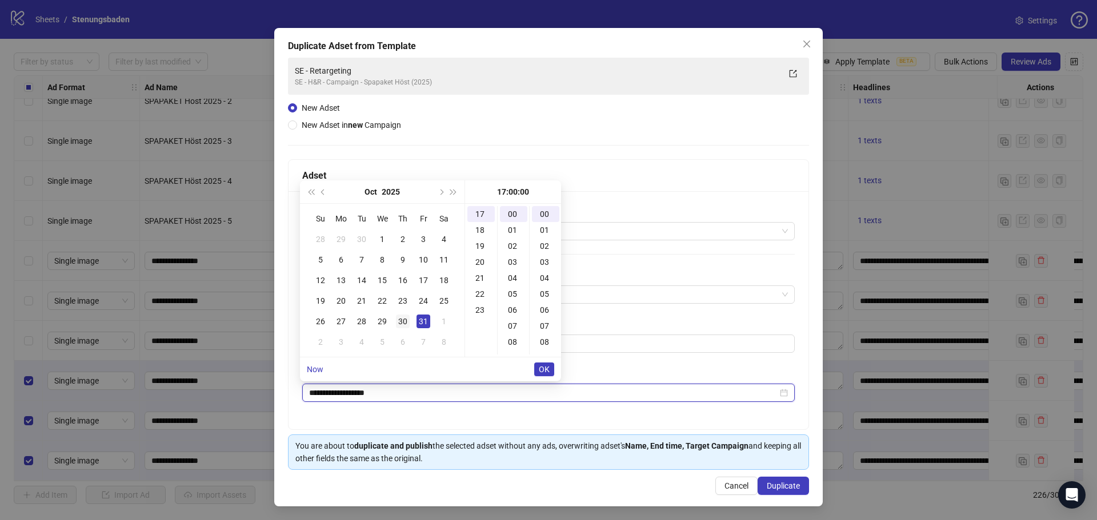
scroll to position [272, 0]
click at [438, 191] on span "Next month (PageDown)" at bounding box center [441, 192] width 6 height 6
click at [322, 340] on div "30" at bounding box center [321, 342] width 14 height 14
click at [795, 400] on div "**********" at bounding box center [548, 310] width 520 height 238
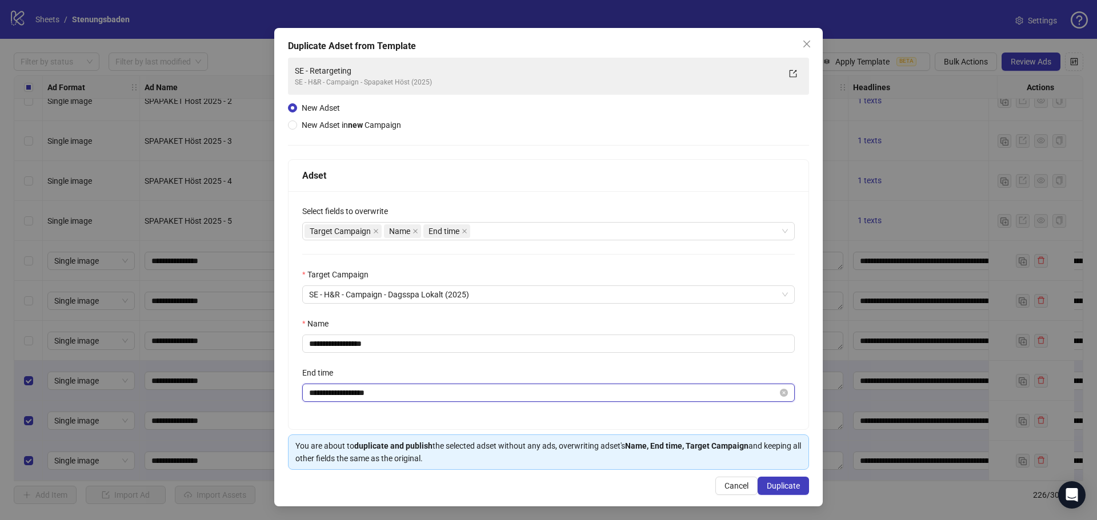
click at [368, 397] on input "**********" at bounding box center [543, 393] width 468 height 13
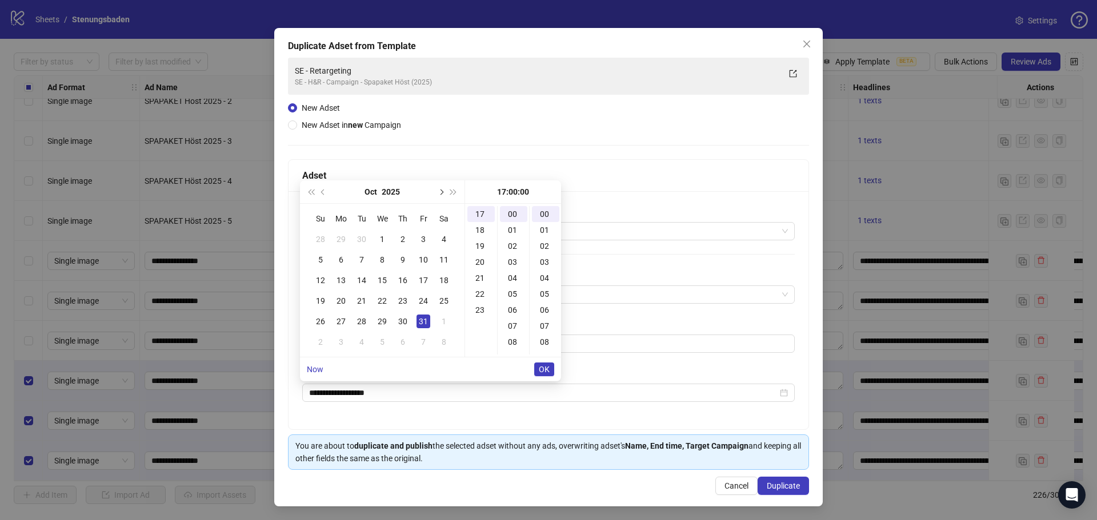
click at [436, 187] on button "Next month (PageDown)" at bounding box center [440, 191] width 13 height 23
click at [320, 340] on div "30" at bounding box center [321, 342] width 14 height 14
type input "**********"
click at [548, 368] on span "OK" at bounding box center [544, 369] width 11 height 9
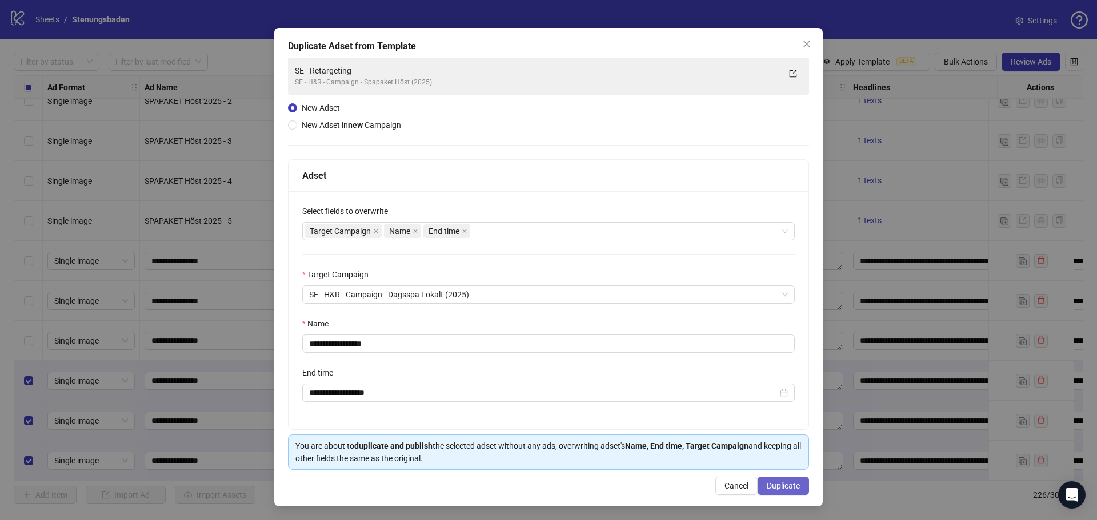
click at [776, 486] on span "Duplicate" at bounding box center [783, 486] width 33 height 9
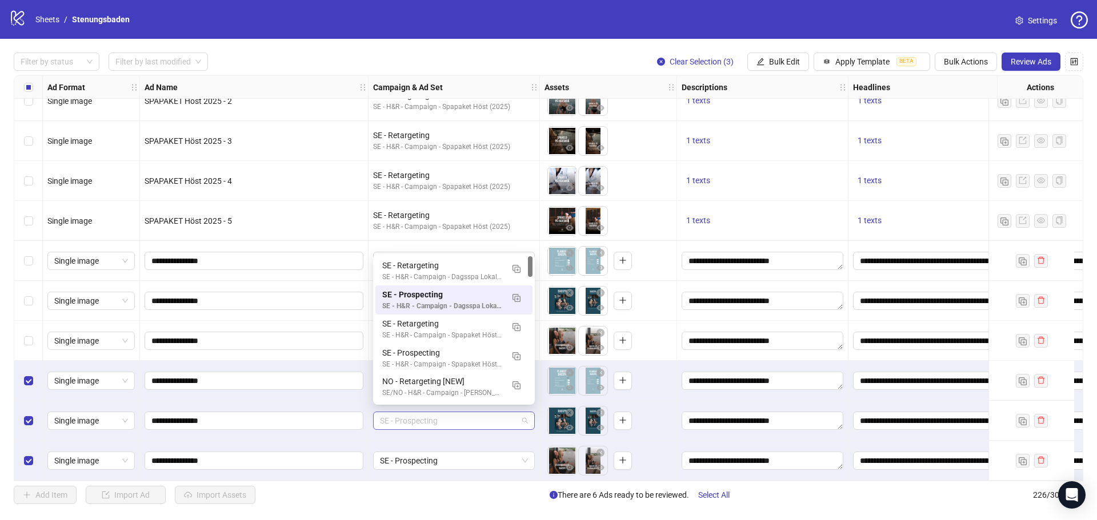
click at [432, 419] on span "SE - Prospecting" at bounding box center [454, 420] width 148 height 17
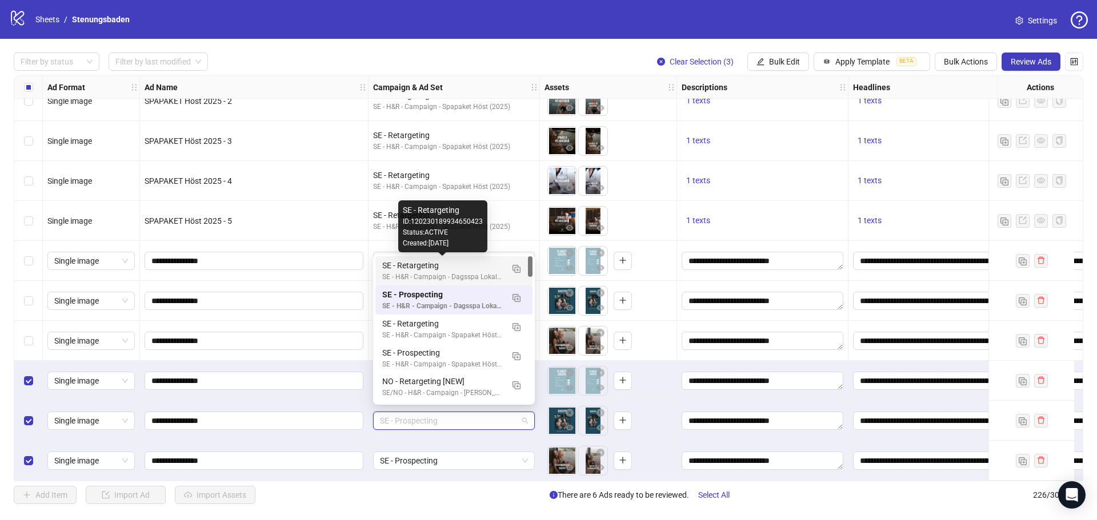
click at [457, 264] on div "SE - Retargeting" at bounding box center [442, 265] width 121 height 13
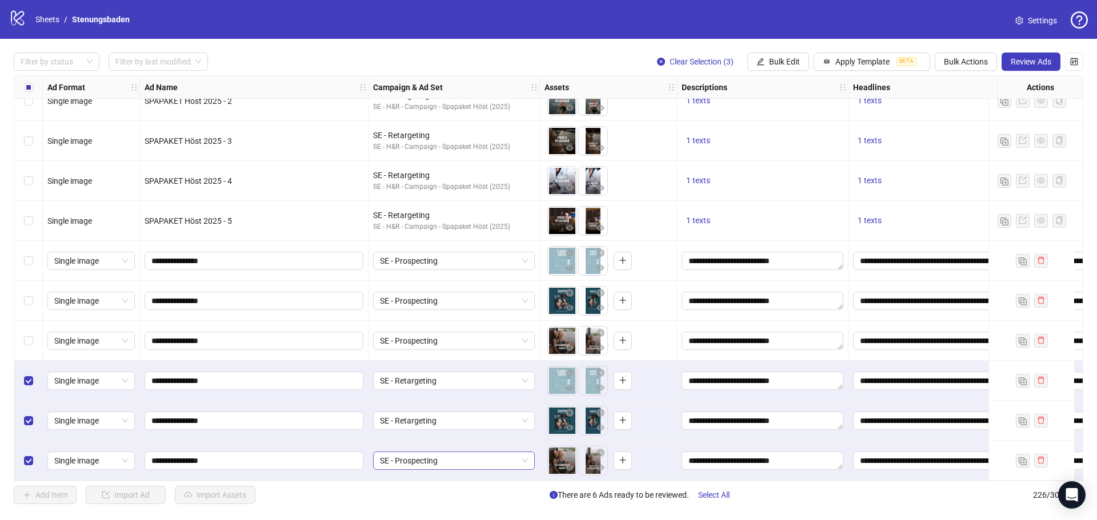
click at [435, 459] on span "SE - Prospecting" at bounding box center [454, 460] width 148 height 17
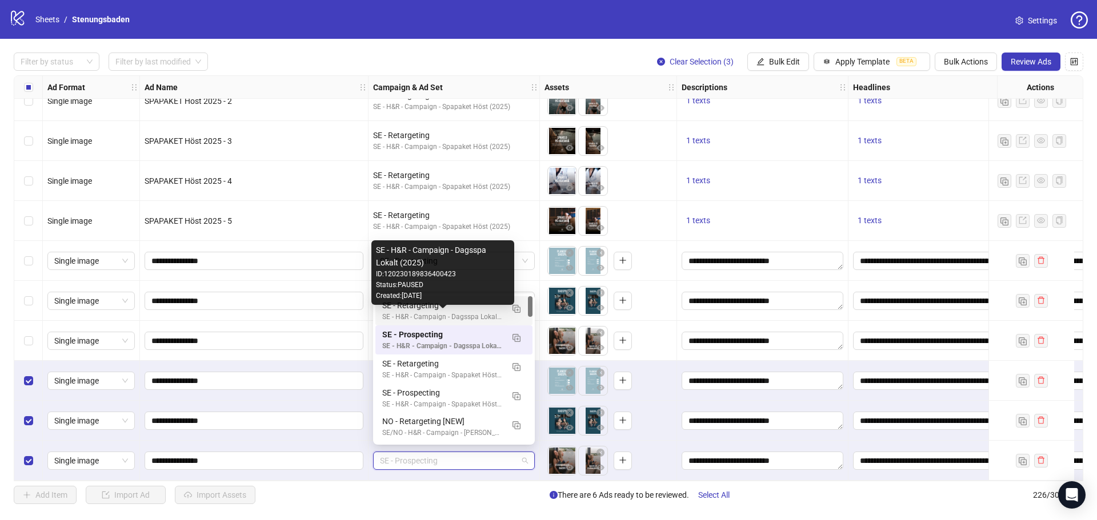
click at [478, 314] on div "SE - H&R - Campaign - Dagsspa Lokalt (2025)" at bounding box center [442, 317] width 121 height 11
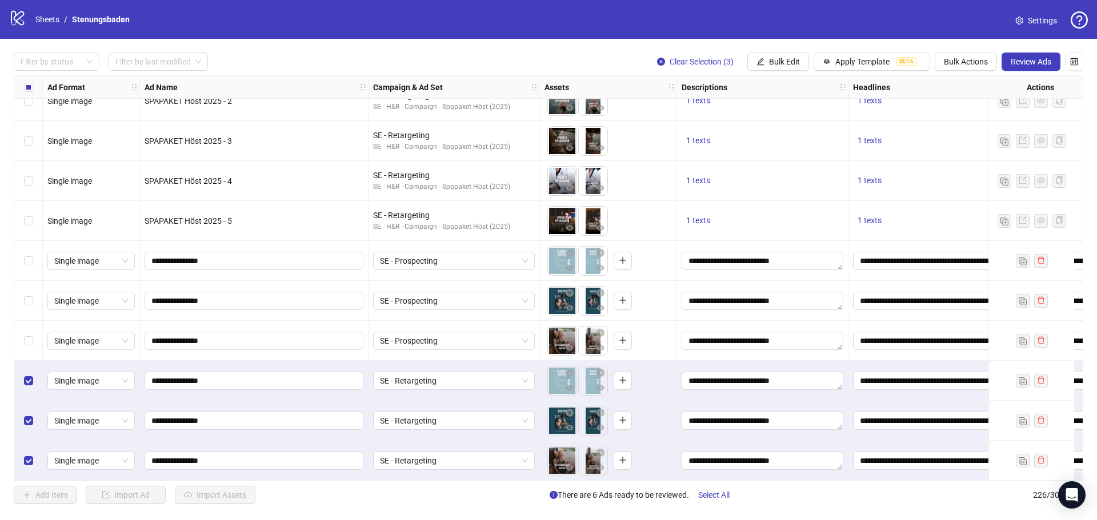
scroll to position [8659, 0]
click at [432, 255] on span "SE - Prospecting" at bounding box center [454, 260] width 148 height 17
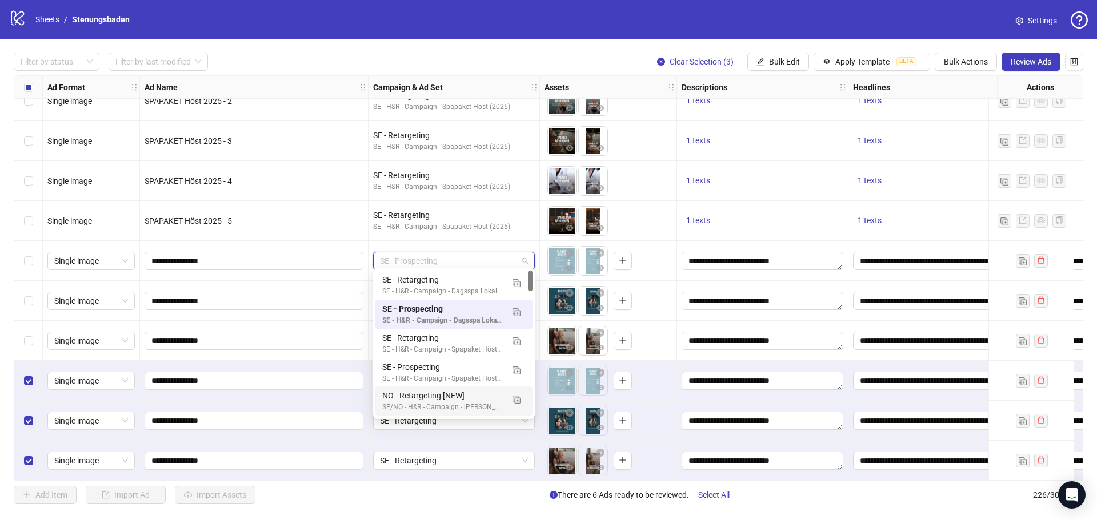
click at [450, 496] on div "Add Item Import Ad Import Assets There are 6 Ads ready to be reviewed. Select A…" at bounding box center [548, 495] width 1069 height 18
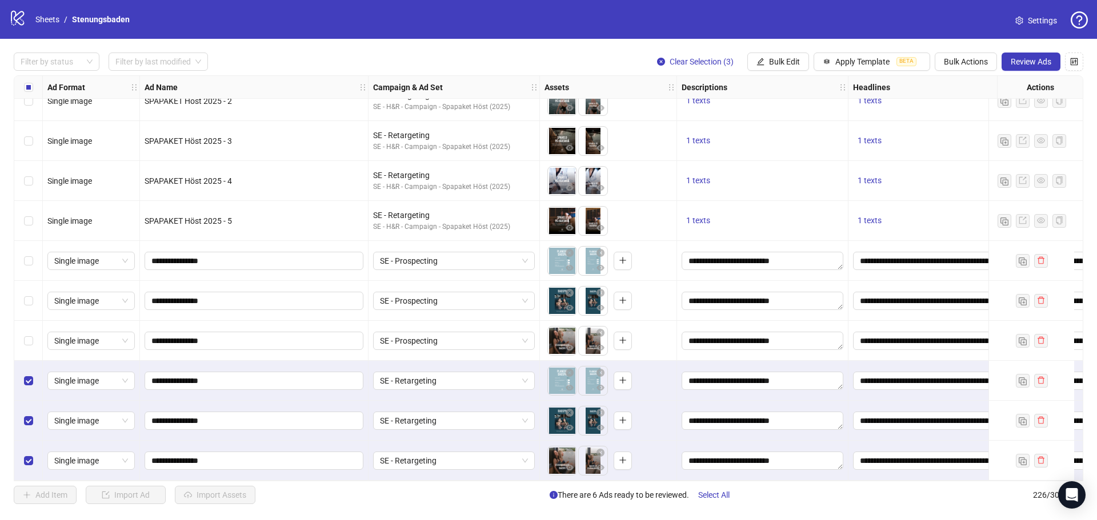
click at [22, 333] on div "Select row 223" at bounding box center [28, 341] width 29 height 40
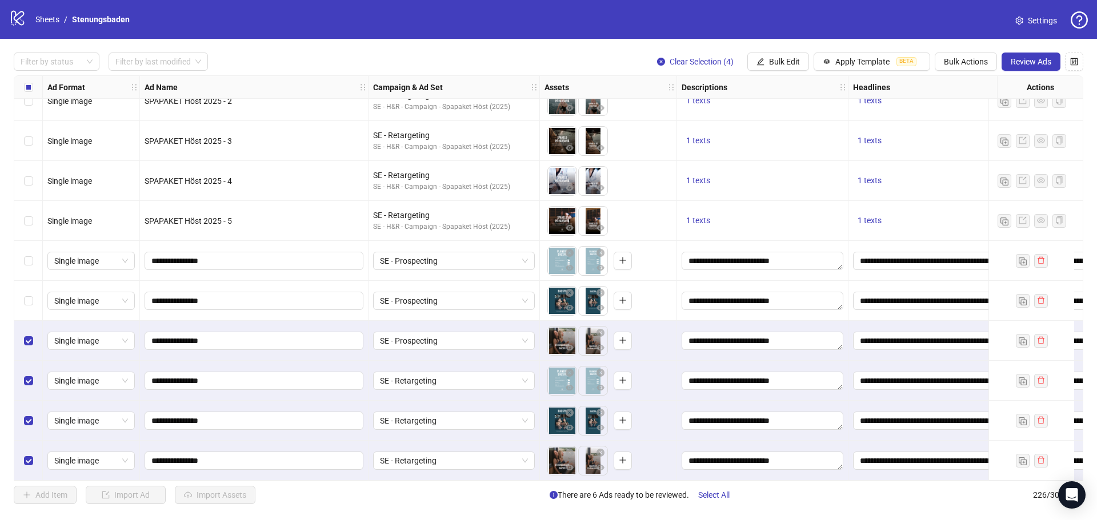
drag, startPoint x: 23, startPoint y: 299, endPoint x: 34, endPoint y: 260, distance: 40.3
click at [23, 298] on div "Select row 222" at bounding box center [28, 301] width 29 height 40
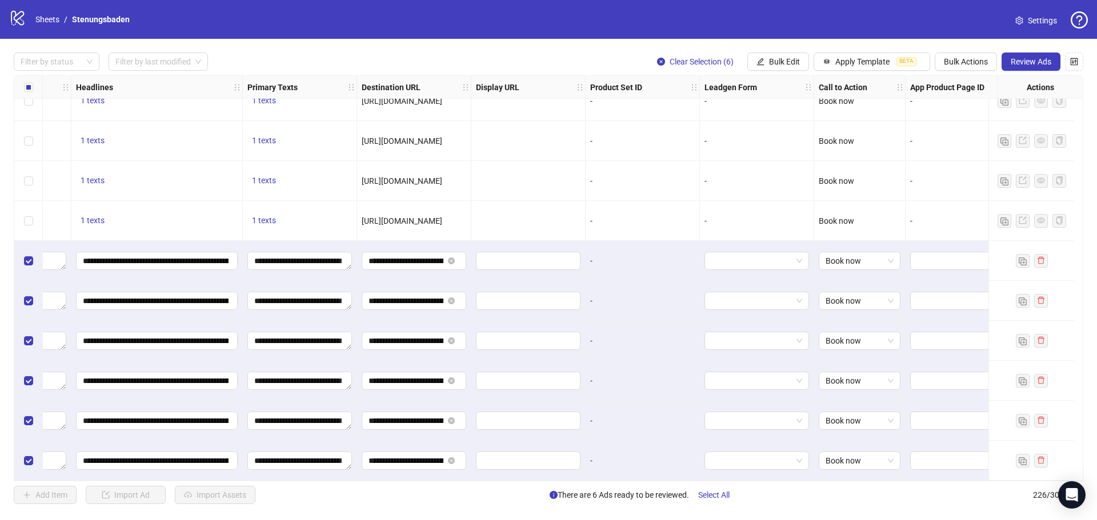
scroll to position [8659, 808]
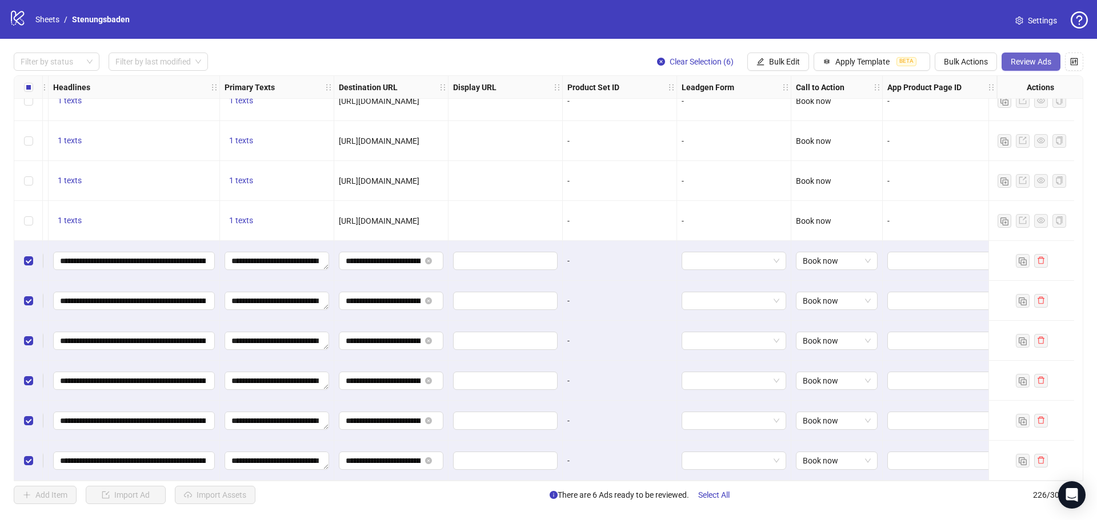
click at [1041, 58] on span "Review Ads" at bounding box center [1030, 61] width 41 height 9
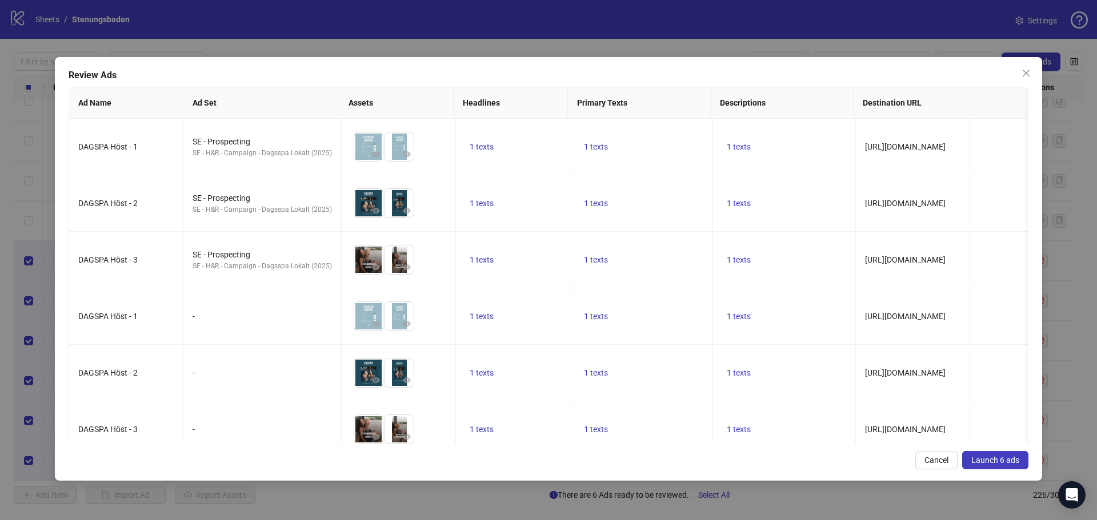
click at [169, 18] on div "Review Ads Ad Name Ad Set Assets Headlines Primary Texts Descriptions Destinati…" at bounding box center [548, 260] width 1097 height 520
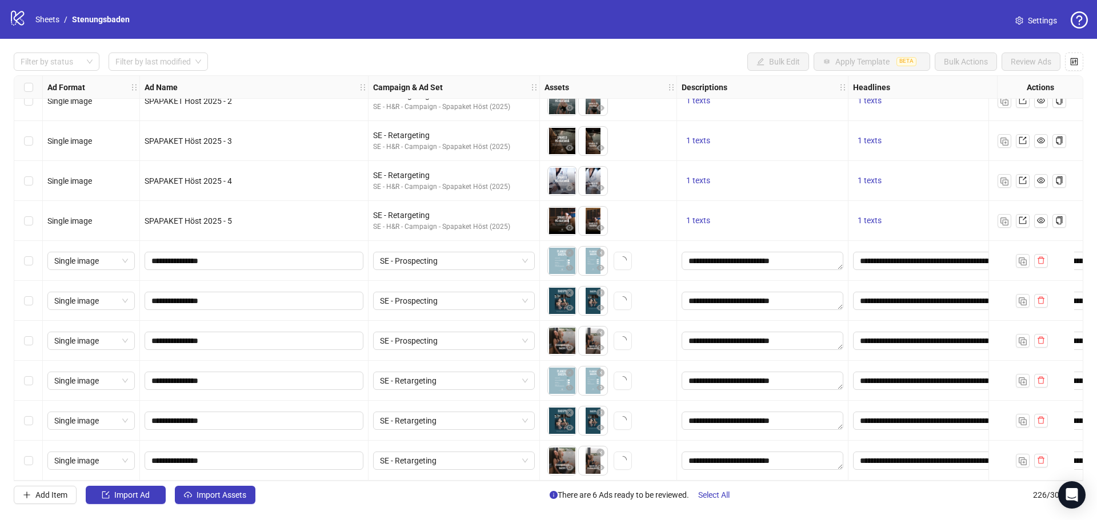
scroll to position [8659, 0]
click at [27, 295] on label "Select row 222" at bounding box center [28, 301] width 9 height 13
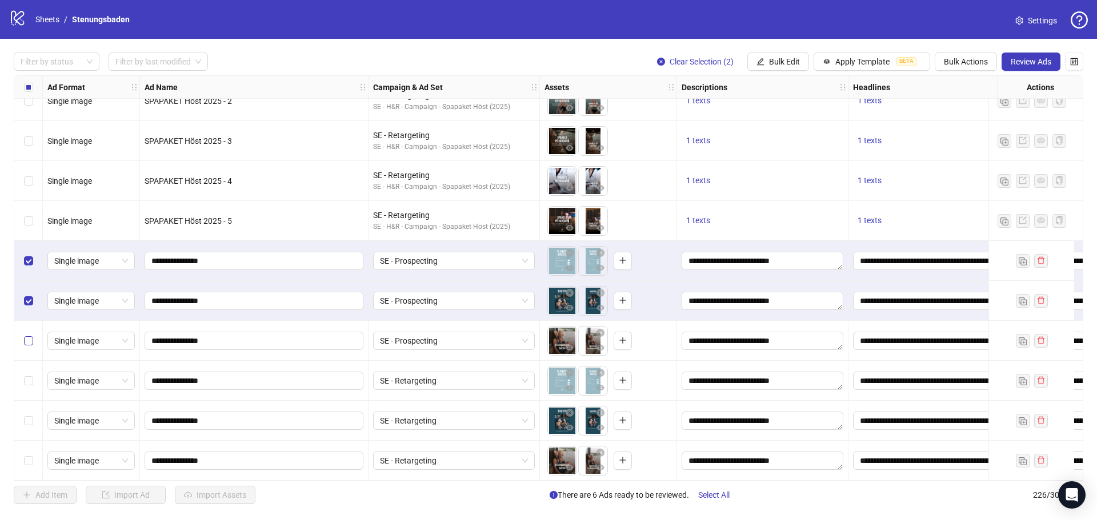
click at [27, 335] on label "Select row 223" at bounding box center [28, 341] width 9 height 13
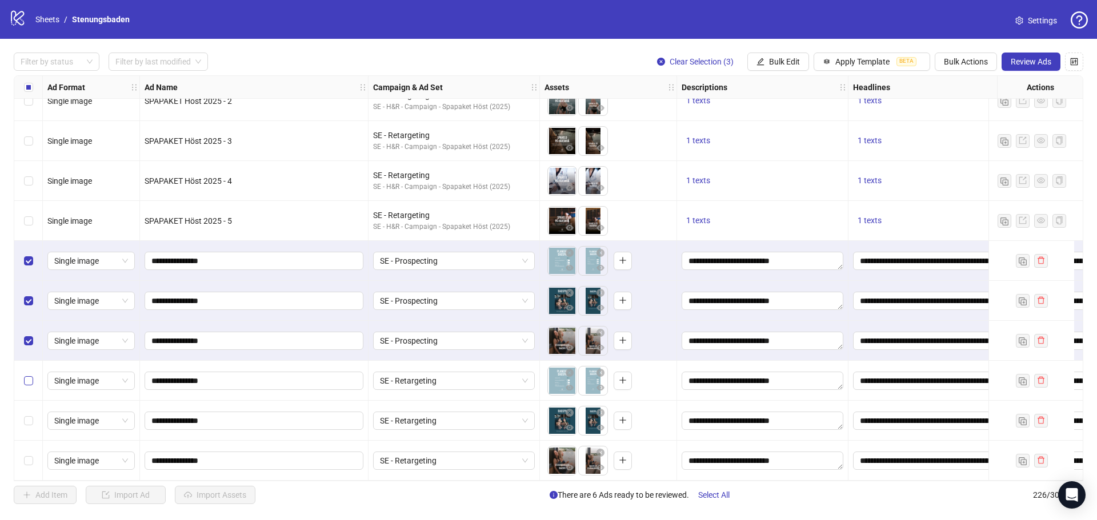
click at [31, 375] on label "Select row 224" at bounding box center [28, 381] width 9 height 13
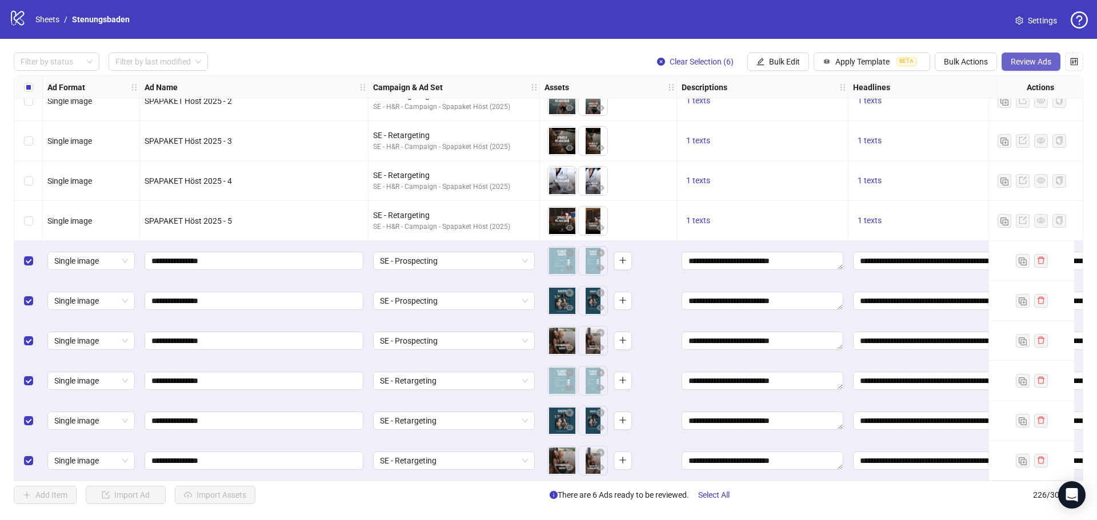
click at [1034, 64] on span "Review Ads" at bounding box center [1030, 61] width 41 height 9
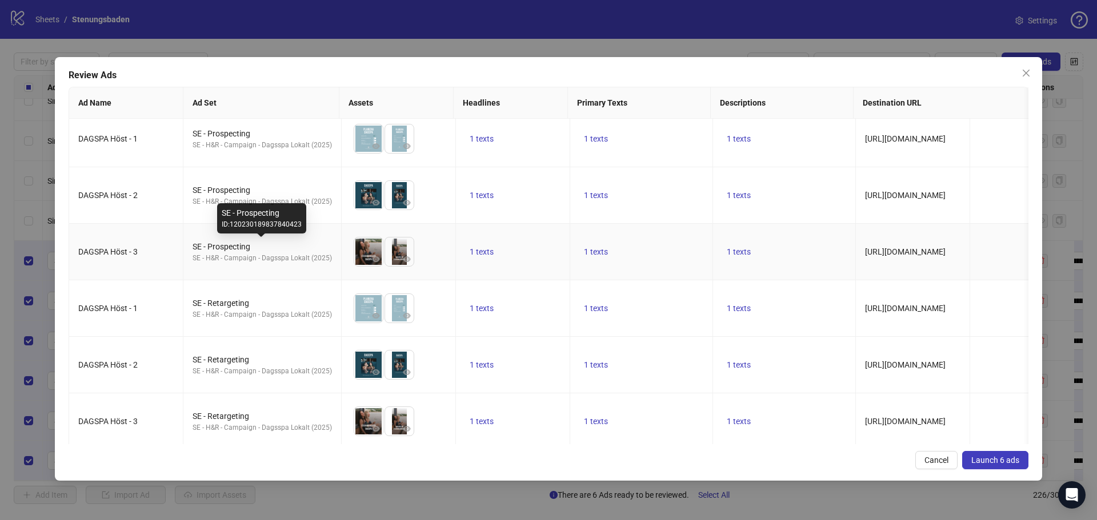
scroll to position [0, 0]
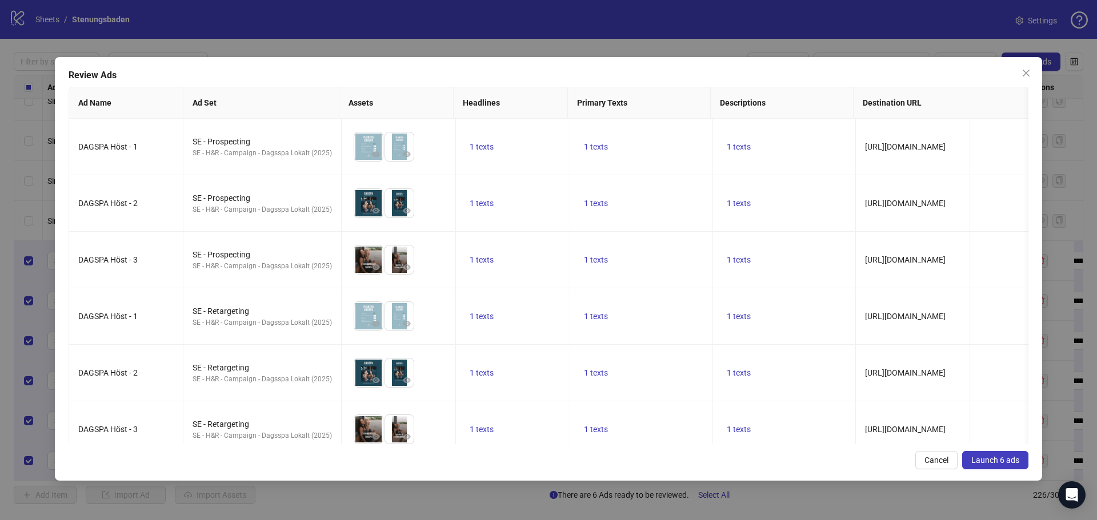
click at [998, 462] on span "Launch 6 ads" at bounding box center [995, 460] width 48 height 9
